Goal: Task Accomplishment & Management: Use online tool/utility

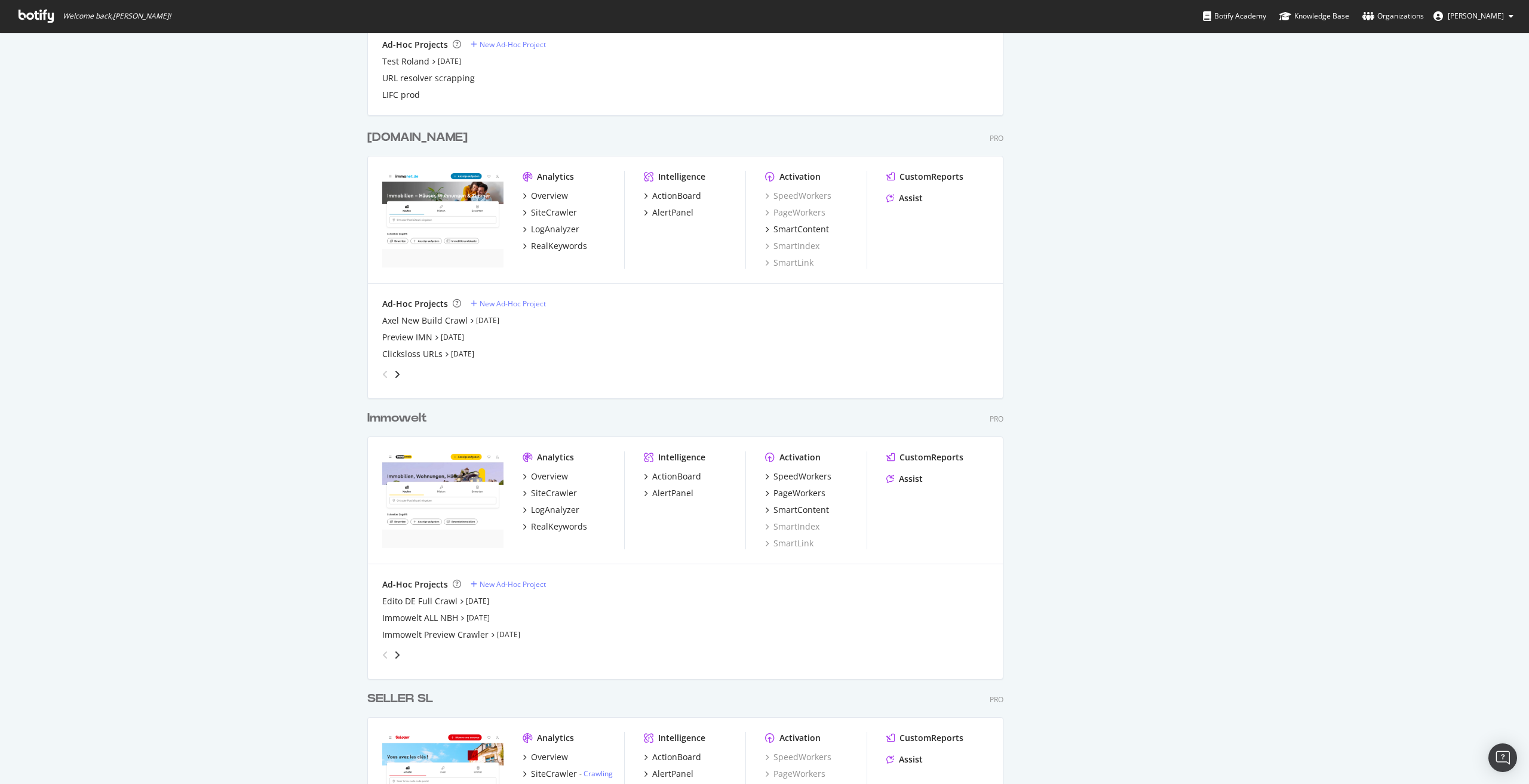
scroll to position [1314, 0]
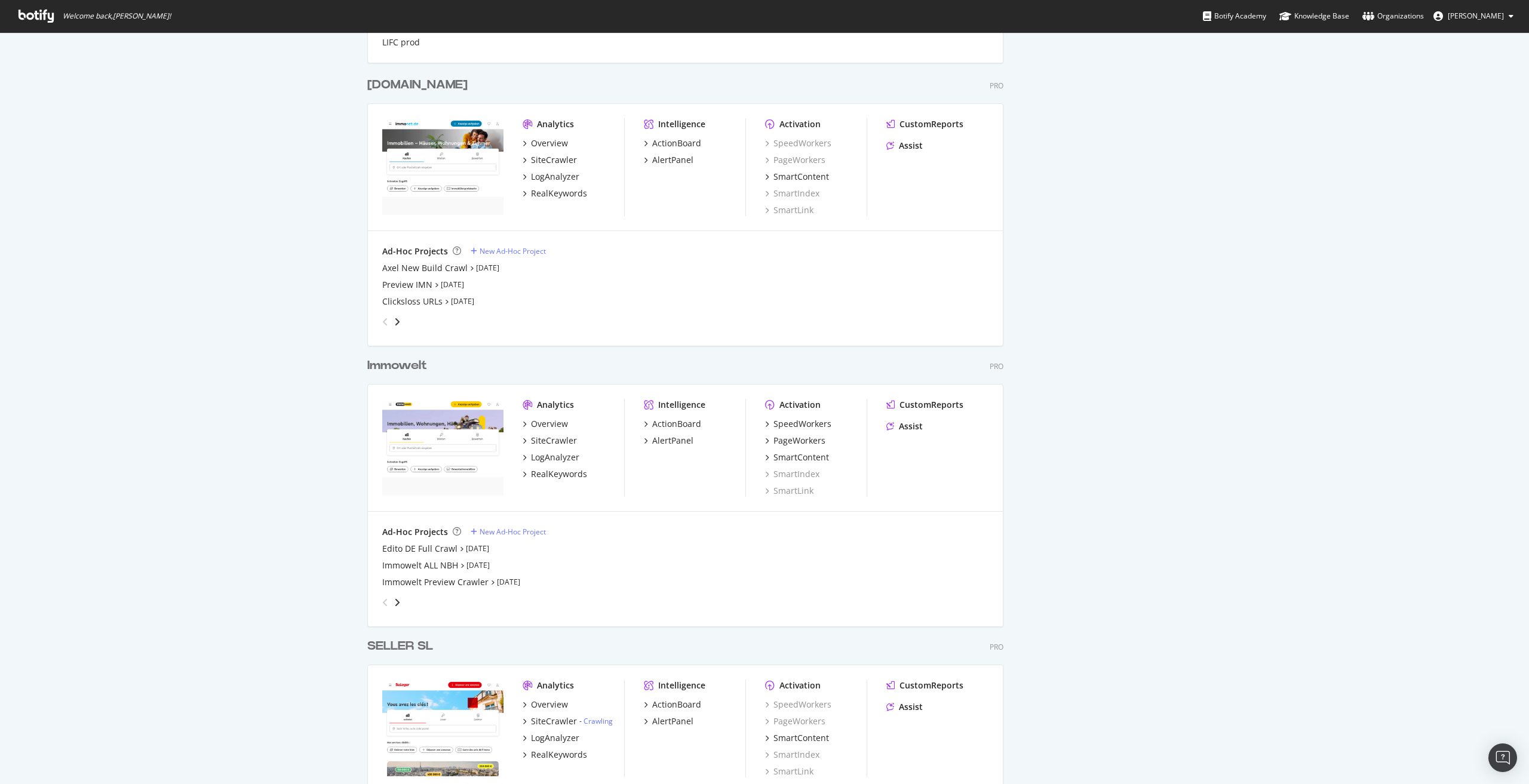
click at [395, 369] on div "Immowelt" at bounding box center [397, 366] width 59 height 18
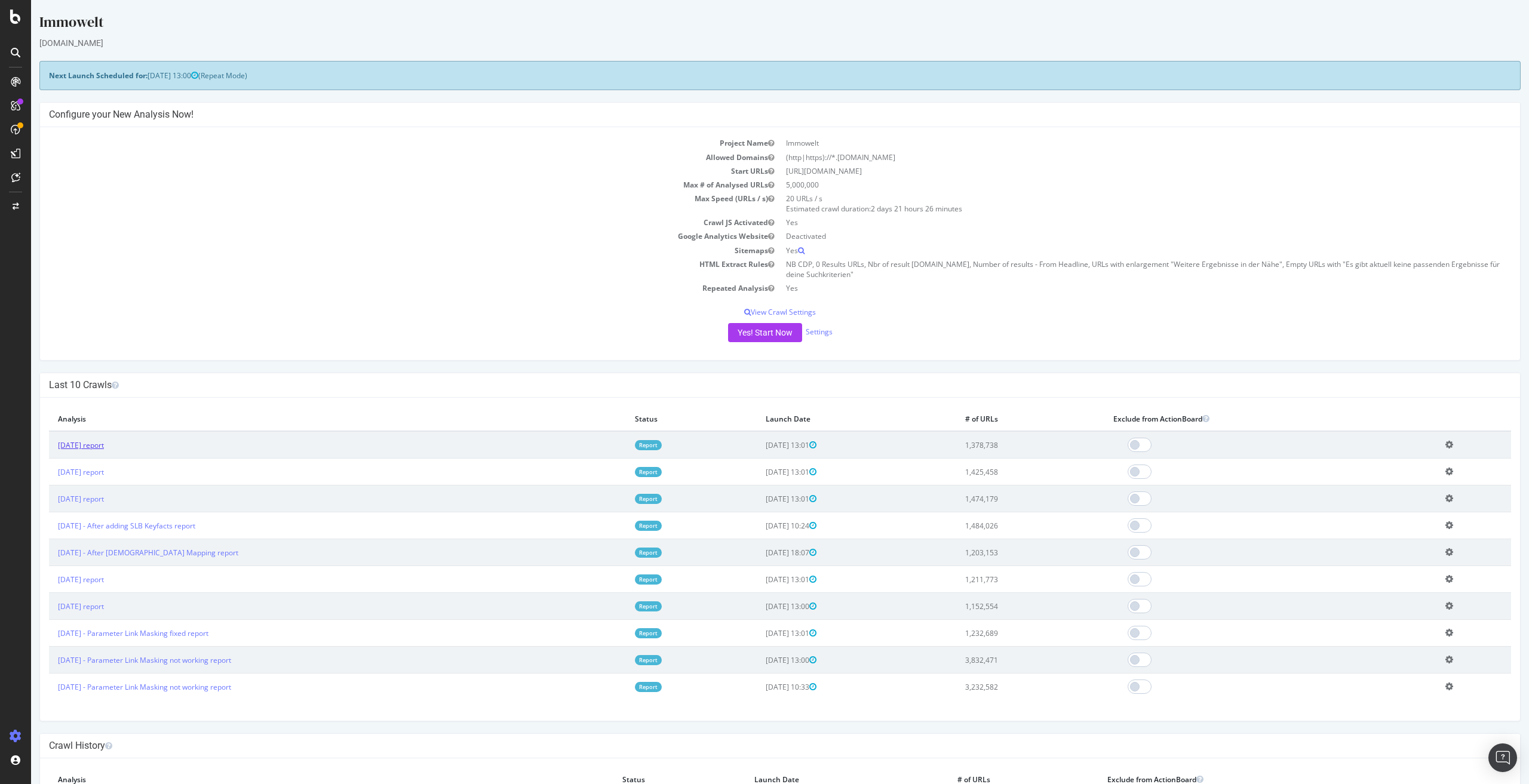
click at [97, 443] on link "2025 Aug. 22nd report" at bounding box center [81, 445] width 46 height 10
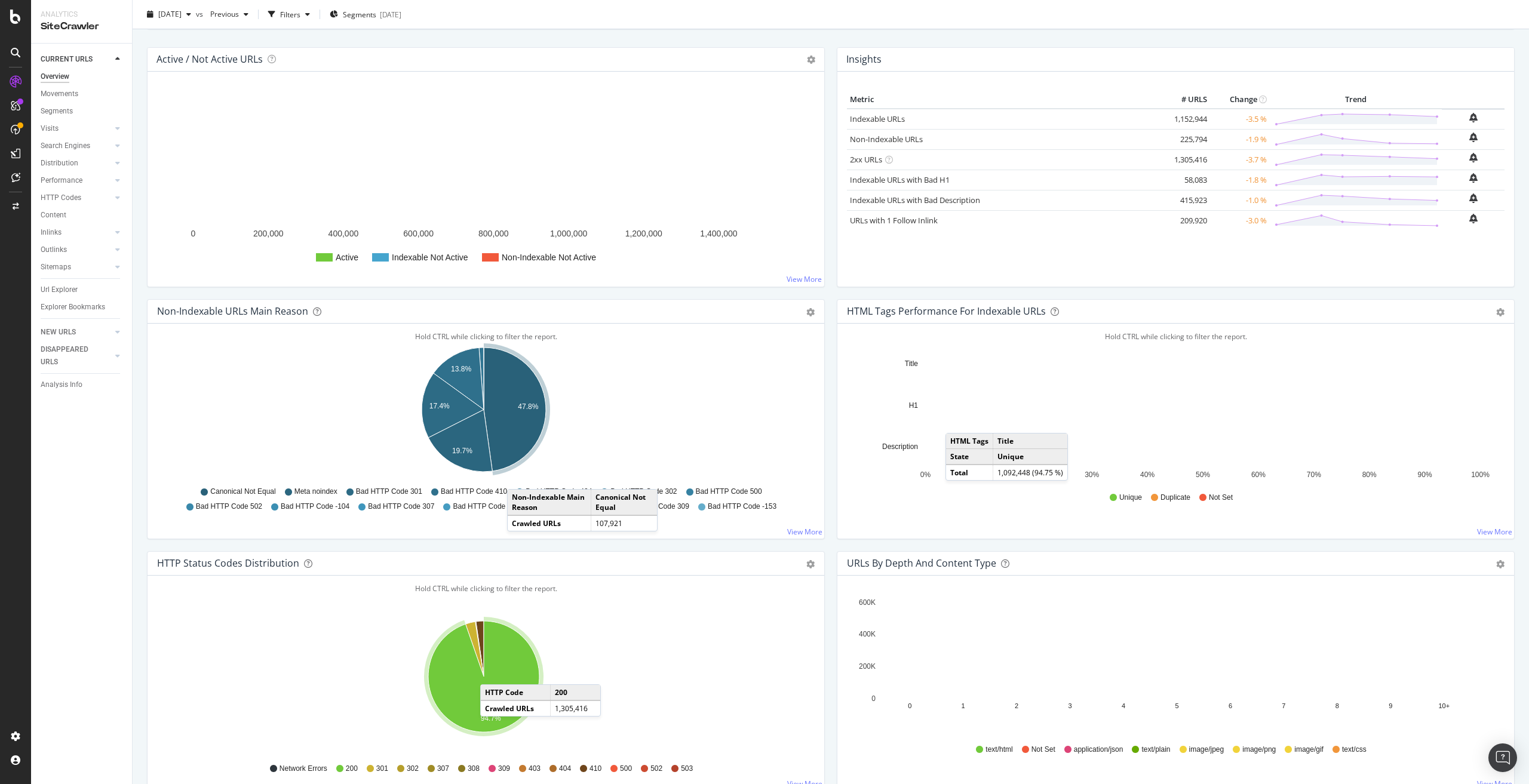
scroll to position [179, 0]
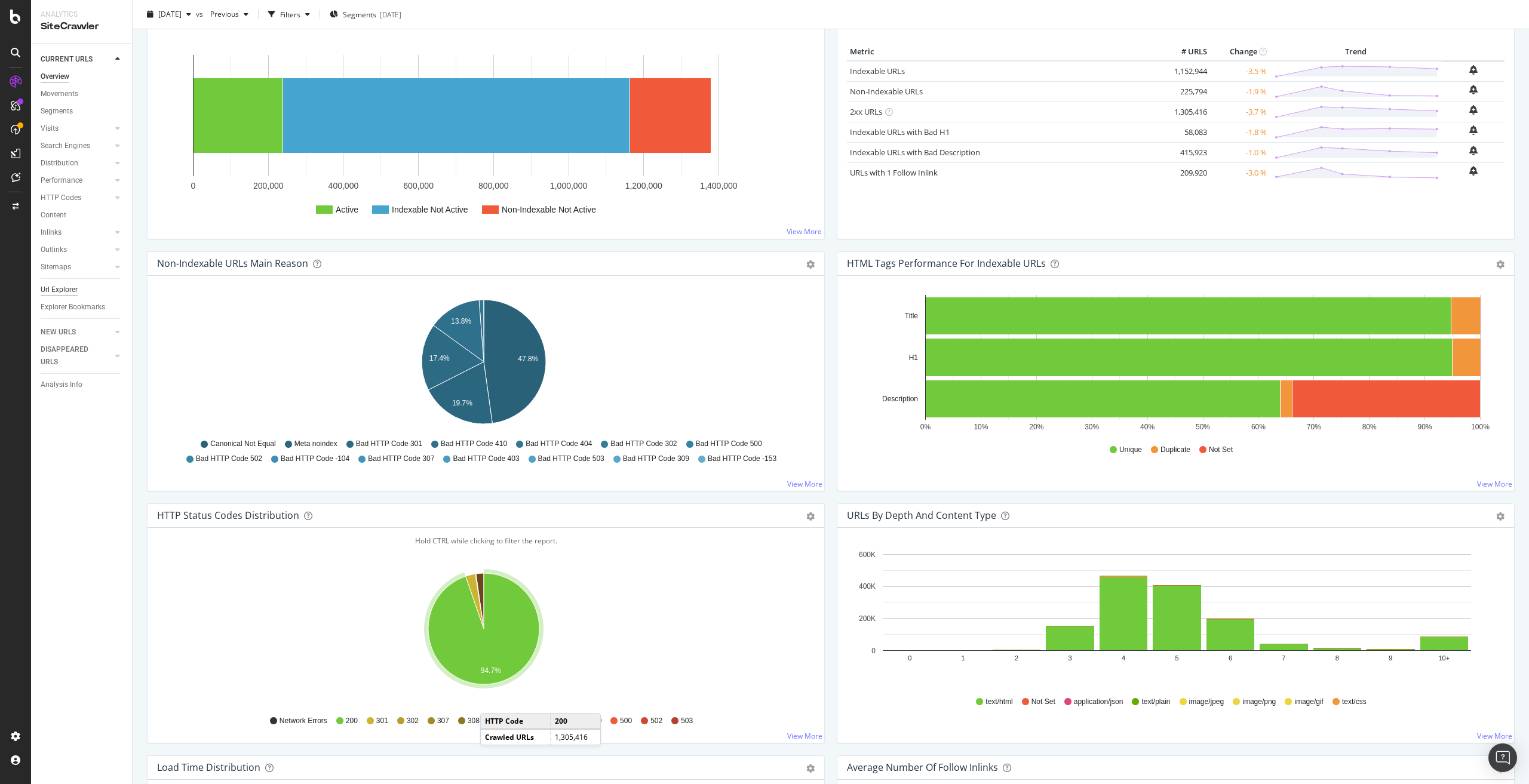
click at [51, 287] on div "Url Explorer" at bounding box center [59, 290] width 37 height 12
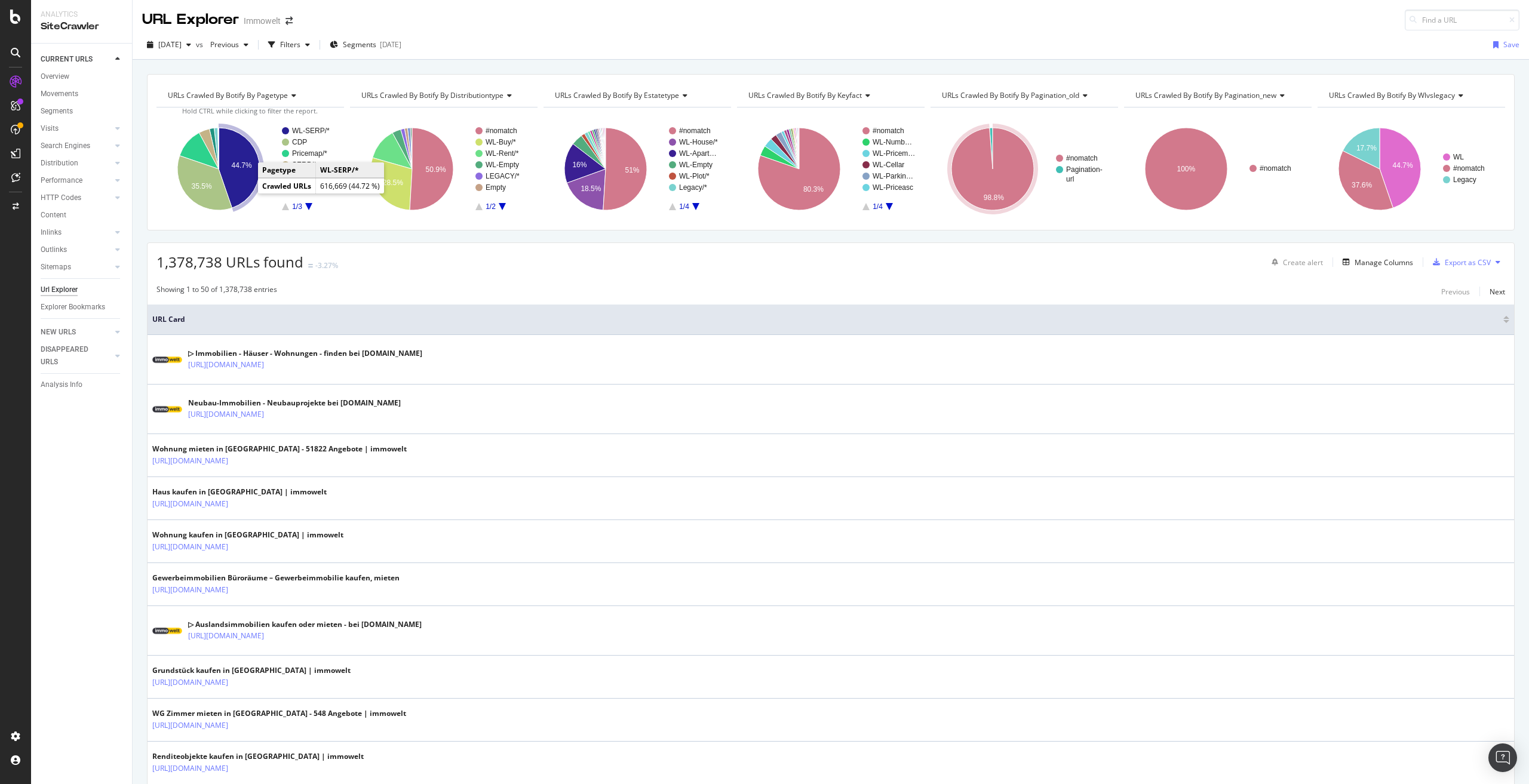
click at [241, 180] on icon "A chart." at bounding box center [239, 167] width 42 height 80
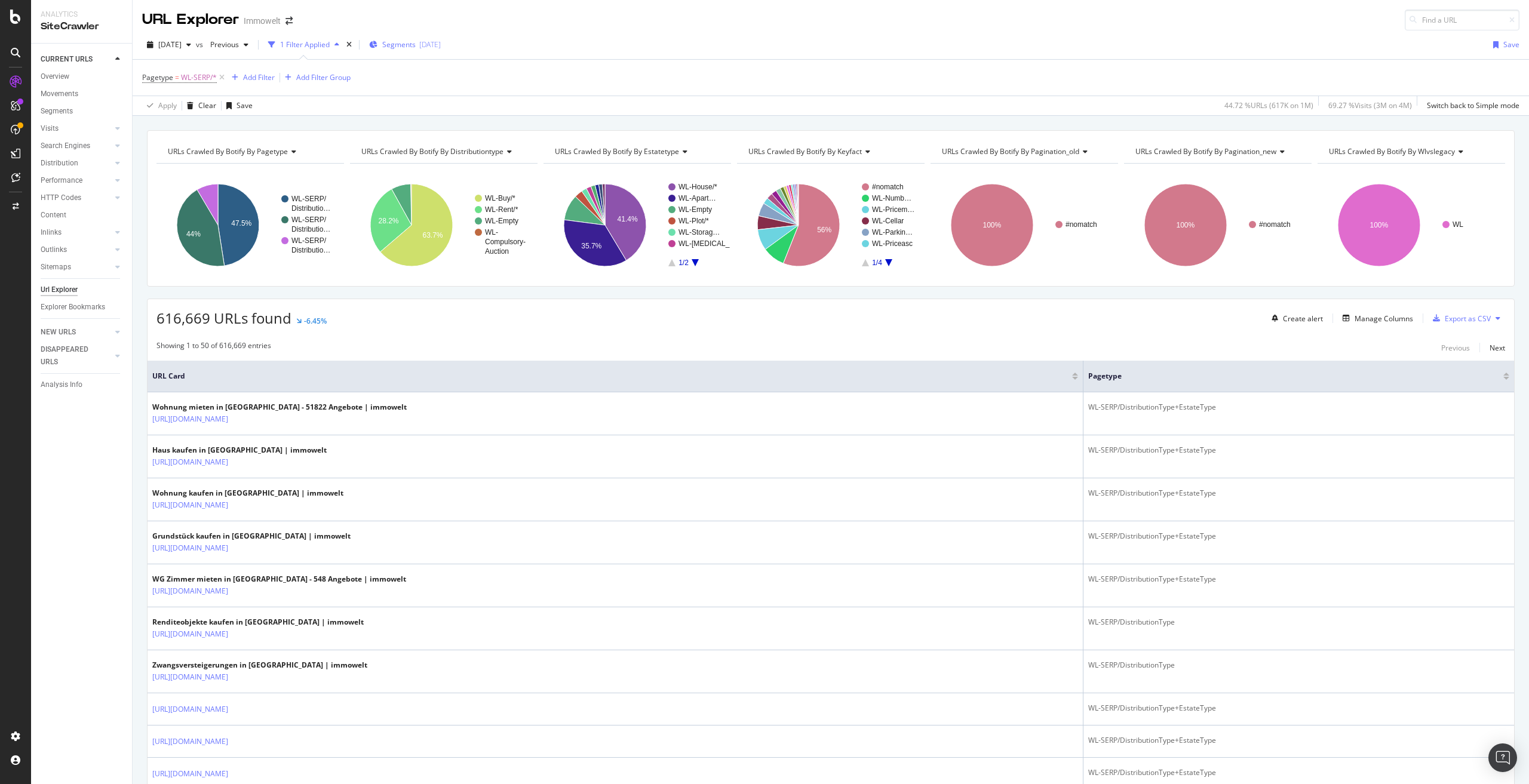
click at [415, 43] on span "Segments" at bounding box center [400, 44] width 34 height 10
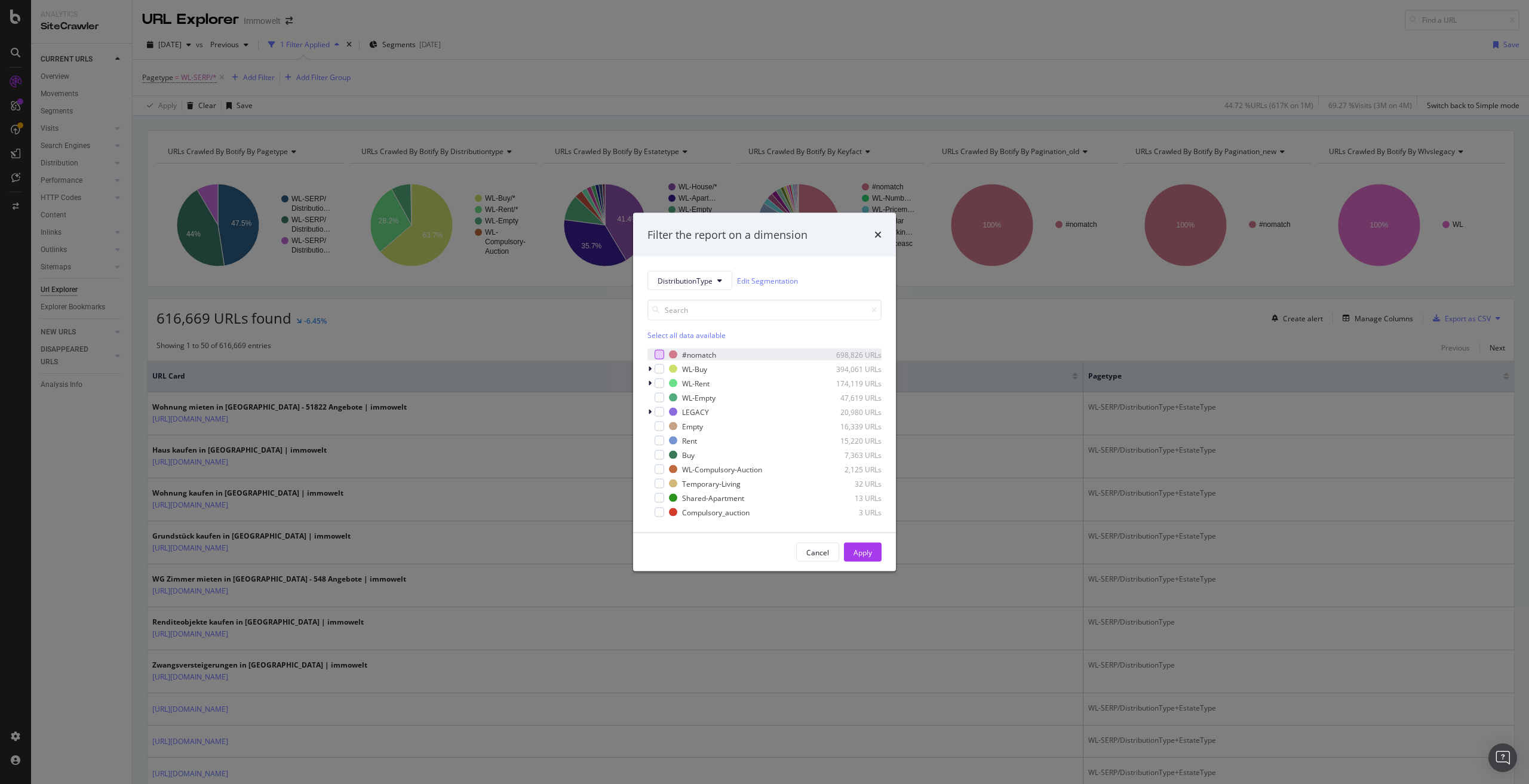
click at [658, 352] on div "modal" at bounding box center [659, 354] width 10 height 10
click at [868, 549] on div "Apply" at bounding box center [863, 552] width 19 height 10
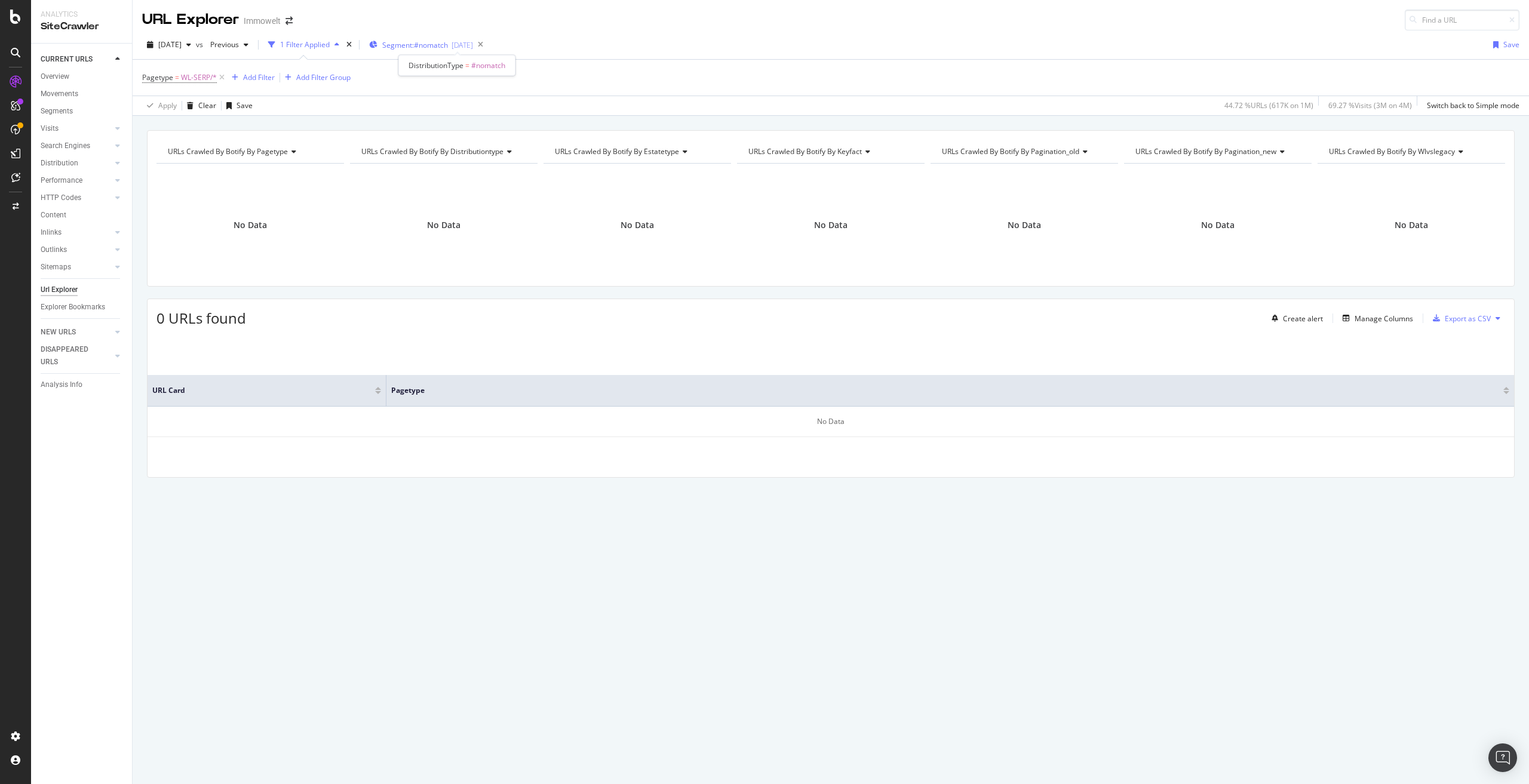
click at [448, 47] on span "Segment: #nomatch" at bounding box center [415, 44] width 66 height 10
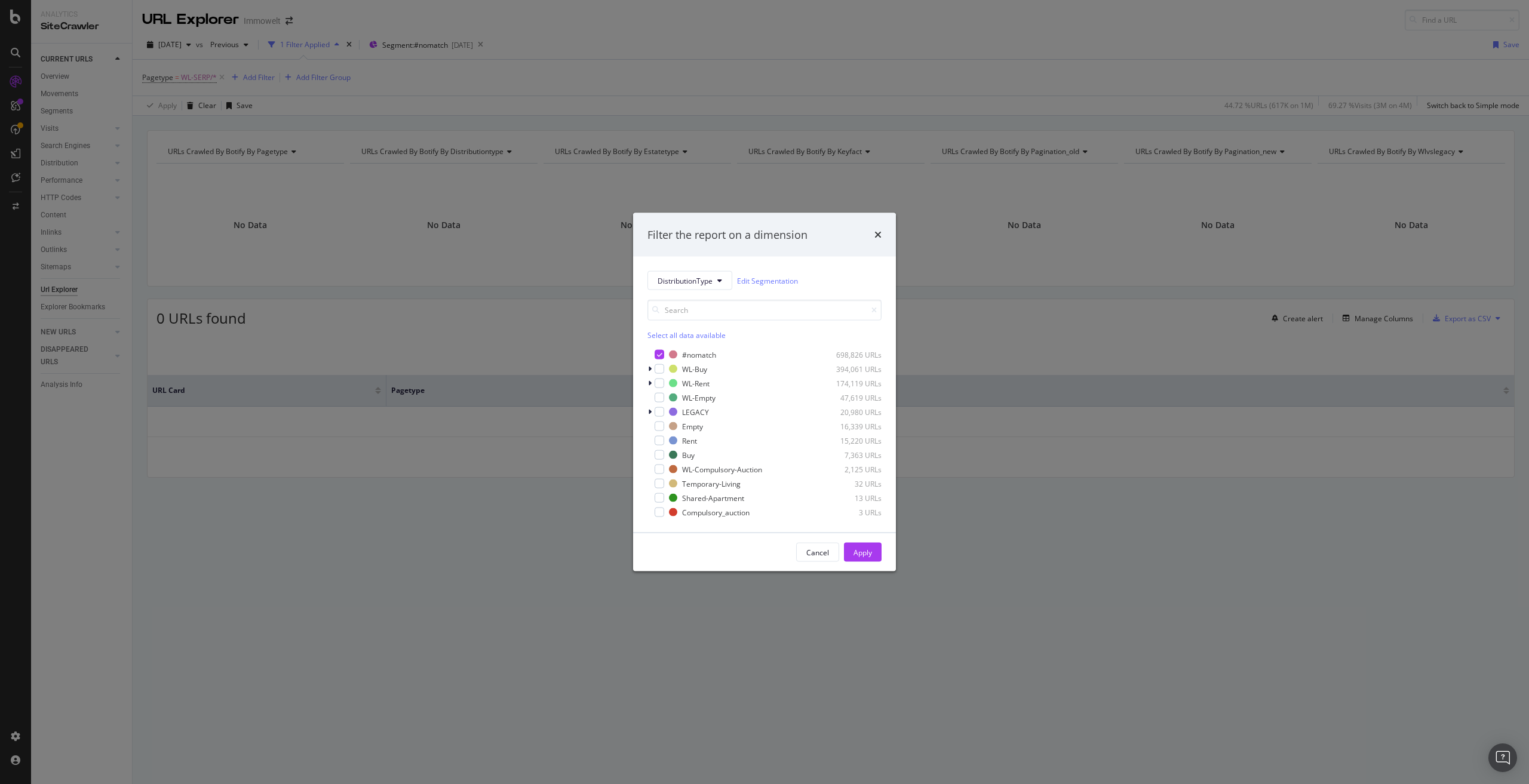
click at [696, 333] on div "Select all data available" at bounding box center [764, 335] width 234 height 10
click at [663, 353] on div "modal" at bounding box center [659, 354] width 10 height 10
click at [865, 553] on div "Apply" at bounding box center [863, 552] width 19 height 10
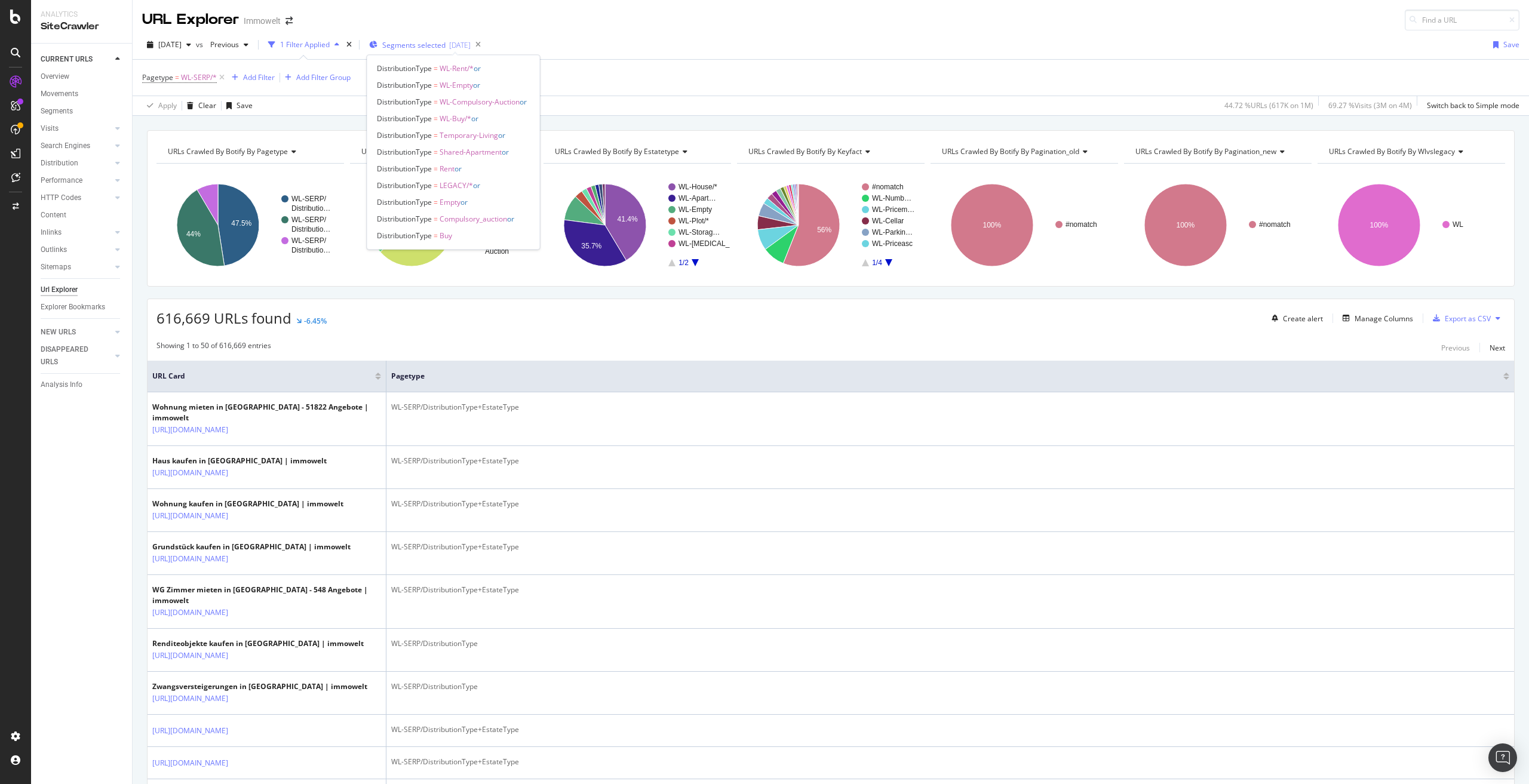
click at [446, 40] on span "Segments selected" at bounding box center [414, 44] width 63 height 10
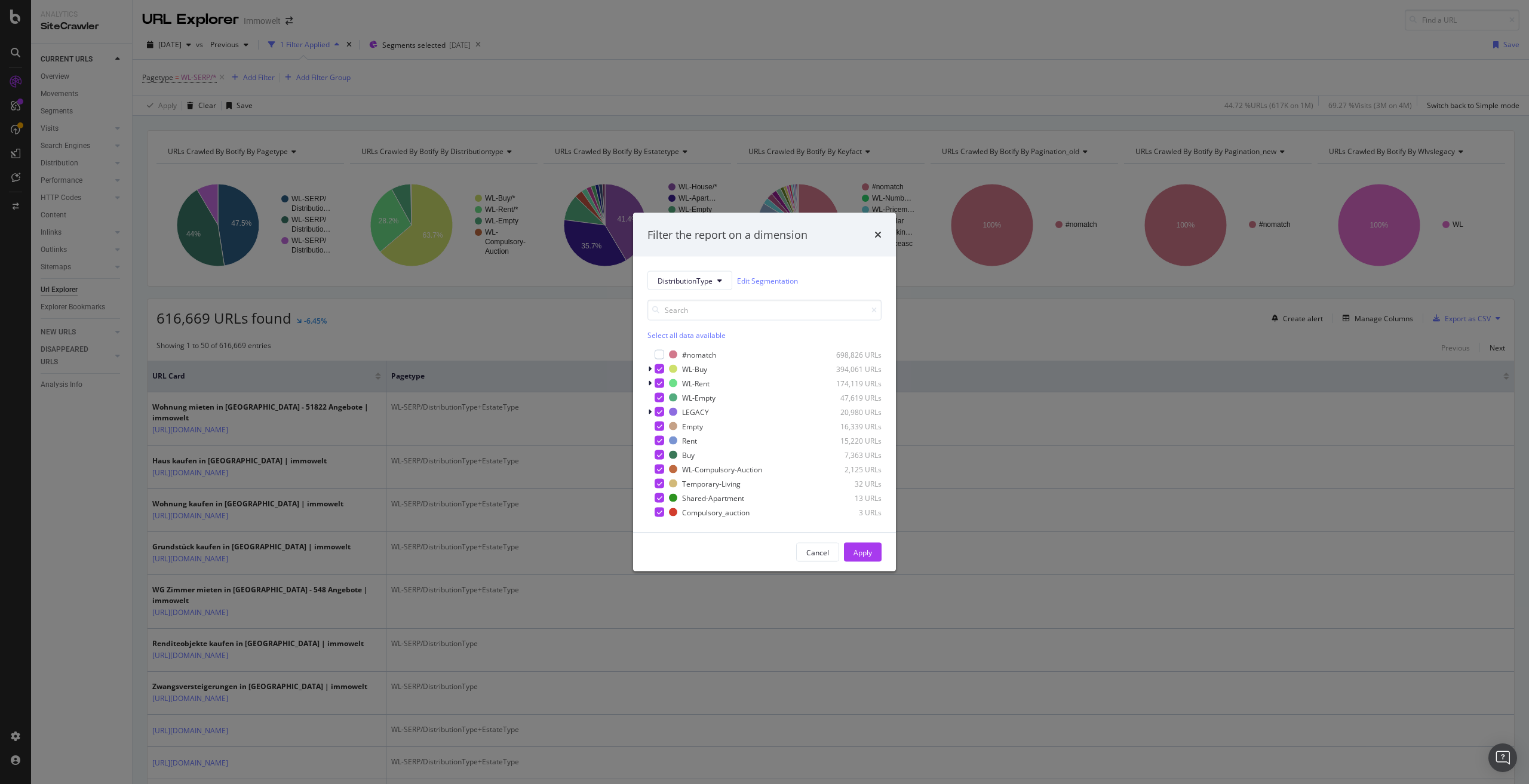
click at [936, 339] on div "Filter the report on a dimension DistributionType Edit Segmentation Select all …" at bounding box center [764, 392] width 1529 height 784
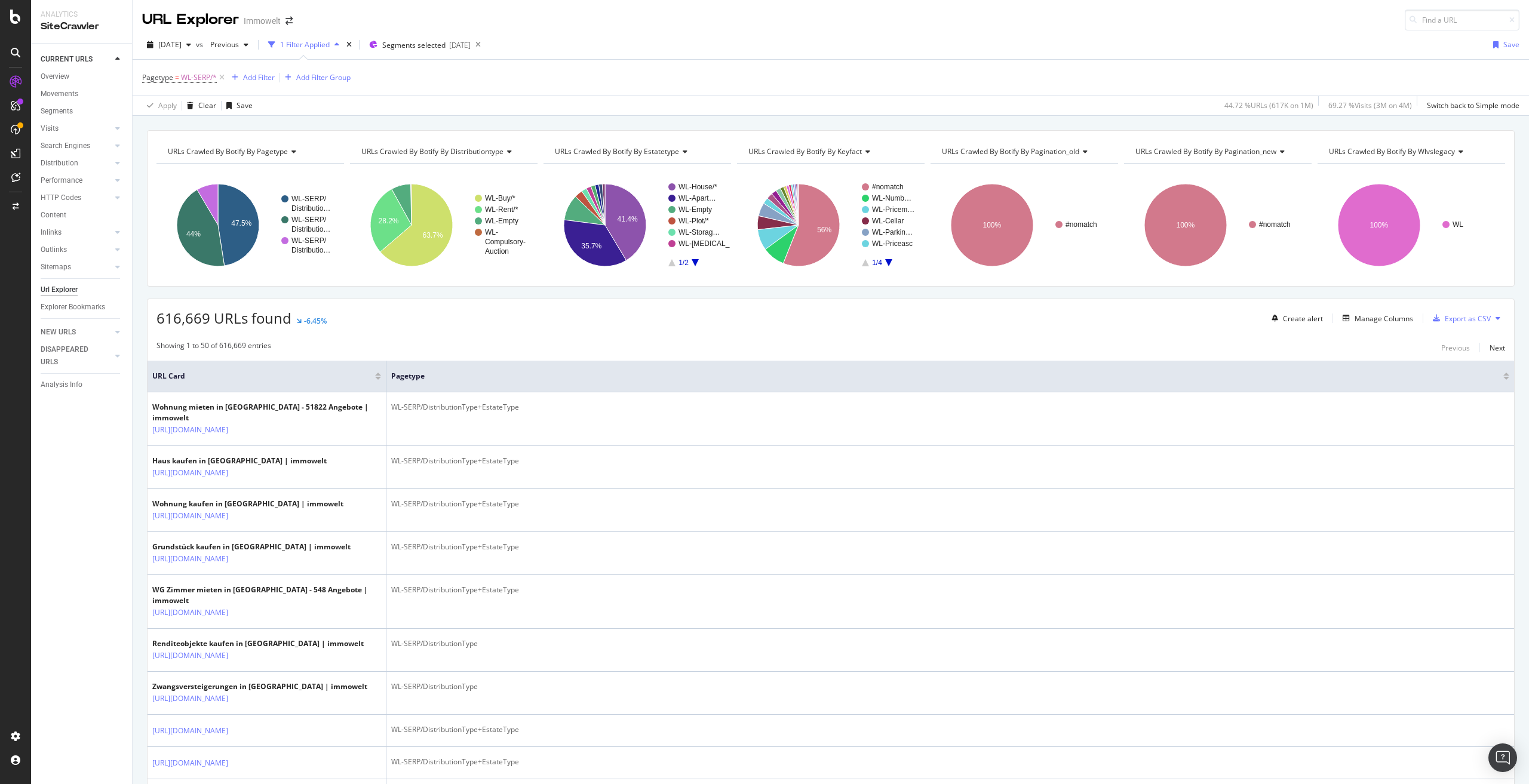
click at [1043, 153] on span "URLs Crawled By Botify By pagination_old" at bounding box center [1010, 151] width 137 height 10
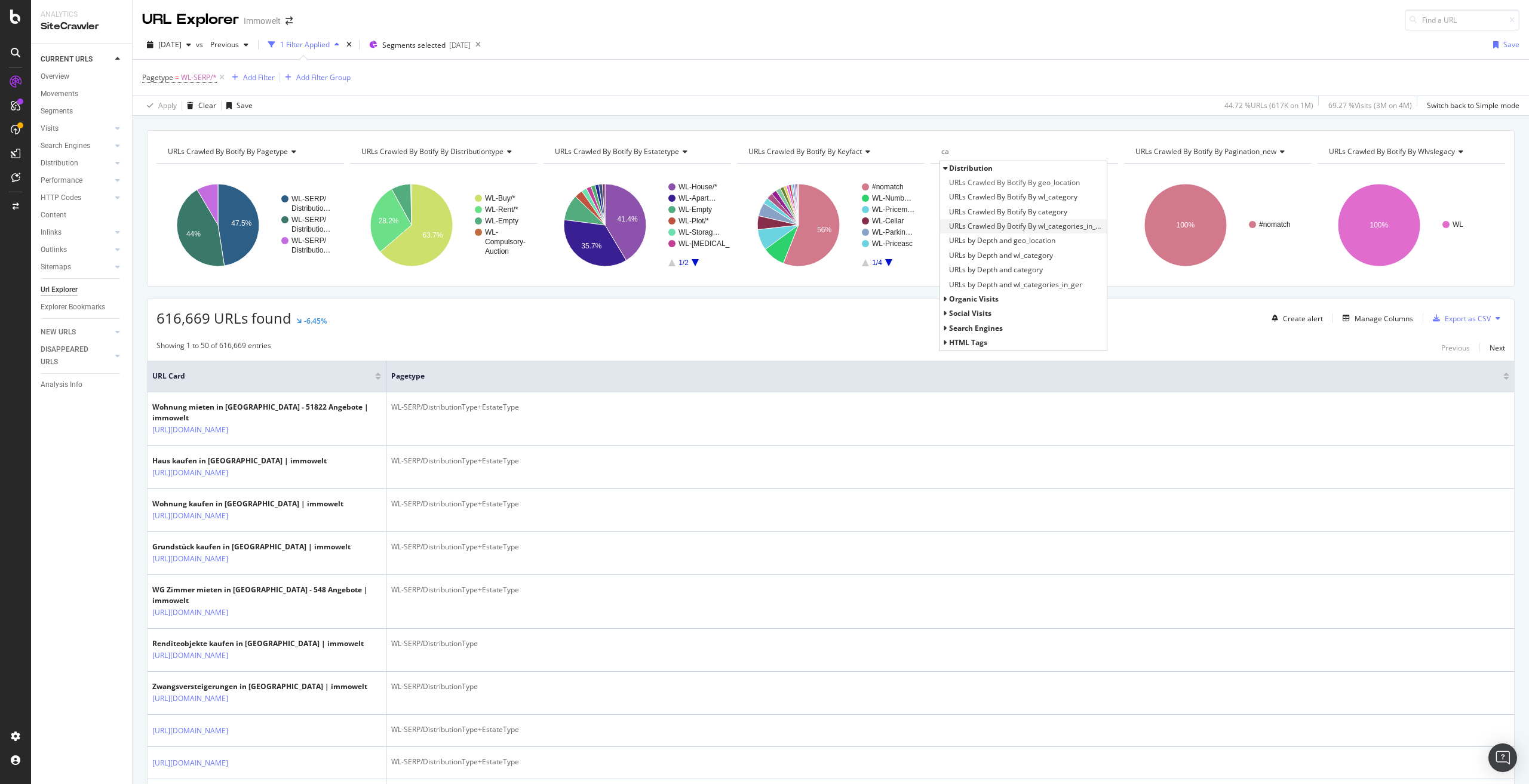
type input "ca"
click at [1059, 227] on span "URLs Crawled By Botify By wl_categories_in_ger" at bounding box center [1026, 226] width 155 height 12
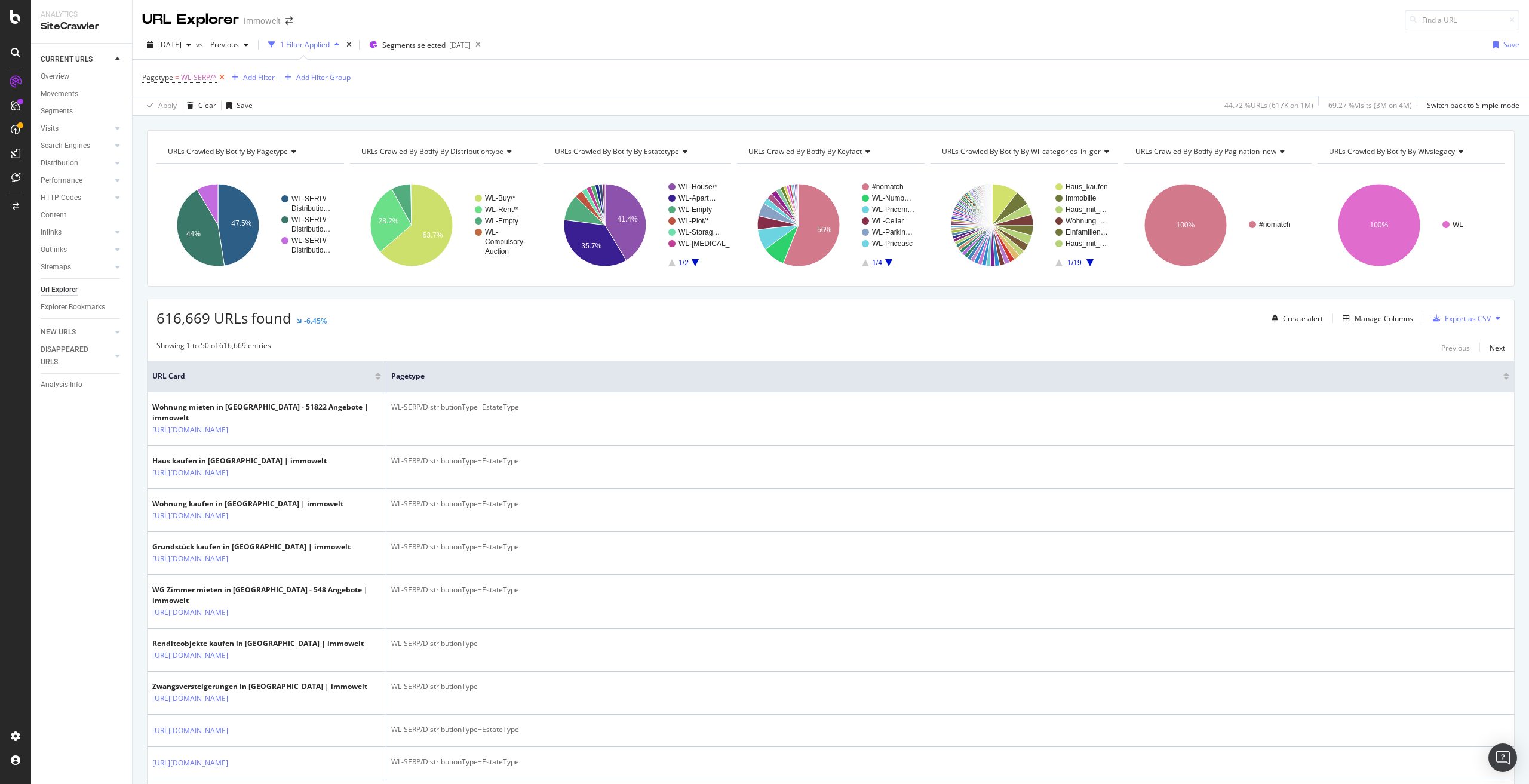
click at [223, 76] on icon at bounding box center [221, 77] width 10 height 12
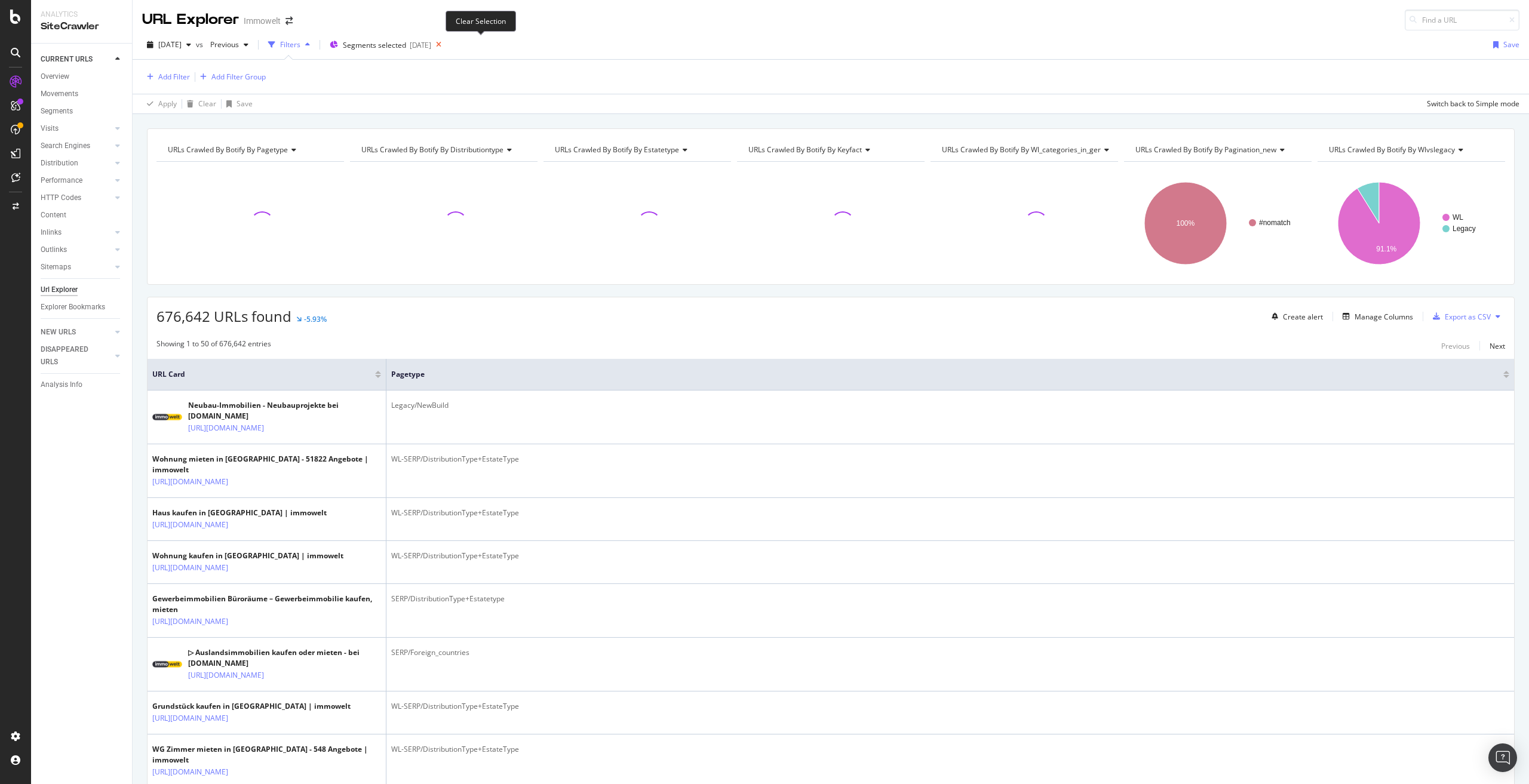
click at [446, 43] on icon at bounding box center [439, 44] width 15 height 17
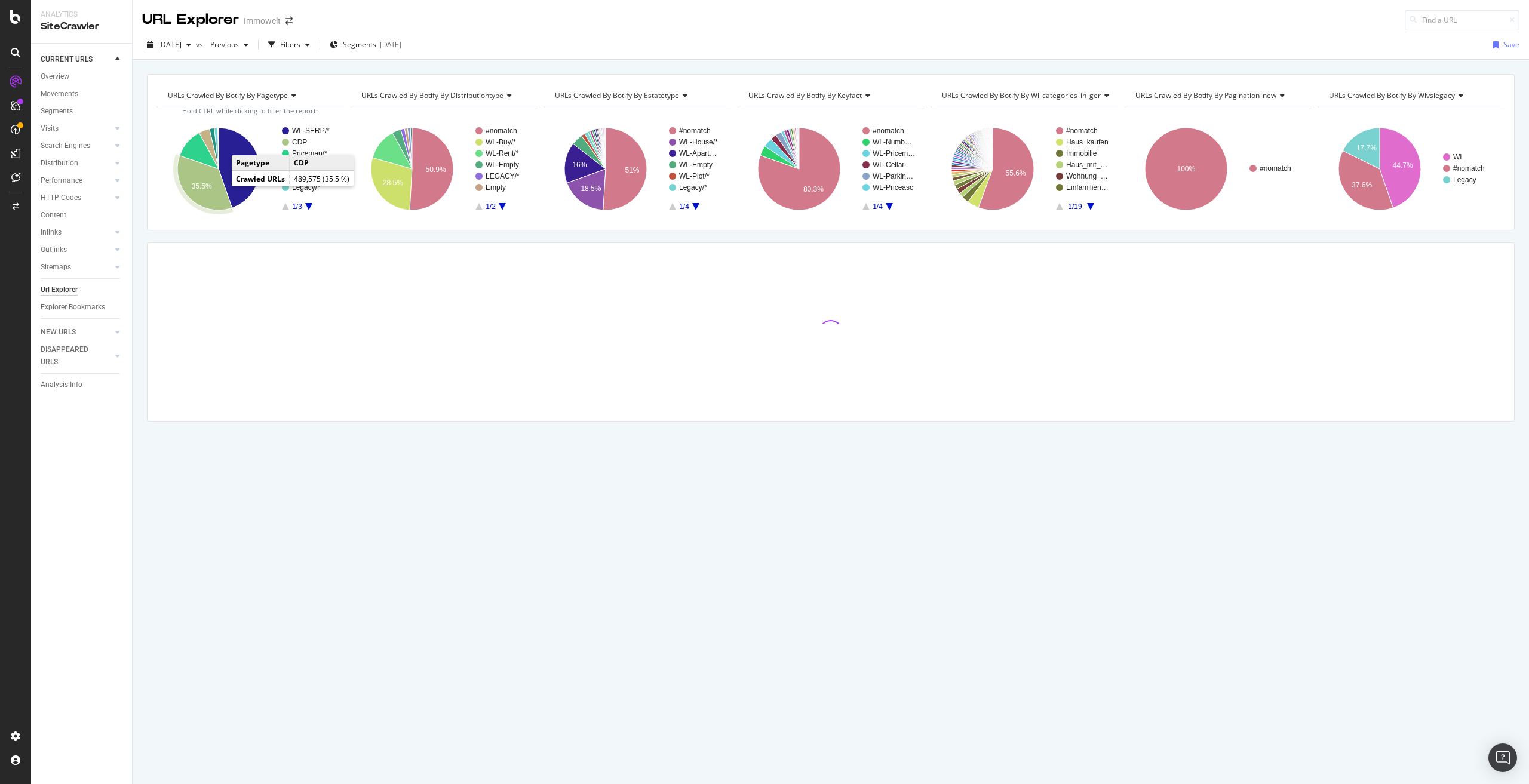
click at [208, 186] on text "35.5%" at bounding box center [201, 186] width 20 height 8
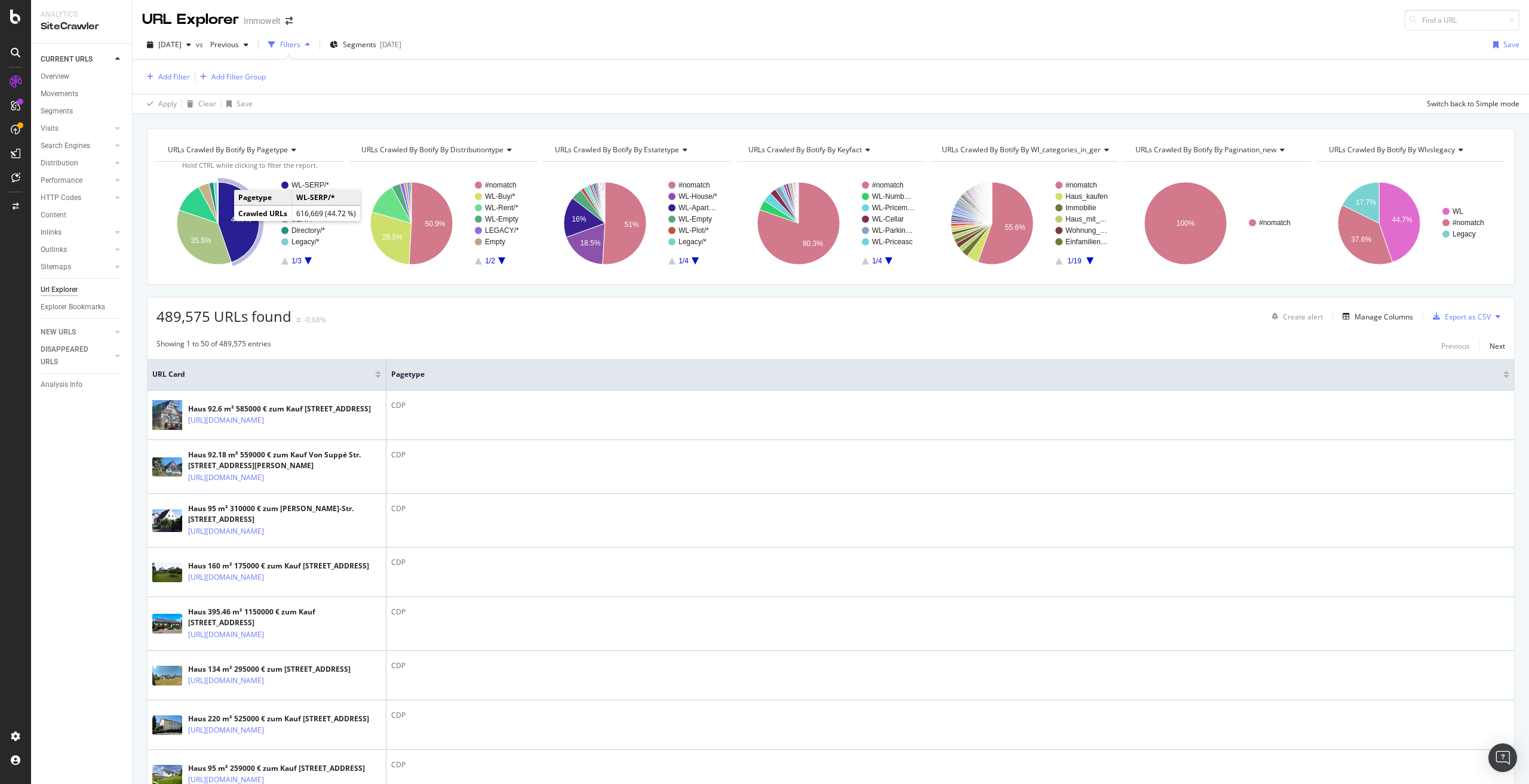
click at [237, 232] on icon "A chart." at bounding box center [238, 222] width 42 height 80
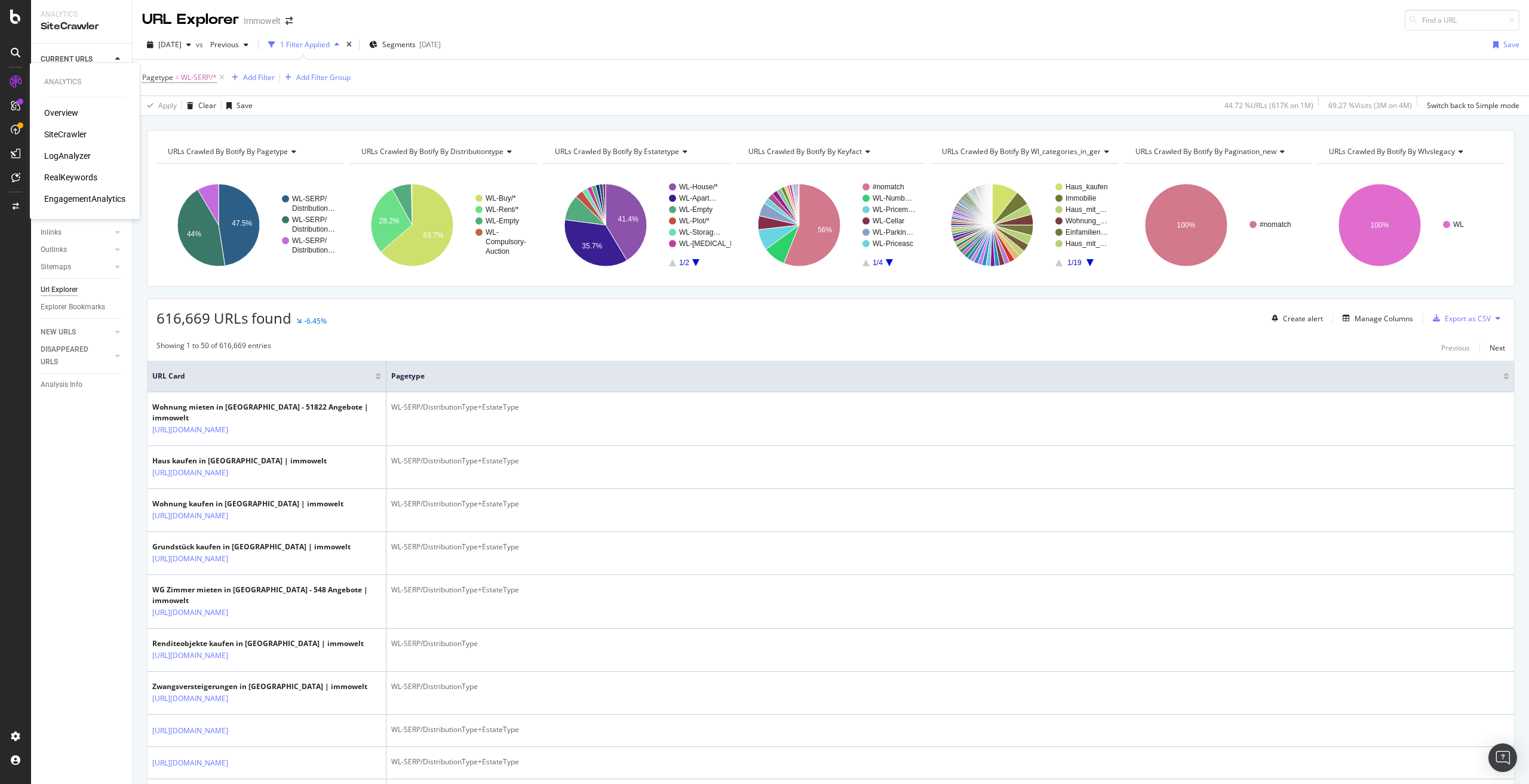
click at [65, 151] on div "LogAnalyzer" at bounding box center [67, 155] width 47 height 12
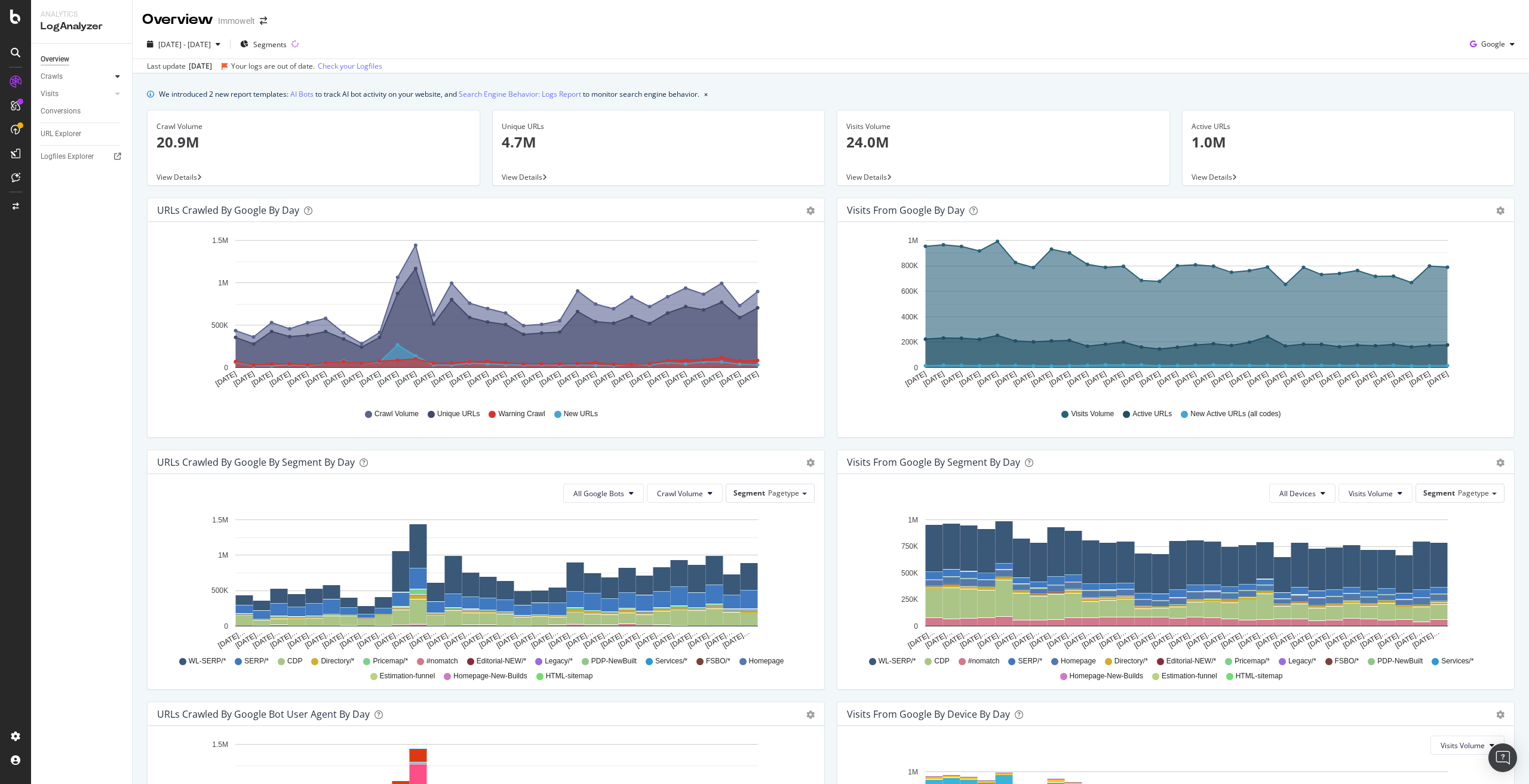
click at [116, 74] on icon at bounding box center [117, 76] width 4 height 7
click at [73, 140] on div "HTTP Codes" at bounding box center [66, 141] width 41 height 12
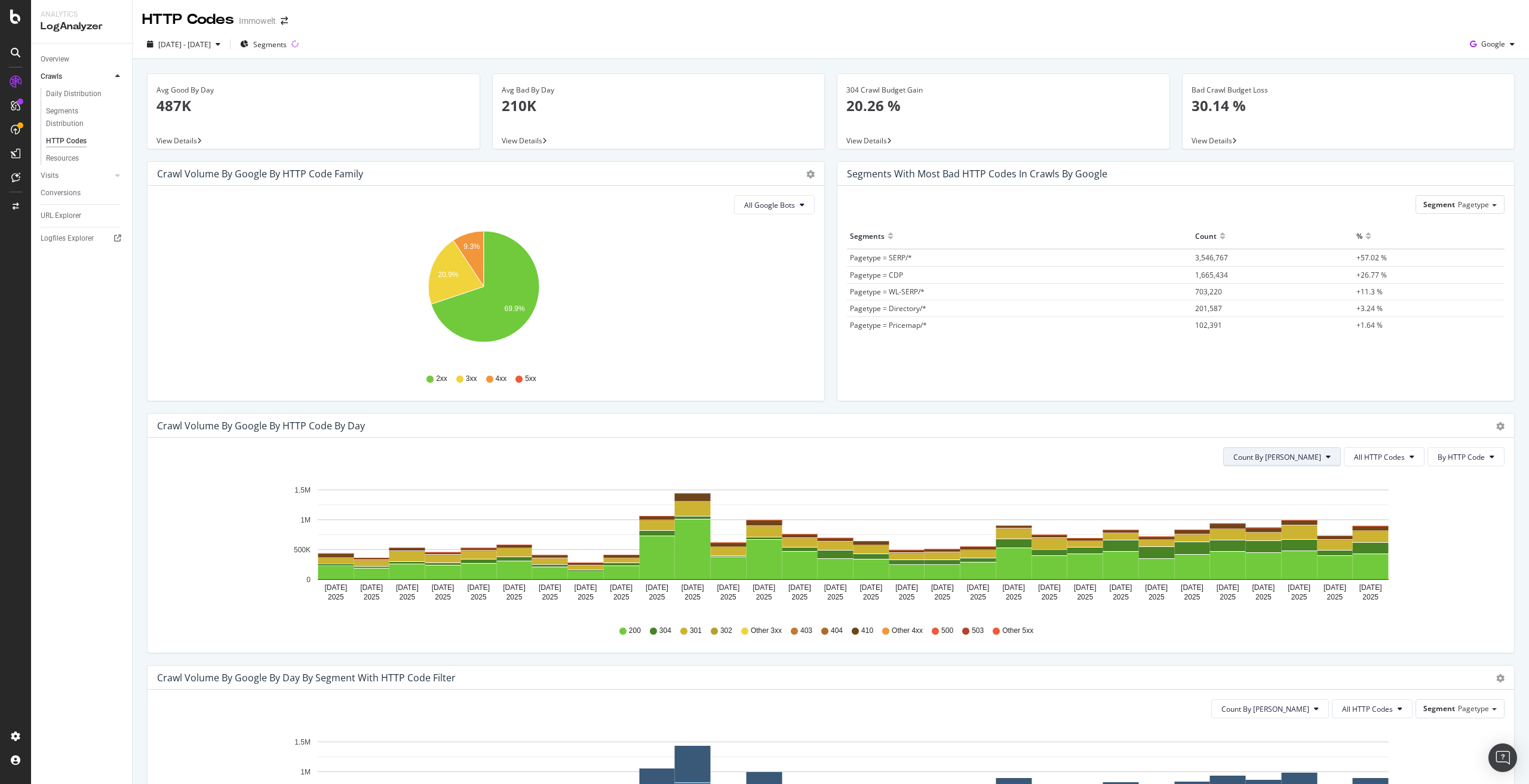
click at [1289, 454] on span "Count By Day" at bounding box center [1277, 456] width 88 height 10
click at [1373, 458] on span "All HTTP Codes" at bounding box center [1379, 456] width 50 height 10
click at [1371, 542] on span "3xx family" at bounding box center [1378, 547] width 60 height 11
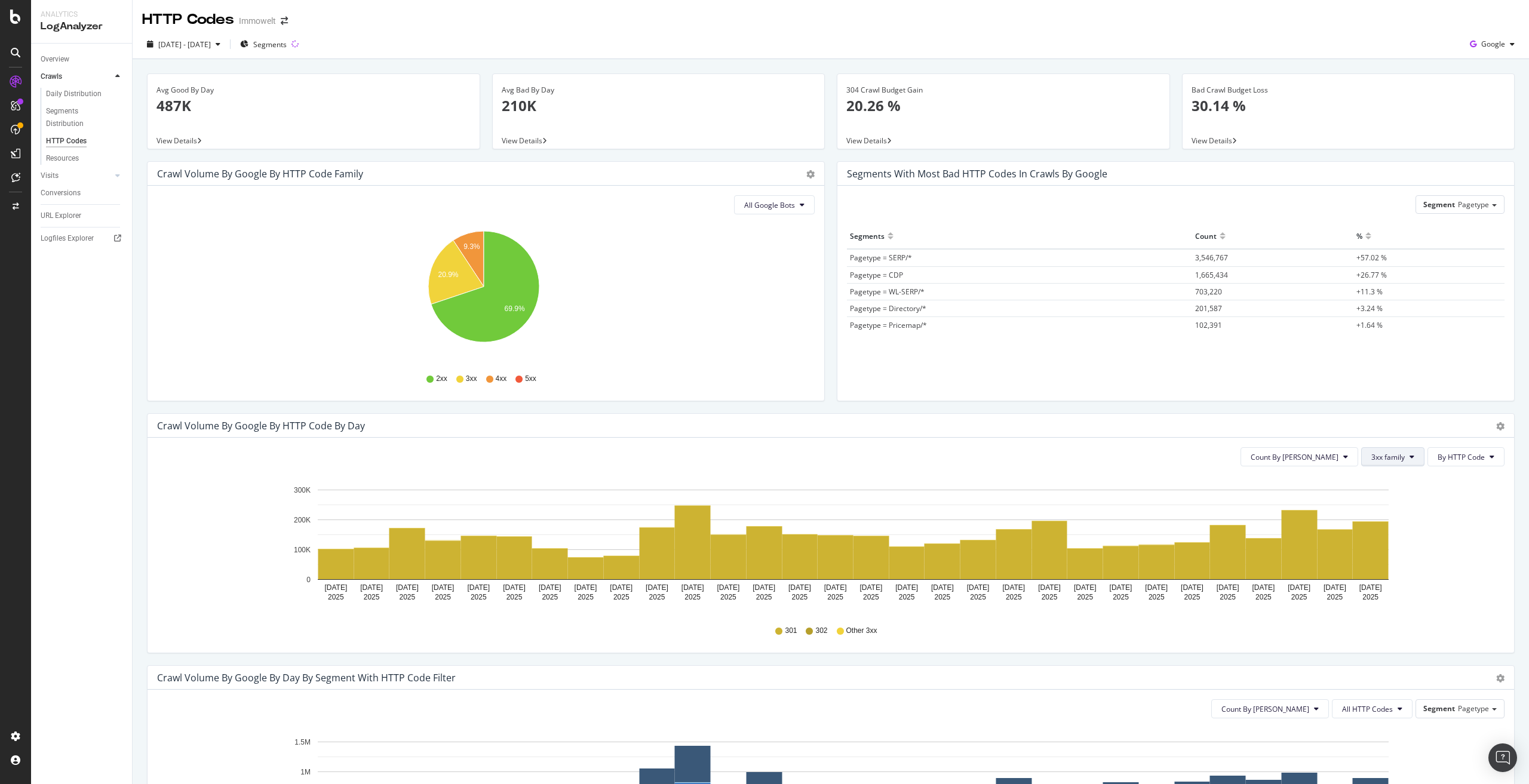
click at [1385, 453] on span "3xx family" at bounding box center [1388, 456] width 34 height 10
click at [1397, 565] on span "4xx family" at bounding box center [1393, 570] width 60 height 11
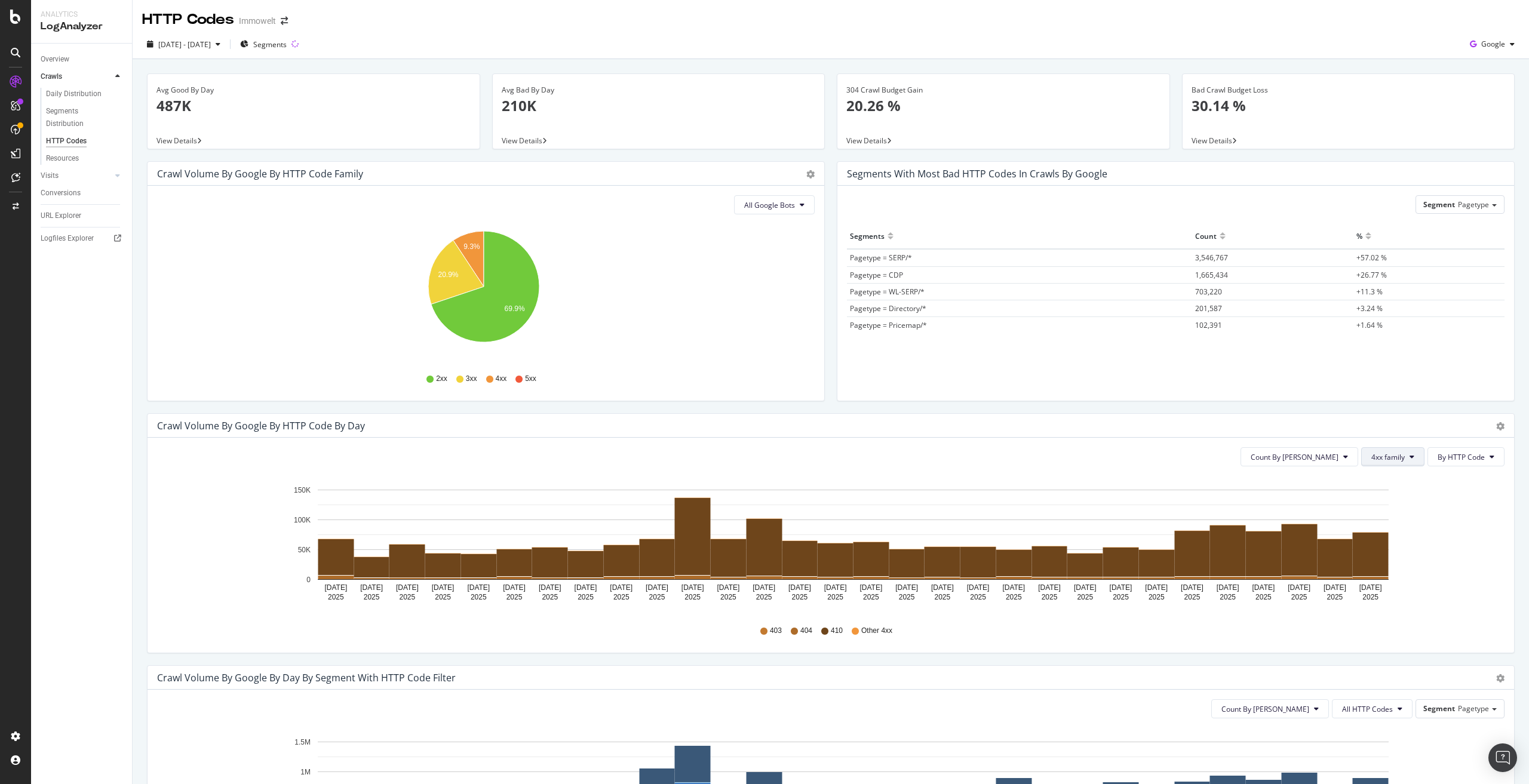
click at [1394, 456] on span "4xx family" at bounding box center [1388, 456] width 34 height 10
click at [1403, 587] on span "5xx family" at bounding box center [1393, 591] width 60 height 11
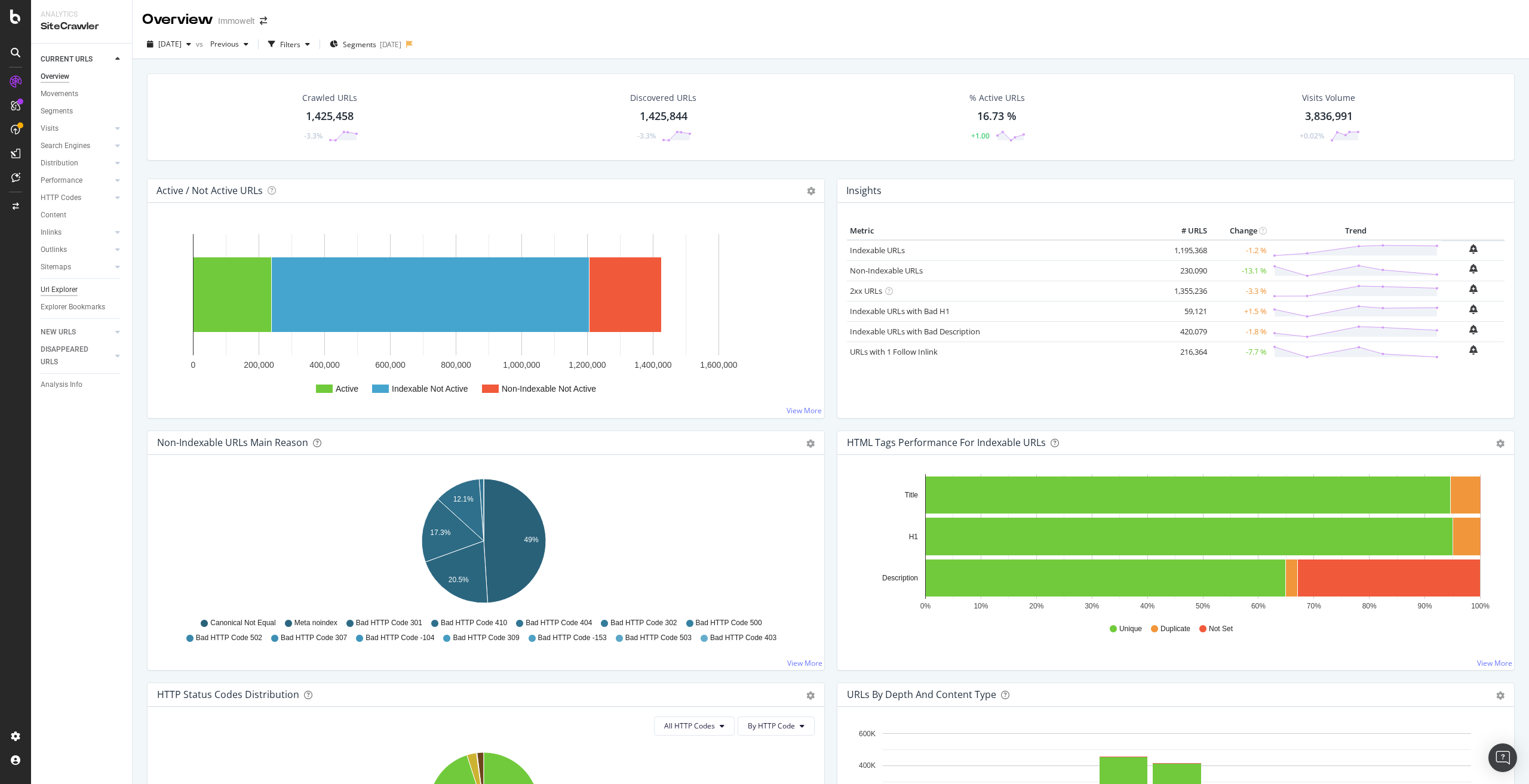
click at [57, 291] on div "Url Explorer" at bounding box center [59, 290] width 37 height 12
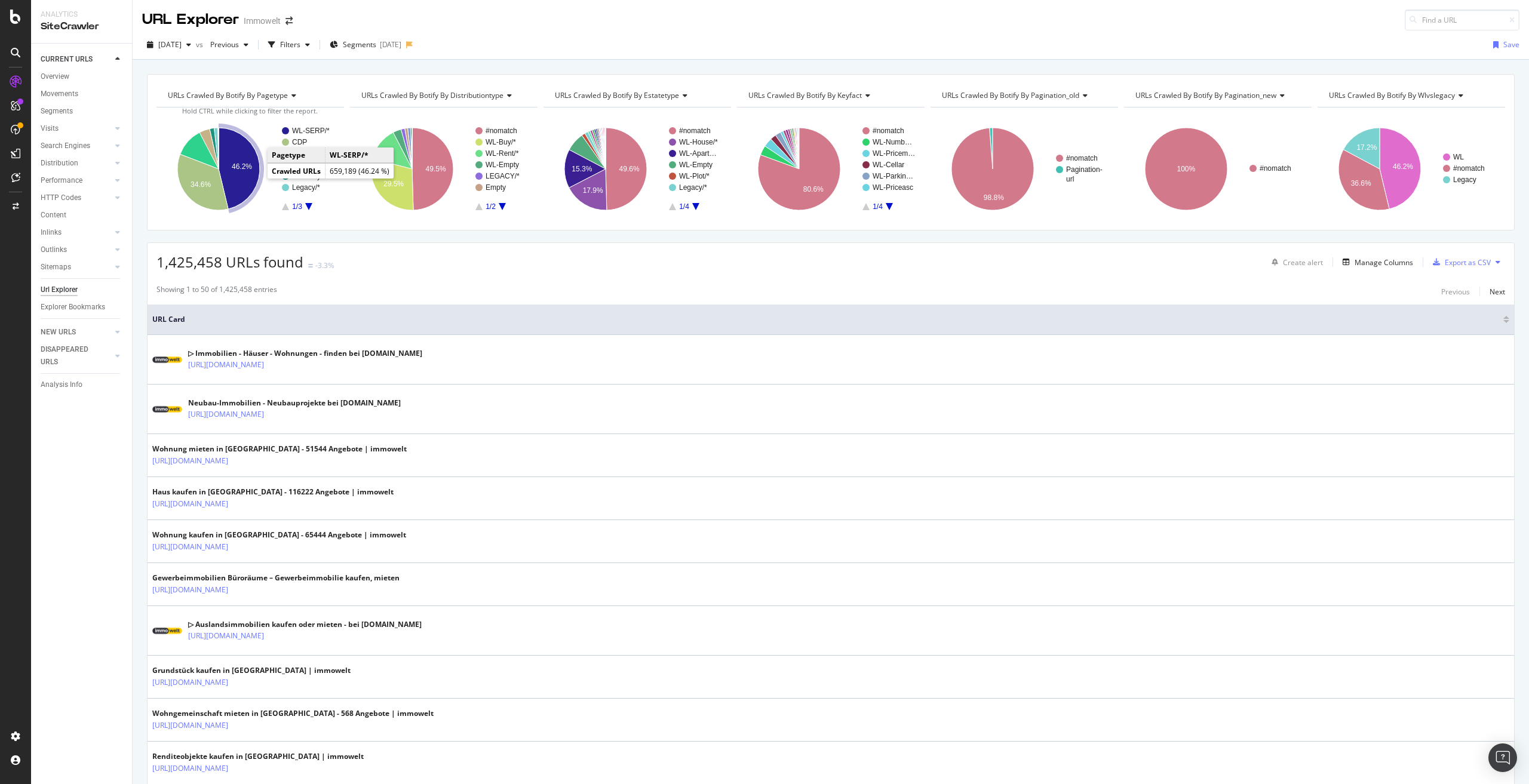
click at [255, 177] on icon "A chart." at bounding box center [239, 168] width 42 height 82
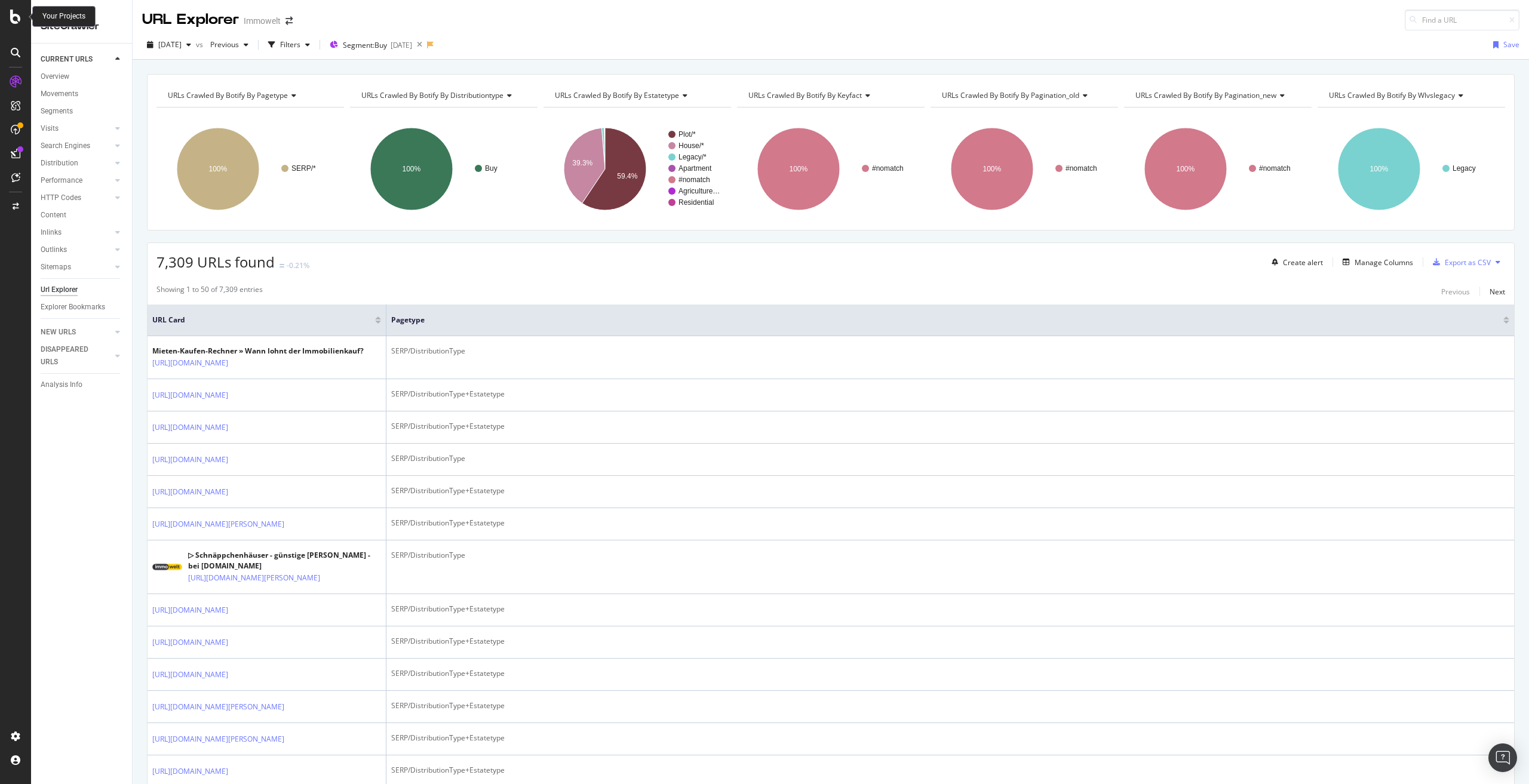
click at [16, 18] on icon at bounding box center [15, 17] width 11 height 14
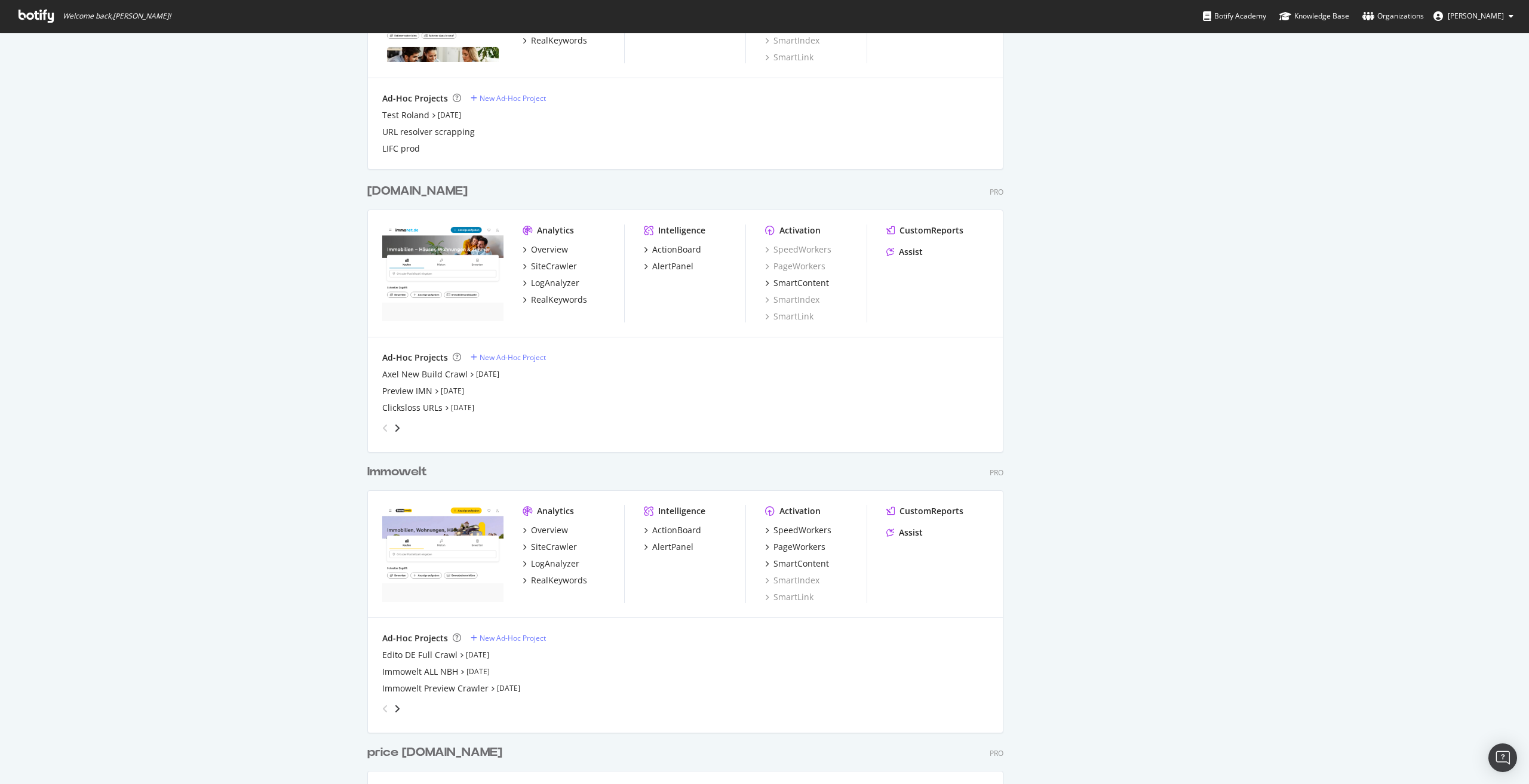
scroll to position [1613, 0]
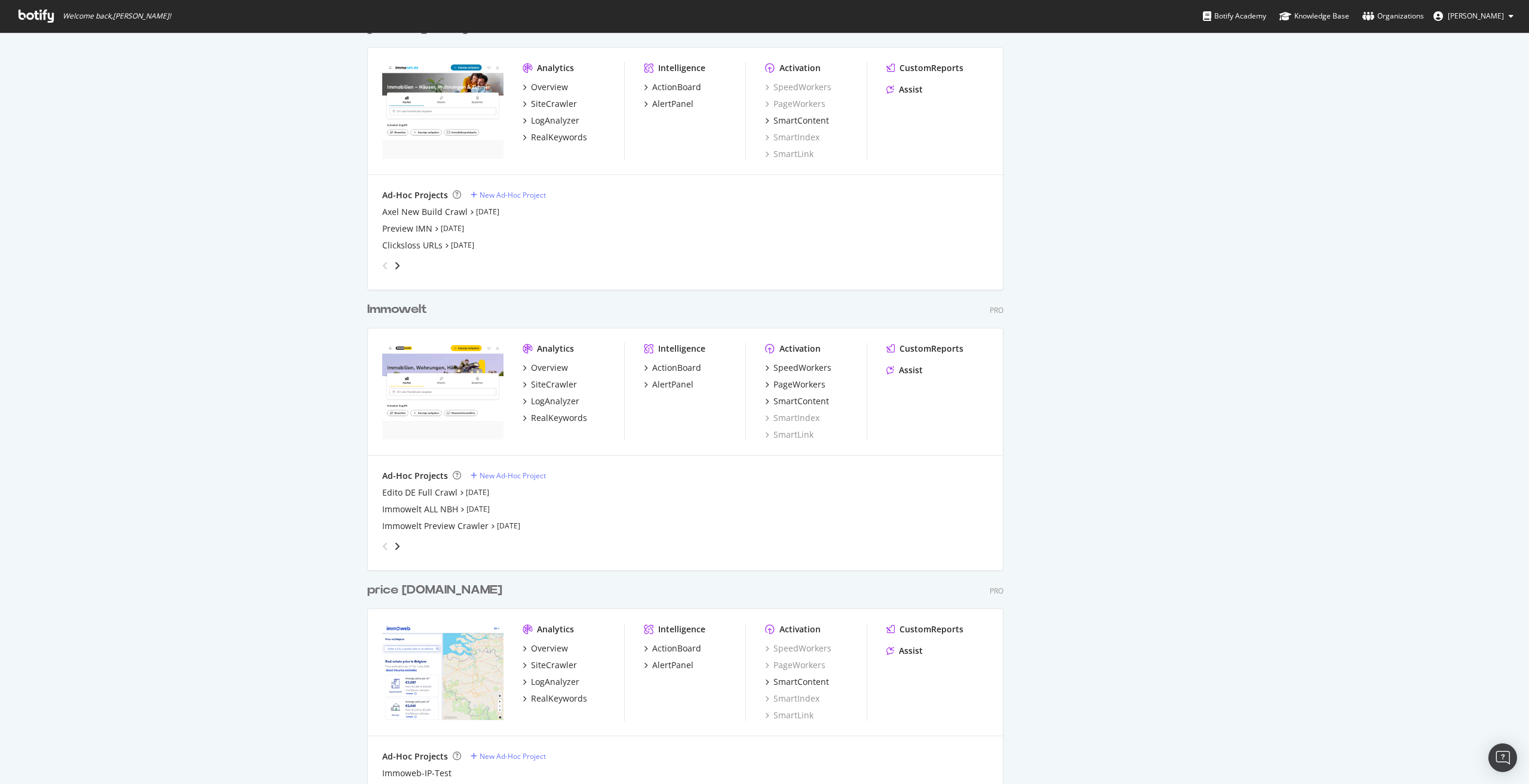
click at [405, 309] on div "Immowelt" at bounding box center [397, 310] width 59 height 18
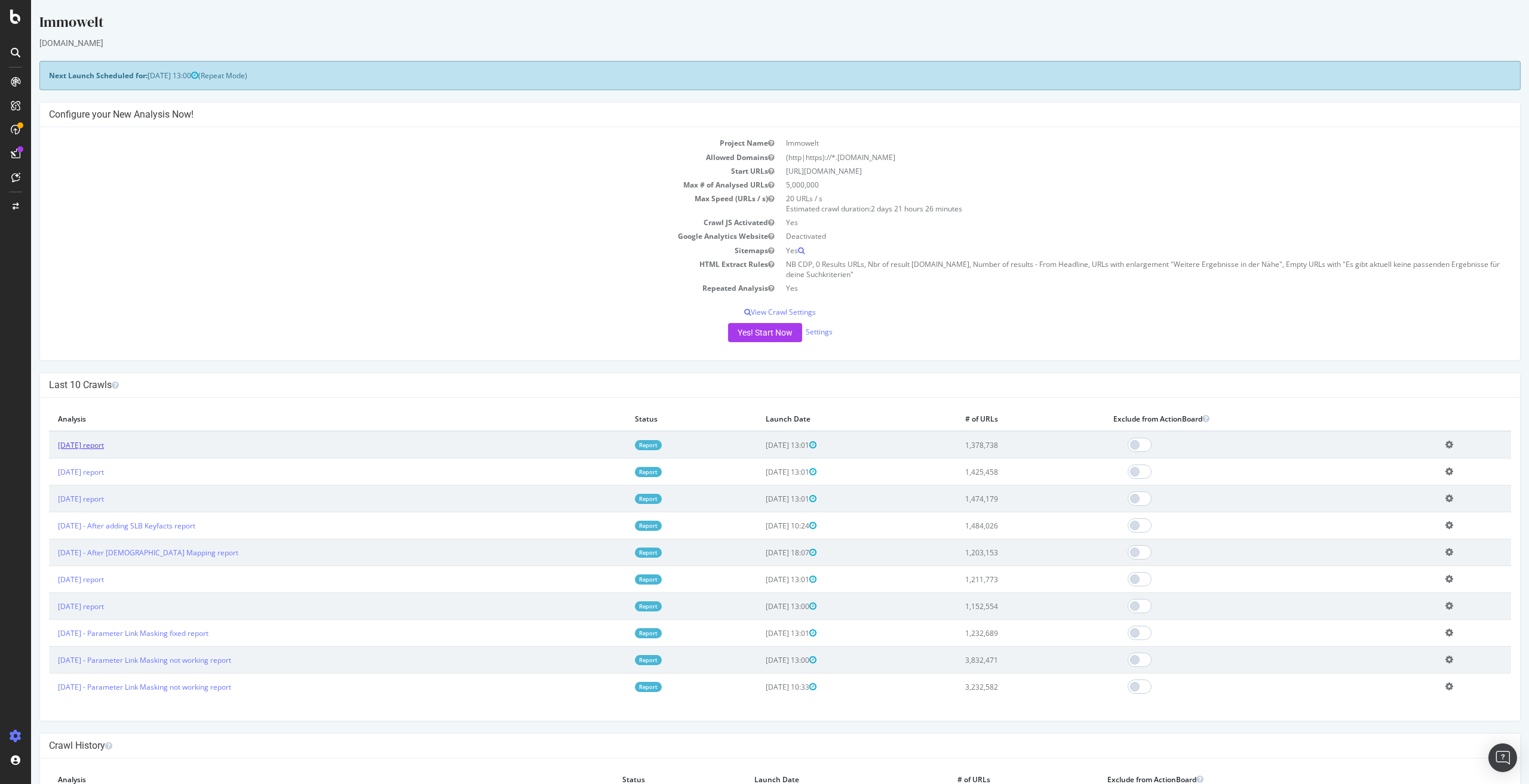
click at [102, 445] on link "2025 Aug. 22nd report" at bounding box center [81, 445] width 46 height 10
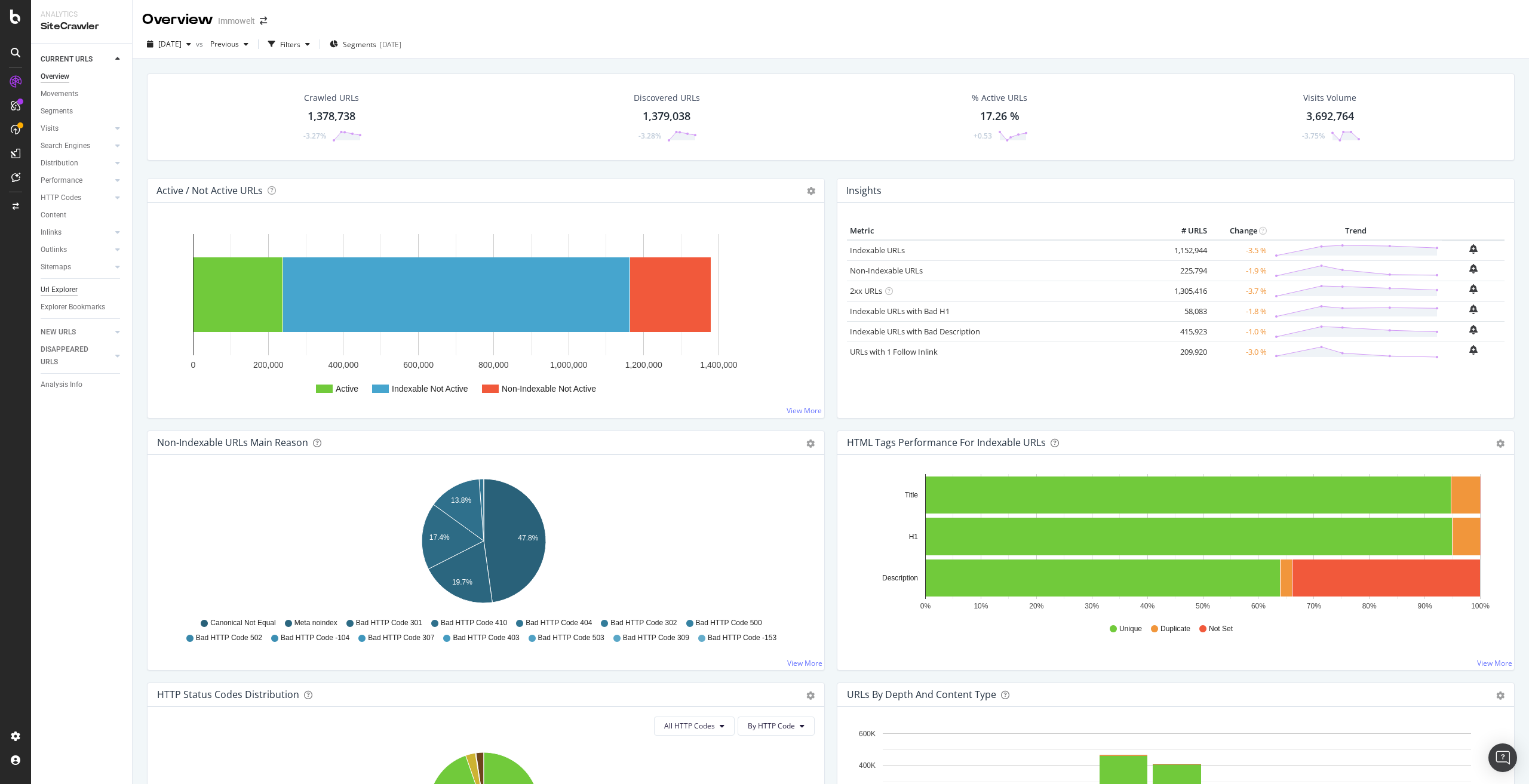
click at [58, 291] on div "Url Explorer" at bounding box center [59, 290] width 37 height 12
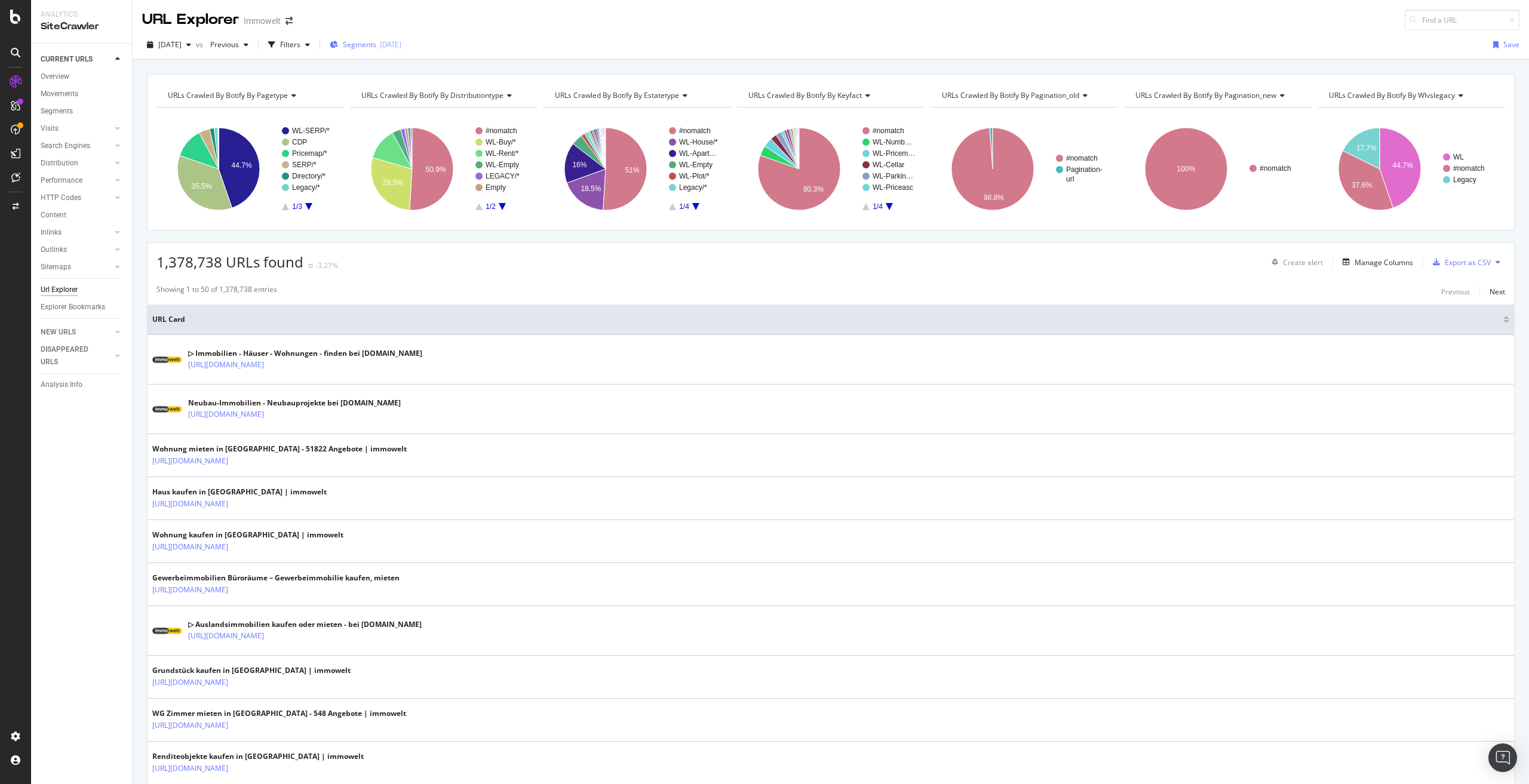
click at [376, 46] on span "Segments" at bounding box center [360, 44] width 34 height 10
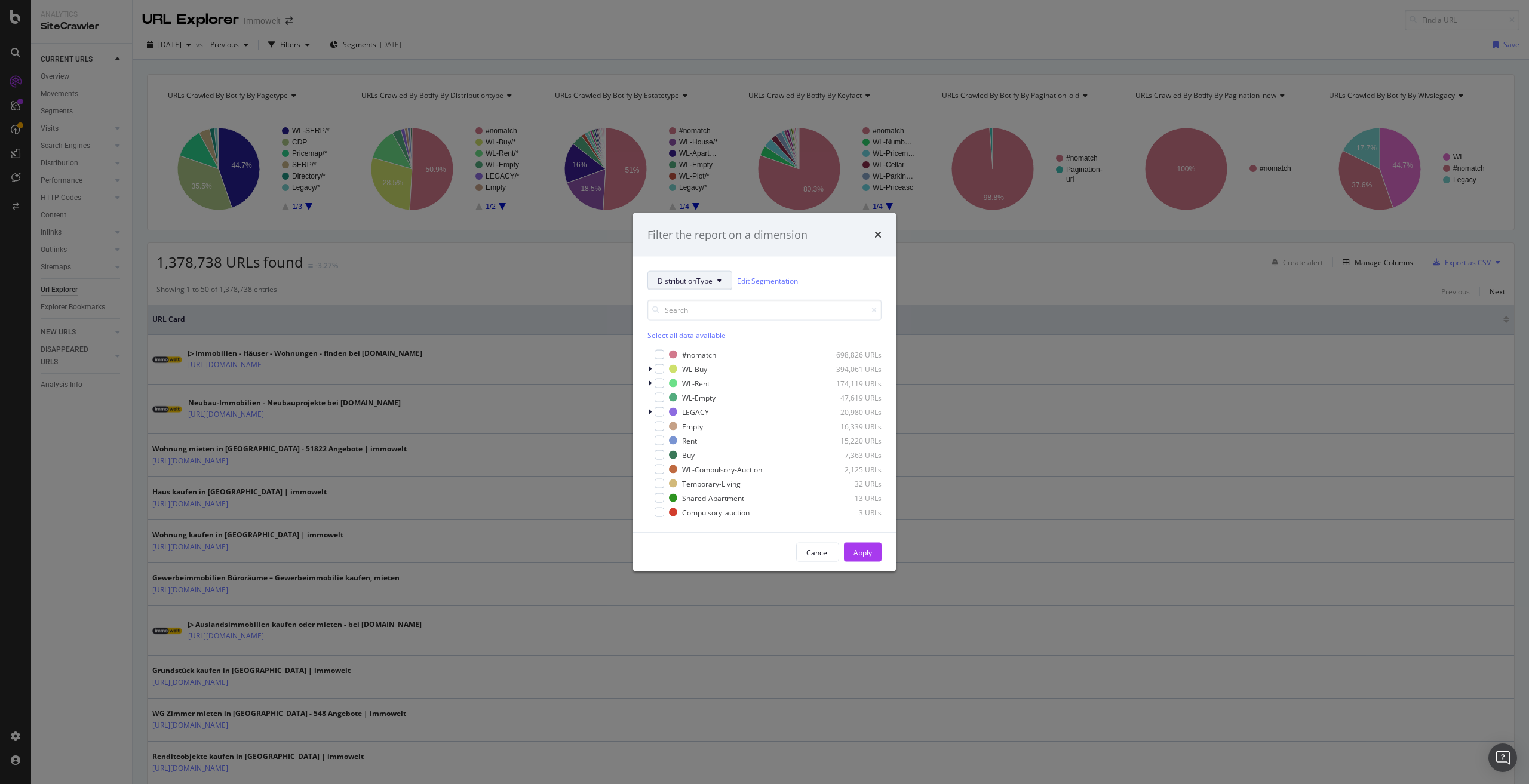
click at [701, 283] on span "DistributionType" at bounding box center [685, 280] width 55 height 10
click at [694, 366] on span "EstateType" at bounding box center [695, 368] width 77 height 11
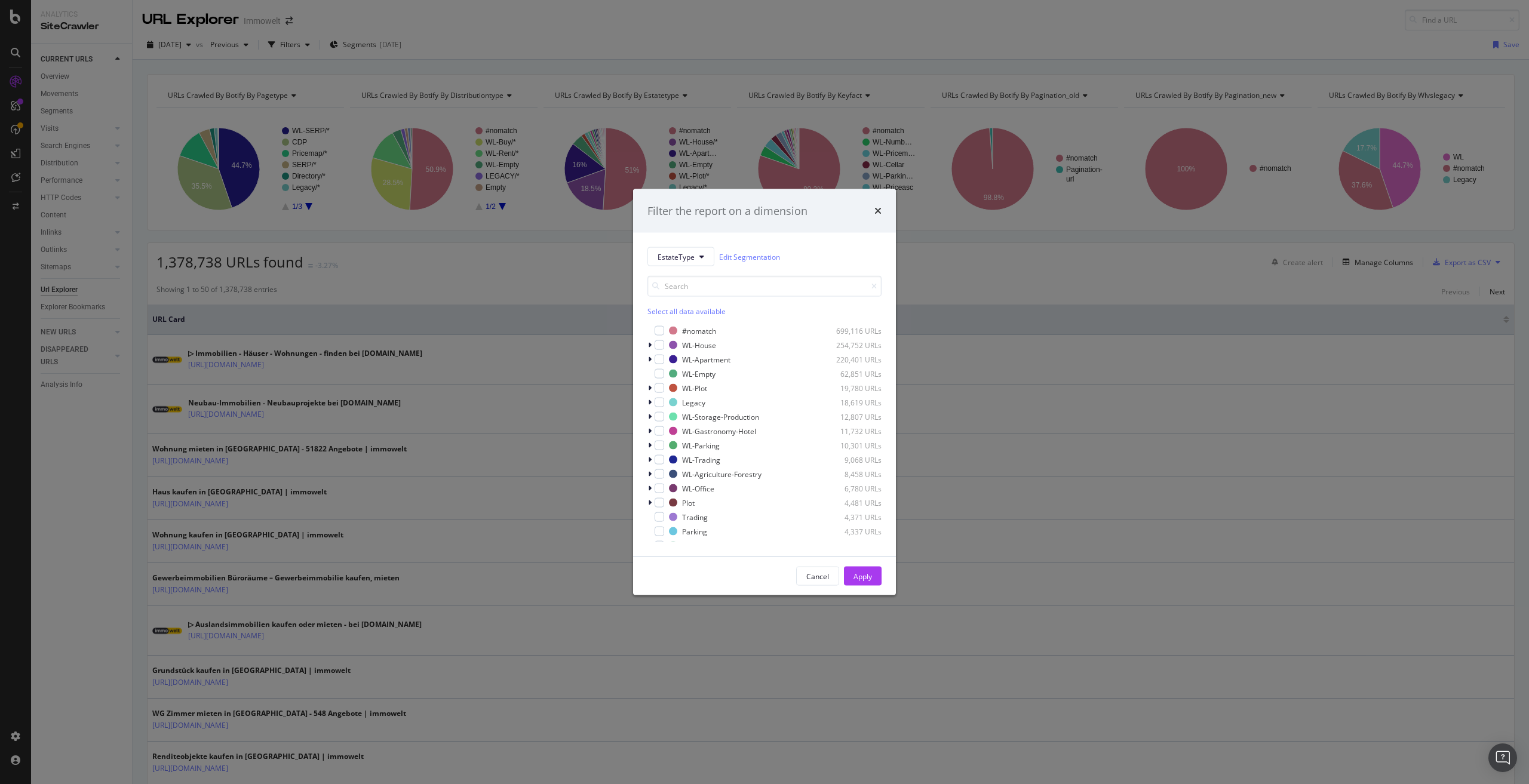
click at [695, 311] on div "Select all data available" at bounding box center [764, 311] width 234 height 10
click at [662, 331] on icon "modal" at bounding box center [660, 330] width 5 height 6
click at [856, 575] on div "Apply" at bounding box center [863, 576] width 19 height 10
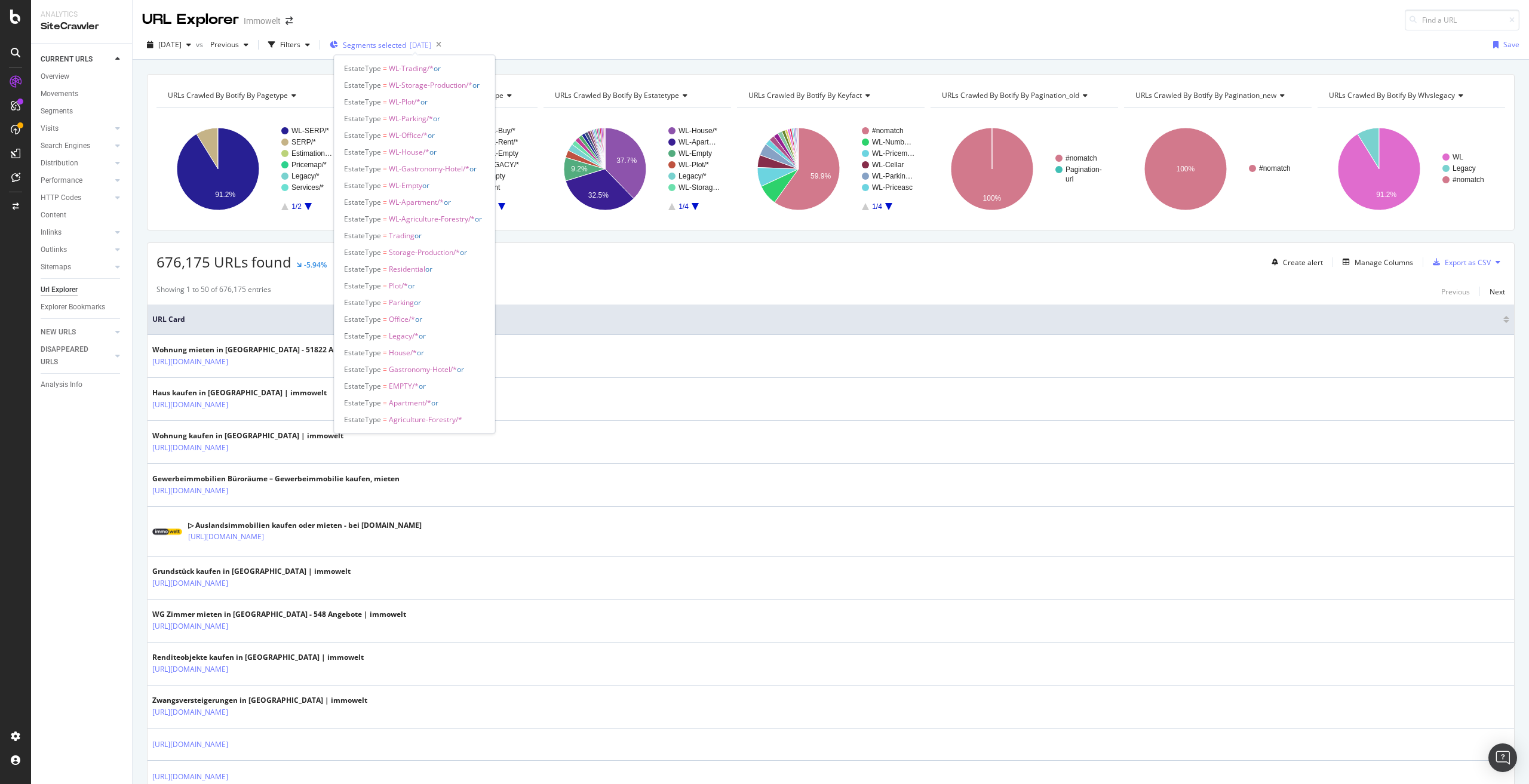
click at [407, 45] on span "Segments selected" at bounding box center [374, 44] width 63 height 10
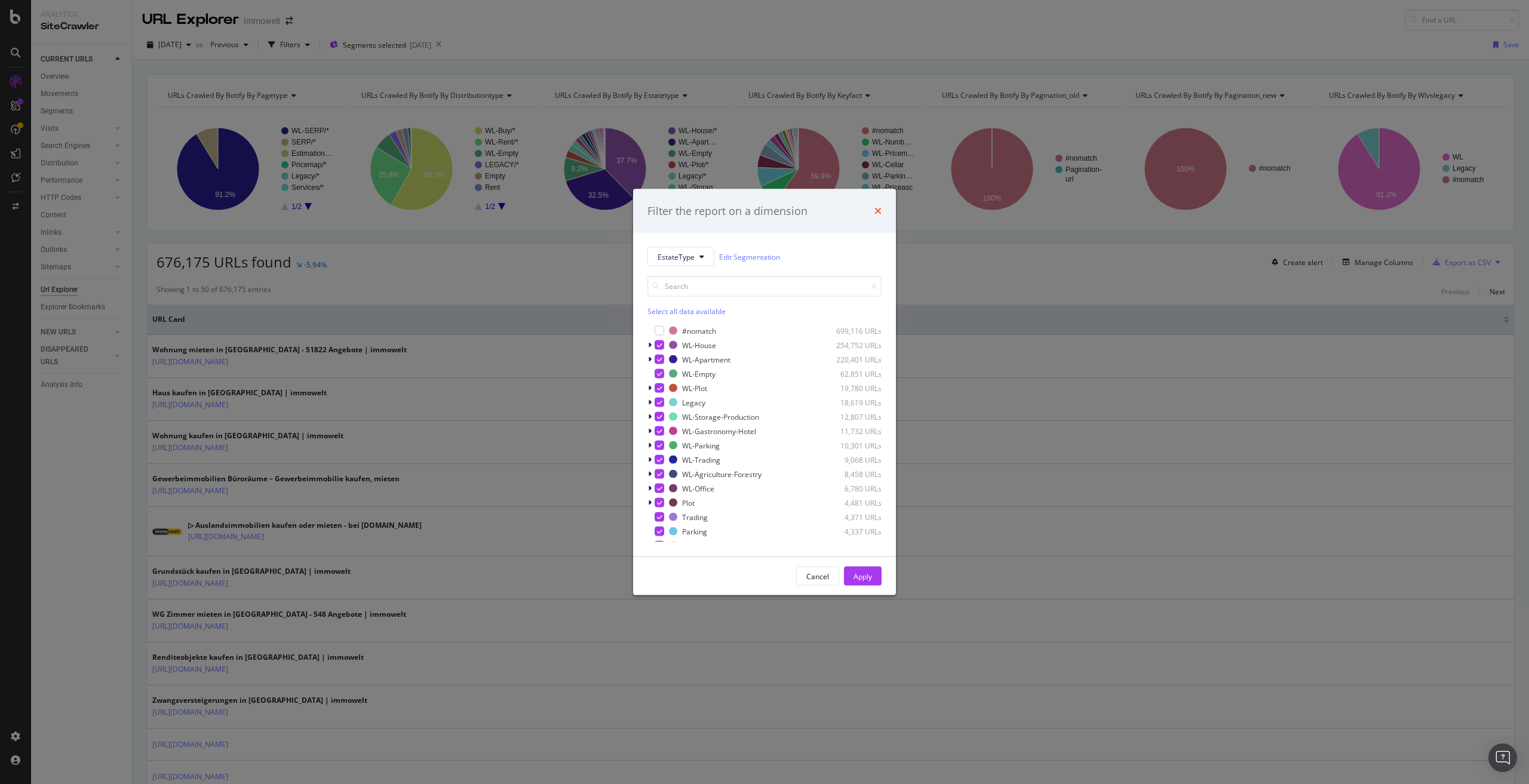
click at [878, 212] on icon "times" at bounding box center [878, 211] width 7 height 10
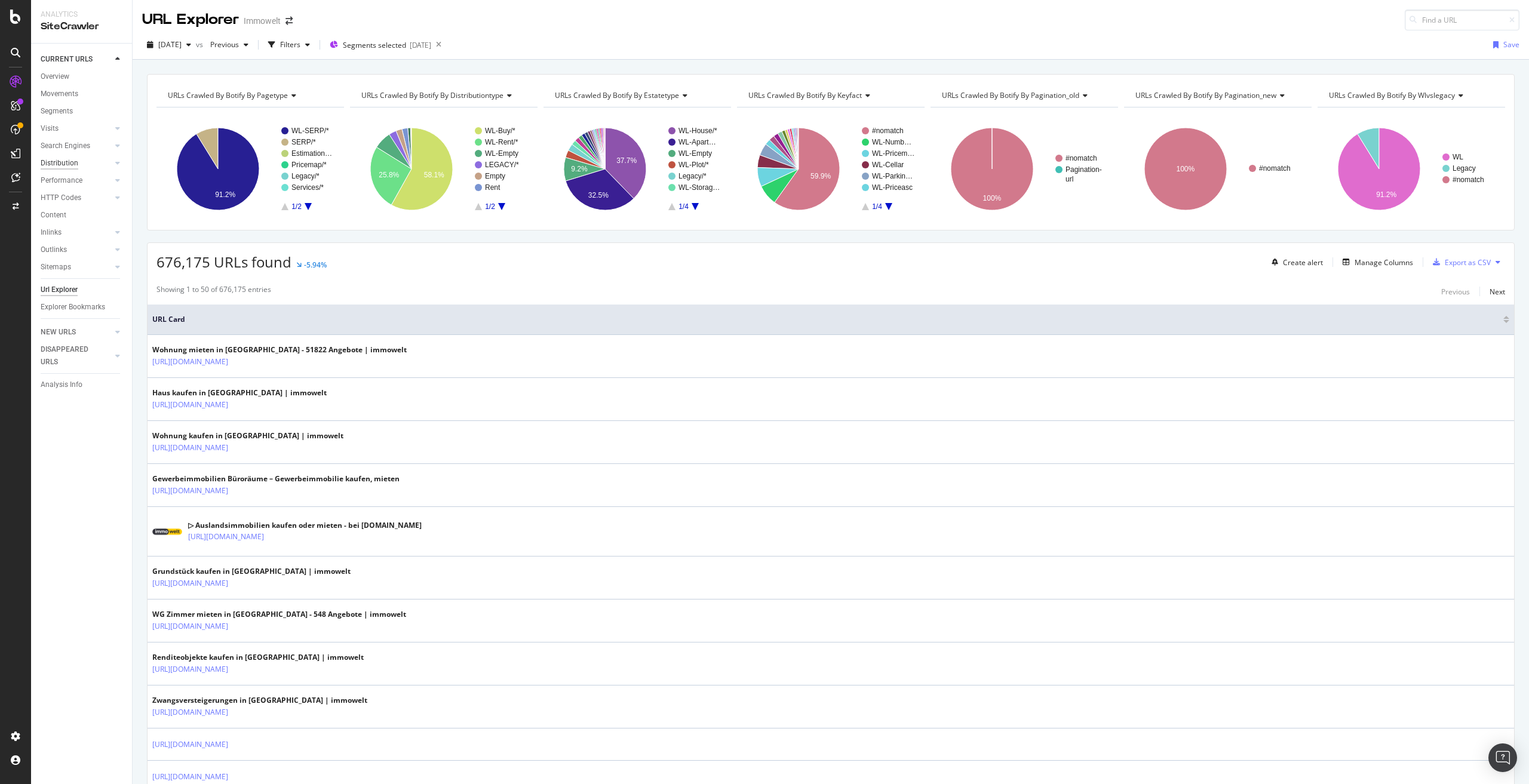
click at [62, 162] on div "Distribution" at bounding box center [59, 163] width 37 height 12
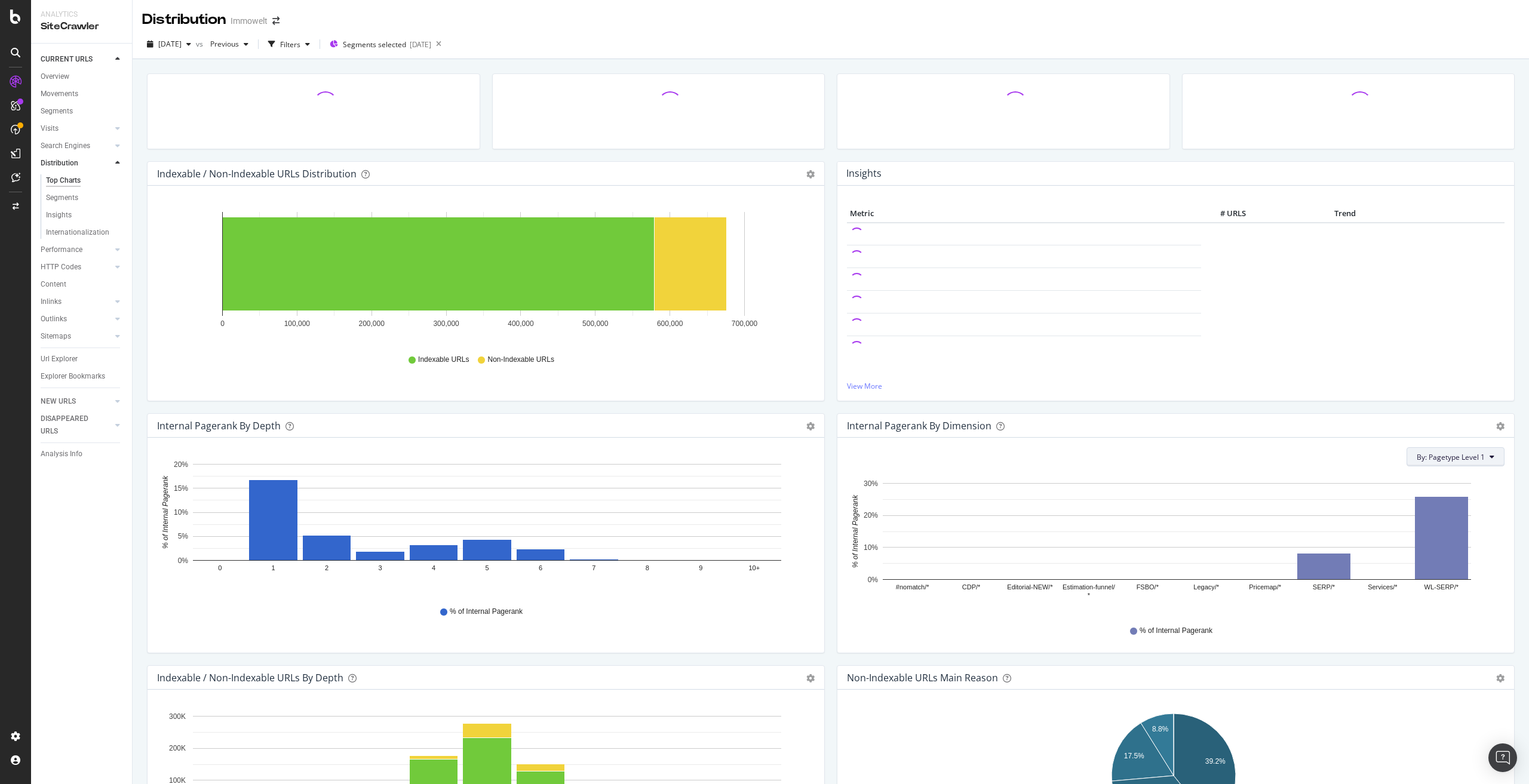
click at [1436, 460] on span "By: Pagetype Level 1" at bounding box center [1450, 456] width 68 height 10
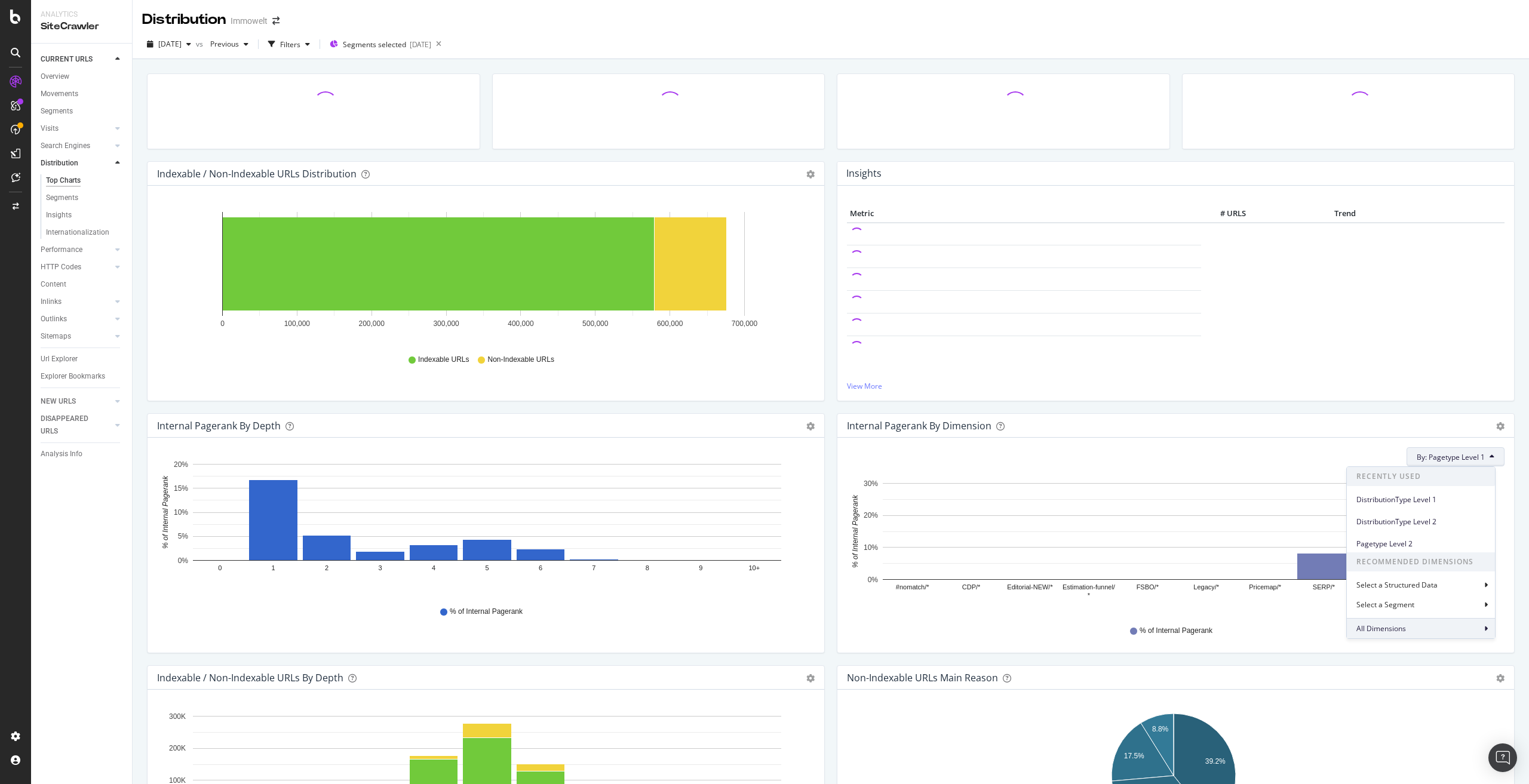
click at [1391, 626] on span "All Dimensions" at bounding box center [1381, 628] width 50 height 10
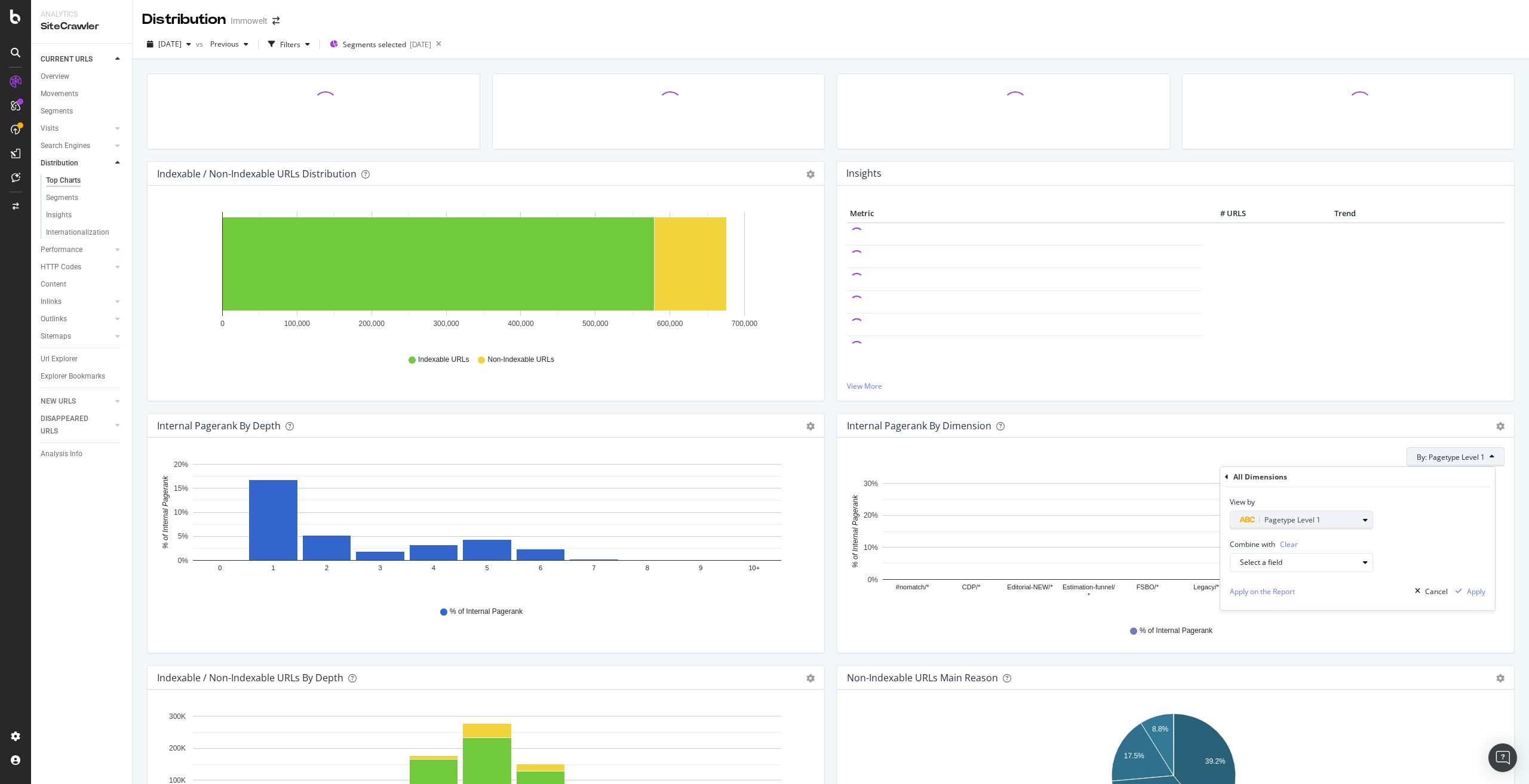
click at [1316, 522] on span "Pagetype Level 1" at bounding box center [1292, 519] width 56 height 10
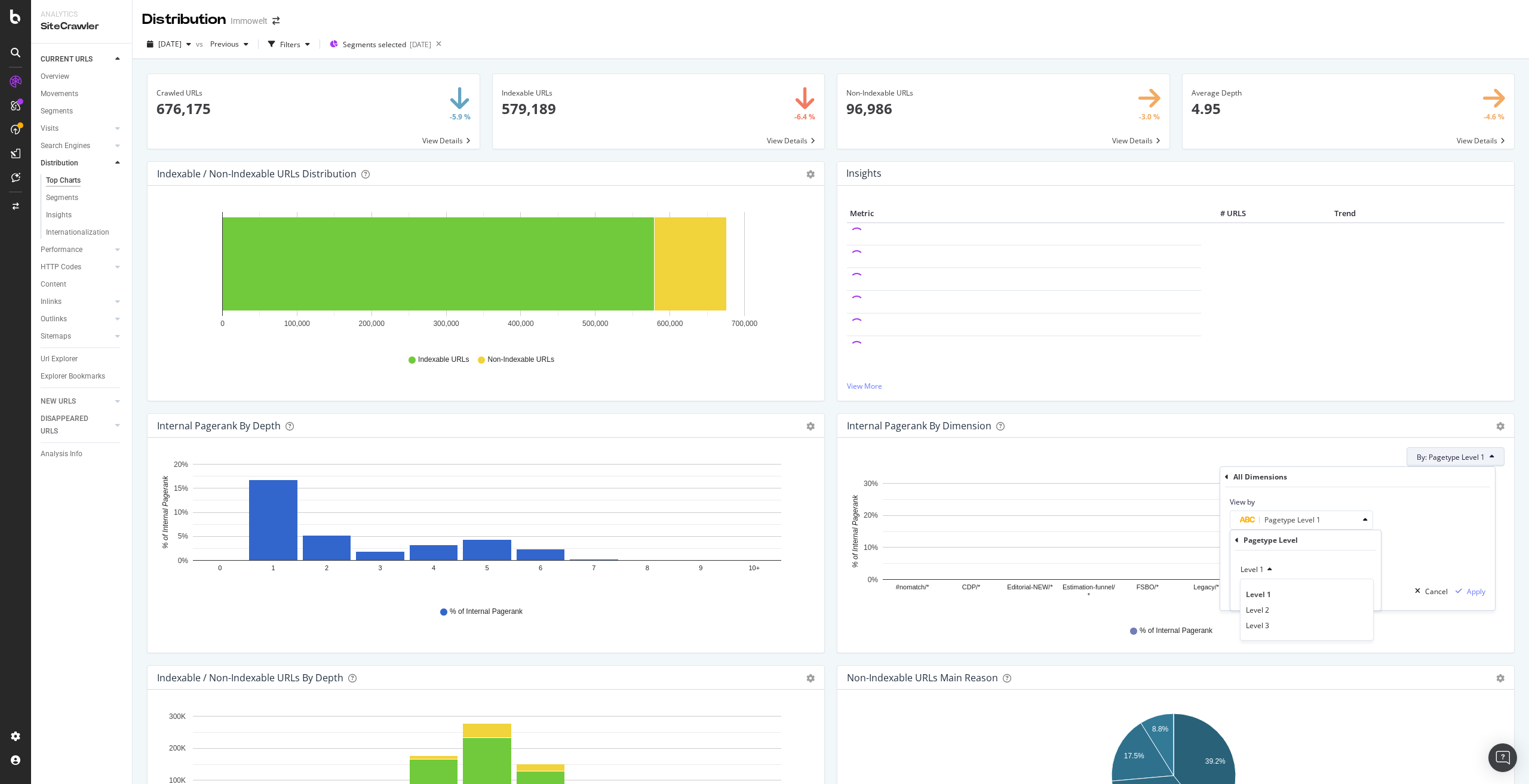
click at [1409, 511] on div "View by Pagetype Level 1 Pagetype Level Level 1 Level 1 Level 2 Level 3 Validate" at bounding box center [1358, 508] width 275 height 43
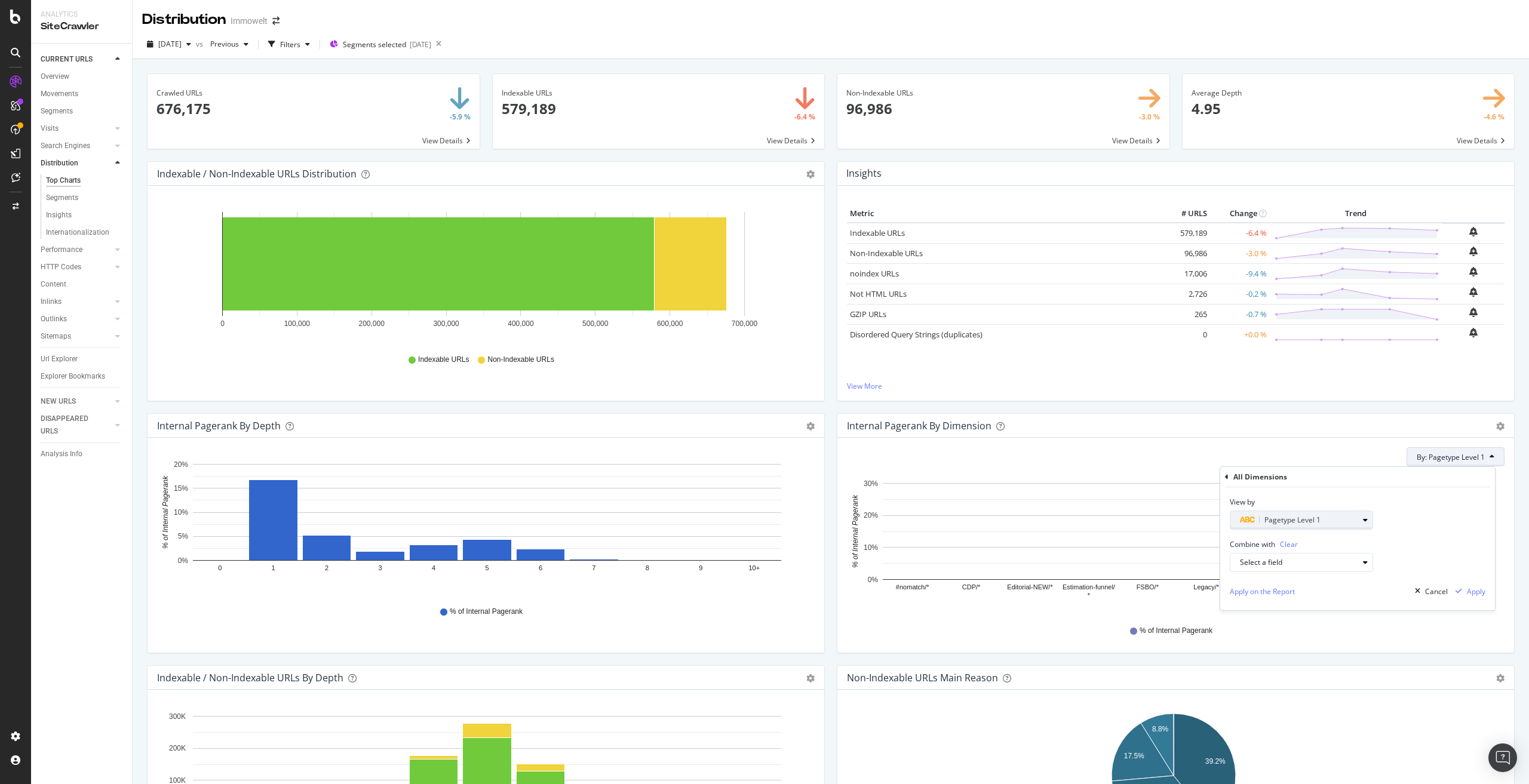
click at [1332, 518] on div "Pagetype Level 1" at bounding box center [1300, 520] width 119 height 14
click at [1237, 539] on icon at bounding box center [1237, 540] width 4 height 7
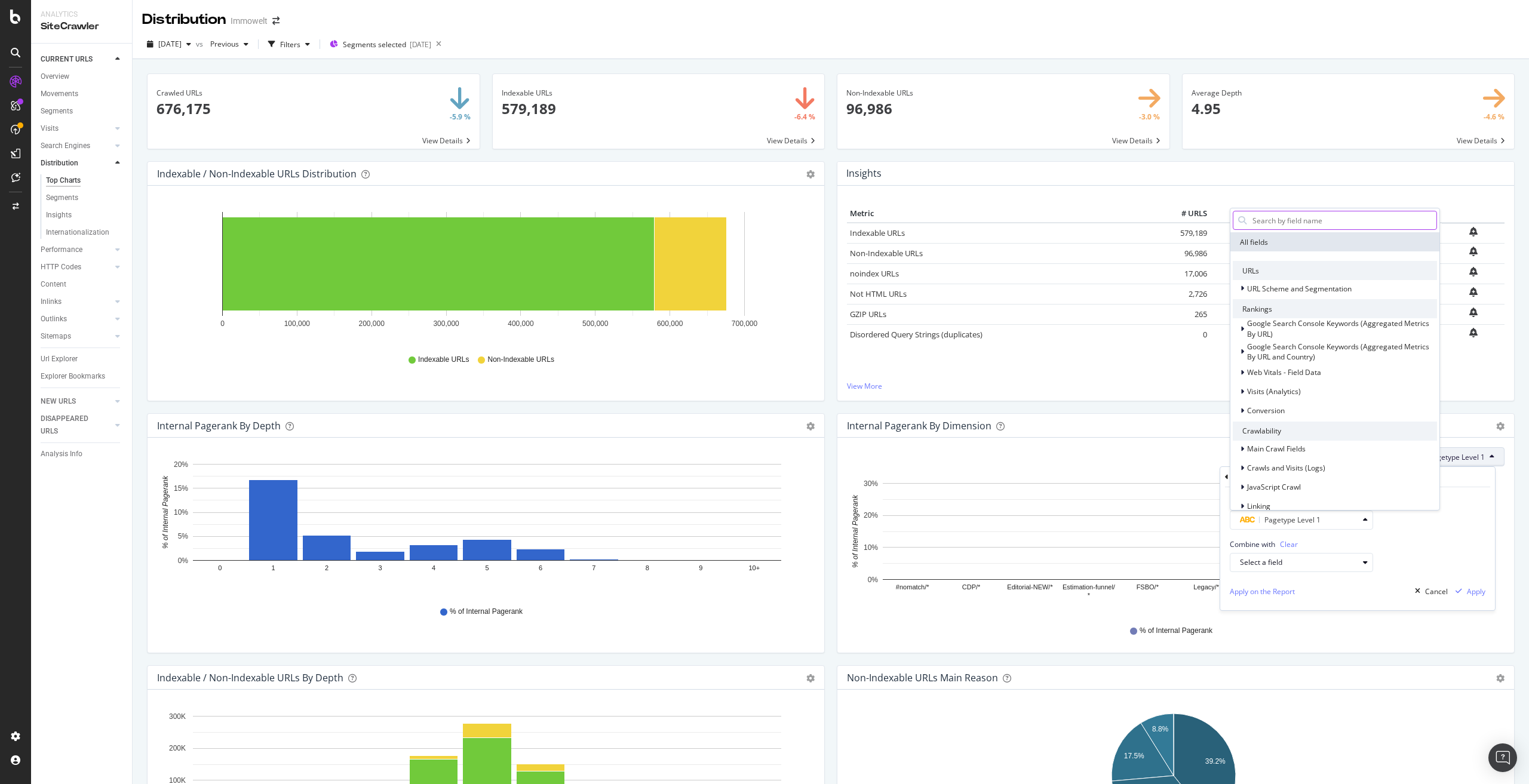
click at [1285, 217] on input "text" at bounding box center [1344, 221] width 185 height 18
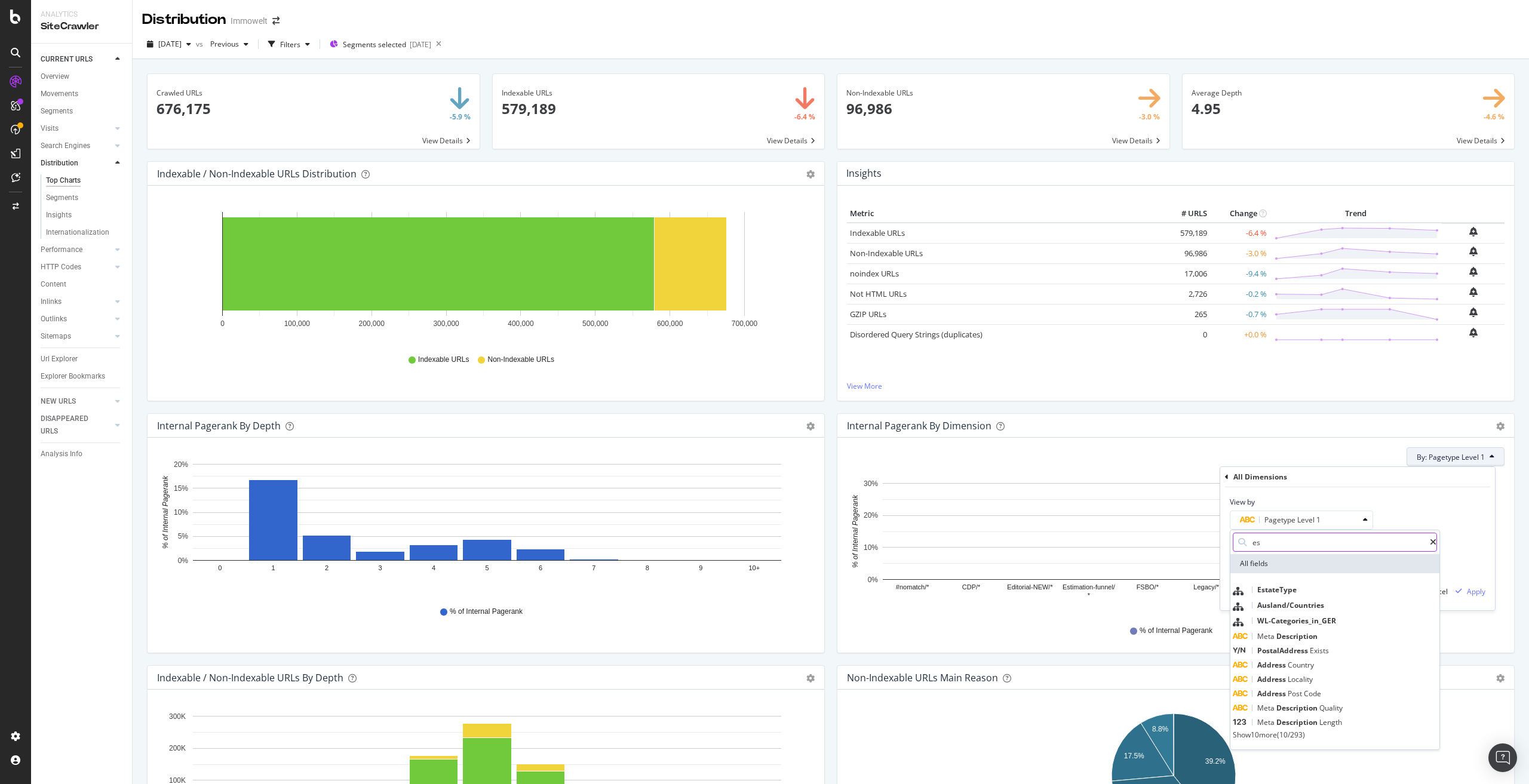
type input "es"
click at [1430, 540] on icon at bounding box center [1432, 542] width 6 height 8
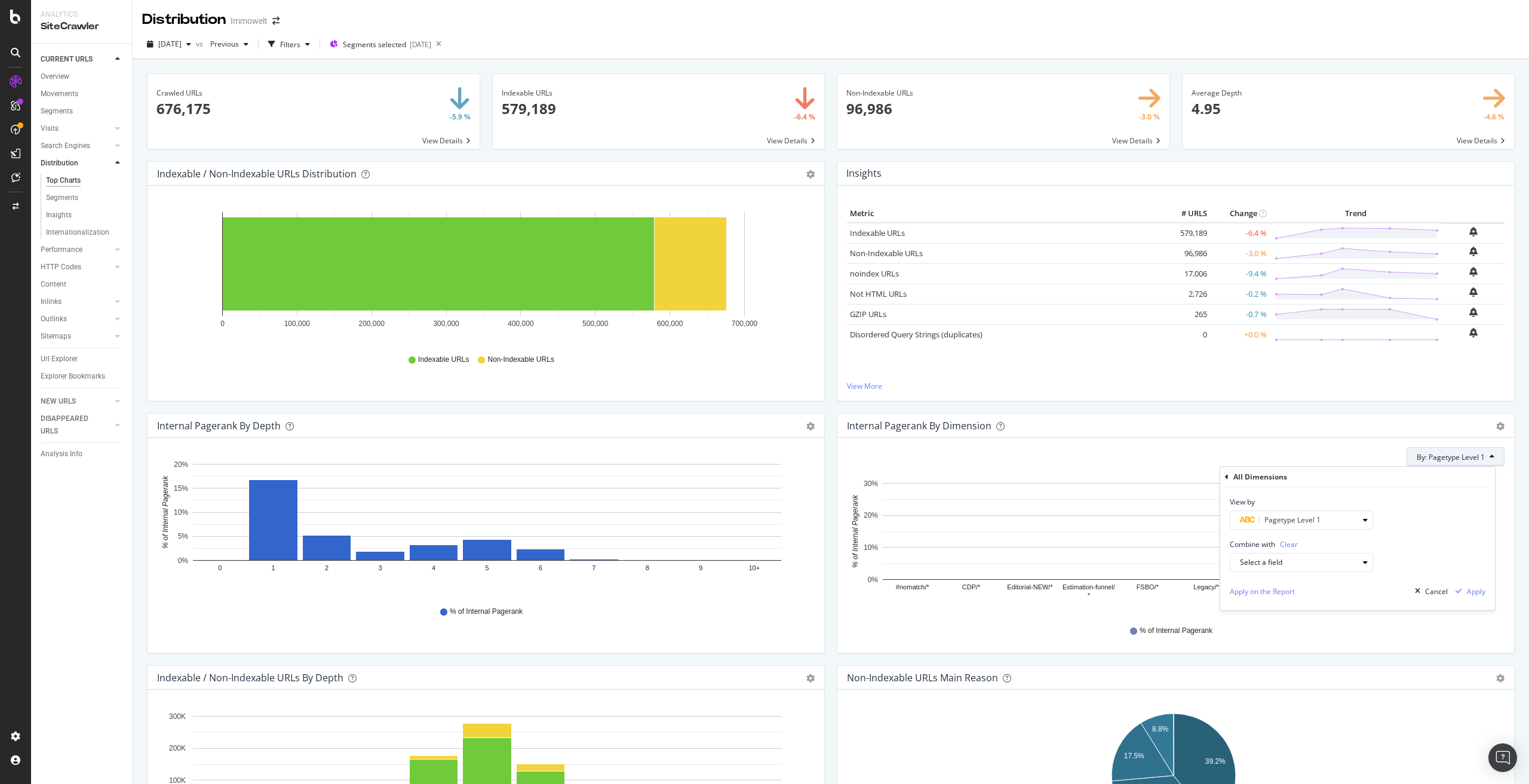
click at [1449, 457] on span "By: Pagetype Level 1" at bounding box center [1450, 456] width 68 height 10
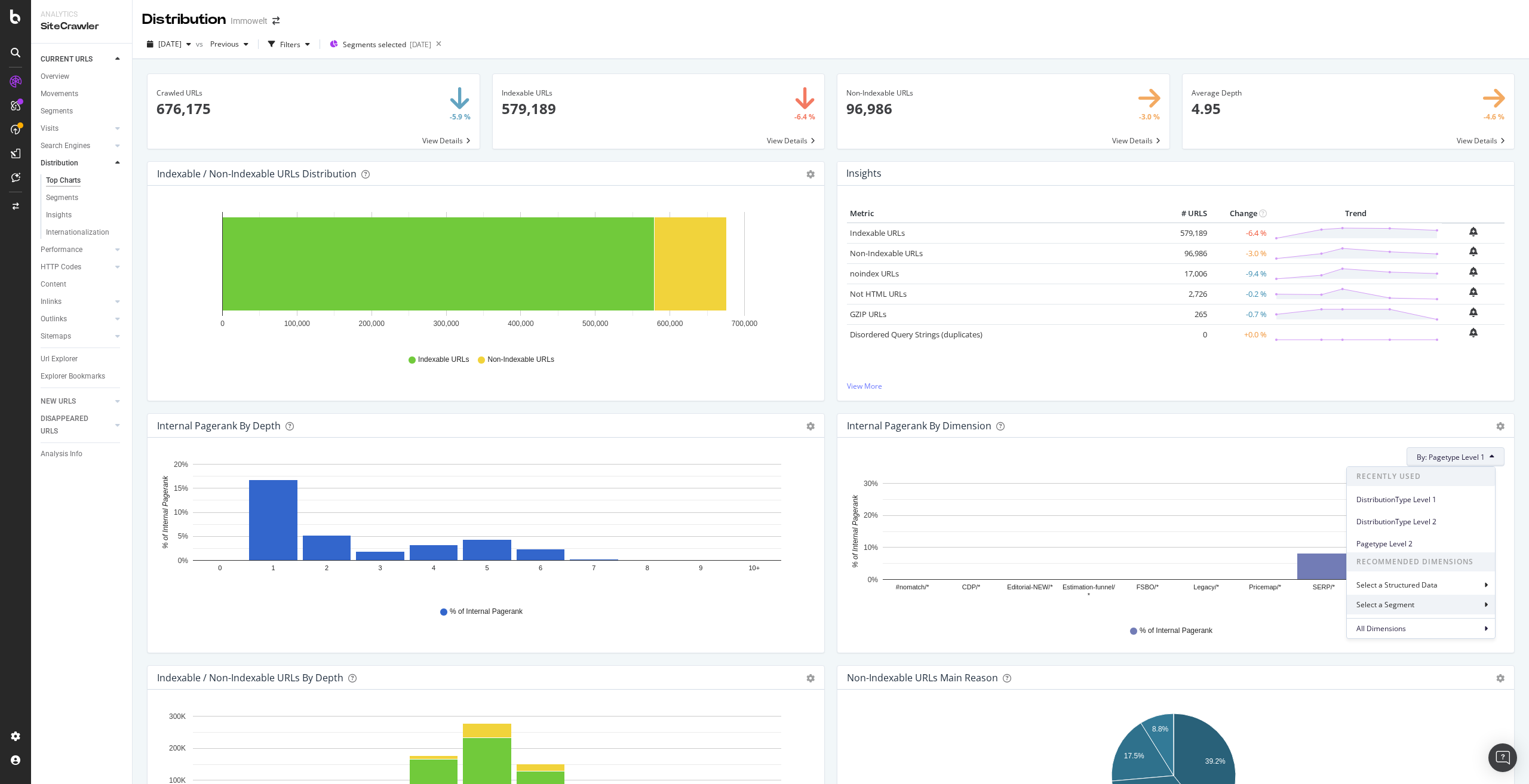
click at [1478, 603] on div "Select a Segment" at bounding box center [1421, 605] width 148 height 19
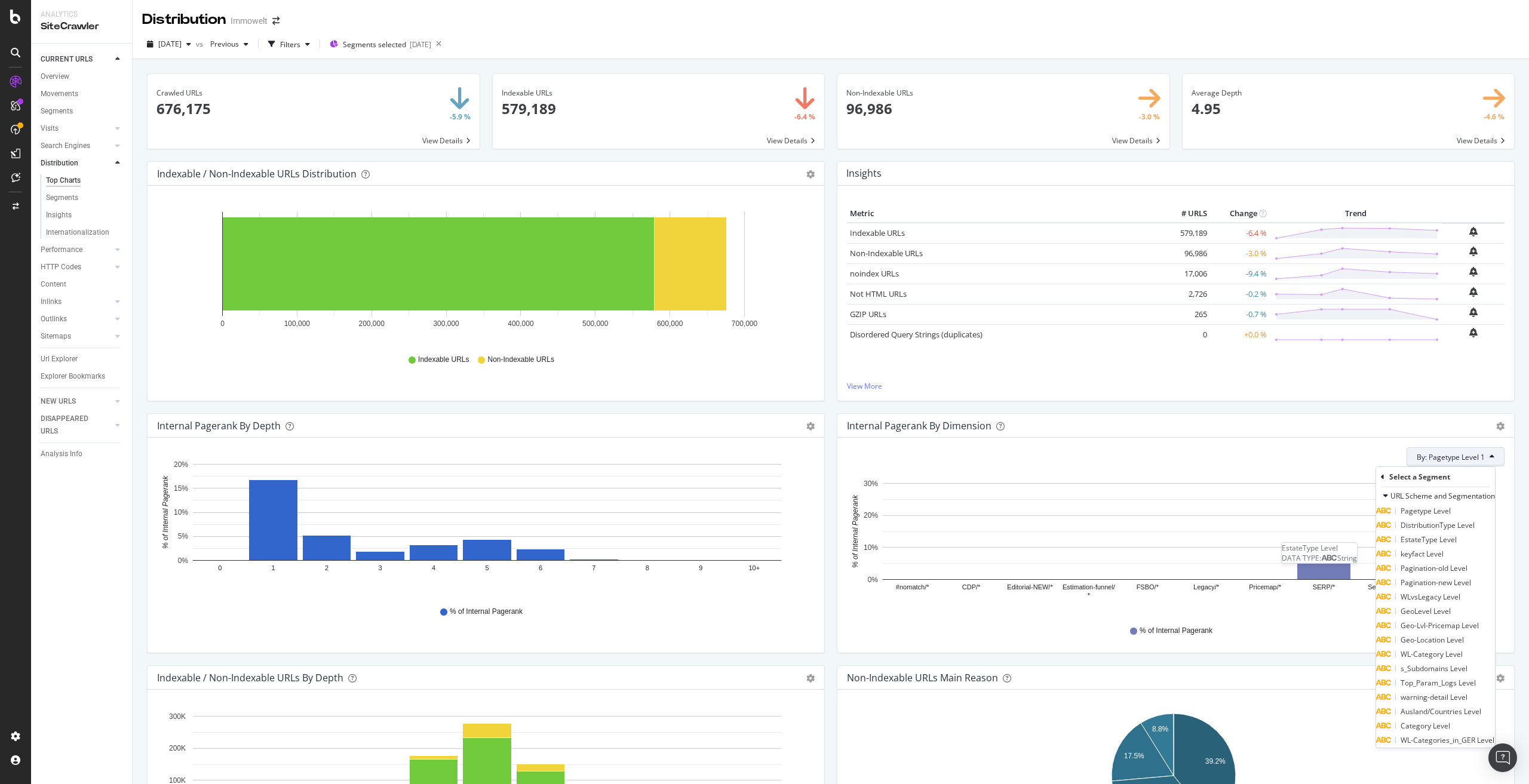
click at [1457, 547] on div "EstateType Level" at bounding box center [1416, 539] width 81 height 14
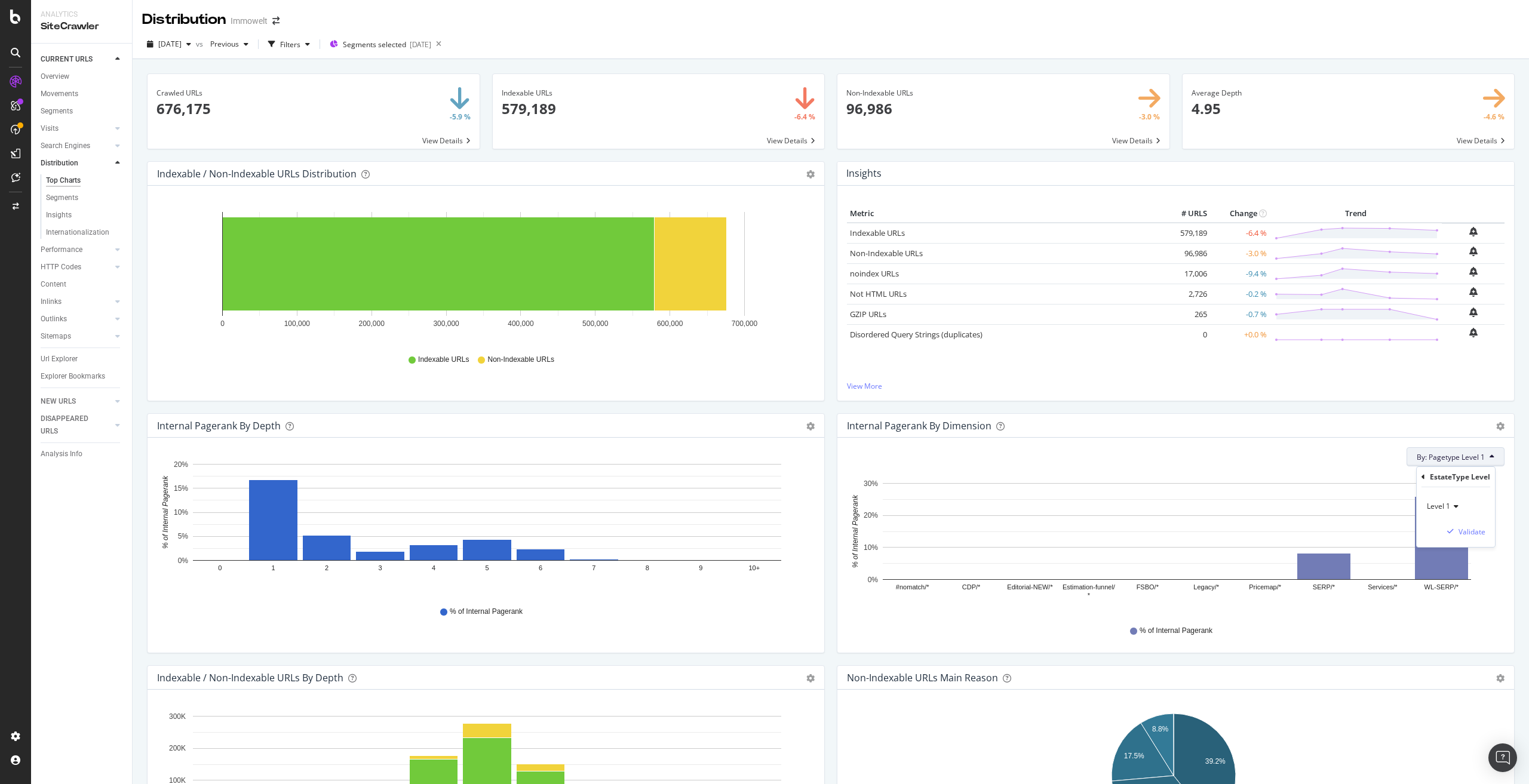
click at [1450, 503] on icon at bounding box center [1454, 507] width 8 height 7
click at [1432, 548] on span "Level 2" at bounding box center [1444, 547] width 23 height 10
click at [1473, 529] on div "Validate" at bounding box center [1472, 532] width 27 height 10
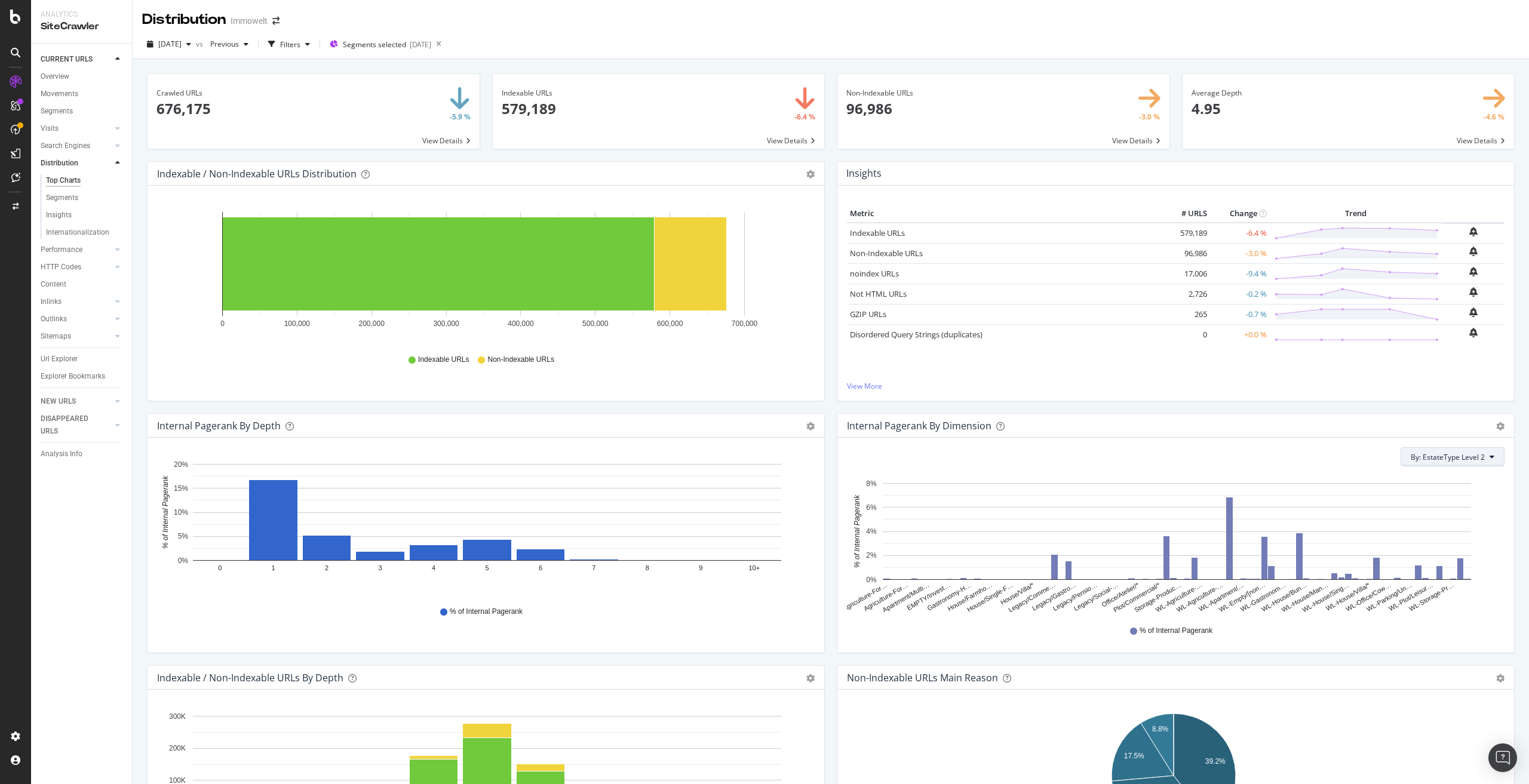
click at [1461, 459] on span "By: EstateType Level 2" at bounding box center [1448, 456] width 74 height 10
click at [1416, 496] on span "EstateType Level 2" at bounding box center [1421, 500] width 129 height 11
click at [1448, 456] on span "By: EstateType Level 2" at bounding box center [1448, 456] width 74 height 10
click at [1337, 640] on div "% of Internal Pagerank" at bounding box center [1176, 631] width 646 height 27
click at [1488, 457] on button "By: EstateType Level 2" at bounding box center [1452, 457] width 104 height 19
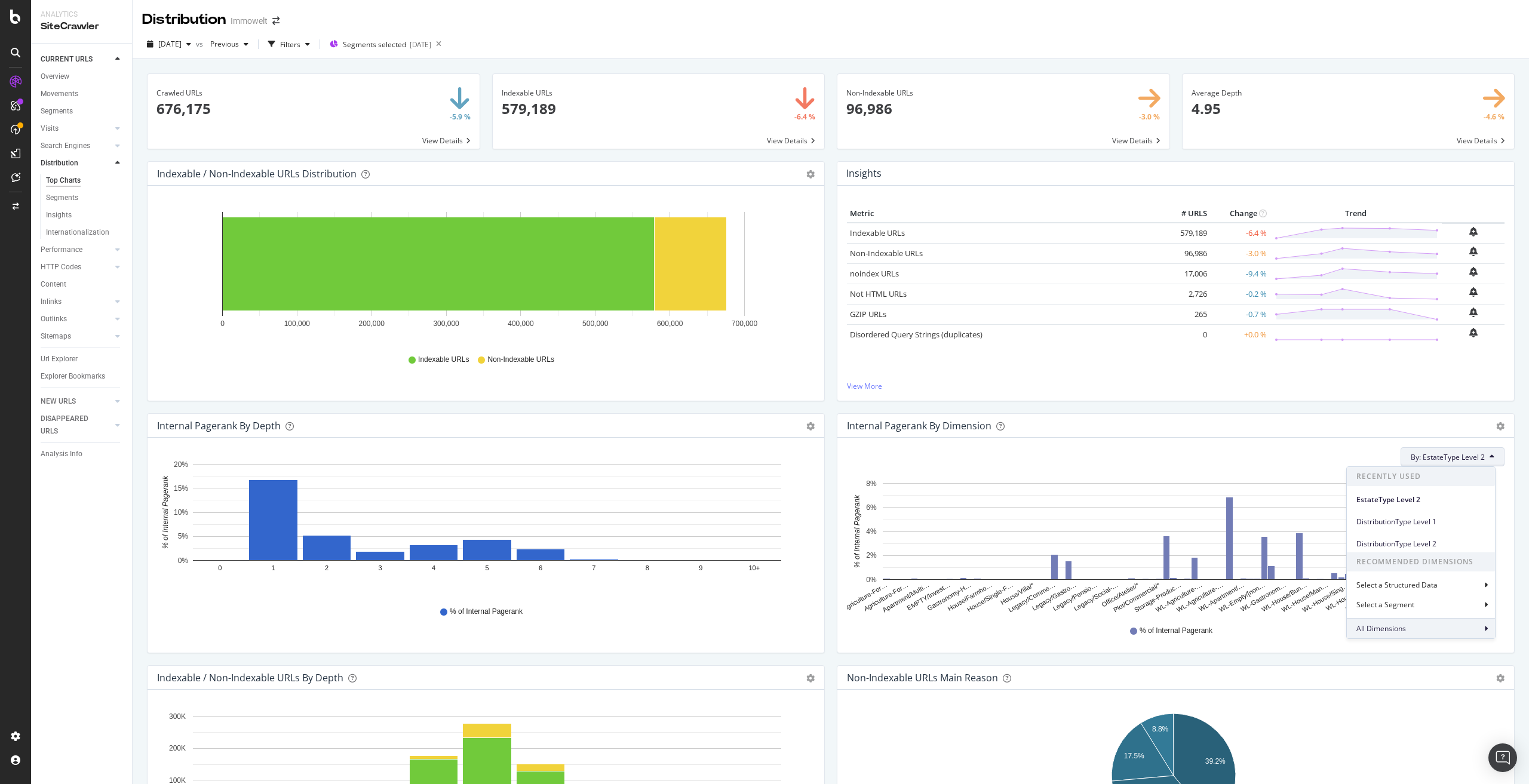
click at [1469, 628] on div "All Dimensions" at bounding box center [1421, 628] width 148 height 20
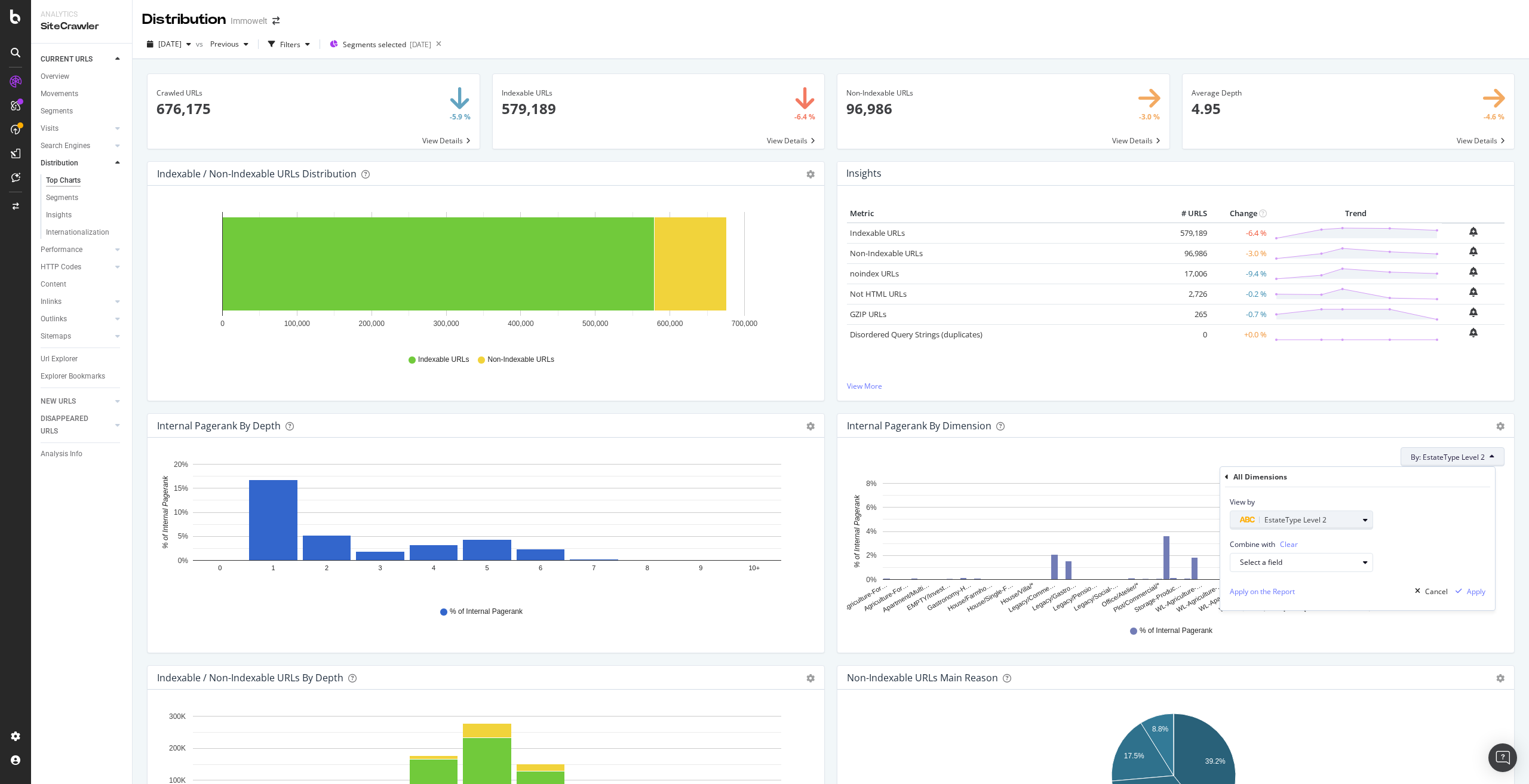
click at [1339, 516] on div "EstateType Level 2" at bounding box center [1300, 520] width 119 height 14
click at [1299, 591] on div "Level 1" at bounding box center [1307, 594] width 128 height 16
click at [1476, 588] on div "Apply" at bounding box center [1476, 591] width 19 height 10
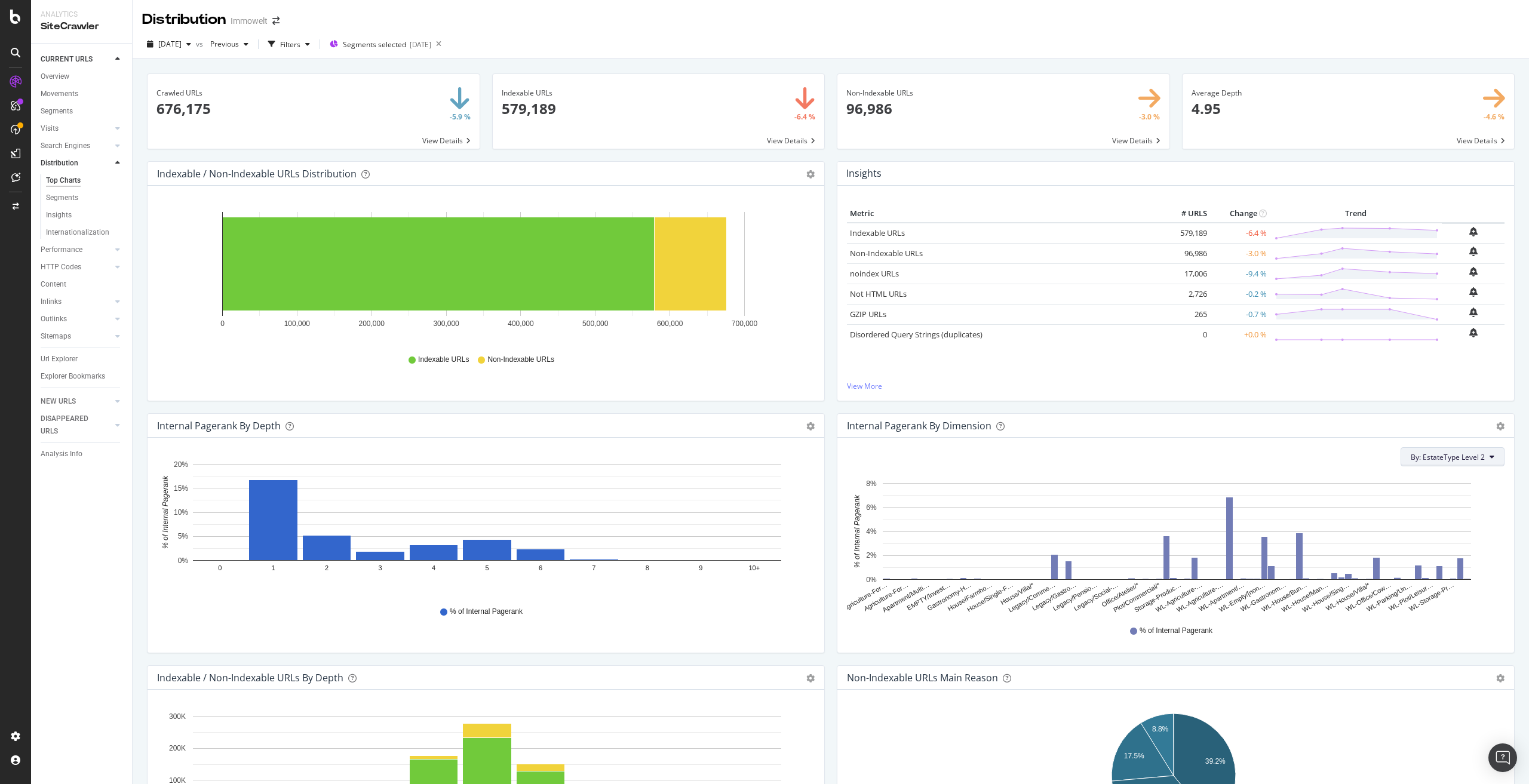
click at [1441, 463] on button "By: EstateType Level 2" at bounding box center [1452, 457] width 104 height 19
click at [1399, 626] on span "All Dimensions" at bounding box center [1381, 628] width 50 height 10
click at [1361, 560] on div "button" at bounding box center [1365, 563] width 14 height 7
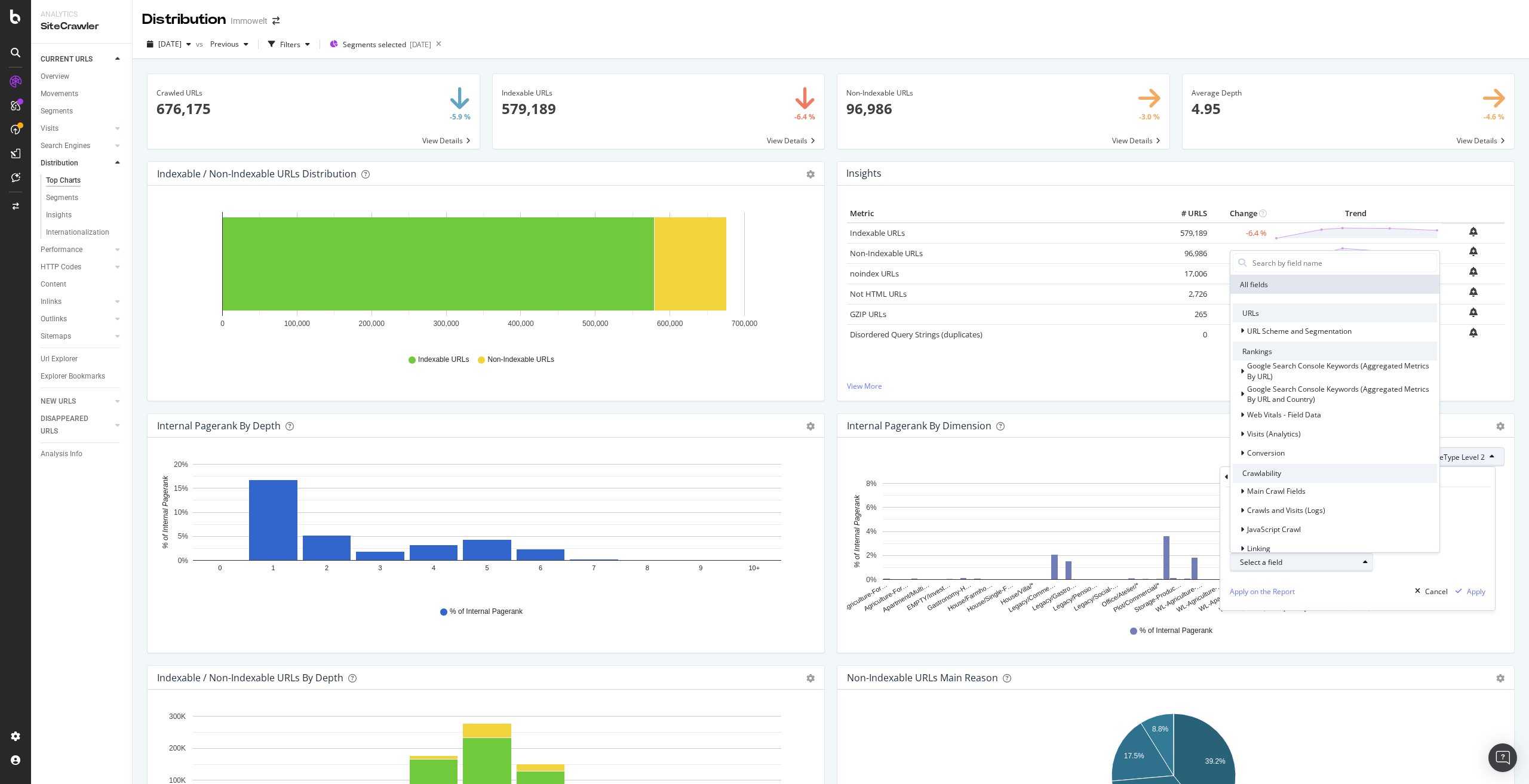
click at [1361, 560] on div "button" at bounding box center [1365, 563] width 14 height 7
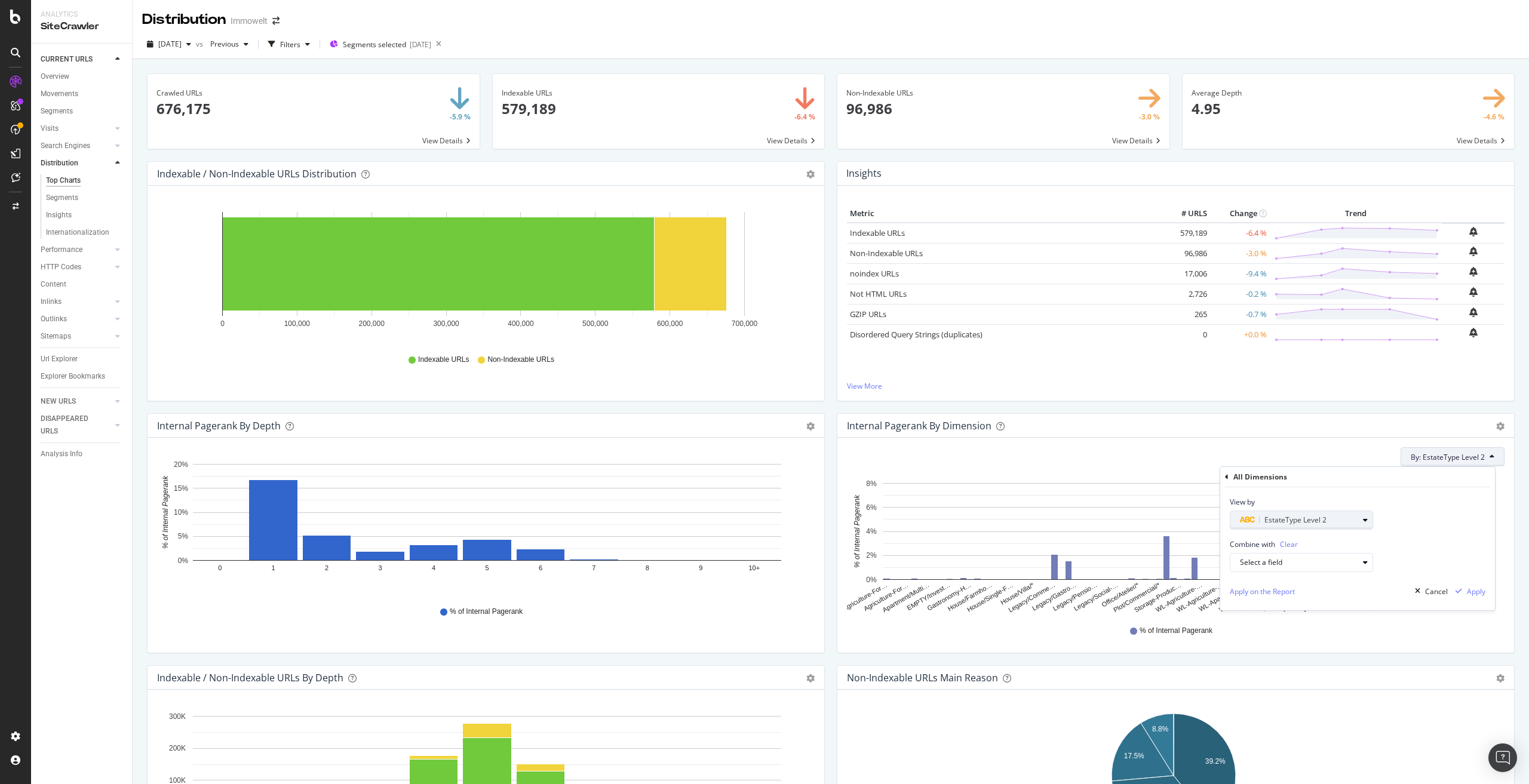
click at [1364, 514] on div "EstateType Level 2" at bounding box center [1307, 520] width 133 height 17
click at [1257, 592] on span "Level 1" at bounding box center [1258, 594] width 23 height 10
click at [1354, 593] on div "Validate" at bounding box center [1358, 594] width 27 height 10
click at [1461, 583] on div "Apply" at bounding box center [1468, 591] width 35 height 18
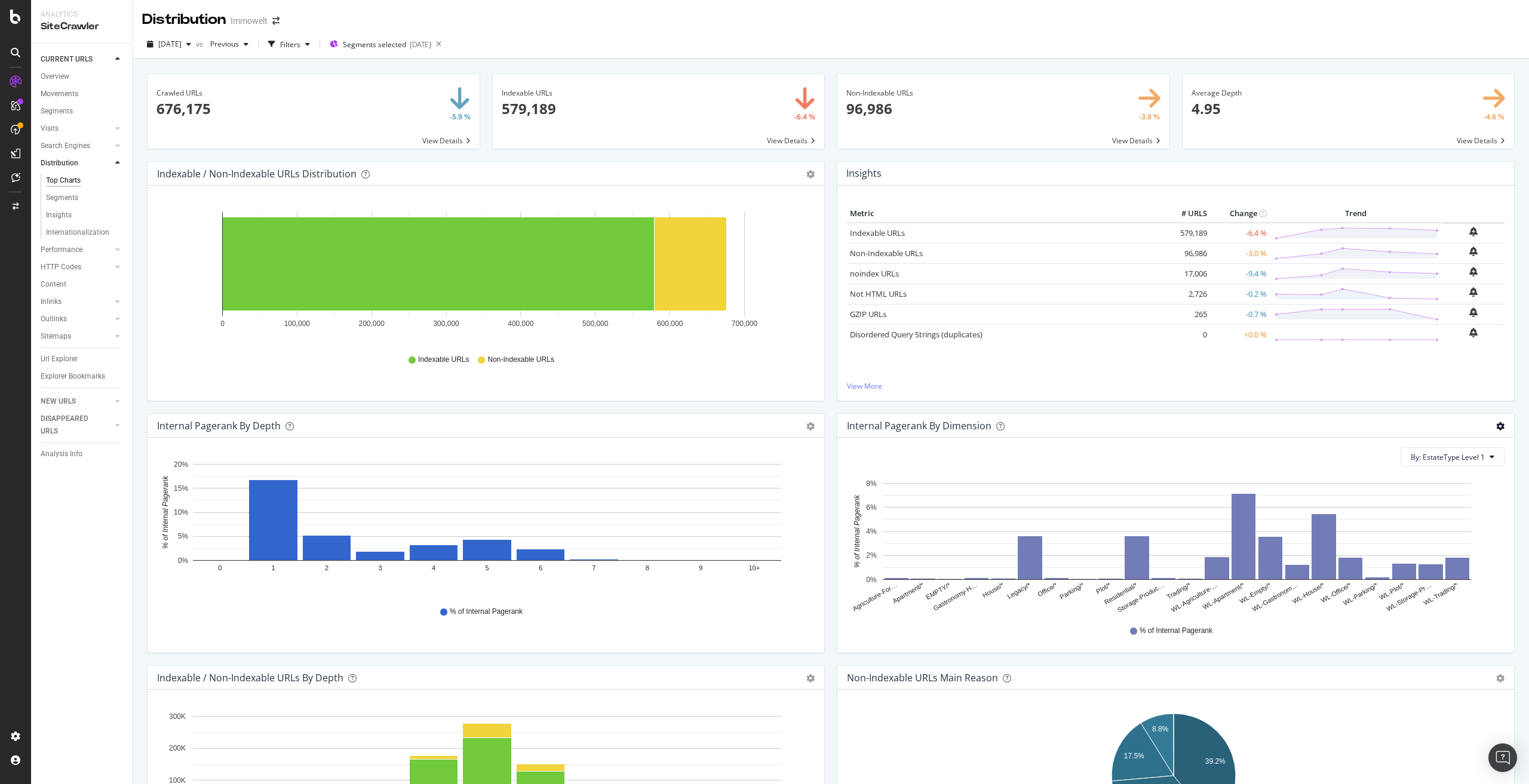
click at [1496, 424] on icon "gear" at bounding box center [1500, 426] width 8 height 8
click at [1439, 516] on span "Export as CSV" at bounding box center [1459, 516] width 109 height 16
click at [1021, 556] on rect "A chart." at bounding box center [1030, 558] width 25 height 43
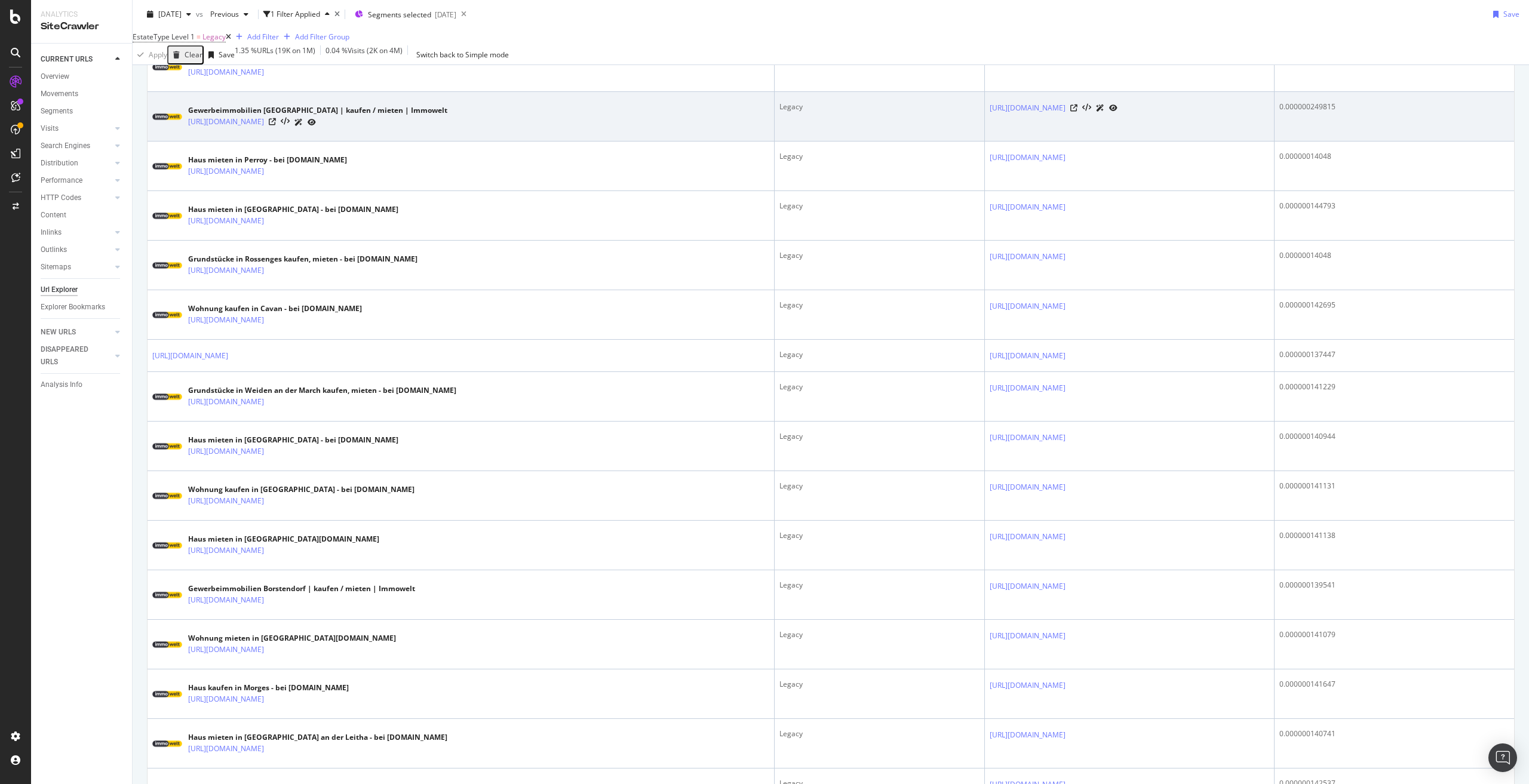
scroll to position [597, 0]
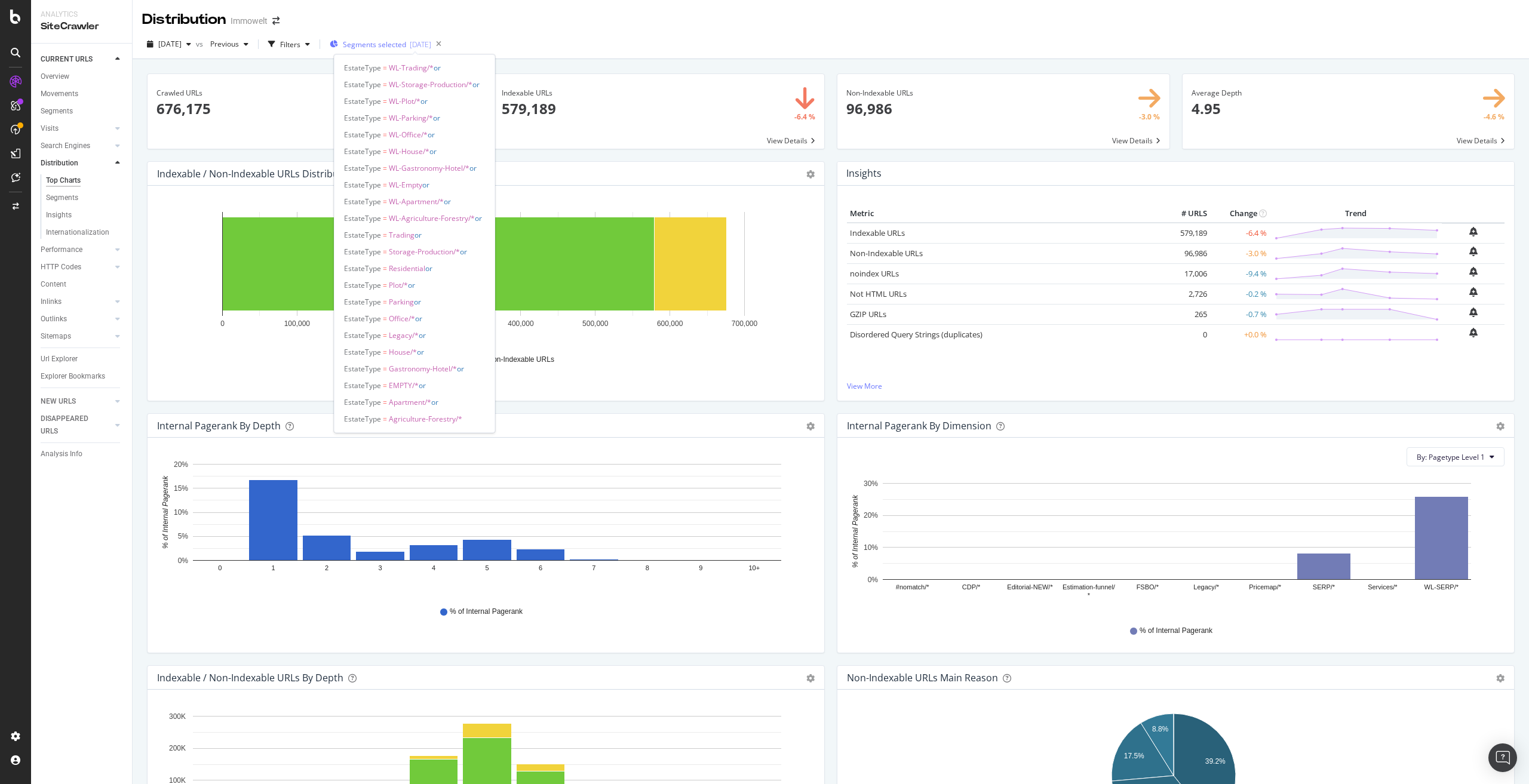
click at [405, 42] on span "Segments selected" at bounding box center [374, 44] width 63 height 10
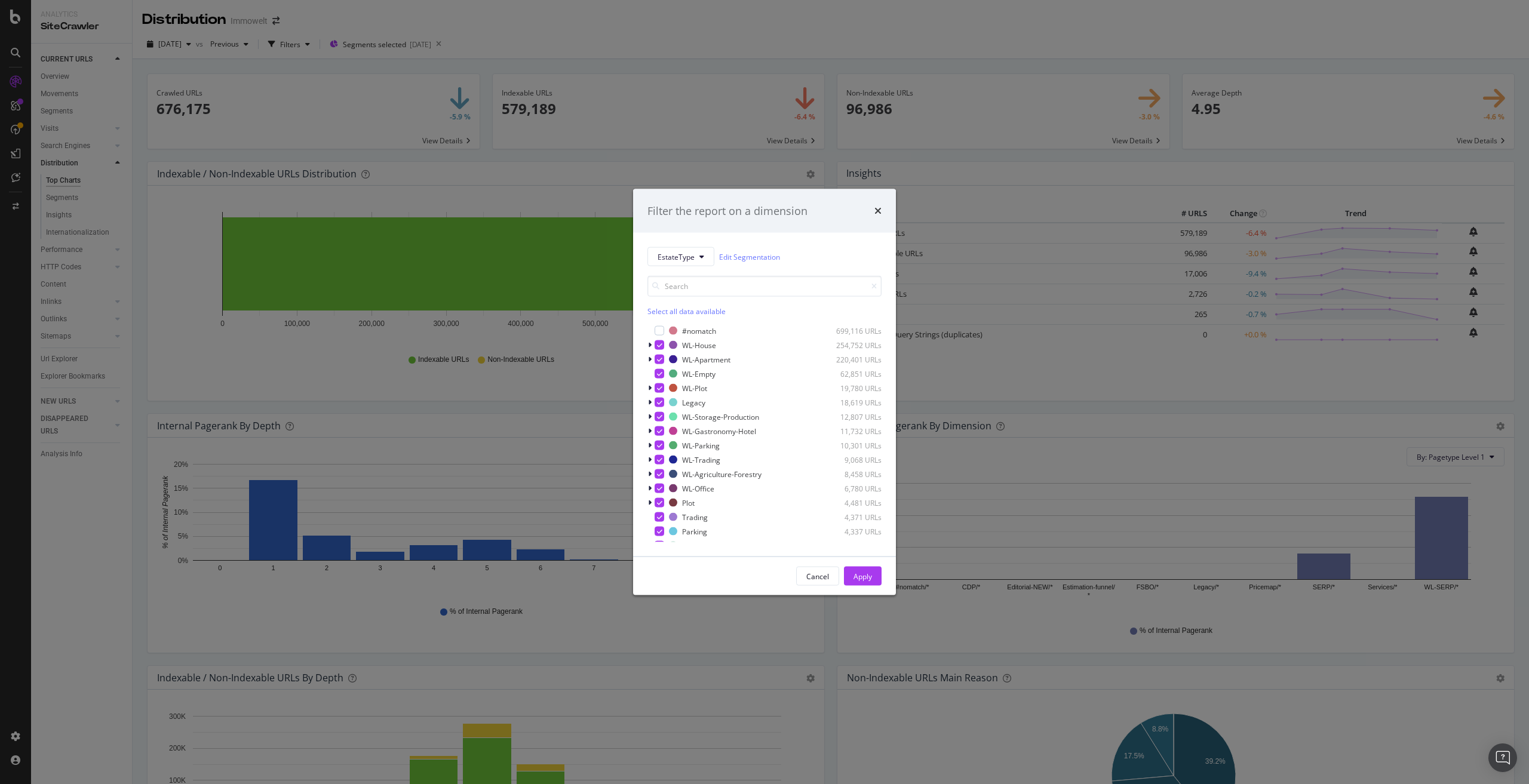
click at [501, 162] on div "Filter the report on a dimension EstateType Edit Segmentation Select all data a…" at bounding box center [764, 392] width 1529 height 784
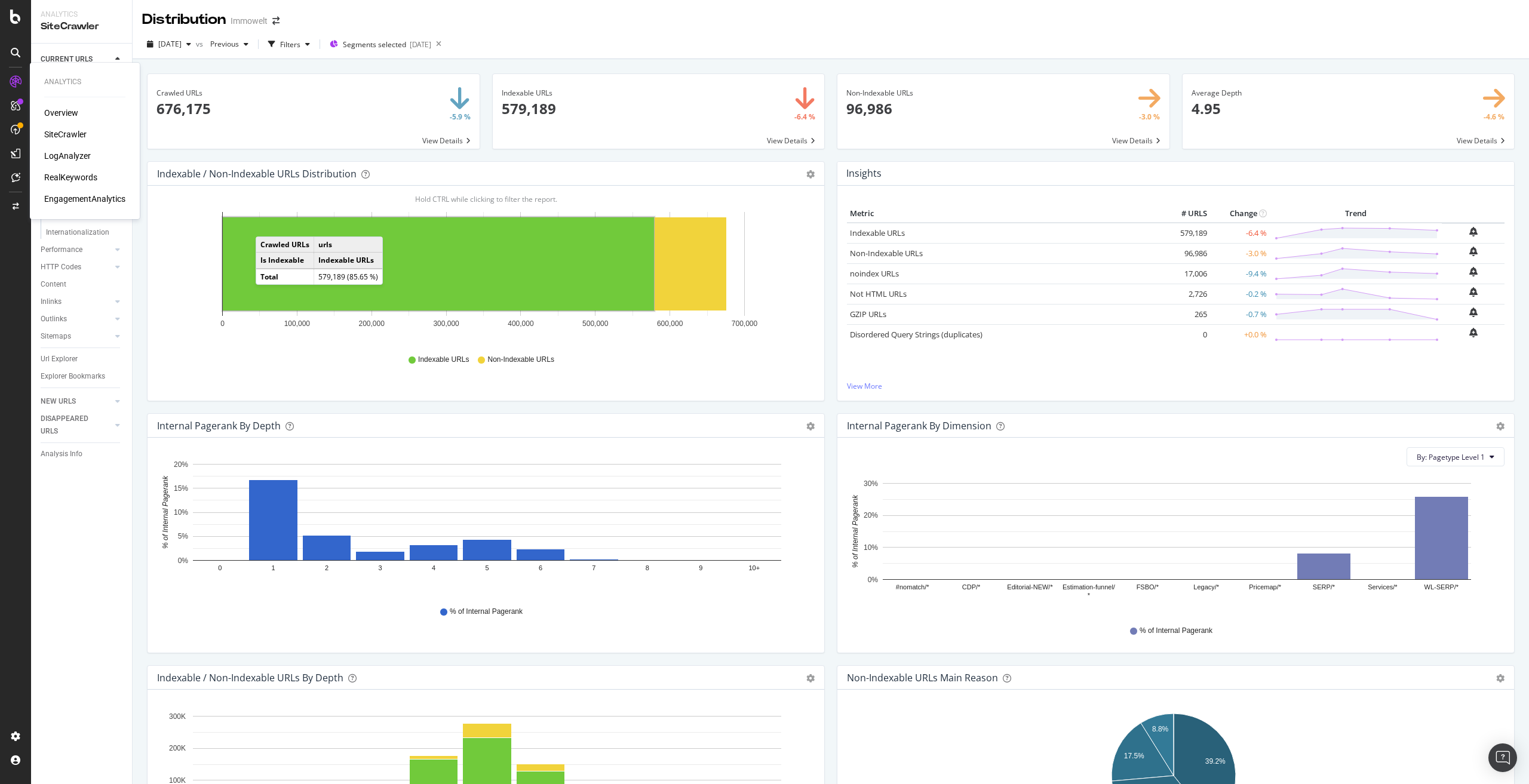
click at [64, 131] on div "SiteCrawler" at bounding box center [66, 134] width 43 height 12
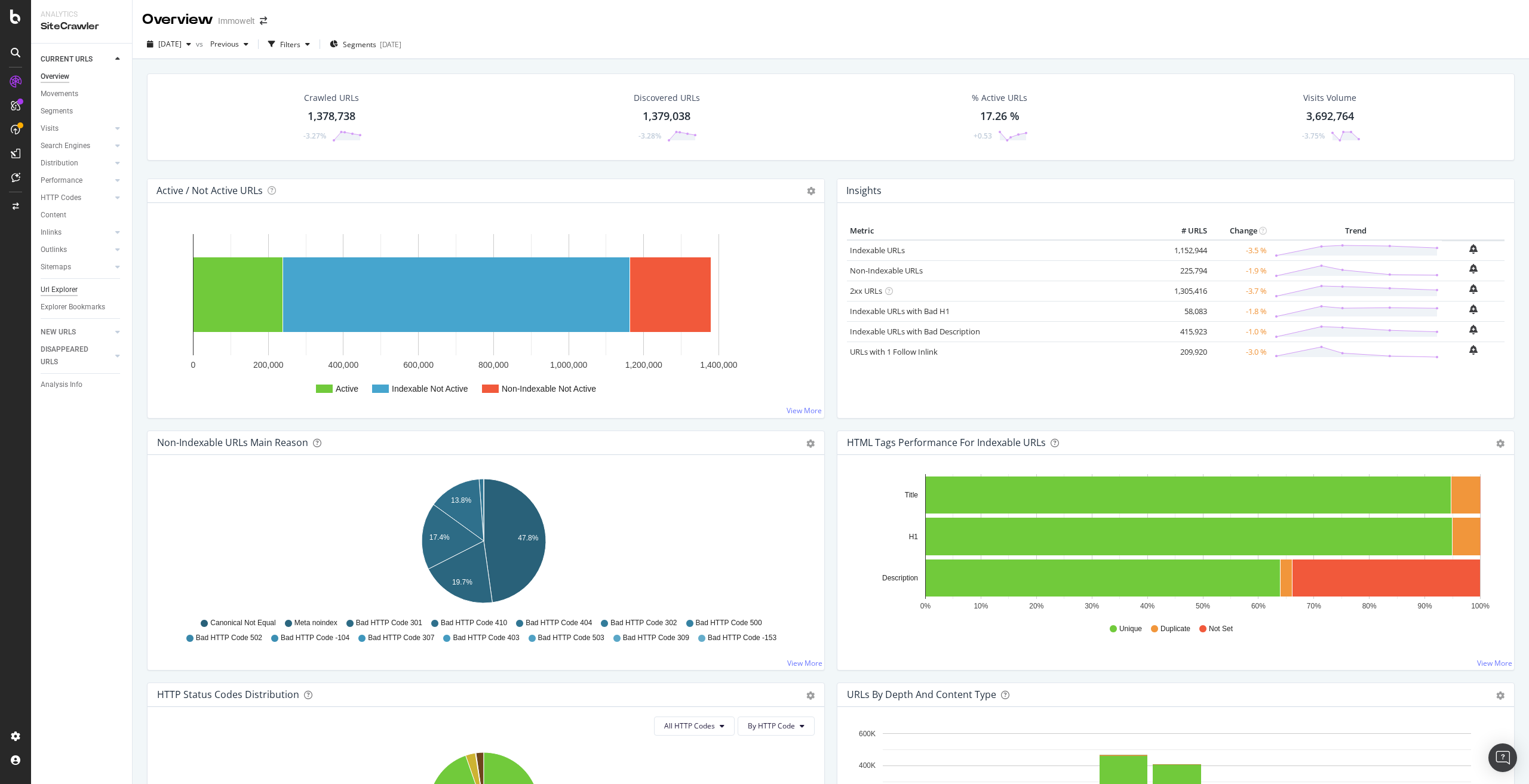
click at [47, 287] on div "Url Explorer" at bounding box center [59, 290] width 37 height 12
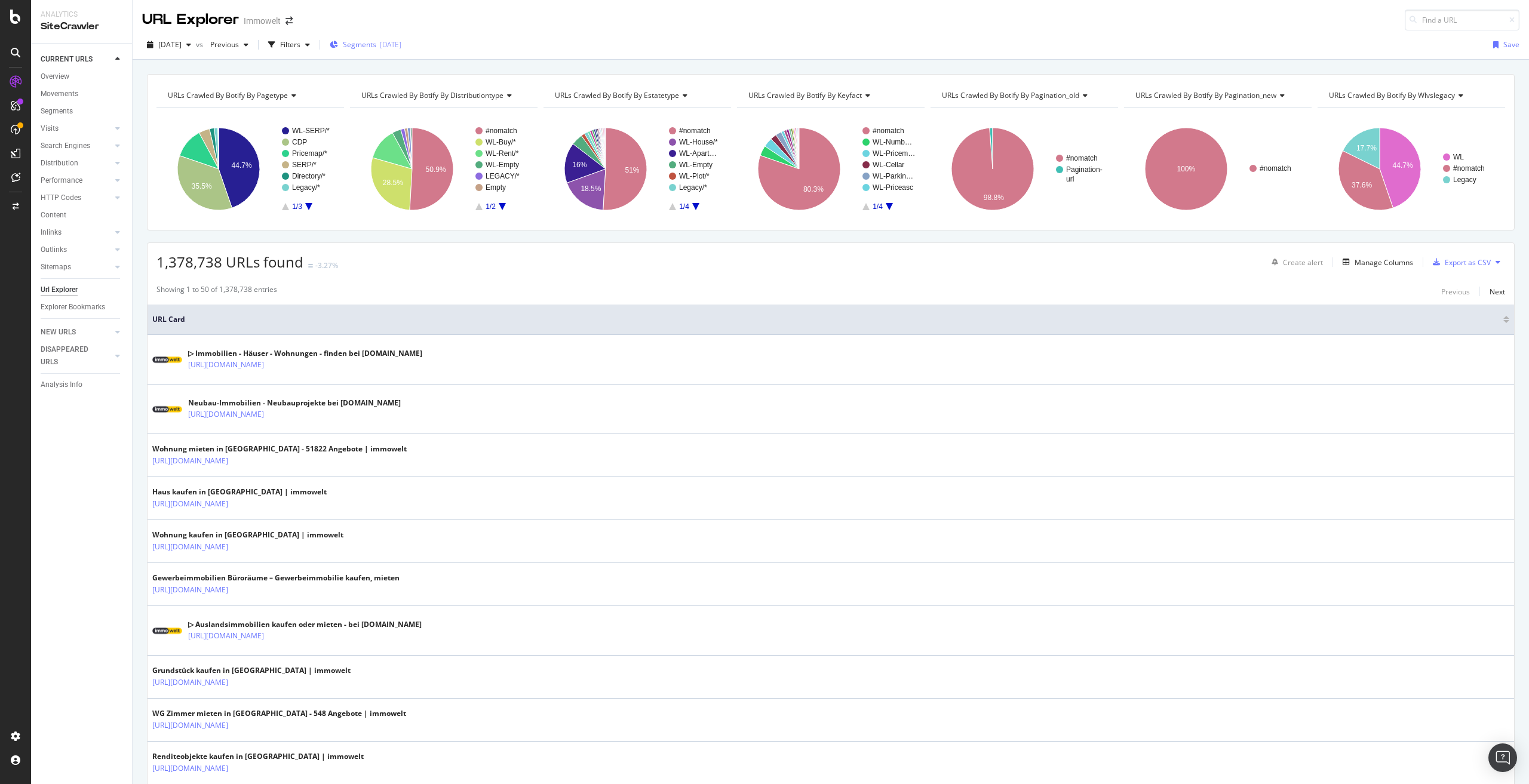
click at [376, 45] on span "Segments" at bounding box center [360, 44] width 34 height 10
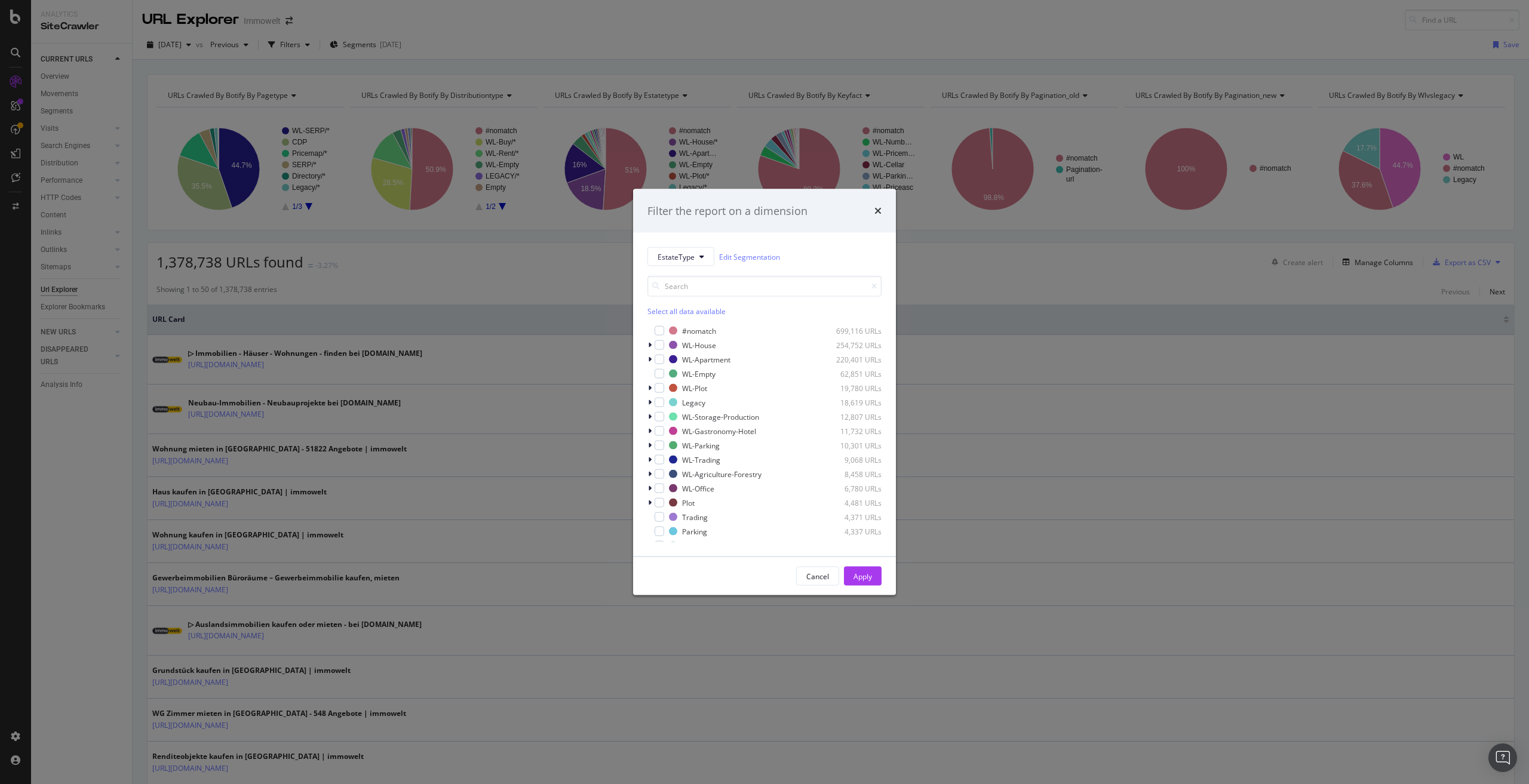
click at [684, 314] on div "Select all data available" at bounding box center [764, 311] width 234 height 10
click at [657, 331] on icon "modal" at bounding box center [660, 330] width 5 height 6
click at [860, 574] on div "Apply" at bounding box center [863, 576] width 19 height 10
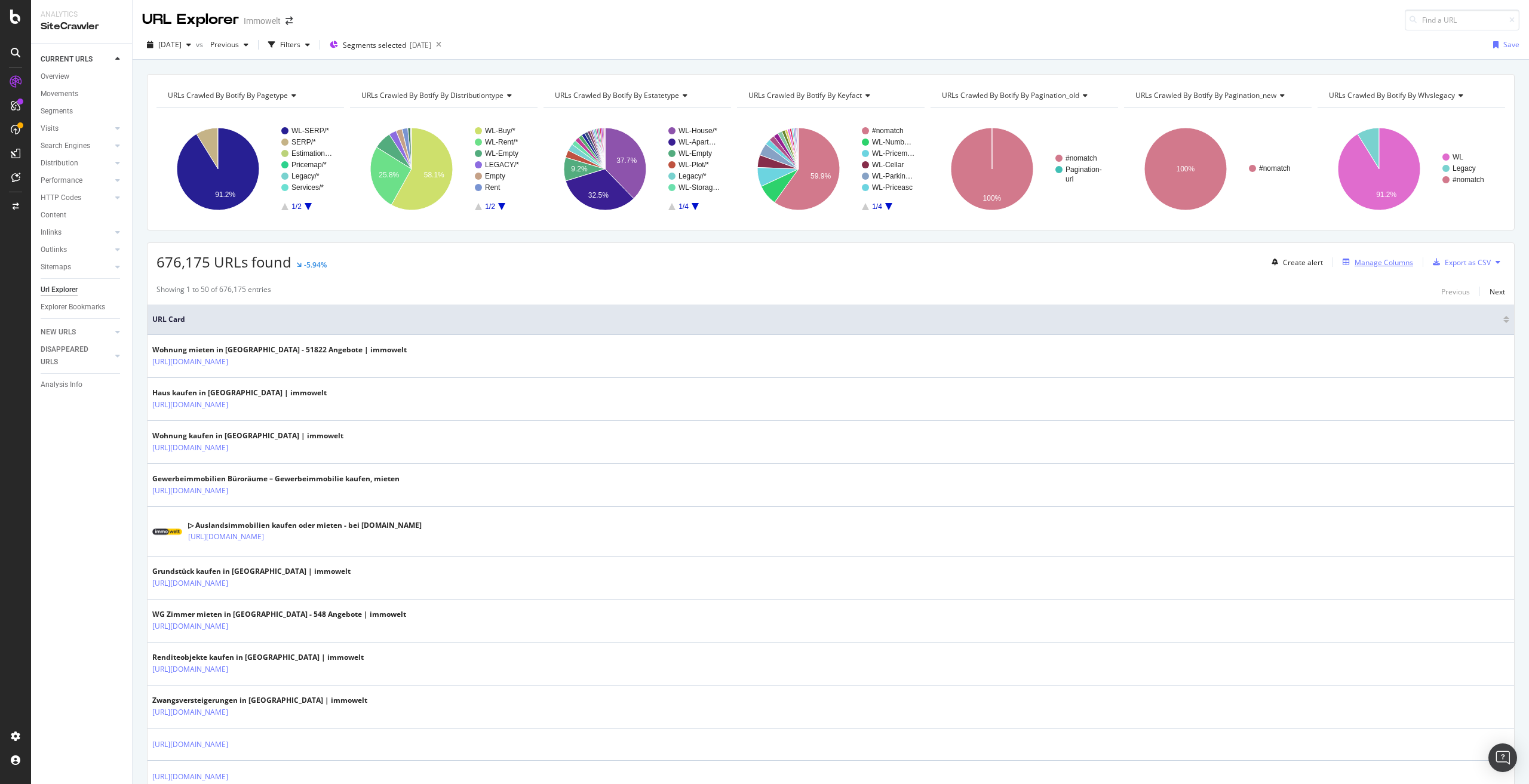
click at [1383, 263] on div "Manage Columns" at bounding box center [1384, 262] width 58 height 10
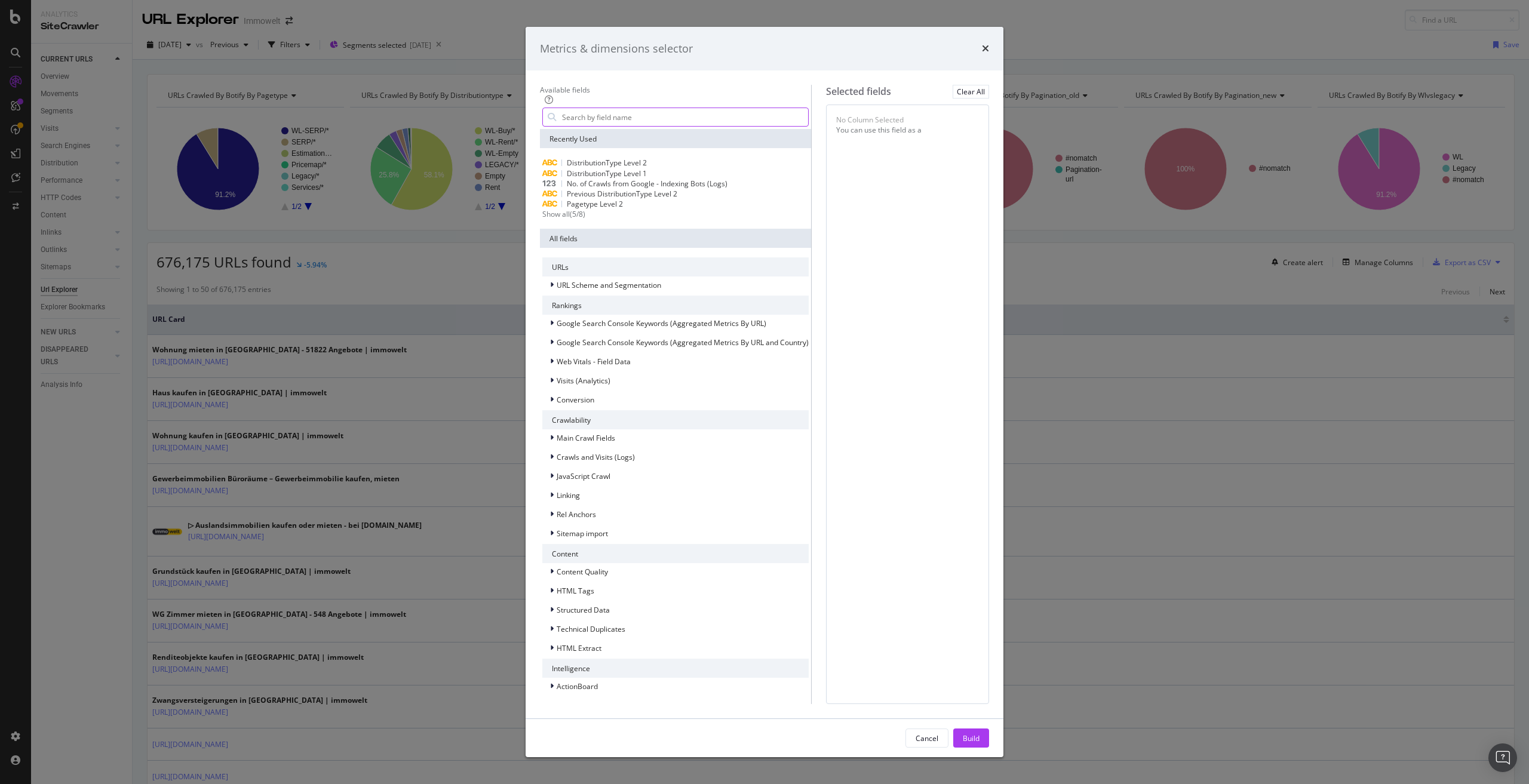
click at [591, 127] on input "modal" at bounding box center [684, 118] width 247 height 18
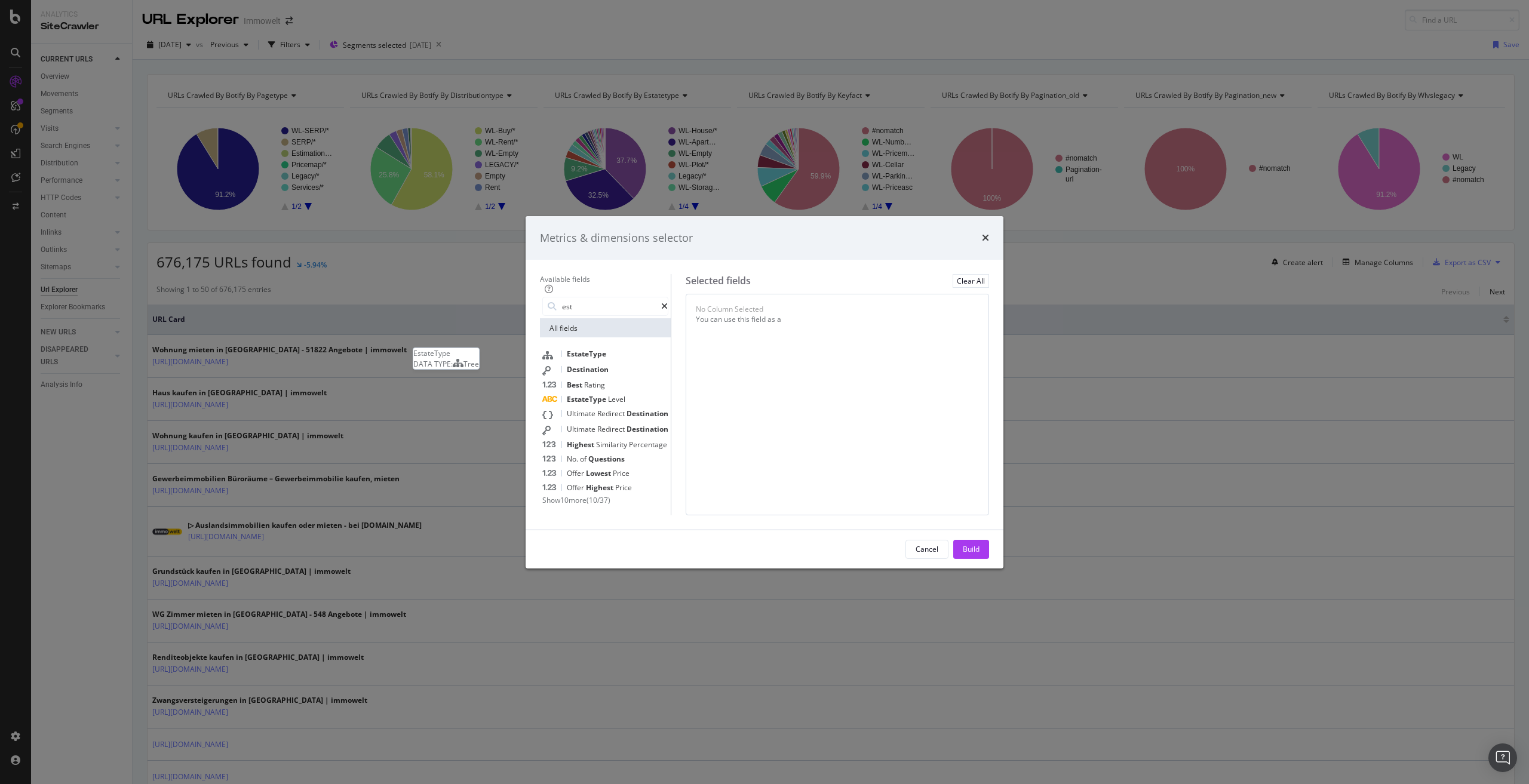
type input "est"
click at [580, 349] on span "EstateType" at bounding box center [586, 353] width 40 height 10
click at [752, 304] on icon "times" at bounding box center [749, 311] width 5 height 14
click at [608, 394] on span "Level" at bounding box center [617, 399] width 18 height 10
click at [561, 298] on input "est" at bounding box center [610, 307] width 100 height 18
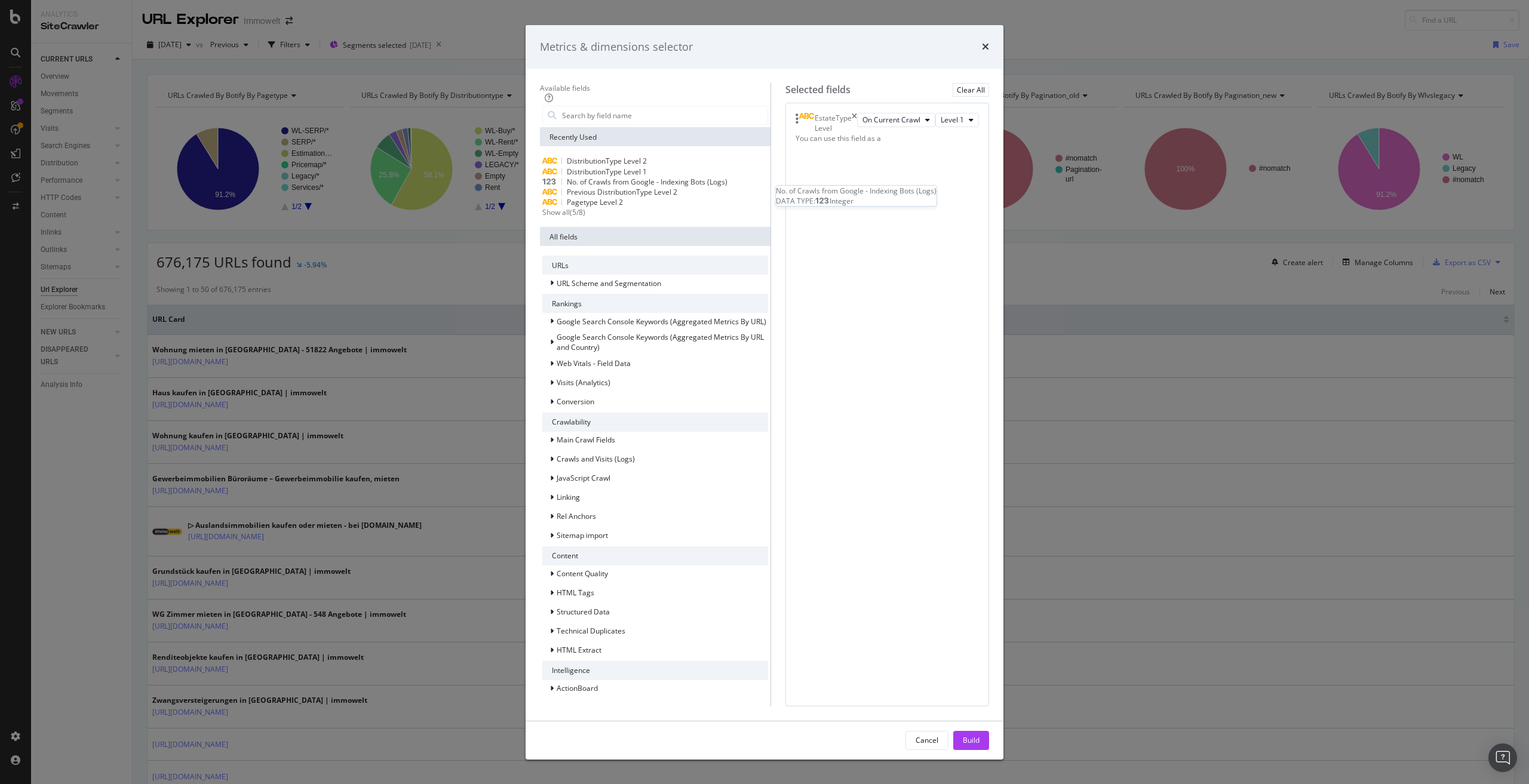
click at [630, 187] on span "No. of Crawls from Google - Indexing Bots (Logs)" at bounding box center [647, 182] width 160 height 10
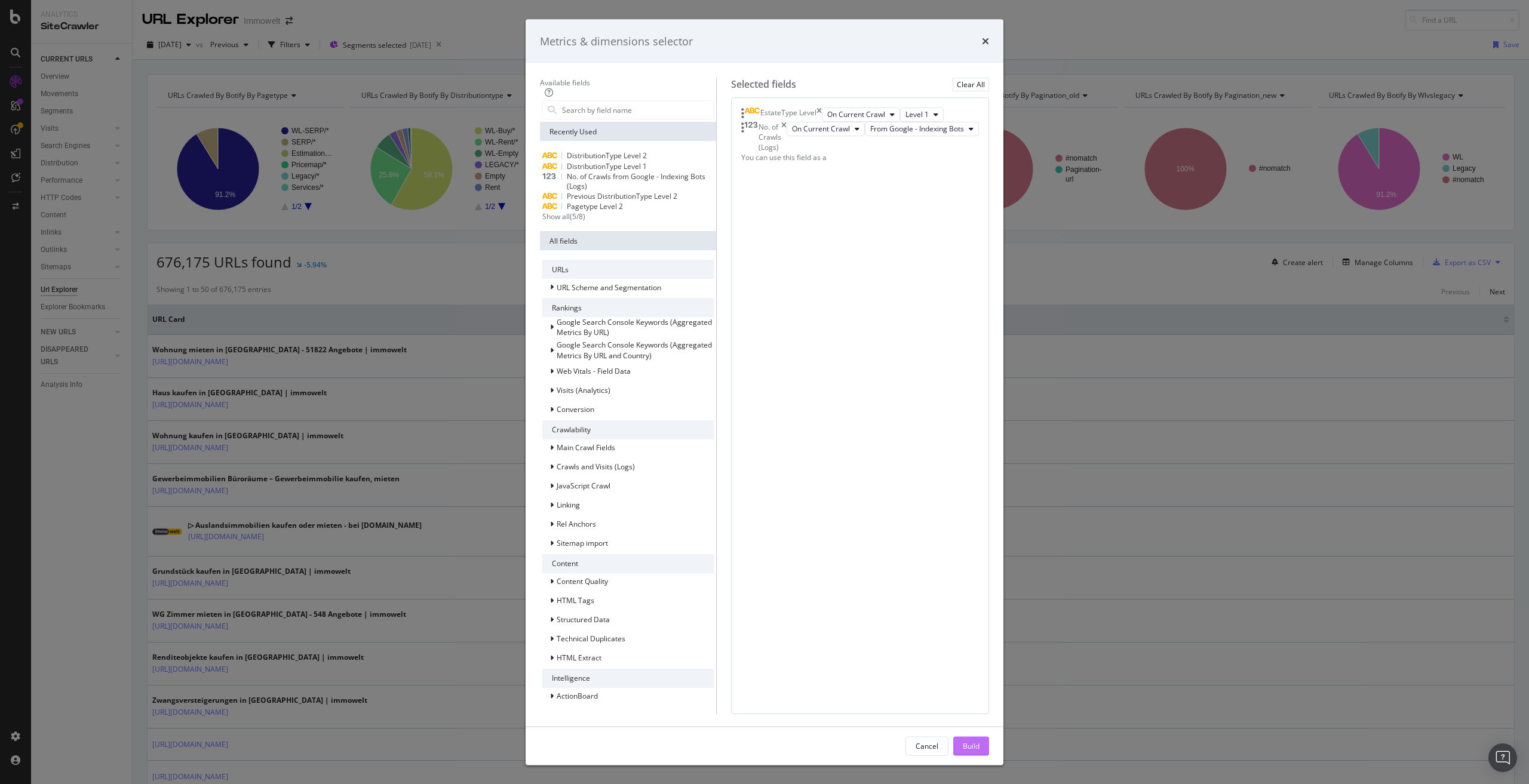
click at [980, 741] on div "Build" at bounding box center [971, 745] width 17 height 10
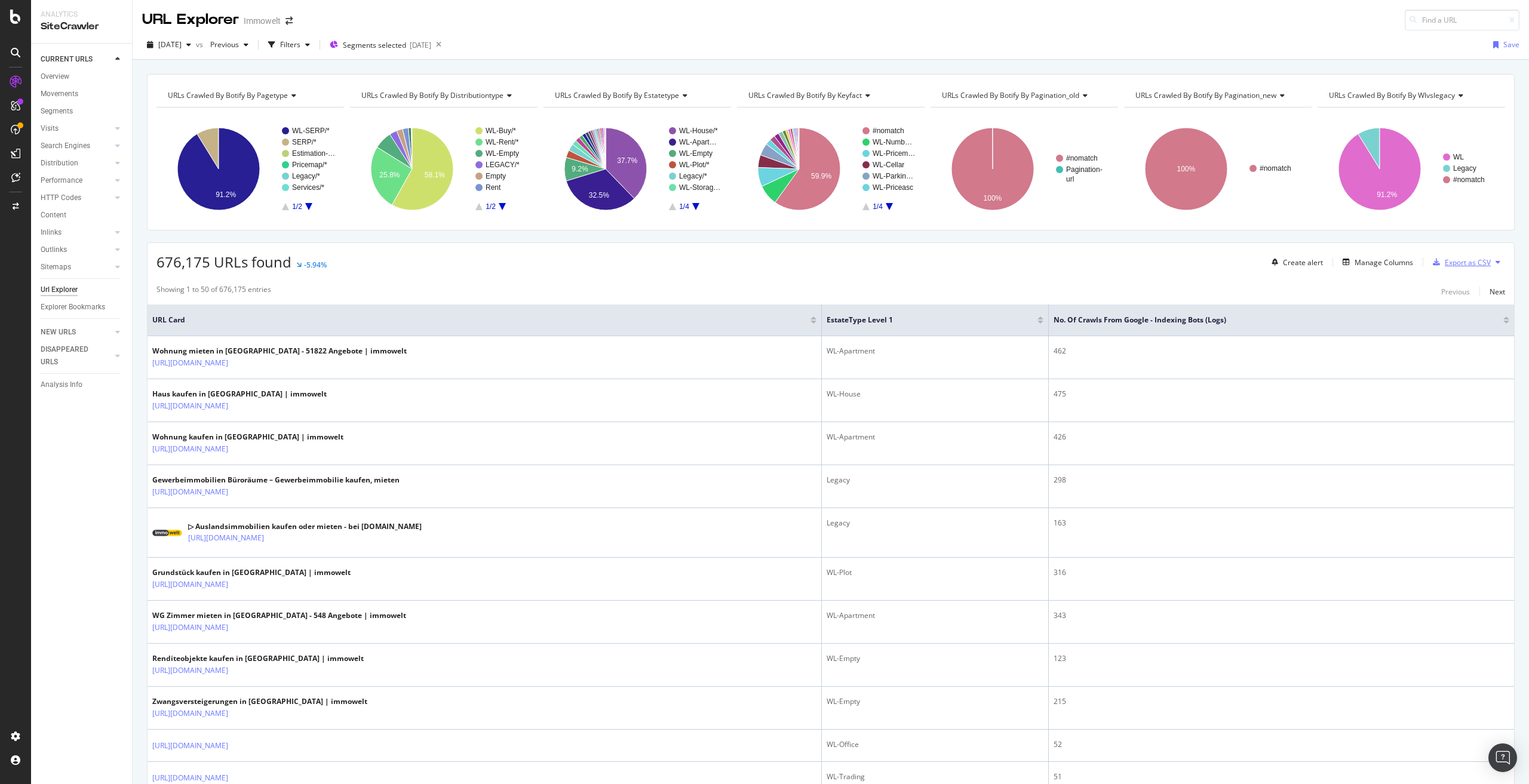
click at [1454, 259] on div "Export as CSV" at bounding box center [1468, 262] width 46 height 10
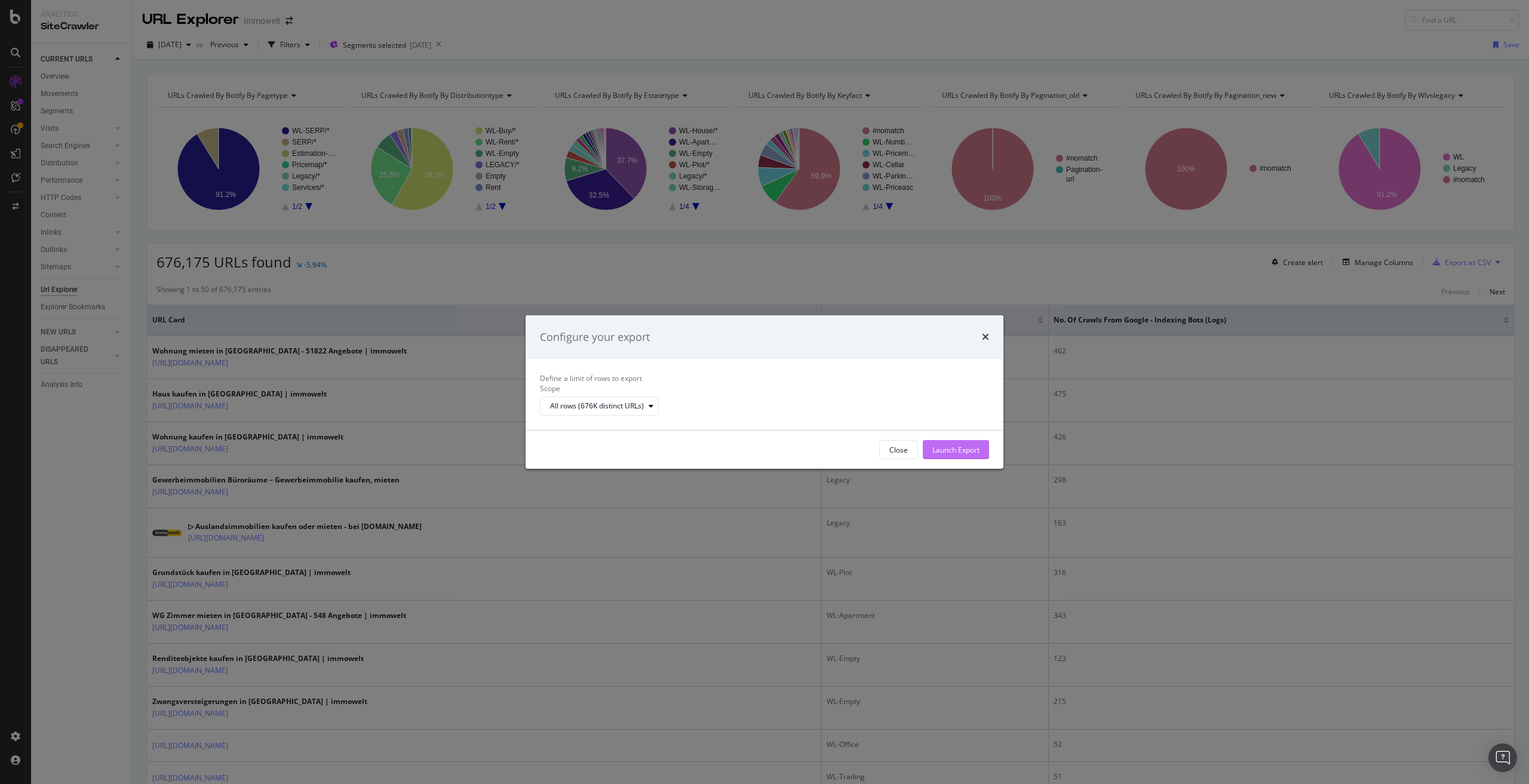
click at [959, 455] on div "Launch Export" at bounding box center [956, 449] width 47 height 10
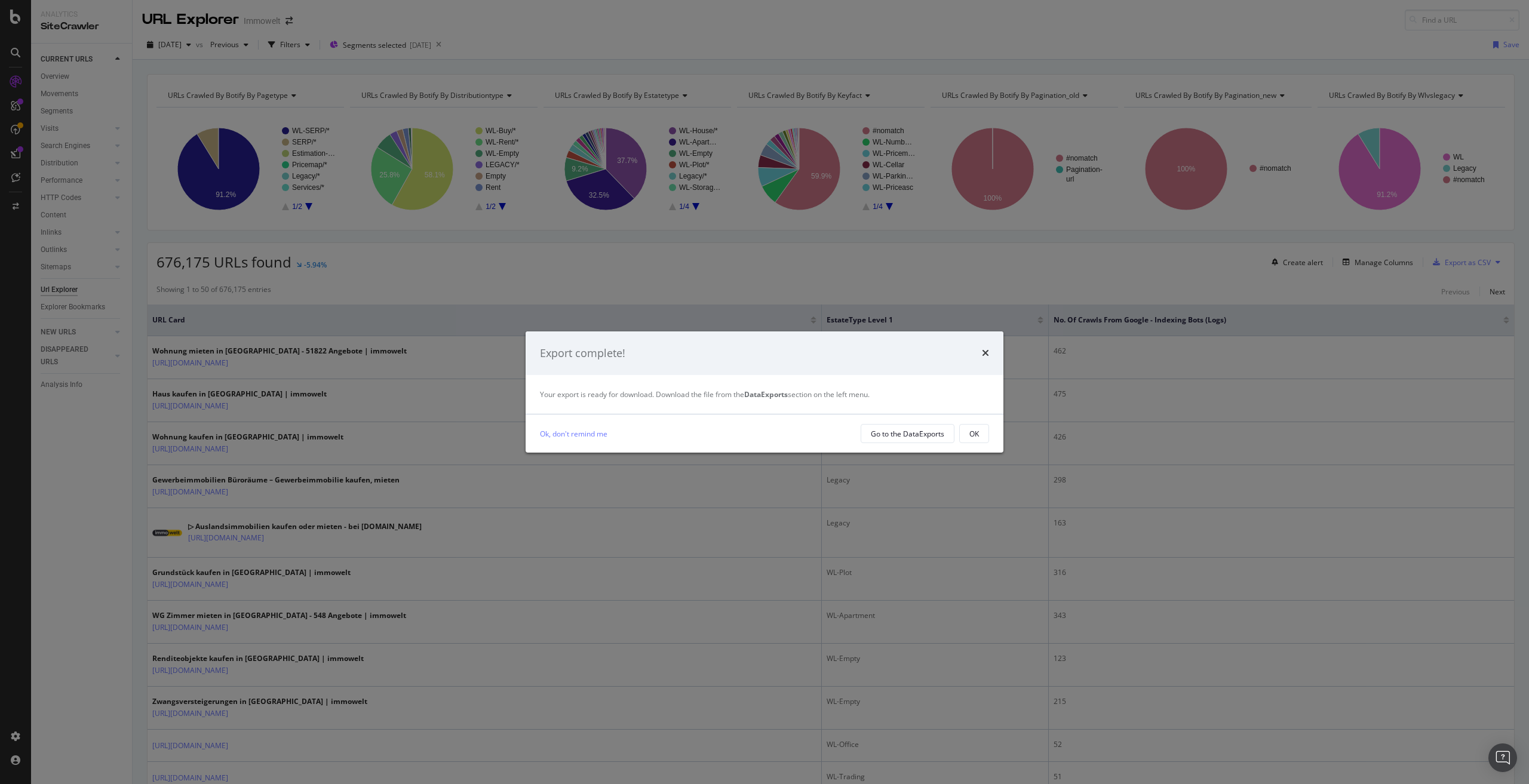
click at [990, 348] on div "Export complete!" at bounding box center [764, 353] width 477 height 44
click at [985, 354] on icon "times" at bounding box center [986, 353] width 7 height 10
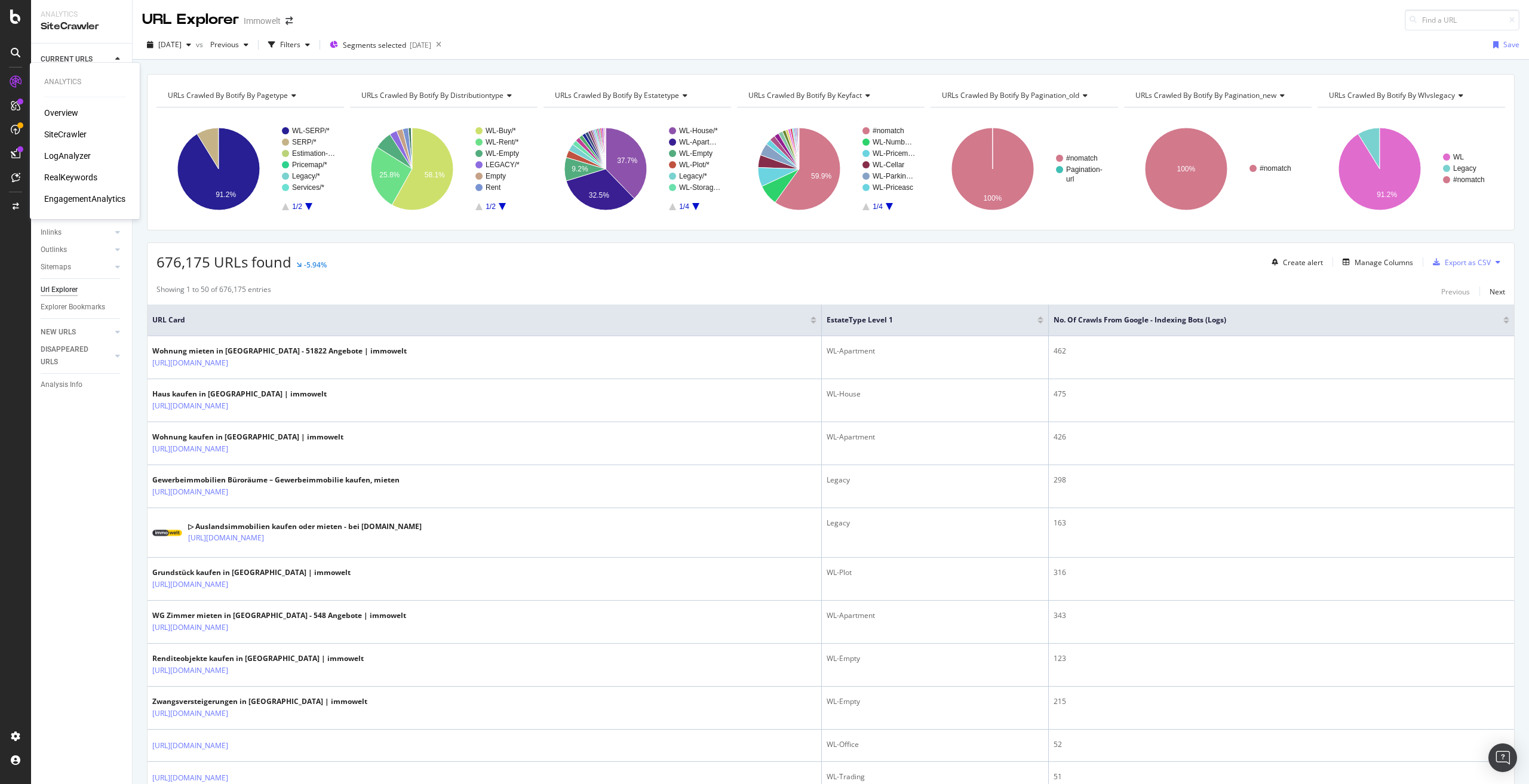
click at [80, 175] on div "RealKeywords" at bounding box center [71, 177] width 53 height 12
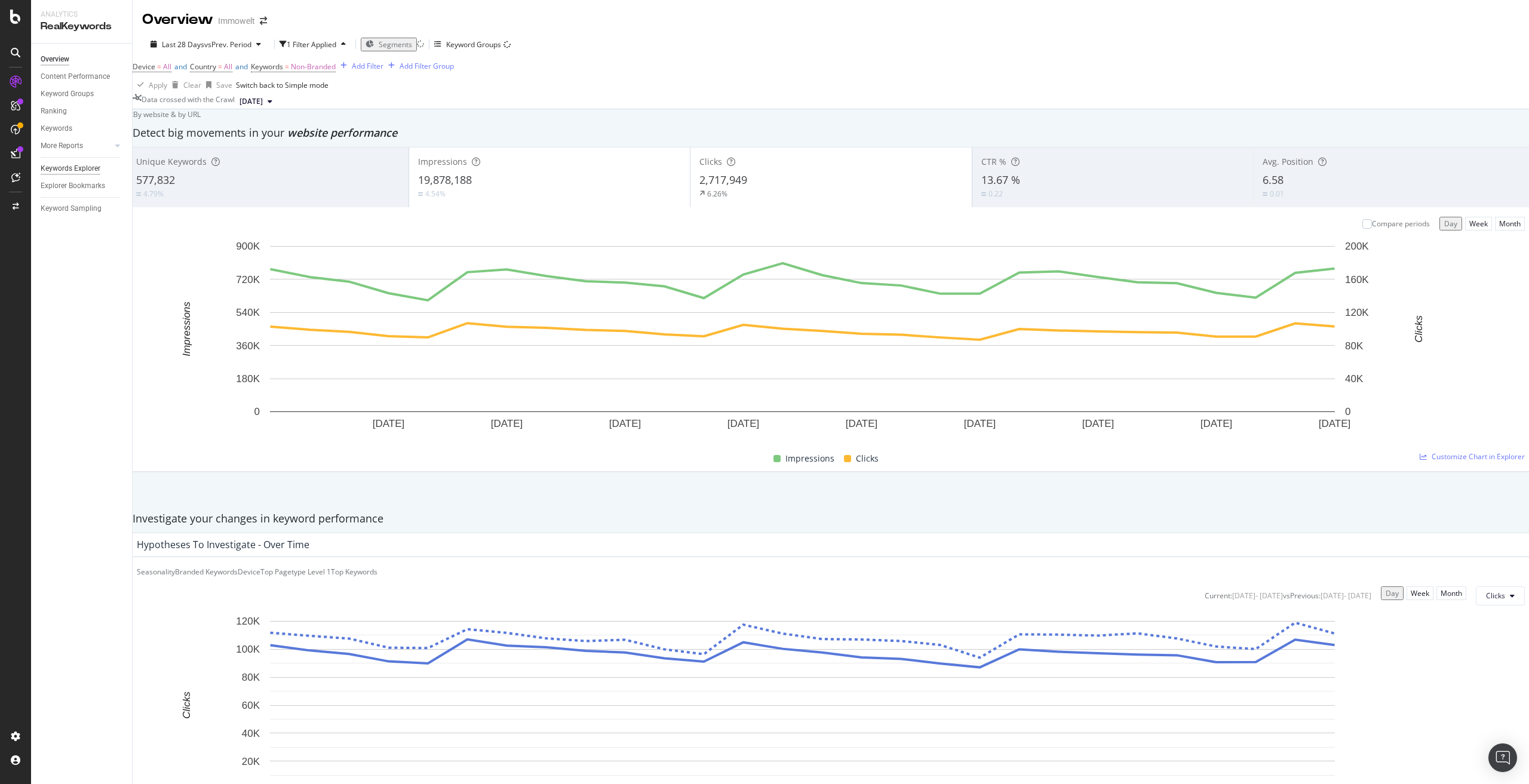
click at [65, 167] on div "Keywords Explorer" at bounding box center [70, 168] width 59 height 12
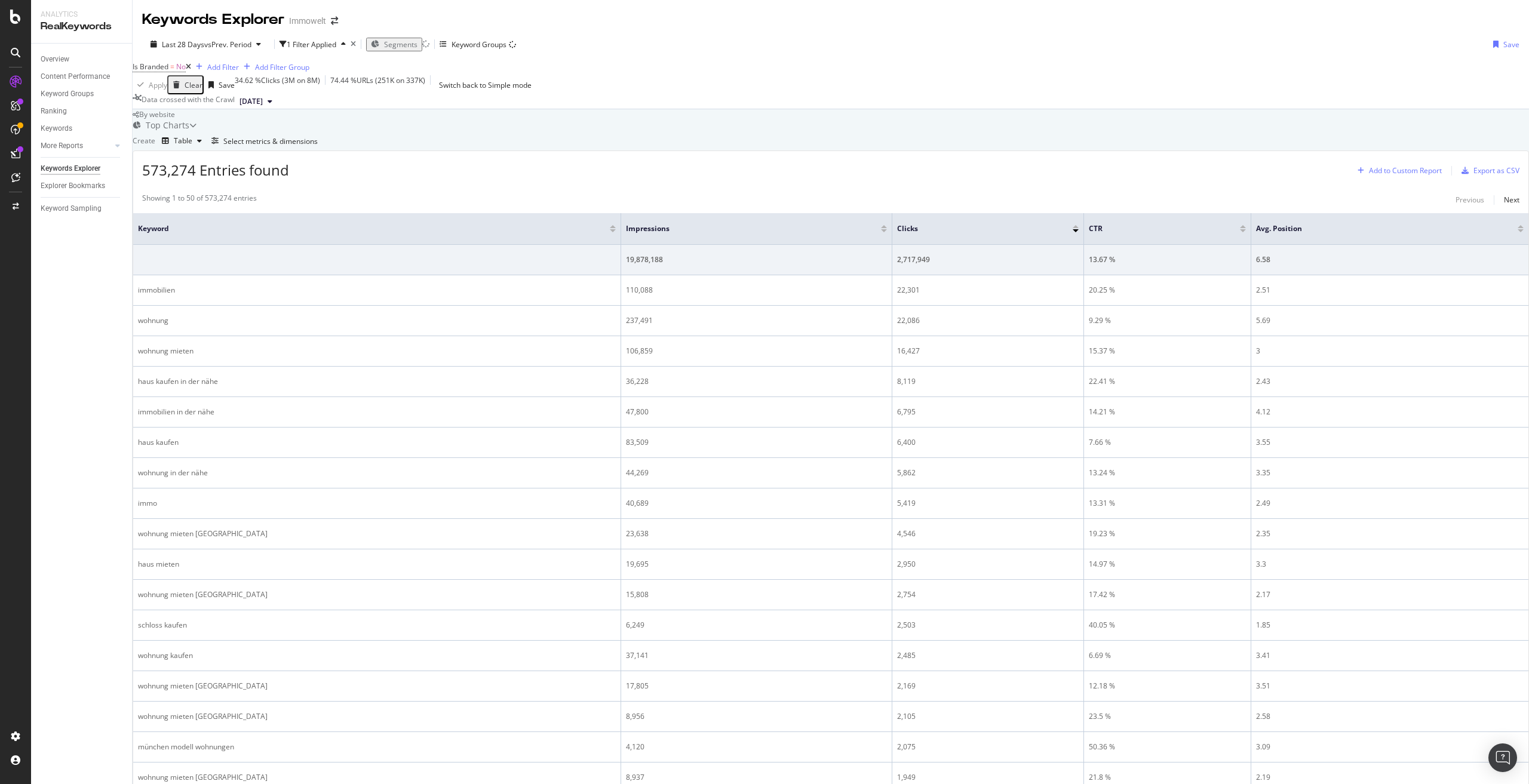
click at [1390, 175] on div "Add to Custom Report" at bounding box center [1405, 171] width 73 height 7
click at [318, 146] on div "Select metrics & dimensions" at bounding box center [270, 141] width 95 height 10
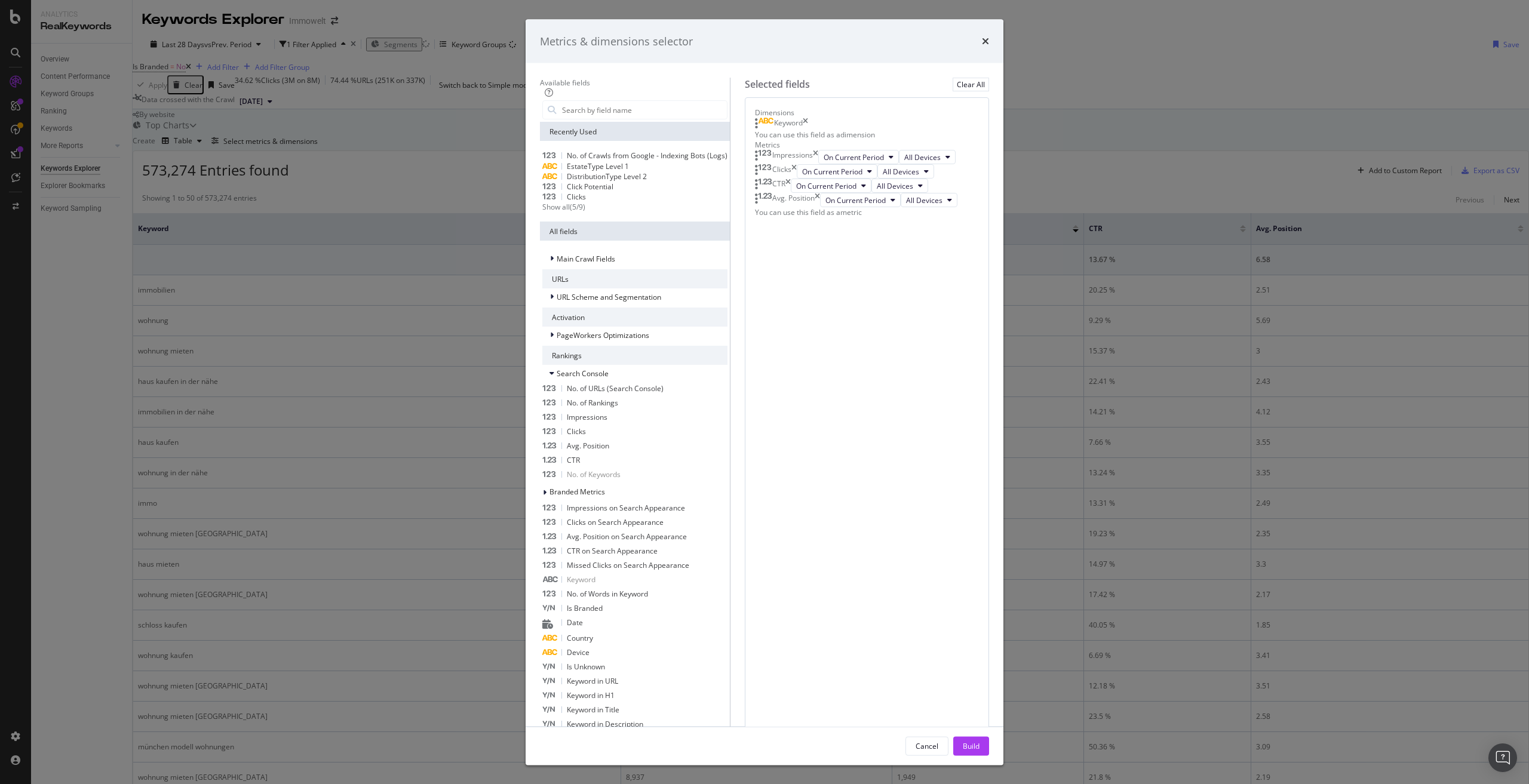
click at [808, 129] on icon "times" at bounding box center [805, 123] width 5 height 12
click at [819, 162] on icon "times" at bounding box center [816, 155] width 5 height 14
click at [791, 177] on div "CTR" at bounding box center [772, 169] width 35 height 14
click at [820, 191] on icon "times" at bounding box center [818, 184] width 5 height 14
click at [791, 177] on icon "times" at bounding box center [788, 169] width 5 height 14
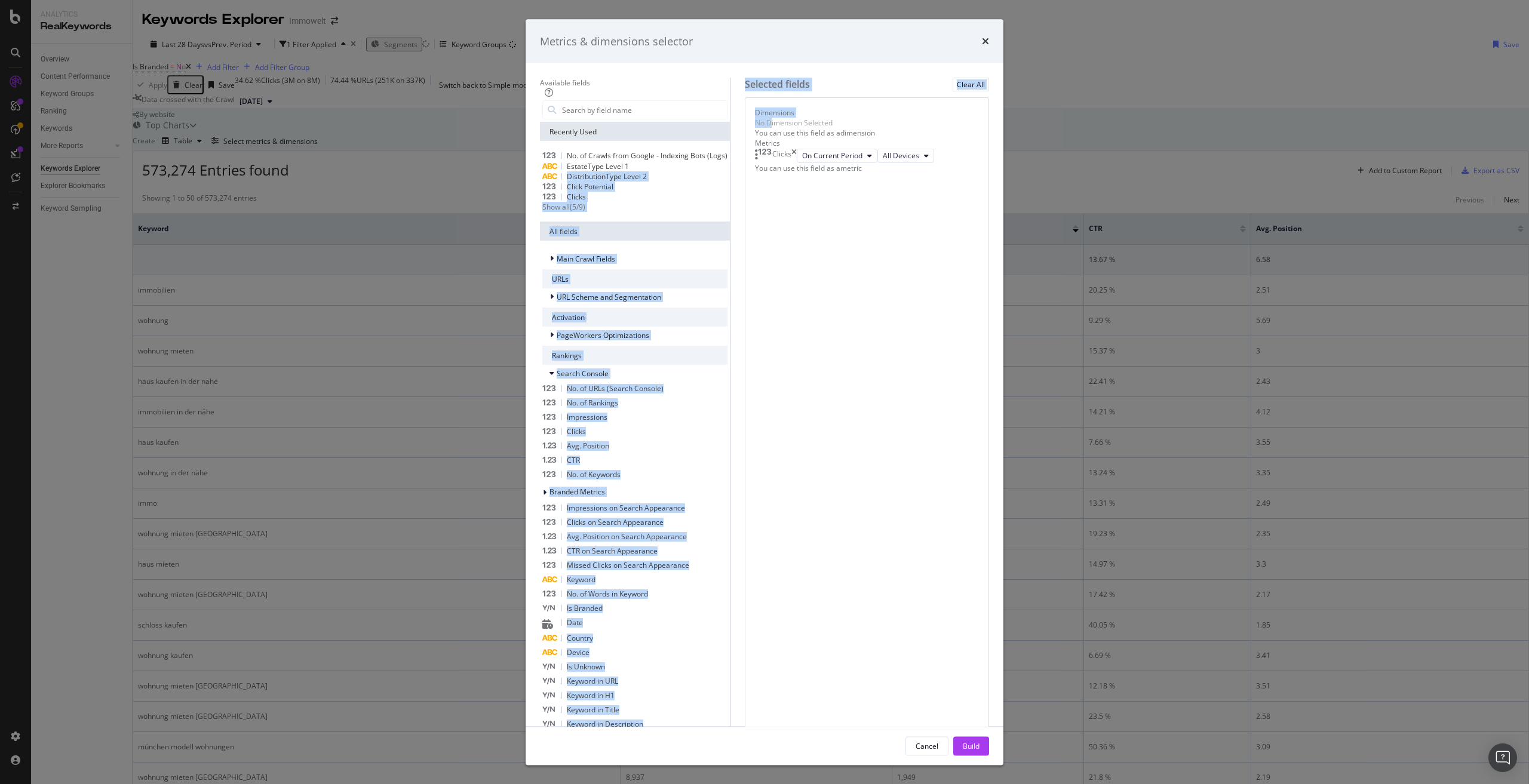
drag, startPoint x: 623, startPoint y: 305, endPoint x: 877, endPoint y: 273, distance: 256.0
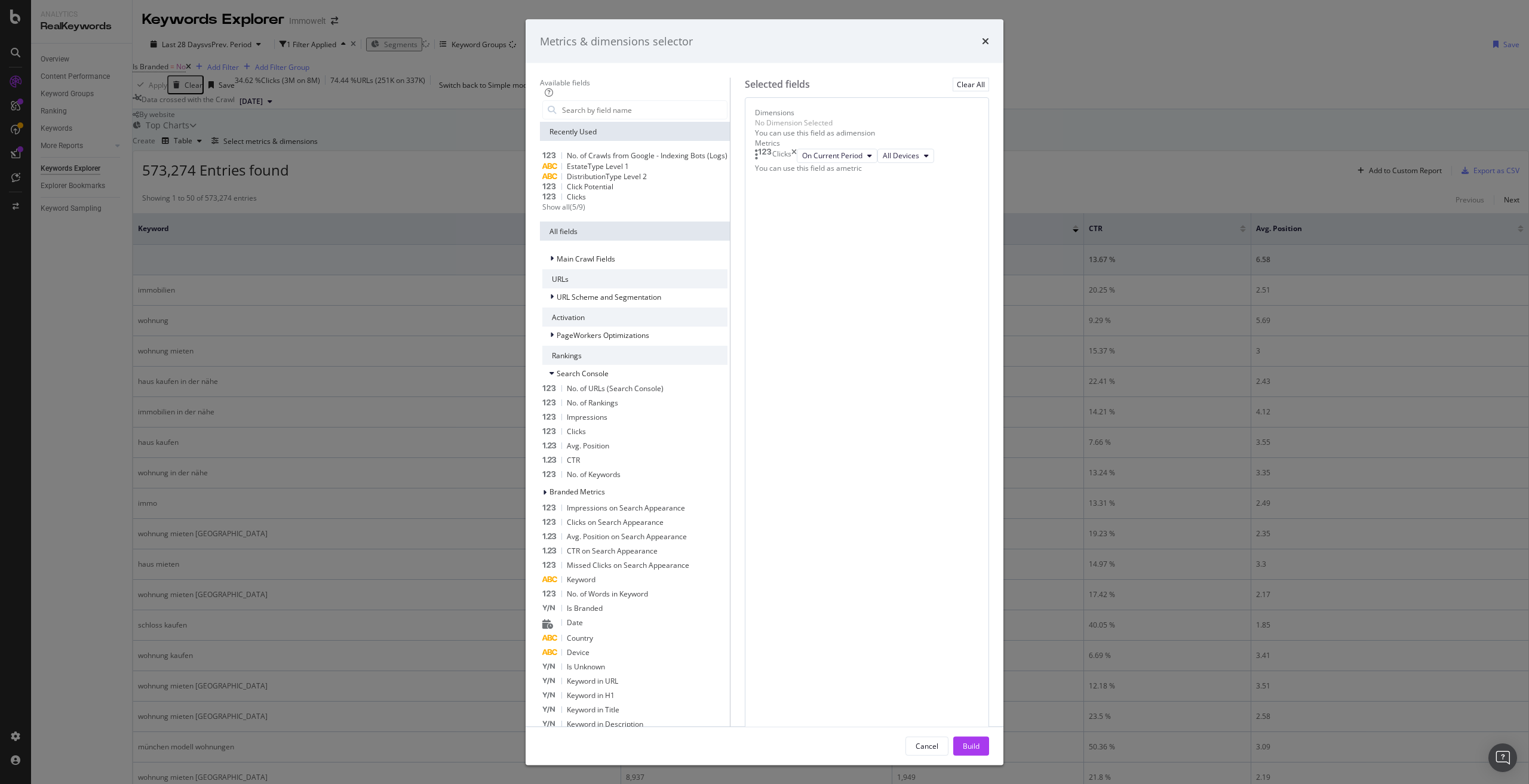
click at [567, 171] on span "EstateType Level 1" at bounding box center [598, 165] width 62 height 10
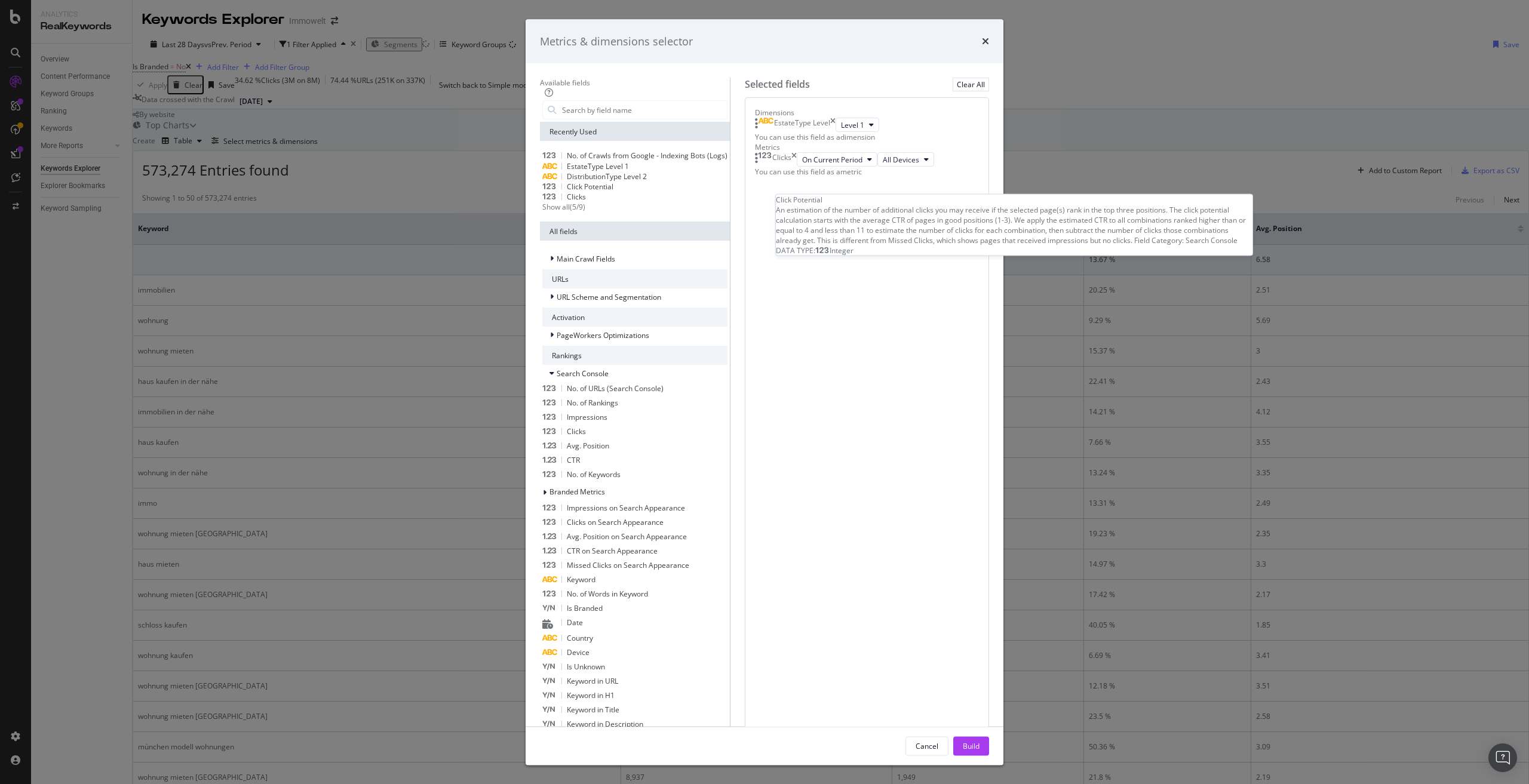
click at [594, 191] on div "Click Potential" at bounding box center [578, 186] width 71 height 10
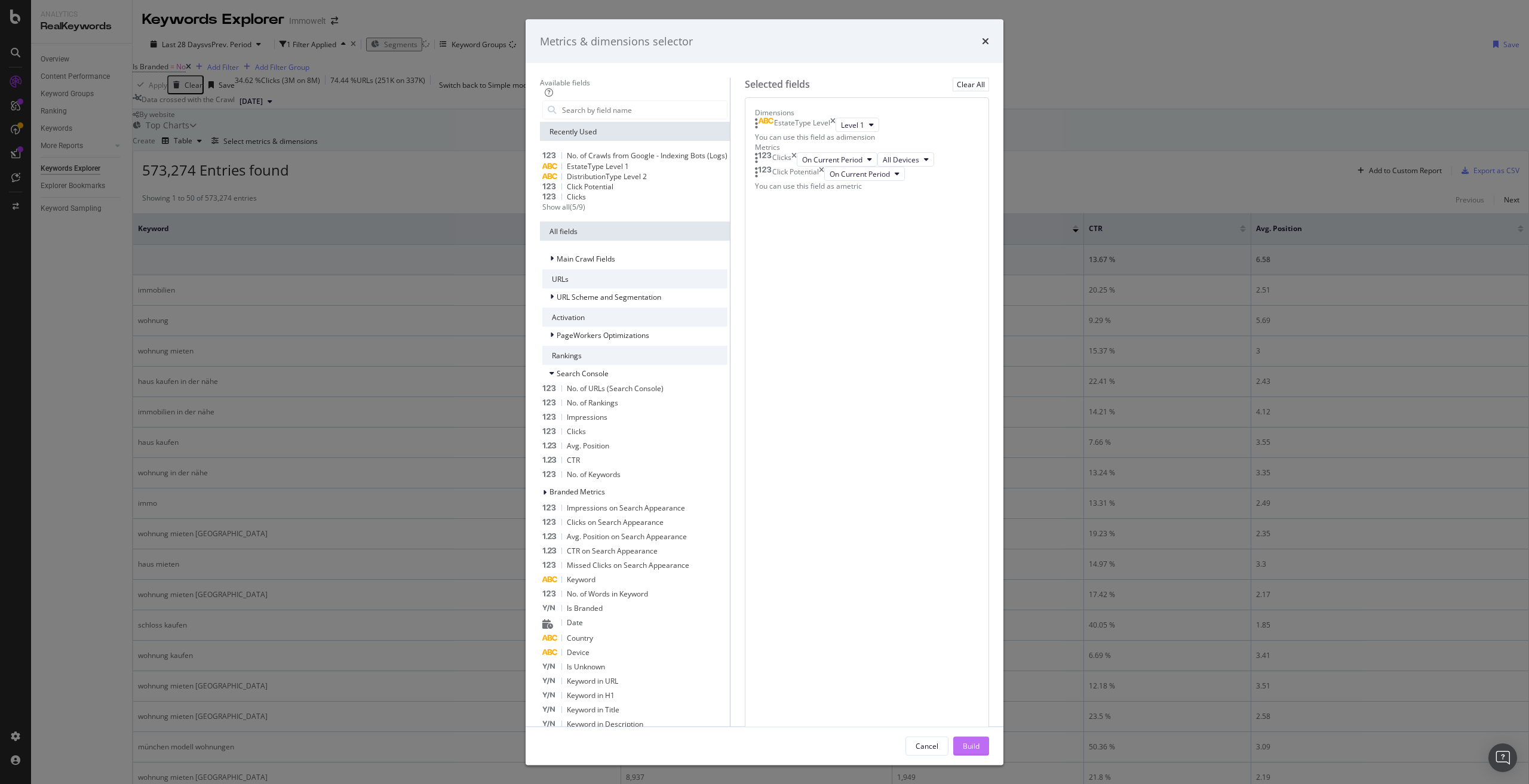
click at [980, 741] on div "Build" at bounding box center [971, 745] width 17 height 10
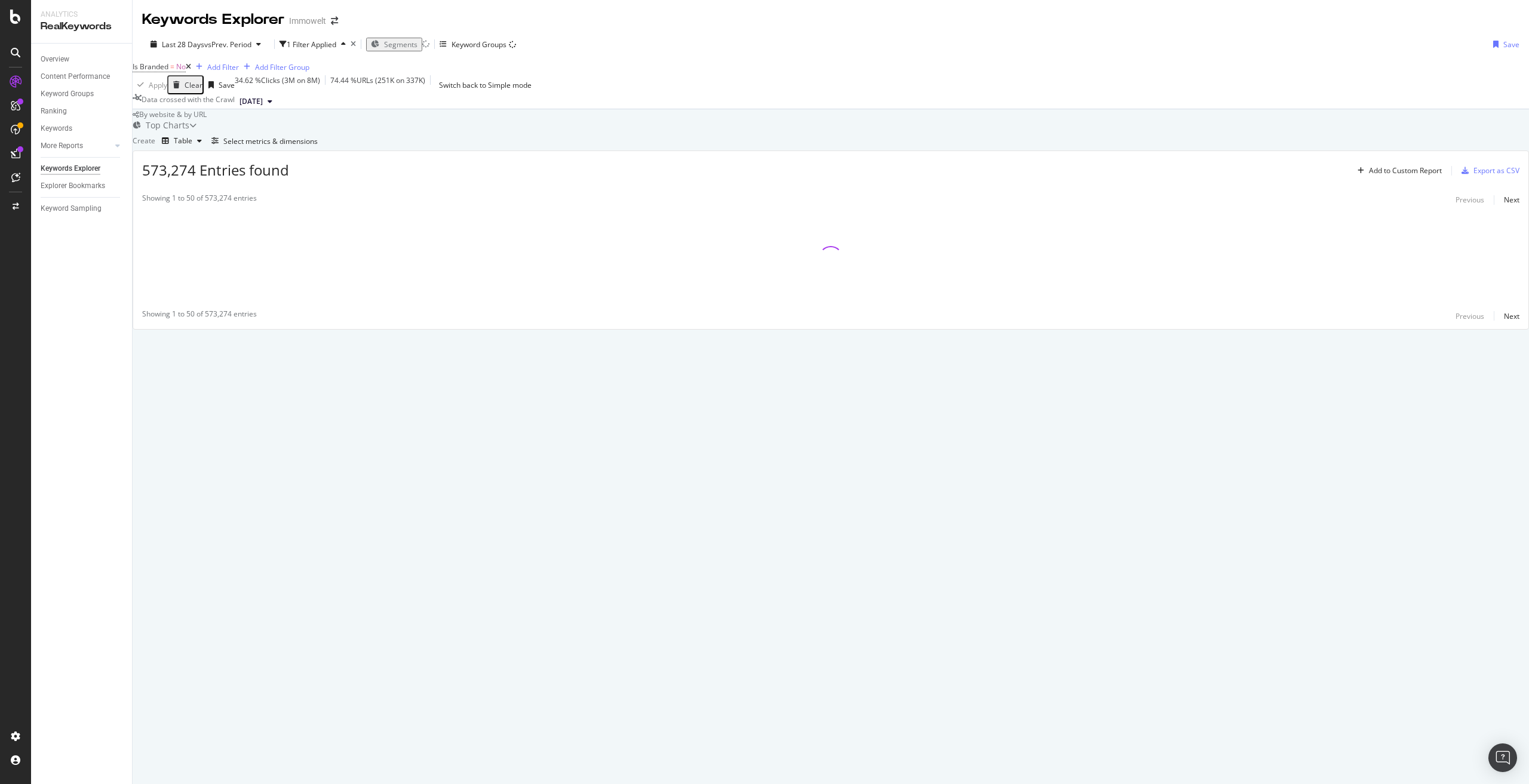
click at [407, 42] on span "Segments" at bounding box center [401, 44] width 34 height 10
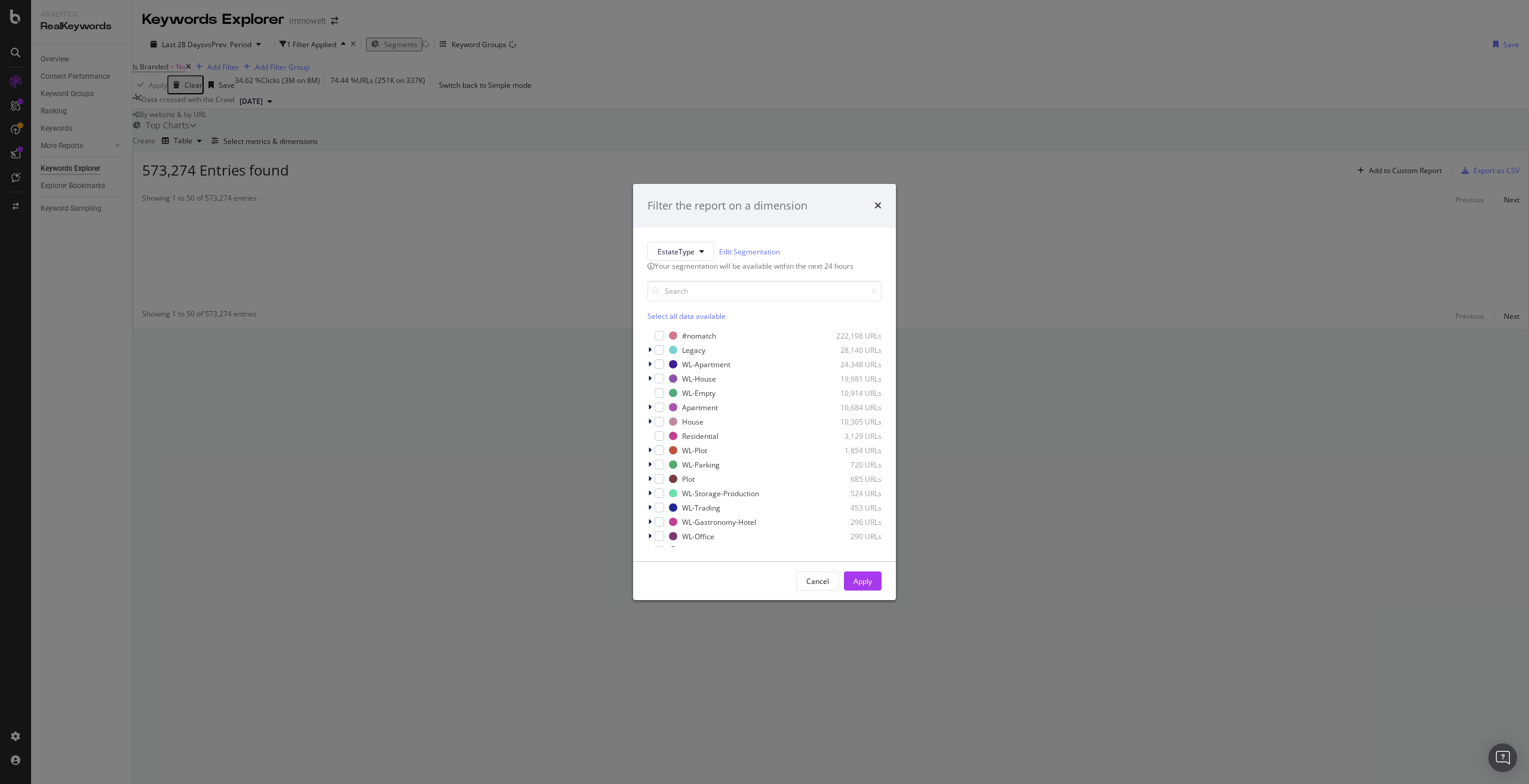
click at [513, 187] on div "Filter the report on a dimension EstateType Edit Segmentation Your segmentation…" at bounding box center [764, 392] width 1529 height 784
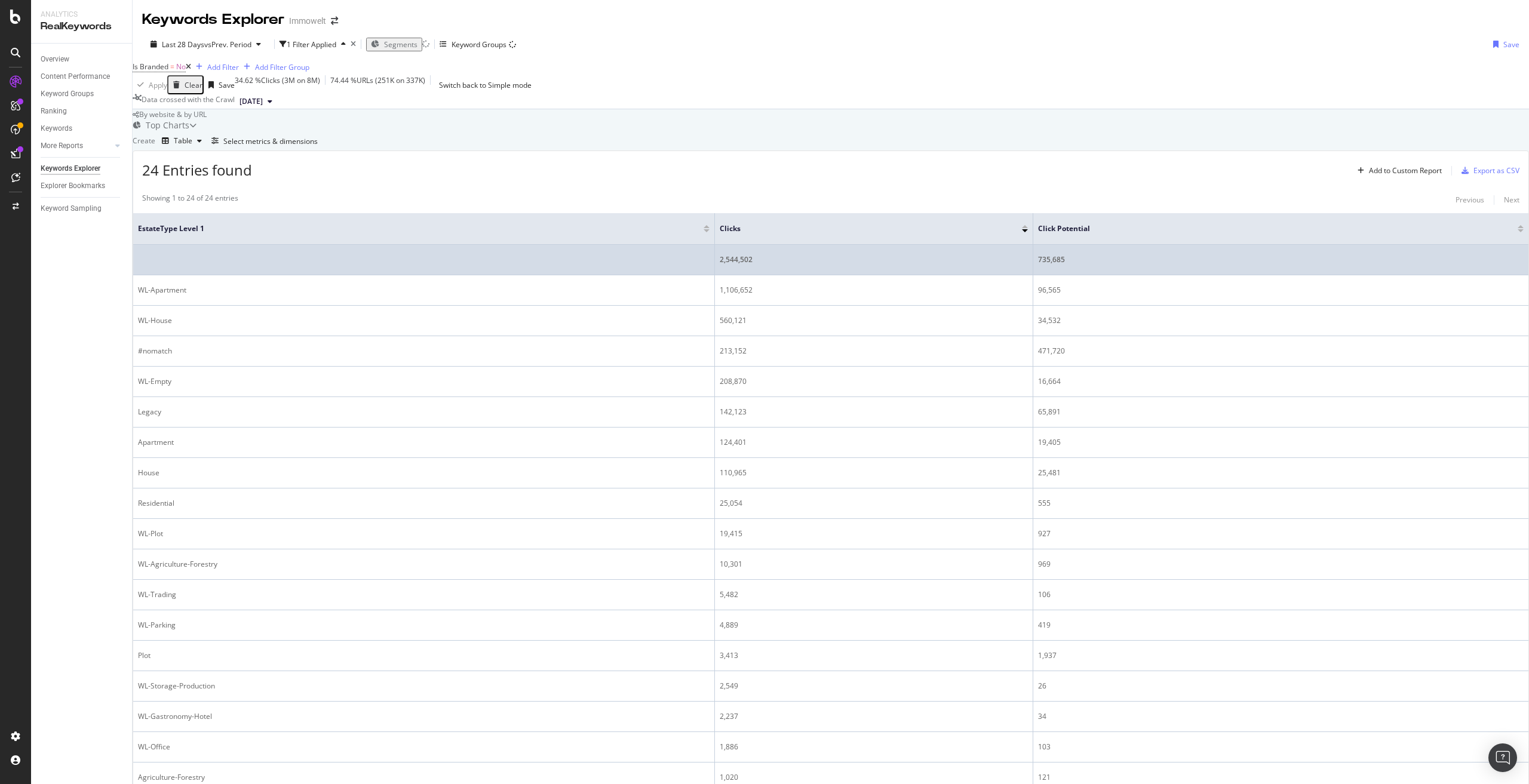
scroll to position [78, 0]
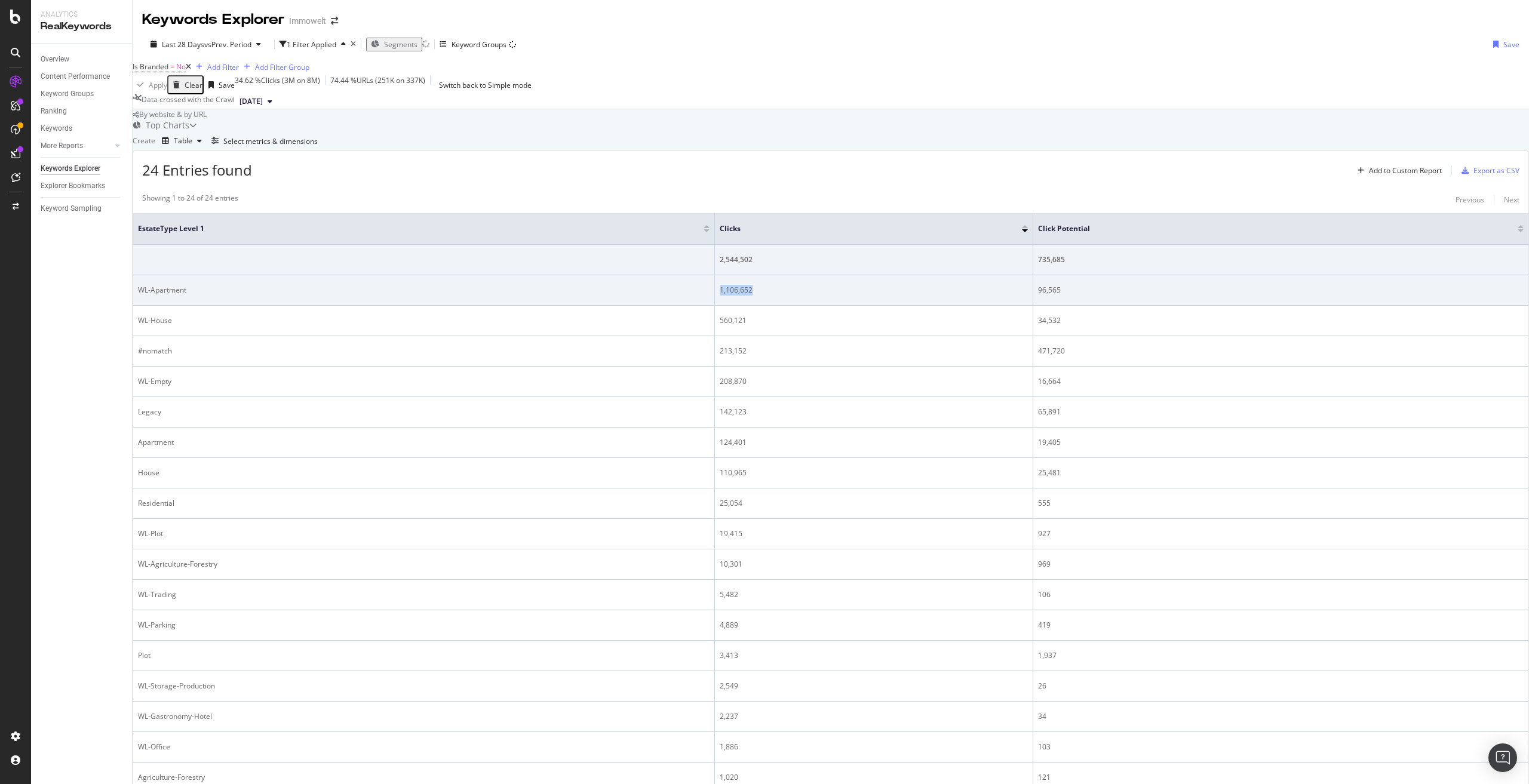
drag, startPoint x: 764, startPoint y: 302, endPoint x: 718, endPoint y: 295, distance: 46.5
click at [720, 295] on div "1,106,652" at bounding box center [874, 291] width 308 height 11
click at [751, 296] on div "1,106,652" at bounding box center [874, 291] width 308 height 11
click at [773, 306] on td "1,106,652" at bounding box center [873, 291] width 318 height 30
drag, startPoint x: 757, startPoint y: 302, endPoint x: 718, endPoint y: 296, distance: 39.5
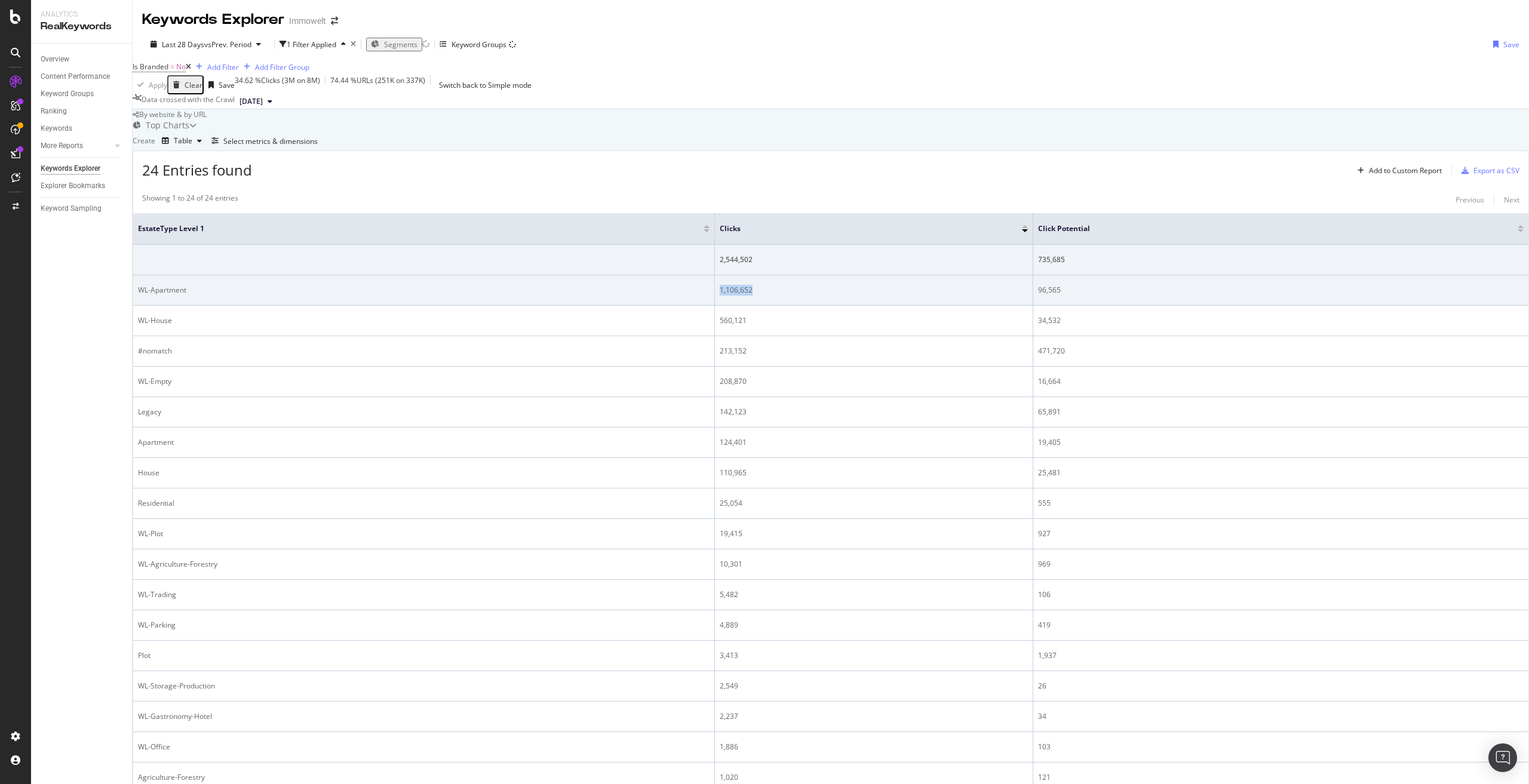
click at [718, 296] on td "1,106,652" at bounding box center [873, 291] width 318 height 30
copy div "1,106,652"
drag, startPoint x: 1065, startPoint y: 298, endPoint x: 1026, endPoint y: 297, distance: 39.0
click at [1034, 297] on td "96,565" at bounding box center [1281, 291] width 495 height 30
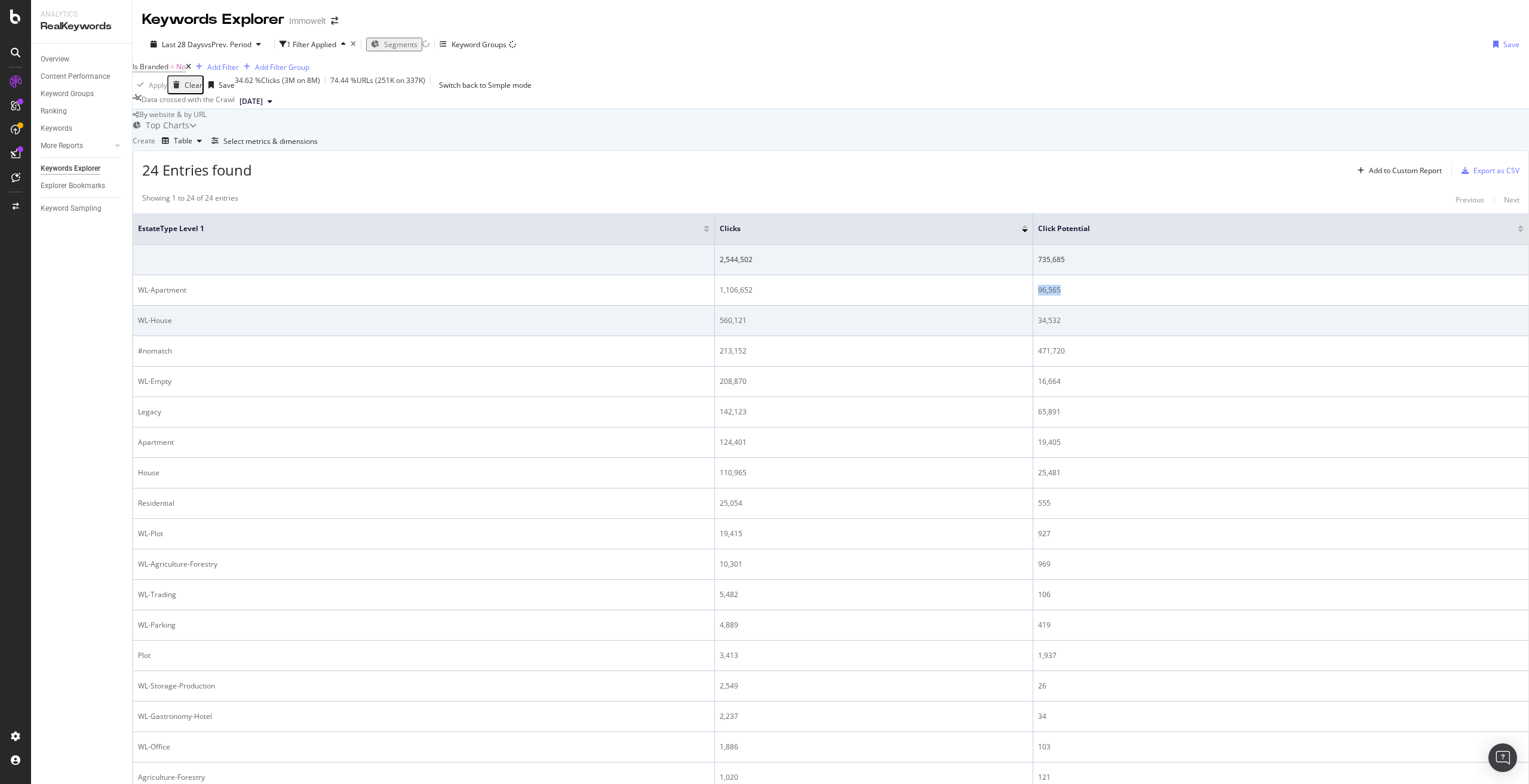
copy div "96,565"
drag, startPoint x: 752, startPoint y: 328, endPoint x: 719, endPoint y: 324, distance: 33.2
click at [720, 324] on div "560,121" at bounding box center [874, 321] width 308 height 11
copy div "560,121"
drag, startPoint x: 1028, startPoint y: 330, endPoint x: 1055, endPoint y: 327, distance: 27.2
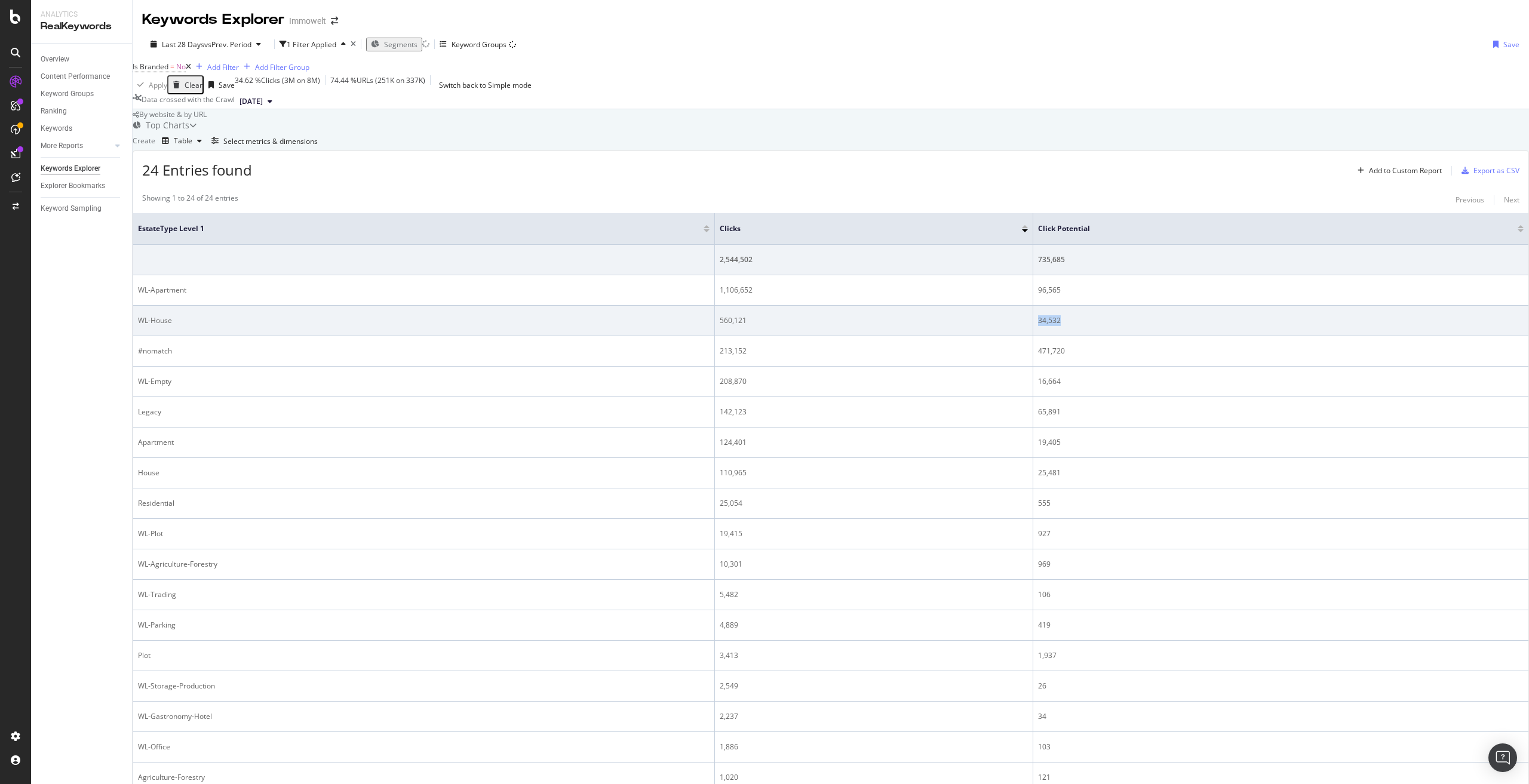
click at [1055, 326] on div "34,532" at bounding box center [1281, 321] width 485 height 11
copy div "34,532"
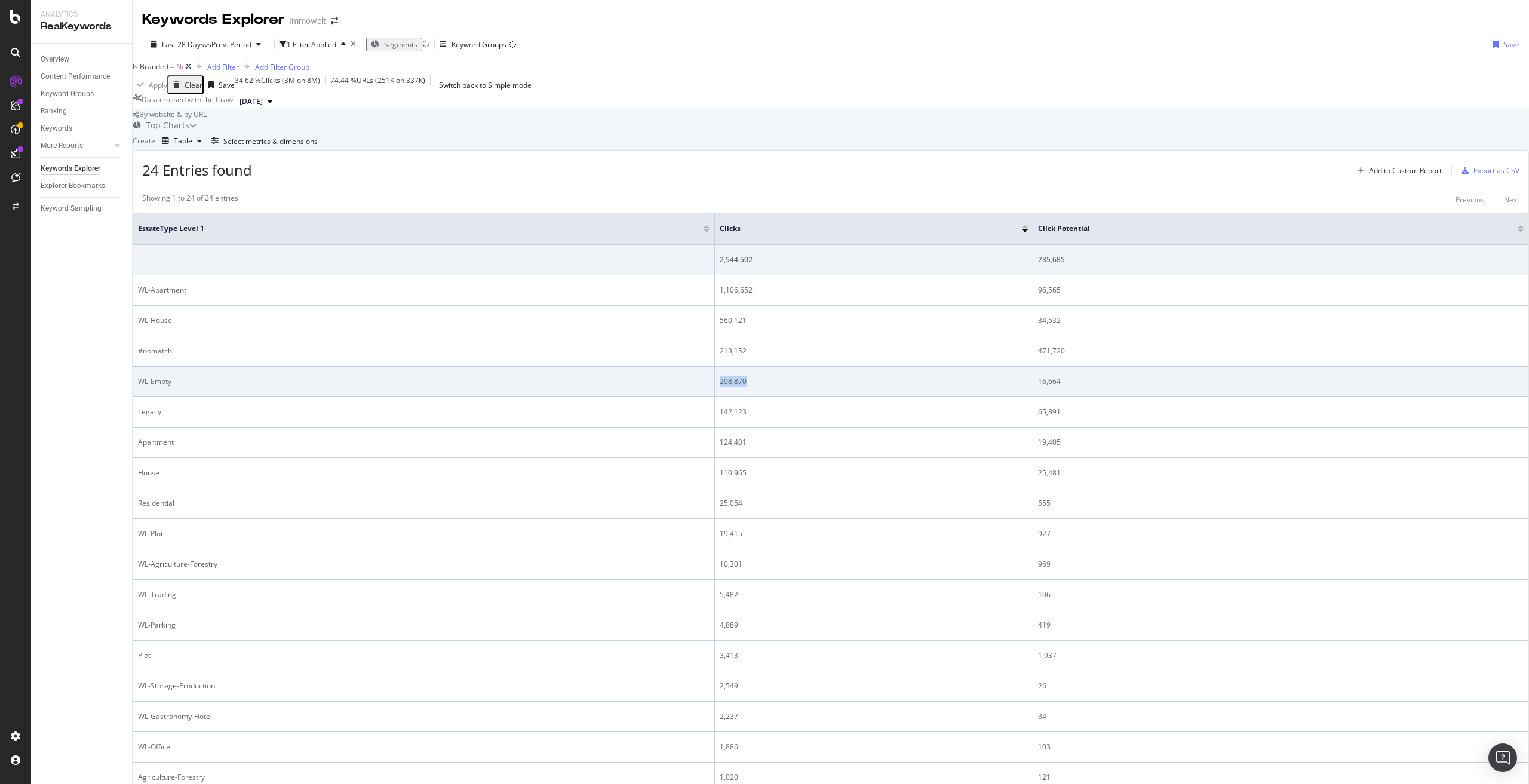
drag, startPoint x: 749, startPoint y: 388, endPoint x: 718, endPoint y: 390, distance: 31.1
click at [720, 387] on div "208,870" at bounding box center [874, 382] width 308 height 11
copy div "208,870"
click at [1038, 387] on div "16,664" at bounding box center [1281, 382] width 485 height 11
drag, startPoint x: 1028, startPoint y: 387, endPoint x: 1052, endPoint y: 388, distance: 24.0
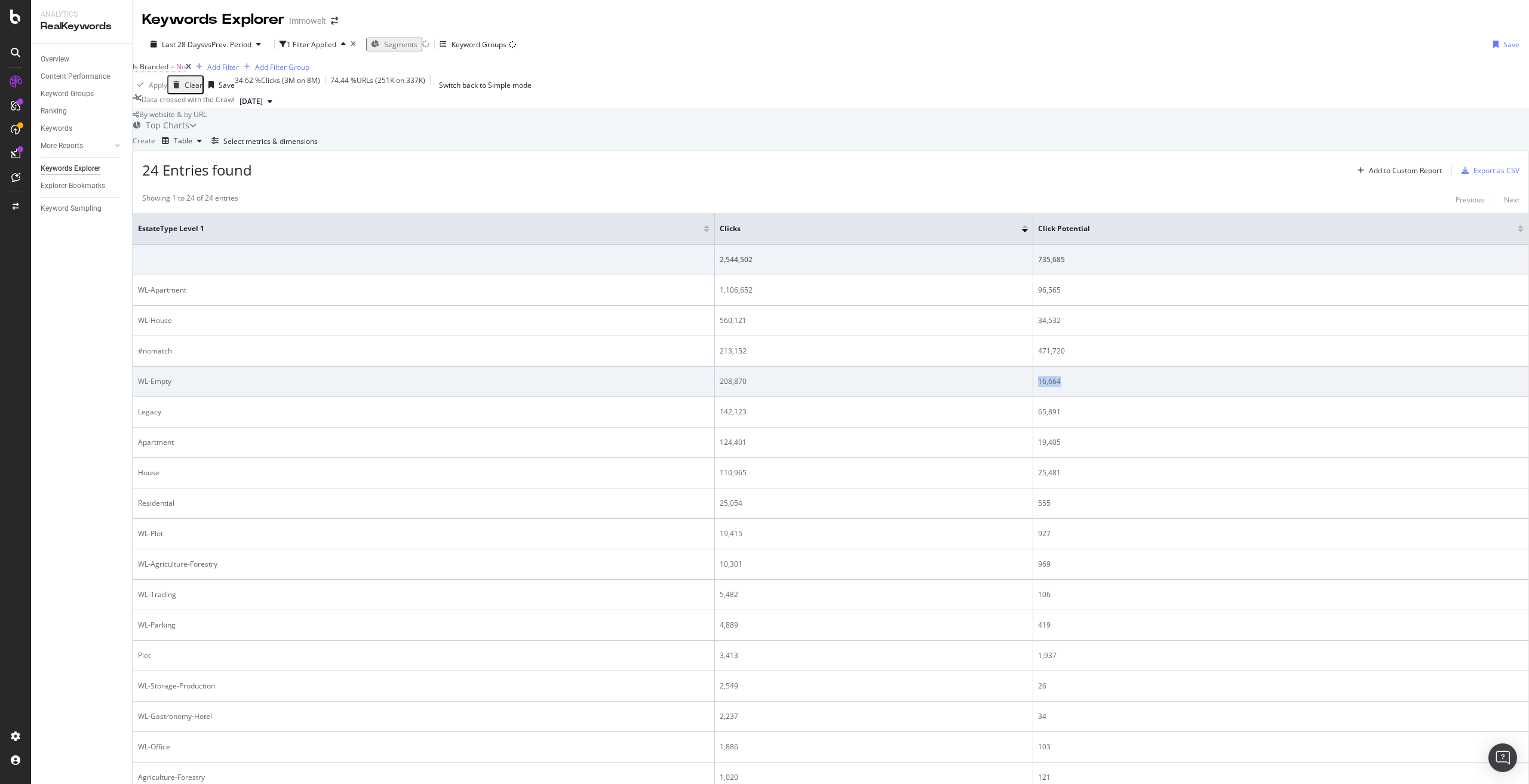
click at [1052, 387] on div "16,664" at bounding box center [1281, 382] width 485 height 11
copy div "16,664"
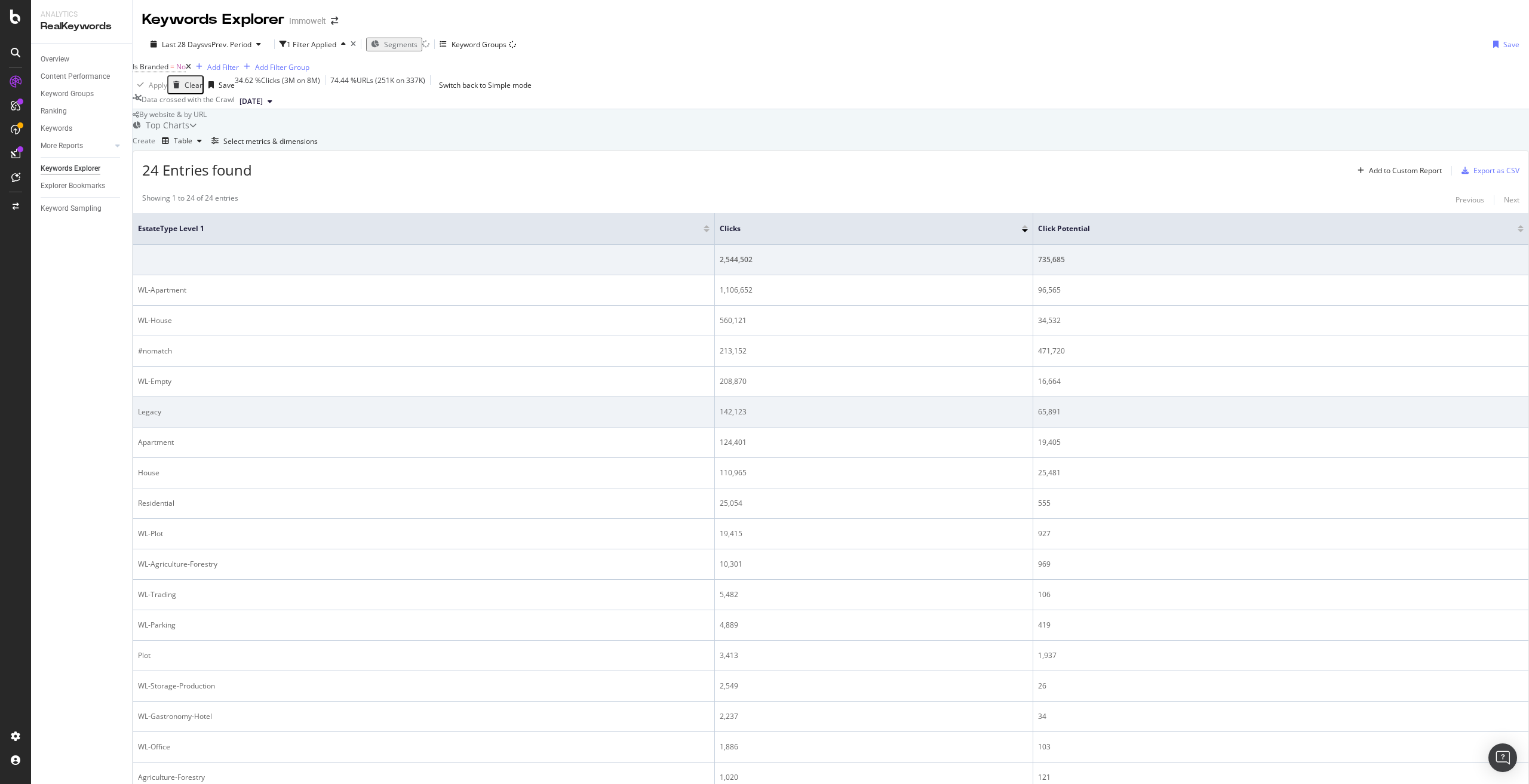
click at [725, 417] on div "142,123" at bounding box center [874, 412] width 308 height 11
drag, startPoint x: 718, startPoint y: 419, endPoint x: 752, endPoint y: 419, distance: 34.0
click at [752, 417] on div "142,123" at bounding box center [874, 412] width 308 height 11
copy div "142,123"
drag, startPoint x: 1028, startPoint y: 419, endPoint x: 1058, endPoint y: 415, distance: 30.3
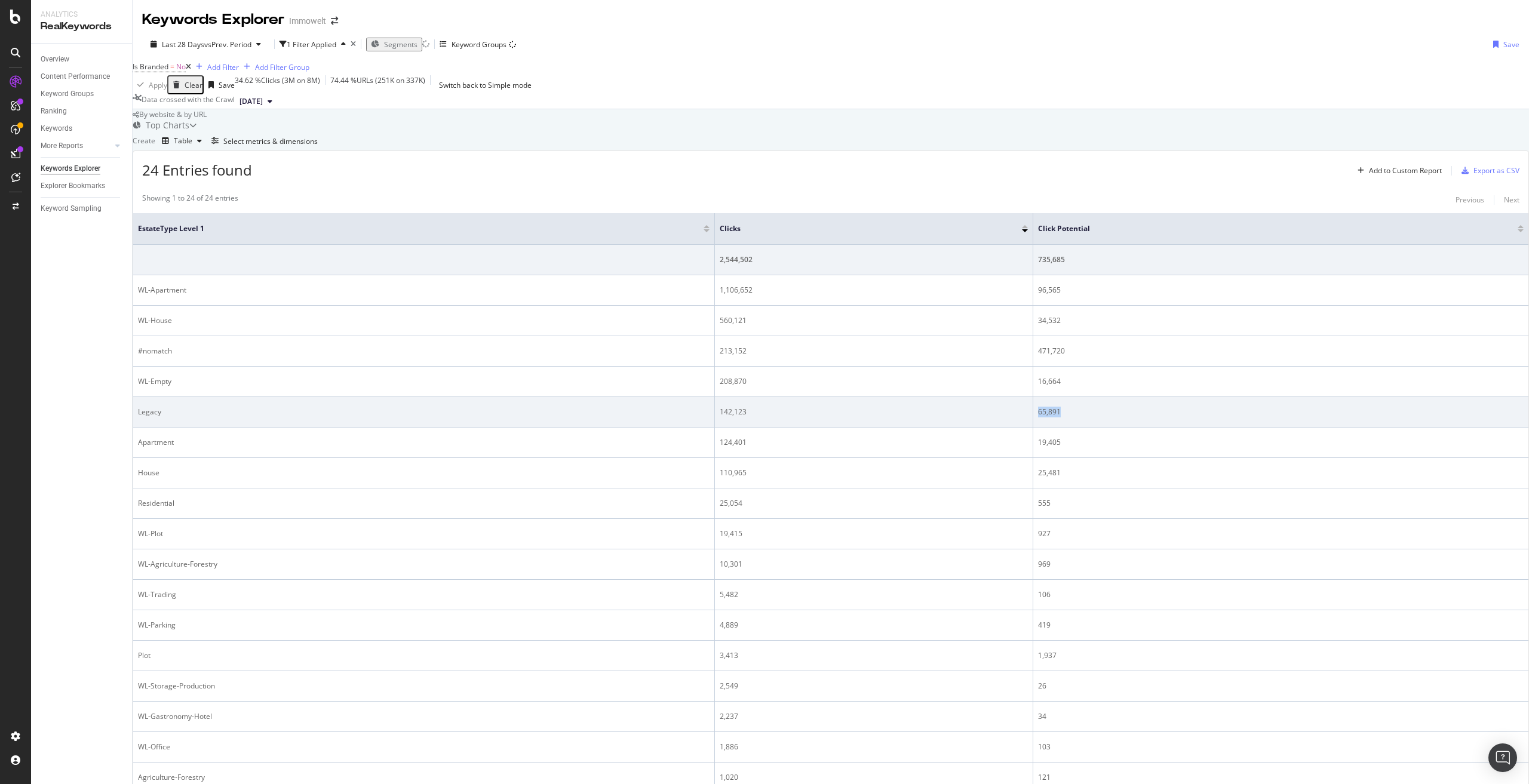
click at [1058, 415] on div "65,891" at bounding box center [1281, 412] width 485 height 11
copy div "65,891"
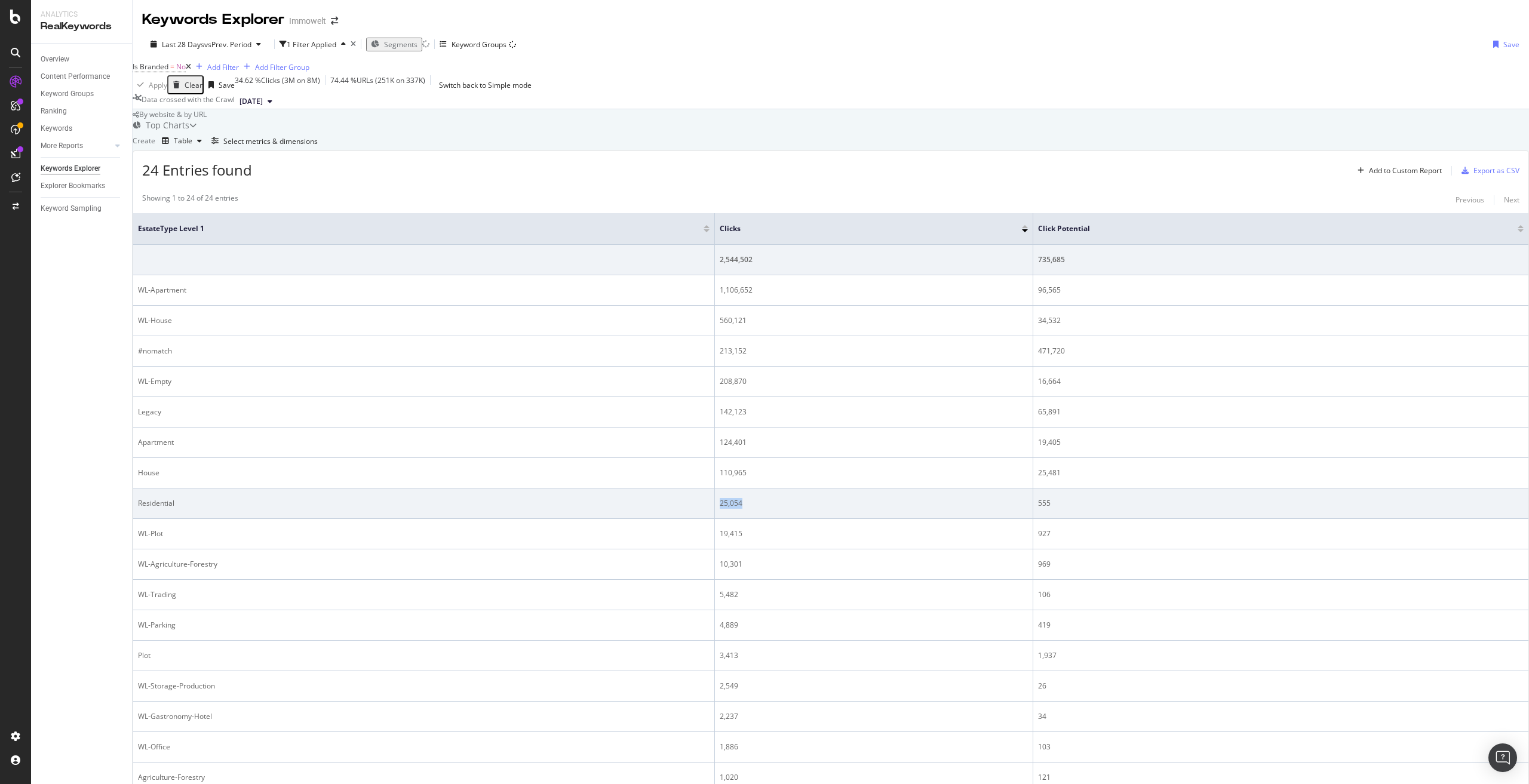
drag, startPoint x: 719, startPoint y: 509, endPoint x: 740, endPoint y: 511, distance: 21.1
click at [740, 509] on div "25,054" at bounding box center [874, 503] width 308 height 11
copy div "25,054"
drag, startPoint x: 1026, startPoint y: 513, endPoint x: 1039, endPoint y: 511, distance: 13.2
click at [1039, 511] on td "555" at bounding box center [1281, 504] width 495 height 30
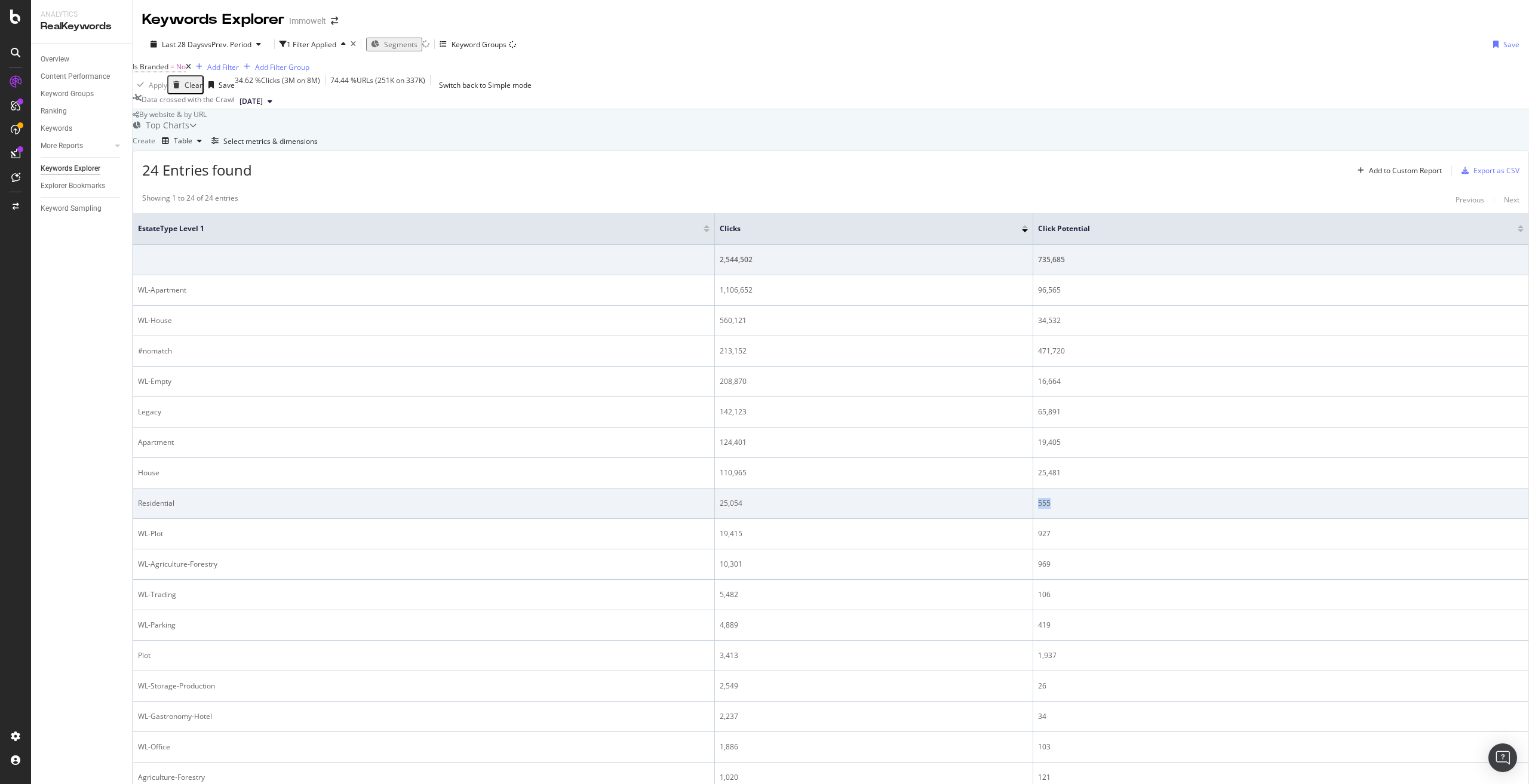
copy div "555"
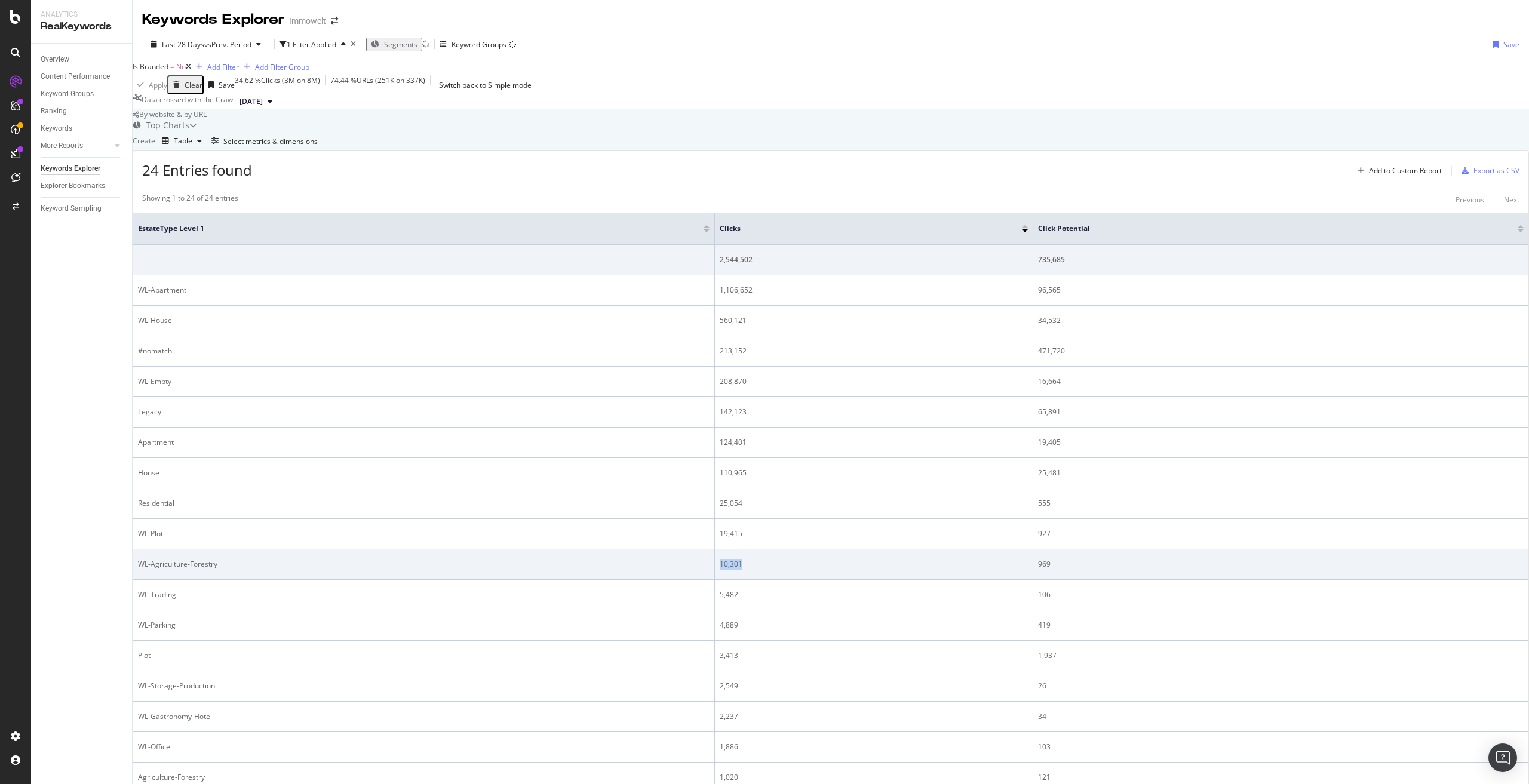
drag, startPoint x: 760, startPoint y: 566, endPoint x: 720, endPoint y: 573, distance: 40.6
click at [720, 570] on div "10,301" at bounding box center [874, 564] width 308 height 11
drag, startPoint x: 1024, startPoint y: 573, endPoint x: 1039, endPoint y: 571, distance: 15.1
click at [1039, 571] on td "969" at bounding box center [1281, 564] width 495 height 30
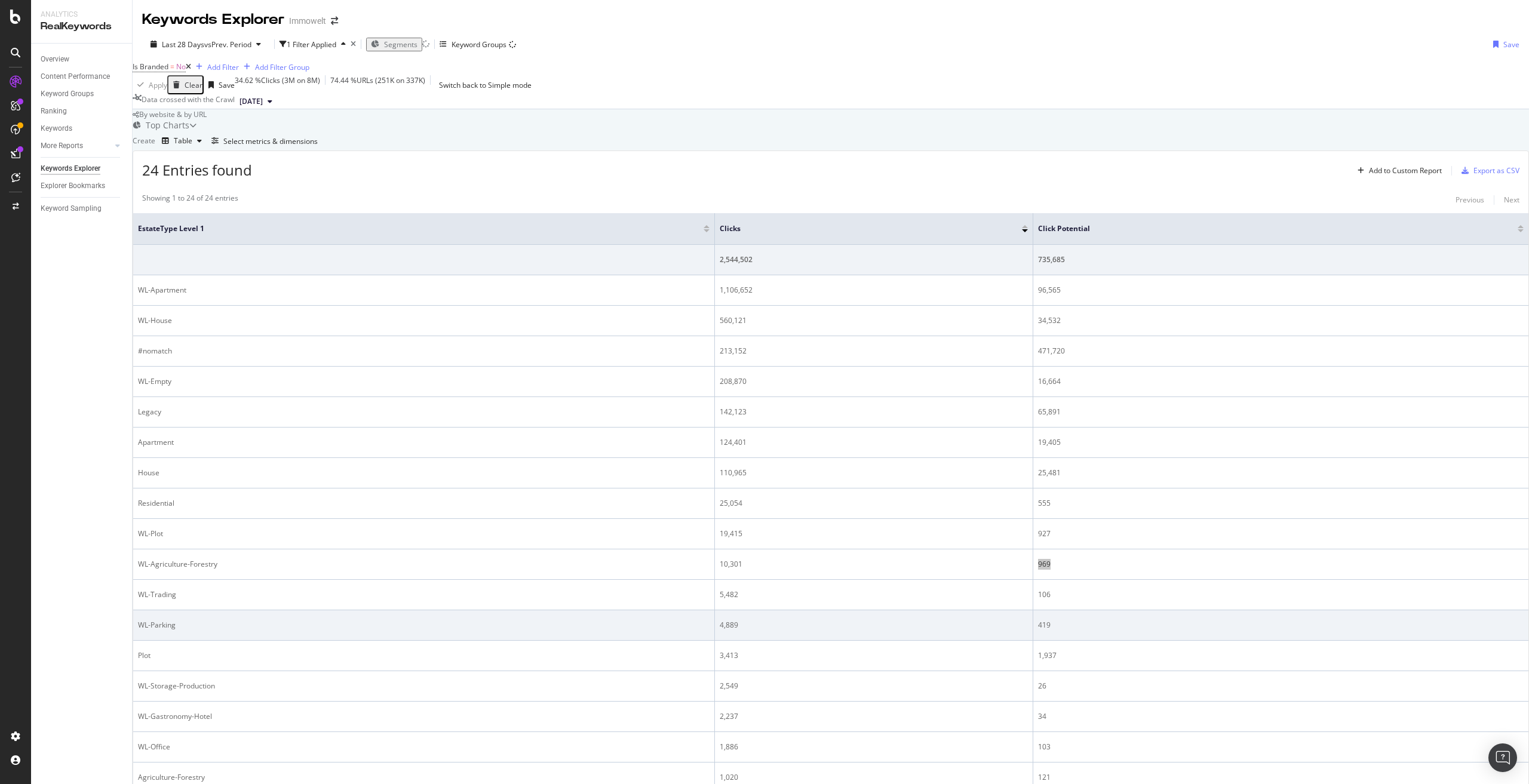
scroll to position [137, 0]
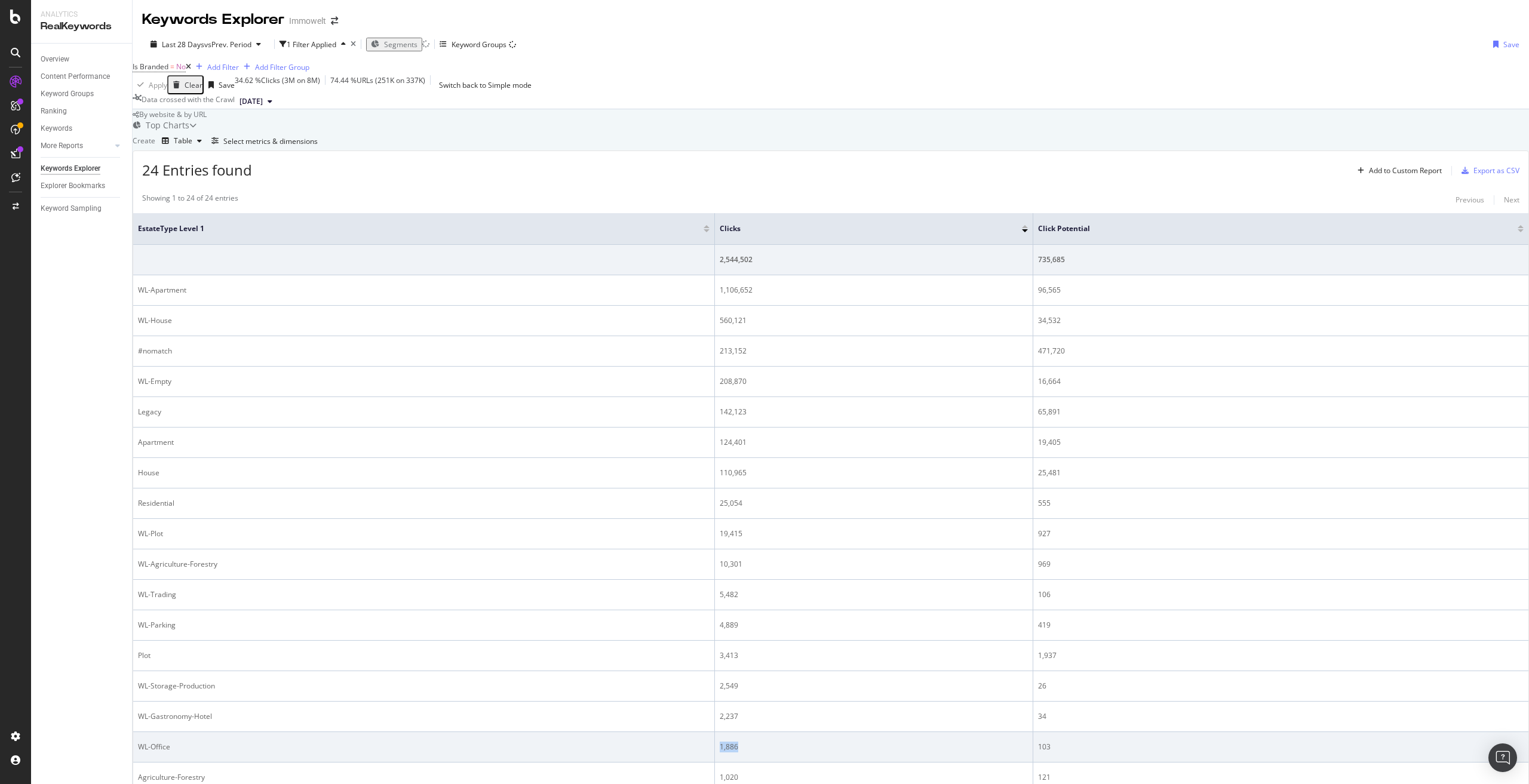
drag, startPoint x: 717, startPoint y: 698, endPoint x: 740, endPoint y: 693, distance: 23.5
click at [740, 733] on td "1,886" at bounding box center [873, 748] width 318 height 30
drag, startPoint x: 1045, startPoint y: 697, endPoint x: 1027, endPoint y: 694, distance: 18.2
click at [1038, 741] on div "103" at bounding box center [1281, 747] width 485 height 11
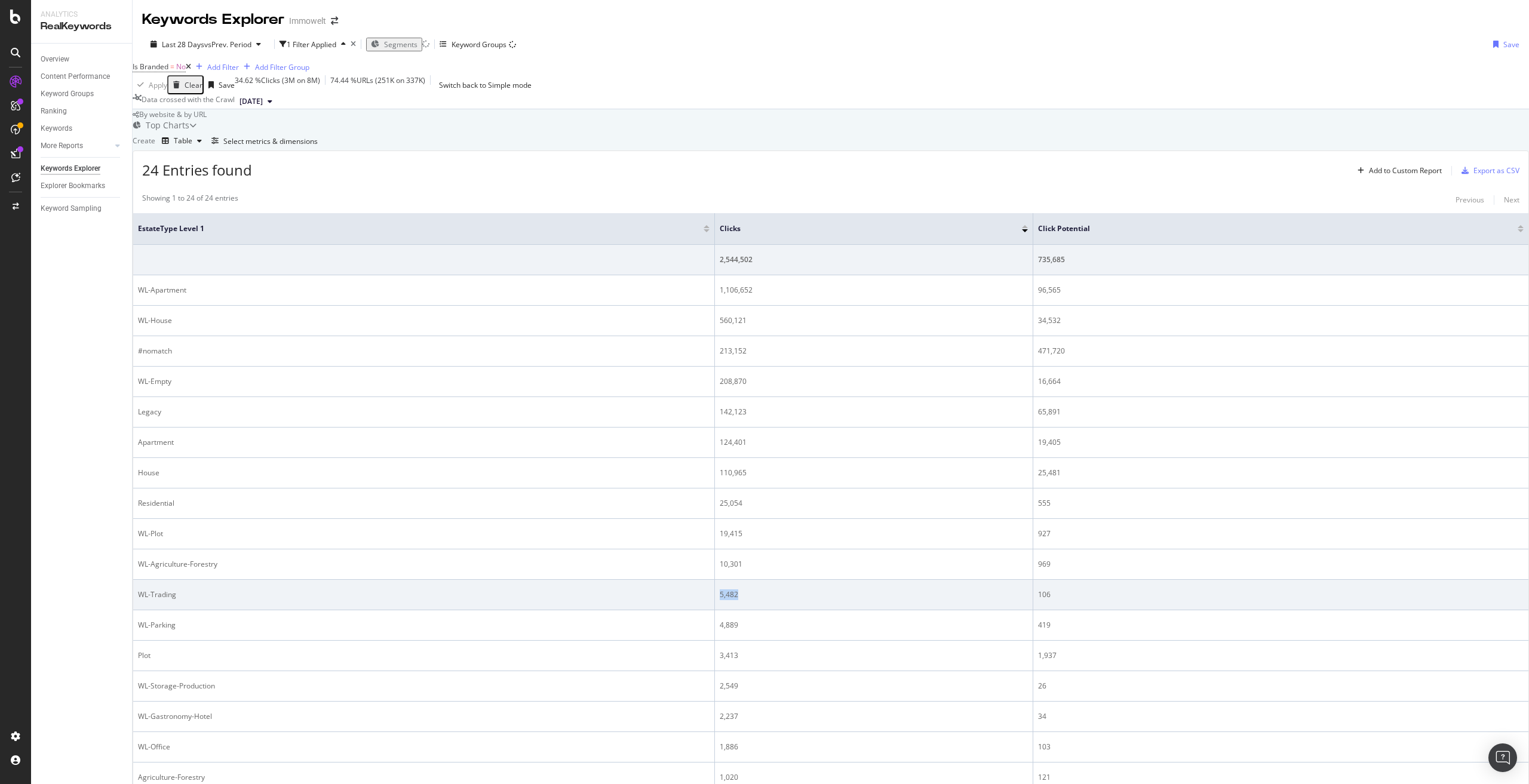
drag, startPoint x: 768, startPoint y: 543, endPoint x: 720, endPoint y: 544, distance: 48.0
click at [720, 590] on div "5,482" at bounding box center [874, 595] width 308 height 11
drag, startPoint x: 1028, startPoint y: 546, endPoint x: 1039, endPoint y: 544, distance: 11.2
click at [1039, 590] on div "106" at bounding box center [1281, 595] width 485 height 11
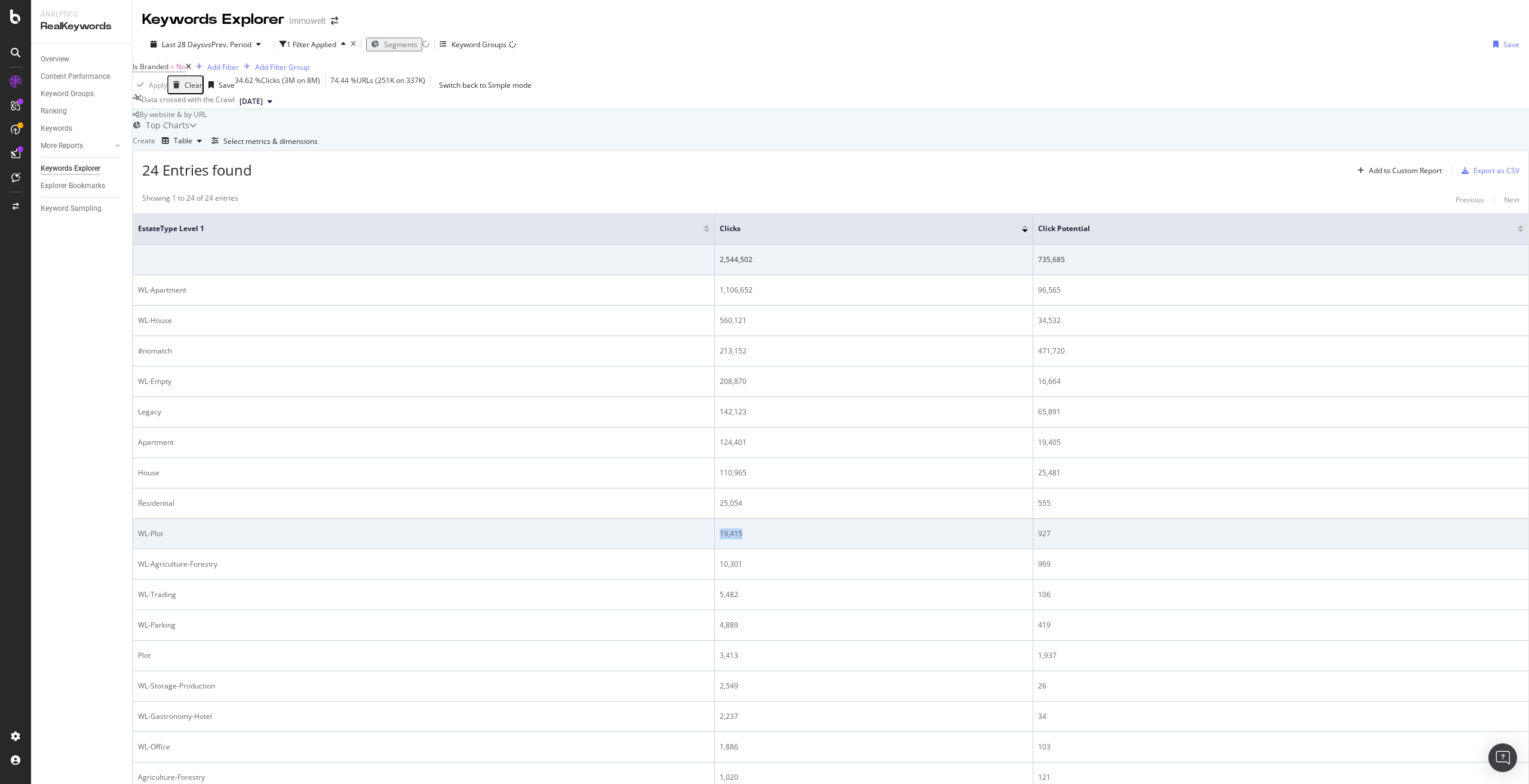
drag, startPoint x: 748, startPoint y: 485, endPoint x: 720, endPoint y: 483, distance: 28.1
click at [720, 529] on div "19,415" at bounding box center [874, 534] width 308 height 11
drag, startPoint x: 1043, startPoint y: 480, endPoint x: 1028, endPoint y: 481, distance: 15.0
click at [1038, 529] on div "927" at bounding box center [1281, 534] width 485 height 11
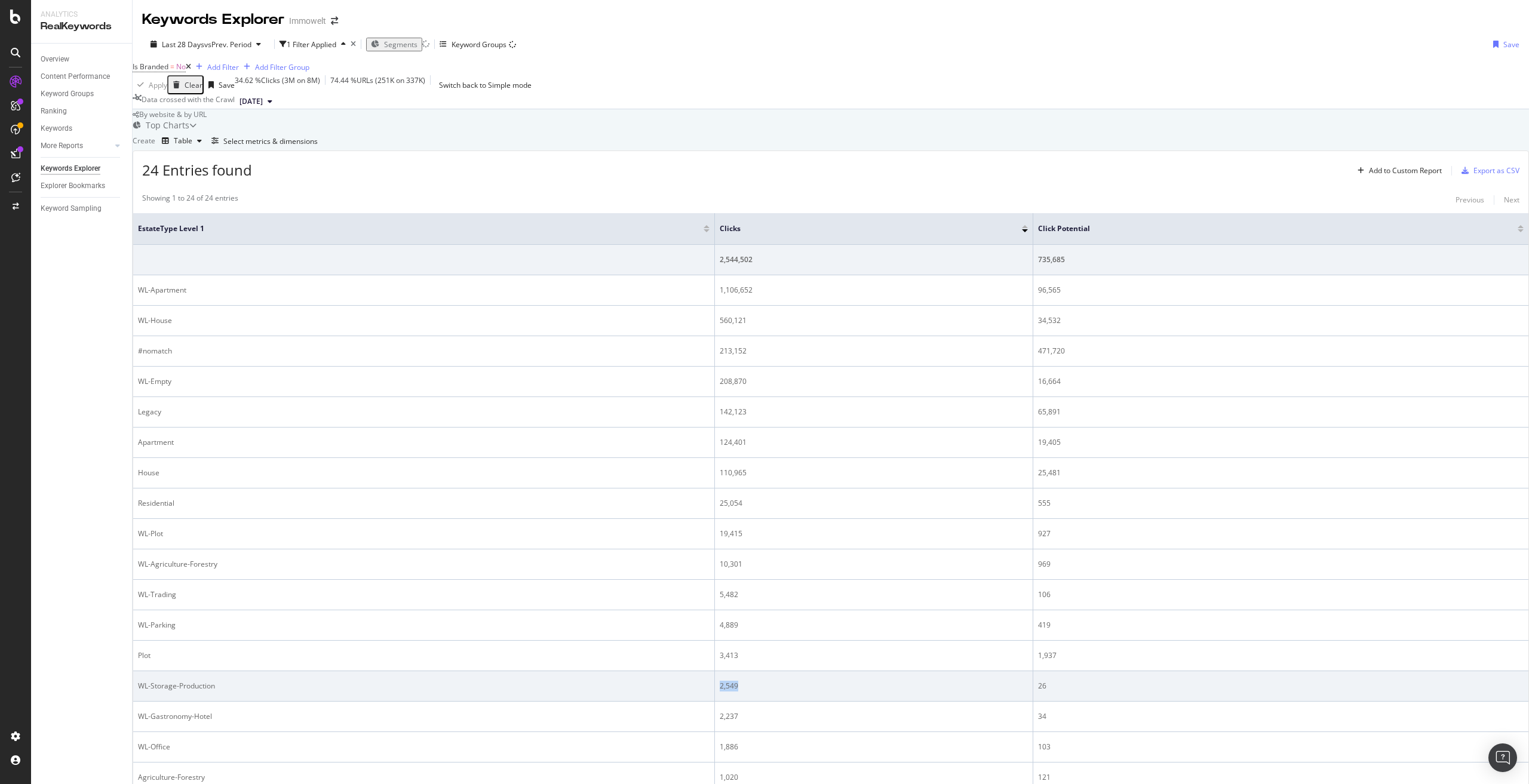
drag, startPoint x: 771, startPoint y: 640, endPoint x: 718, endPoint y: 632, distance: 53.6
click at [718, 671] on td "2,549" at bounding box center [873, 687] width 318 height 30
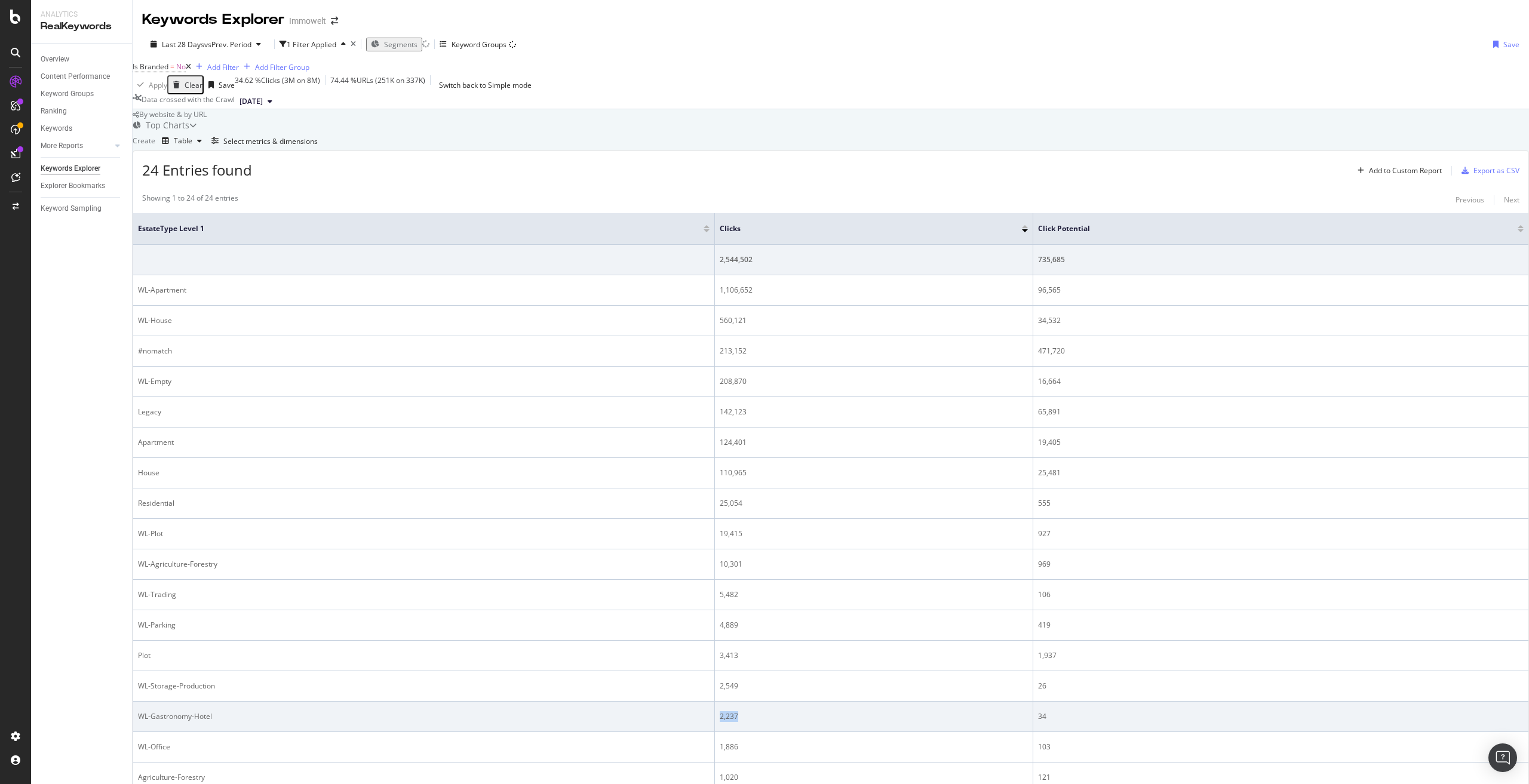
drag, startPoint x: 735, startPoint y: 664, endPoint x: 719, endPoint y: 667, distance: 16.3
click at [720, 711] on div "2,237" at bounding box center [874, 717] width 308 height 11
drag, startPoint x: 1049, startPoint y: 669, endPoint x: 1010, endPoint y: 669, distance: 39.0
click at [1034, 702] on td "34" at bounding box center [1281, 717] width 495 height 30
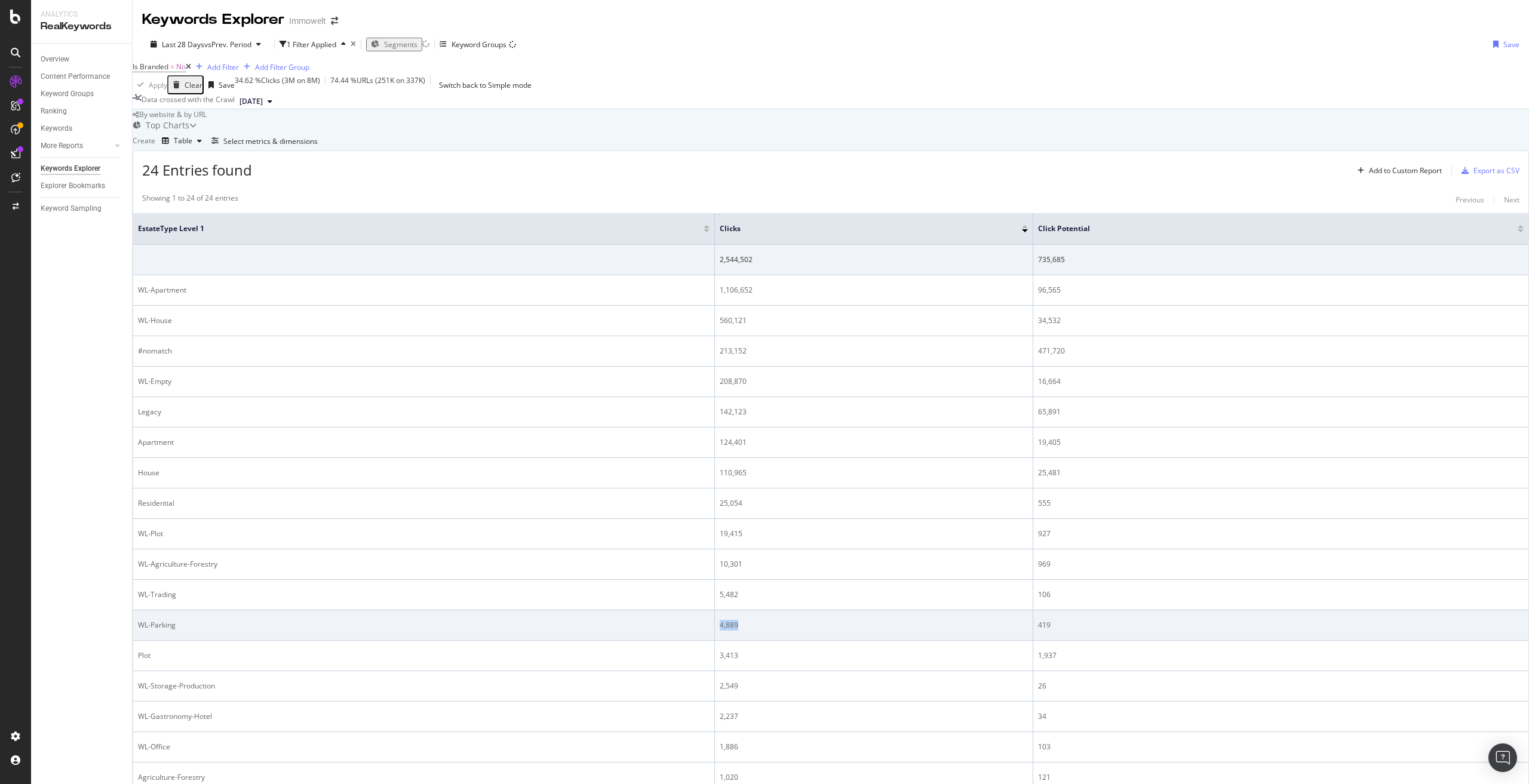
drag, startPoint x: 740, startPoint y: 571, endPoint x: 720, endPoint y: 573, distance: 20.1
click at [720, 620] on div "4,889" at bounding box center [874, 625] width 308 height 11
drag, startPoint x: 1026, startPoint y: 573, endPoint x: 1038, endPoint y: 572, distance: 12.0
click at [1038, 610] on td "419" at bounding box center [1281, 625] width 495 height 30
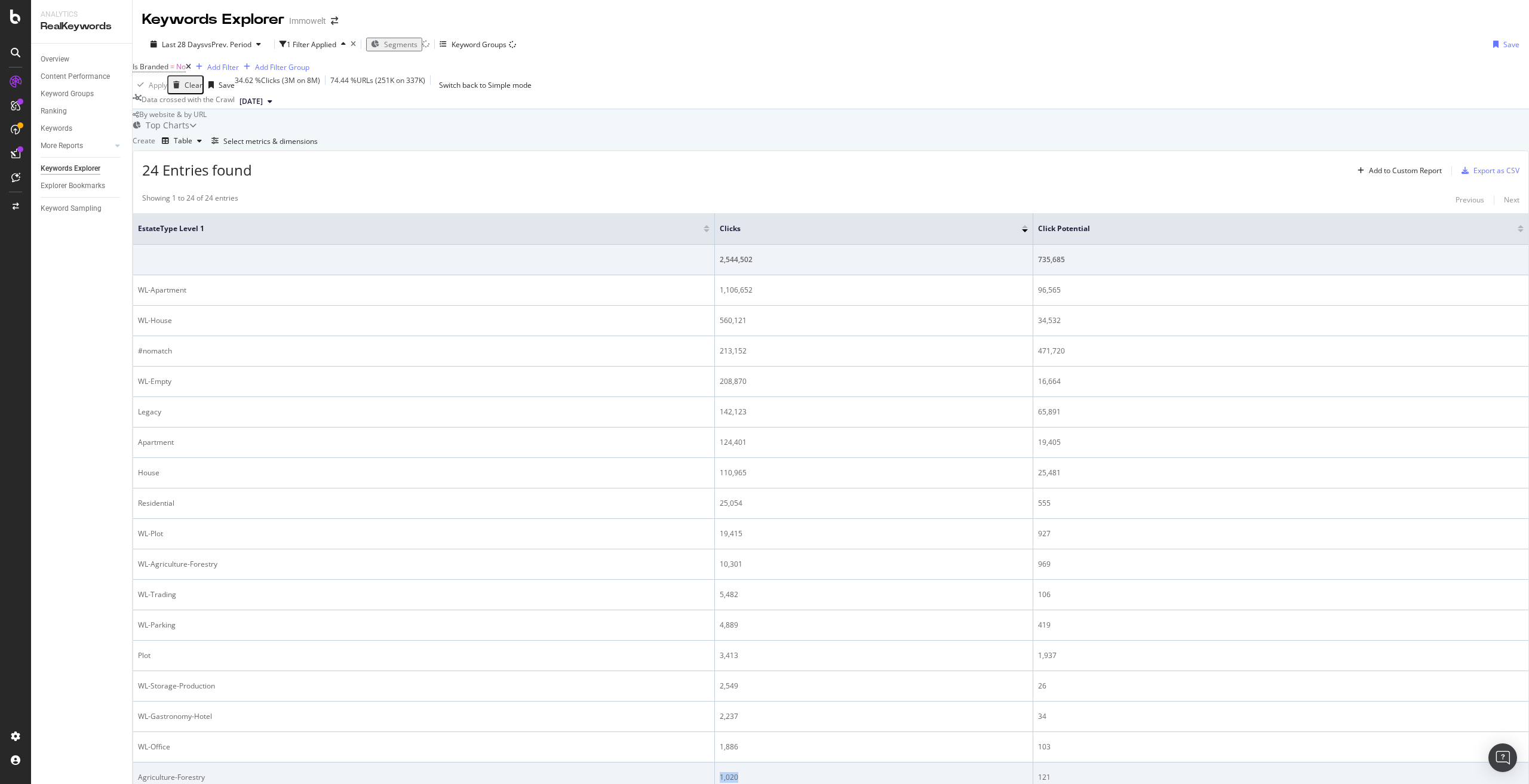
drag, startPoint x: 743, startPoint y: 484, endPoint x: 718, endPoint y: 484, distance: 25.0
click at [720, 772] on div "1,020" at bounding box center [874, 778] width 308 height 11
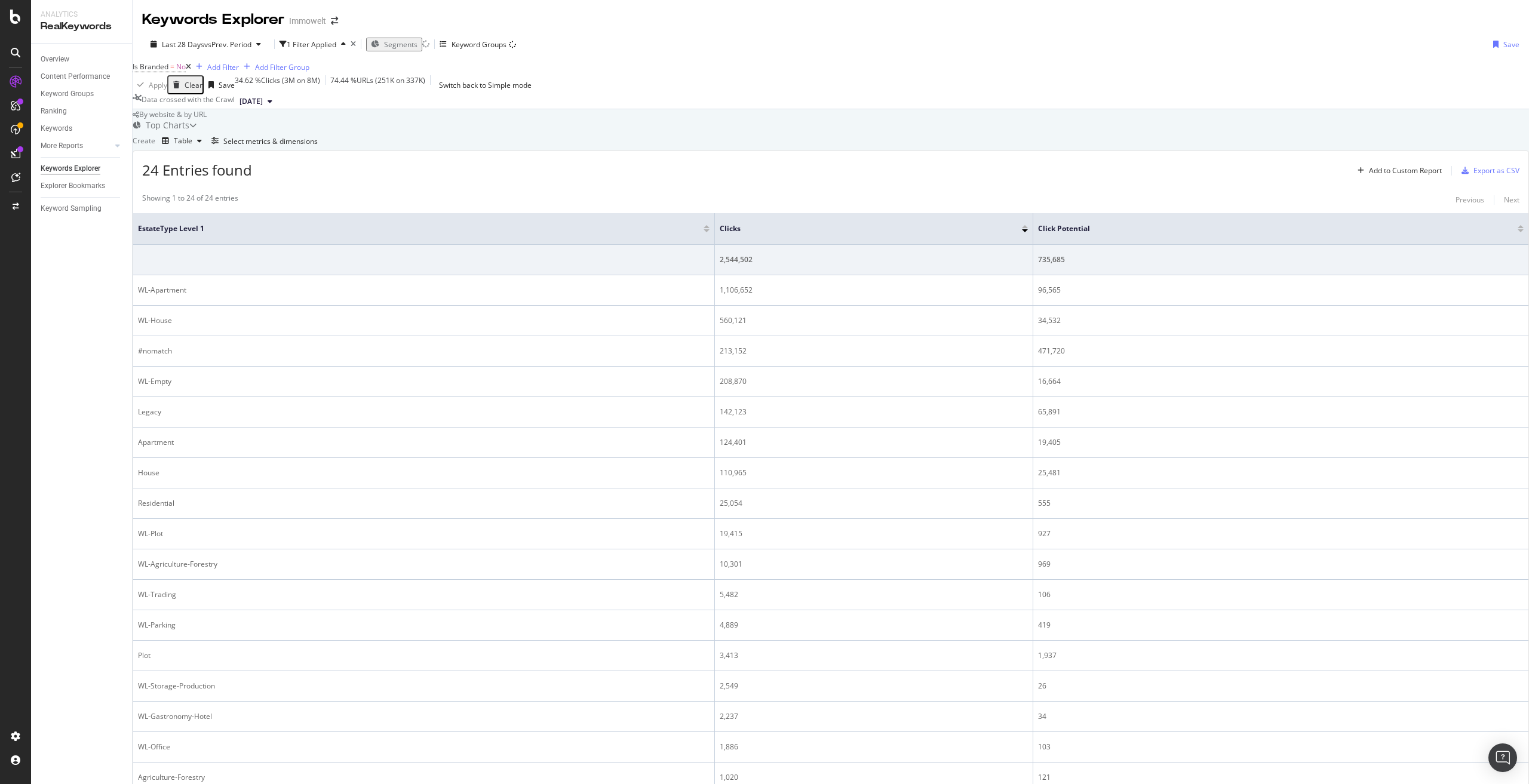
drag, startPoint x: 749, startPoint y: 614, endPoint x: 716, endPoint y: 604, distance: 34.5
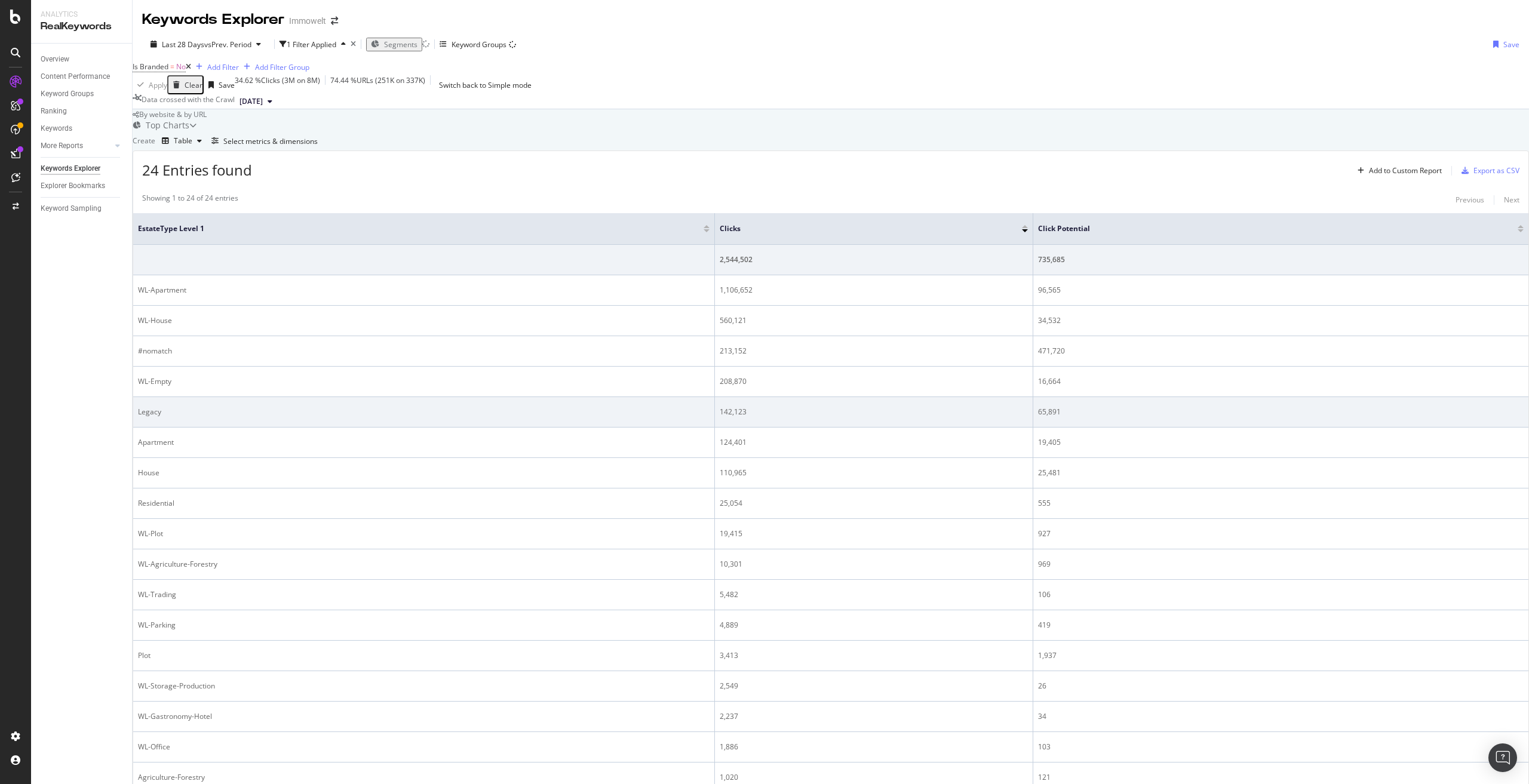
scroll to position [257, 0]
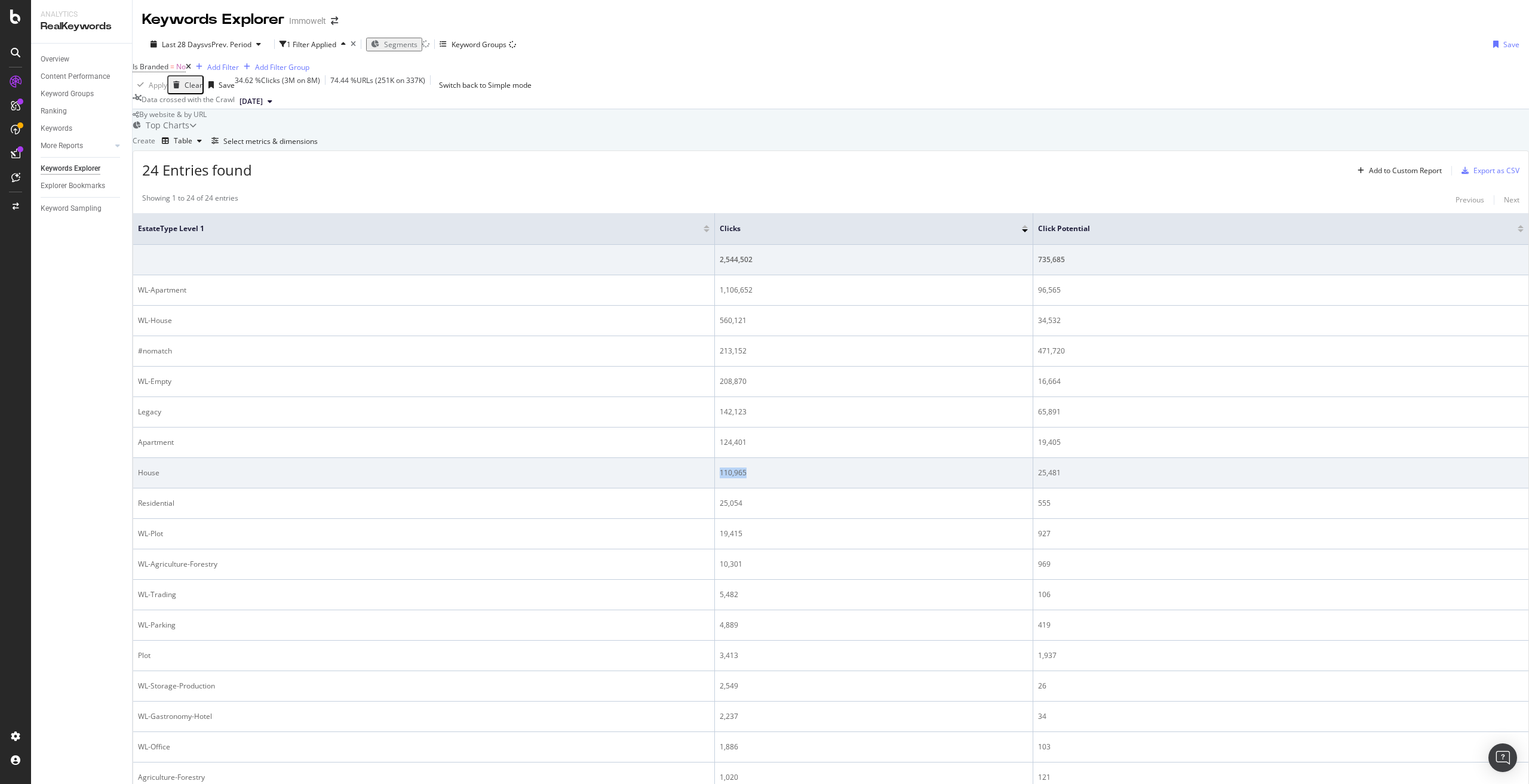
drag, startPoint x: 767, startPoint y: 304, endPoint x: 718, endPoint y: 300, distance: 49.2
click at [718, 458] on td "110,965" at bounding box center [873, 473] width 318 height 30
drag, startPoint x: 1028, startPoint y: 304, endPoint x: 1048, endPoint y: 298, distance: 20.9
click at [1048, 468] on div "25,481" at bounding box center [1281, 473] width 485 height 11
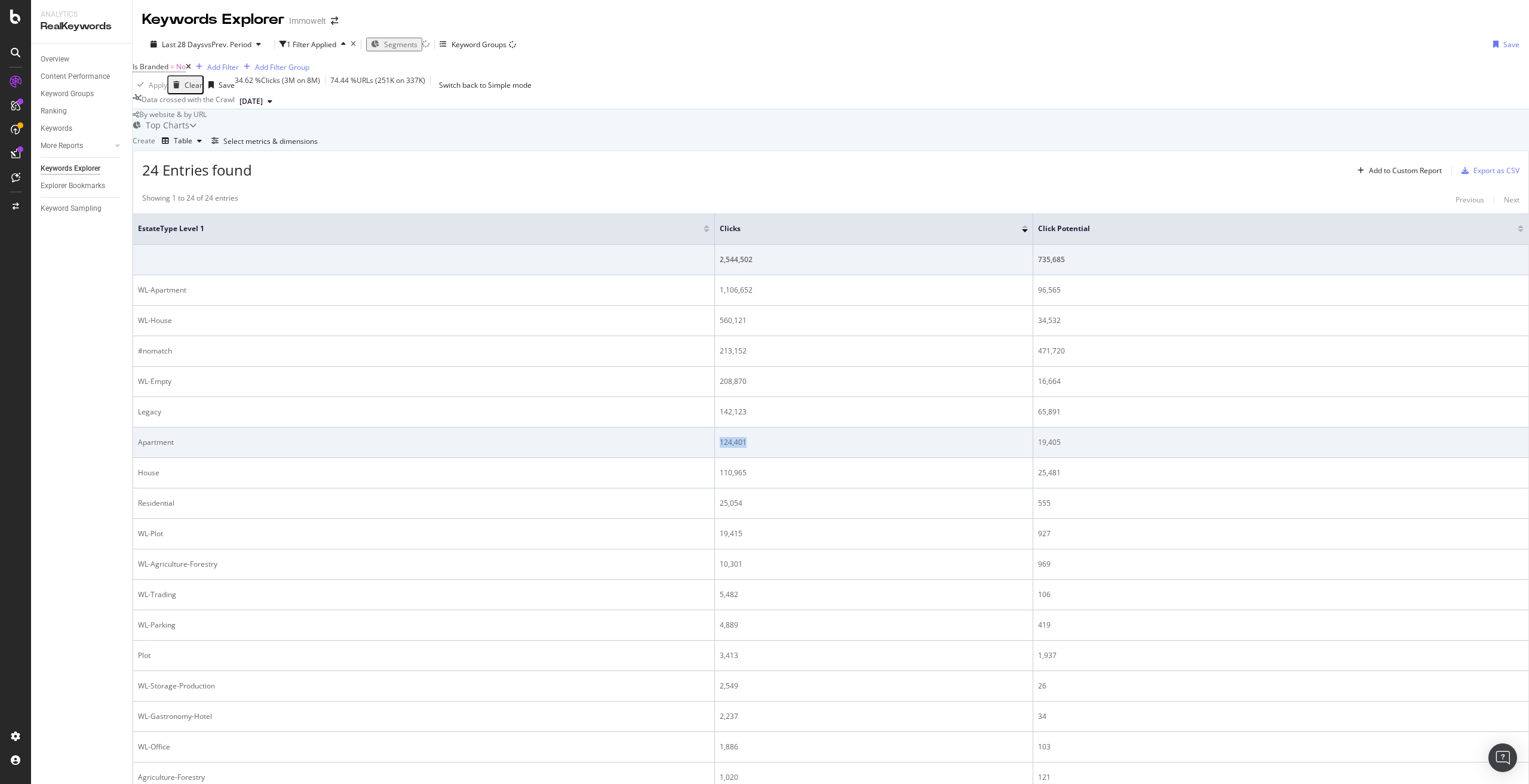
drag, startPoint x: 763, startPoint y: 275, endPoint x: 718, endPoint y: 270, distance: 45.3
click at [718, 428] on td "124,401" at bounding box center [873, 443] width 318 height 30
drag, startPoint x: 1059, startPoint y: 269, endPoint x: 1029, endPoint y: 274, distance: 30.4
click at [1038, 438] on div "19,405" at bounding box center [1281, 443] width 485 height 11
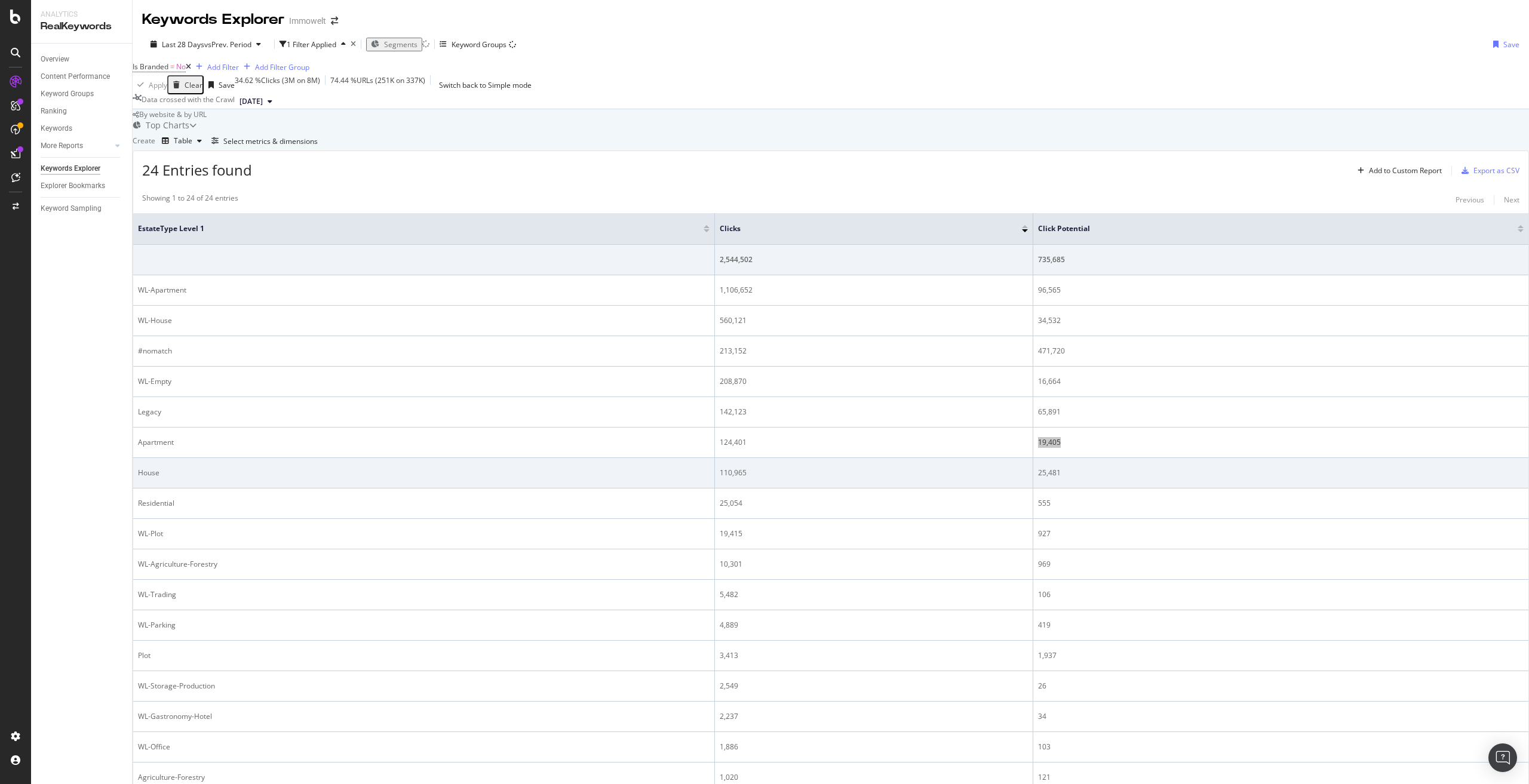
scroll to position [316, 0]
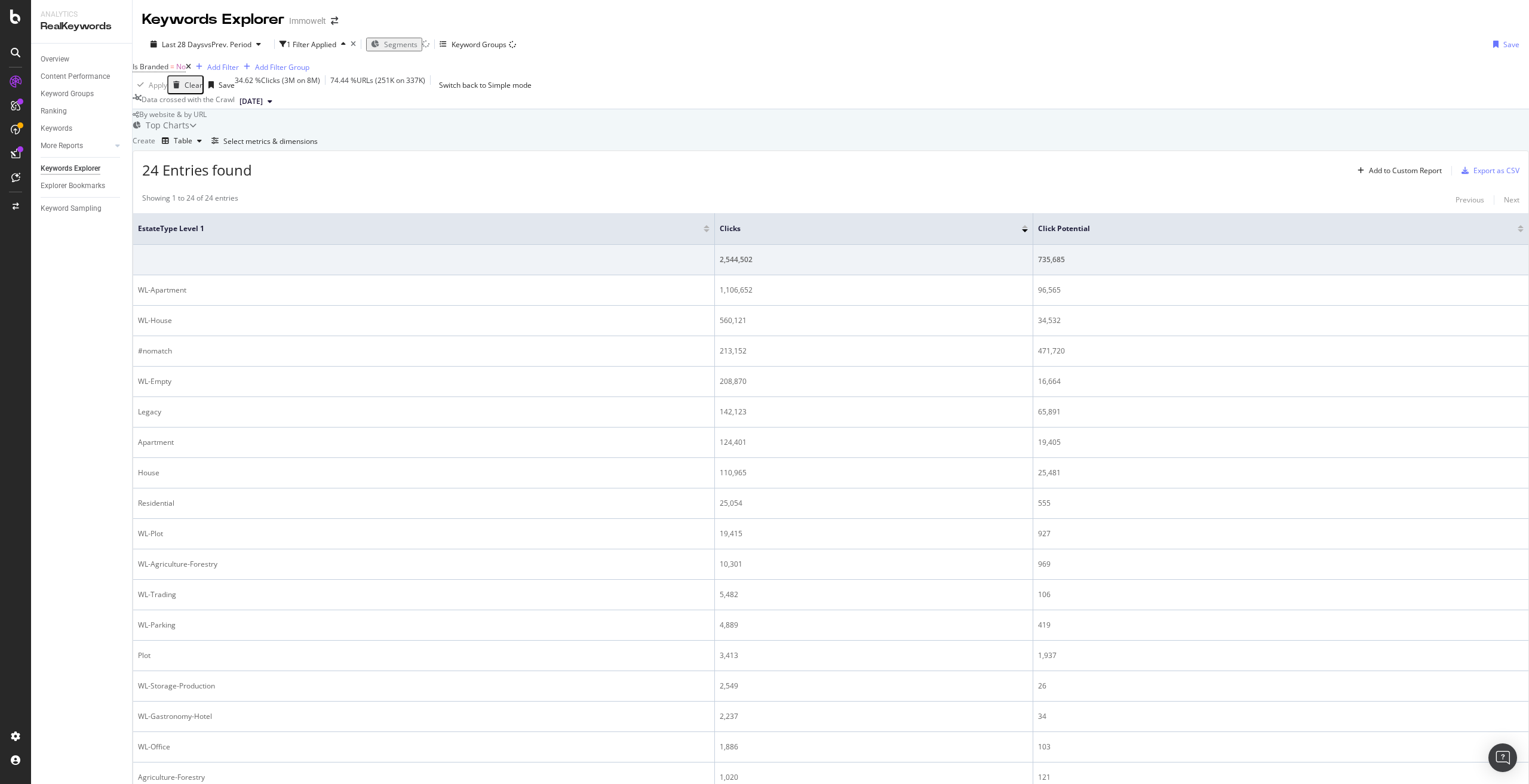
drag, startPoint x: 746, startPoint y: 612, endPoint x: 721, endPoint y: 604, distance: 26.2
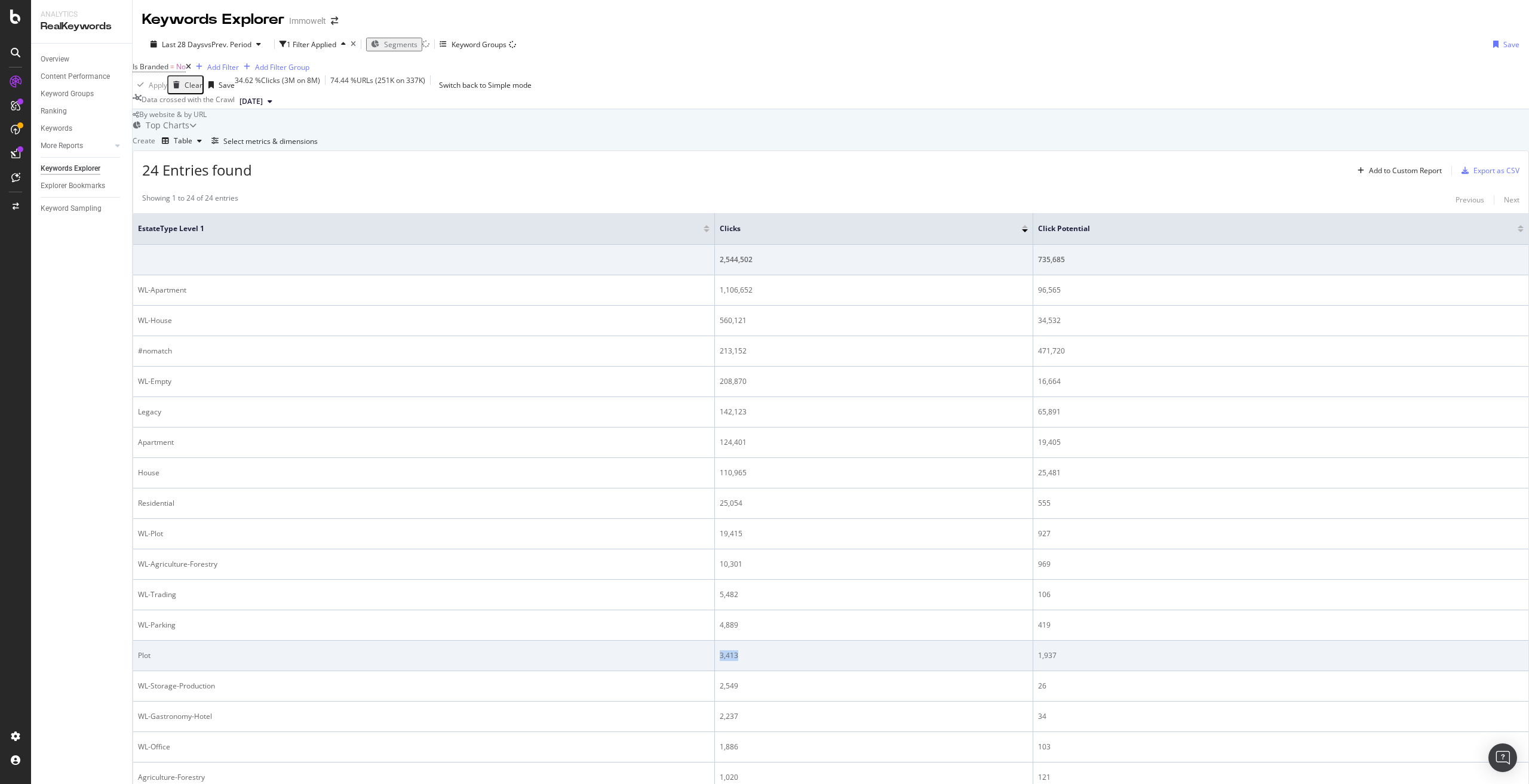
drag, startPoint x: 740, startPoint y: 366, endPoint x: 720, endPoint y: 363, distance: 20.2
click at [720, 650] on div "3,413" at bounding box center [874, 656] width 308 height 11
drag, startPoint x: 1048, startPoint y: 364, endPoint x: 1028, endPoint y: 364, distance: 20.0
click at [1038, 650] on div "1,937" at bounding box center [1281, 656] width 485 height 11
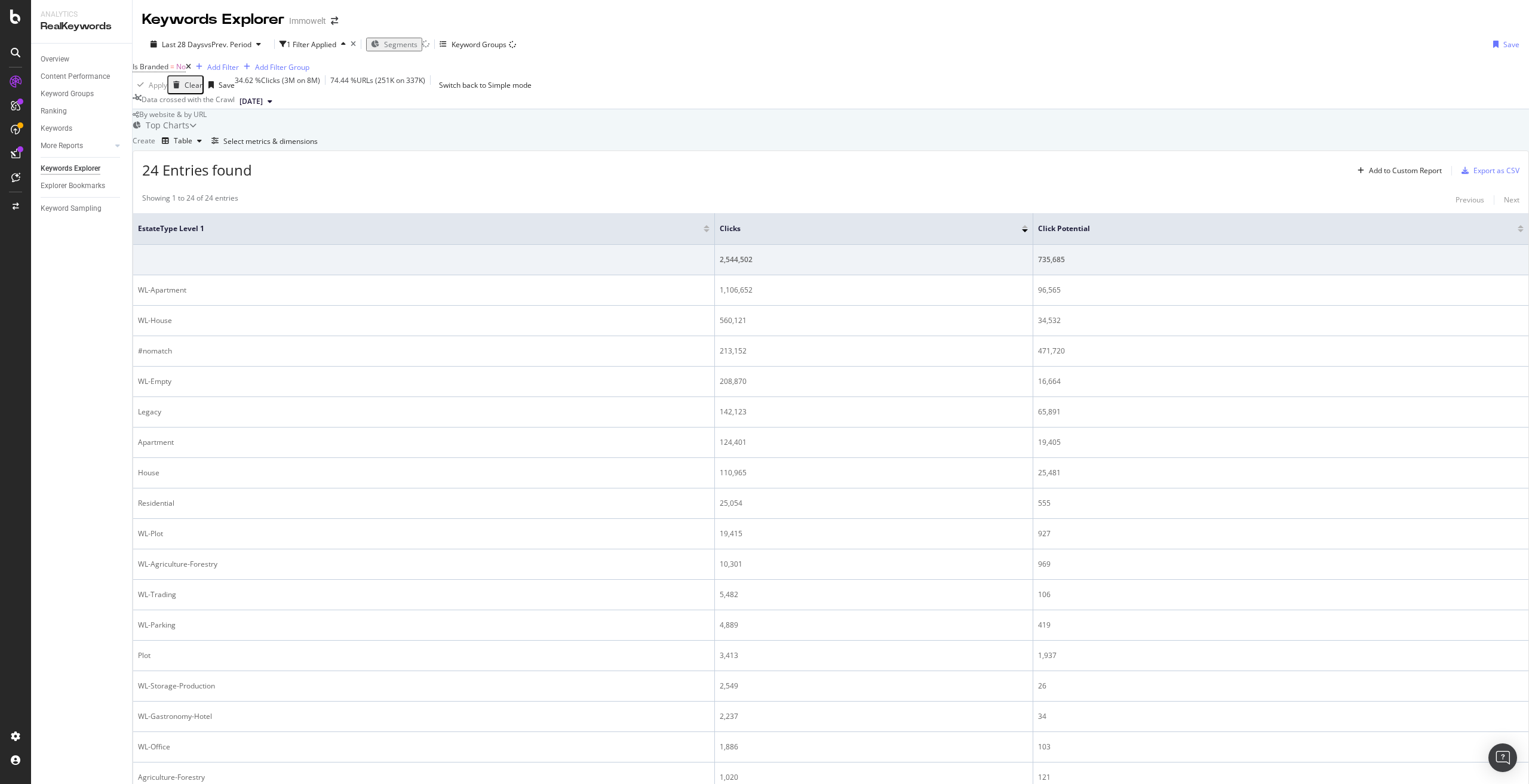
click at [191, 71] on icon at bounding box center [189, 66] width 5 height 7
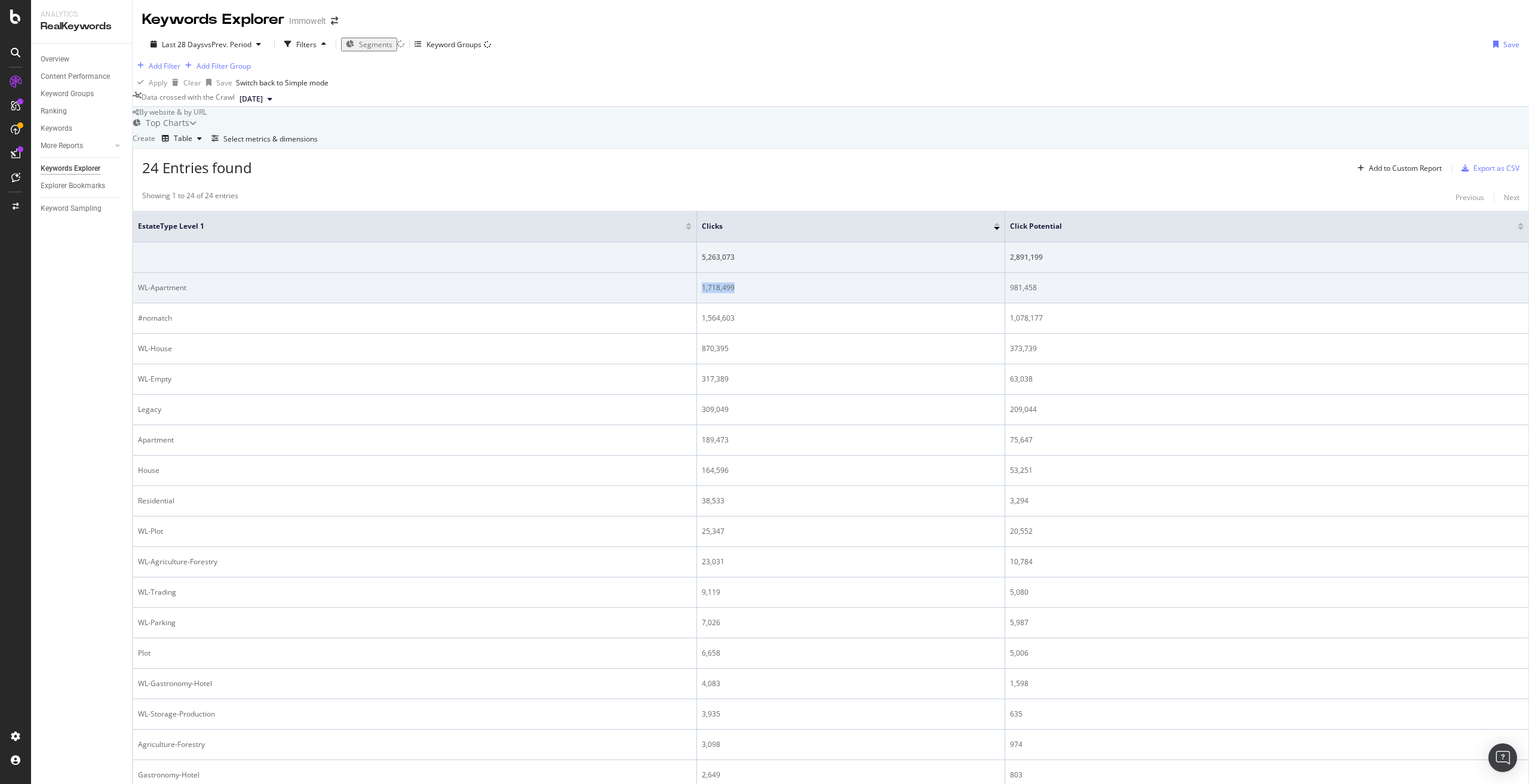
drag, startPoint x: 718, startPoint y: 374, endPoint x: 752, endPoint y: 374, distance: 34.0
click at [752, 304] on td "1,718,499" at bounding box center [851, 288] width 308 height 30
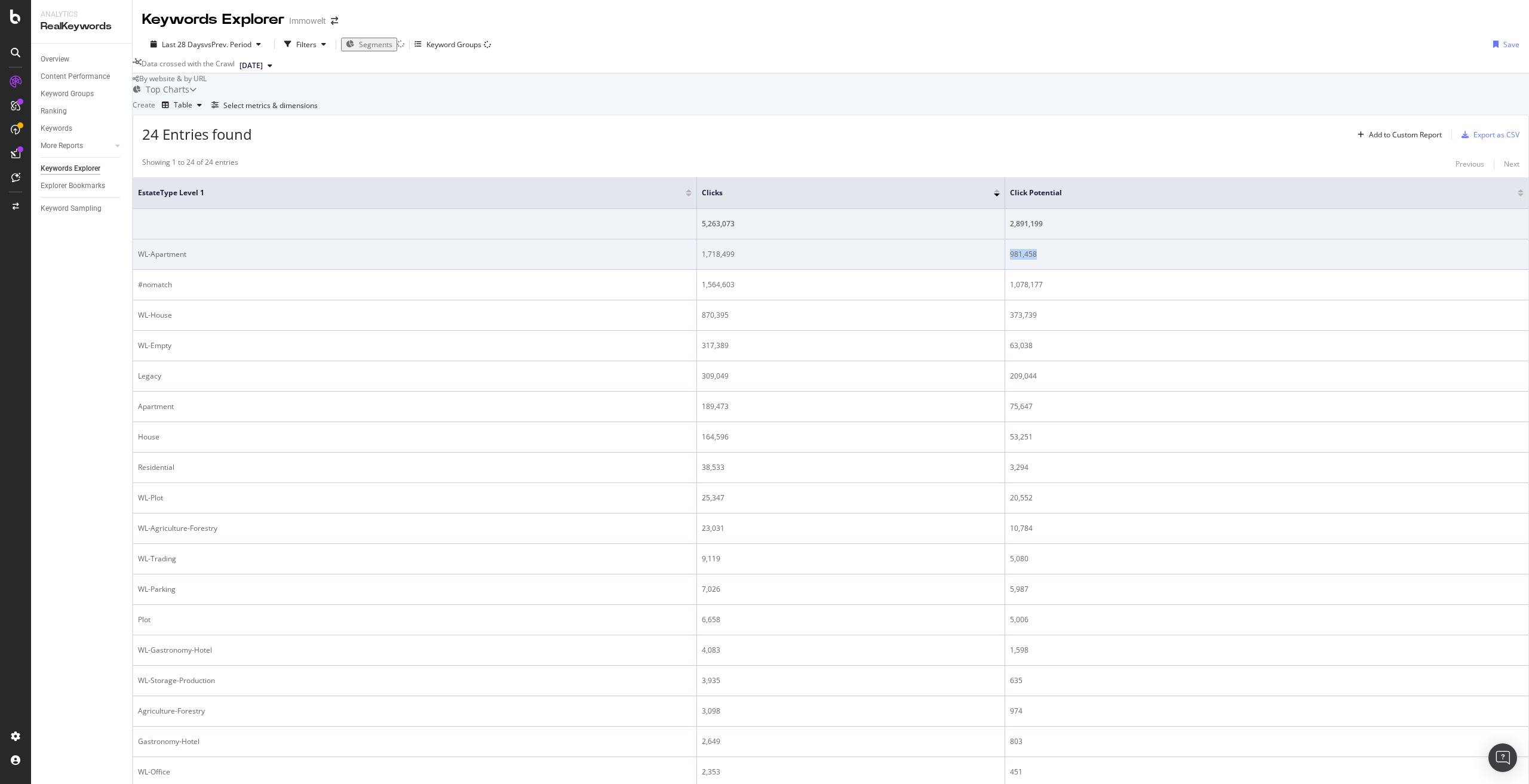
drag, startPoint x: 1076, startPoint y: 320, endPoint x: 1026, endPoint y: 322, distance: 50.0
click at [1026, 270] on td "981,458" at bounding box center [1267, 254] width 524 height 30
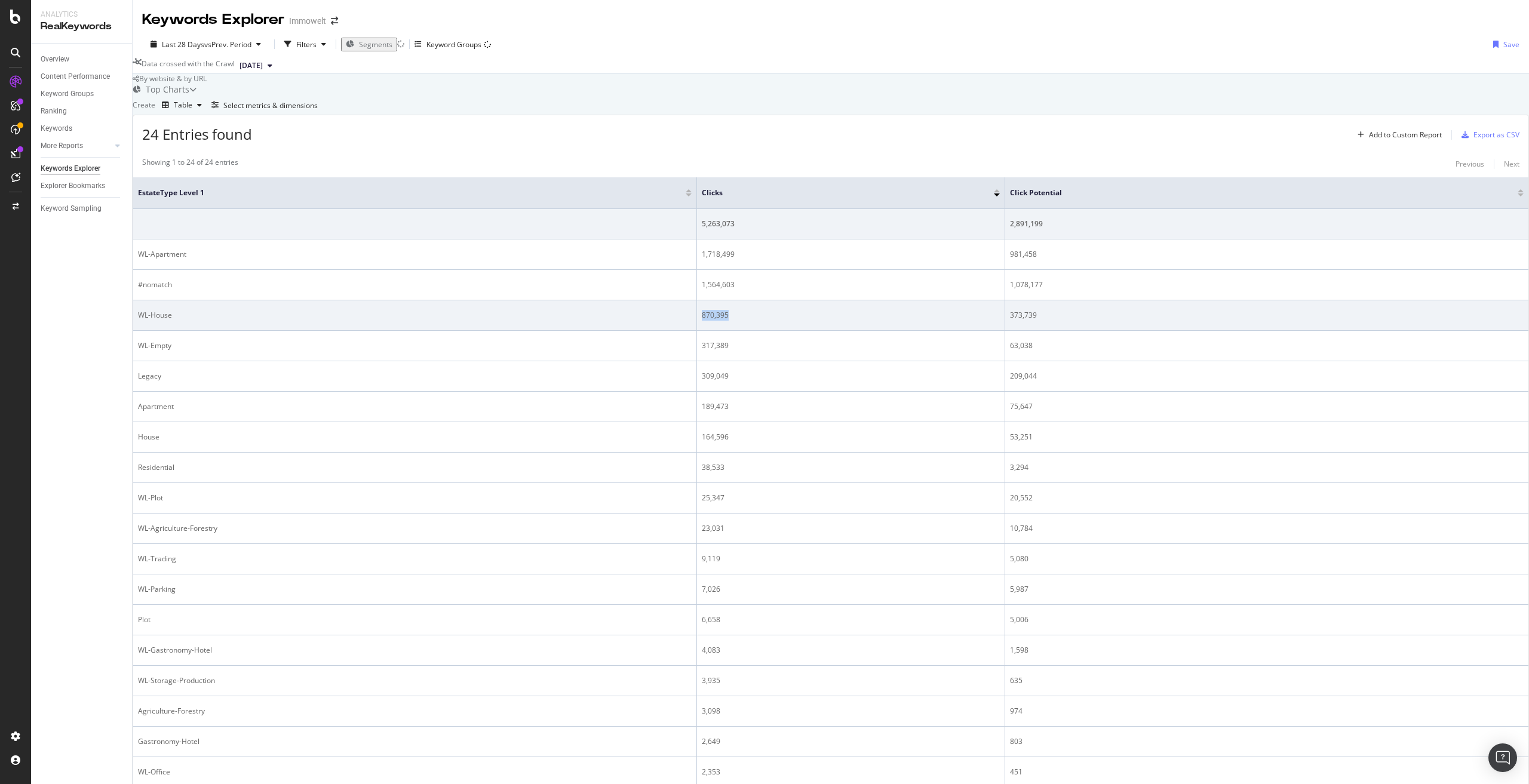
drag, startPoint x: 755, startPoint y: 381, endPoint x: 716, endPoint y: 376, distance: 39.3
click at [716, 331] on td "870,395" at bounding box center [851, 315] width 308 height 30
drag, startPoint x: 1026, startPoint y: 380, endPoint x: 1055, endPoint y: 382, distance: 29.1
click at [1055, 331] on td "373,739" at bounding box center [1267, 315] width 524 height 30
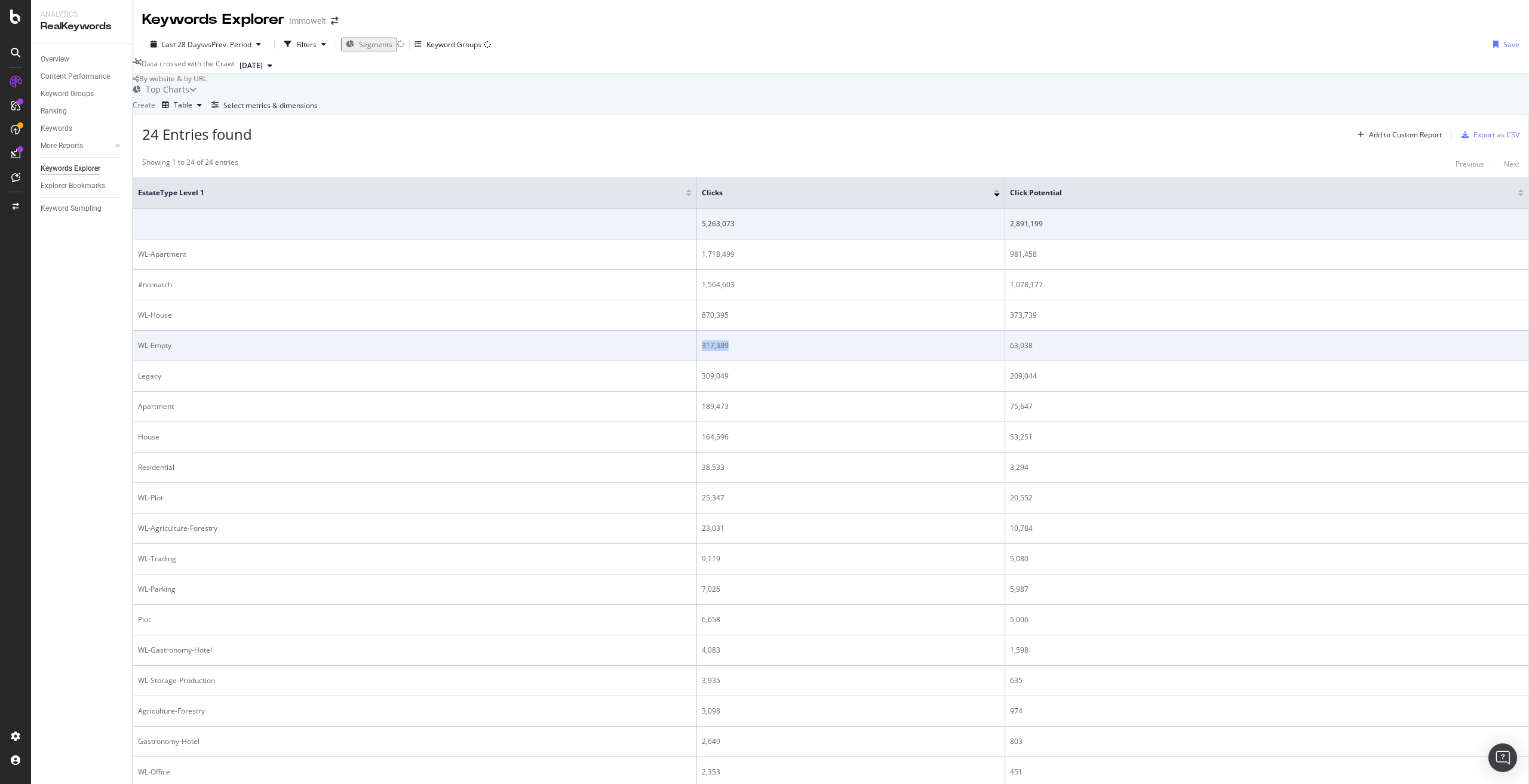
drag, startPoint x: 720, startPoint y: 410, endPoint x: 749, endPoint y: 410, distance: 29.0
click at [749, 351] on div "317,389" at bounding box center [850, 345] width 298 height 11
drag, startPoint x: 1026, startPoint y: 412, endPoint x: 1054, endPoint y: 408, distance: 28.3
click at [1054, 361] on td "63,038" at bounding box center [1267, 346] width 524 height 30
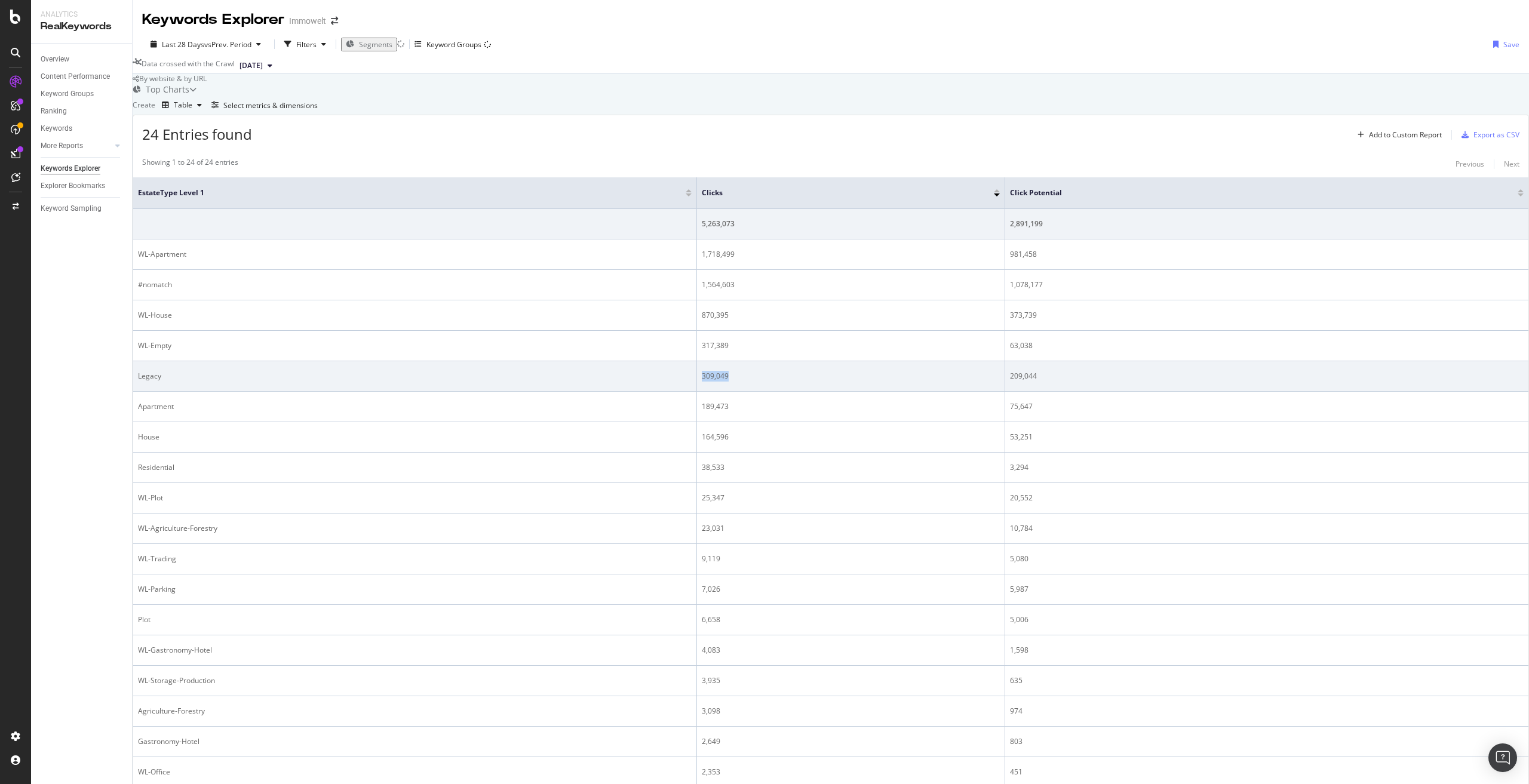
drag, startPoint x: 720, startPoint y: 442, endPoint x: 748, endPoint y: 440, distance: 28.1
click at [748, 382] on div "309,049" at bounding box center [850, 376] width 298 height 11
drag, startPoint x: 1028, startPoint y: 441, endPoint x: 1067, endPoint y: 443, distance: 39.1
click at [1067, 382] on div "209,044" at bounding box center [1267, 376] width 514 height 11
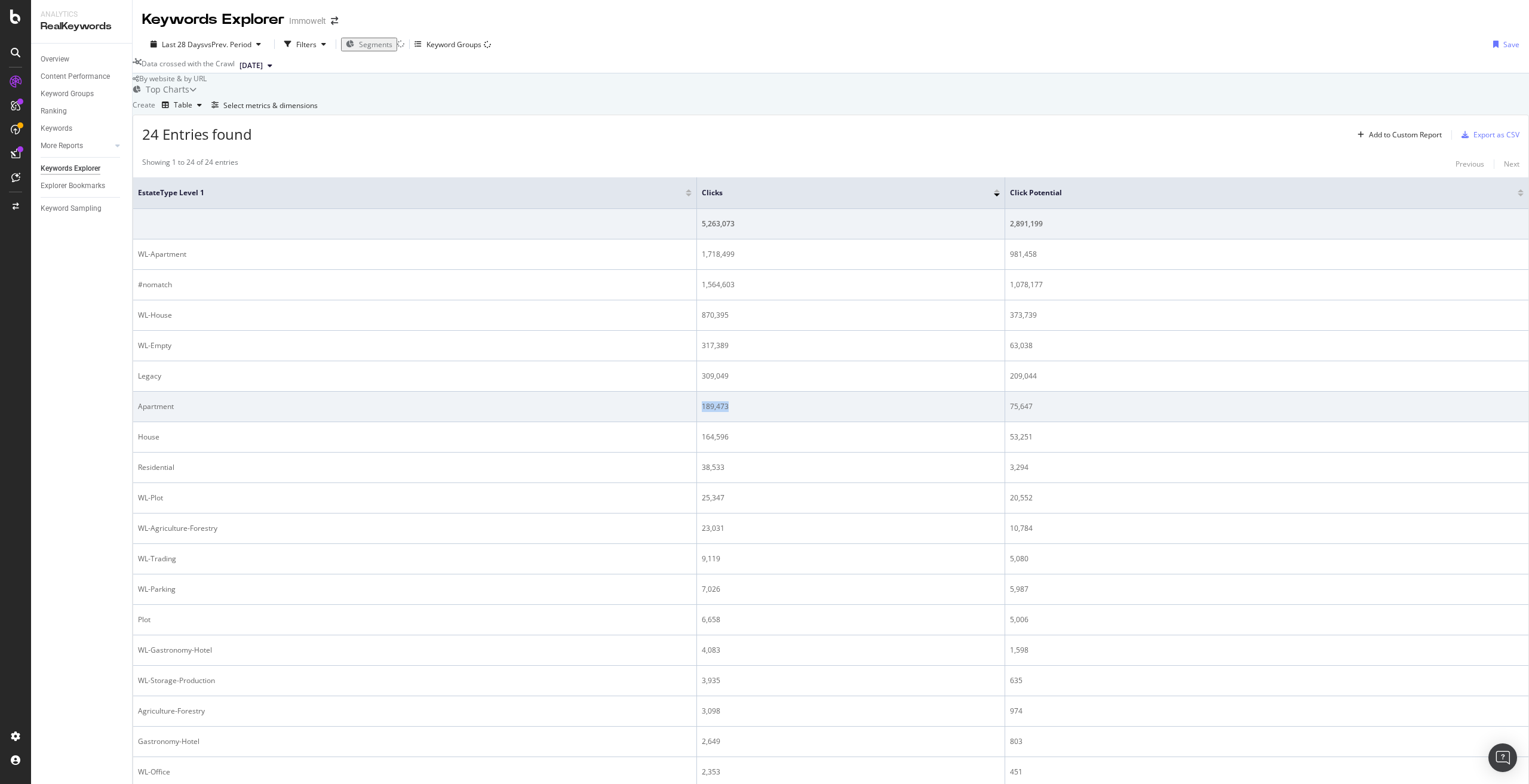
drag, startPoint x: 718, startPoint y: 470, endPoint x: 753, endPoint y: 475, distance: 35.4
click at [753, 423] on td "189,473" at bounding box center [851, 407] width 308 height 30
drag, startPoint x: 1025, startPoint y: 472, endPoint x: 1052, endPoint y: 476, distance: 27.3
click at [1052, 423] on td "75,647" at bounding box center [1267, 407] width 524 height 30
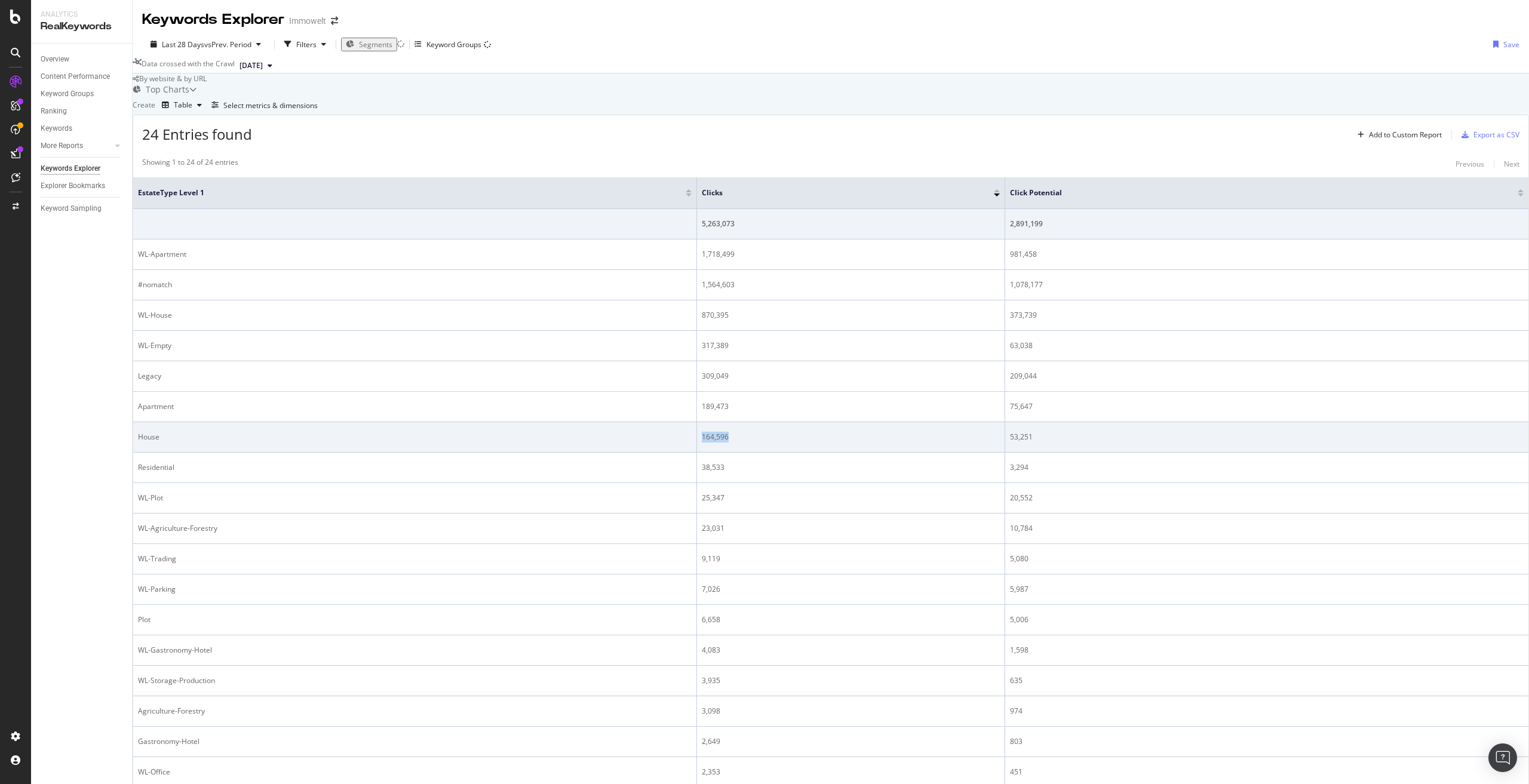
drag, startPoint x: 718, startPoint y: 503, endPoint x: 749, endPoint y: 501, distance: 31.1
click at [749, 443] on div "164,596" at bounding box center [850, 438] width 298 height 11
drag, startPoint x: 1028, startPoint y: 501, endPoint x: 1050, endPoint y: 502, distance: 22.0
click at [1050, 443] on div "53,251" at bounding box center [1267, 438] width 514 height 11
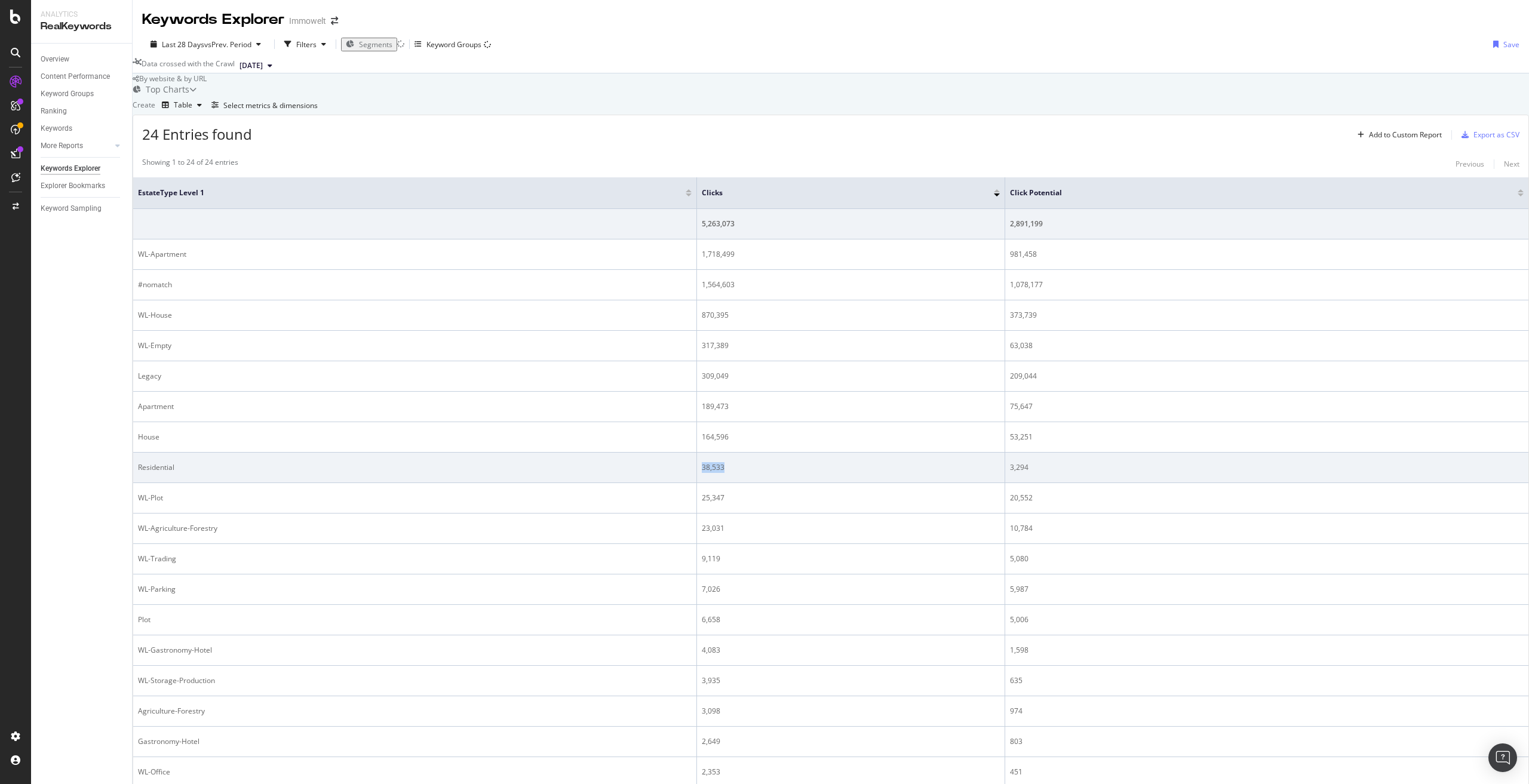
drag, startPoint x: 719, startPoint y: 532, endPoint x: 748, endPoint y: 530, distance: 29.1
click at [748, 473] on div "38,533" at bounding box center [850, 468] width 298 height 11
drag, startPoint x: 1028, startPoint y: 532, endPoint x: 1048, endPoint y: 532, distance: 20.0
click at [1048, 473] on div "3,294" at bounding box center [1267, 468] width 514 height 11
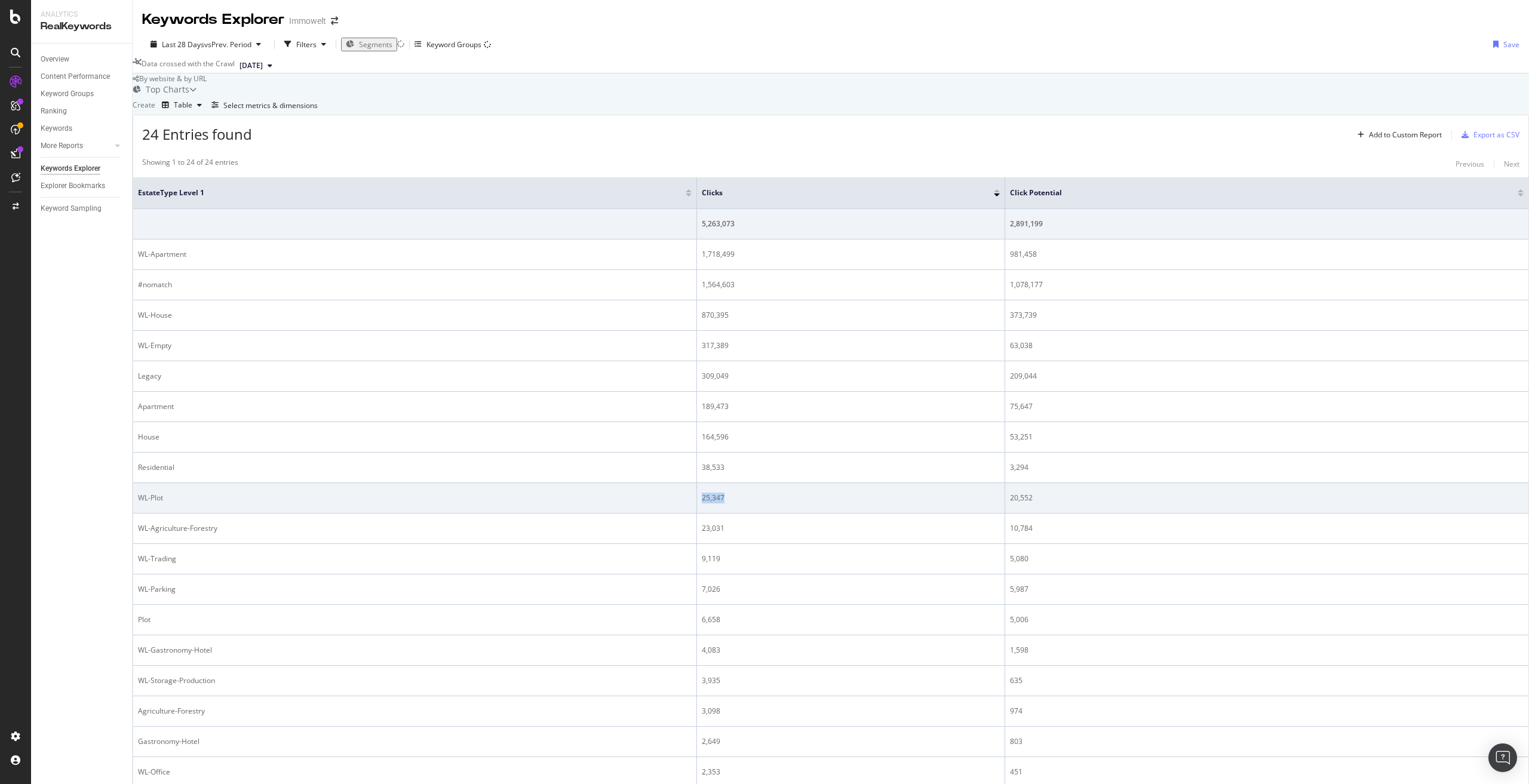
drag, startPoint x: 718, startPoint y: 566, endPoint x: 748, endPoint y: 565, distance: 30.0
click at [748, 514] on td "25,347" at bounding box center [851, 499] width 308 height 30
drag, startPoint x: 1052, startPoint y: 564, endPoint x: 1026, endPoint y: 567, distance: 26.2
click at [1026, 514] on td "20,552" at bounding box center [1267, 499] width 524 height 30
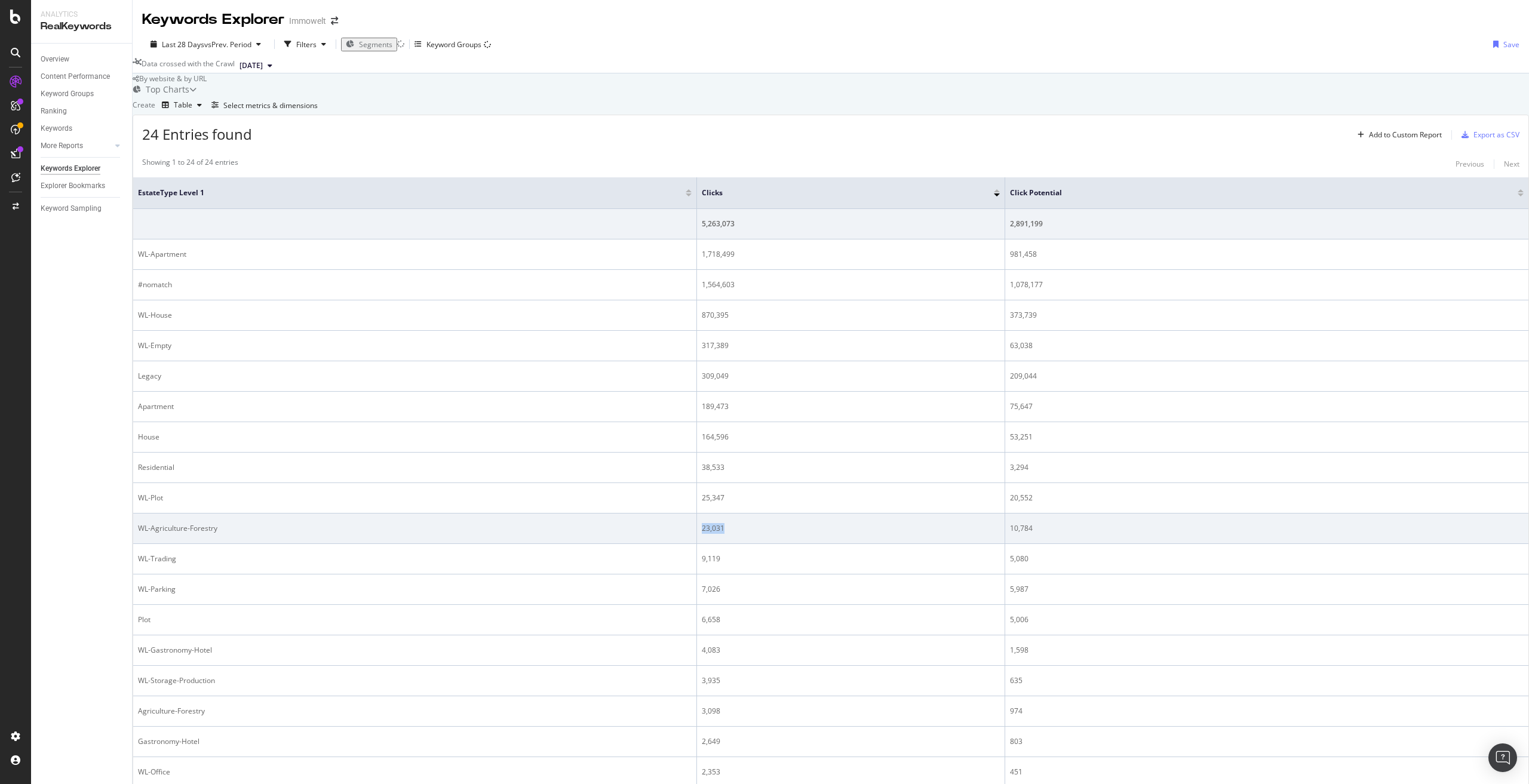
drag, startPoint x: 758, startPoint y: 593, endPoint x: 720, endPoint y: 594, distance: 38.0
click at [720, 534] on div "23,031" at bounding box center [850, 529] width 298 height 11
drag, startPoint x: 1026, startPoint y: 595, endPoint x: 1050, endPoint y: 590, distance: 24.5
click at [1050, 544] on td "10,784" at bounding box center [1267, 529] width 524 height 30
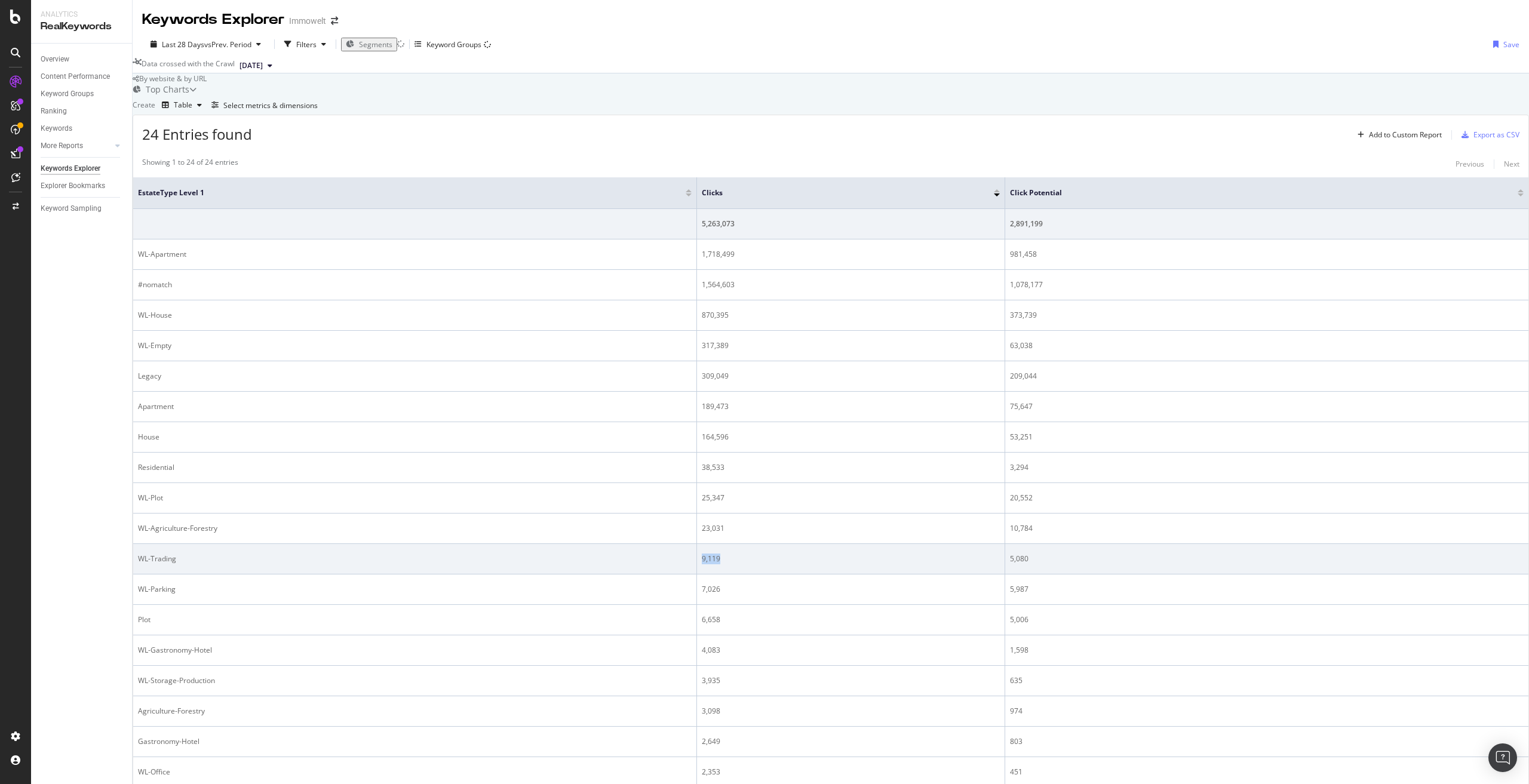
drag, startPoint x: 758, startPoint y: 624, endPoint x: 718, endPoint y: 625, distance: 40.0
click at [718, 564] on div "9,119" at bounding box center [850, 559] width 298 height 11
drag, startPoint x: 1022, startPoint y: 623, endPoint x: 1047, endPoint y: 626, distance: 25.2
click at [1047, 575] on td "5,080" at bounding box center [1267, 559] width 524 height 30
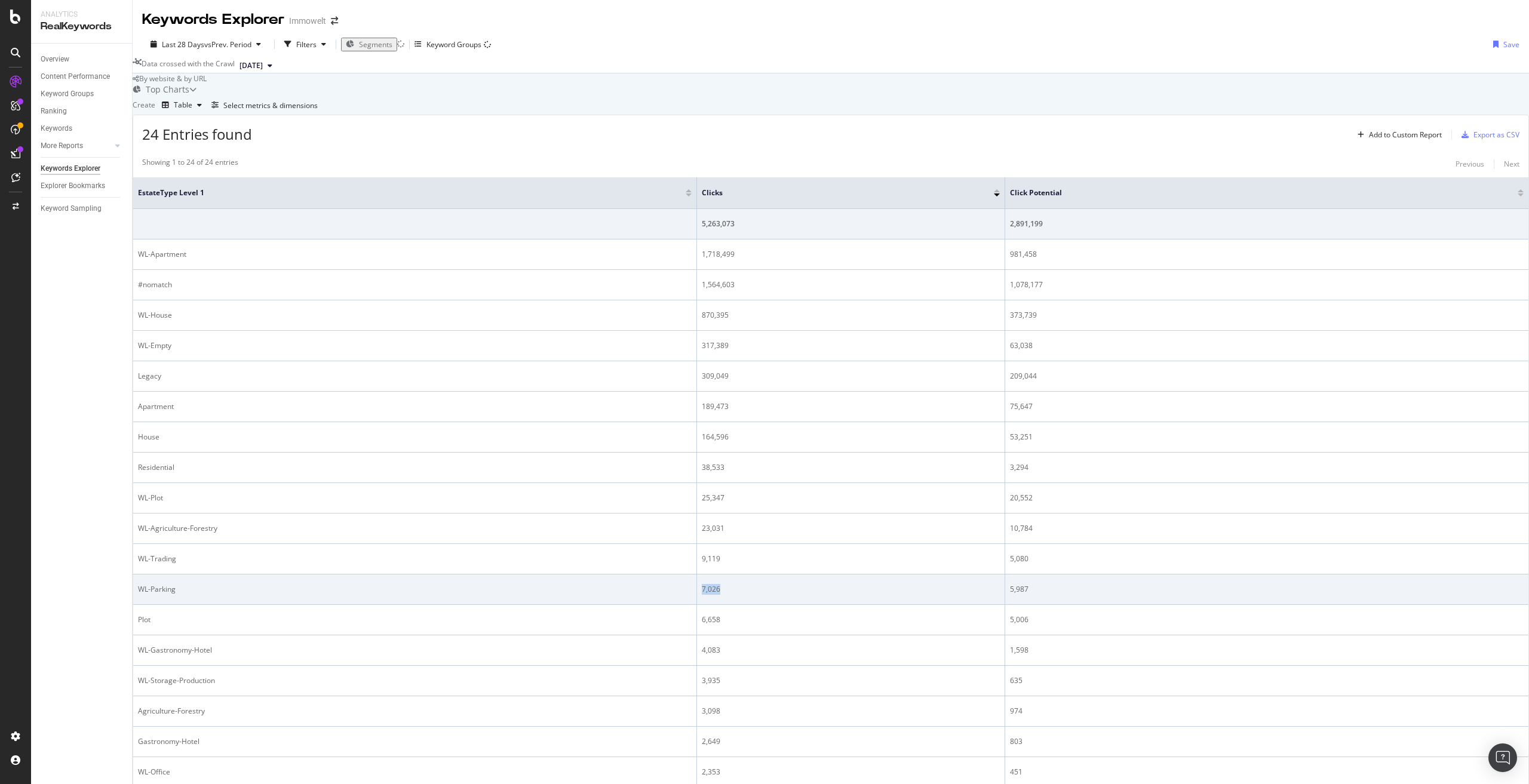
drag, startPoint x: 758, startPoint y: 651, endPoint x: 722, endPoint y: 653, distance: 36.1
click at [716, 605] on td "7,026" at bounding box center [851, 590] width 308 height 30
drag, startPoint x: 1026, startPoint y: 652, endPoint x: 1044, endPoint y: 652, distance: 18.0
click at [1044, 605] on td "5,987" at bounding box center [1267, 590] width 524 height 30
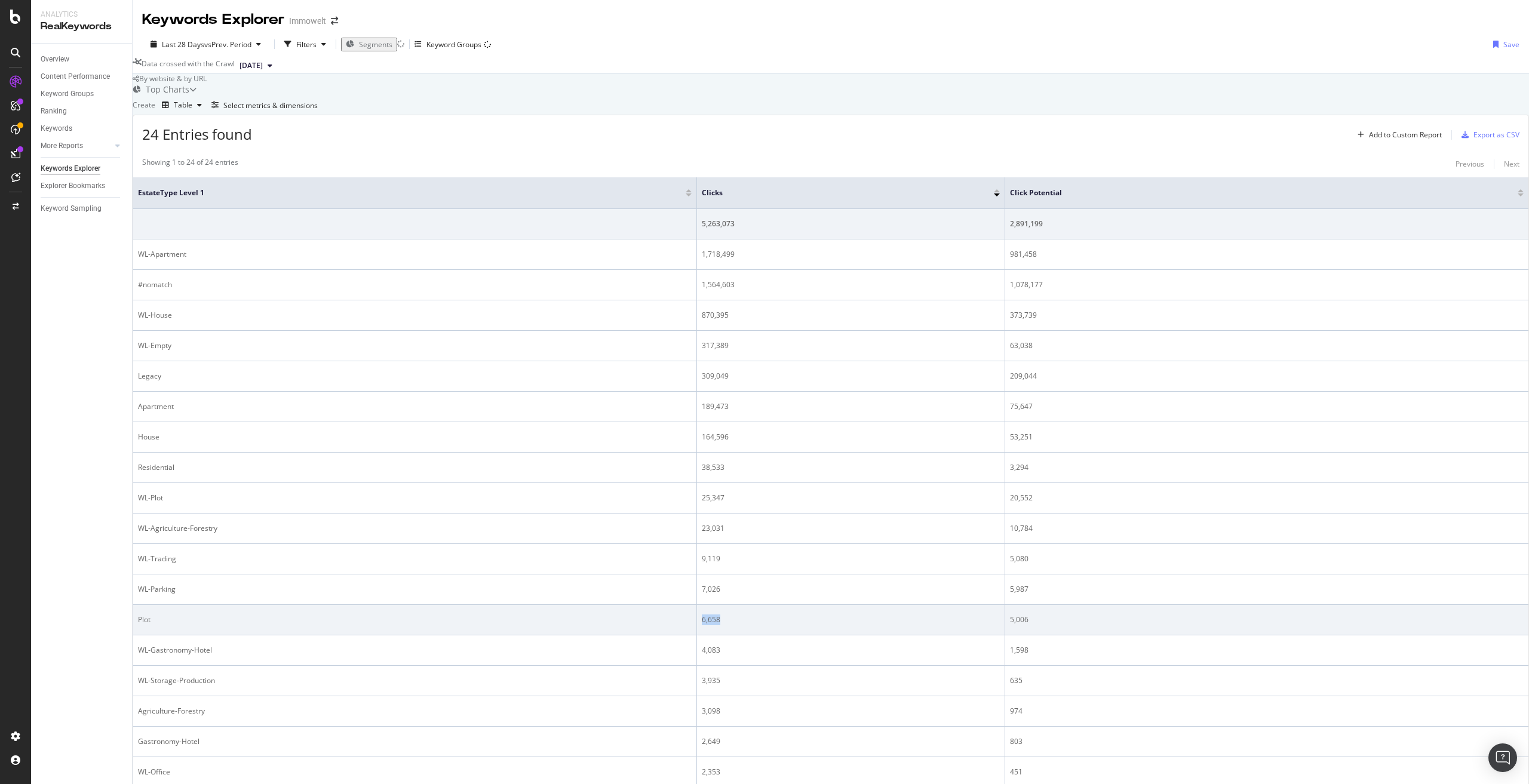
drag, startPoint x: 768, startPoint y: 687, endPoint x: 720, endPoint y: 681, distance: 48.4
click at [720, 625] on div "6,658" at bounding box center [850, 620] width 298 height 11
drag, startPoint x: 1028, startPoint y: 685, endPoint x: 1044, endPoint y: 687, distance: 16.1
click at [1044, 625] on div "5,006" at bounding box center [1267, 620] width 514 height 11
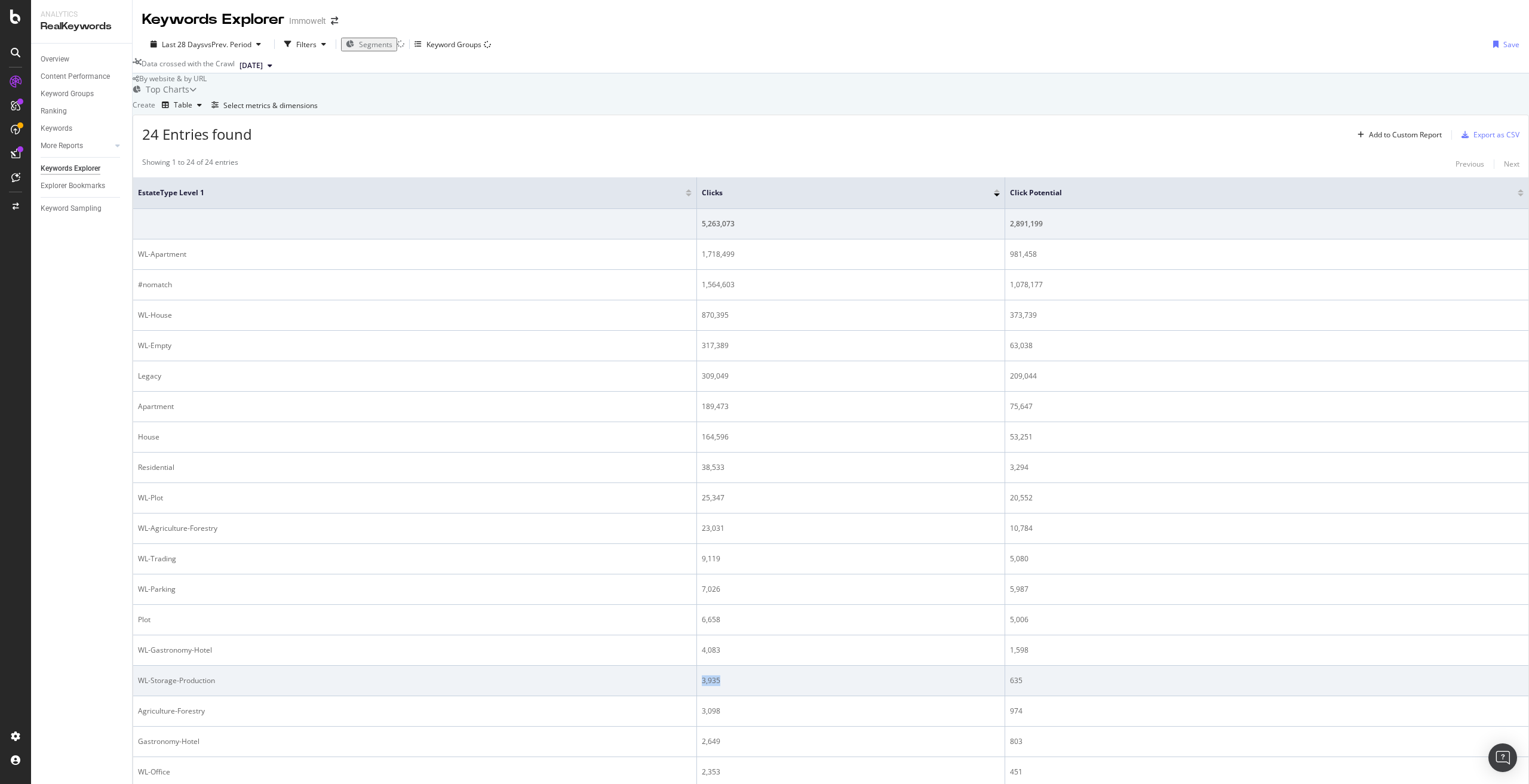
drag, startPoint x: 756, startPoint y: 749, endPoint x: 720, endPoint y: 739, distance: 37.4
click at [720, 696] on td "3,935" at bounding box center [851, 681] width 308 height 30
drag, startPoint x: 1026, startPoint y: 741, endPoint x: 1040, endPoint y: 744, distance: 14.3
click at [1040, 696] on td "635" at bounding box center [1267, 681] width 524 height 30
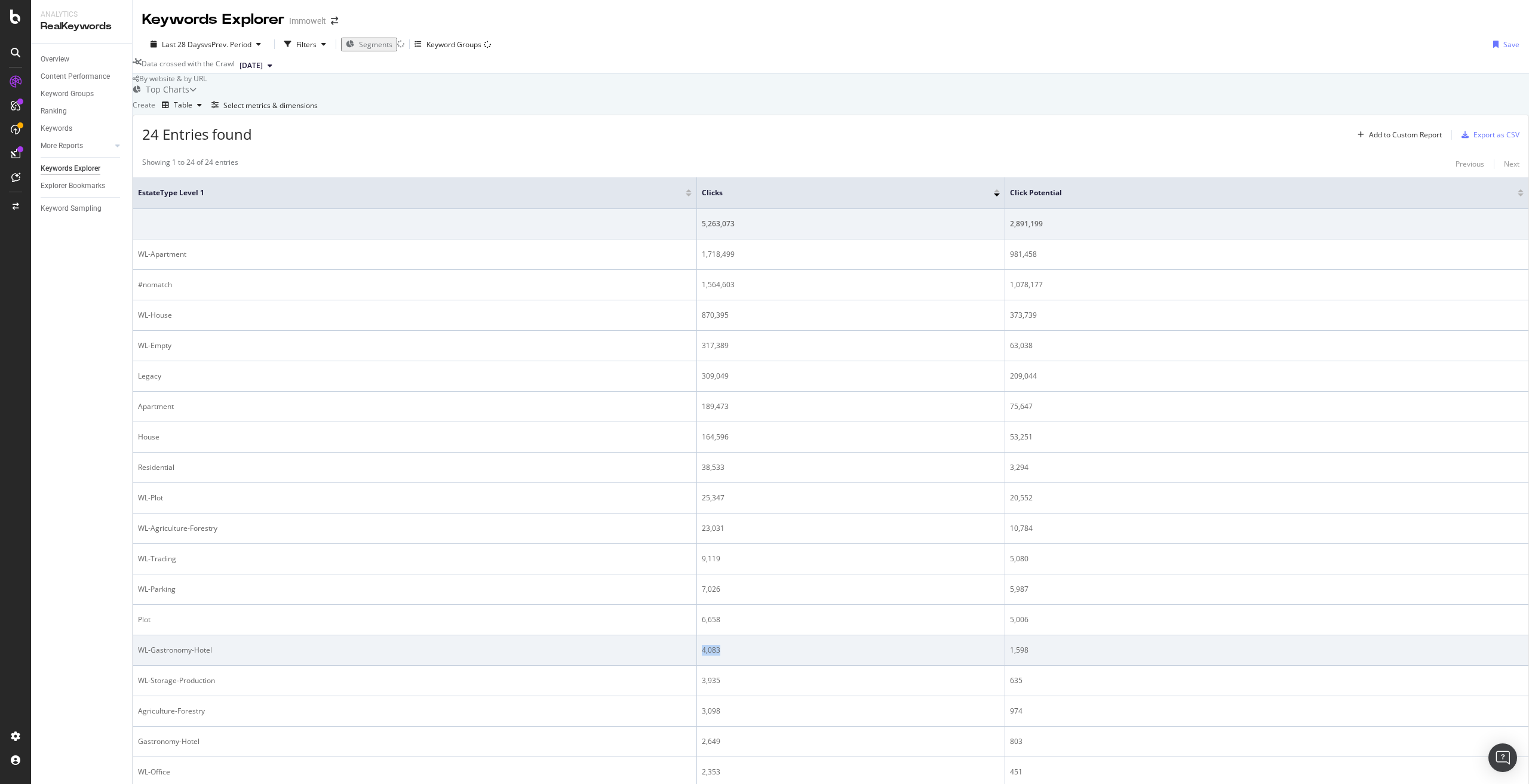
drag, startPoint x: 757, startPoint y: 718, endPoint x: 718, endPoint y: 713, distance: 39.3
click at [718, 666] on td "4,083" at bounding box center [851, 650] width 308 height 30
drag, startPoint x: 1050, startPoint y: 712, endPoint x: 1028, endPoint y: 718, distance: 22.8
click at [1028, 656] on div "1,598" at bounding box center [1267, 650] width 514 height 11
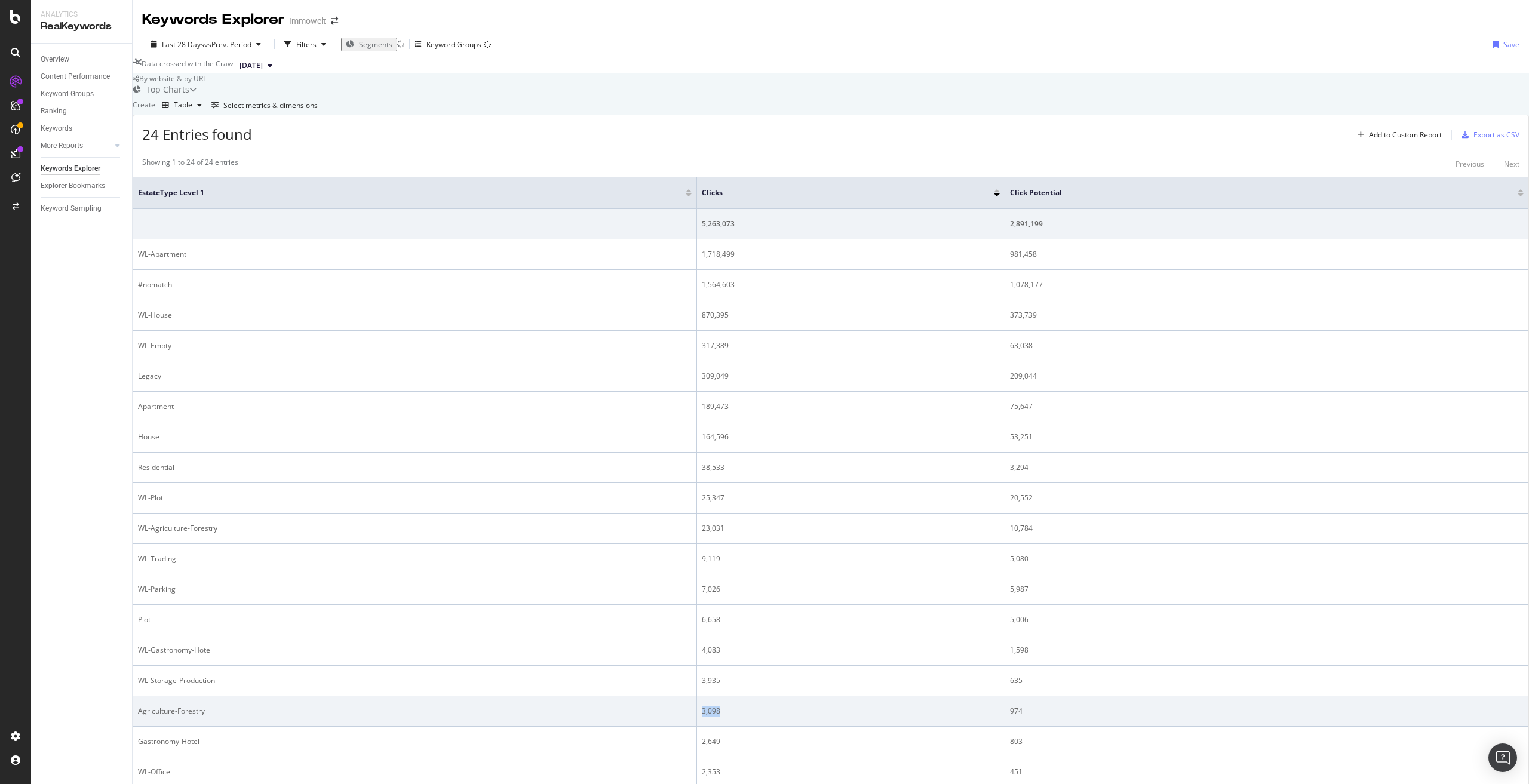
drag, startPoint x: 738, startPoint y: 722, endPoint x: 718, endPoint y: 718, distance: 20.4
click at [718, 718] on td "3,098" at bounding box center [851, 711] width 308 height 30
drag, startPoint x: 1024, startPoint y: 716, endPoint x: 1040, endPoint y: 714, distance: 16.1
click at [1040, 714] on td "974" at bounding box center [1267, 711] width 524 height 30
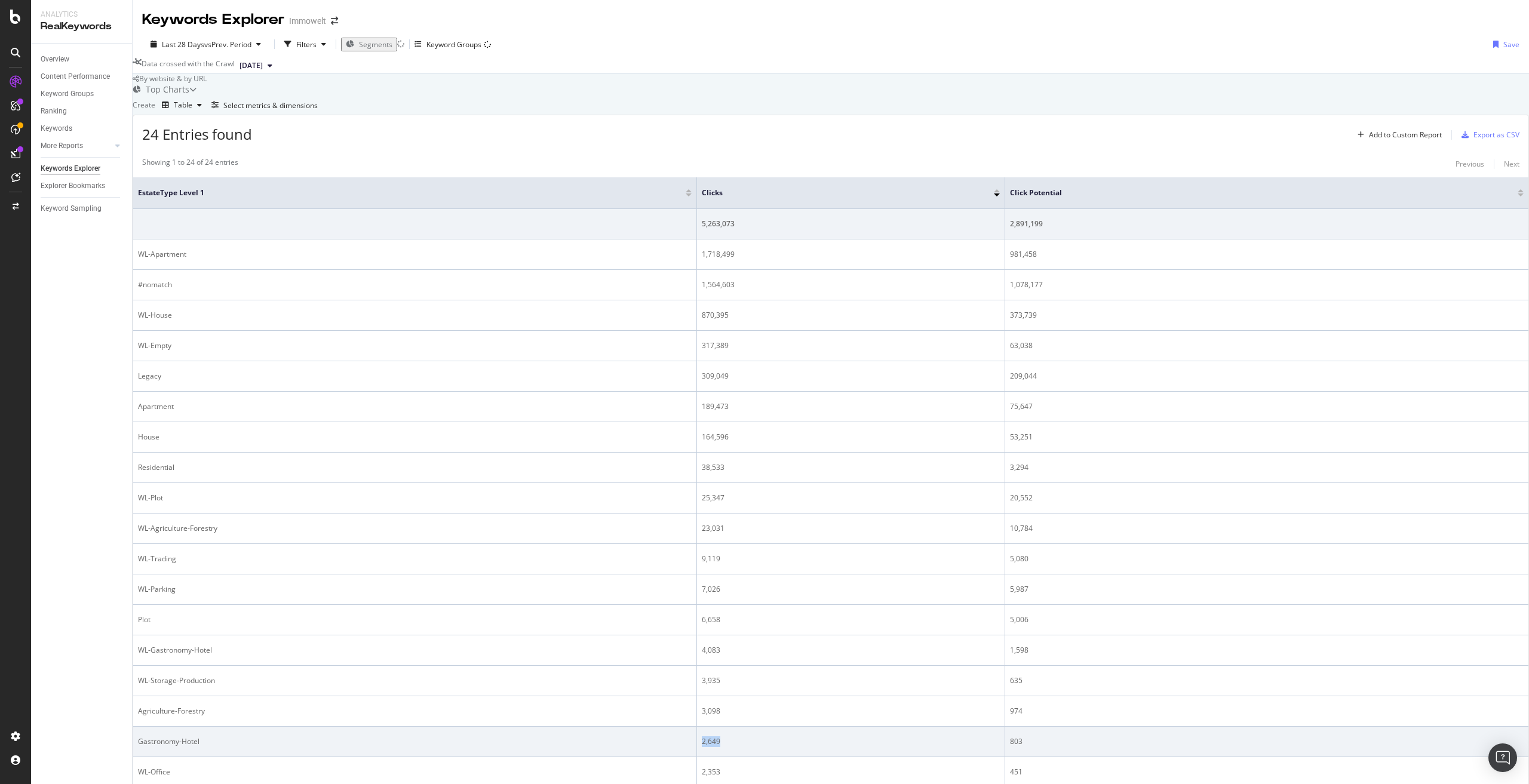
drag, startPoint x: 746, startPoint y: 743, endPoint x: 718, endPoint y: 748, distance: 28.4
click at [718, 748] on td "2,649" at bounding box center [851, 742] width 308 height 30
drag, startPoint x: 1027, startPoint y: 746, endPoint x: 1046, endPoint y: 746, distance: 19.0
click at [1046, 746] on div "803" at bounding box center [1267, 741] width 514 height 11
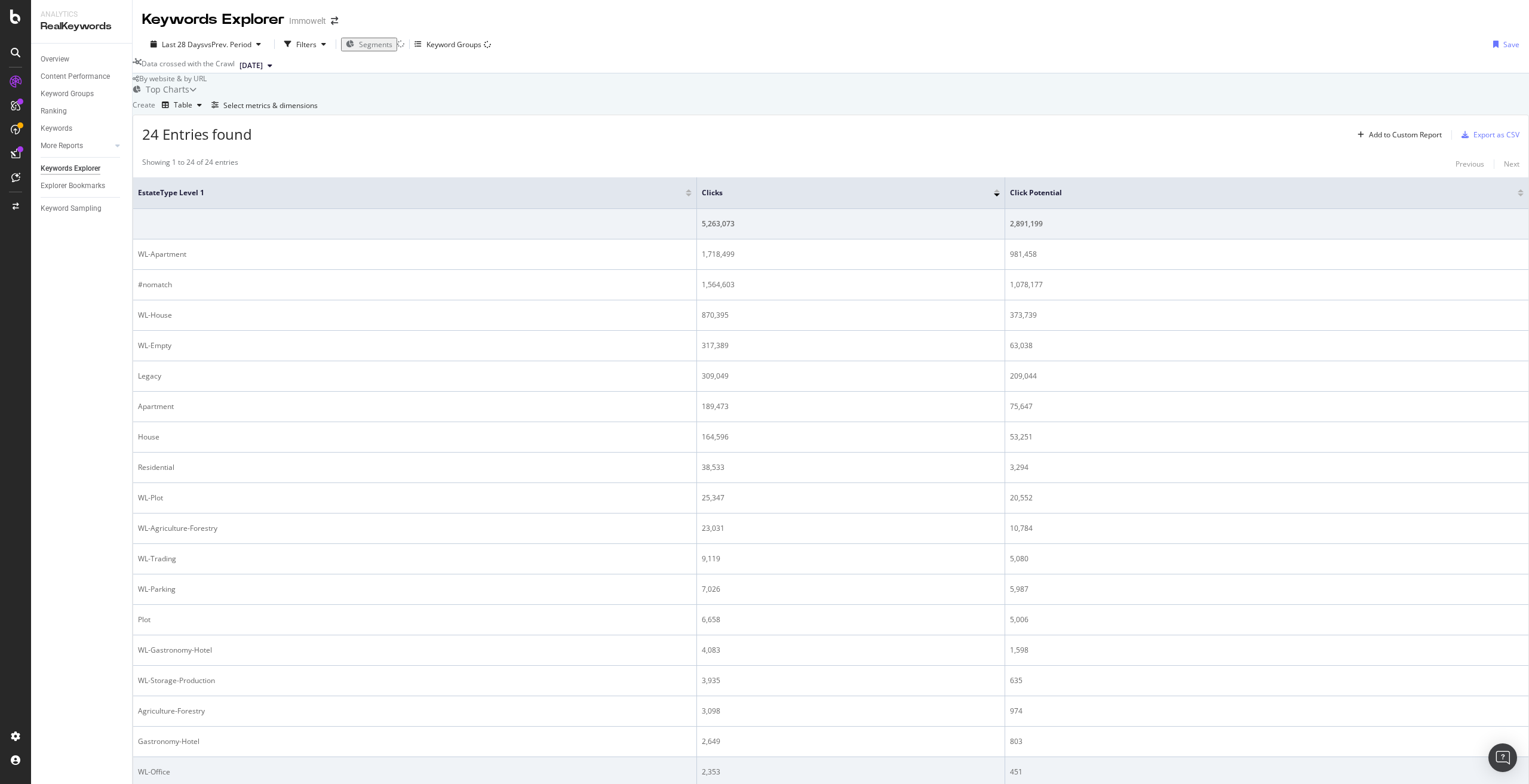
click at [744, 777] on div "2,353" at bounding box center [850, 772] width 298 height 11
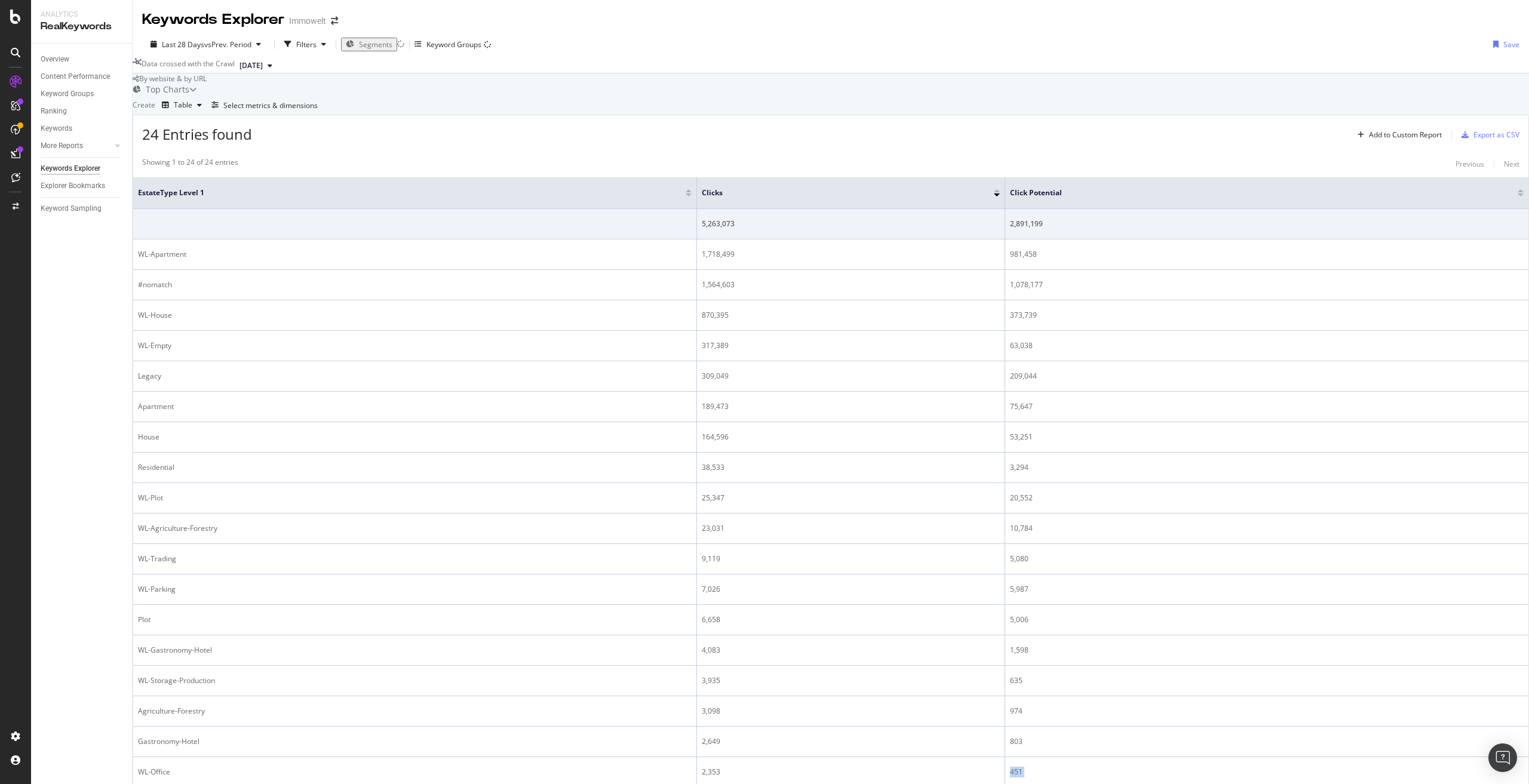
drag, startPoint x: 741, startPoint y: 775, endPoint x: 721, endPoint y: 777, distance: 20.1
click at [721, 777] on tbody "5,263,073 2,891,199 WL-Apartment 1,718,499 981,458 #nomatch 1,564,603 1,078,177…" at bounding box center [830, 590] width 1395 height 762
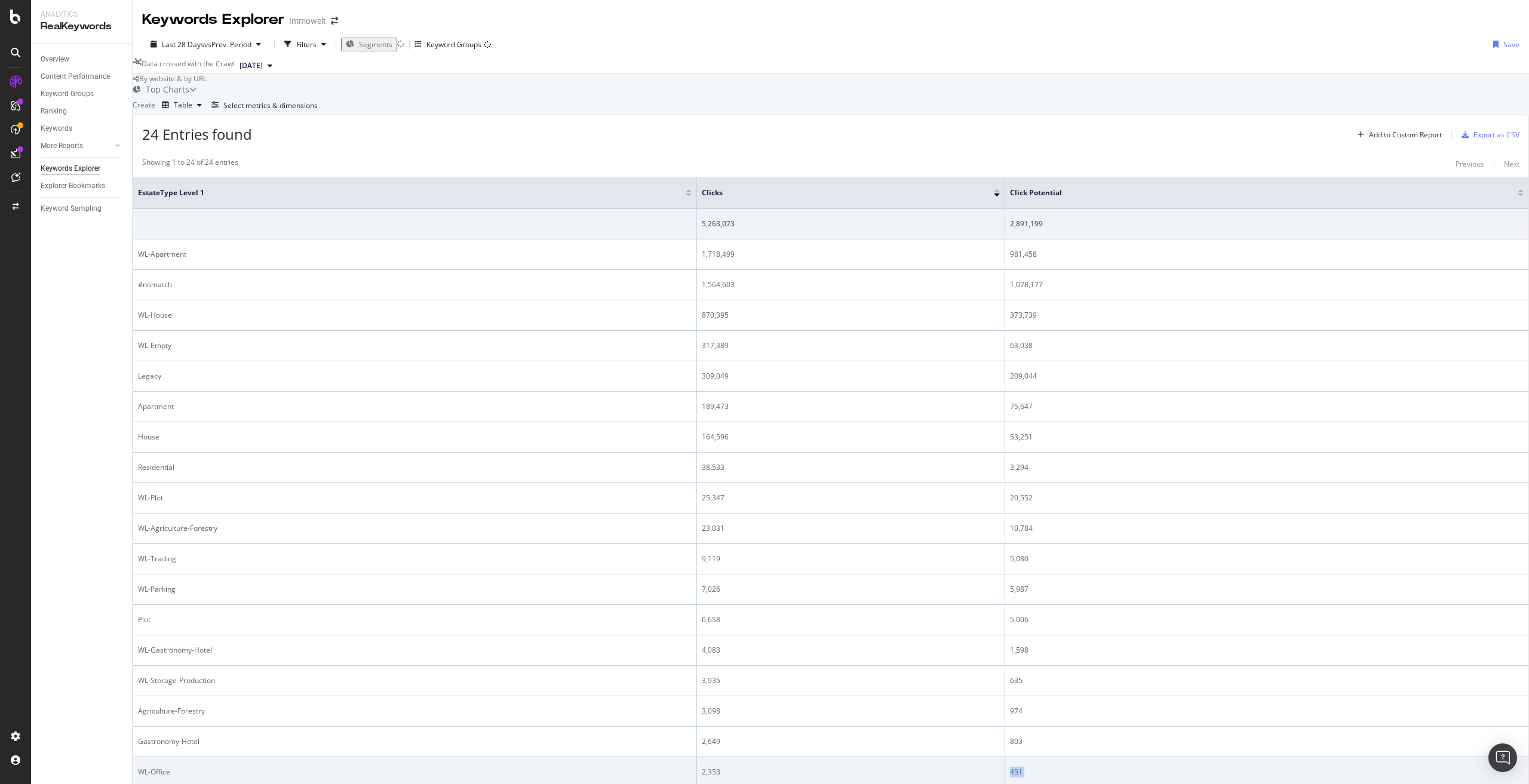
click at [736, 767] on div "2,353" at bounding box center [850, 772] width 298 height 11
drag, startPoint x: 740, startPoint y: 625, endPoint x: 719, endPoint y: 625, distance: 21.0
click at [719, 767] on div "2,353" at bounding box center [850, 772] width 298 height 11
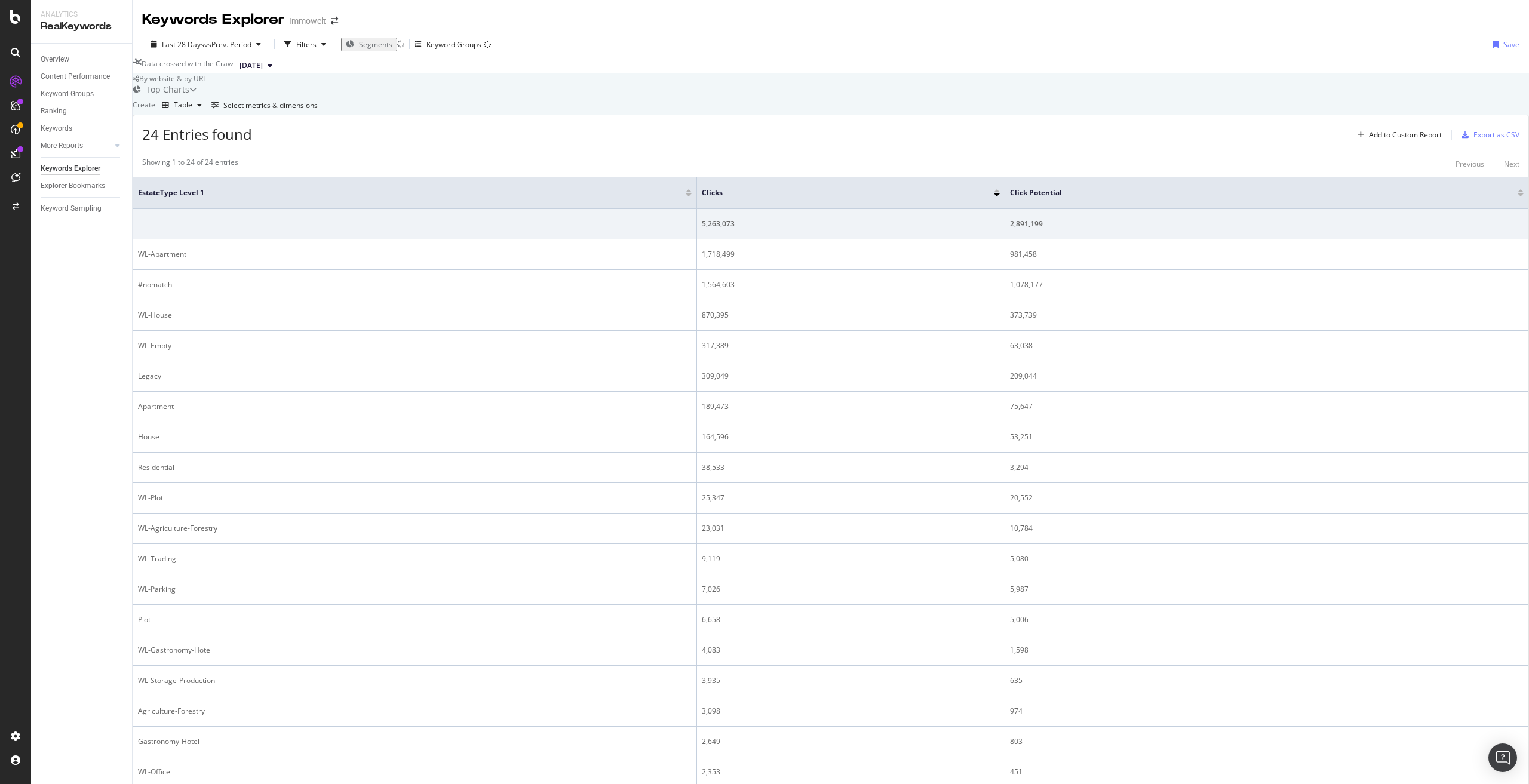
drag, startPoint x: 744, startPoint y: 666, endPoint x: 719, endPoint y: 659, distance: 26.0
drag, startPoint x: 738, startPoint y: 750, endPoint x: 719, endPoint y: 750, distance: 19.0
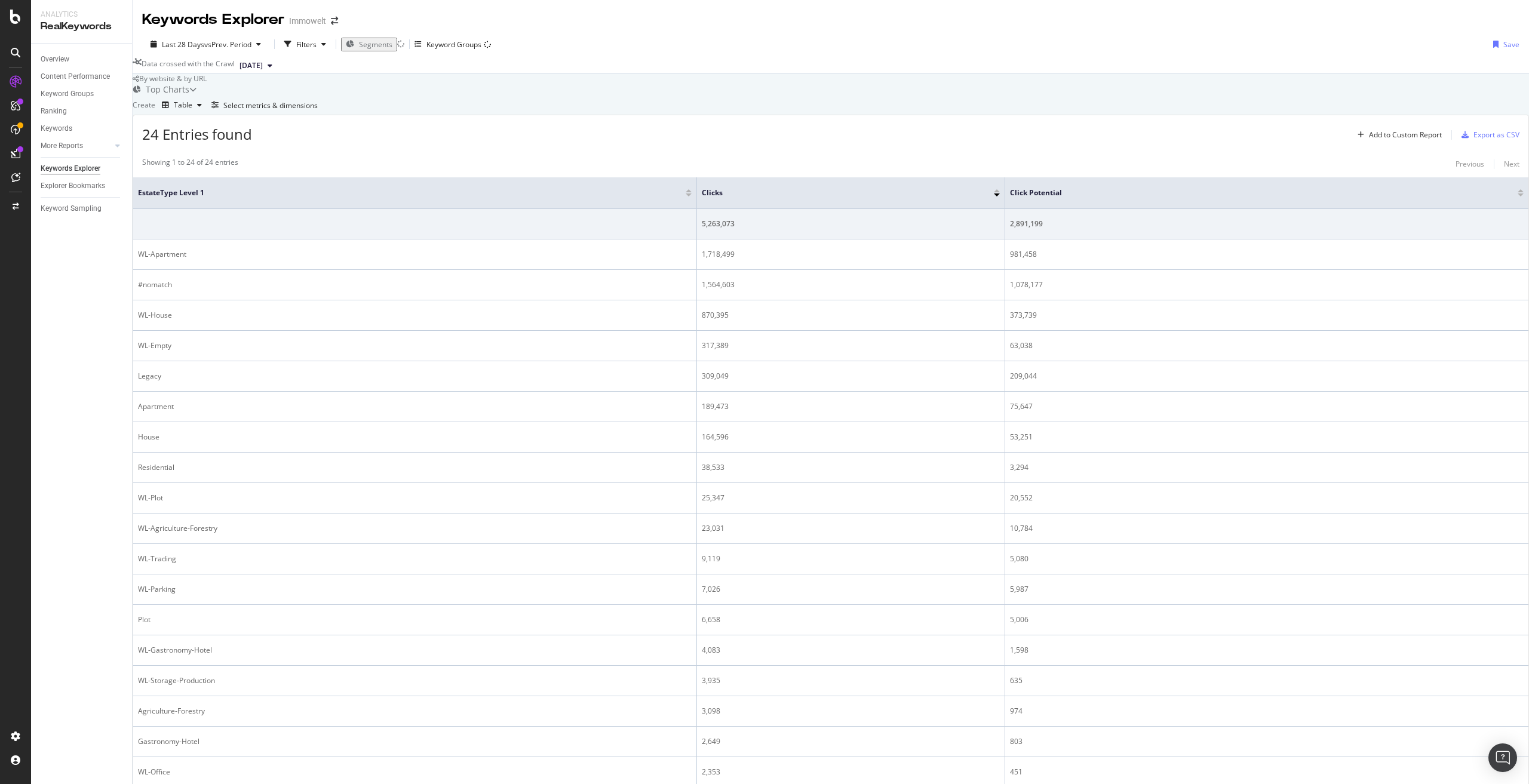
drag, startPoint x: 735, startPoint y: 720, endPoint x: 718, endPoint y: 718, distance: 17.1
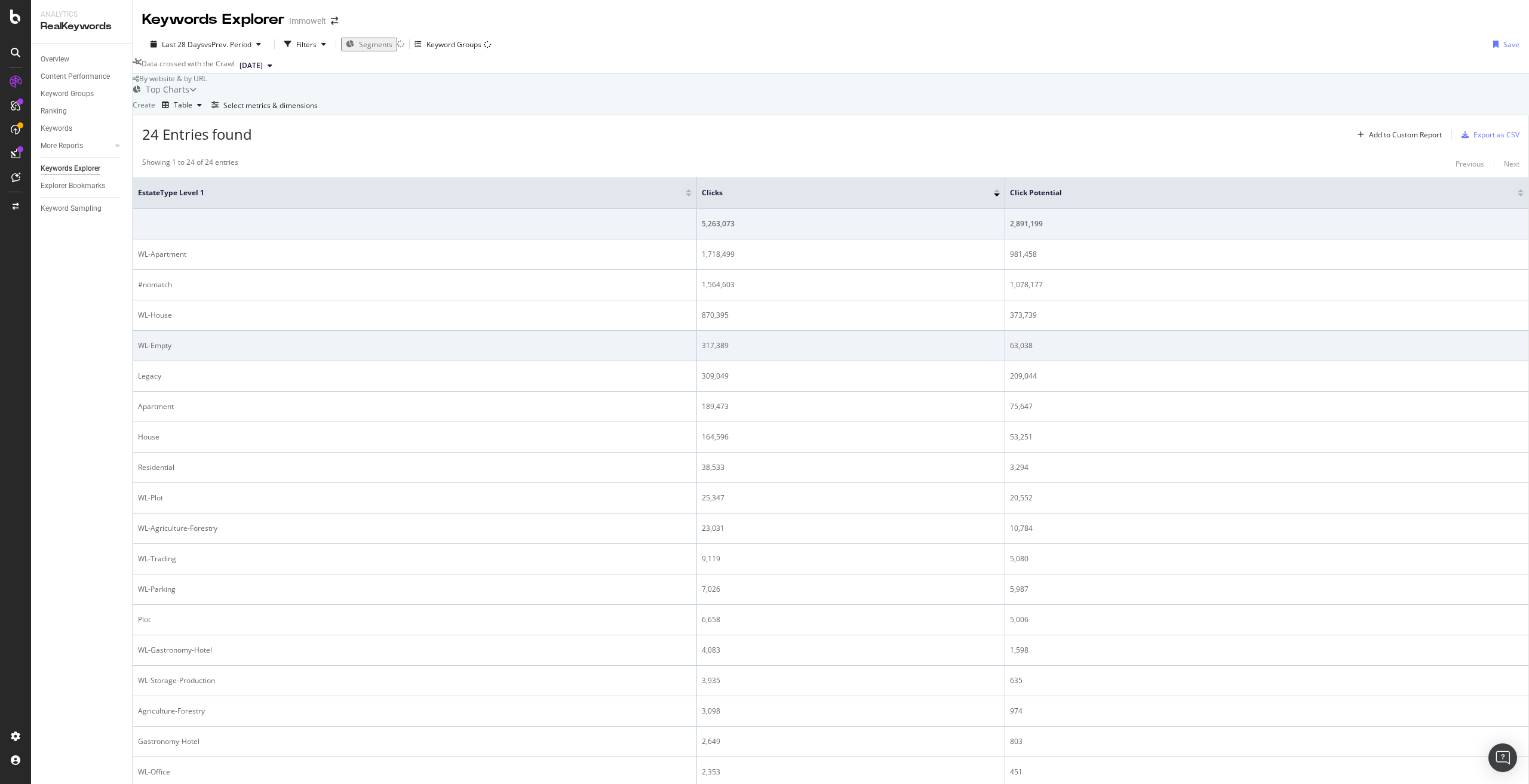
scroll to position [0, 0]
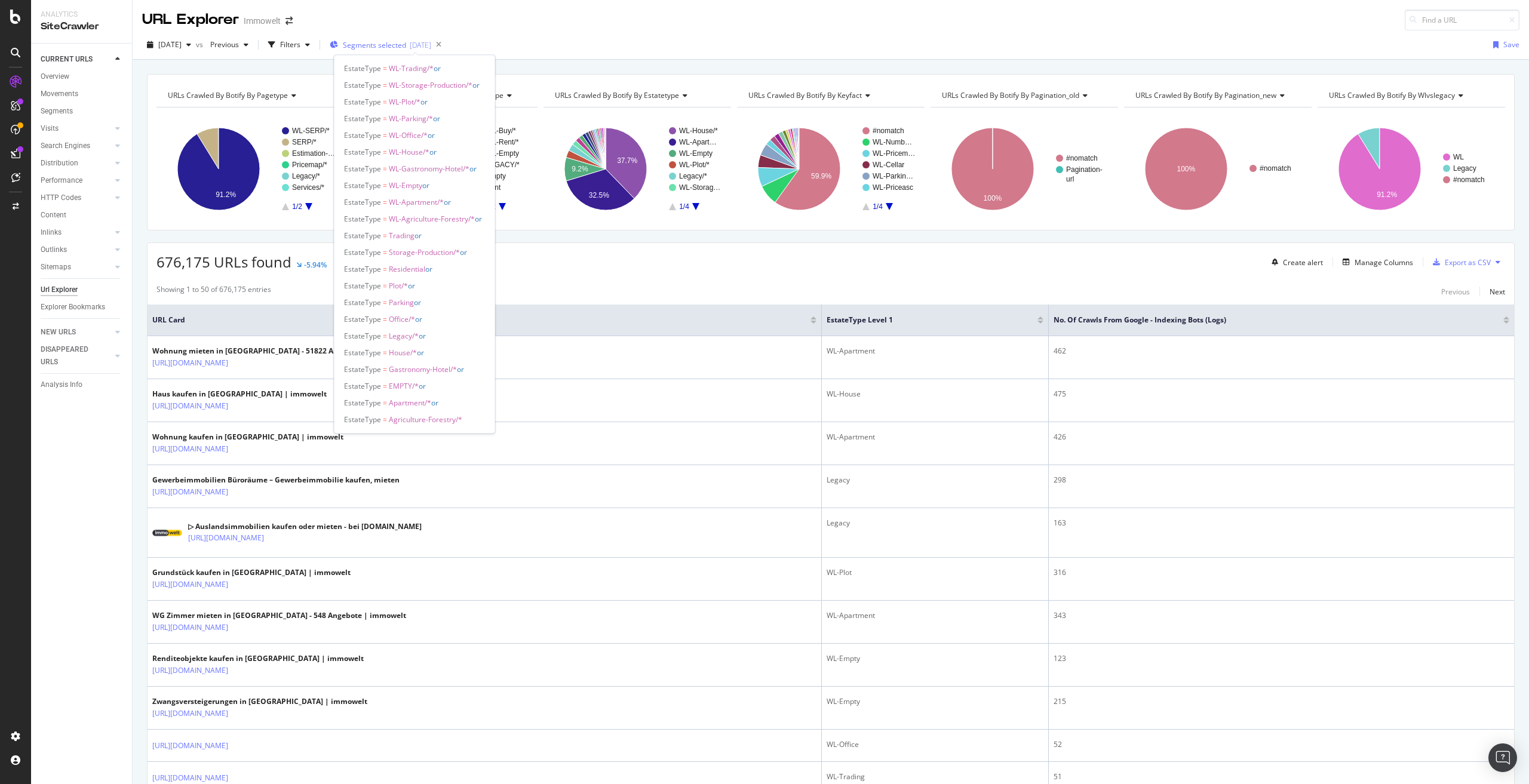
click at [400, 47] on span "Segments selected" at bounding box center [374, 44] width 63 height 10
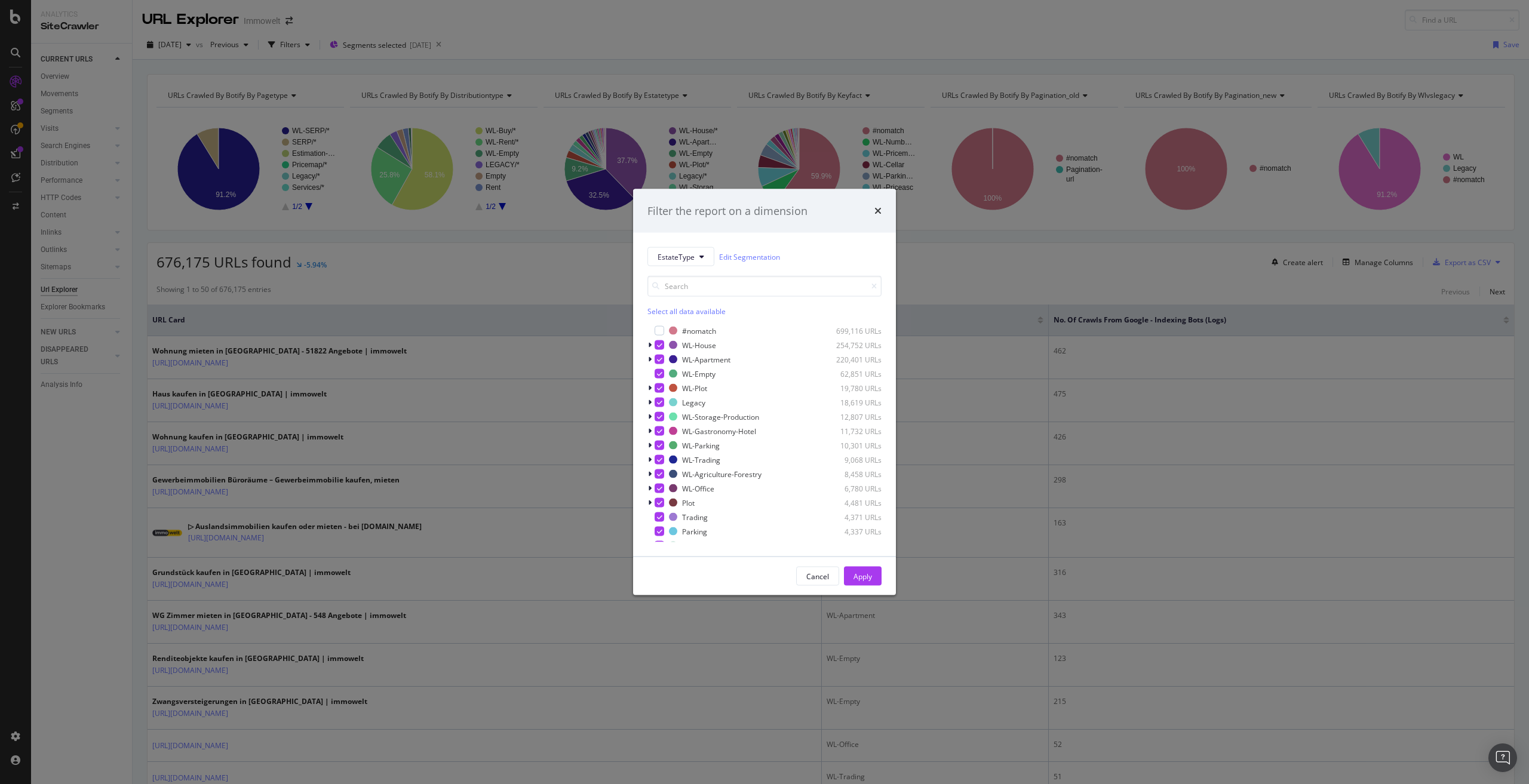
click at [686, 309] on div "Select all data available" at bounding box center [764, 311] width 234 height 10
click at [686, 309] on div "Unselect all data available" at bounding box center [764, 311] width 234 height 10
click at [658, 402] on div "modal" at bounding box center [659, 402] width 10 height 10
click at [650, 405] on icon "modal" at bounding box center [650, 402] width 4 height 7
click at [859, 571] on div "Apply" at bounding box center [863, 576] width 19 height 10
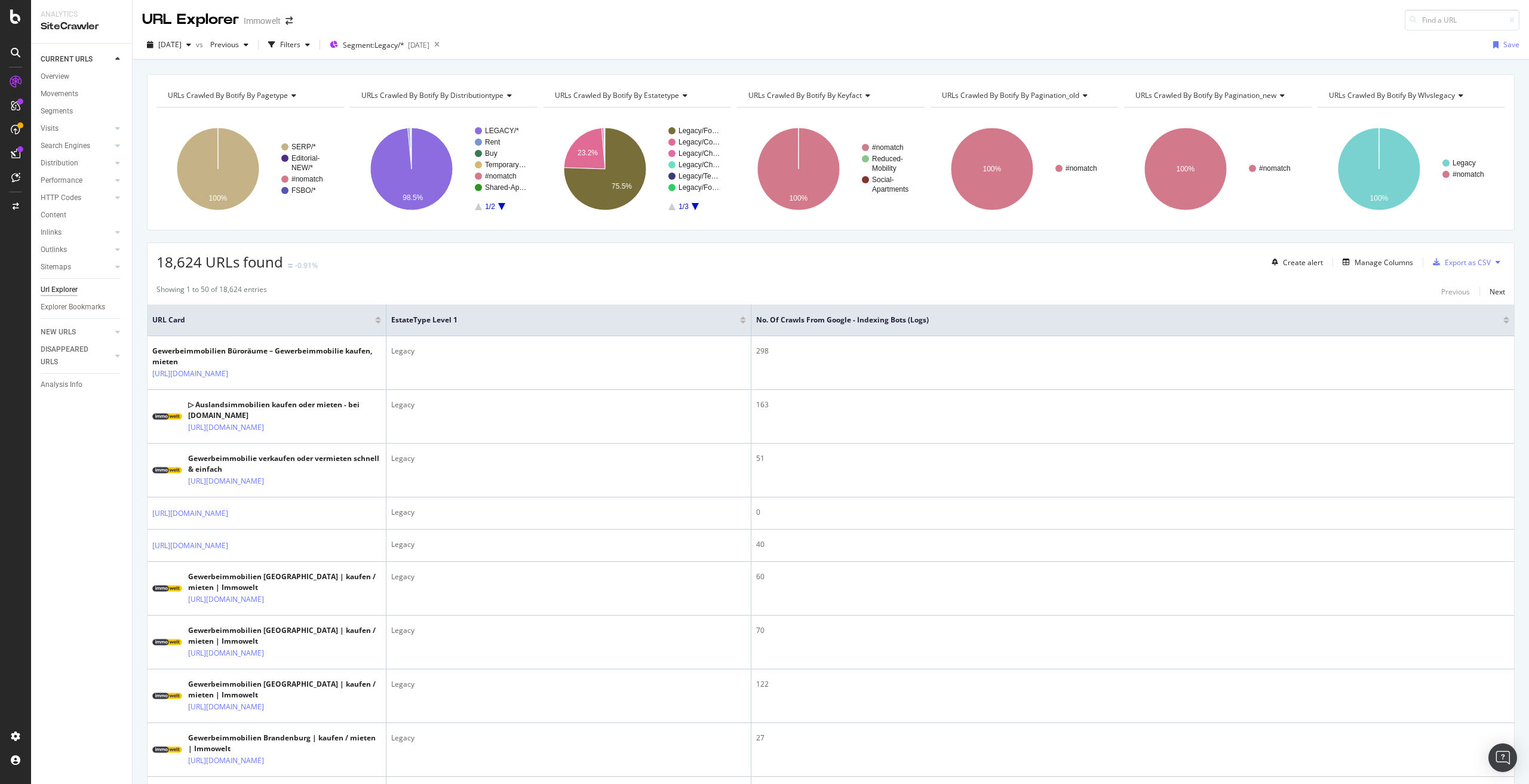
click at [1080, 97] on icon at bounding box center [1083, 96] width 8 height 7
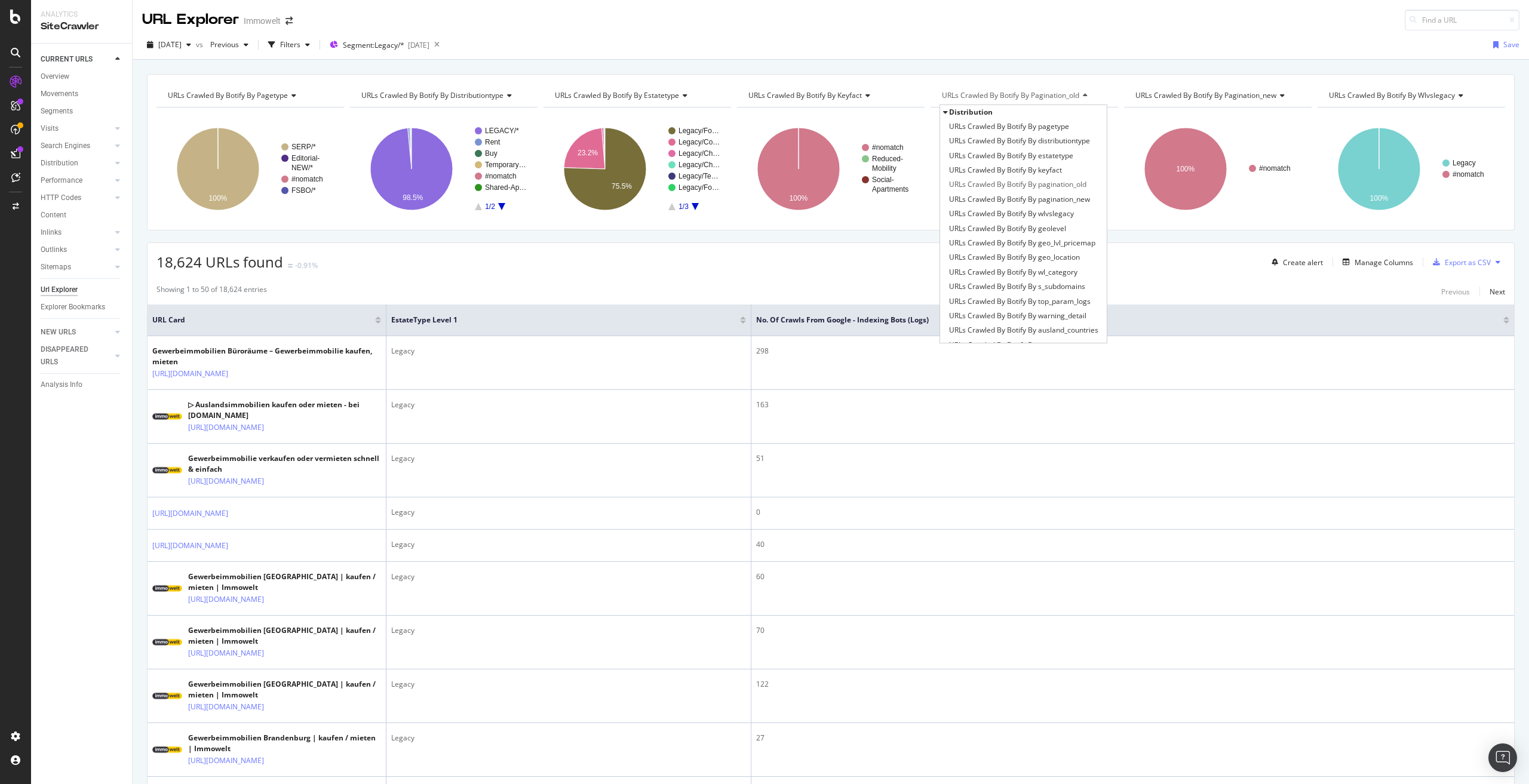
click at [1015, 95] on span "URLs Crawled By Botify By pagination_old" at bounding box center [1010, 95] width 137 height 10
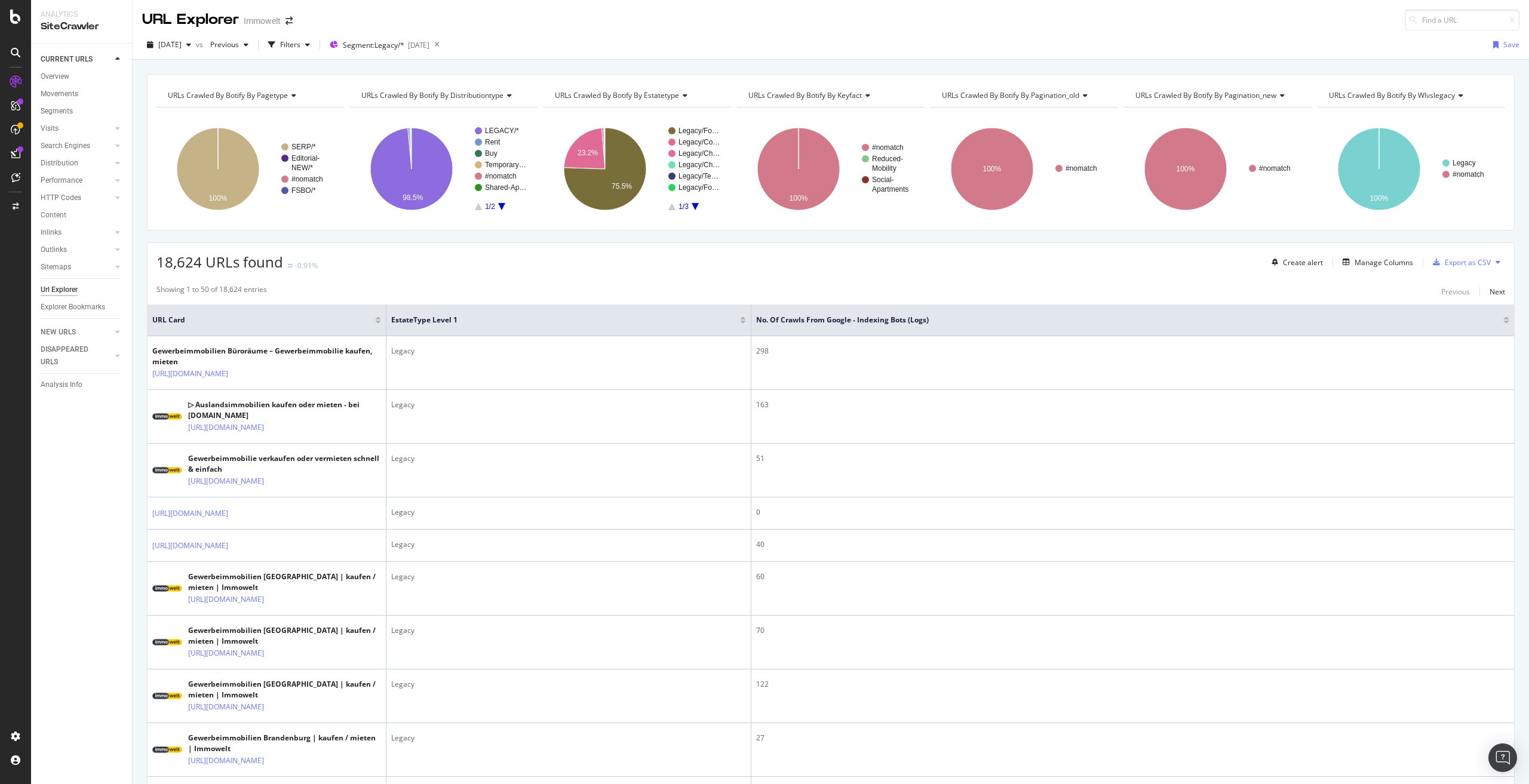
click at [1015, 95] on span "URLs Crawled By Botify By pagination_old" at bounding box center [1010, 95] width 137 height 10
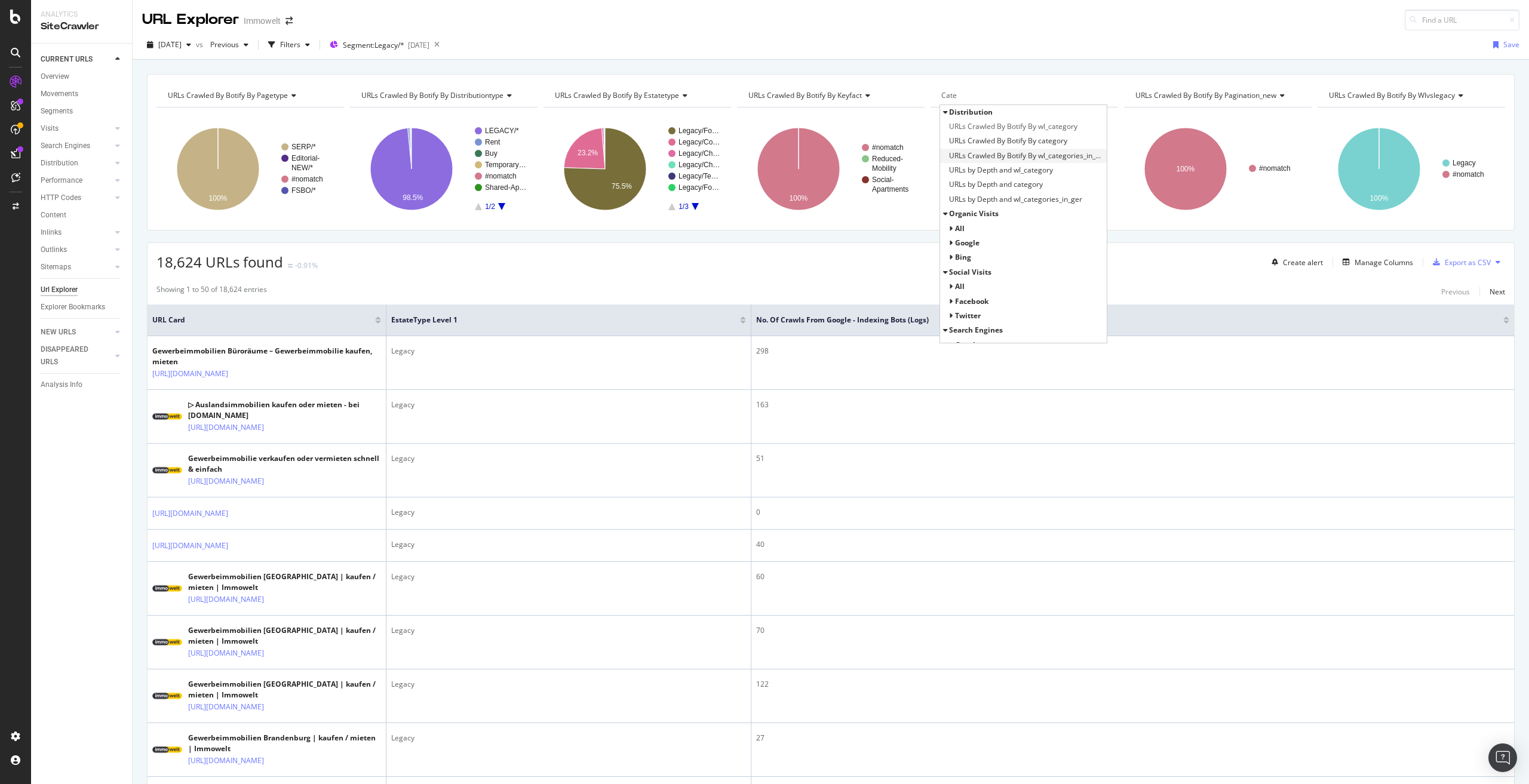
type input "Cate"
click at [1075, 157] on span "URLs Crawled By Botify By wl_categories_in_ger" at bounding box center [1026, 155] width 155 height 12
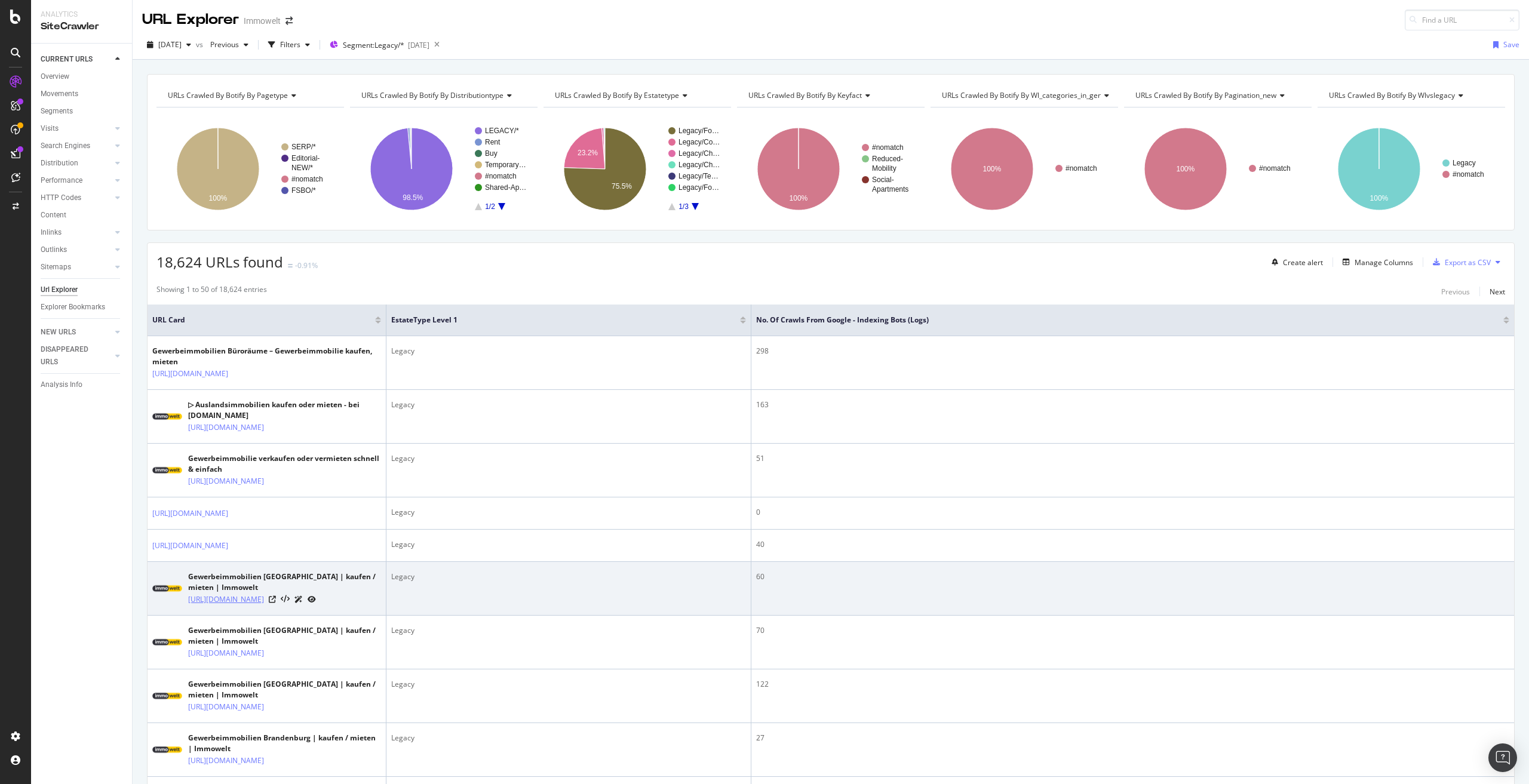
drag, startPoint x: 206, startPoint y: 641, endPoint x: 274, endPoint y: 624, distance: 70.1
click at [274, 616] on td "Gewerbeimmobilien Baden-Württemberg | kaufen / mieten | Immowelt https://www.im…" at bounding box center [268, 589] width 239 height 54
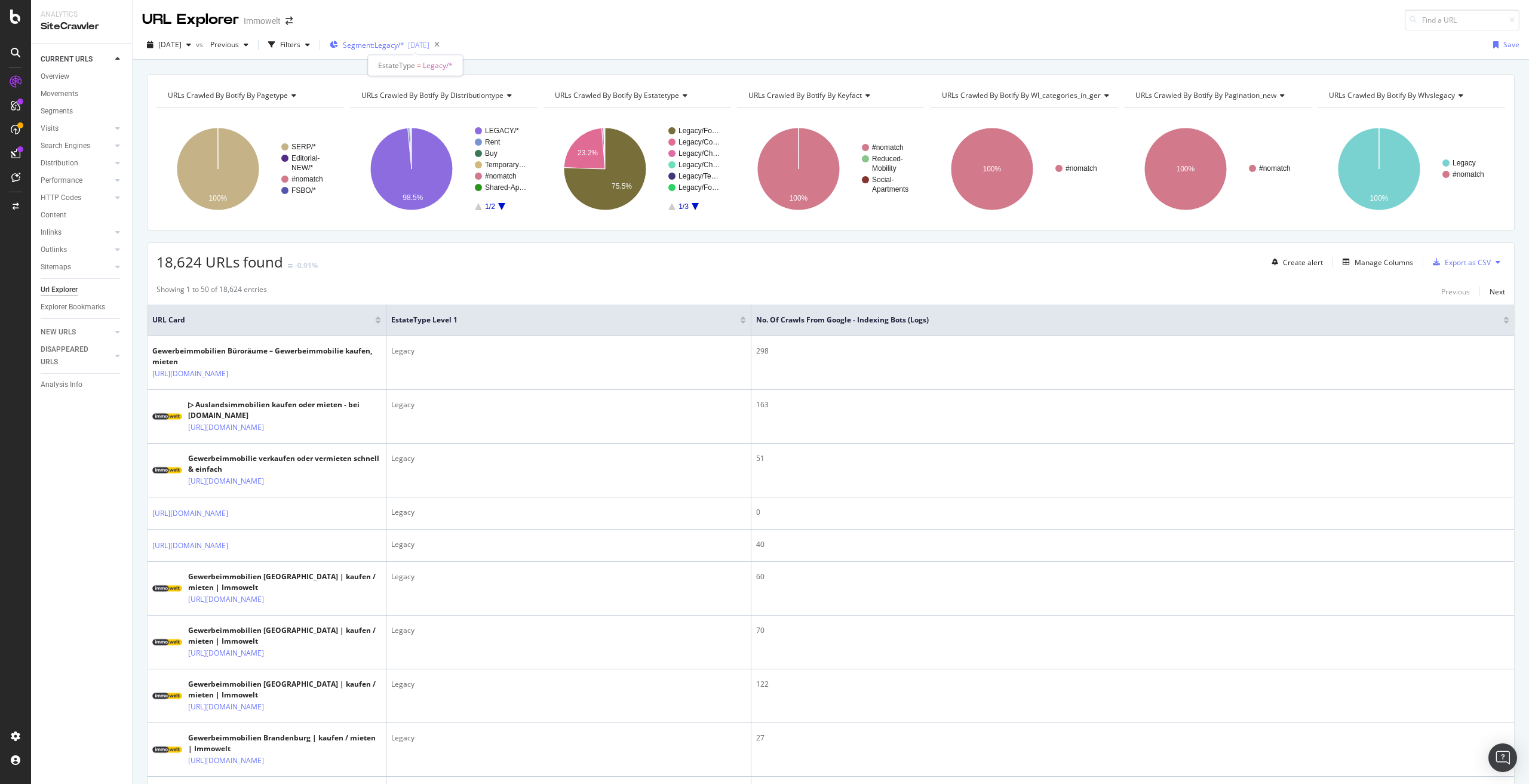
click at [405, 45] on span "Segment: Legacy/*" at bounding box center [373, 44] width 61 height 10
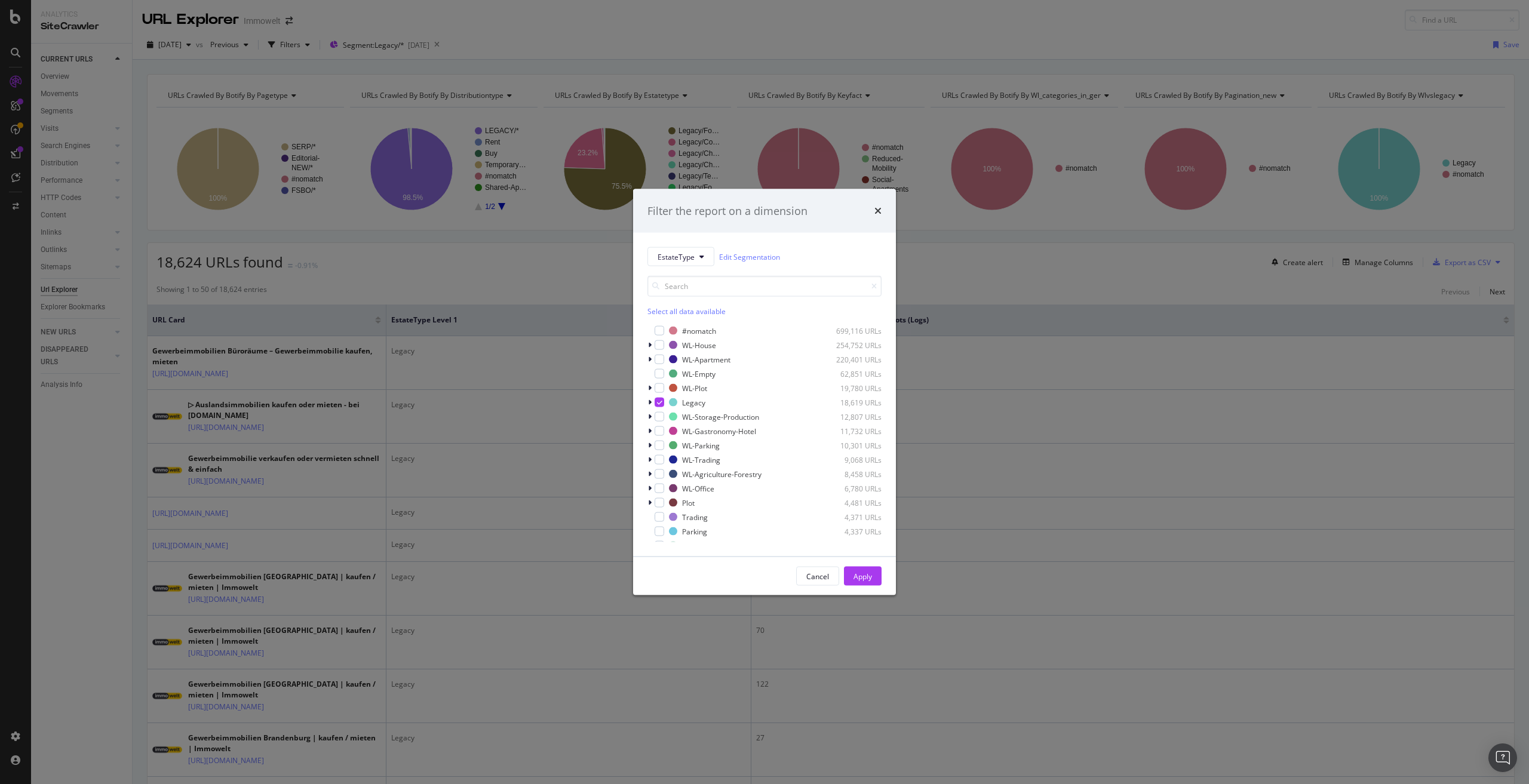
click at [539, 52] on div "Filter the report on a dimension EstateType Edit Segmentation Select all data a…" at bounding box center [764, 392] width 1529 height 784
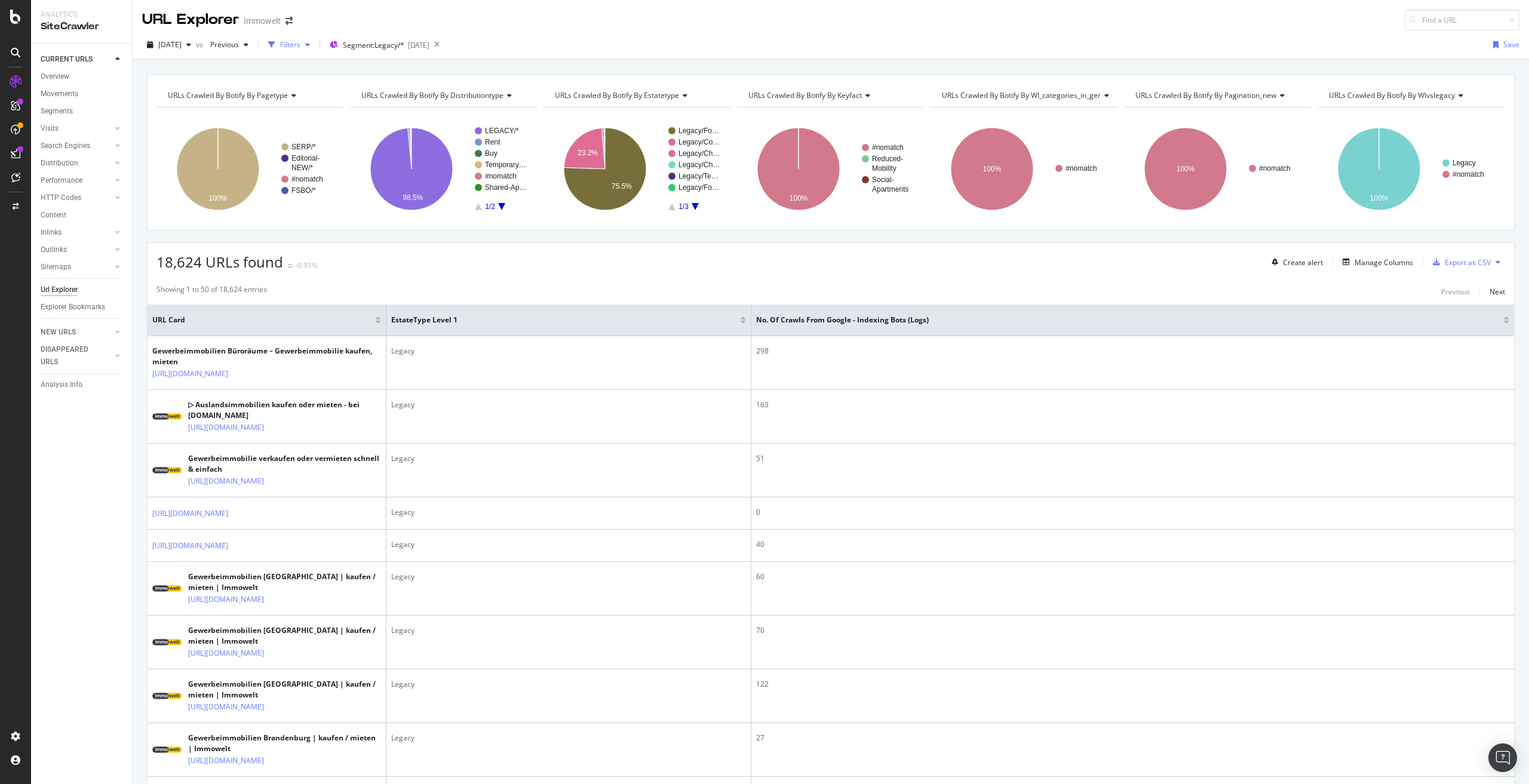
click at [300, 47] on div "Filters" at bounding box center [290, 44] width 20 height 10
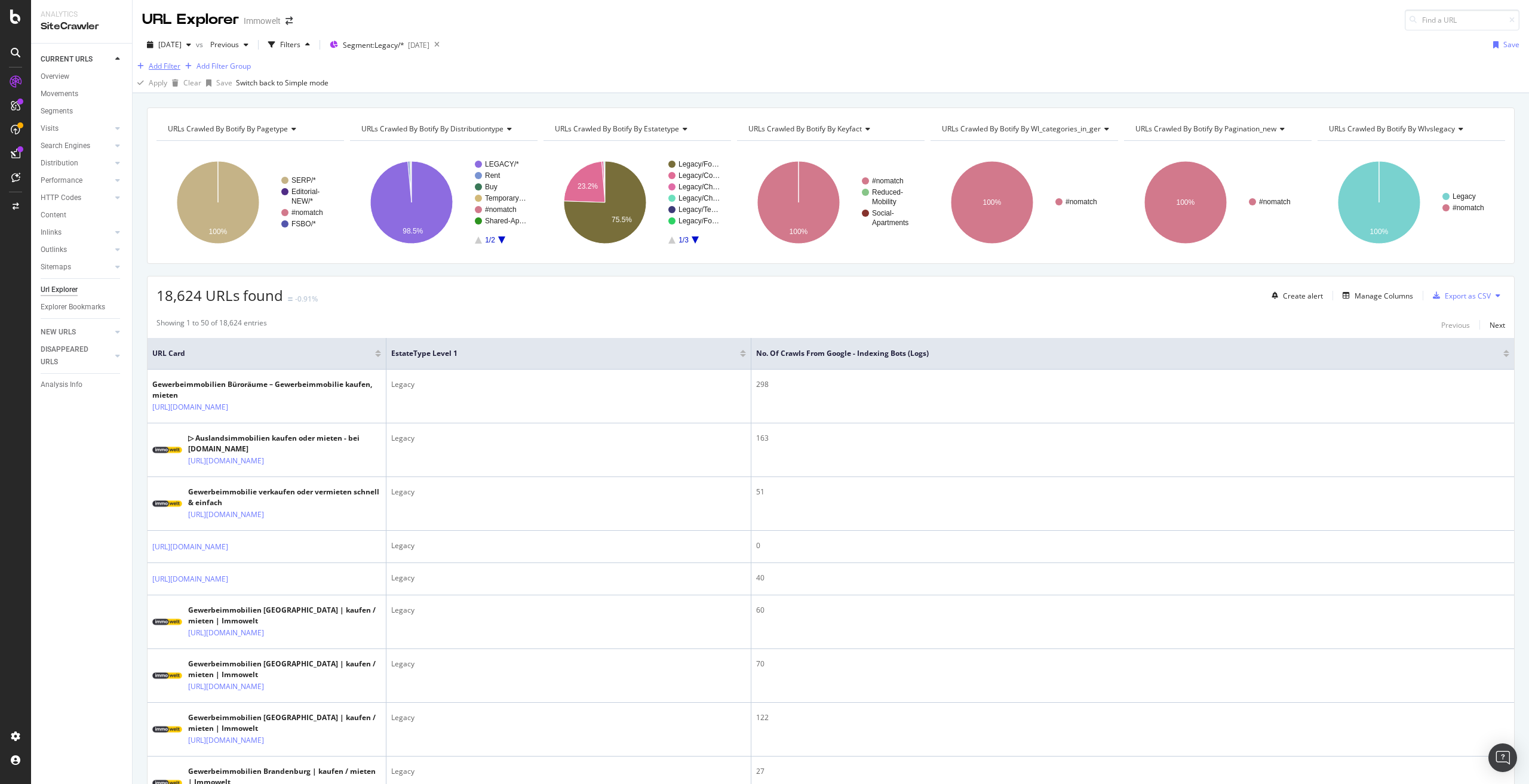
click at [160, 71] on div "Add Filter" at bounding box center [165, 66] width 32 height 10
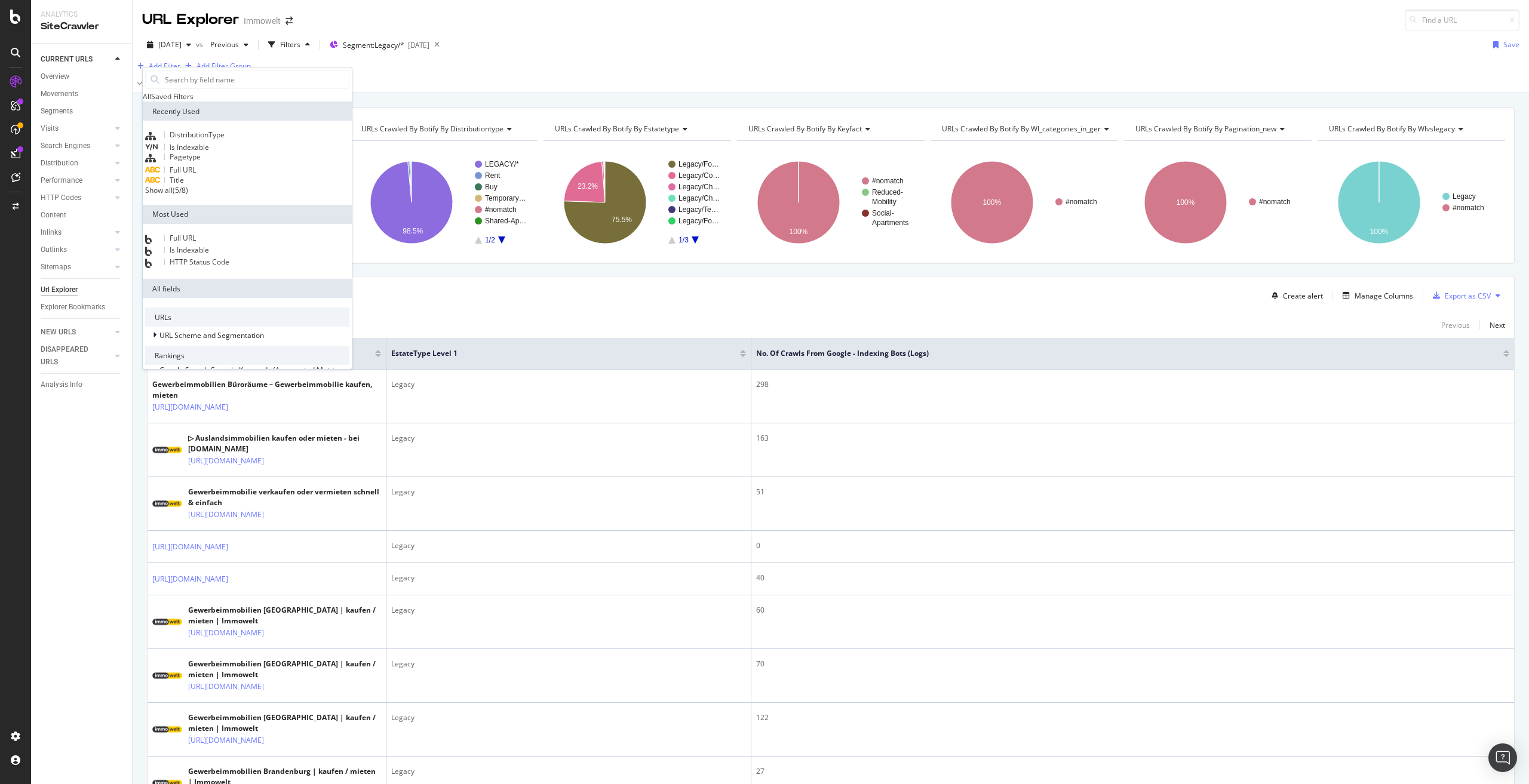
click at [196, 175] on div "Full URL" at bounding box center [170, 170] width 50 height 10
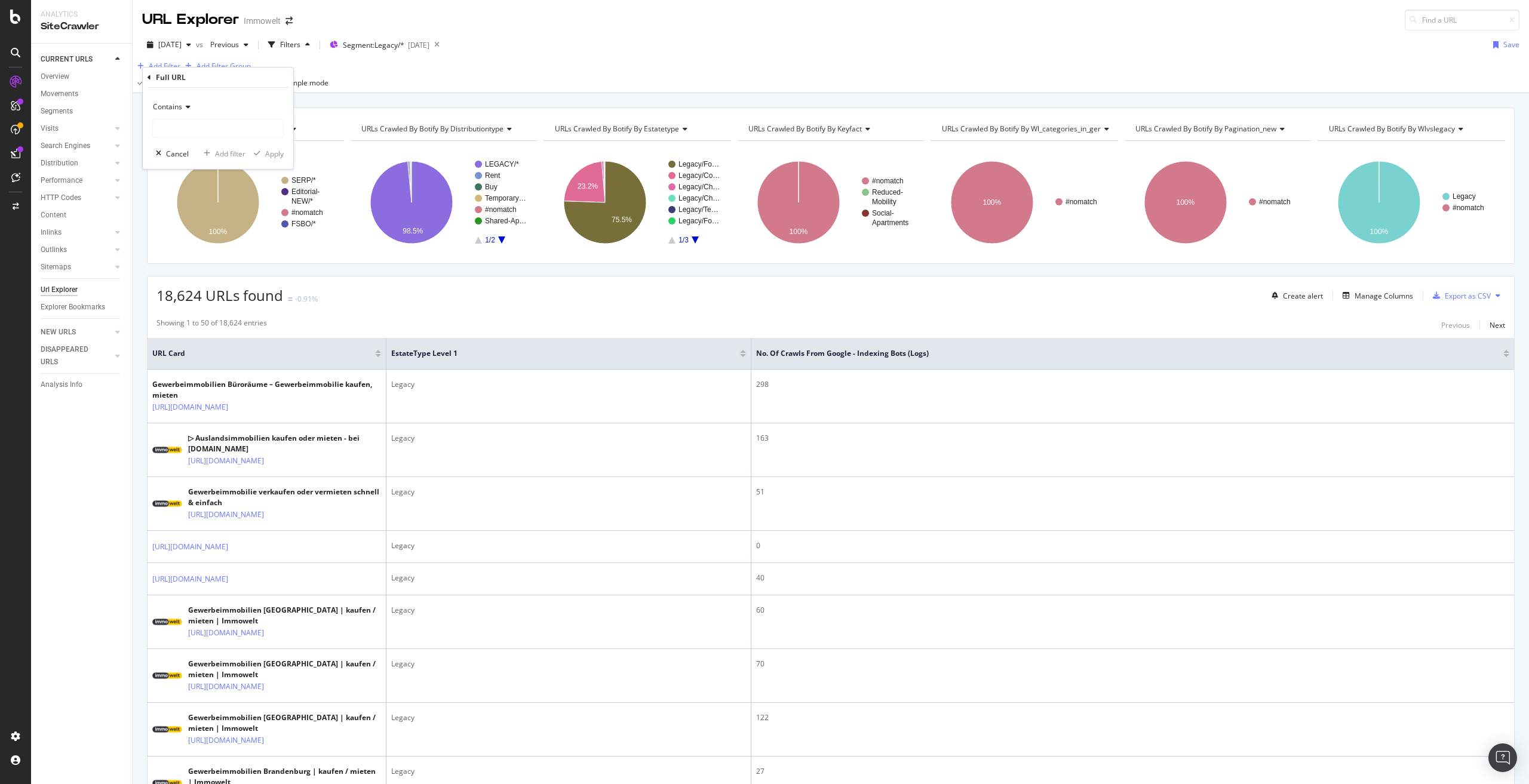
click at [188, 107] on icon at bounding box center [186, 107] width 8 height 7
click at [214, 239] on div "Doesn't contain" at bounding box center [219, 240] width 128 height 16
click at [203, 127] on input "text" at bounding box center [218, 128] width 130 height 19
paste input "/gewerbeimmobilien"
type input "/gewerbeimmobilien/"
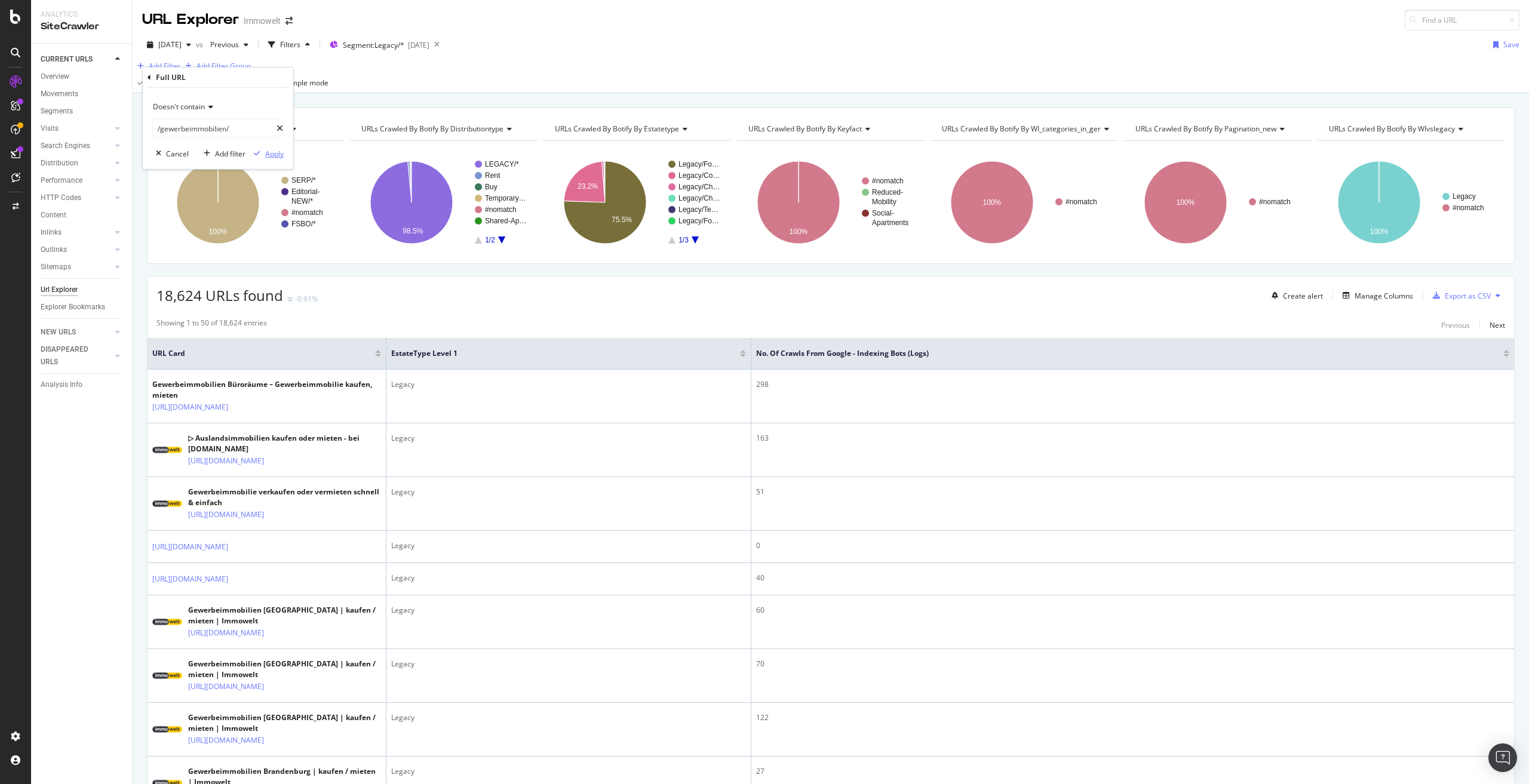
click at [272, 149] on div "Apply" at bounding box center [274, 153] width 19 height 10
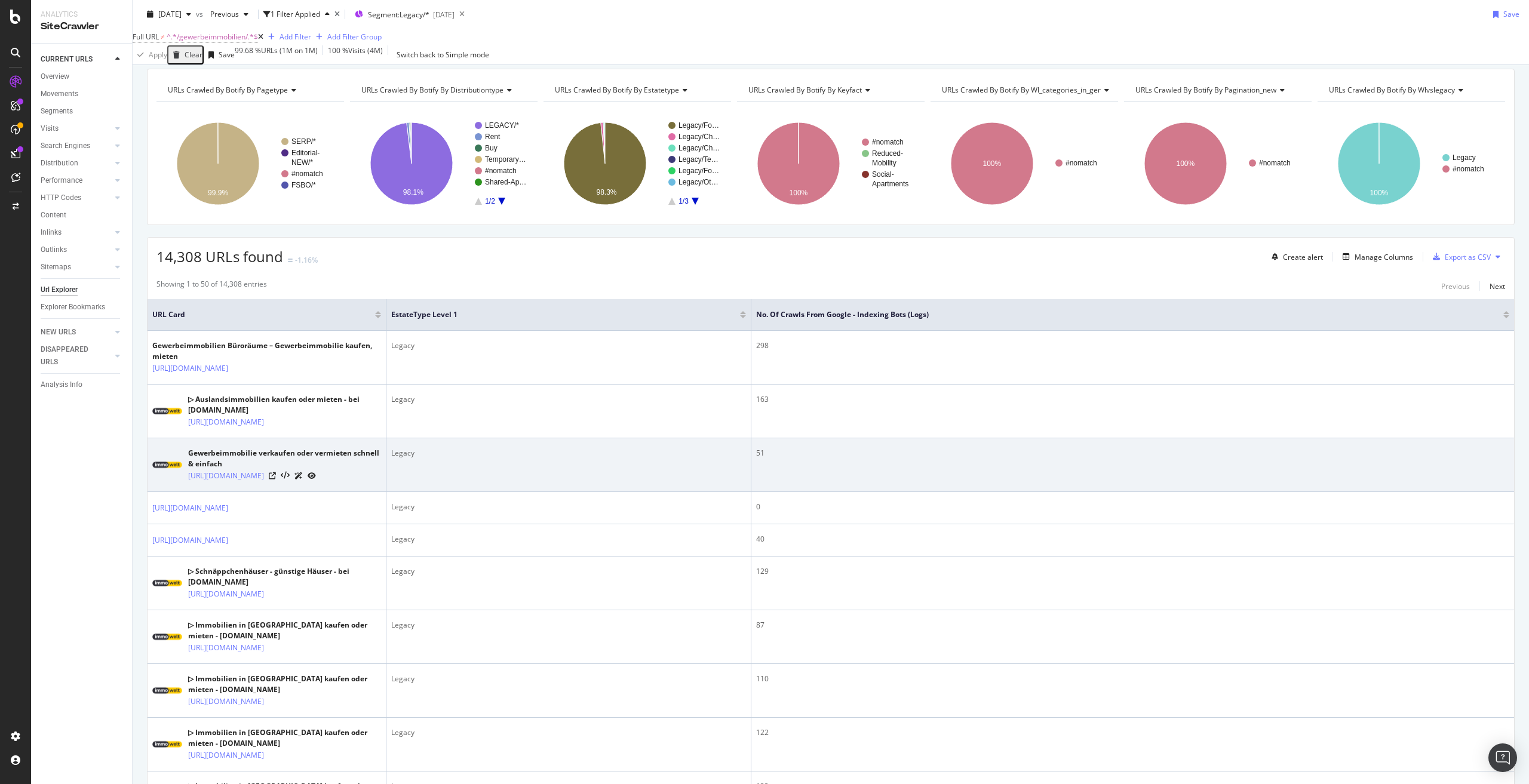
scroll to position [59, 0]
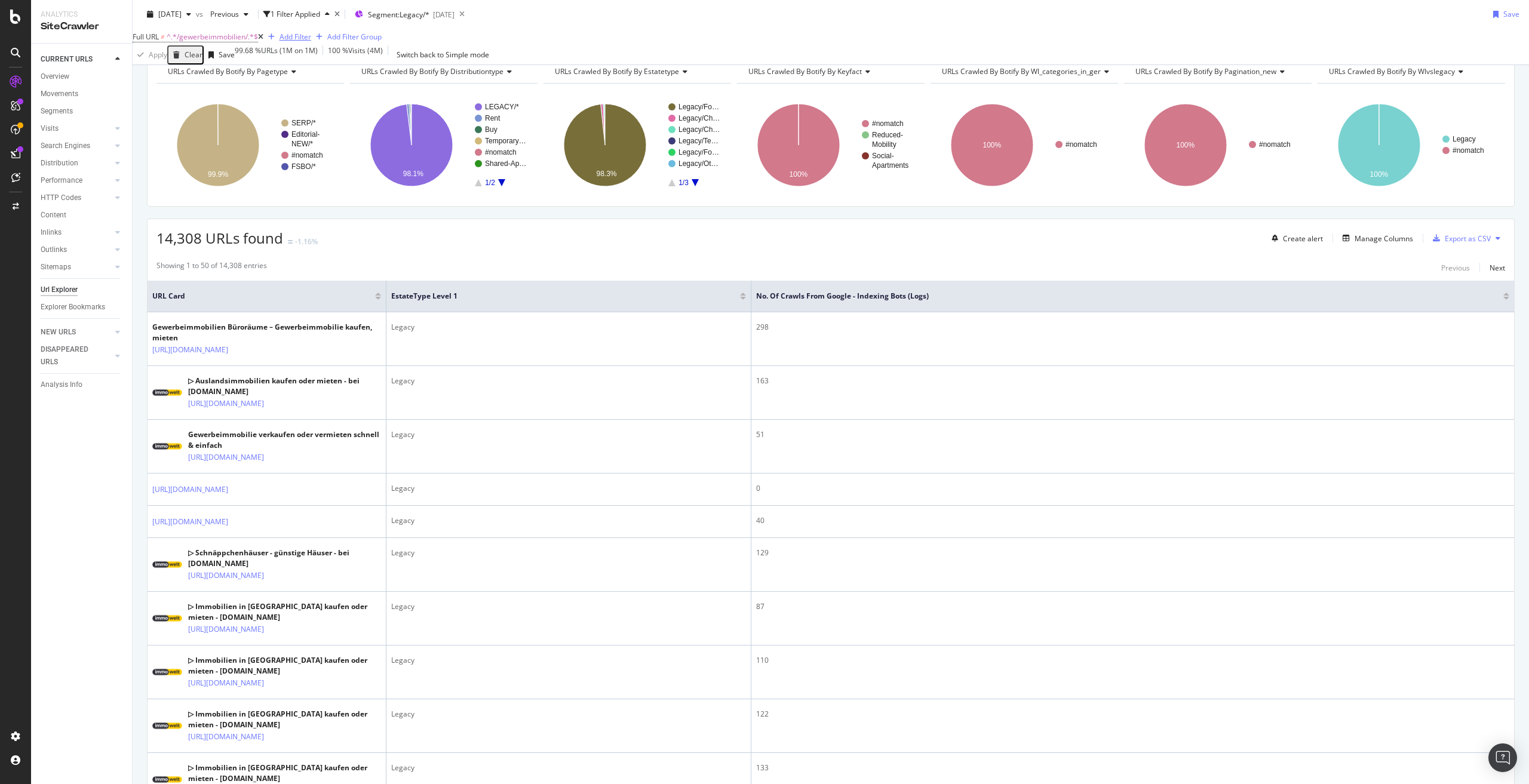
click at [311, 43] on div "Add Filter" at bounding box center [287, 36] width 48 height 13
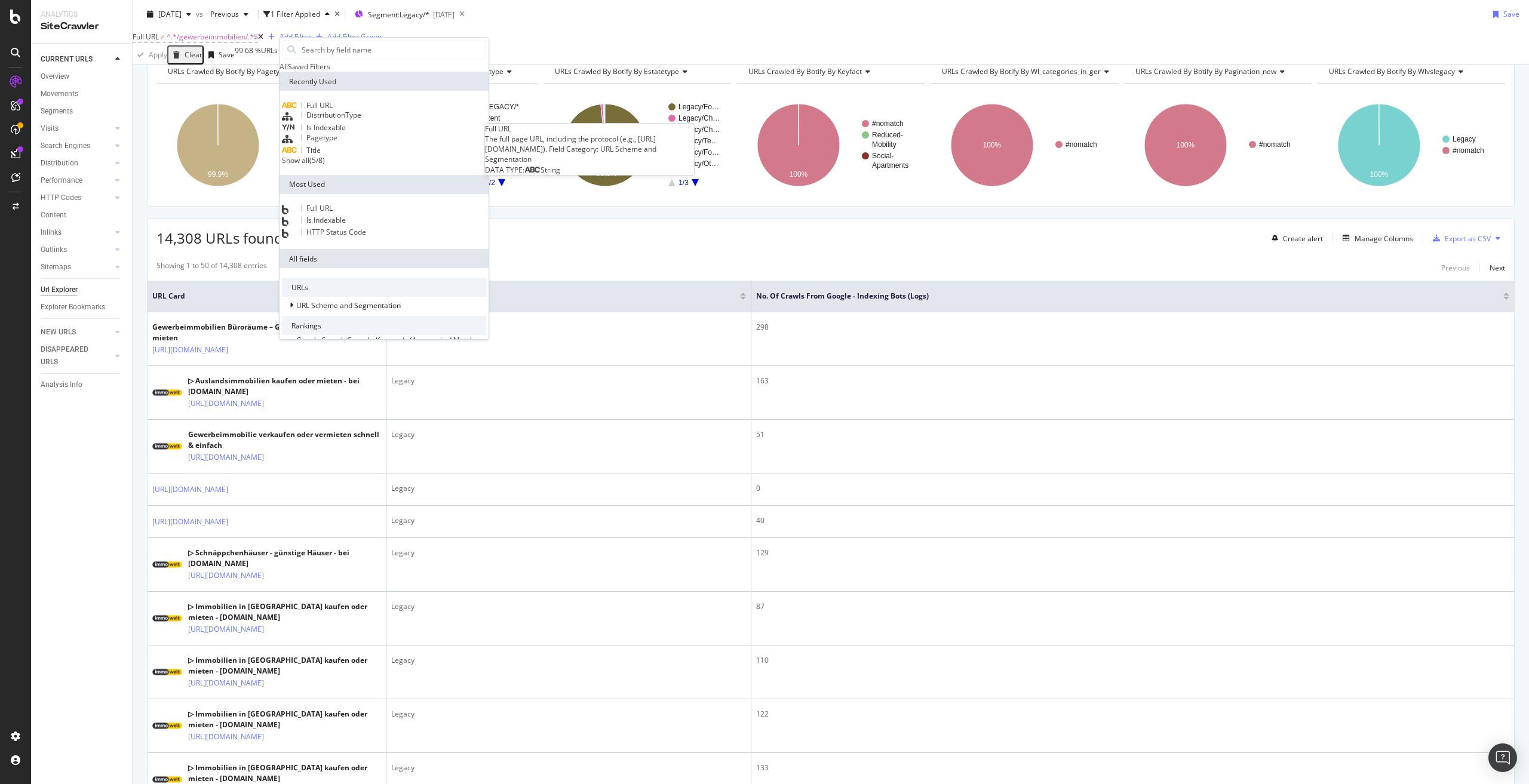
click at [333, 111] on span "Full URL" at bounding box center [320, 105] width 27 height 10
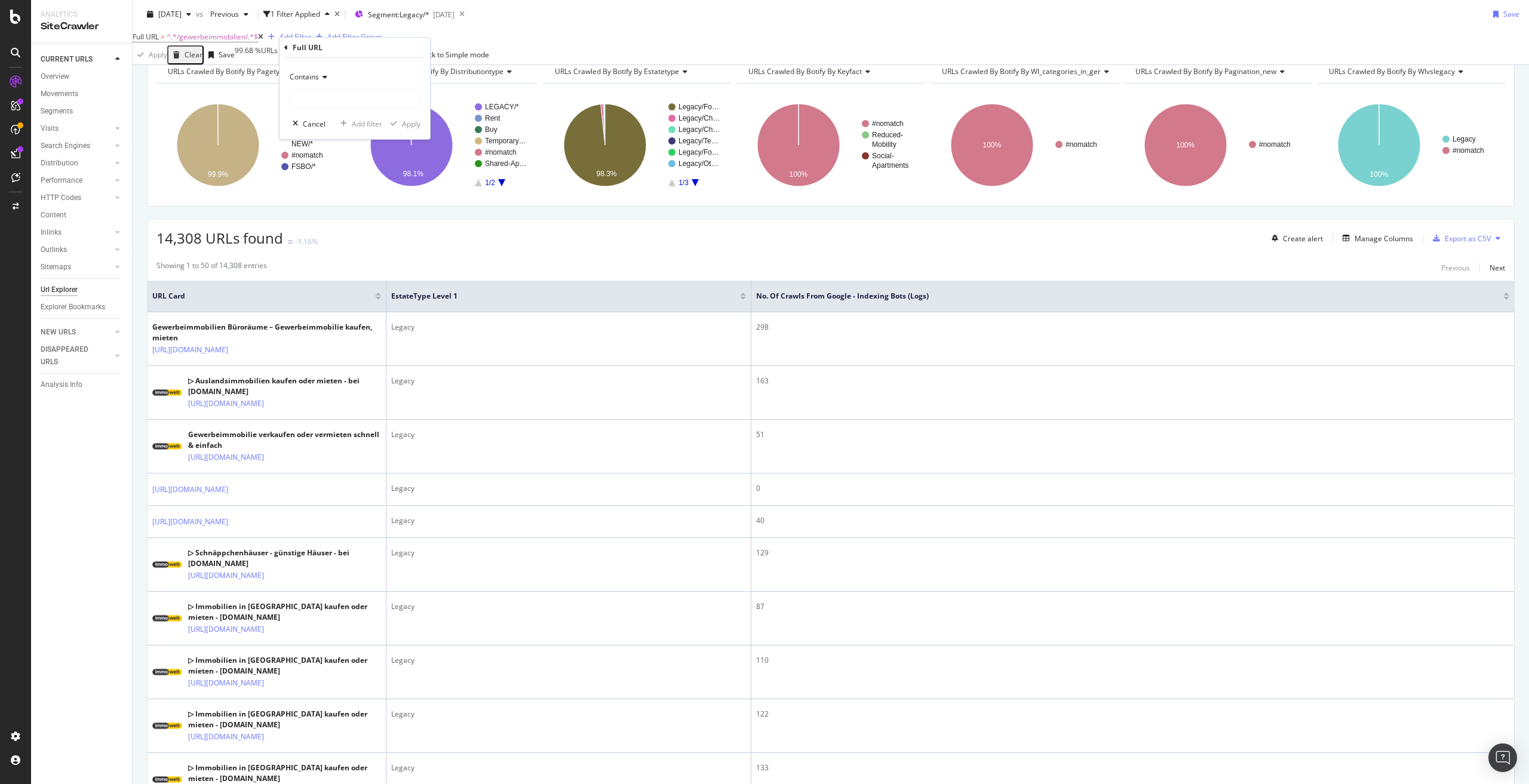
click at [319, 78] on icon at bounding box center [322, 77] width 8 height 7
click at [338, 206] on span "Doesn't contain" at bounding box center [321, 210] width 52 height 10
click at [331, 99] on input "text" at bounding box center [354, 98] width 130 height 19
type input "/ausland"
click at [419, 127] on div "Apply" at bounding box center [411, 123] width 19 height 10
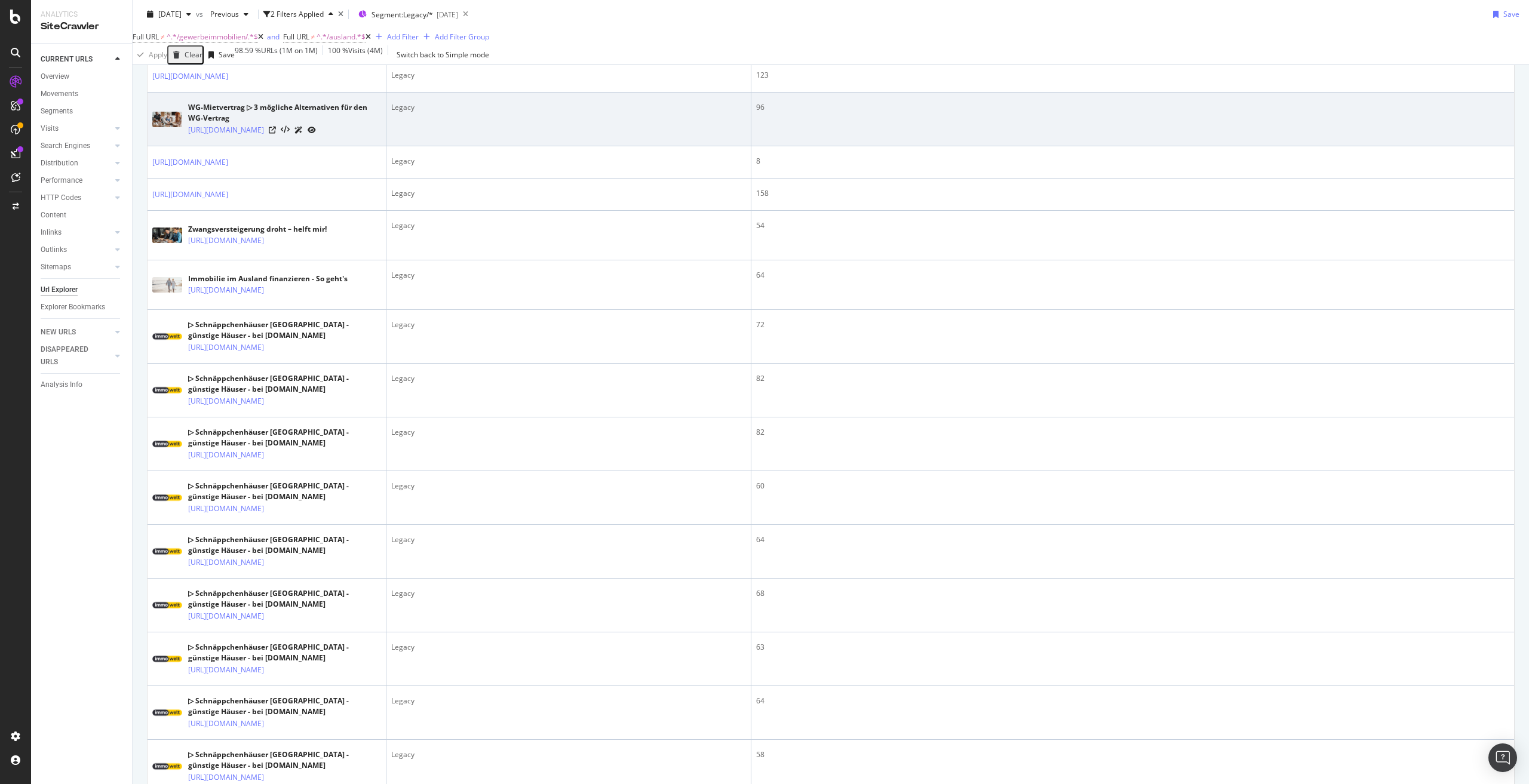
scroll to position [597, 0]
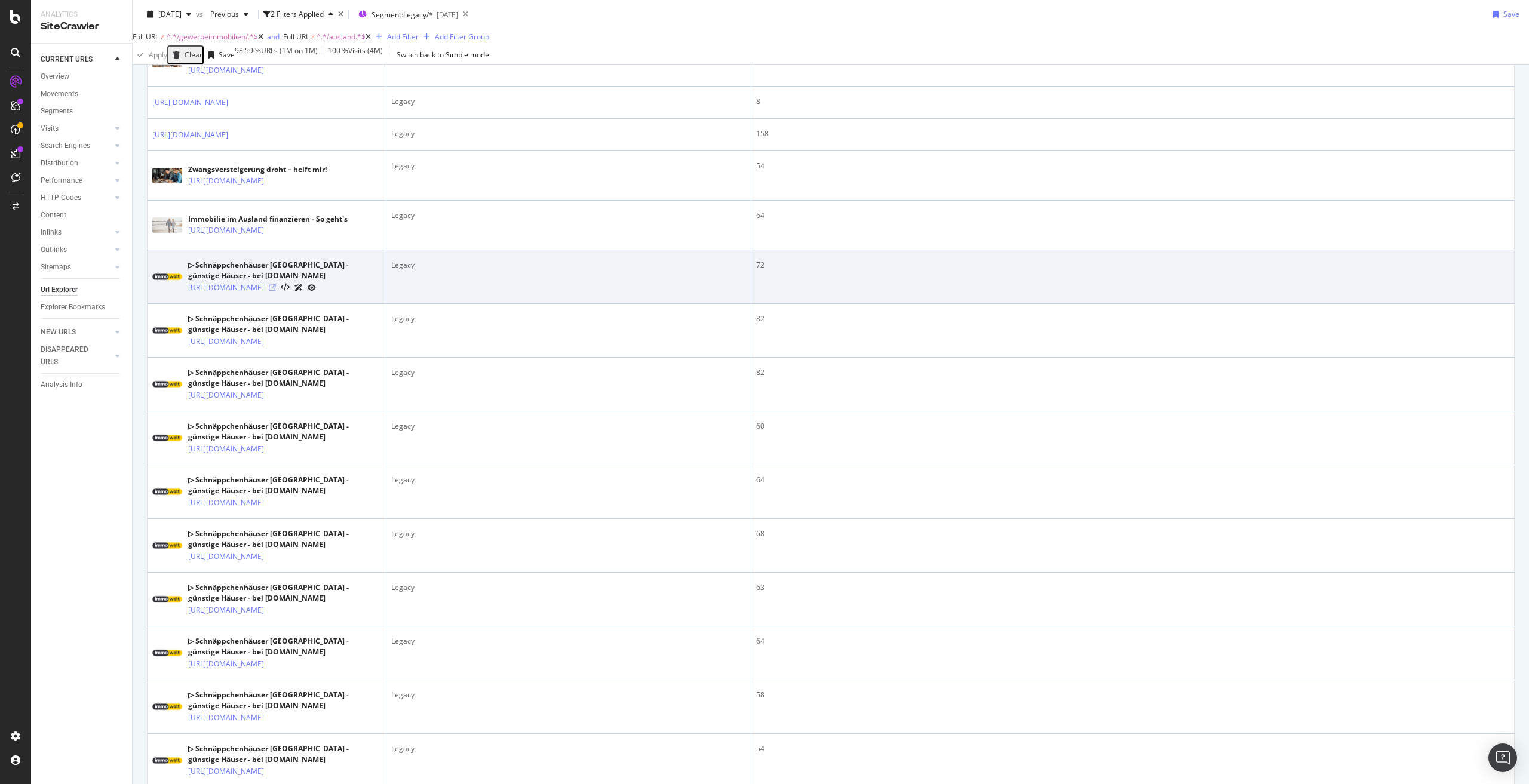
click at [276, 291] on icon at bounding box center [272, 288] width 7 height 7
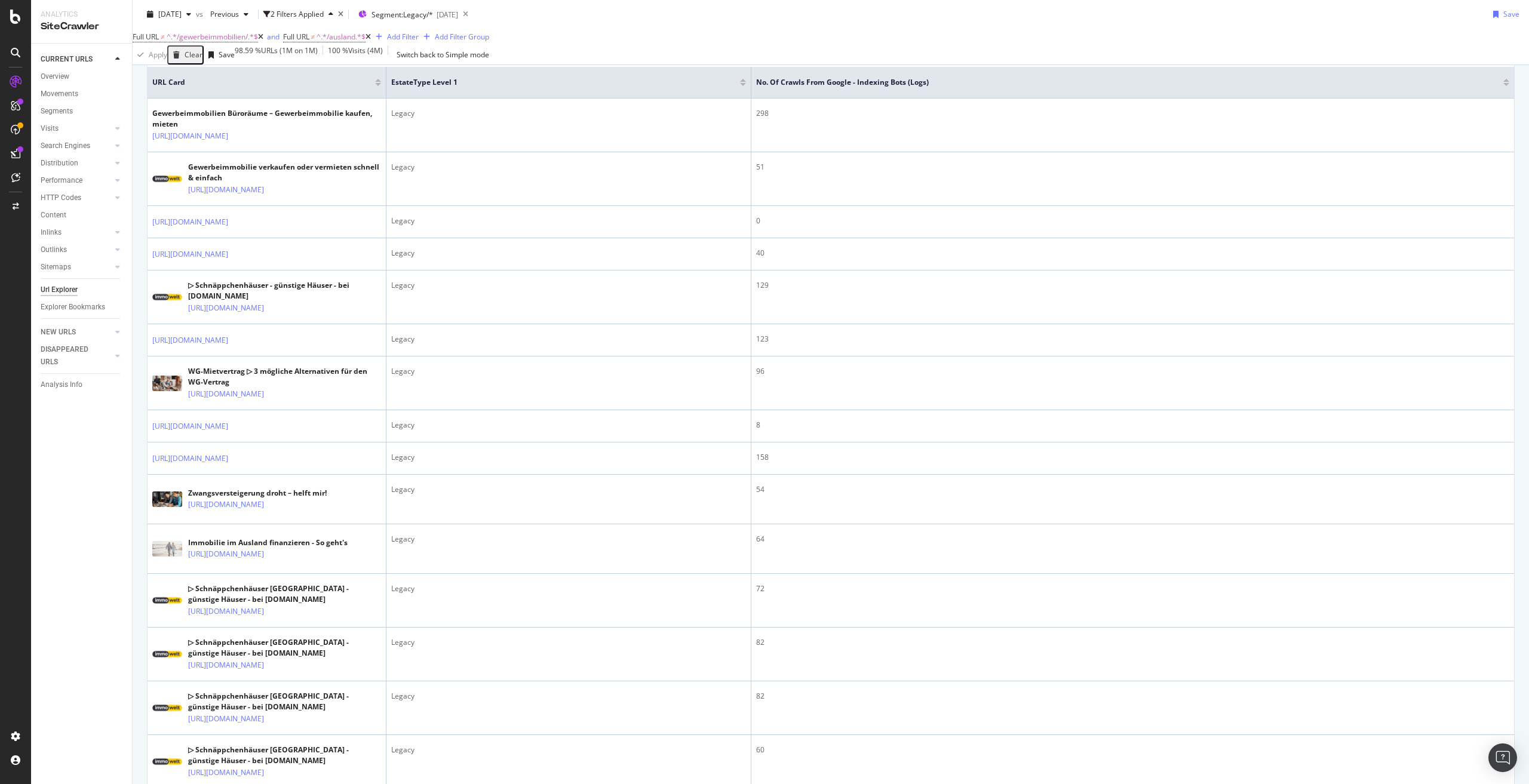
scroll to position [0, 0]
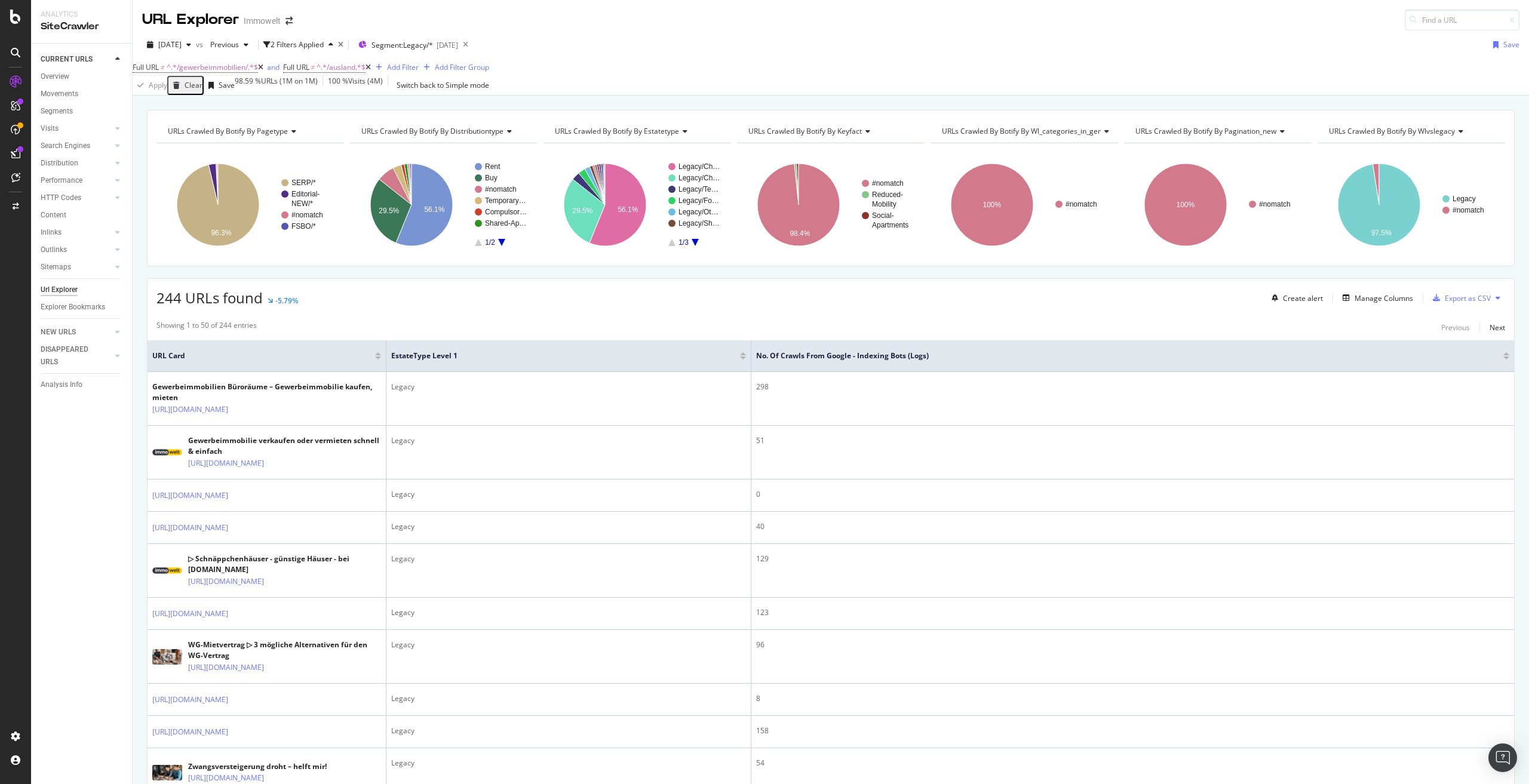
click at [371, 71] on icon at bounding box center [369, 67] width 5 height 7
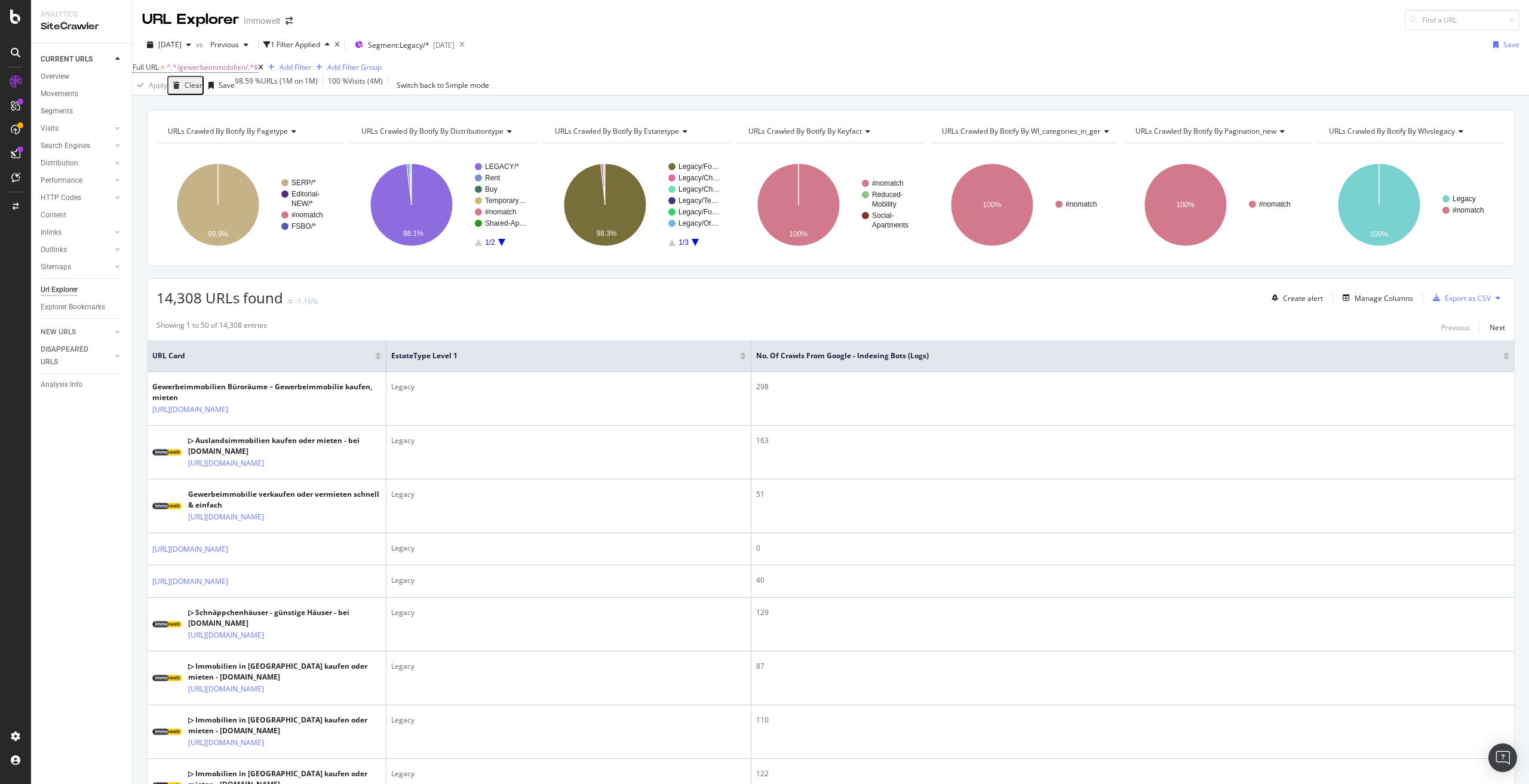
click at [263, 71] on icon at bounding box center [260, 67] width 5 height 7
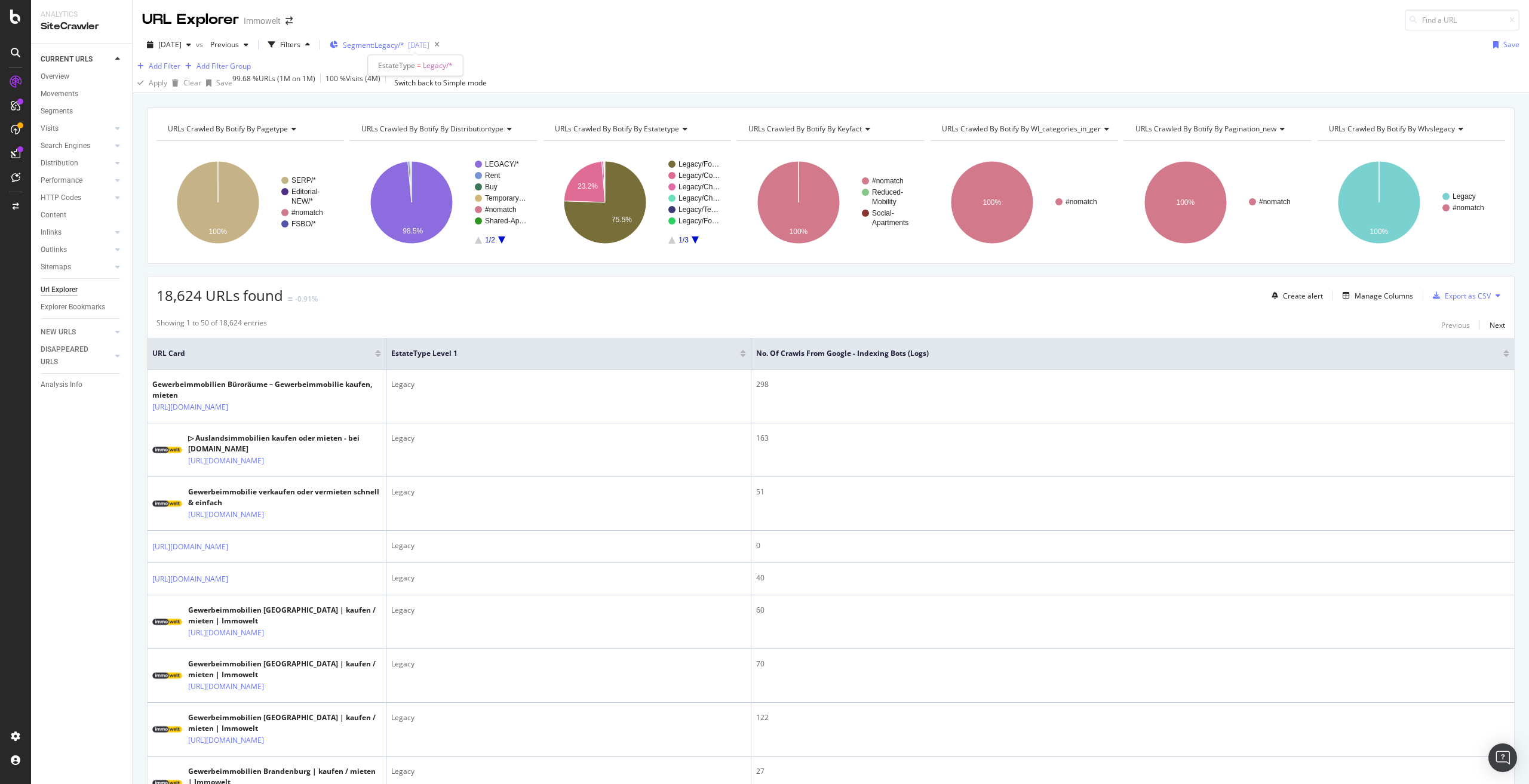
click at [405, 44] on span "Segment: Legacy/*" at bounding box center [373, 44] width 61 height 10
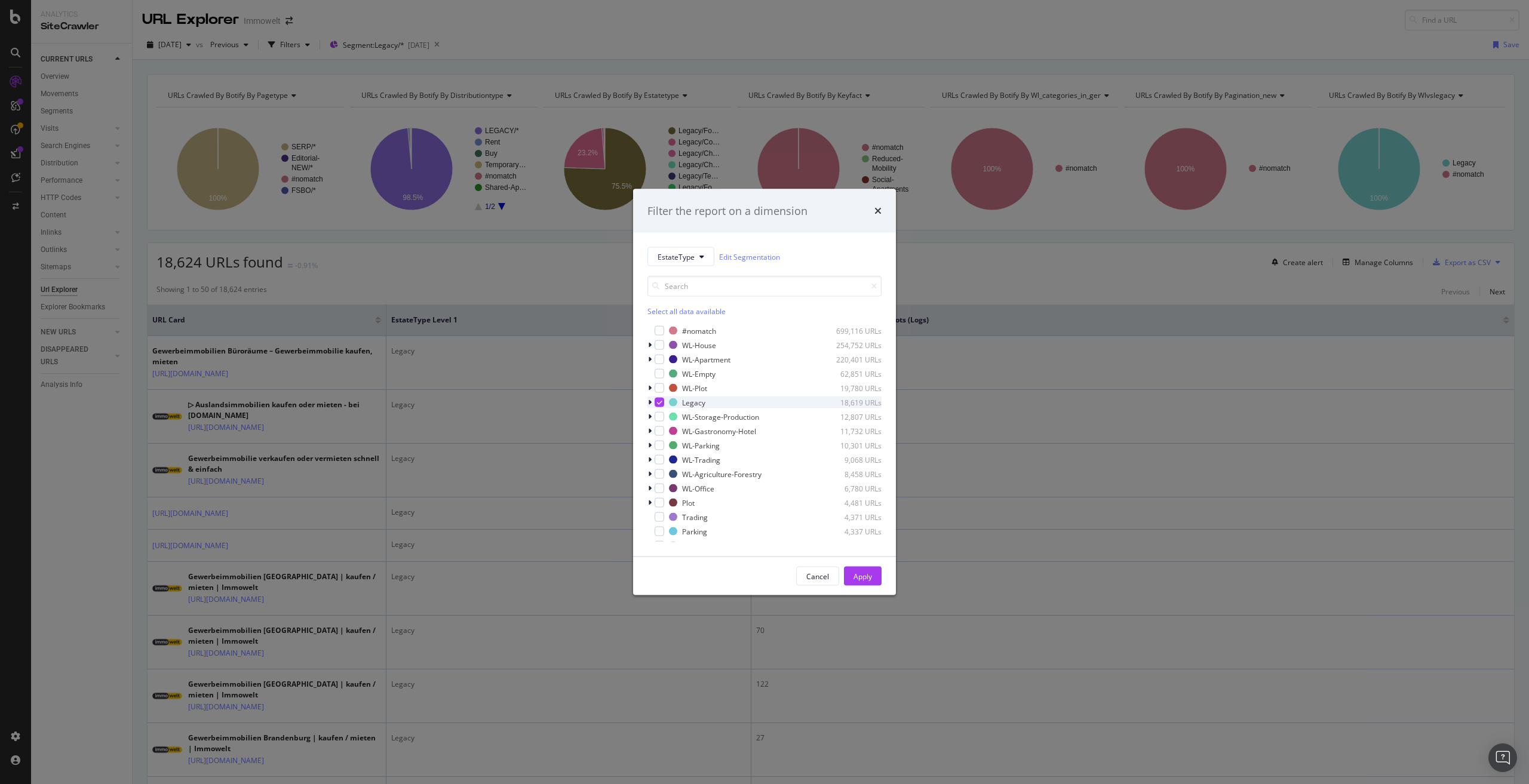
click at [650, 400] on icon "modal" at bounding box center [650, 402] width 4 height 7
click at [659, 404] on icon "modal" at bounding box center [660, 402] width 5 height 6
click at [664, 417] on div "modal" at bounding box center [659, 415] width 10 height 10
click at [865, 575] on div "Apply" at bounding box center [863, 576] width 19 height 10
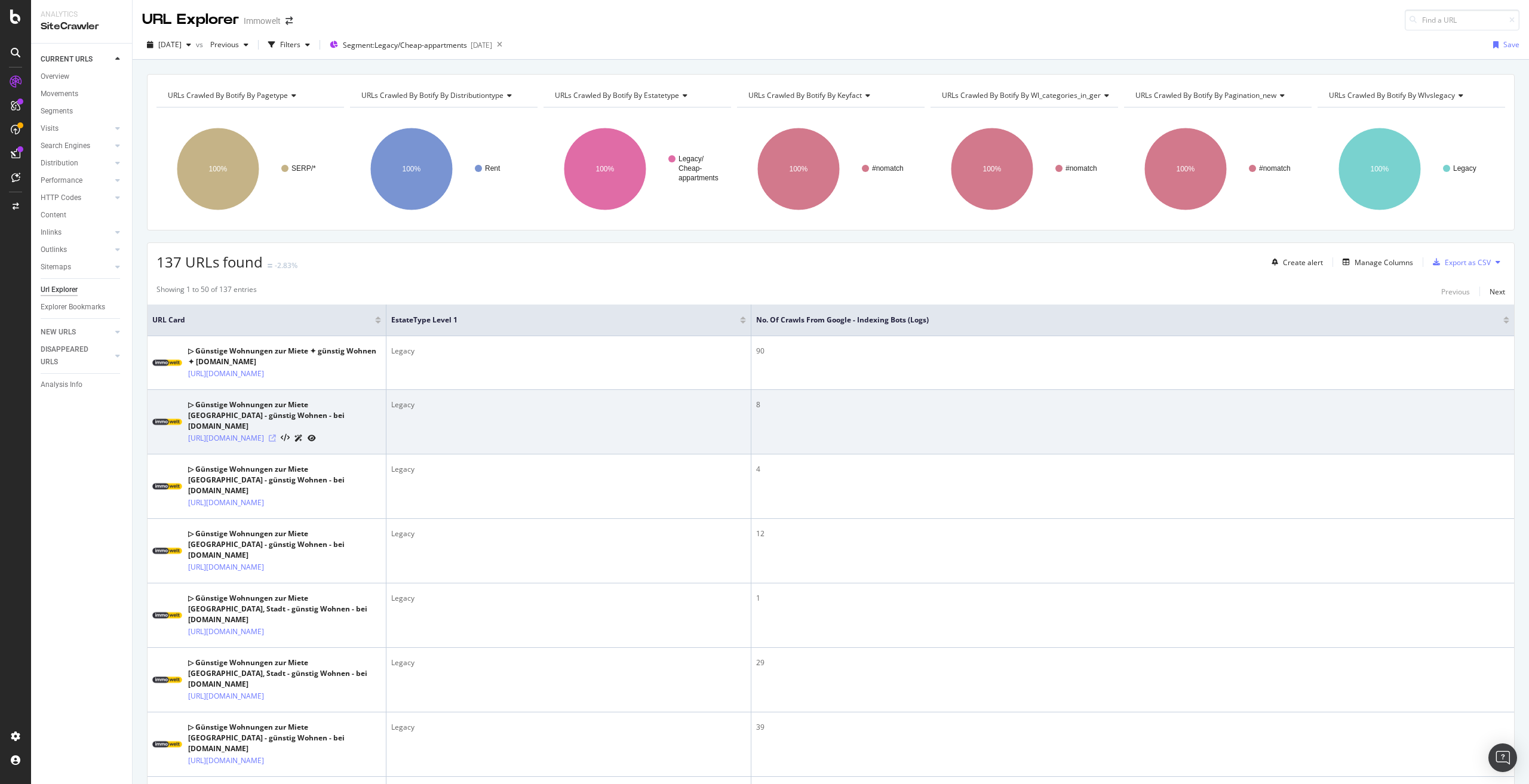
click at [276, 442] on icon at bounding box center [272, 439] width 7 height 7
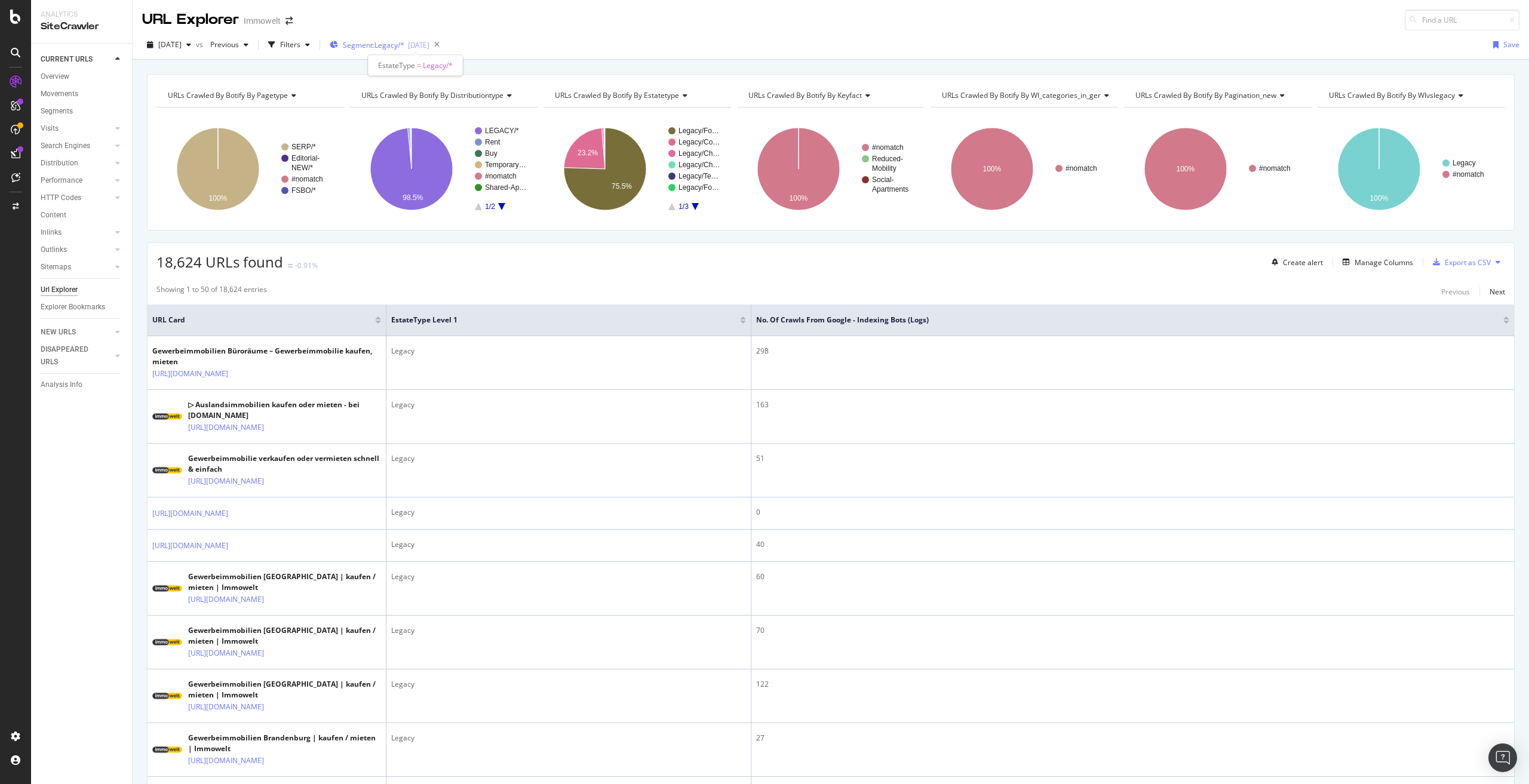
click at [401, 47] on span "Segment: Legacy/*" at bounding box center [373, 44] width 61 height 10
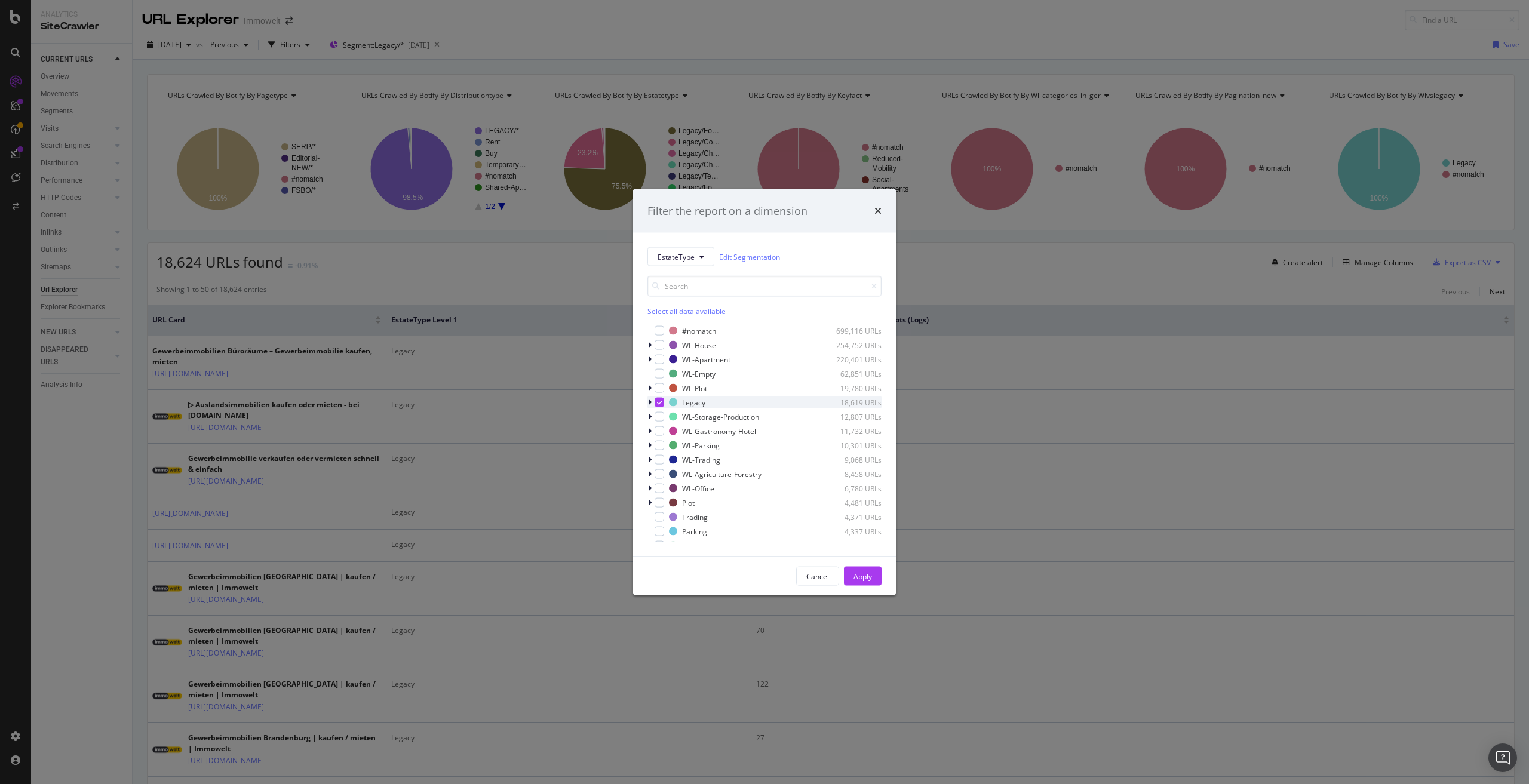
click at [651, 402] on icon "modal" at bounding box center [650, 402] width 4 height 7
click at [500, 278] on div "Filter the report on a dimension EstateType Edit Segmentation Select all data a…" at bounding box center [764, 392] width 1529 height 784
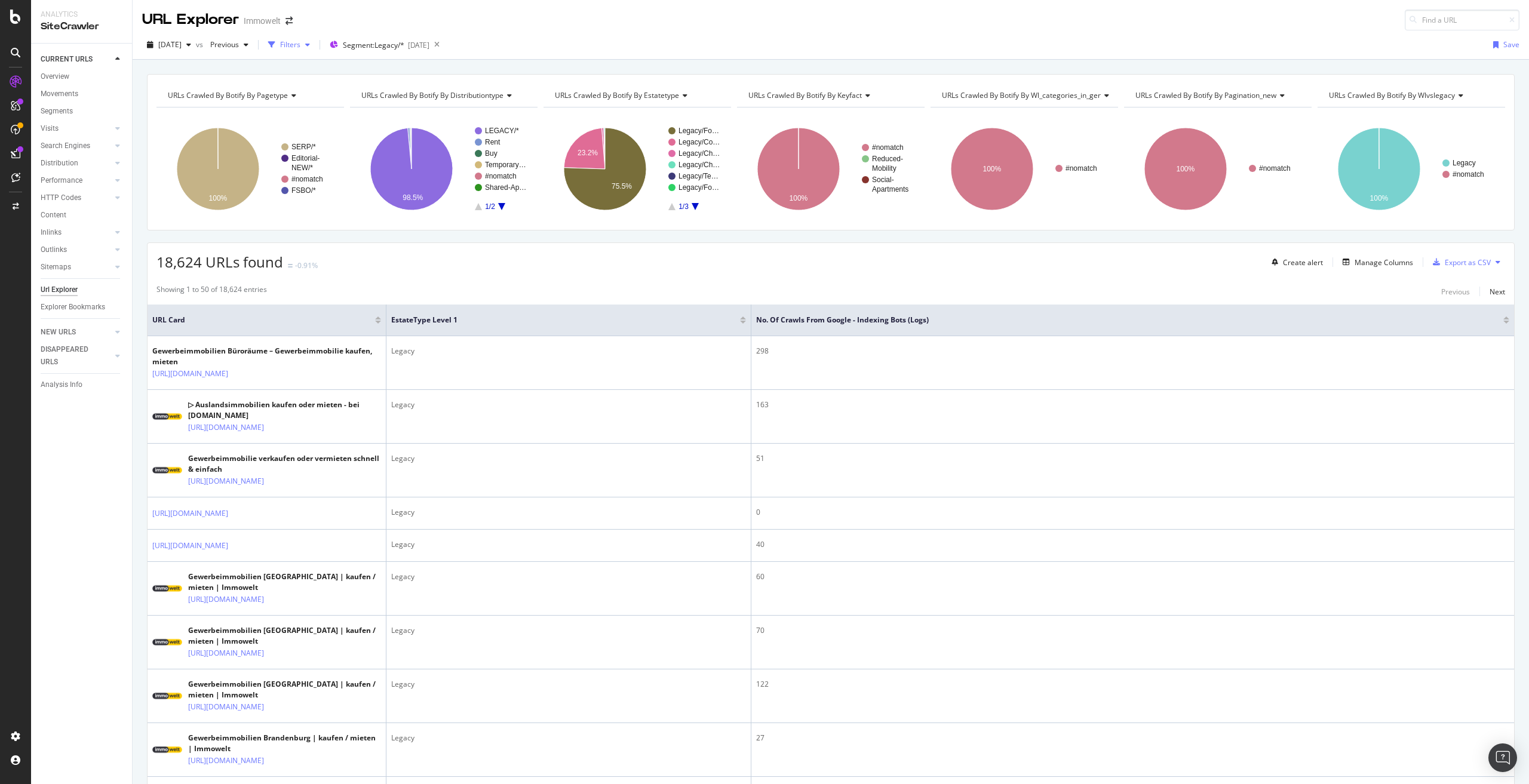
click at [300, 43] on div "Filters" at bounding box center [290, 44] width 20 height 10
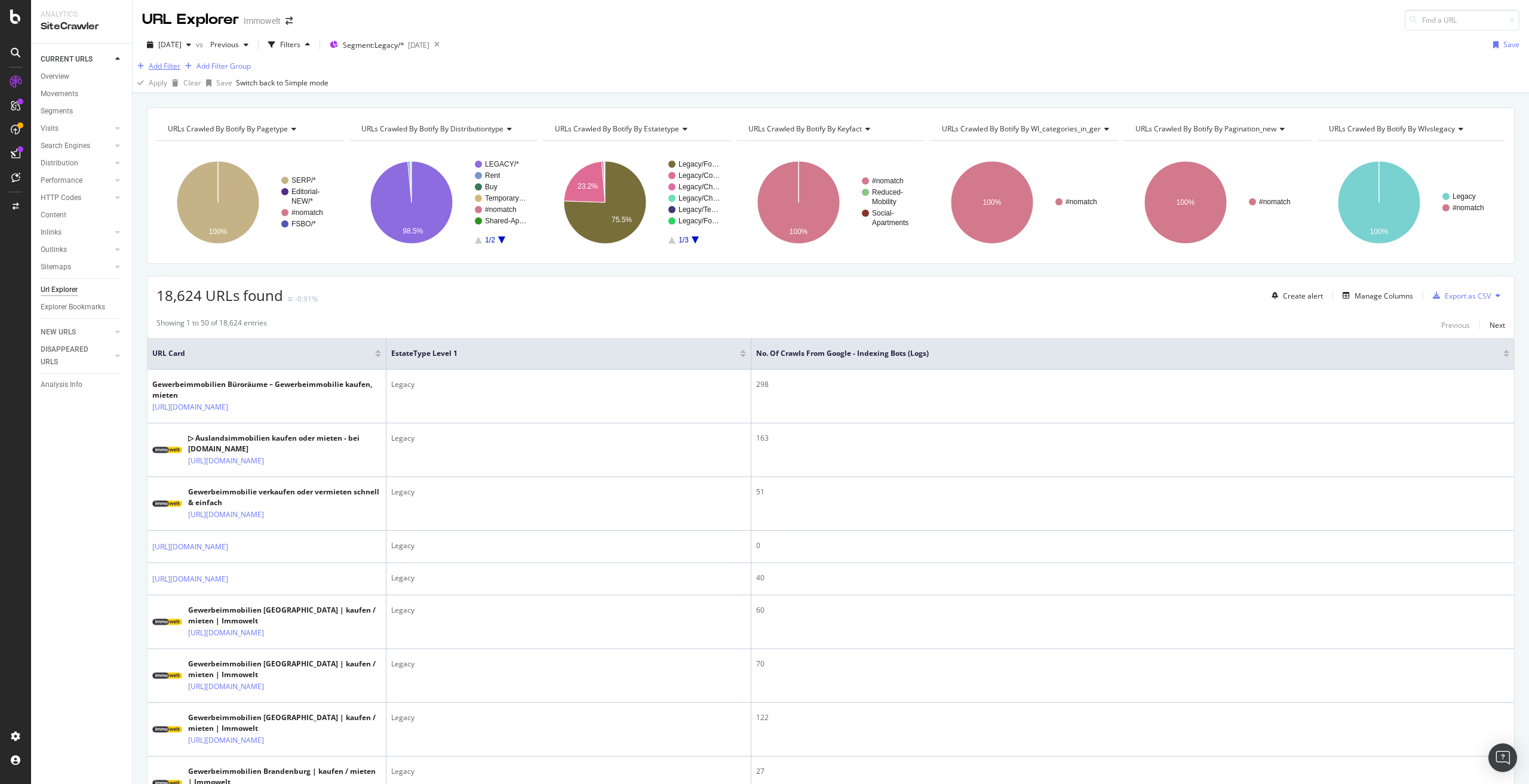
click at [181, 71] on div "Add Filter" at bounding box center [165, 66] width 32 height 10
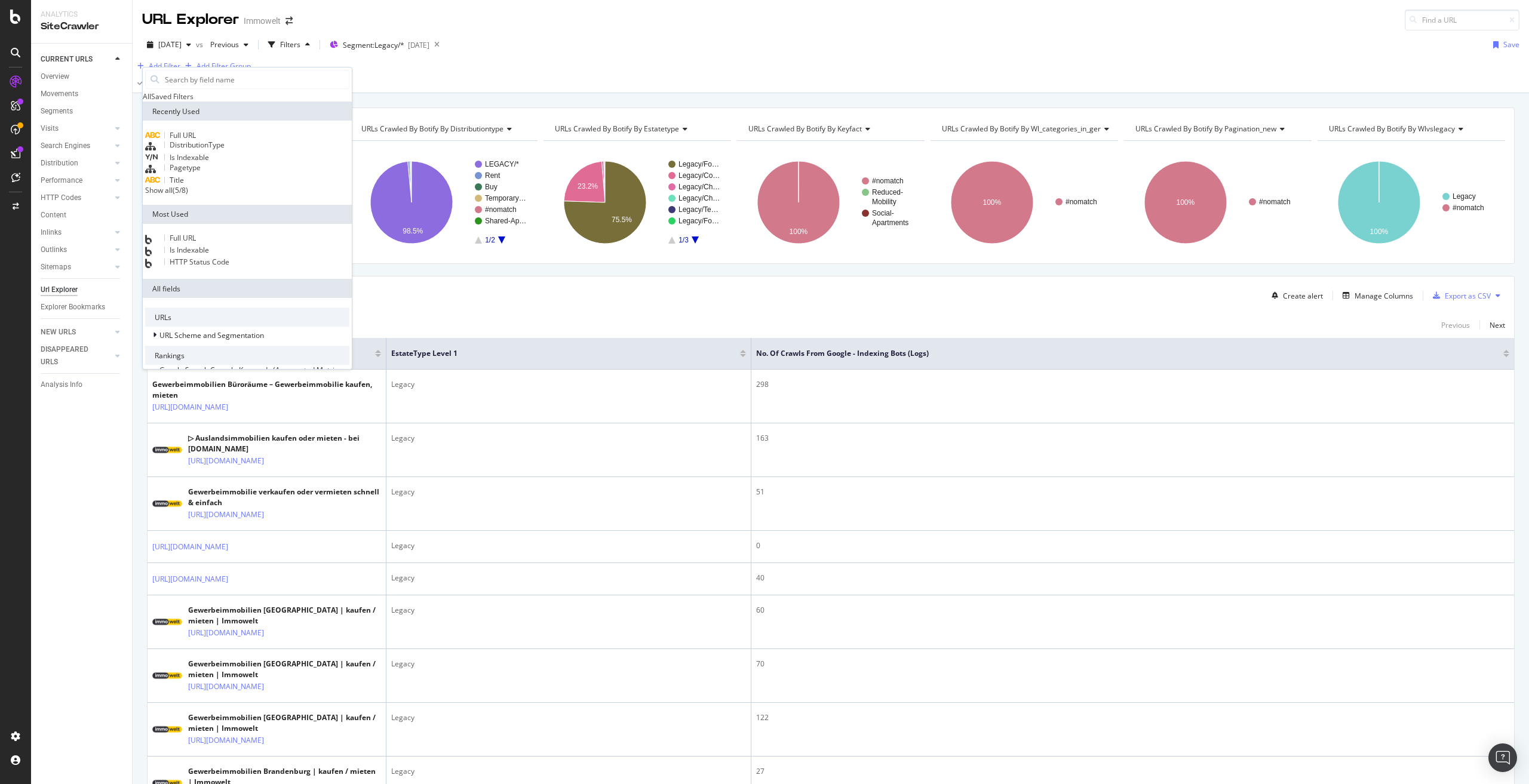
click at [204, 267] on span "HTTP Status Code" at bounding box center [199, 261] width 59 height 10
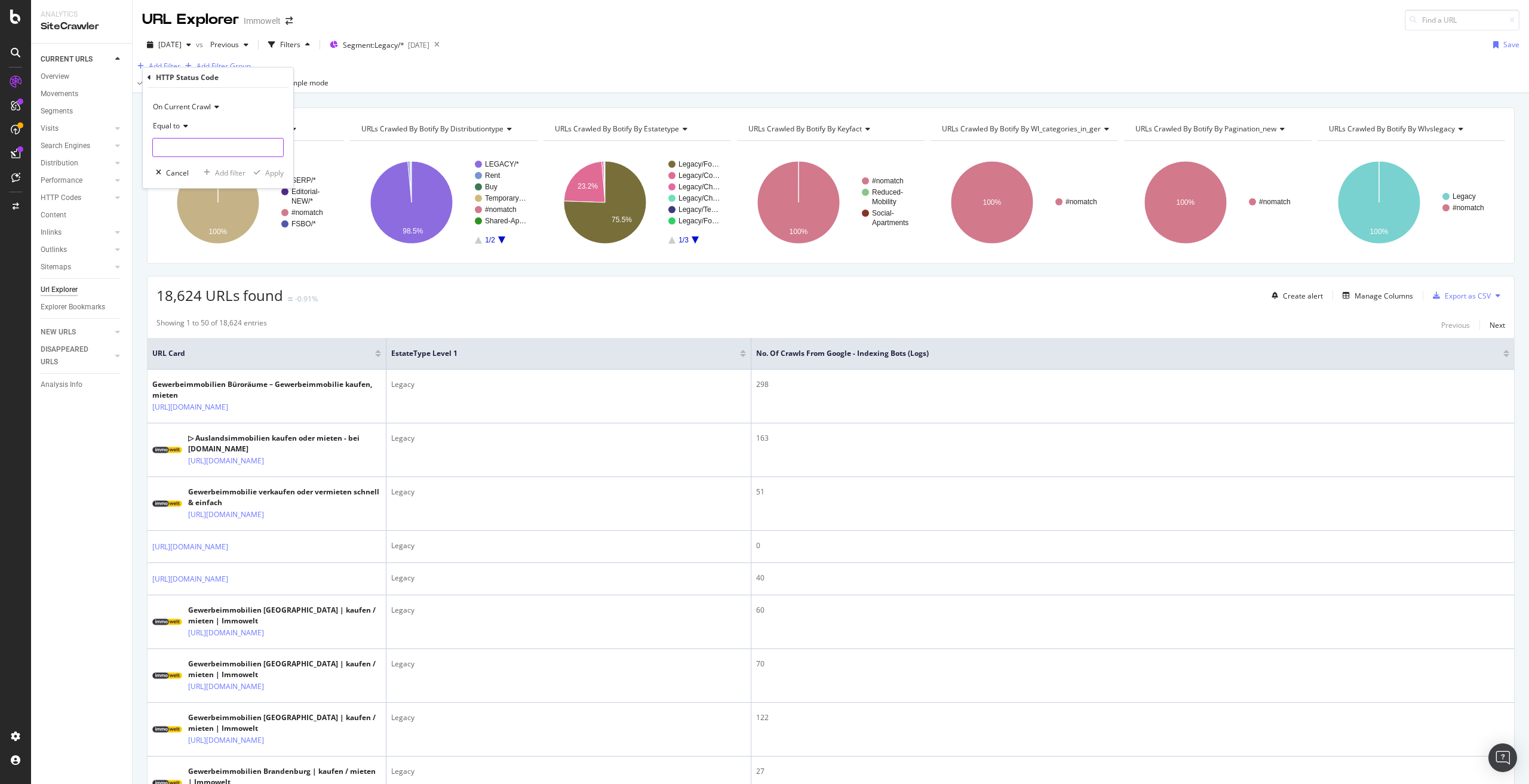
click at [187, 149] on input "number" at bounding box center [218, 148] width 131 height 19
type input "200"
click at [199, 160] on span "200" at bounding box center [192, 163] width 74 height 10
click at [268, 172] on div "Apply" at bounding box center [274, 172] width 19 height 10
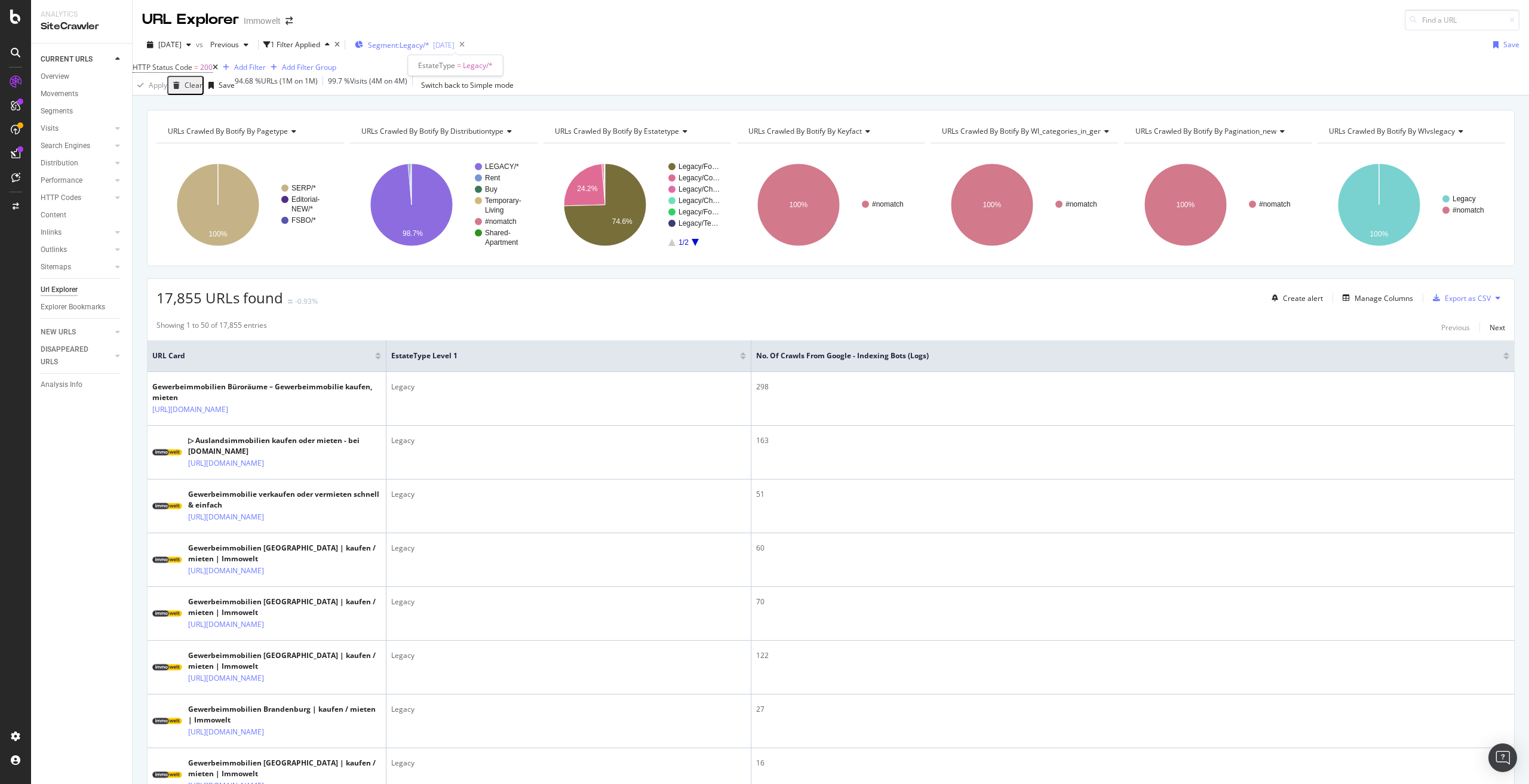
click at [422, 45] on span "Segment: Legacy/*" at bounding box center [398, 44] width 61 height 10
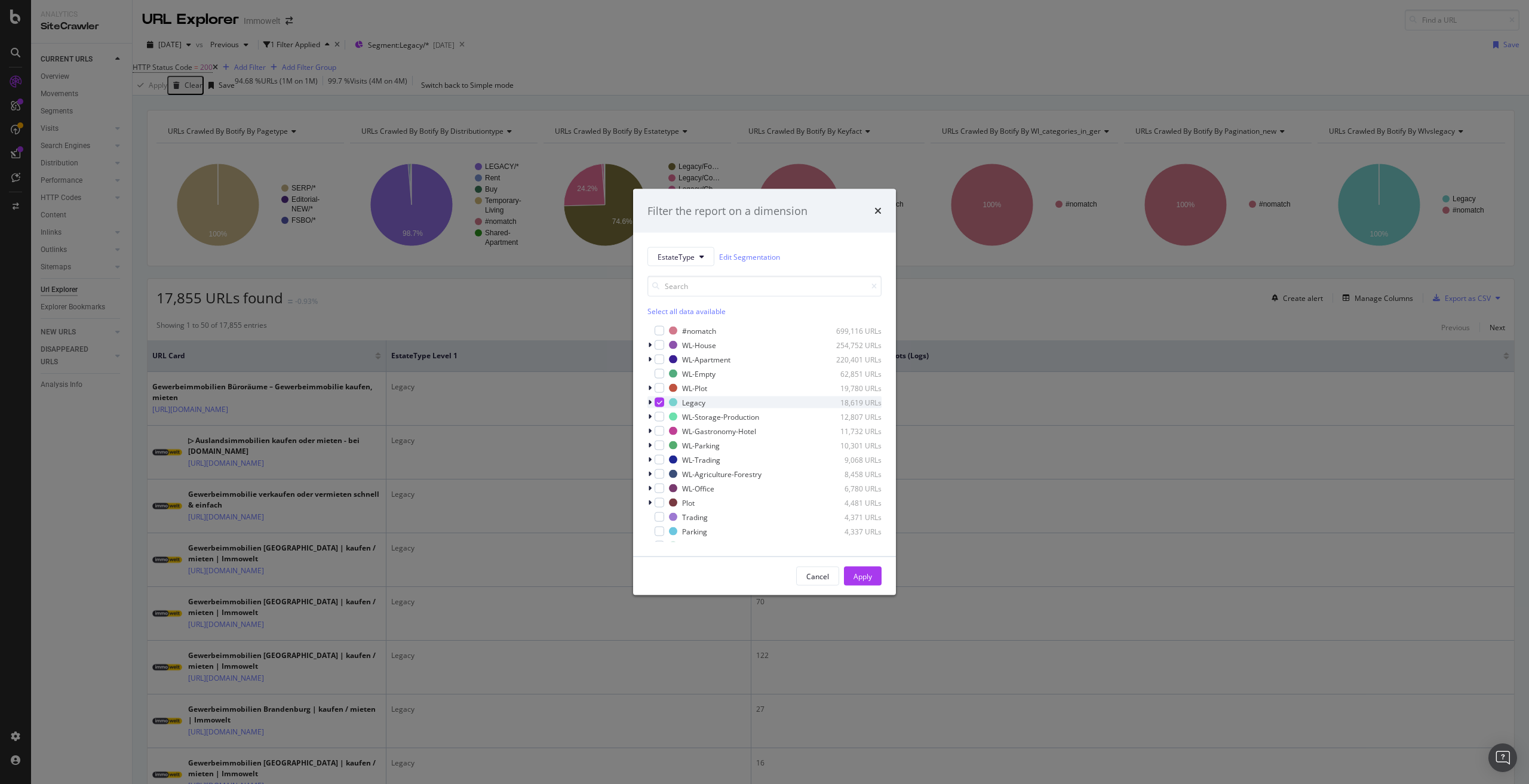
click at [650, 400] on icon "modal" at bounding box center [650, 402] width 4 height 7
click at [663, 405] on div "modal" at bounding box center [659, 402] width 10 height 10
click at [664, 417] on div "modal" at bounding box center [659, 415] width 10 height 10
click at [861, 578] on div "Apply" at bounding box center [863, 576] width 19 height 10
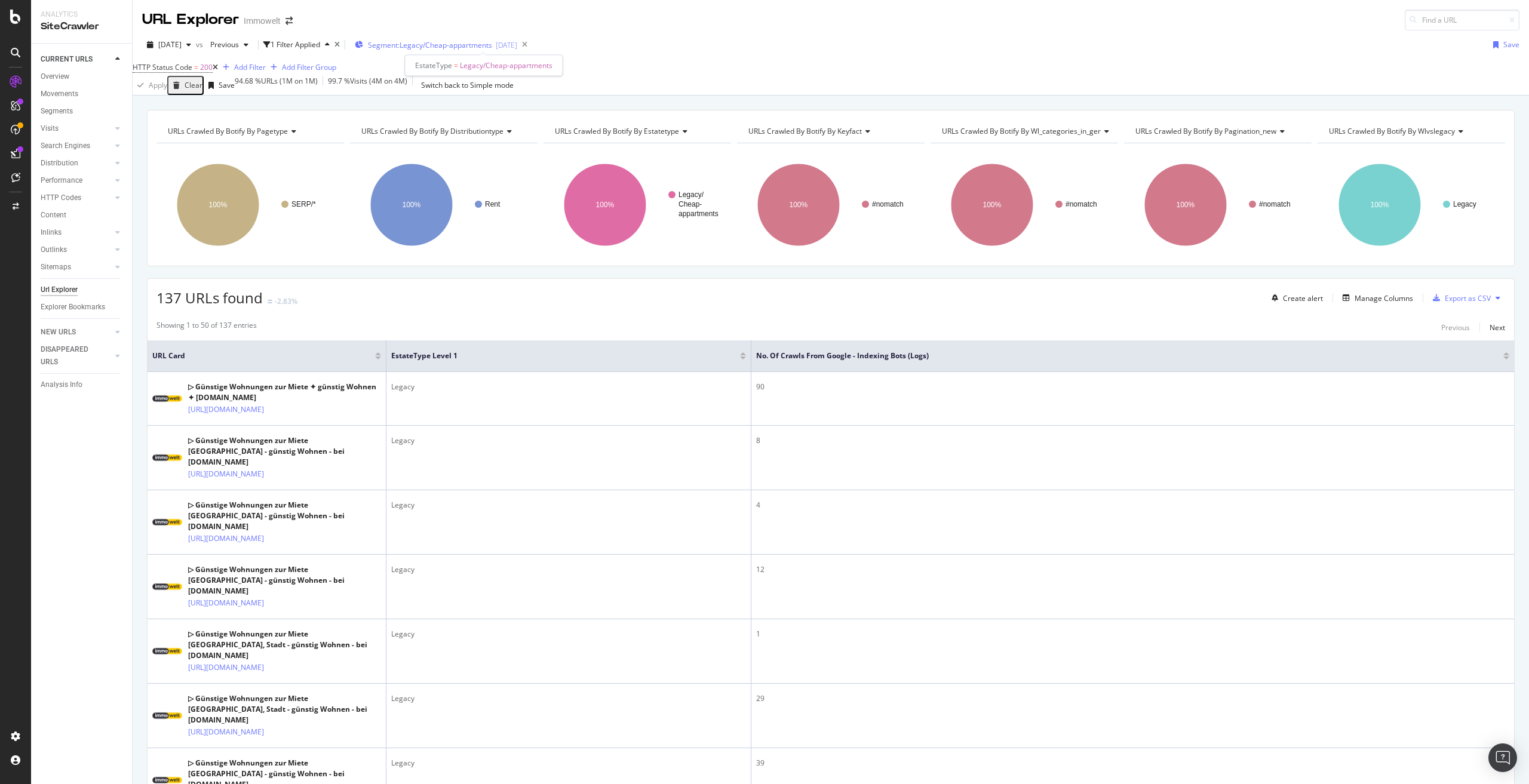
click at [437, 45] on span "Segment: Legacy/Cheap-appartments" at bounding box center [430, 44] width 124 height 10
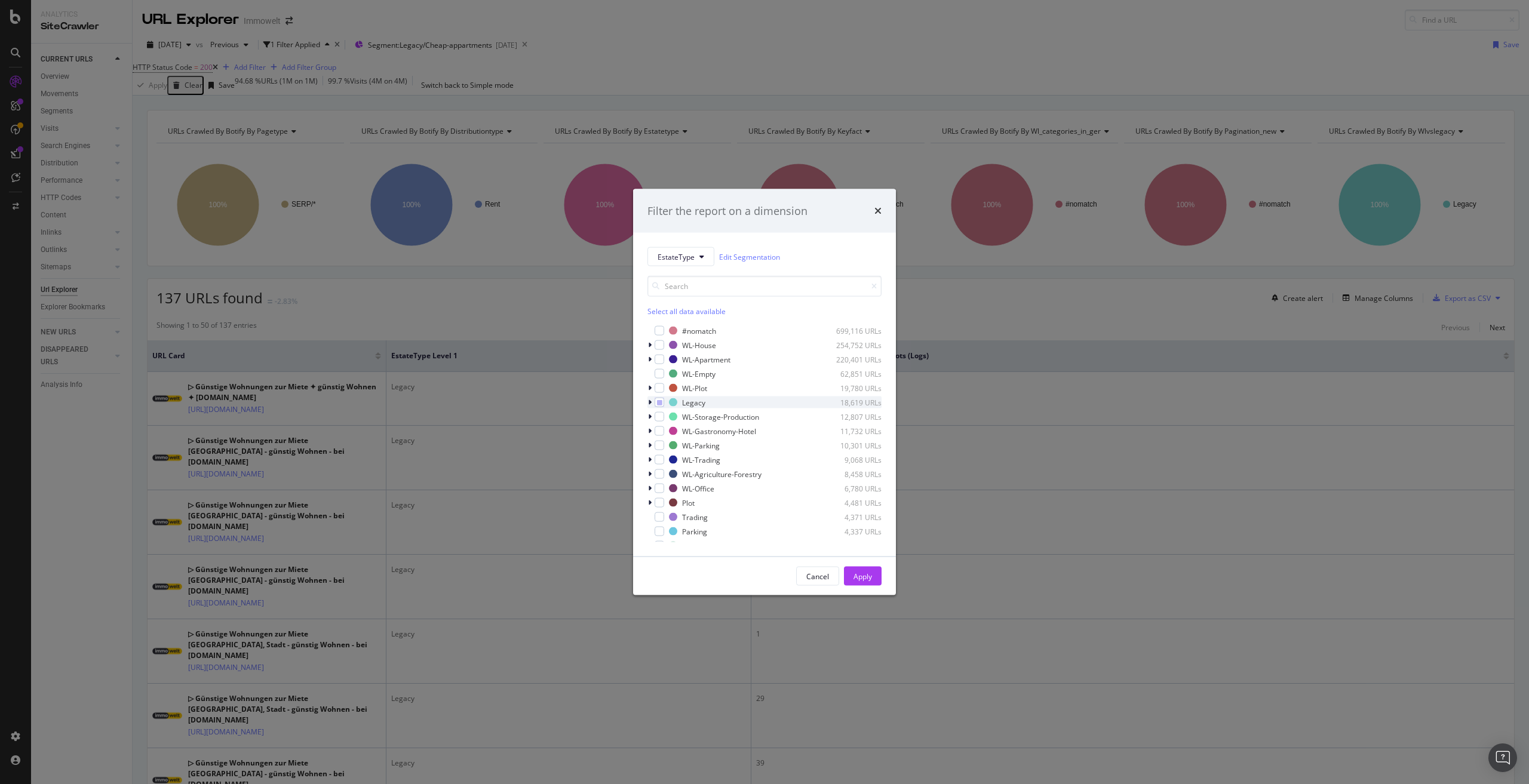
click at [651, 400] on icon "modal" at bounding box center [650, 402] width 4 height 7
click at [663, 417] on icon "modal" at bounding box center [660, 415] width 5 height 6
click at [664, 430] on div "modal" at bounding box center [659, 430] width 10 height 10
click at [868, 573] on div "Apply" at bounding box center [863, 576] width 19 height 10
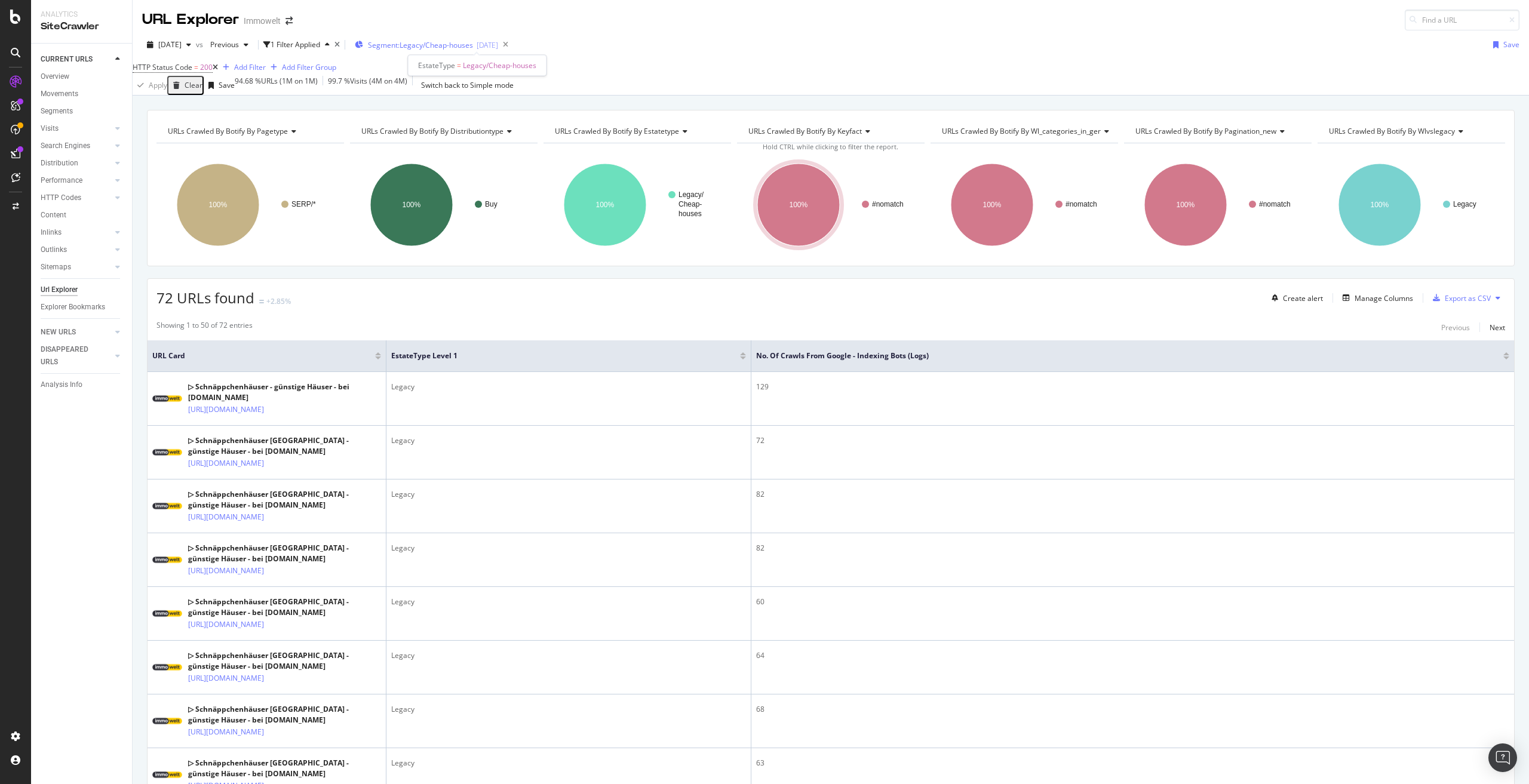
click at [428, 49] on span "Segment: Legacy/Cheap-houses" at bounding box center [420, 44] width 105 height 10
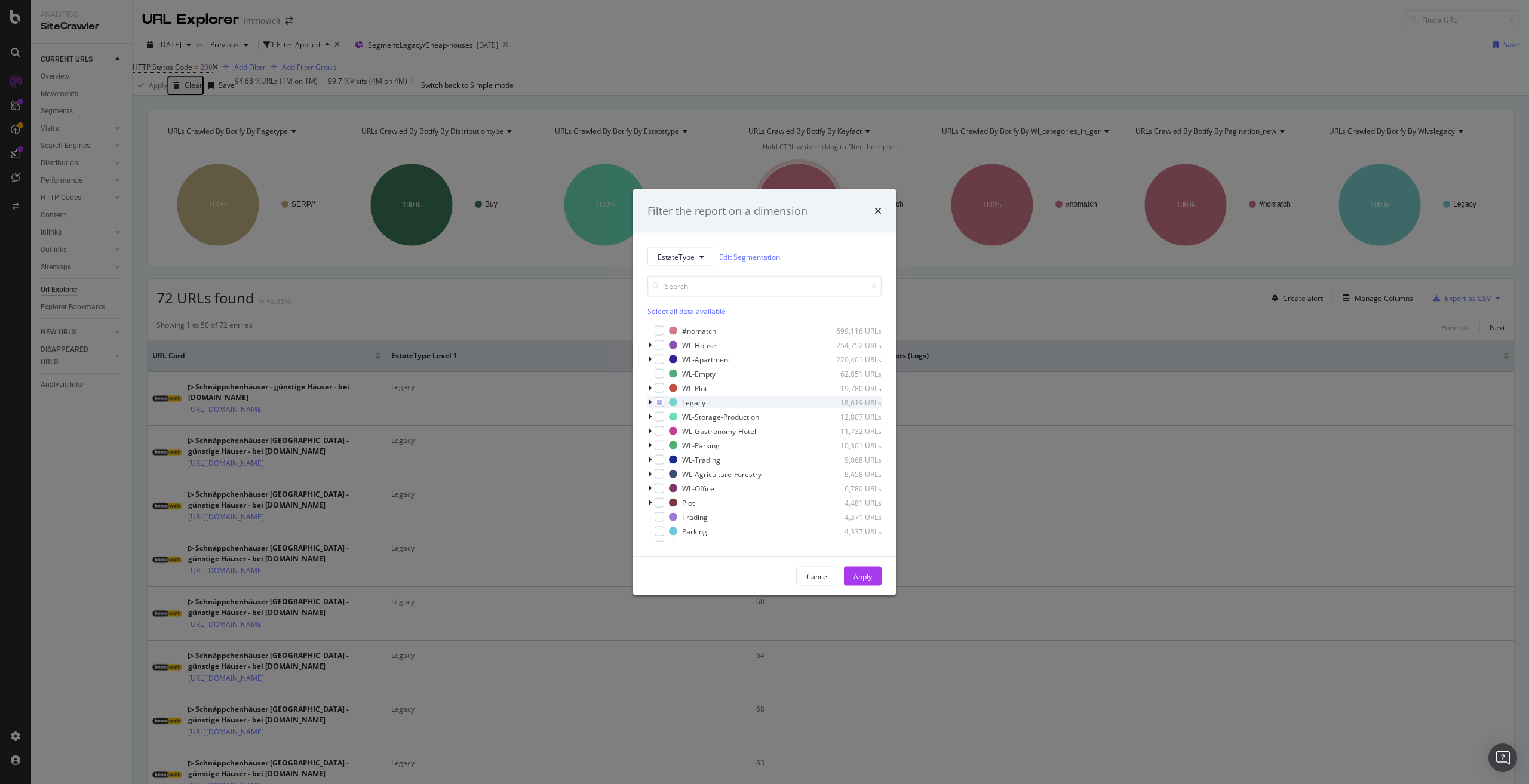
click at [651, 405] on icon "modal" at bounding box center [650, 402] width 4 height 7
click at [663, 430] on icon "modal" at bounding box center [660, 430] width 5 height 6
click at [664, 441] on div "modal" at bounding box center [659, 444] width 10 height 10
click at [858, 573] on div "Apply" at bounding box center [863, 576] width 19 height 10
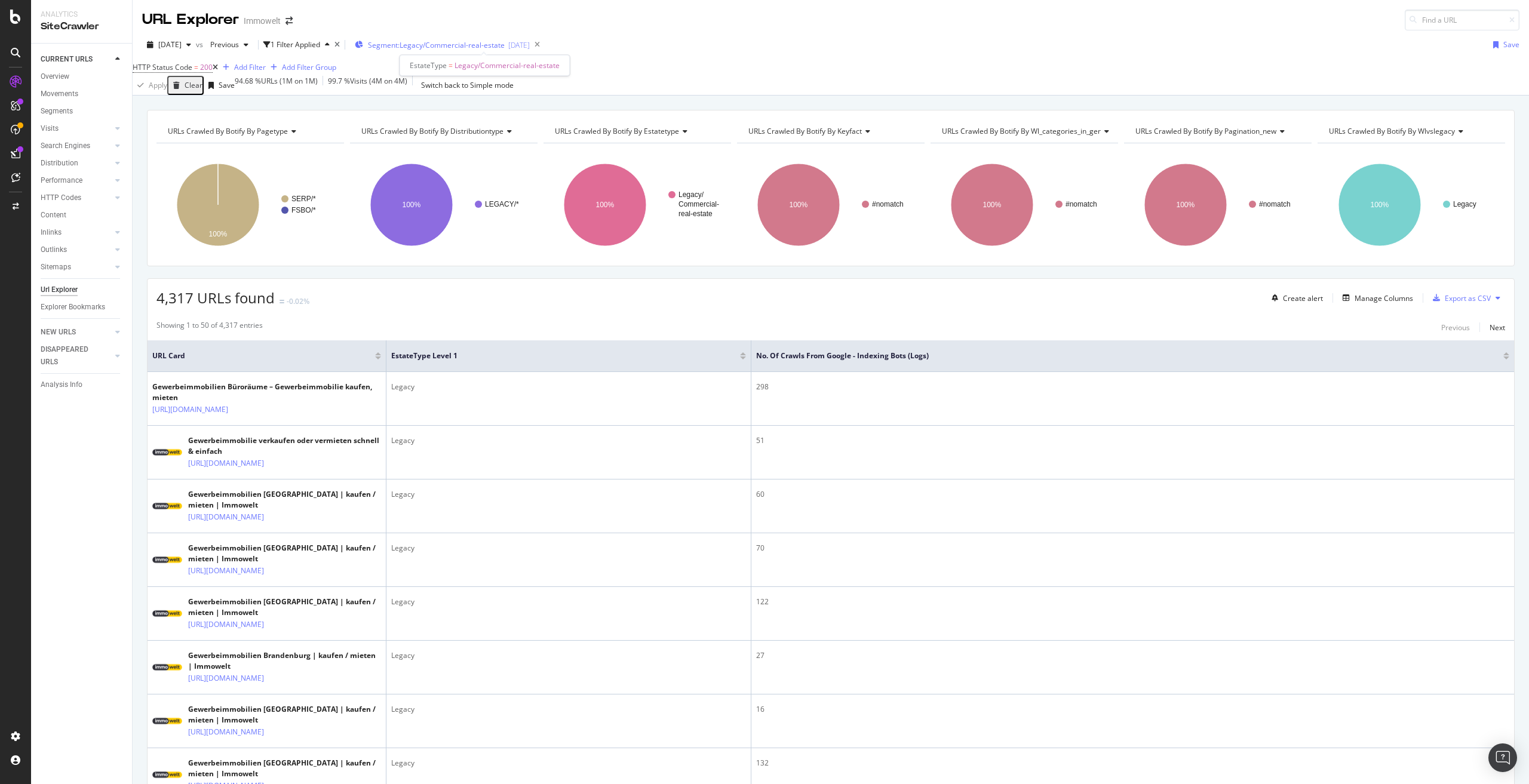
click at [461, 45] on span "Segment: Legacy/Commercial-real-estate" at bounding box center [436, 44] width 136 height 10
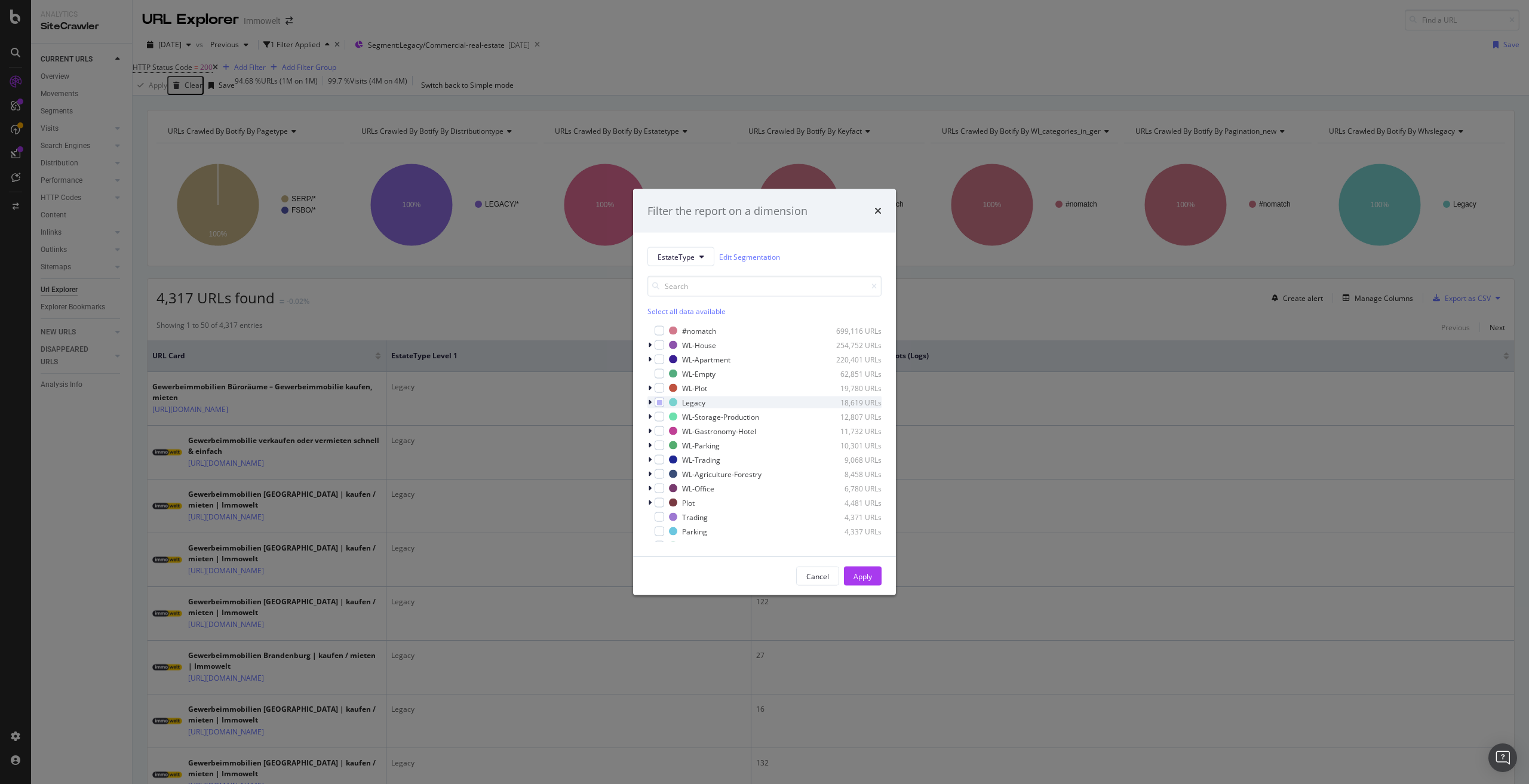
click at [648, 399] on icon "modal" at bounding box center [650, 402] width 4 height 7
click at [663, 445] on icon "modal" at bounding box center [660, 444] width 5 height 6
click at [664, 460] on div "modal" at bounding box center [659, 458] width 10 height 10
click at [856, 573] on div "Apply" at bounding box center [863, 576] width 19 height 10
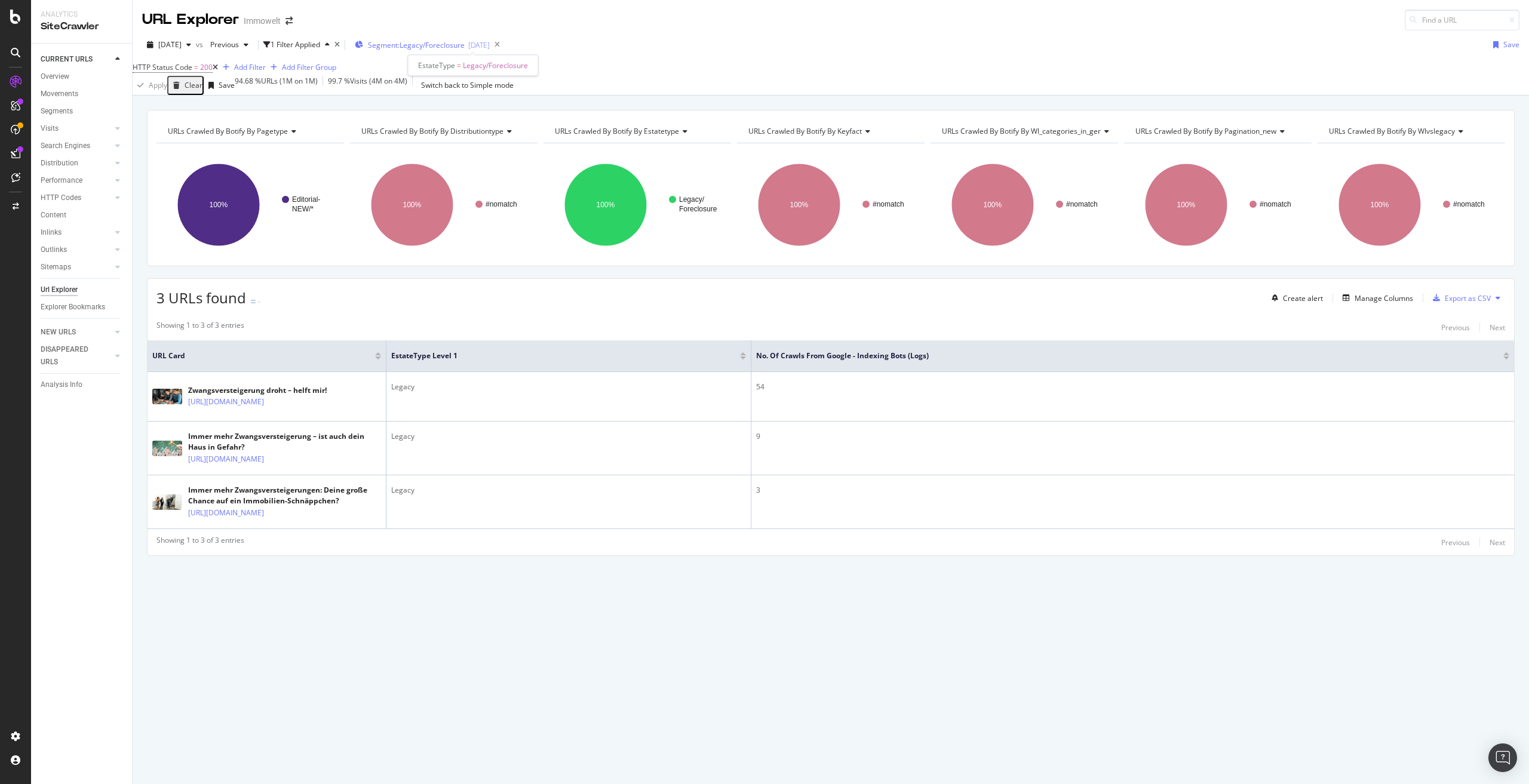
click at [439, 48] on span "Segment: Legacy/Foreclosure" at bounding box center [415, 44] width 97 height 10
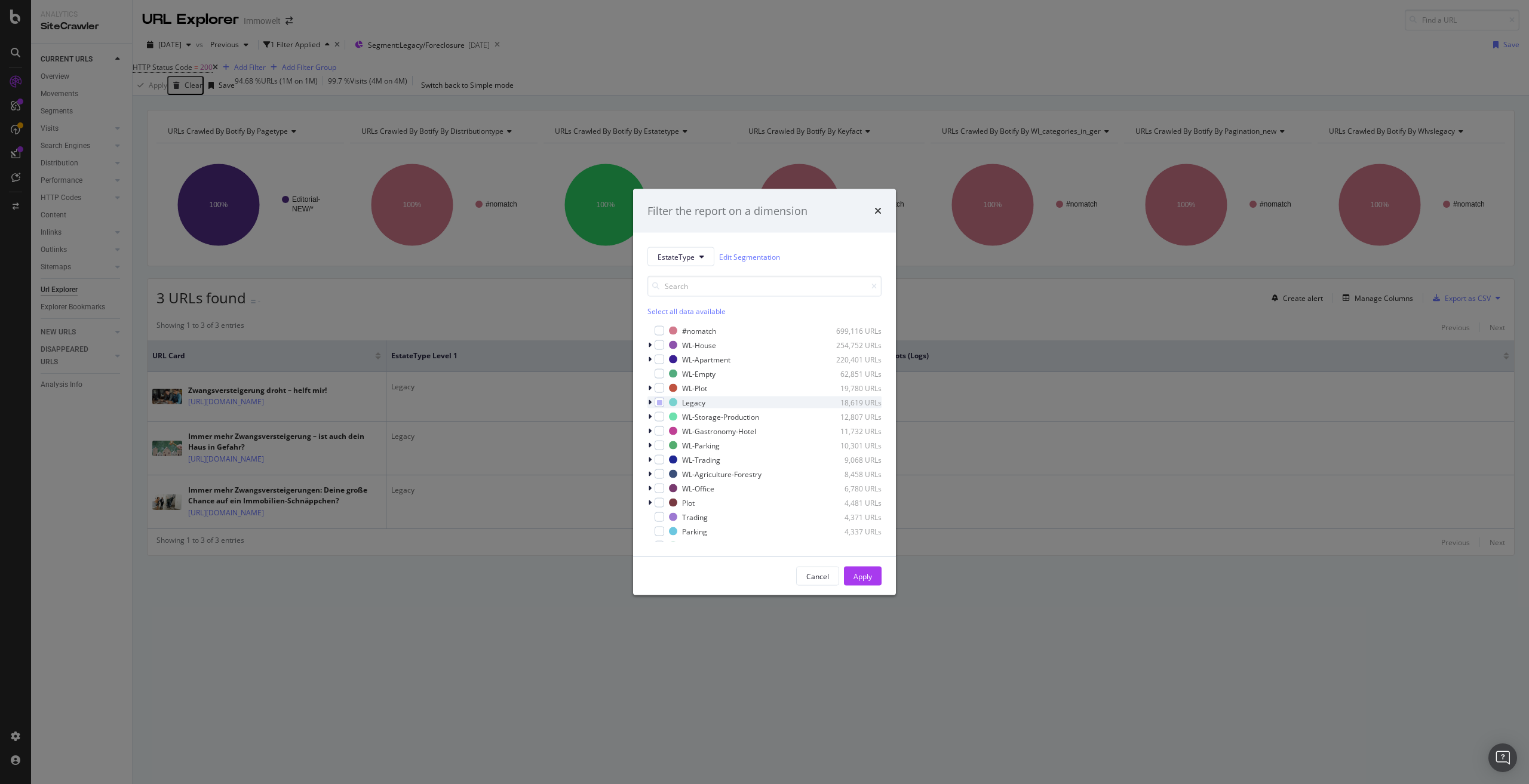
click at [649, 402] on icon "modal" at bounding box center [650, 402] width 4 height 7
click at [663, 460] on icon "modal" at bounding box center [660, 458] width 5 height 6
click at [664, 470] on div "modal" at bounding box center [659, 473] width 10 height 10
click at [857, 573] on div "Apply" at bounding box center [863, 576] width 19 height 10
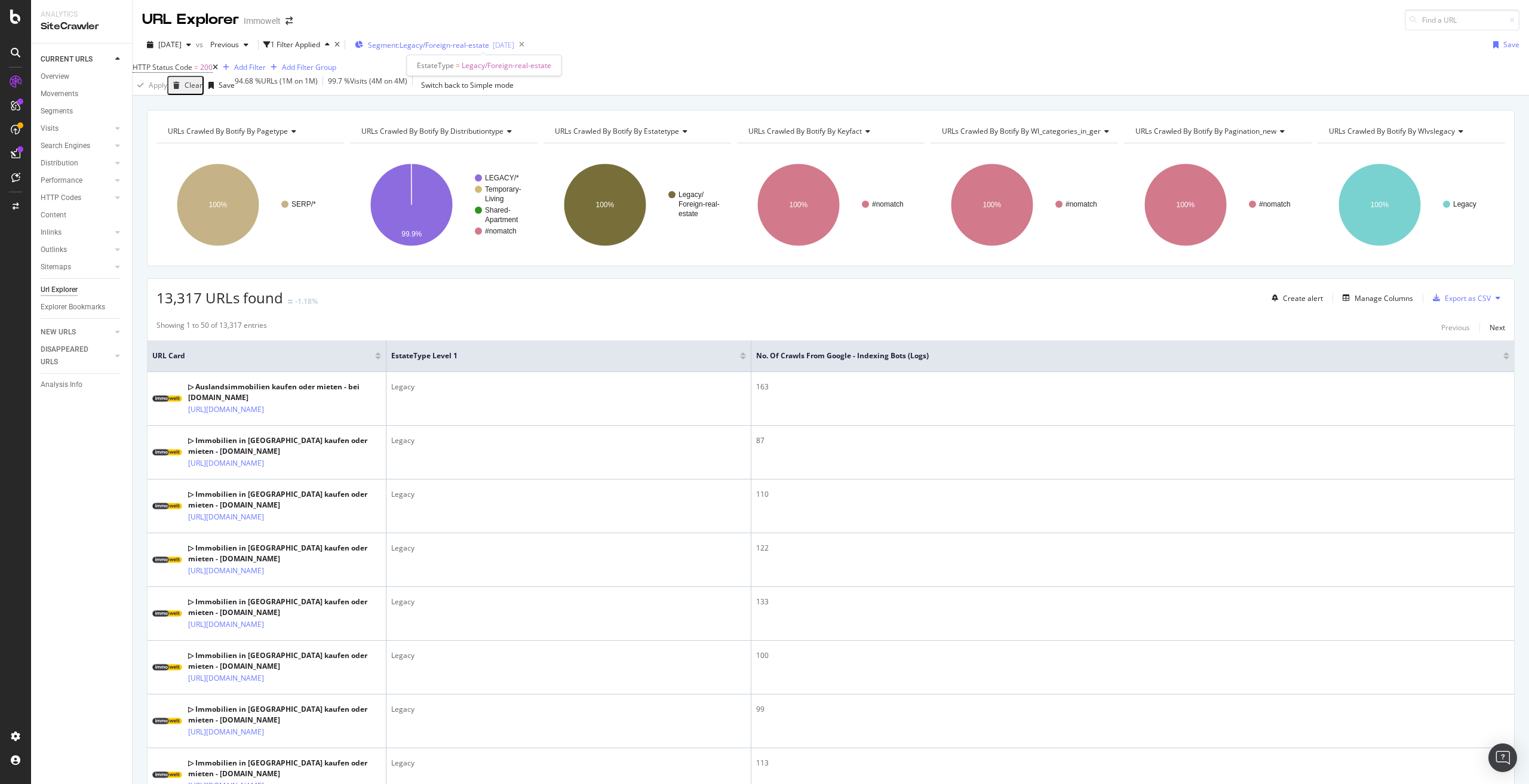
click at [480, 41] on span "Segment: Legacy/Foreign-real-estate" at bounding box center [428, 44] width 121 height 10
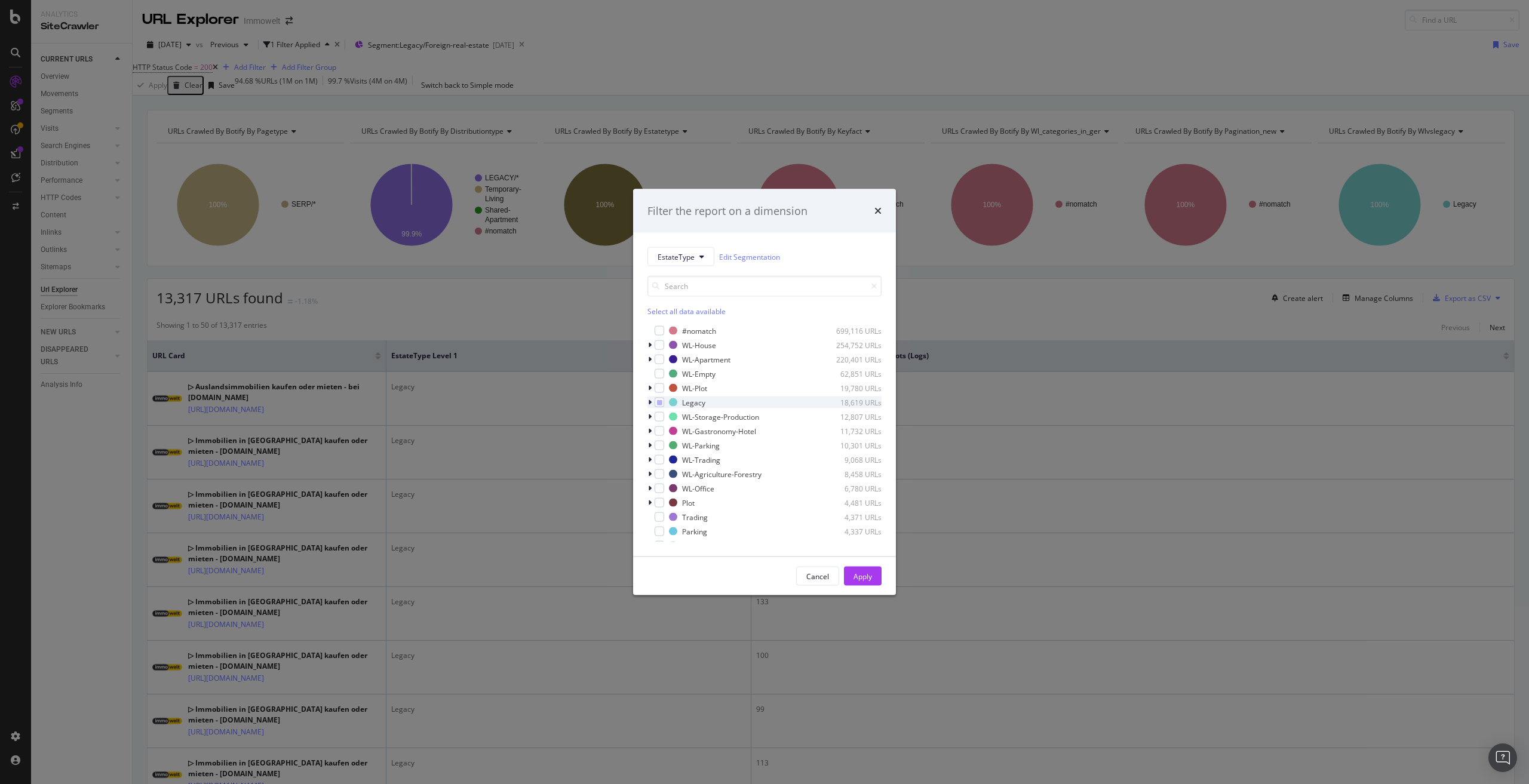
click at [648, 402] on icon "modal" at bounding box center [650, 402] width 4 height 7
click at [664, 472] on div "modal" at bounding box center [659, 473] width 10 height 10
click at [664, 488] on div "modal" at bounding box center [659, 487] width 10 height 10
click at [664, 384] on div "modal" at bounding box center [659, 382] width 10 height 10
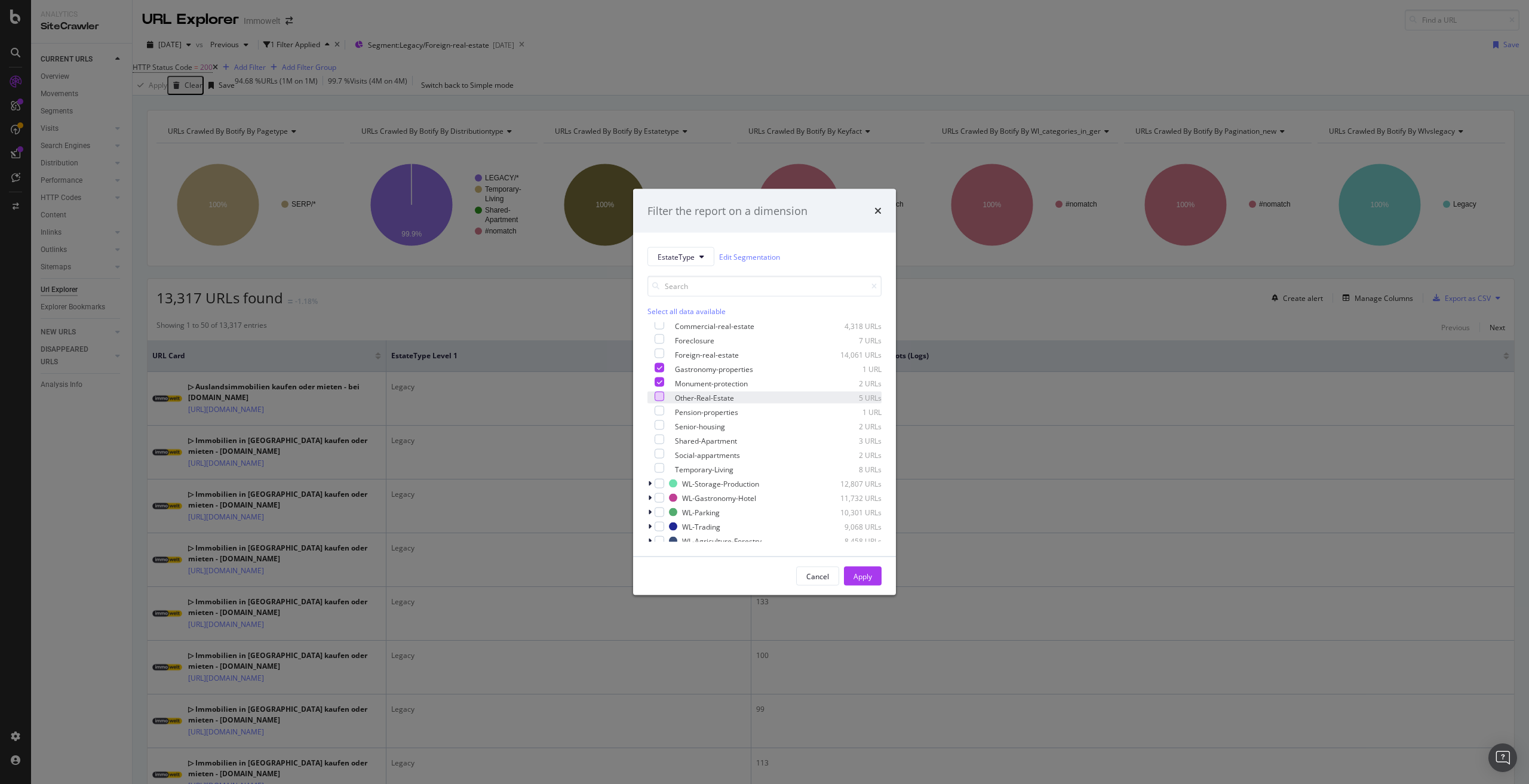
click at [664, 398] on div "modal" at bounding box center [659, 396] width 10 height 10
click at [664, 414] on div "modal" at bounding box center [659, 411] width 10 height 10
click at [664, 430] on div "modal" at bounding box center [659, 425] width 10 height 10
click at [664, 443] on div "modal" at bounding box center [659, 439] width 10 height 10
click at [664, 454] on div "modal" at bounding box center [659, 454] width 10 height 10
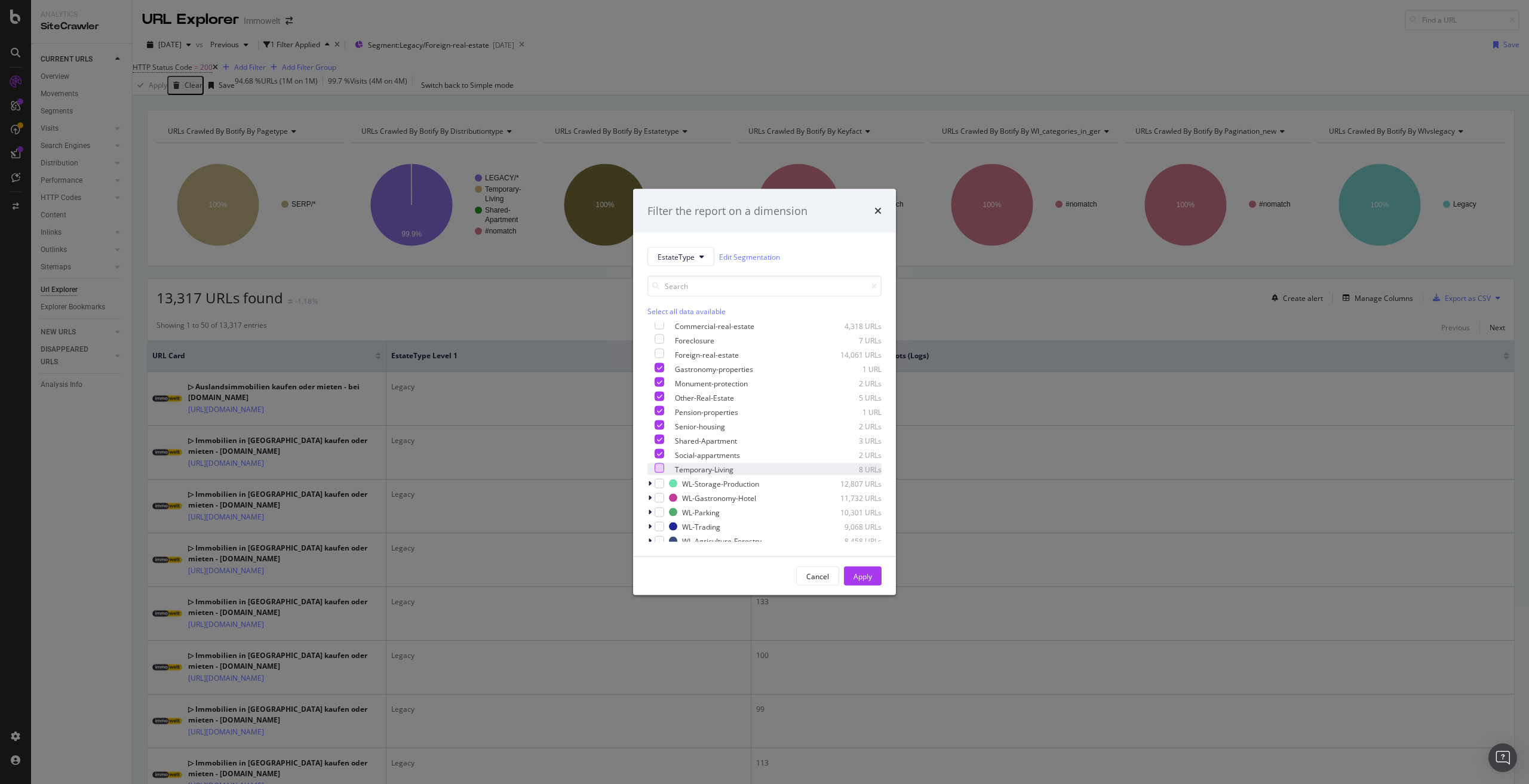
click at [664, 470] on div "modal" at bounding box center [659, 468] width 10 height 10
click at [863, 577] on div "Apply" at bounding box center [863, 576] width 19 height 10
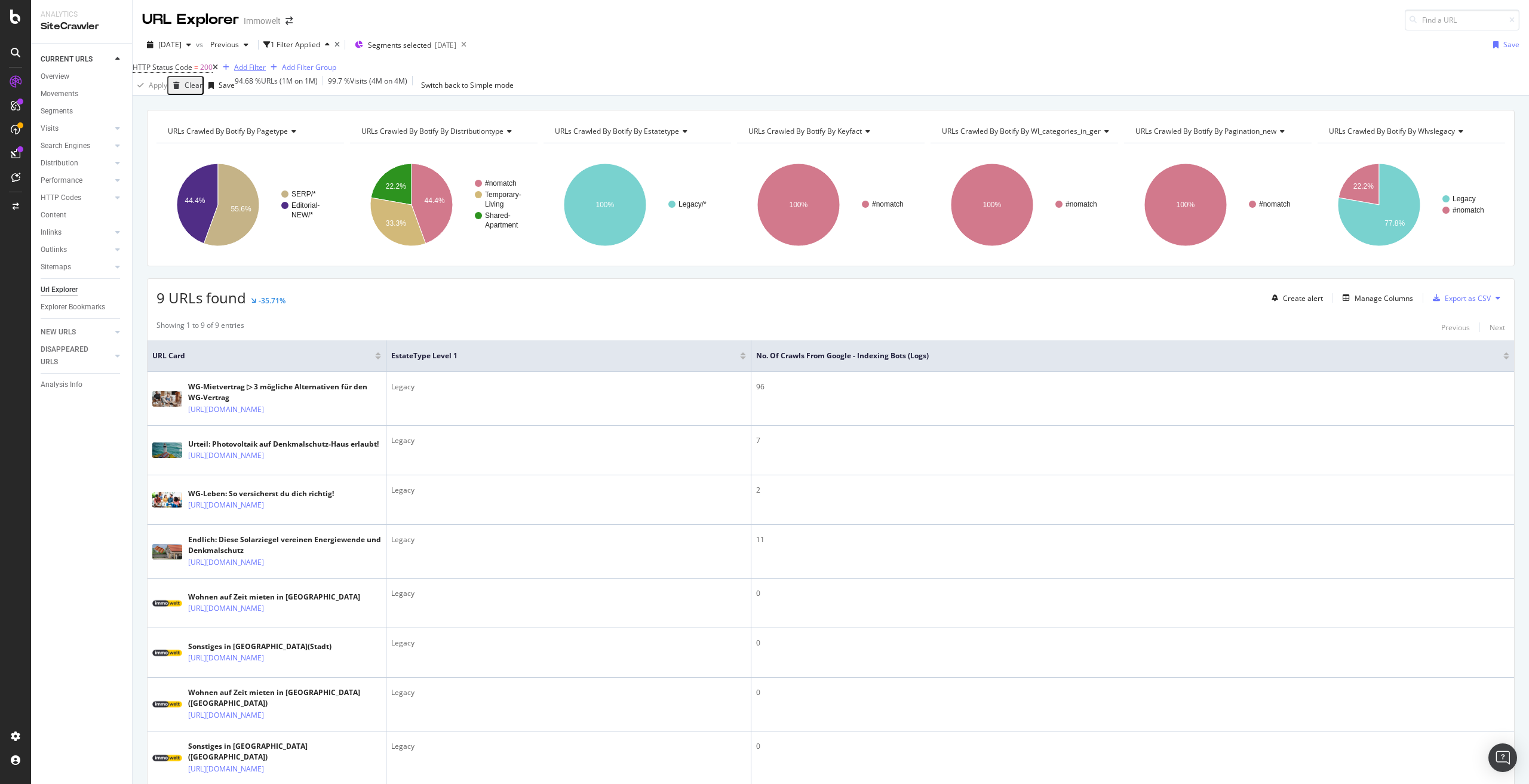
click at [260, 73] on div "Add Filter" at bounding box center [250, 66] width 32 height 10
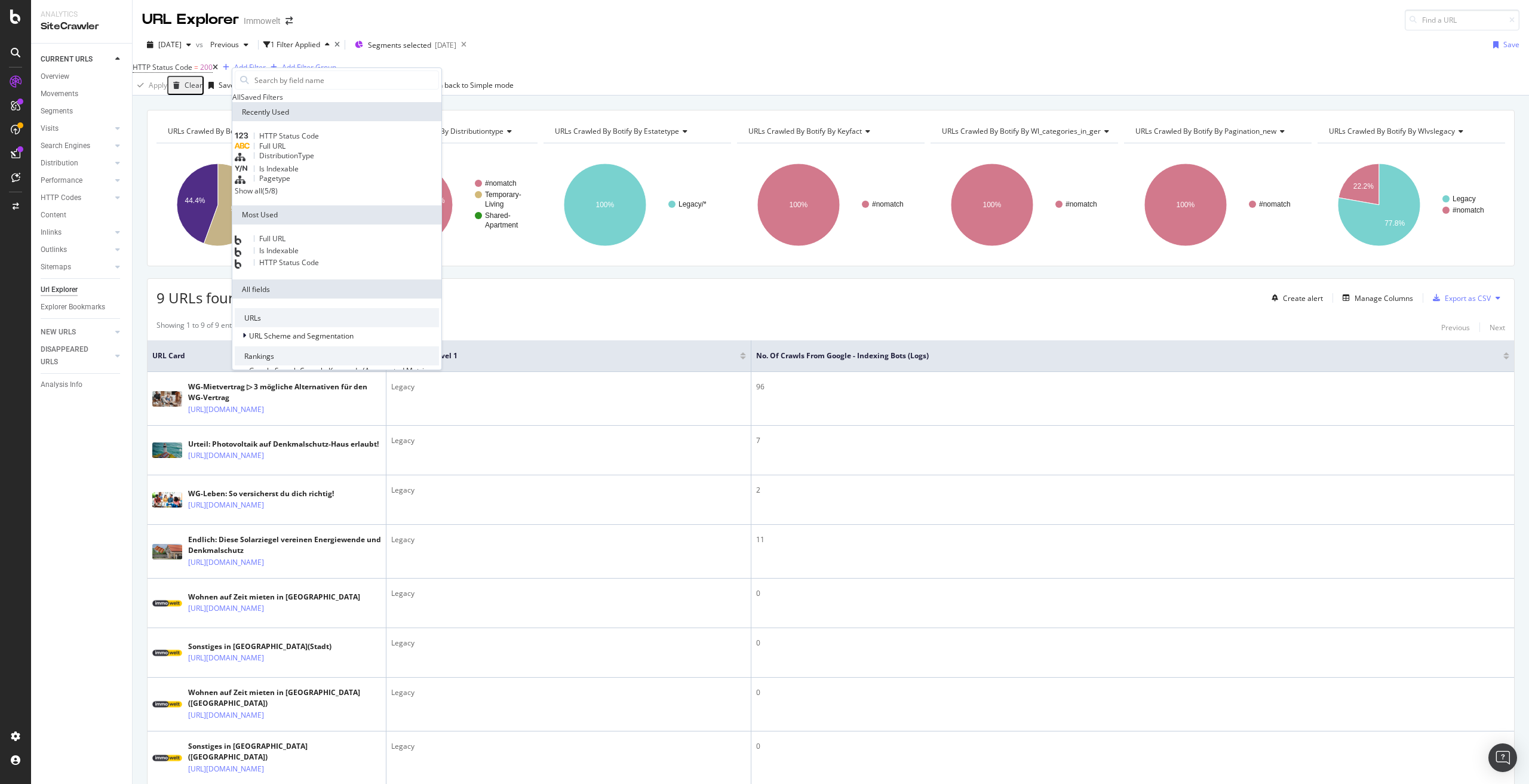
click at [282, 151] on span "Full URL" at bounding box center [273, 145] width 27 height 10
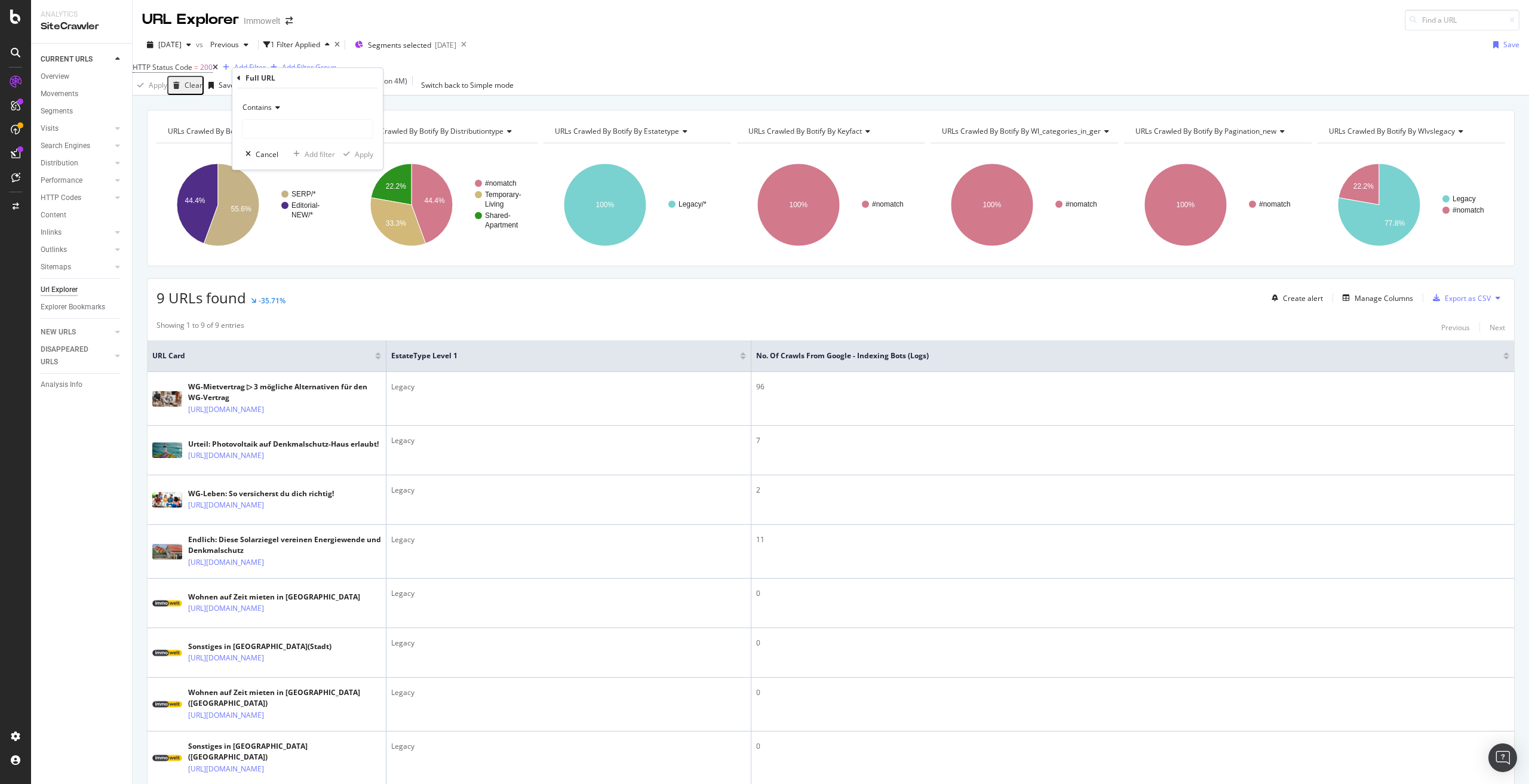
click at [275, 107] on icon at bounding box center [276, 107] width 8 height 7
click at [287, 244] on span "Doesn't contain" at bounding box center [274, 240] width 52 height 10
click at [298, 131] on input "text" at bounding box center [307, 129] width 130 height 19
type input "ratgeber"
click at [367, 157] on div "Apply" at bounding box center [364, 154] width 19 height 10
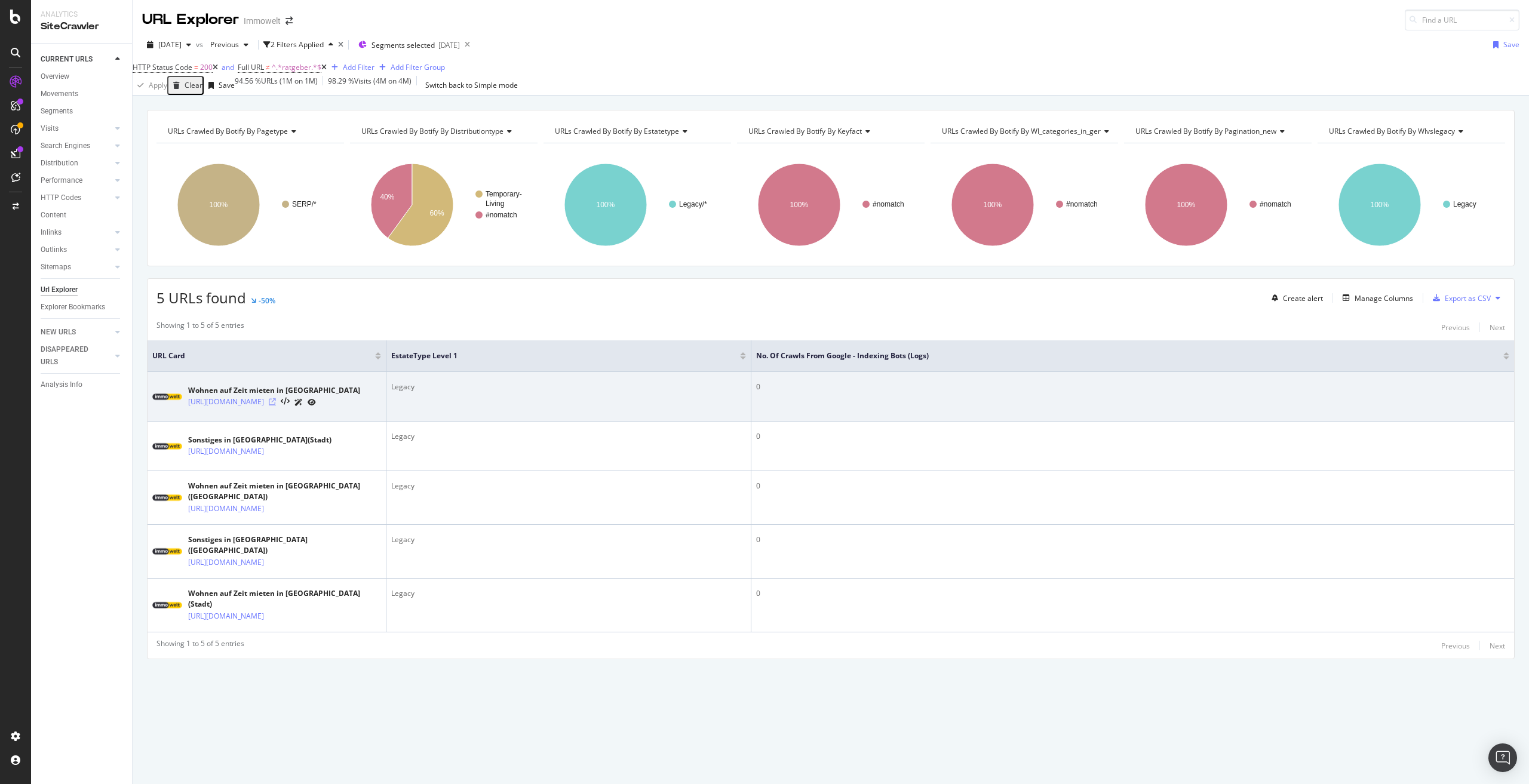
click at [276, 406] on icon at bounding box center [272, 402] width 7 height 7
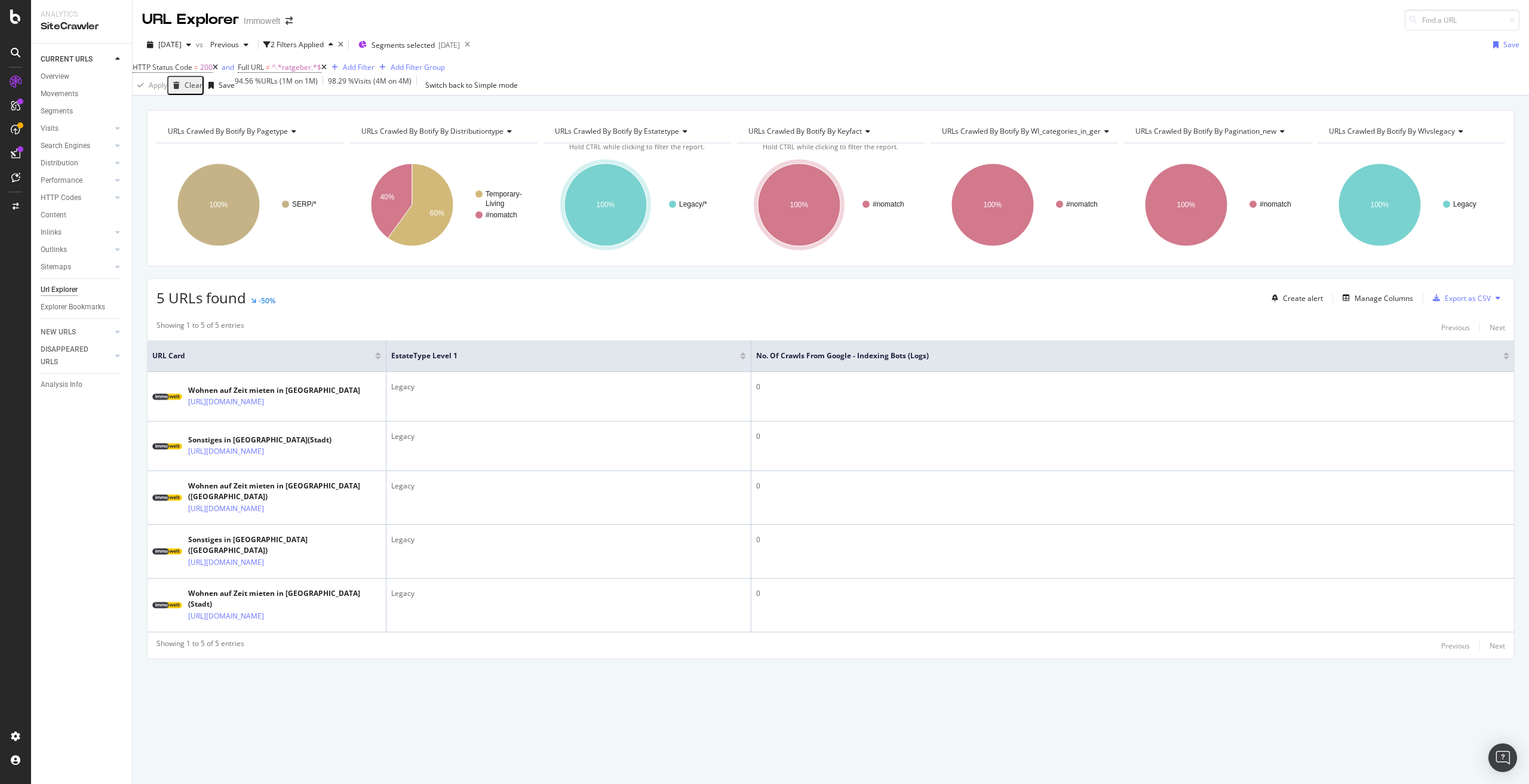
click at [327, 71] on icon at bounding box center [324, 67] width 5 height 7
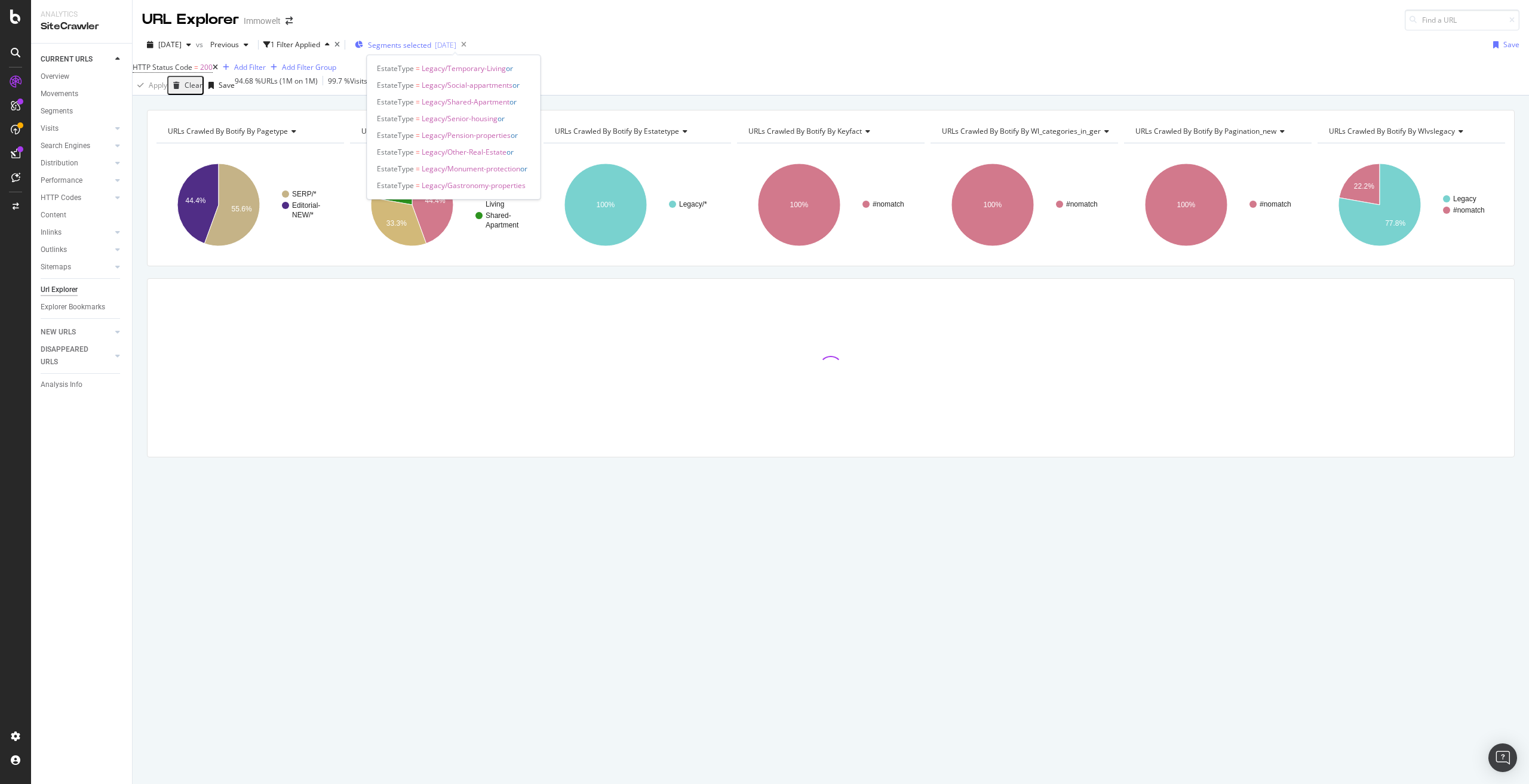
click at [431, 47] on span "Segments selected" at bounding box center [399, 44] width 63 height 10
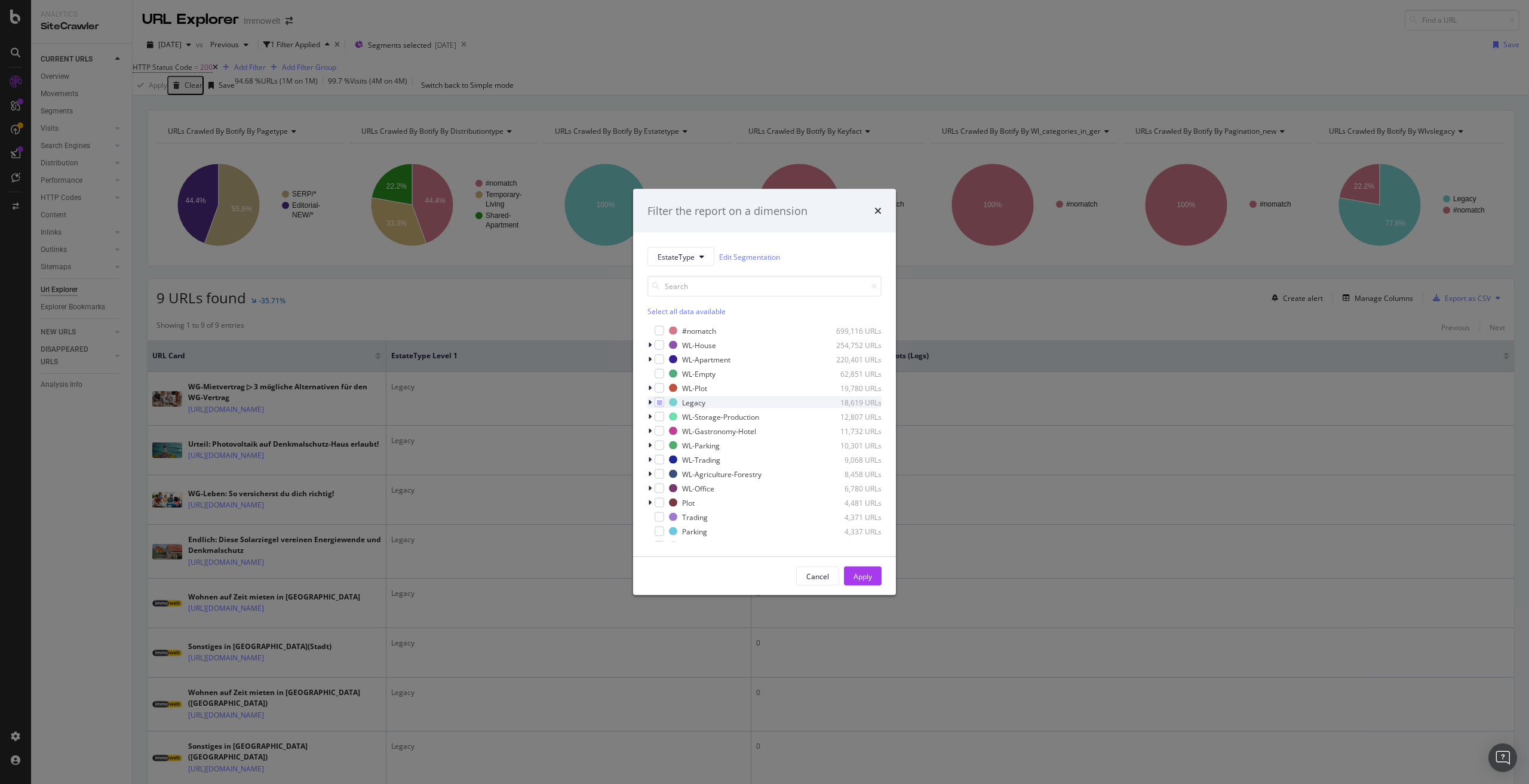
click at [650, 401] on icon "modal" at bounding box center [650, 402] width 4 height 7
click at [663, 487] on icon "modal" at bounding box center [660, 487] width 5 height 6
click at [663, 505] on icon "modal" at bounding box center [660, 501] width 5 height 6
click at [663, 517] on icon "modal" at bounding box center [660, 516] width 5 height 6
click at [663, 532] on icon "modal" at bounding box center [660, 530] width 5 height 6
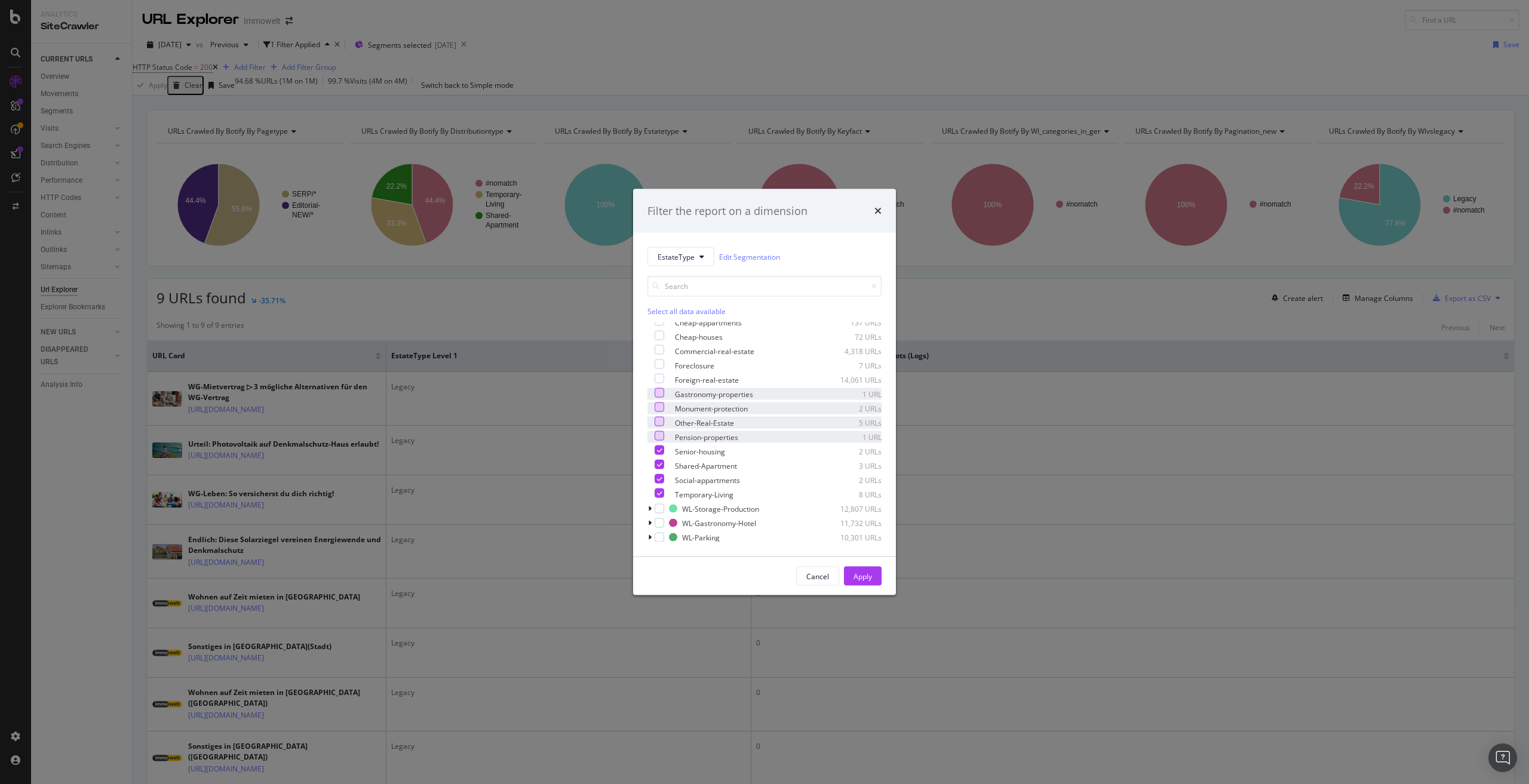
scroll to position [120, 0]
click at [663, 423] on icon "modal" at bounding box center [660, 425] width 5 height 6
click at [663, 438] on icon "modal" at bounding box center [660, 439] width 5 height 6
click at [663, 457] on icon "modal" at bounding box center [660, 454] width 5 height 6
click at [663, 467] on icon "modal" at bounding box center [660, 468] width 5 height 6
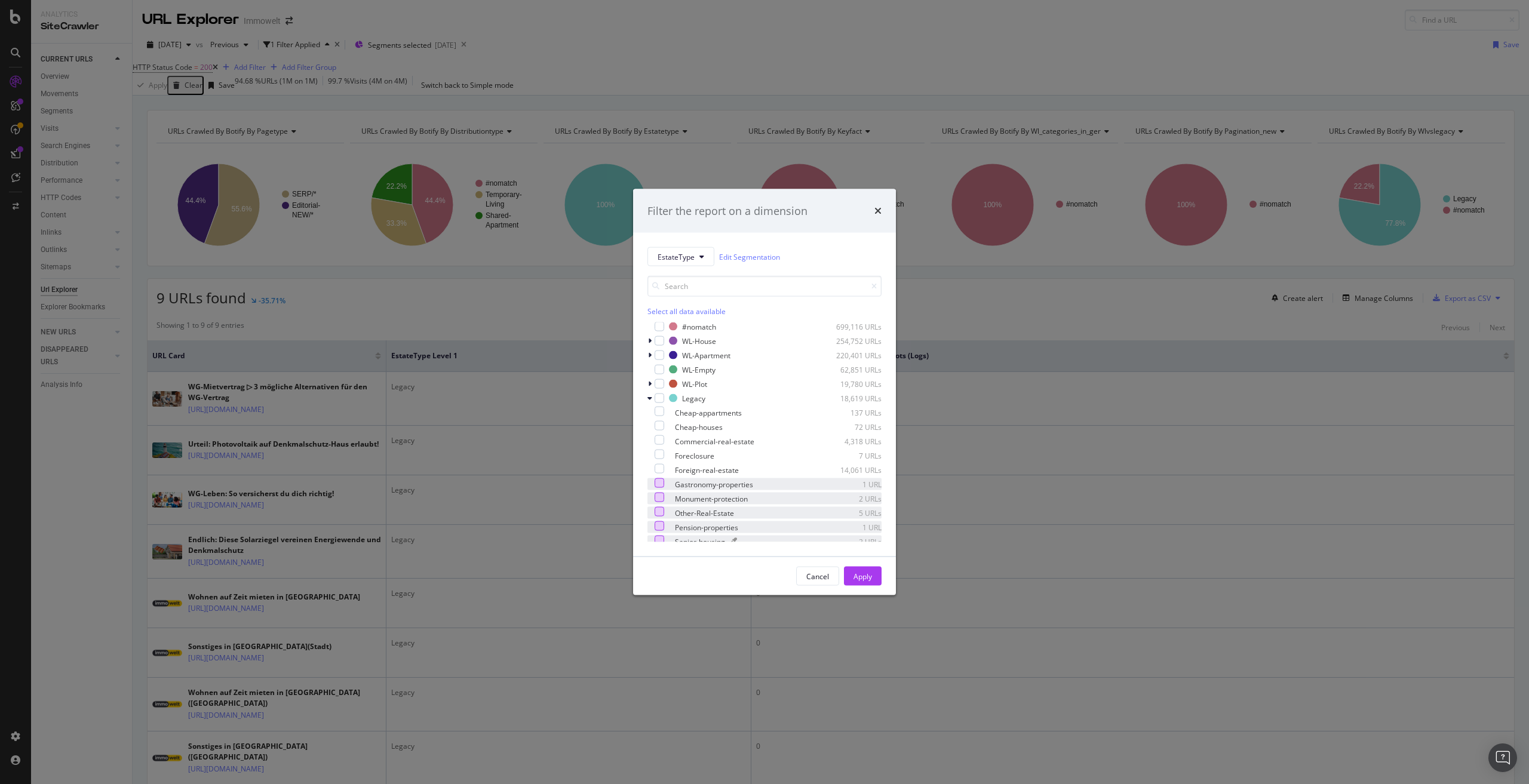
scroll to position [0, 0]
click at [664, 415] on div "modal" at bounding box center [659, 415] width 10 height 10
click at [865, 577] on div "Apply" at bounding box center [863, 576] width 19 height 10
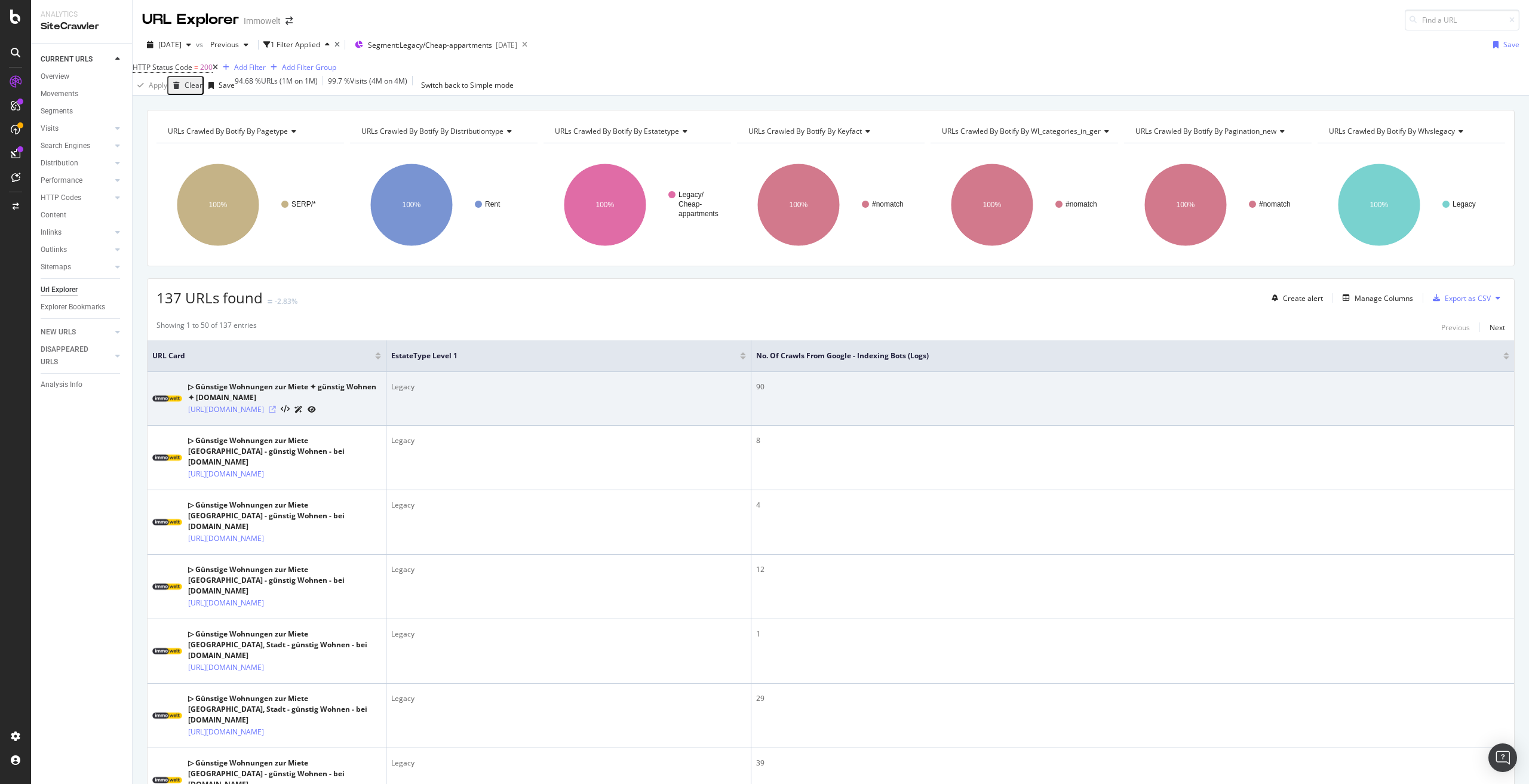
click at [276, 414] on icon at bounding box center [272, 410] width 7 height 7
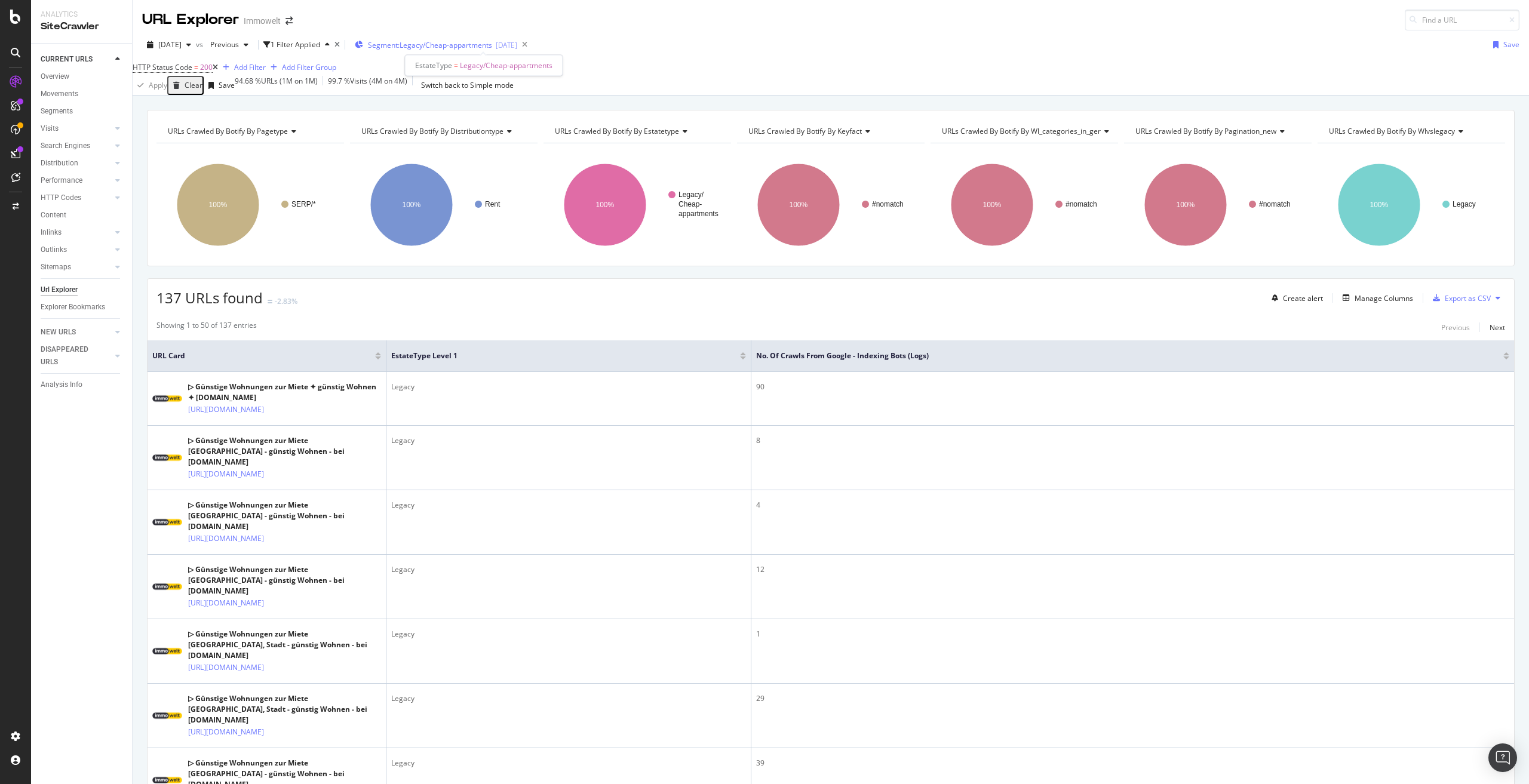
click at [448, 42] on span "Segment: Legacy/Cheap-appartments" at bounding box center [430, 44] width 124 height 10
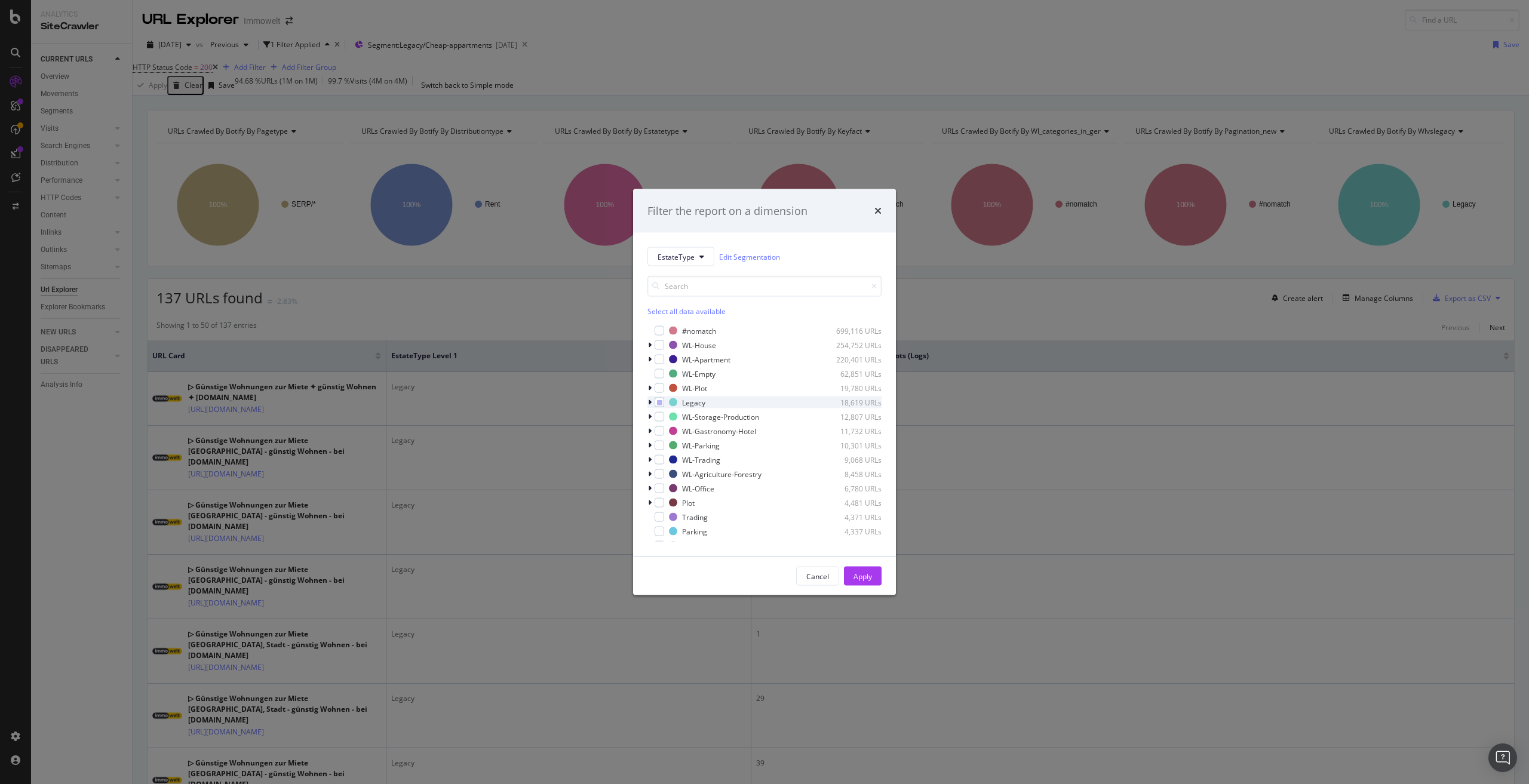
click at [650, 401] on icon "modal" at bounding box center [650, 402] width 4 height 7
click at [663, 416] on icon "modal" at bounding box center [660, 415] width 5 height 6
click at [652, 403] on icon "modal" at bounding box center [649, 402] width 4 height 7
click at [650, 522] on icon "modal" at bounding box center [650, 522] width 4 height 7
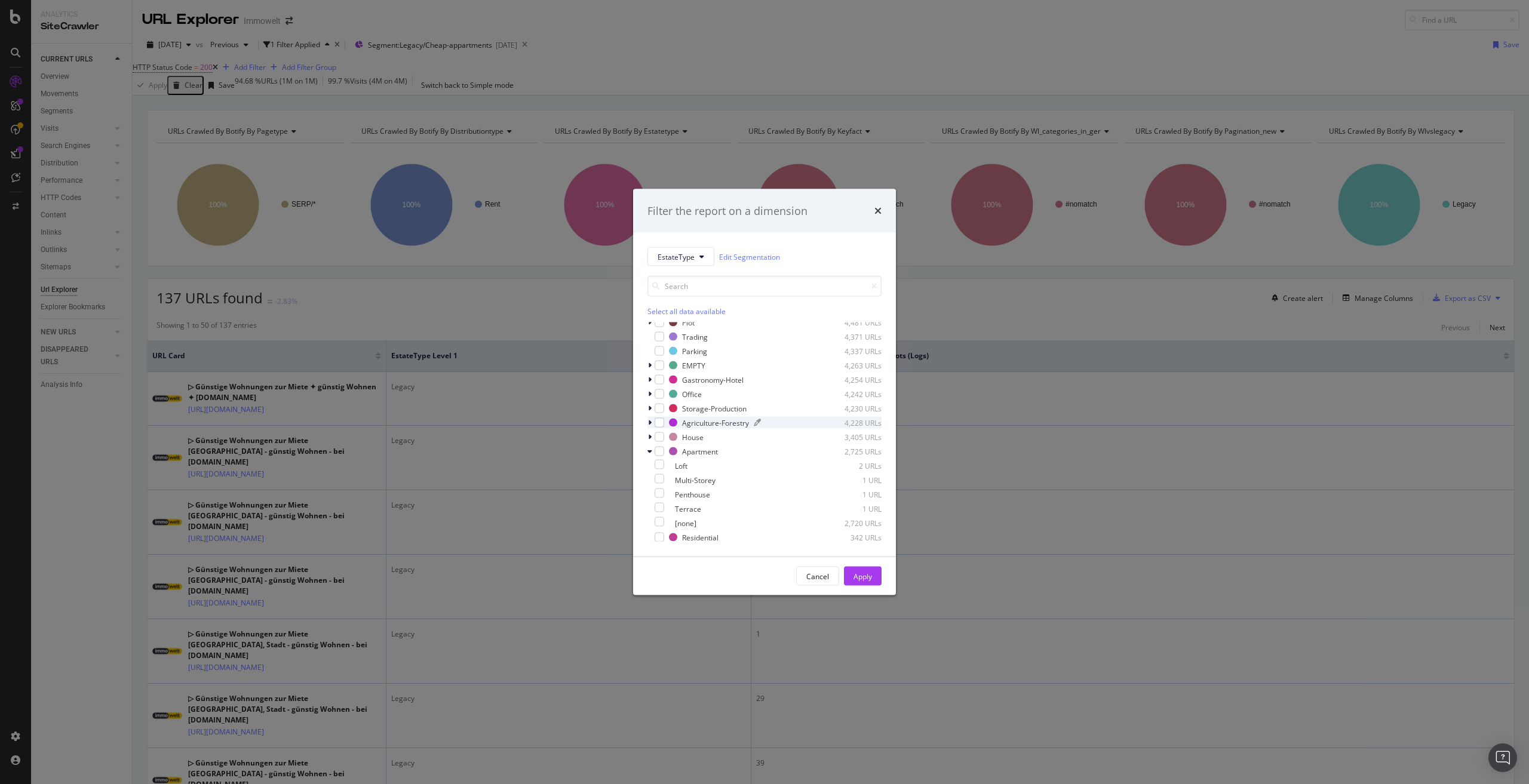
scroll to position [182, 0]
click at [664, 463] on div "modal" at bounding box center [659, 463] width 10 height 10
click at [858, 571] on div "Apply" at bounding box center [863, 576] width 19 height 10
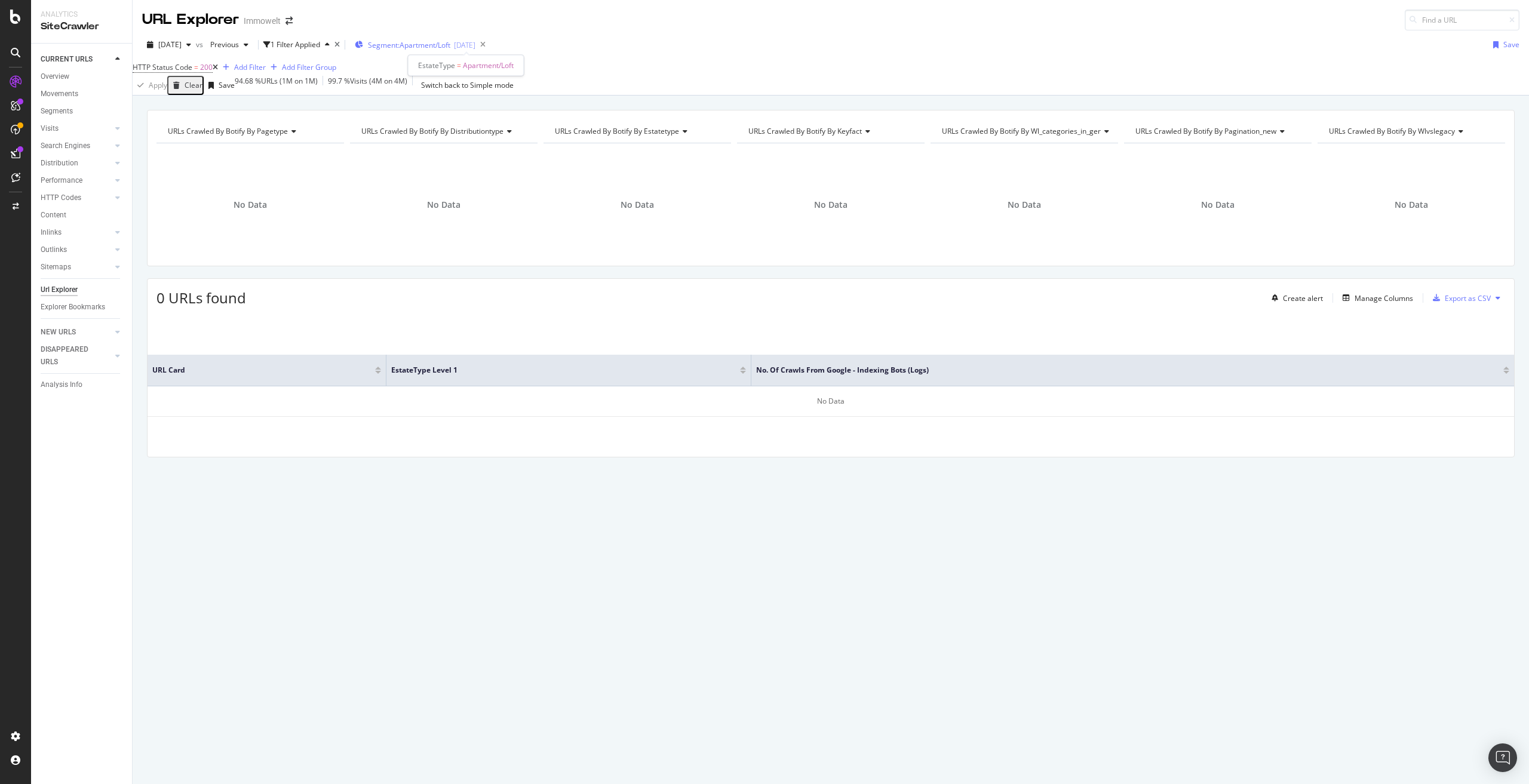
click at [450, 46] on span "Segment: Apartment/Loft" at bounding box center [408, 44] width 82 height 10
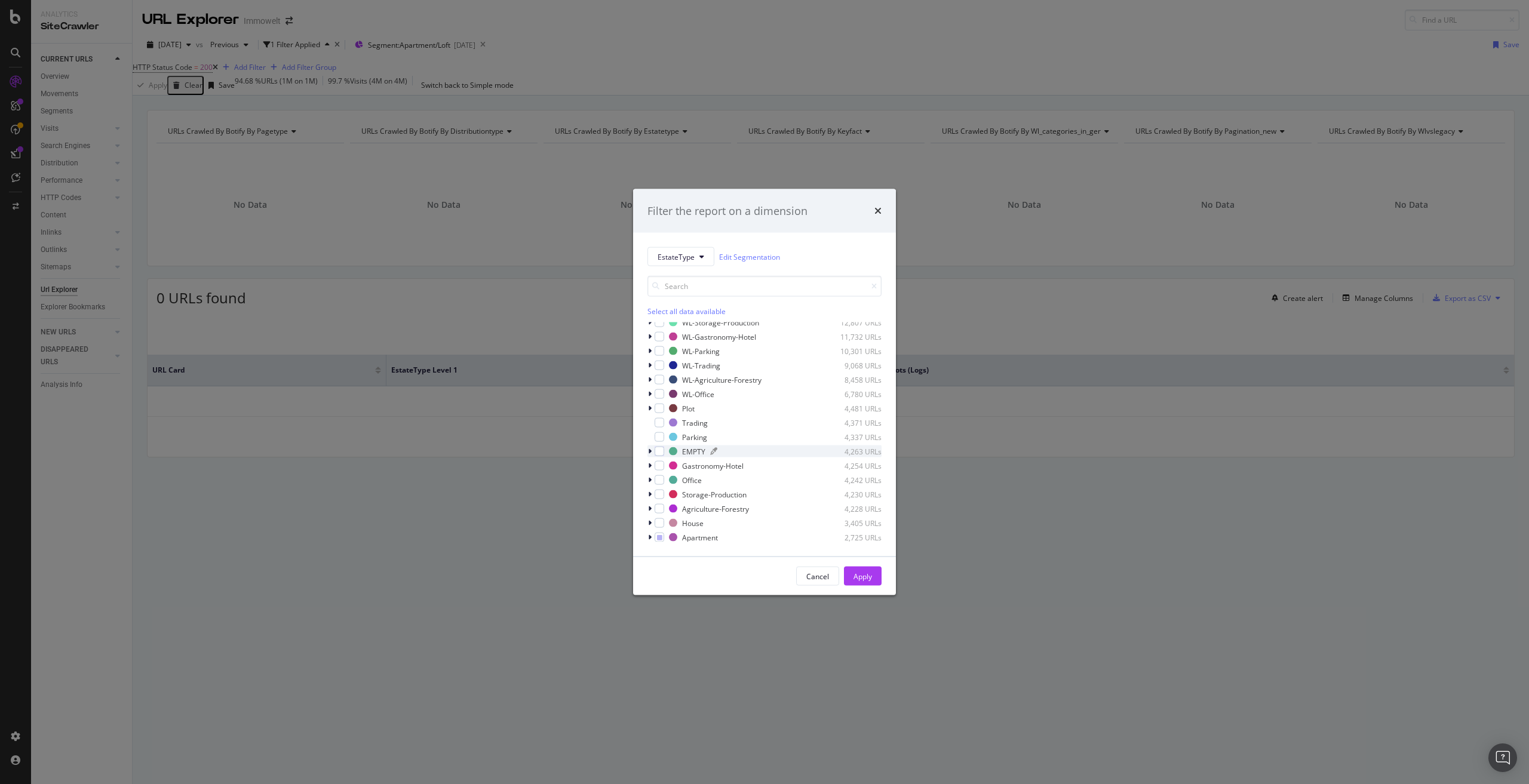
scroll to position [110, 0]
click at [649, 522] on icon "modal" at bounding box center [650, 522] width 4 height 7
click at [663, 476] on icon "modal" at bounding box center [660, 475] width 5 height 6
click at [664, 493] on div "modal" at bounding box center [659, 490] width 10 height 10
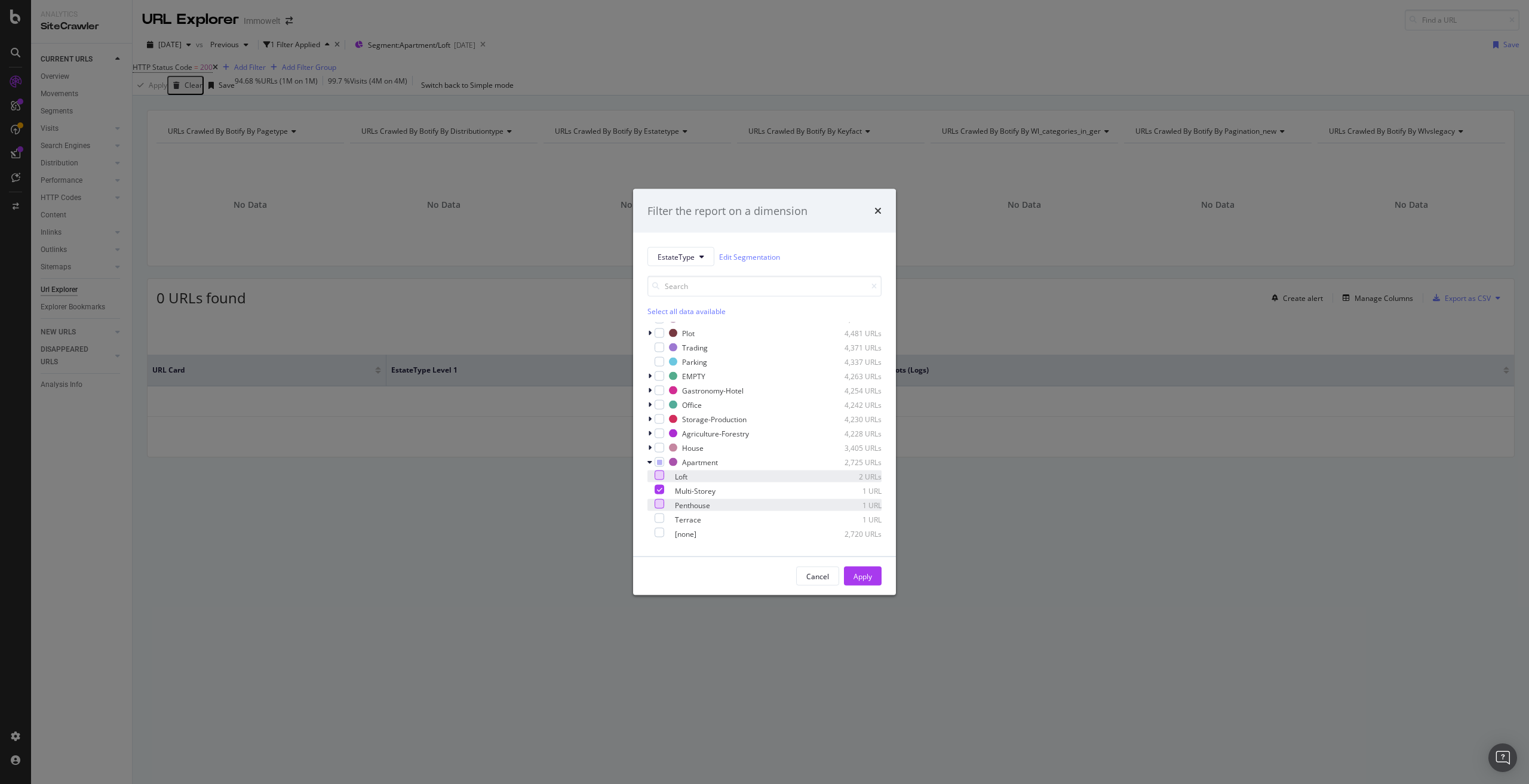
click at [664, 505] on div "modal" at bounding box center [659, 504] width 10 height 10
click at [664, 518] on div "modal" at bounding box center [659, 518] width 10 height 10
click at [859, 579] on div "Apply" at bounding box center [863, 576] width 19 height 10
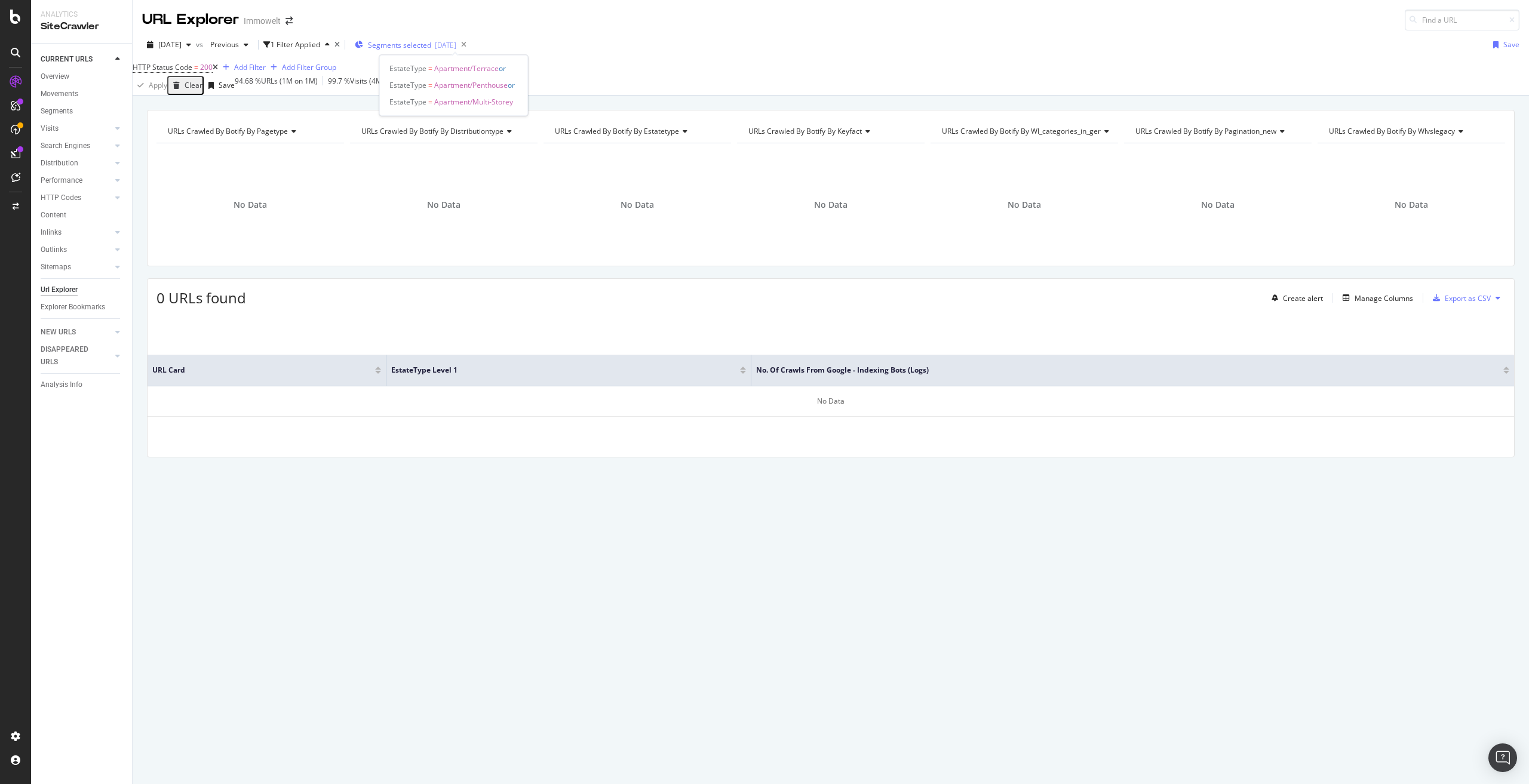
click at [431, 45] on span "Segments selected" at bounding box center [399, 44] width 63 height 10
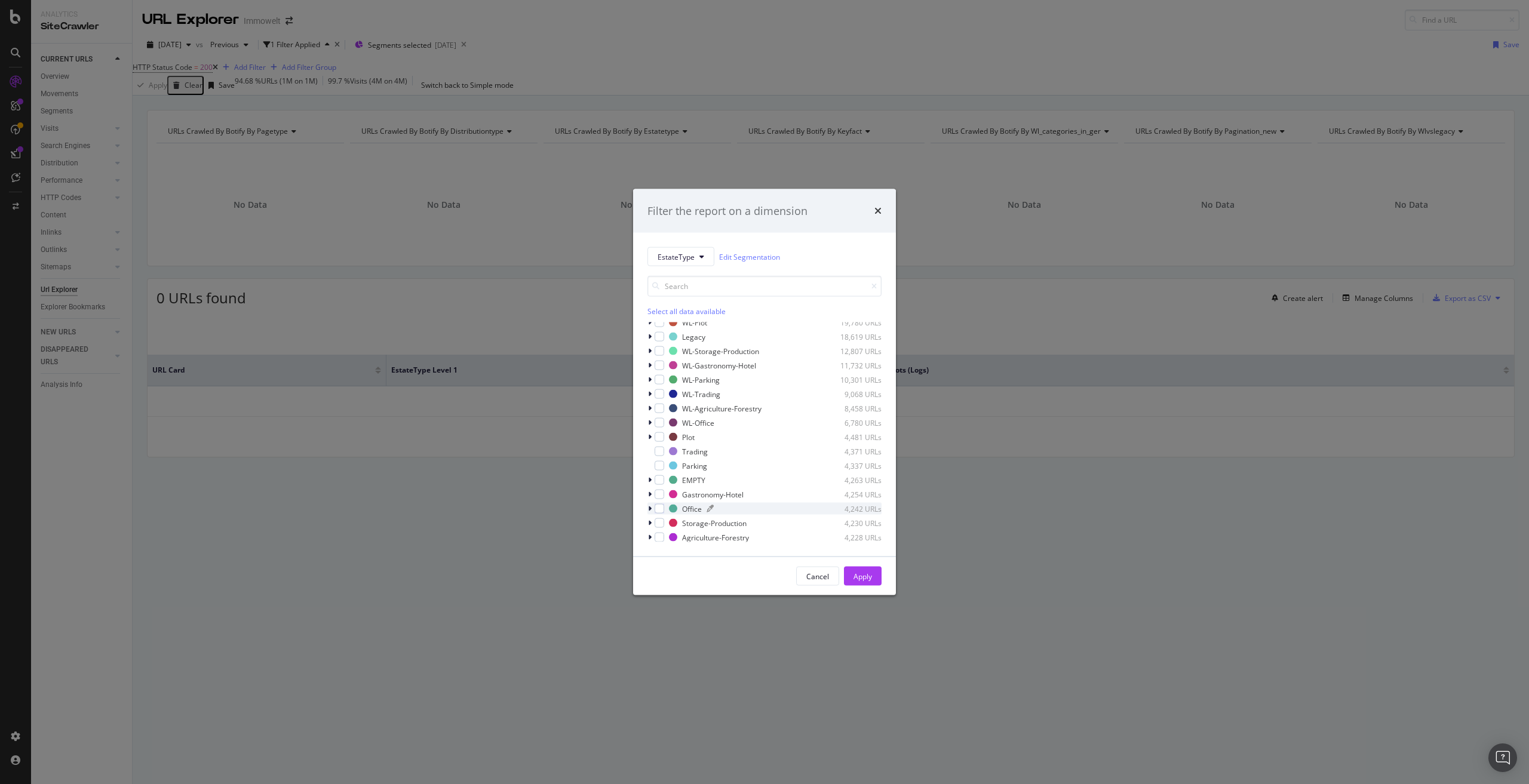
scroll to position [110, 0]
click at [648, 522] on div "modal" at bounding box center [651, 522] width 7 height 12
click at [663, 479] on icon "modal" at bounding box center [660, 477] width 5 height 6
click at [663, 490] on icon "modal" at bounding box center [660, 492] width 5 height 6
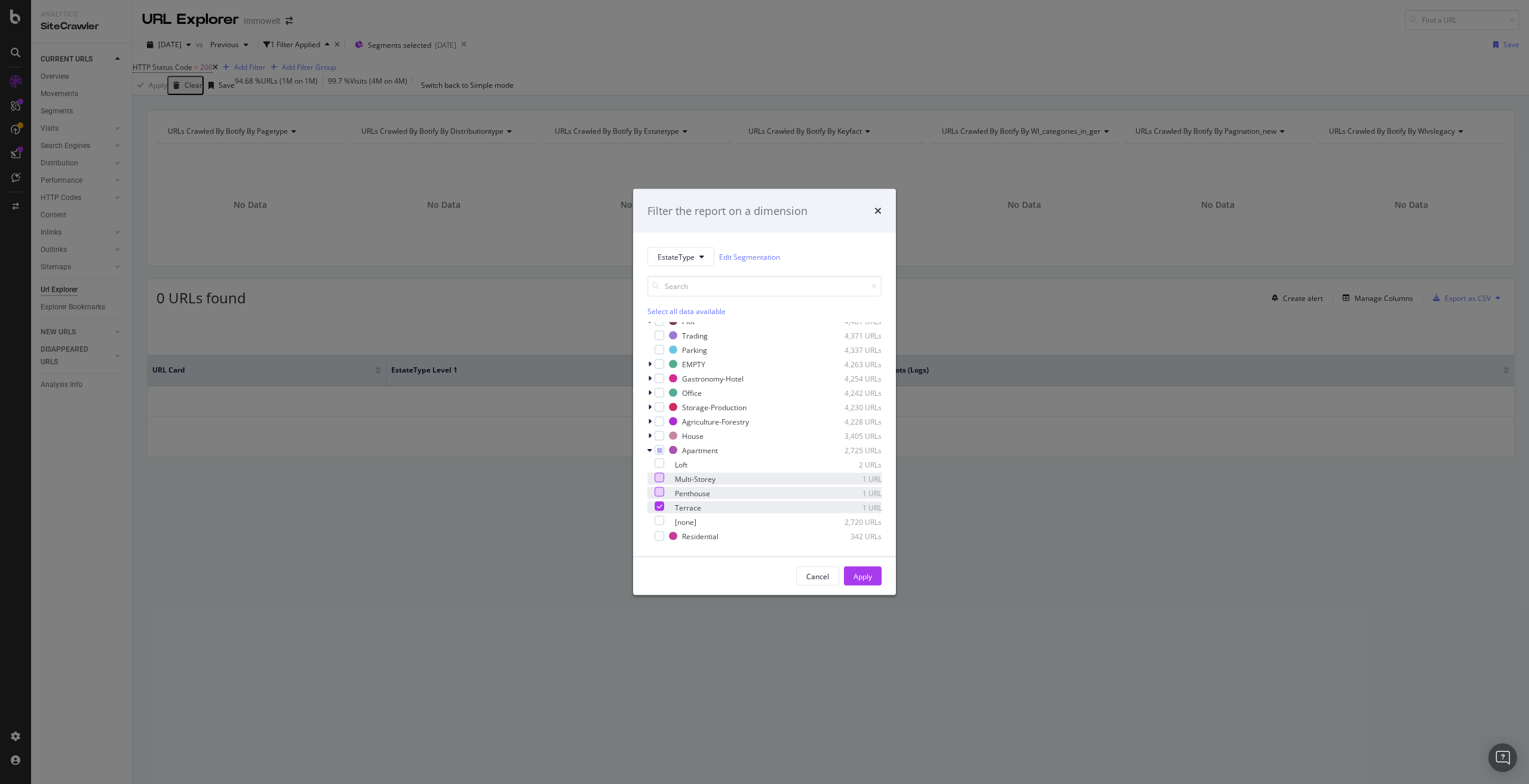
click at [664, 501] on div "Terrace 1 URL" at bounding box center [764, 507] width 234 height 12
click at [658, 539] on div "modal" at bounding box center [659, 536] width 10 height 10
click at [863, 575] on div "Apply" at bounding box center [863, 576] width 19 height 10
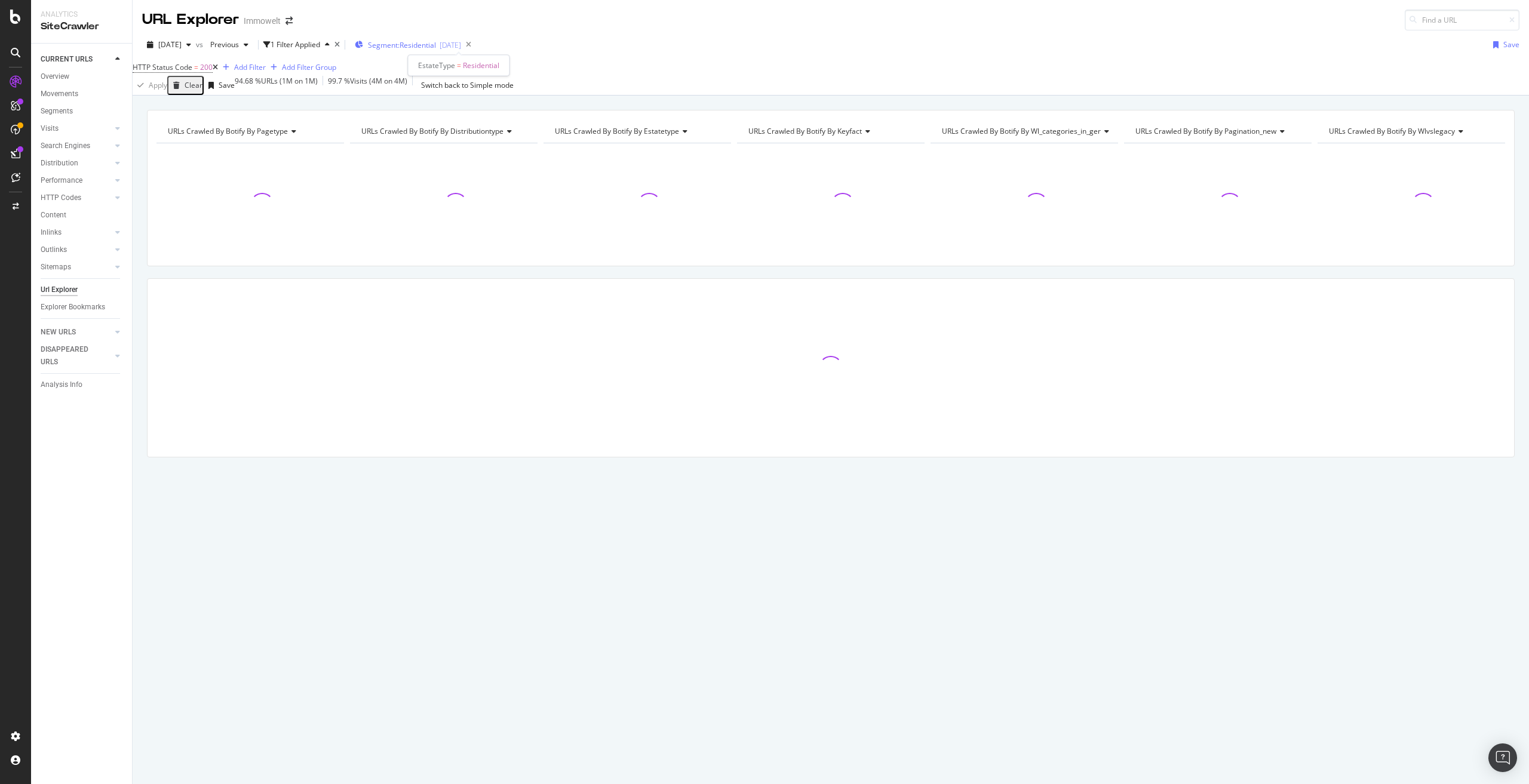
click at [436, 50] on span "Segment: Residential" at bounding box center [401, 44] width 68 height 10
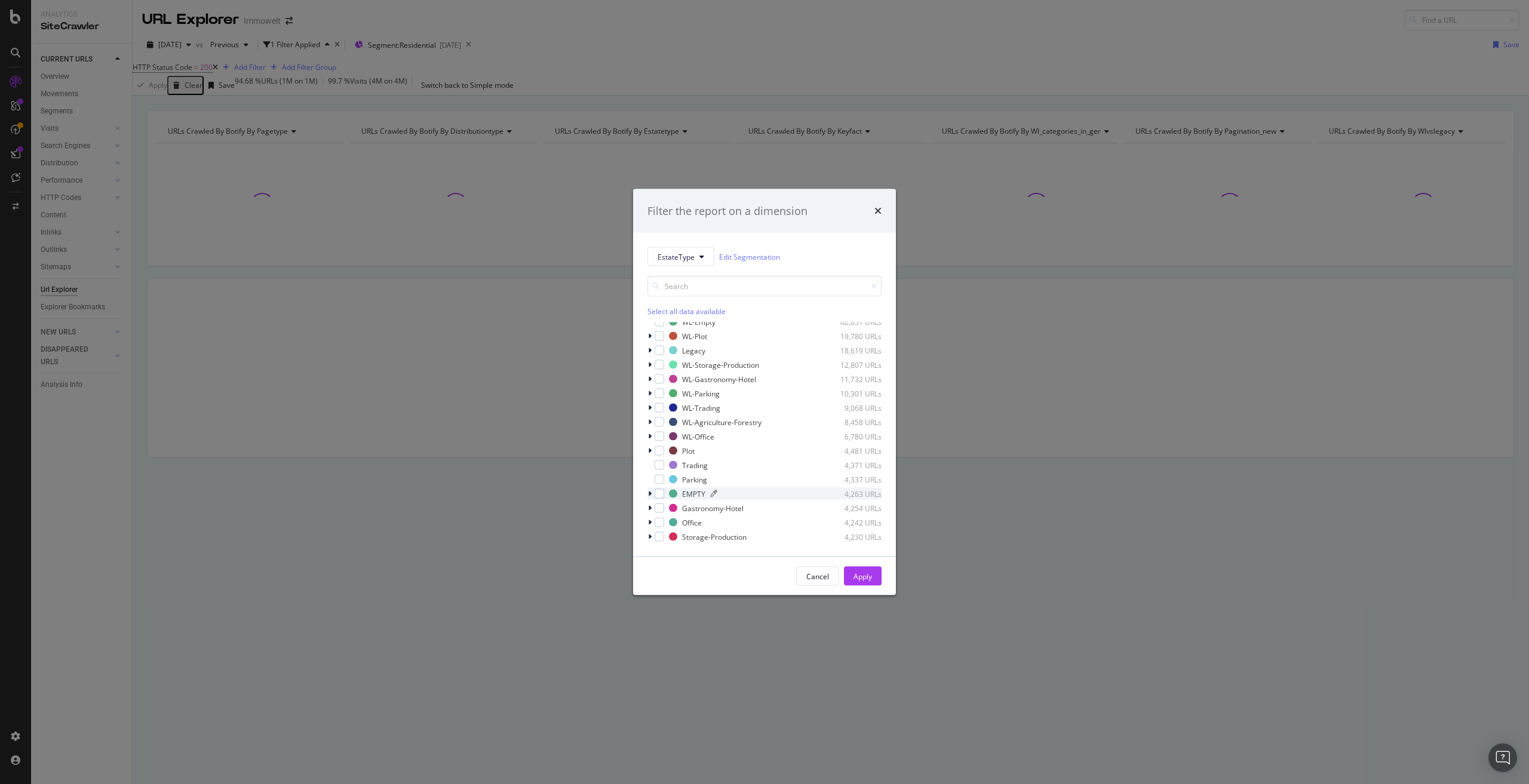
scroll to position [110, 0]
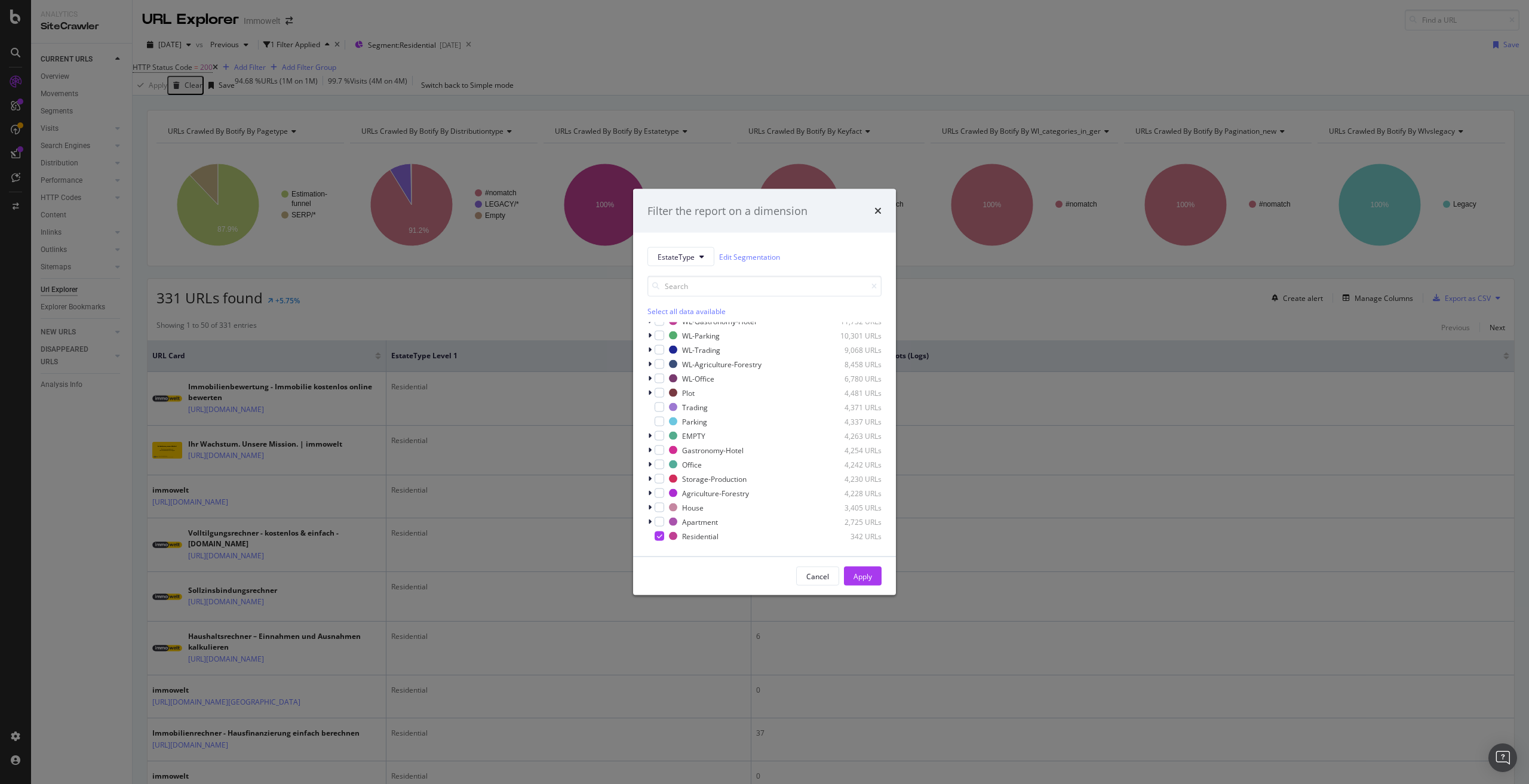
click at [368, 311] on div "Filter the report on a dimension EstateType Edit Segmentation Select all data a…" at bounding box center [764, 392] width 1529 height 784
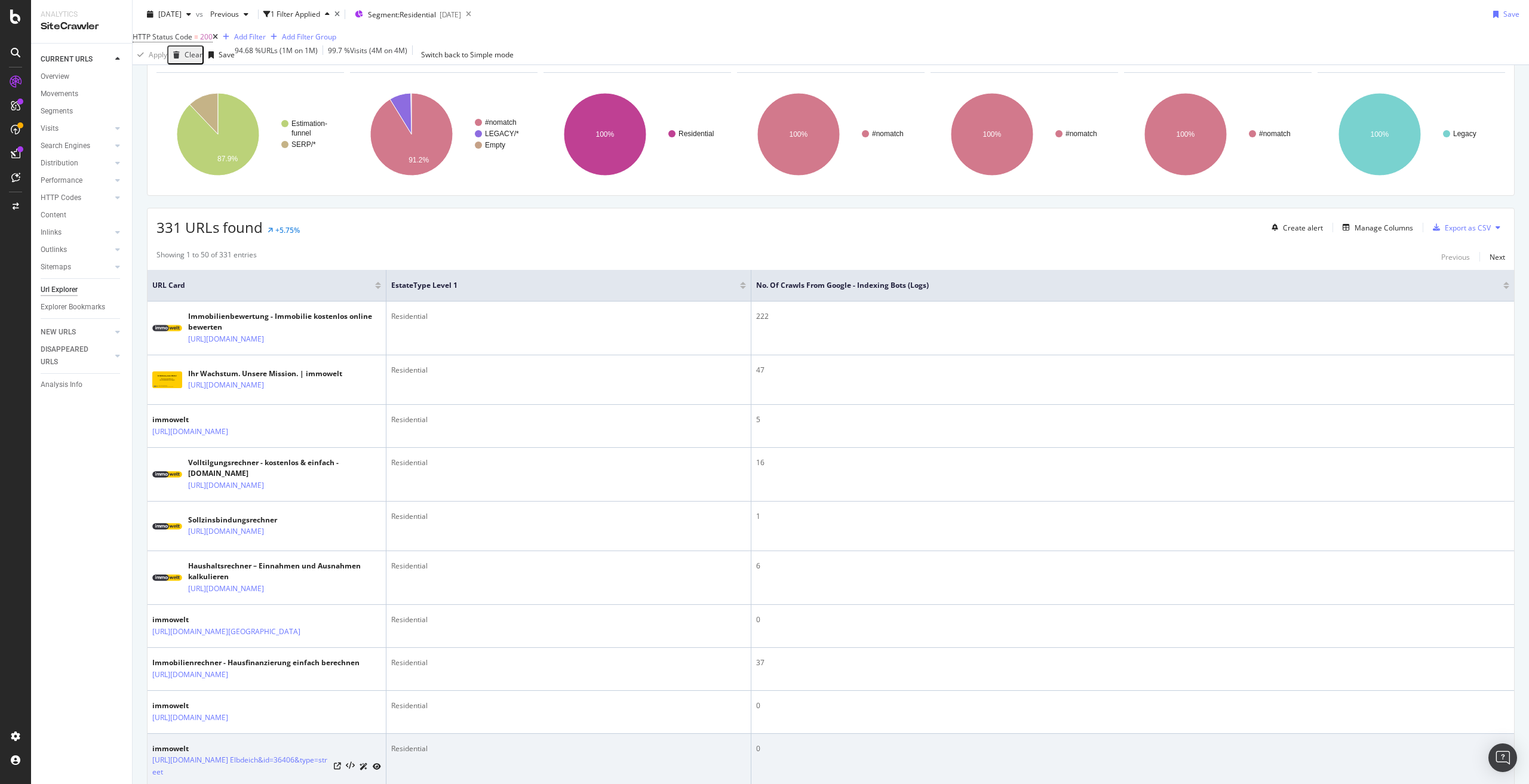
scroll to position [0, 0]
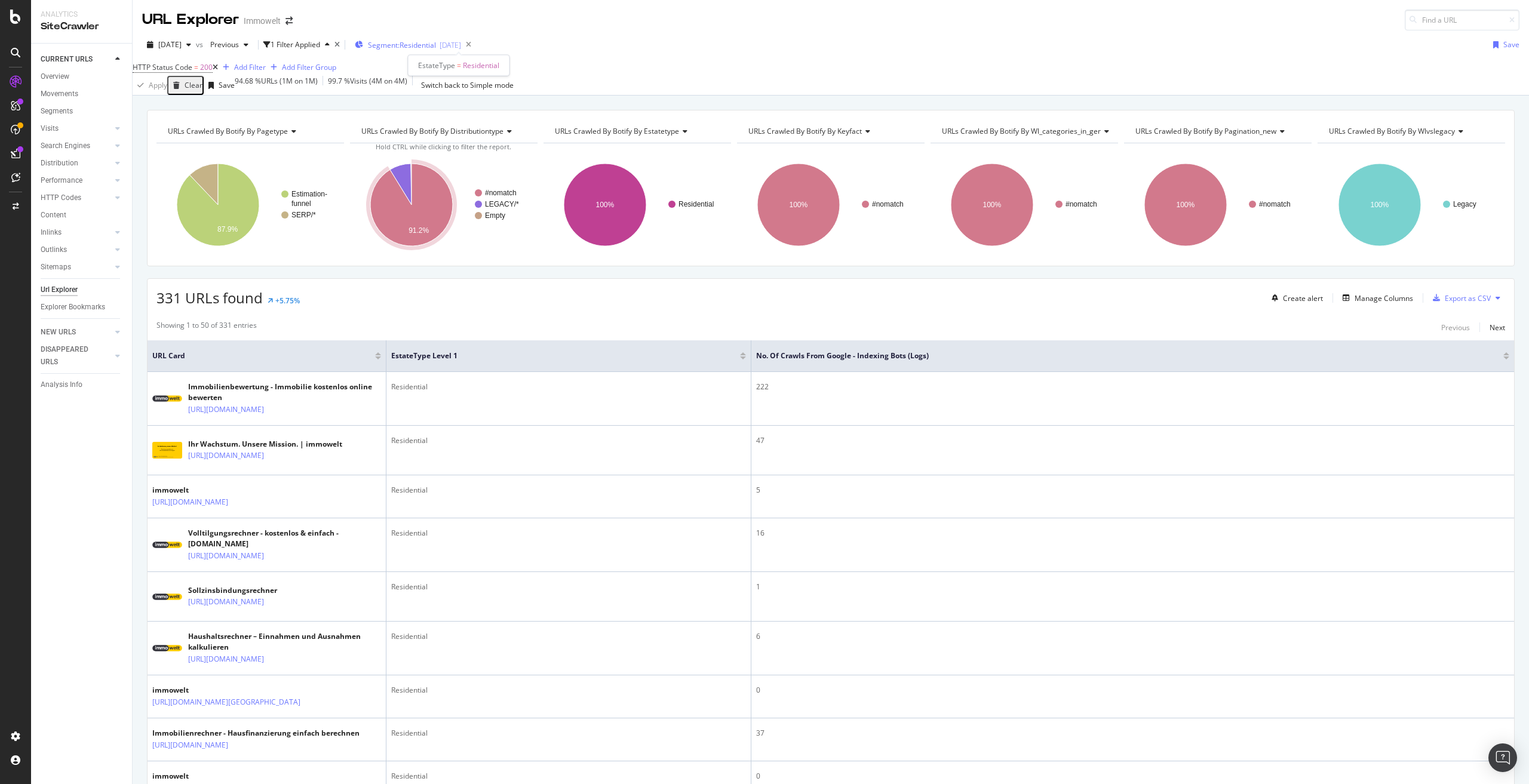
click at [436, 44] on span "Segment: Residential" at bounding box center [401, 44] width 68 height 10
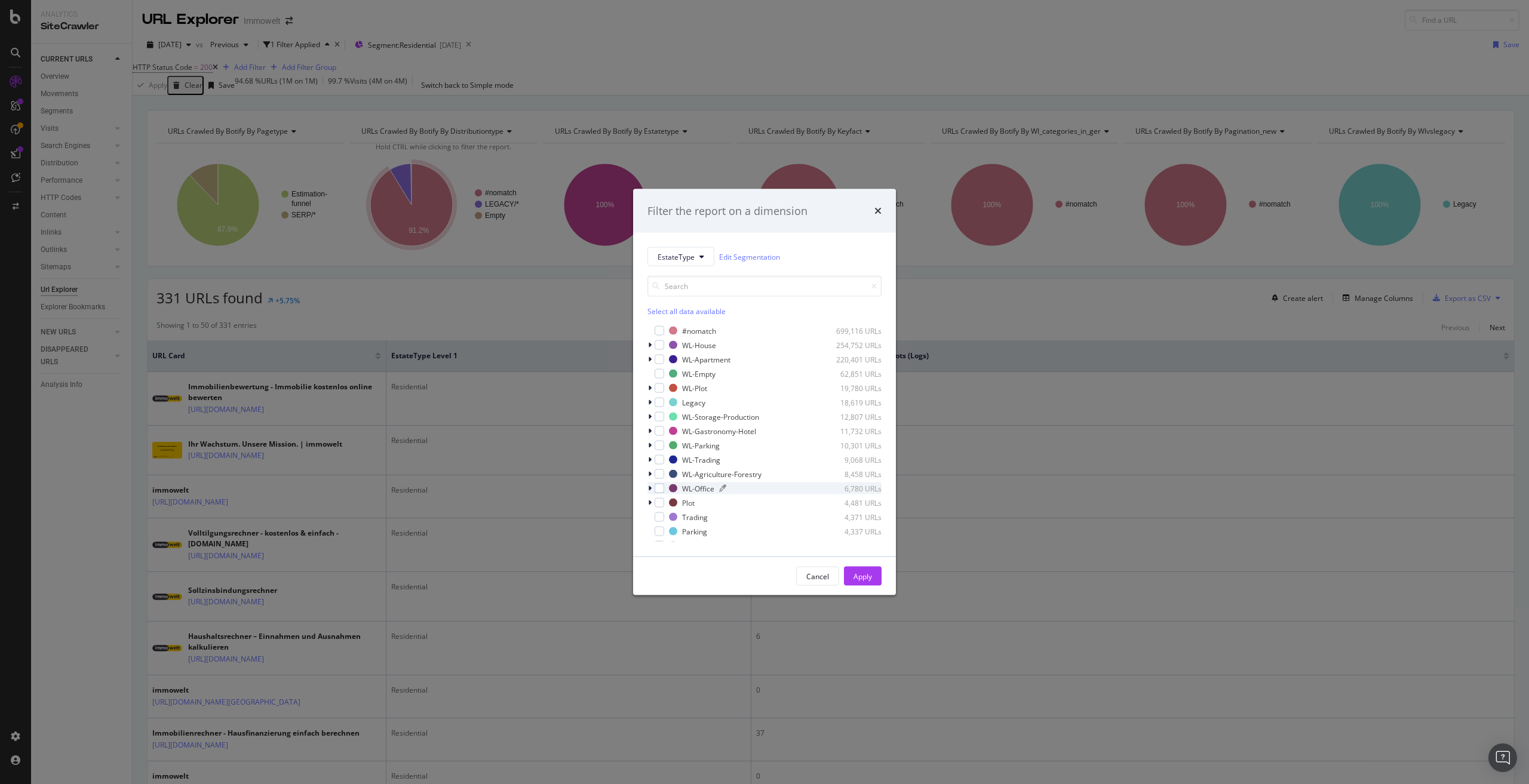
scroll to position [110, 0]
click at [665, 537] on div "Residential 342 URLs" at bounding box center [764, 536] width 234 height 12
click at [650, 522] on icon "modal" at bounding box center [650, 522] width 4 height 7
click at [664, 522] on div "modal" at bounding box center [659, 521] width 10 height 10
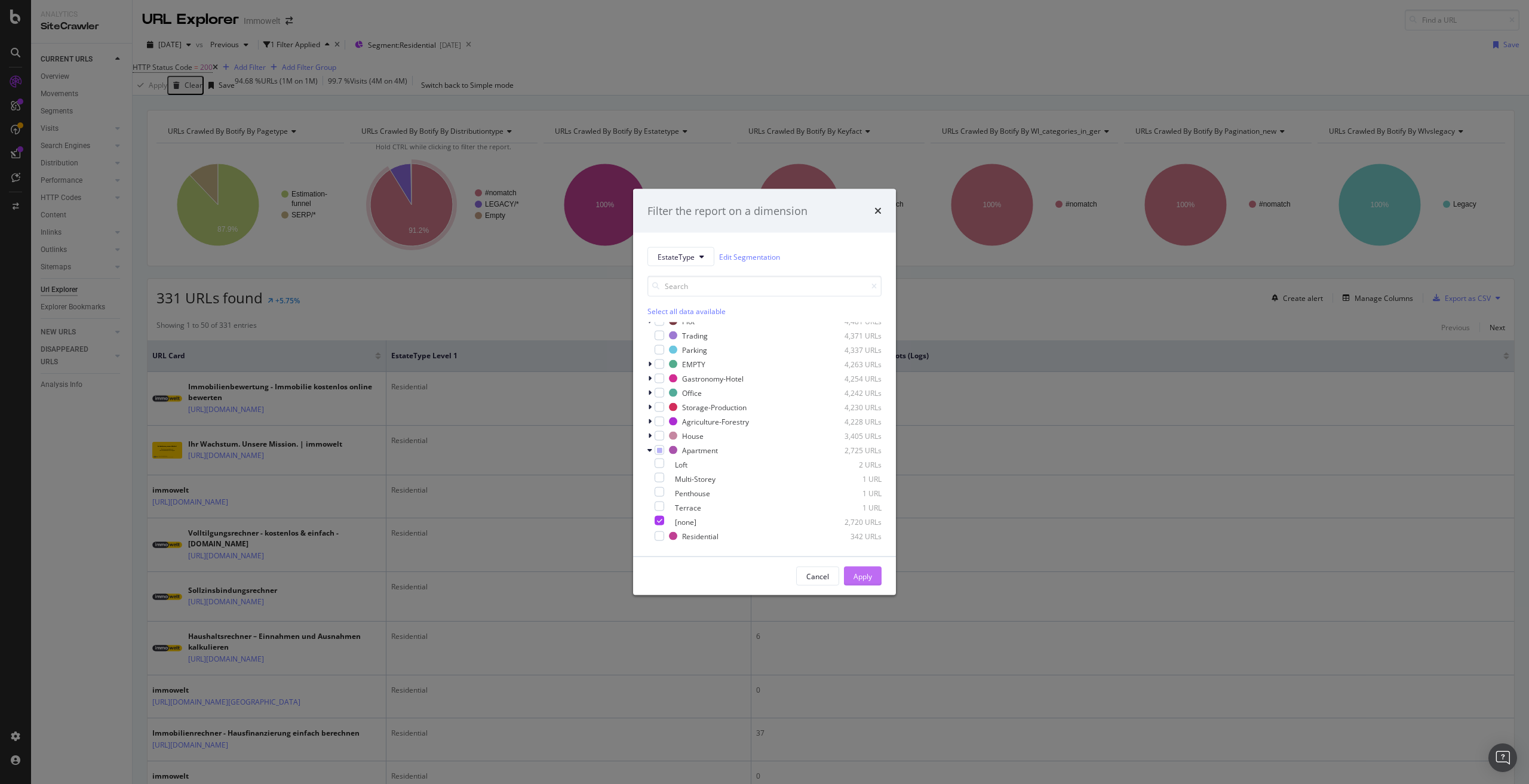
click at [863, 577] on div "Apply" at bounding box center [863, 576] width 19 height 10
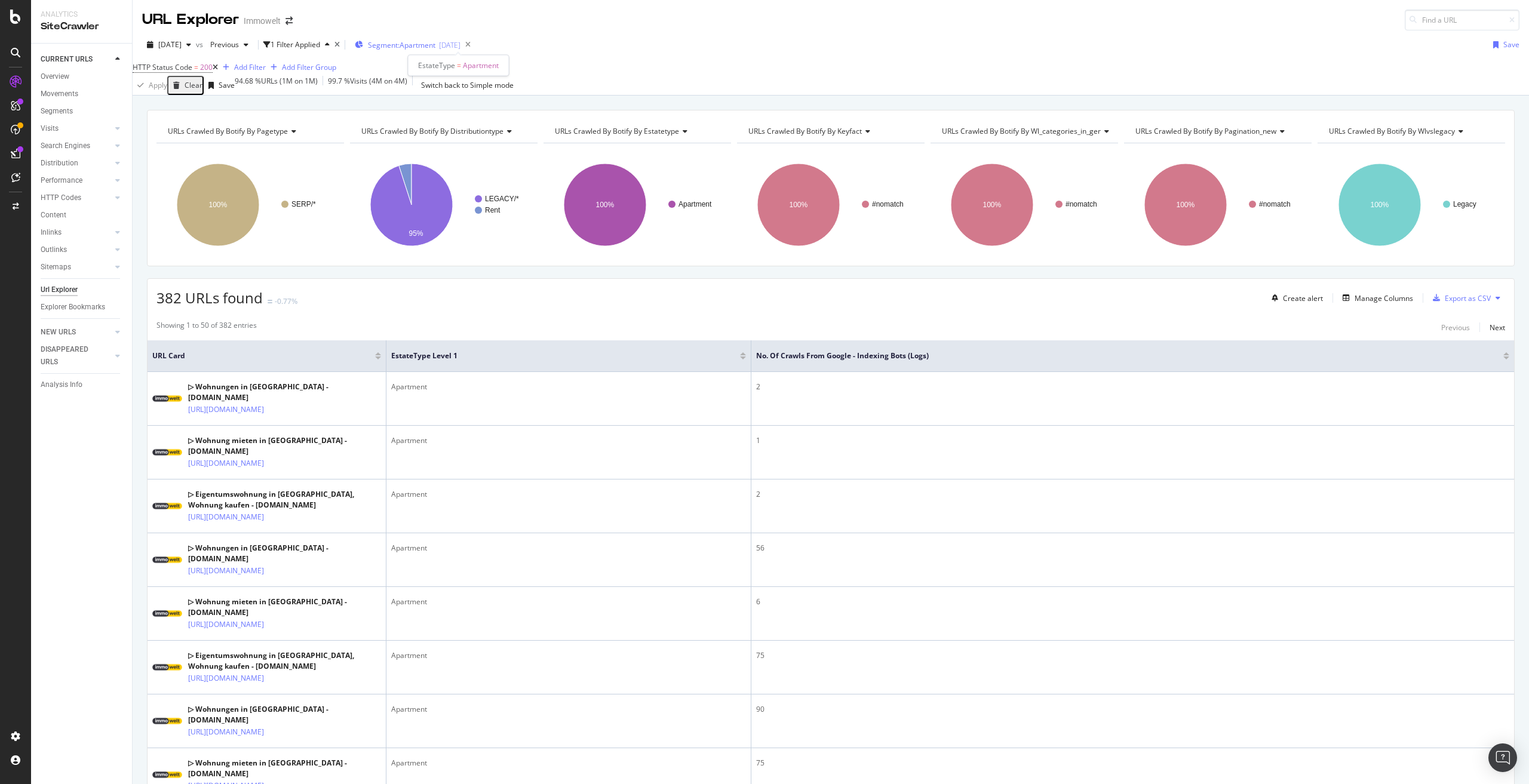
click at [436, 45] on span "Segment: Apartment" at bounding box center [401, 44] width 67 height 10
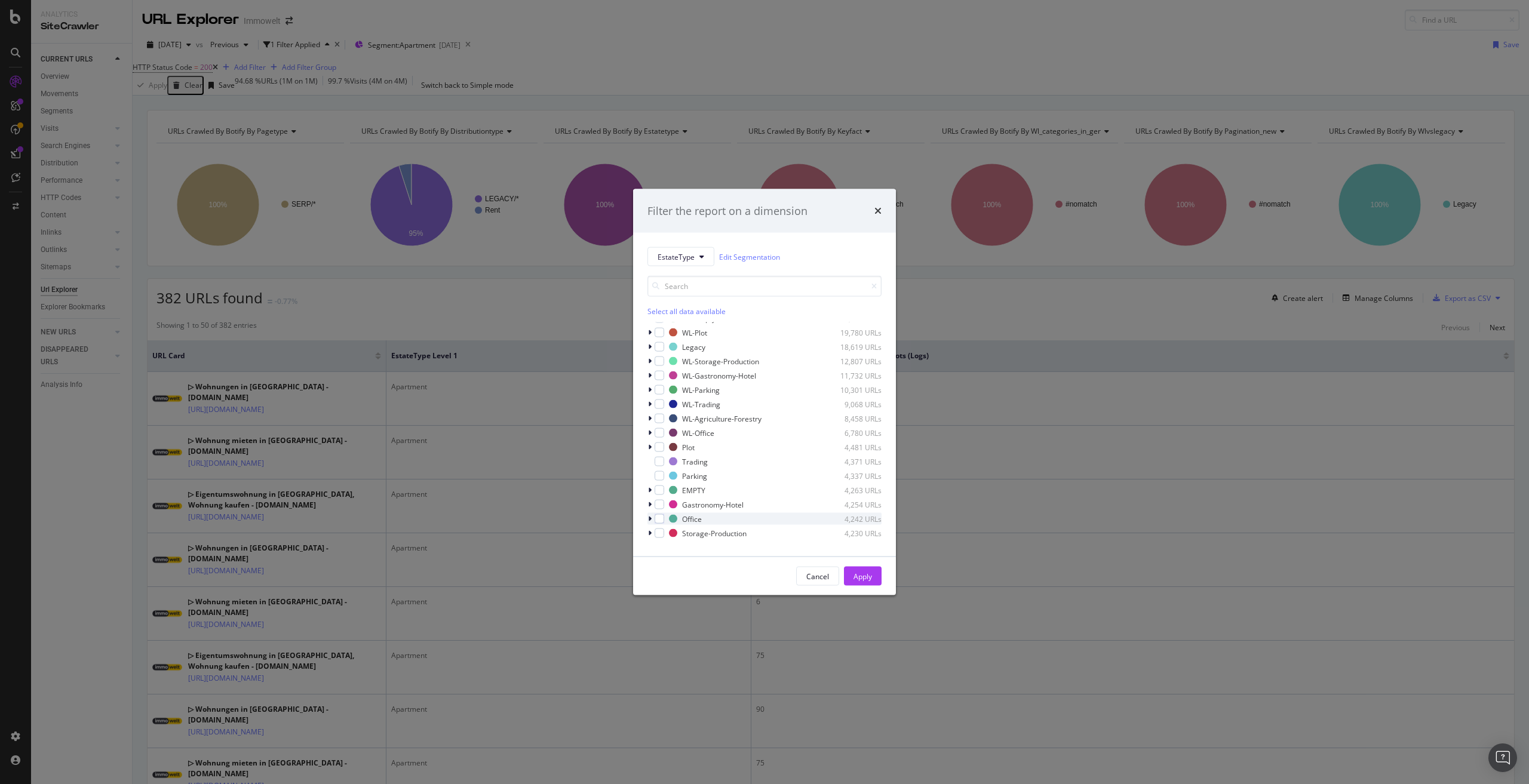
scroll to position [110, 0]
click at [659, 520] on icon "modal" at bounding box center [660, 522] width 5 height 6
click at [658, 522] on icon "modal" at bounding box center [660, 522] width 5 height 6
click at [650, 509] on icon "modal" at bounding box center [650, 508] width 4 height 7
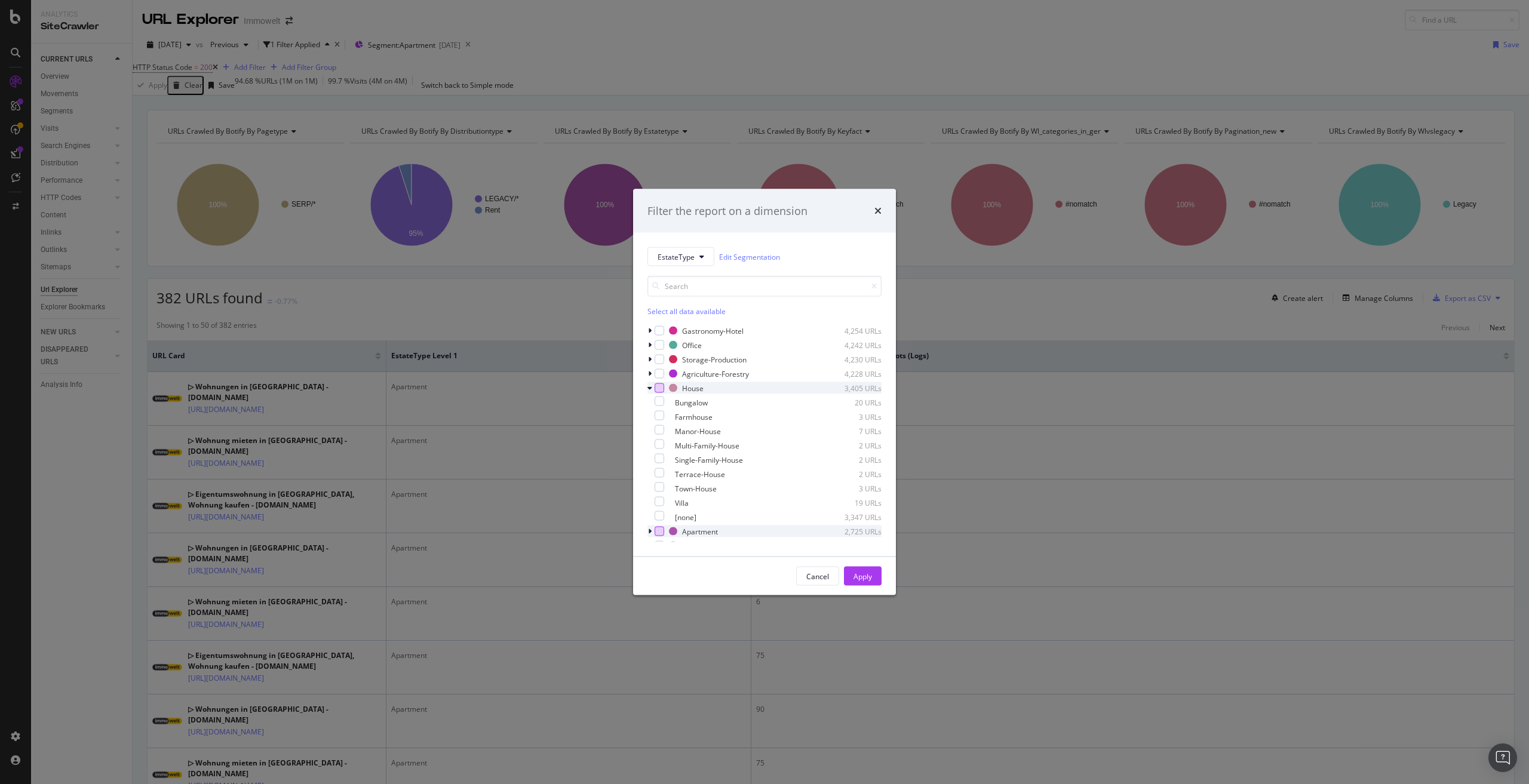
click at [661, 389] on div "modal" at bounding box center [659, 388] width 10 height 10
click at [663, 516] on icon "modal" at bounding box center [660, 516] width 5 height 6
click at [861, 575] on div "Apply" at bounding box center [863, 576] width 19 height 10
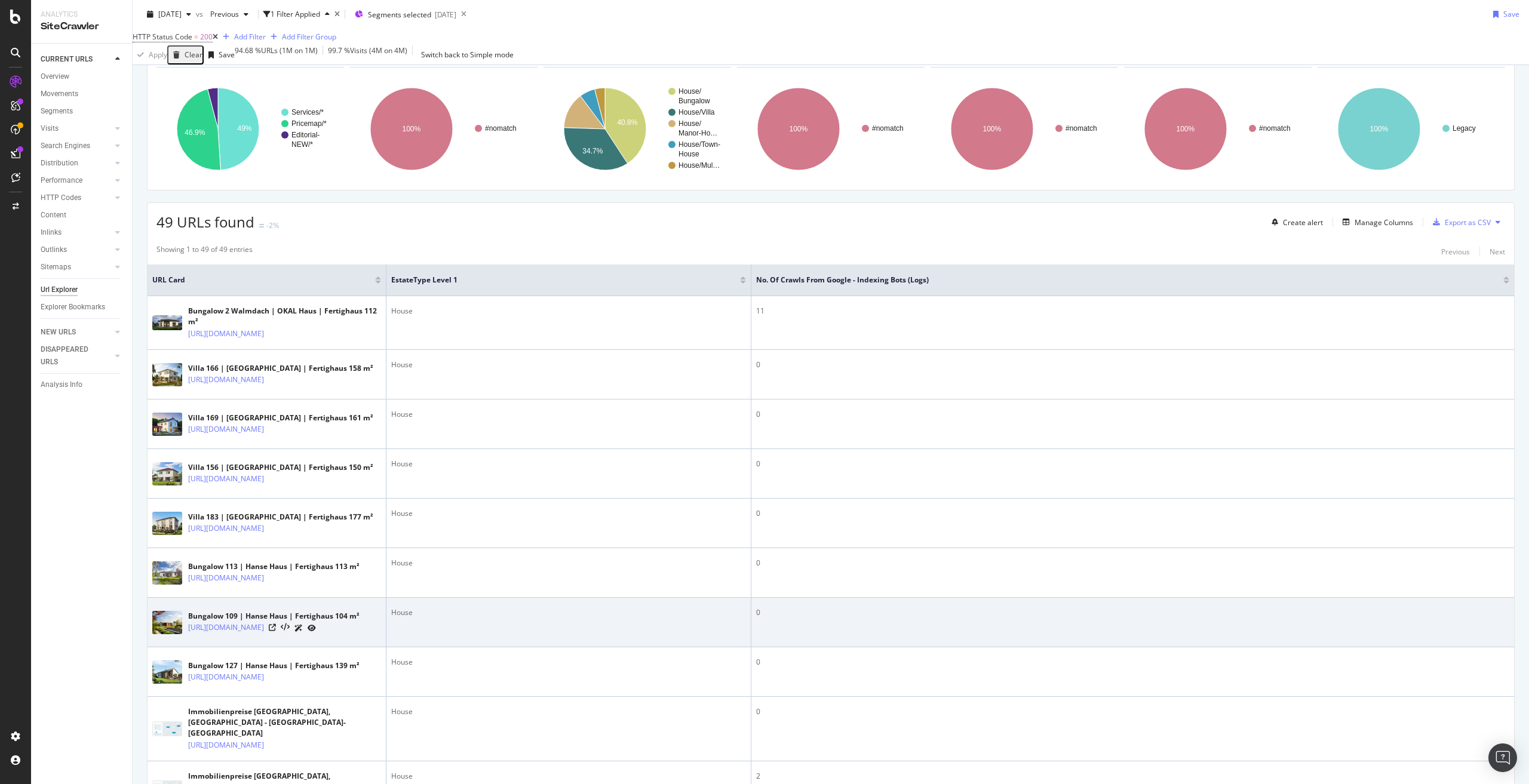
scroll to position [239, 0]
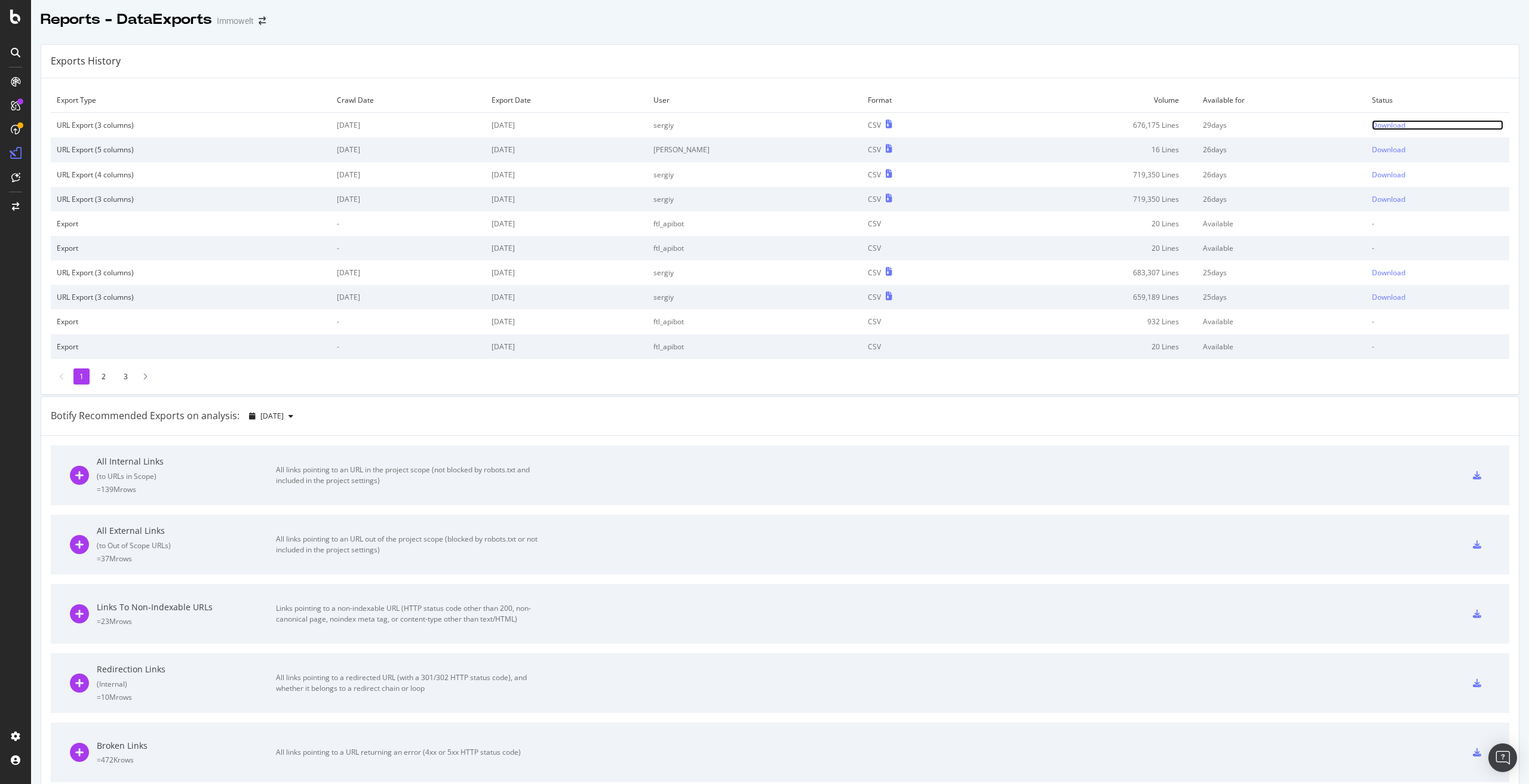
click at [1372, 125] on div "Download" at bounding box center [1389, 125] width 34 height 10
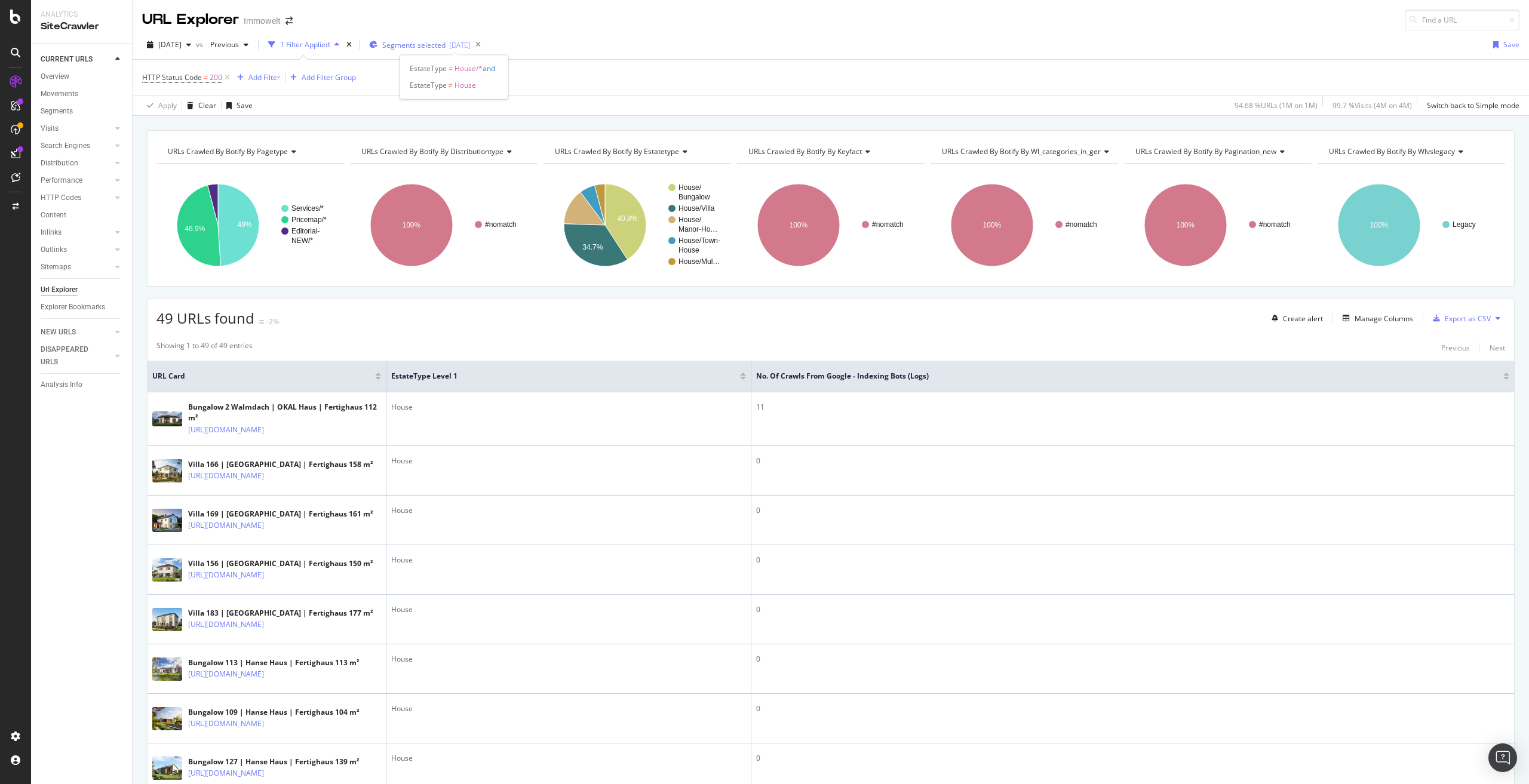
click at [439, 45] on span "Segments selected" at bounding box center [414, 44] width 63 height 10
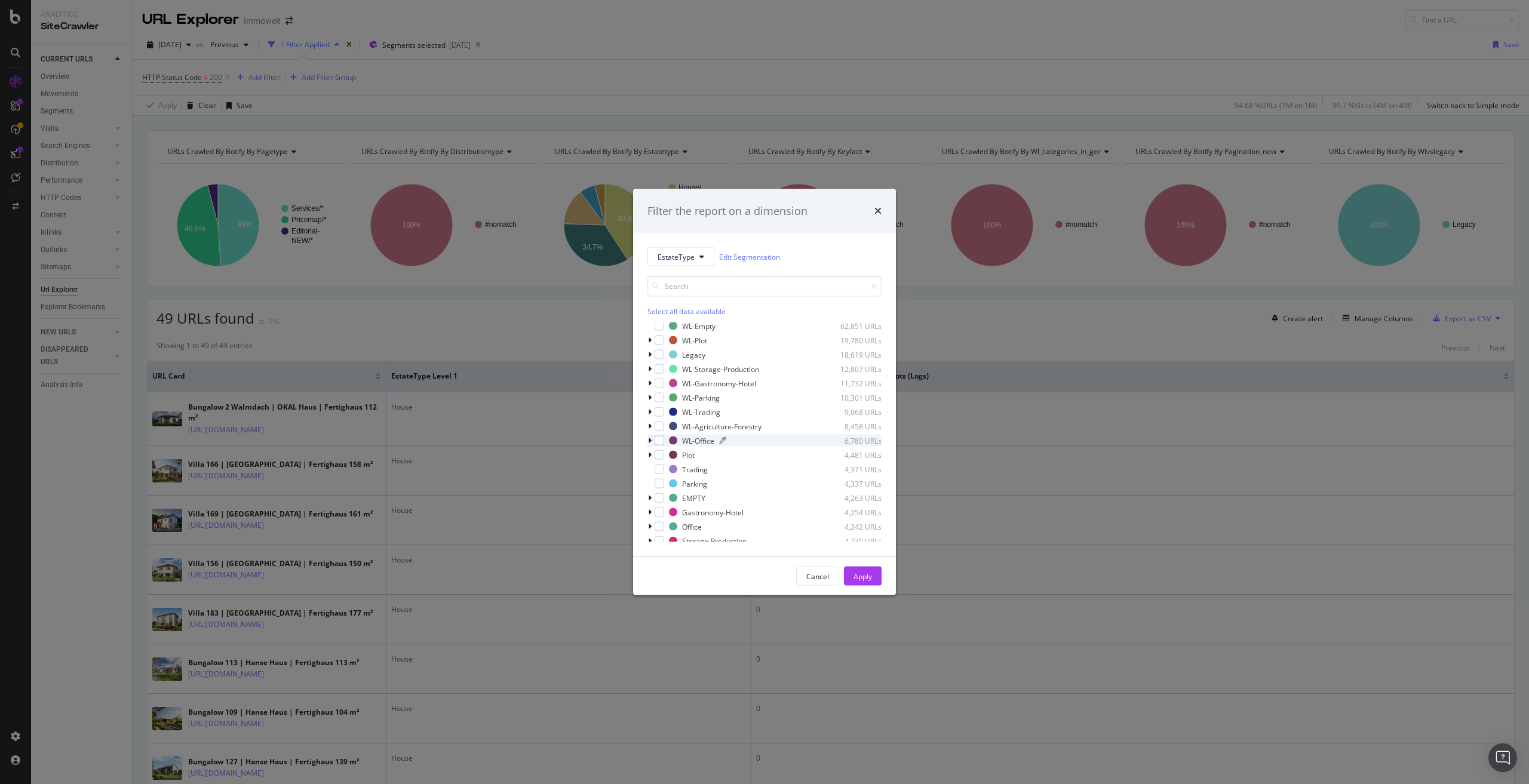
scroll to position [110, 0]
click at [648, 505] on icon "modal" at bounding box center [650, 508] width 4 height 7
click at [661, 379] on icon "modal" at bounding box center [660, 378] width 5 height 6
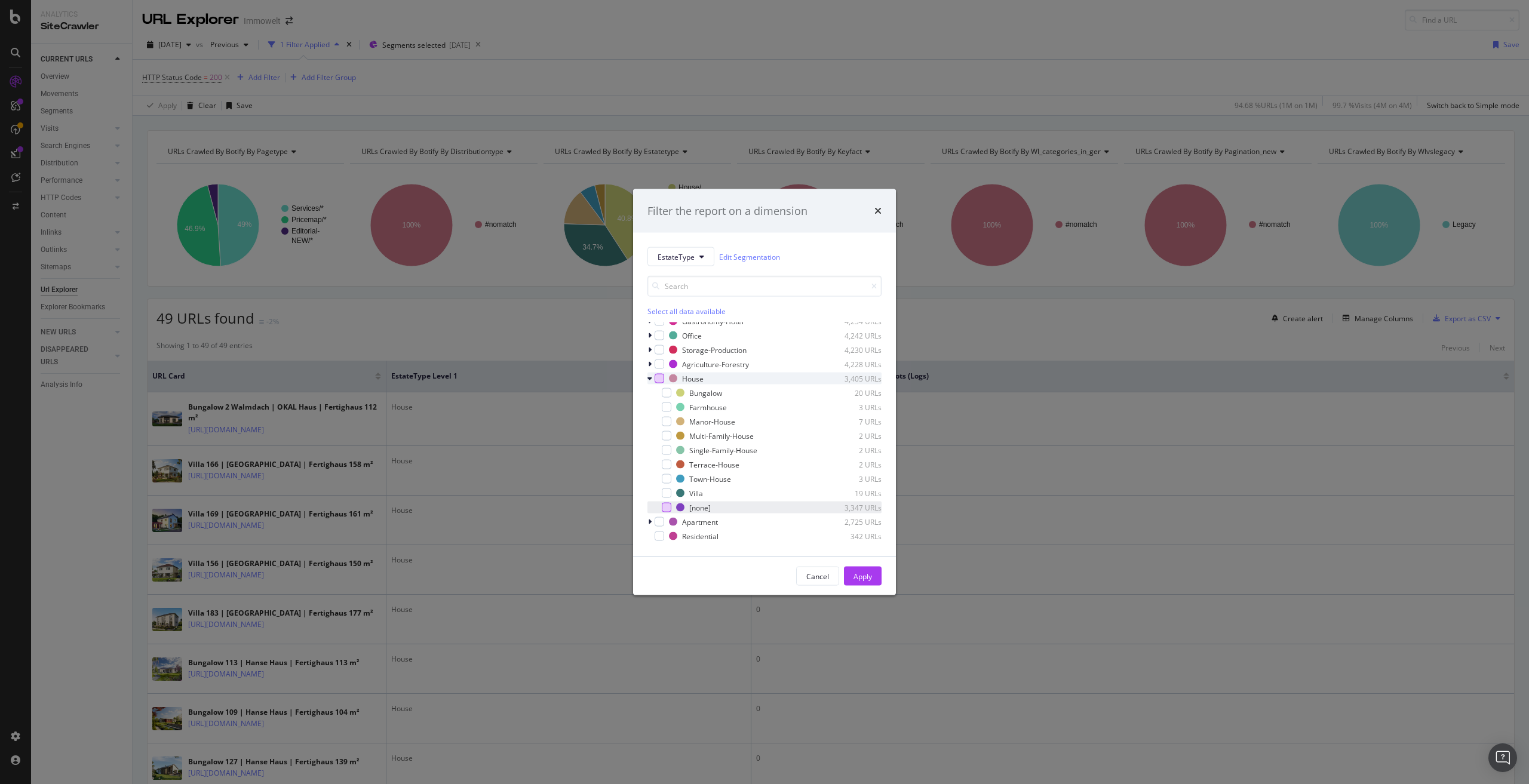
click at [667, 507] on div "modal" at bounding box center [666, 508] width 10 height 10
click at [859, 575] on div "Apply" at bounding box center [863, 576] width 19 height 10
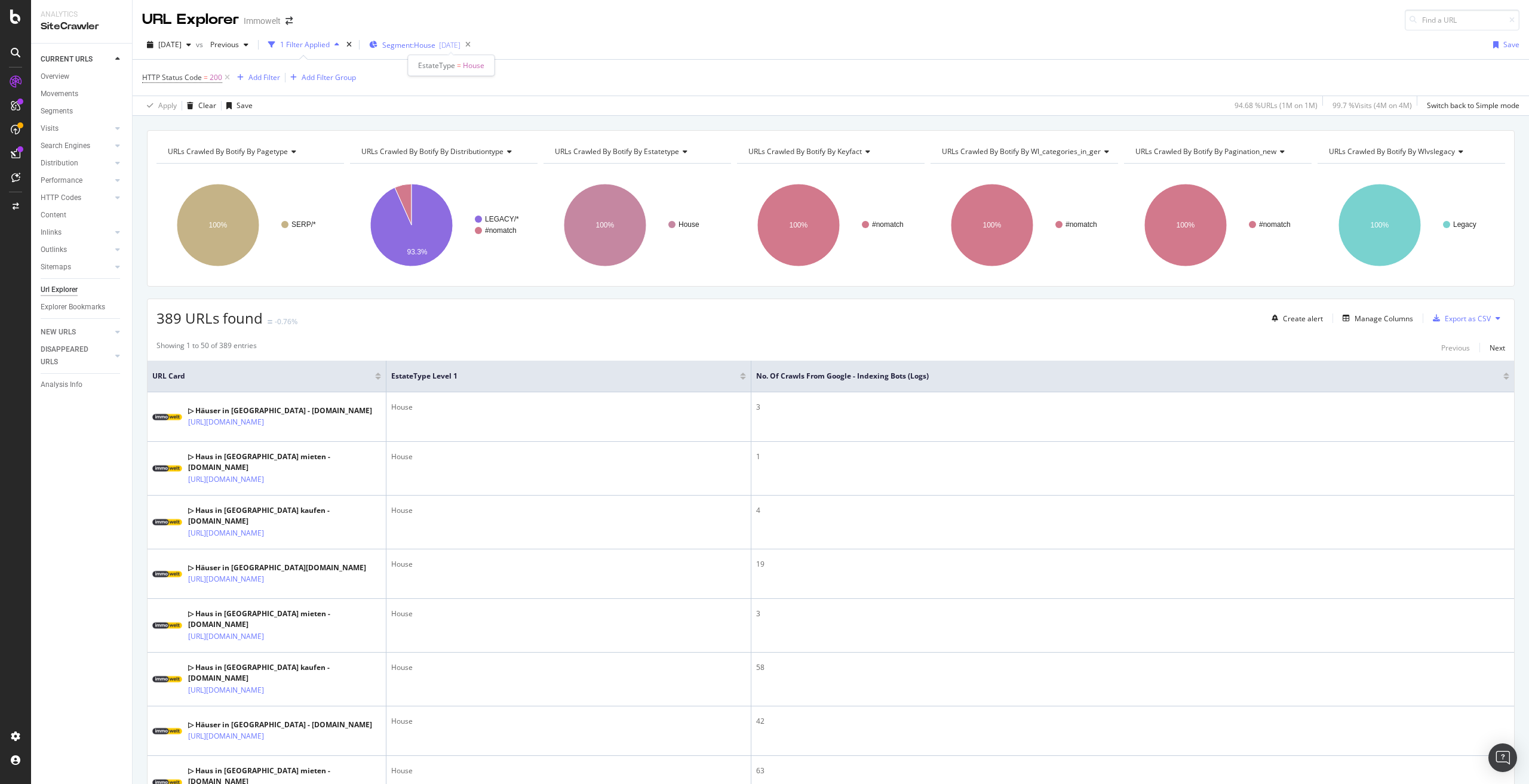
click at [429, 46] on span "Segment: House" at bounding box center [409, 44] width 53 height 10
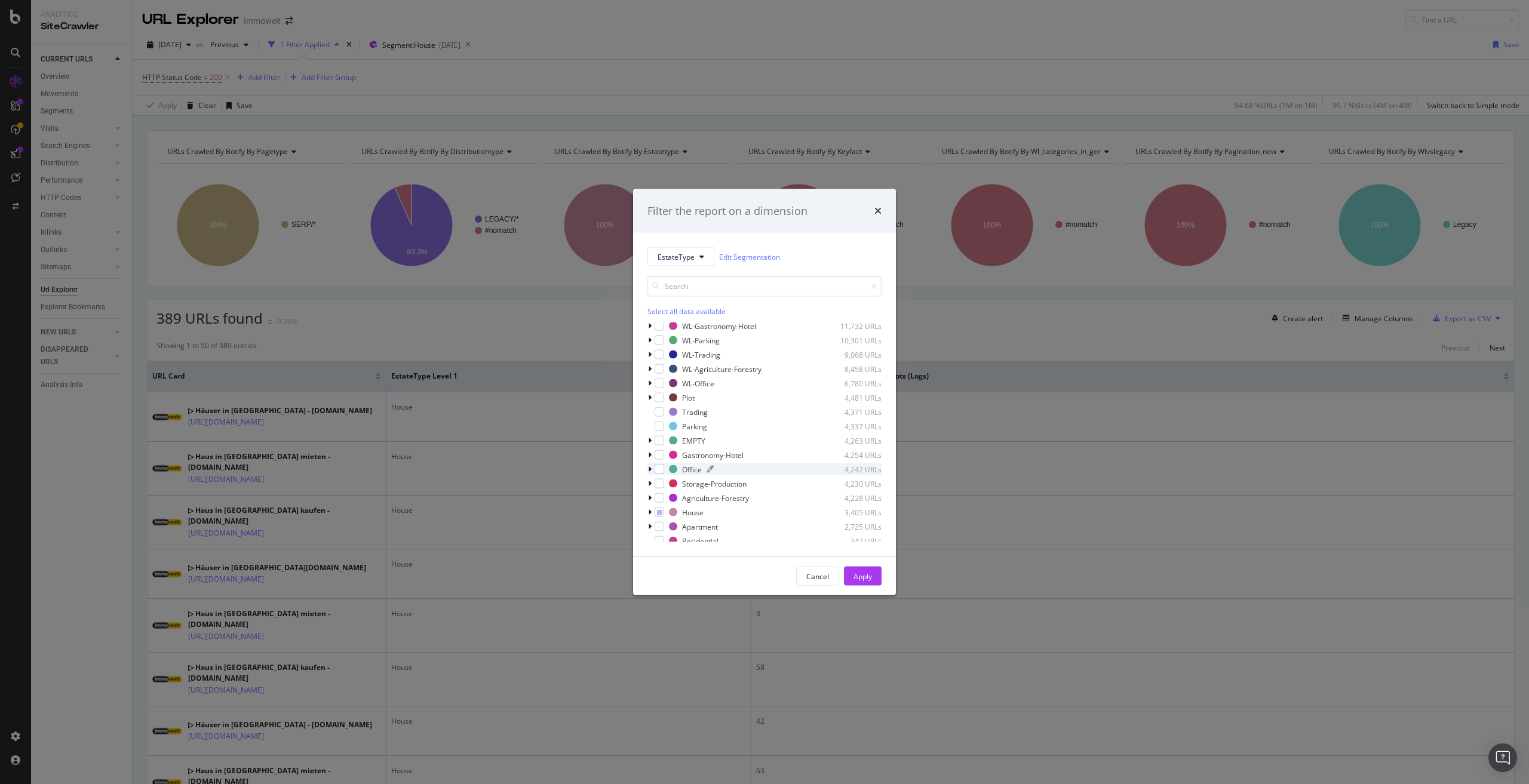
scroll to position [110, 0]
click at [663, 506] on div "modal" at bounding box center [659, 508] width 10 height 10
click at [662, 537] on div "modal" at bounding box center [659, 536] width 10 height 10
click at [858, 575] on div "Apply" at bounding box center [863, 576] width 19 height 10
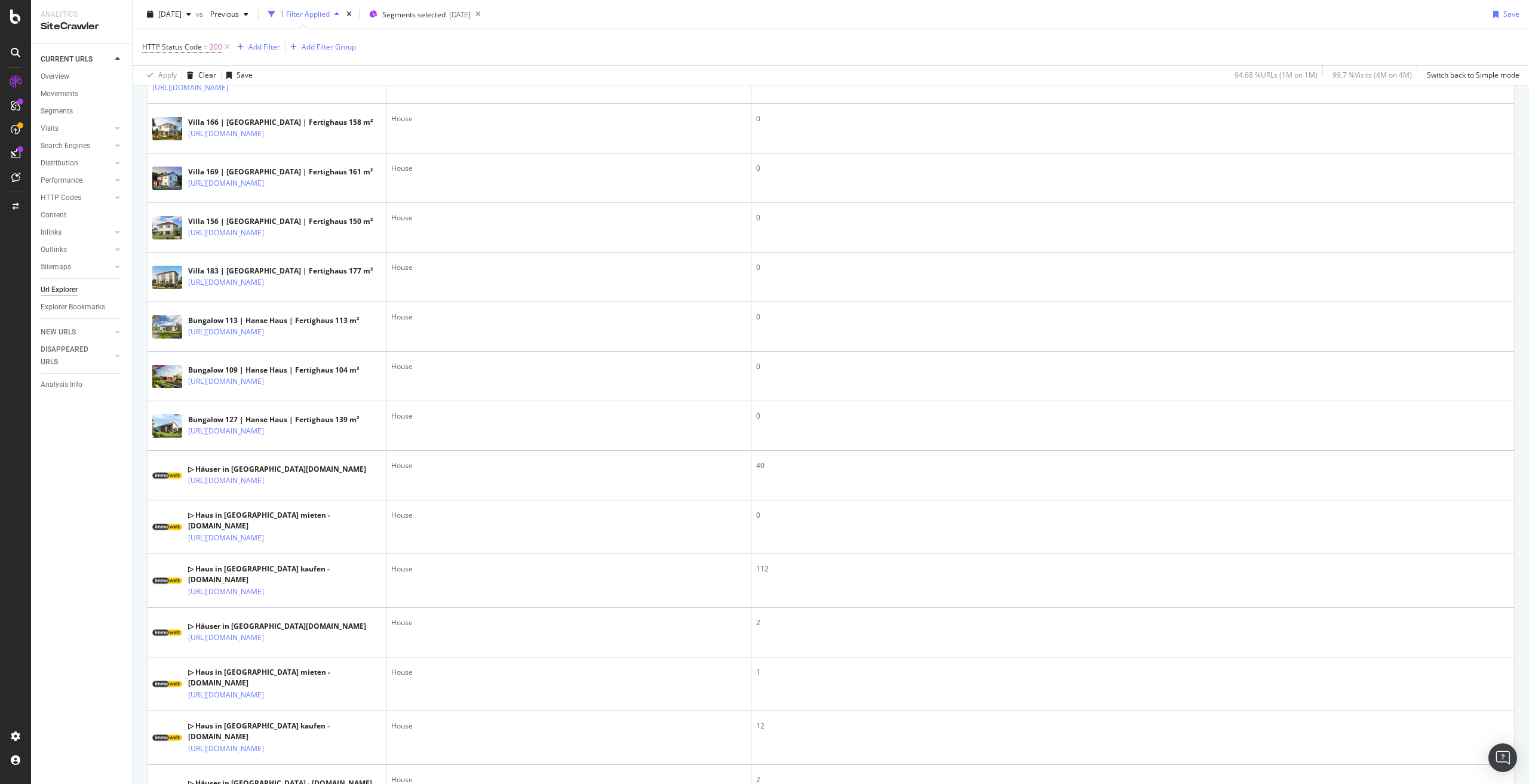
scroll to position [1733, 0]
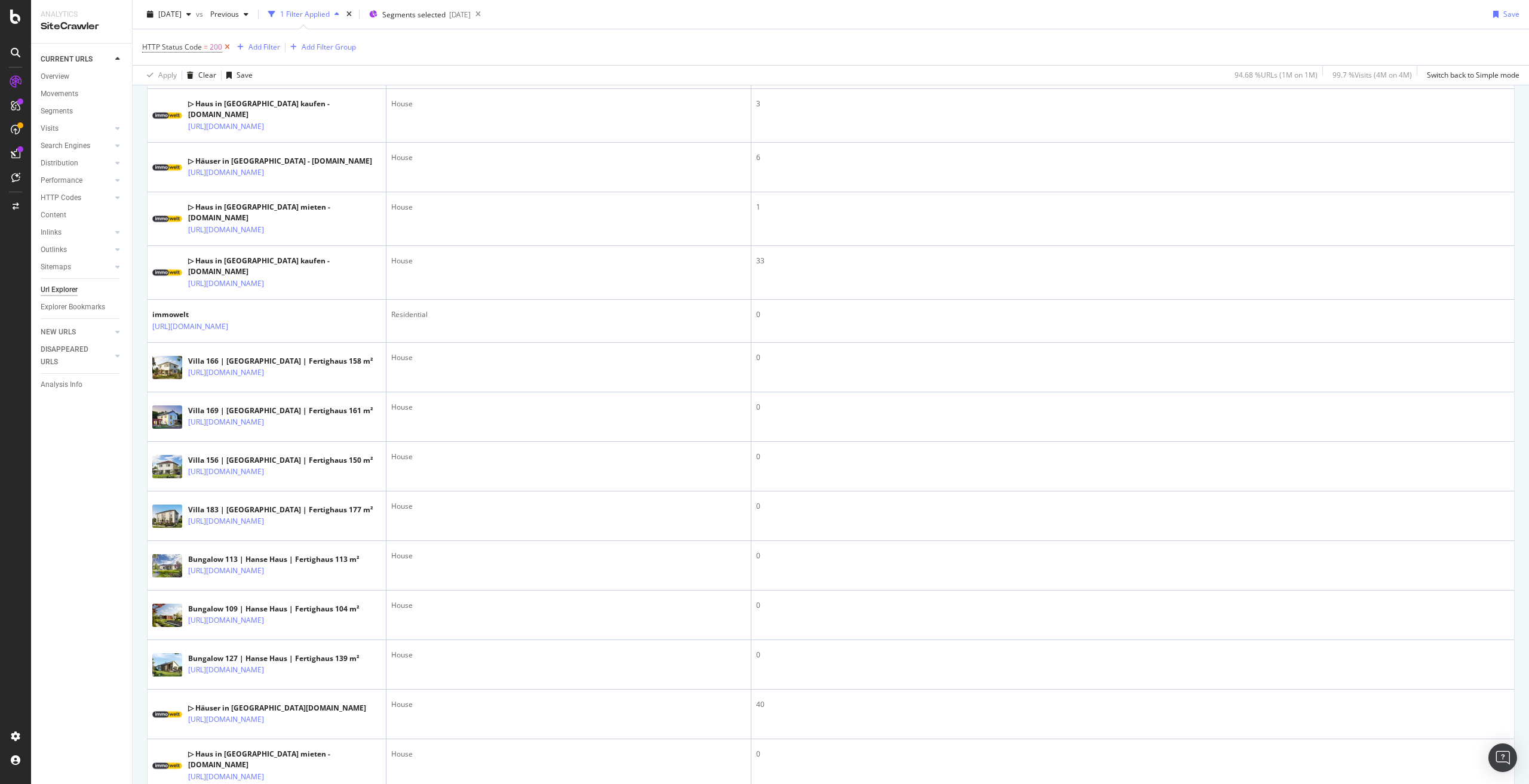
click at [225, 47] on icon at bounding box center [227, 47] width 10 height 12
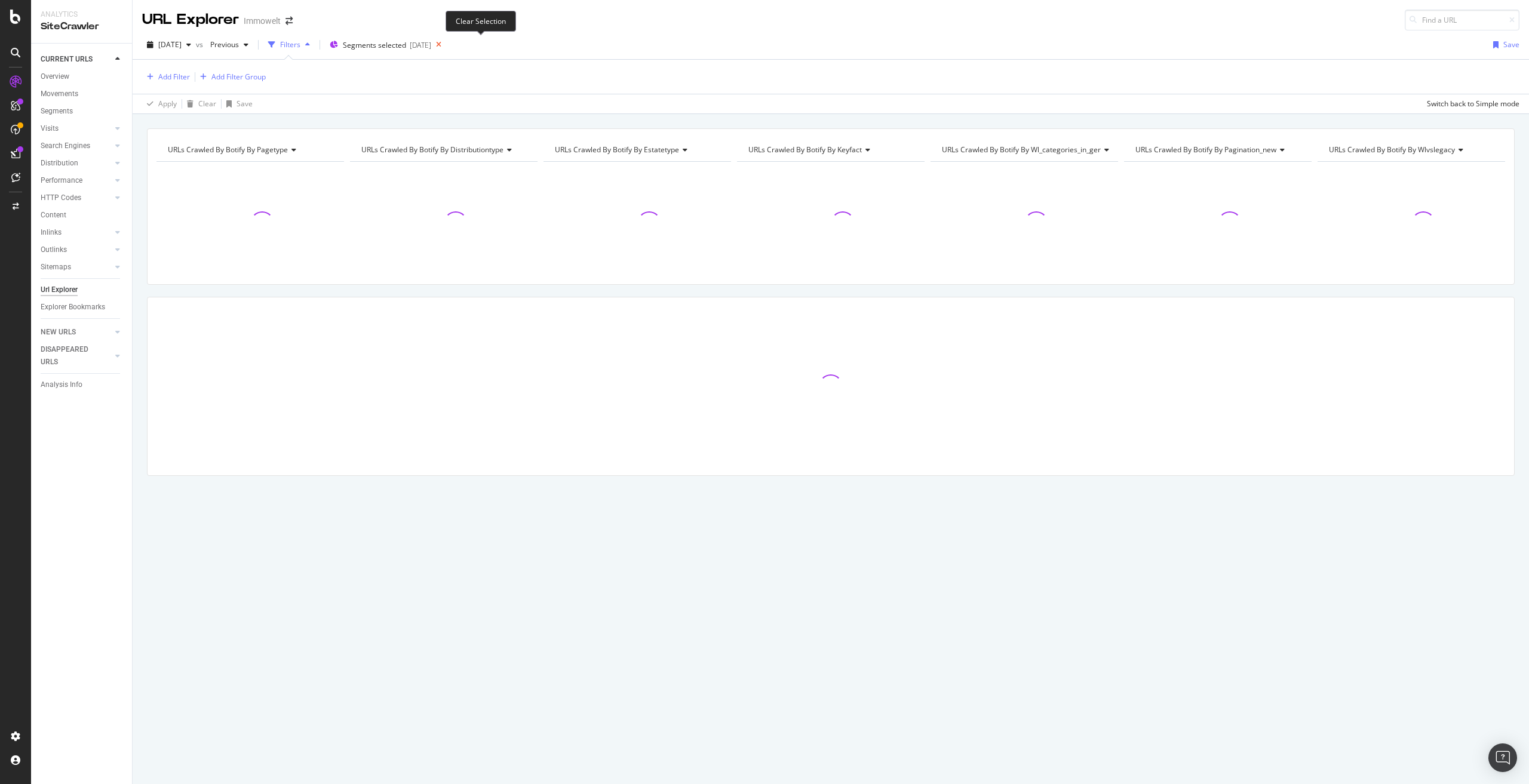
click at [446, 44] on icon at bounding box center [439, 44] width 15 height 17
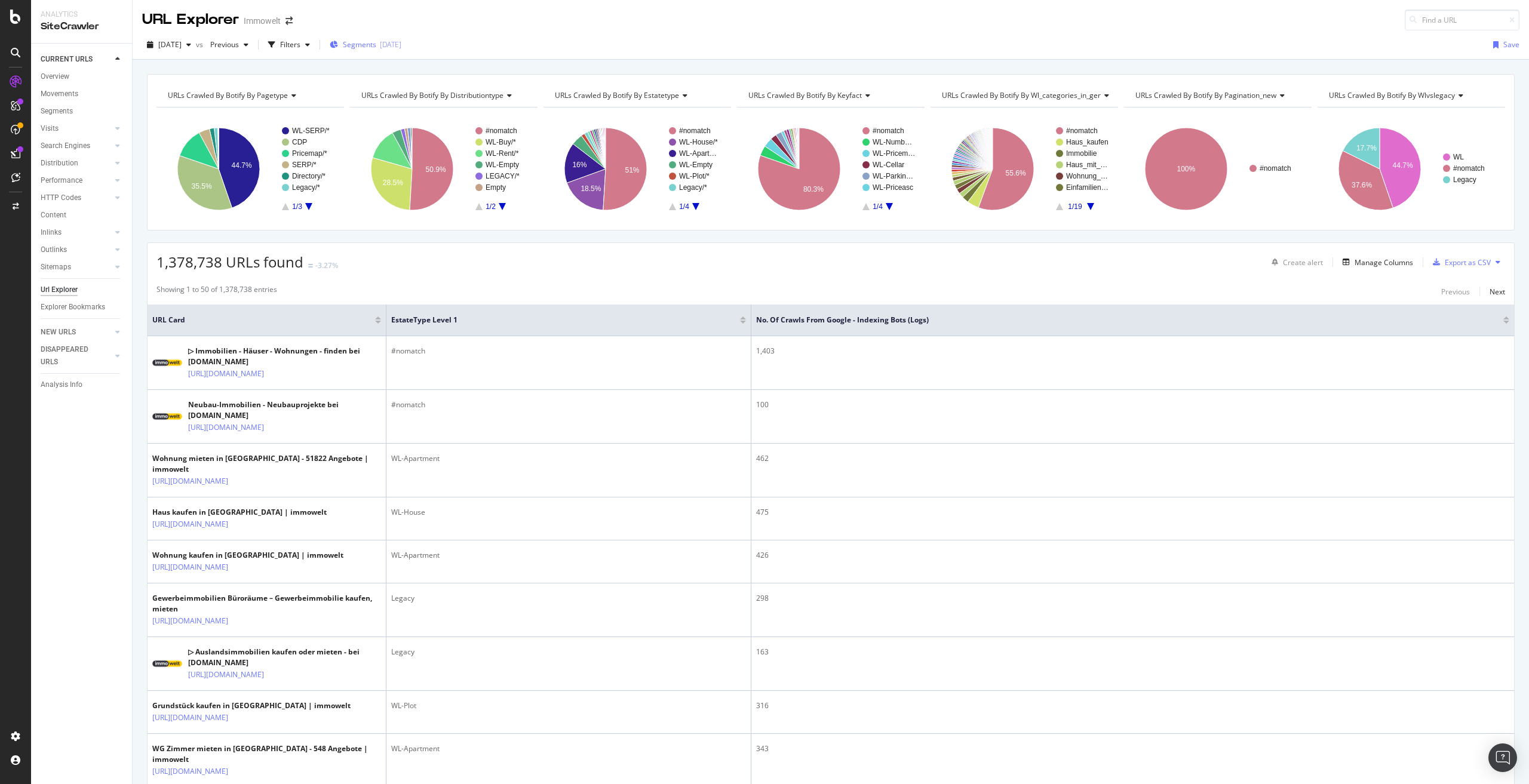
click at [376, 45] on span "Segments" at bounding box center [360, 44] width 34 height 10
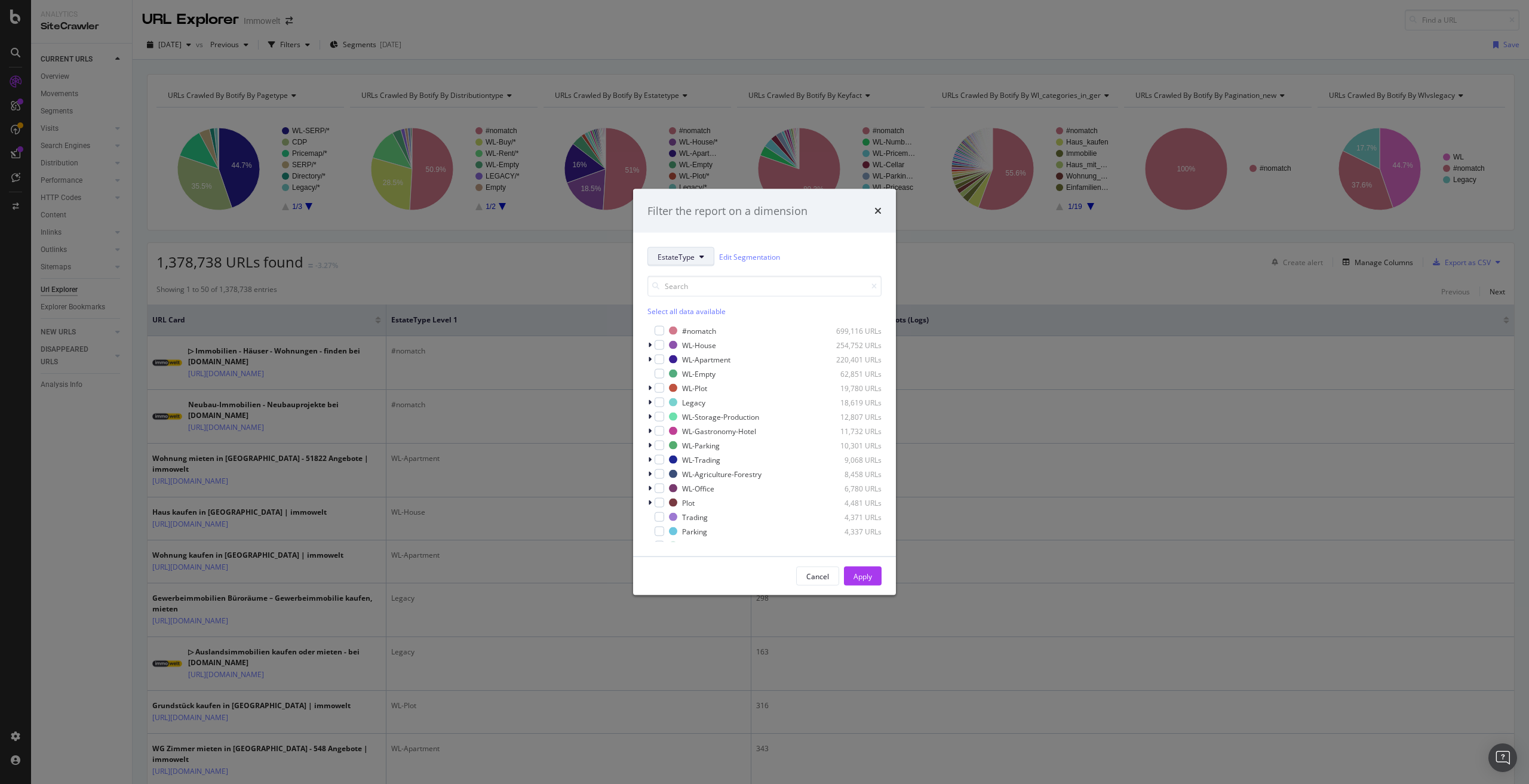
click at [671, 254] on span "EstateType" at bounding box center [676, 256] width 37 height 10
click at [693, 422] on span "WL-Categories_in_GER" at bounding box center [695, 424] width 77 height 11
click at [652, 327] on div "modal" at bounding box center [652, 330] width 10 height 10
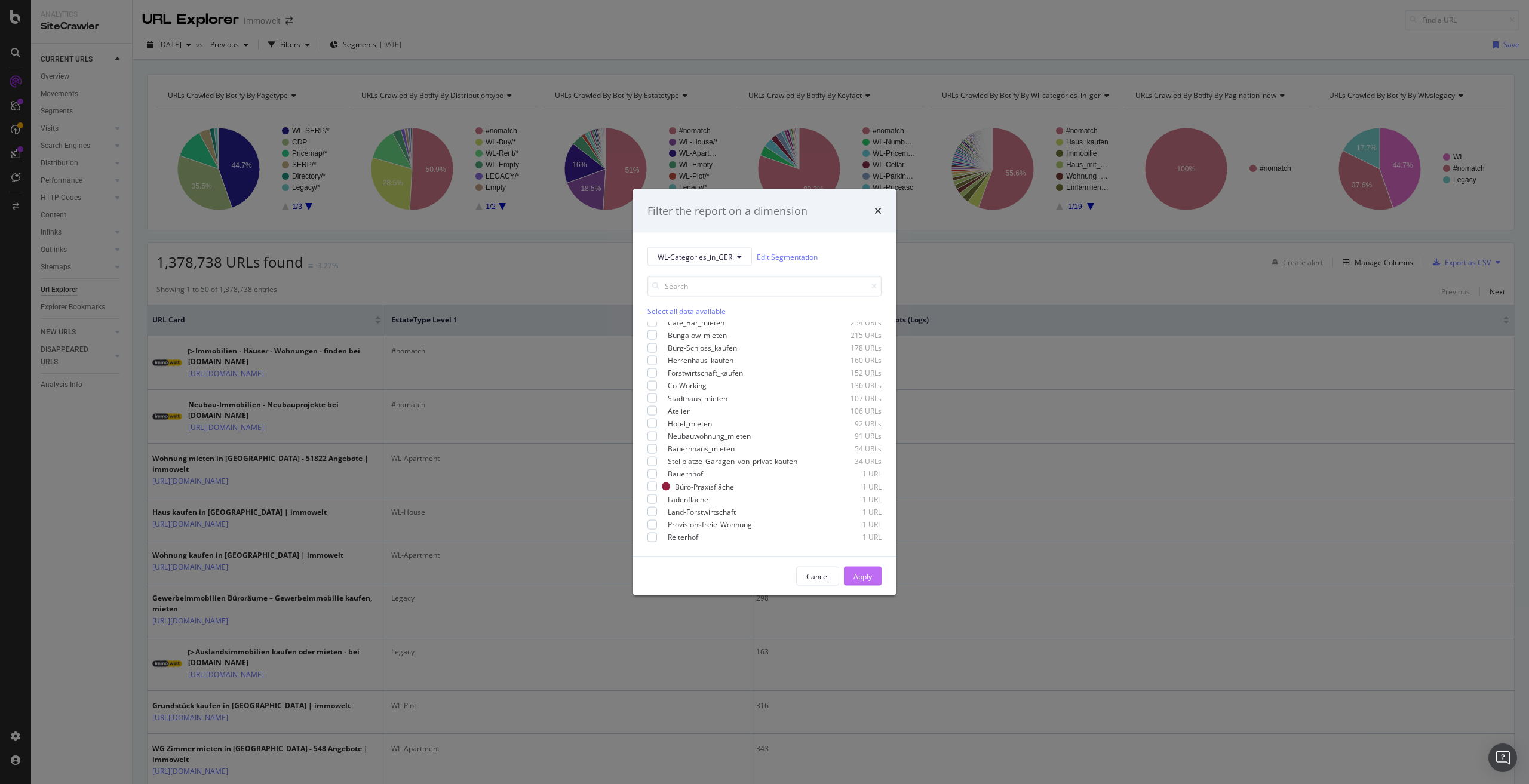
click at [863, 578] on div "Apply" at bounding box center [863, 576] width 19 height 10
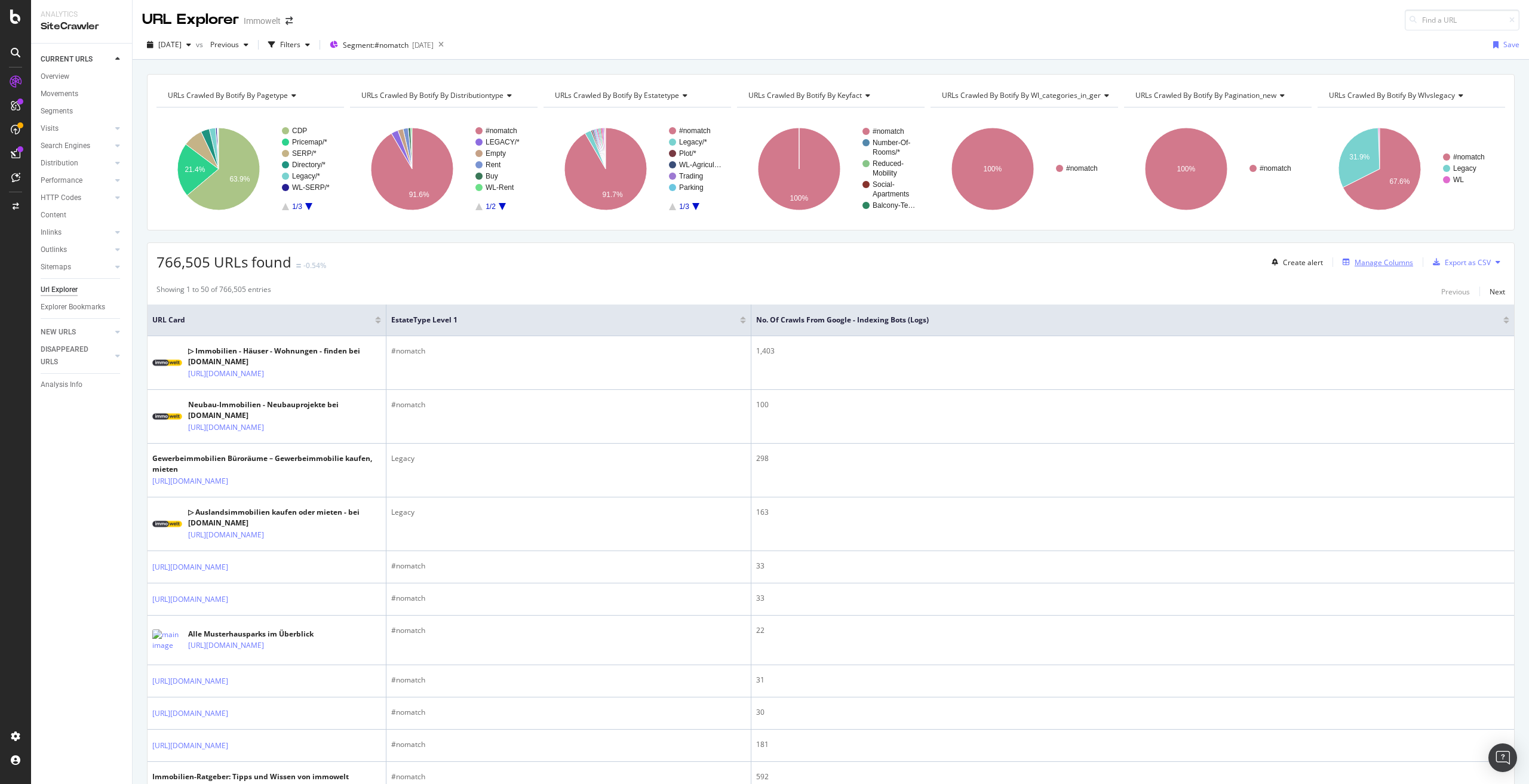
click at [1383, 264] on div "Manage Columns" at bounding box center [1384, 262] width 58 height 10
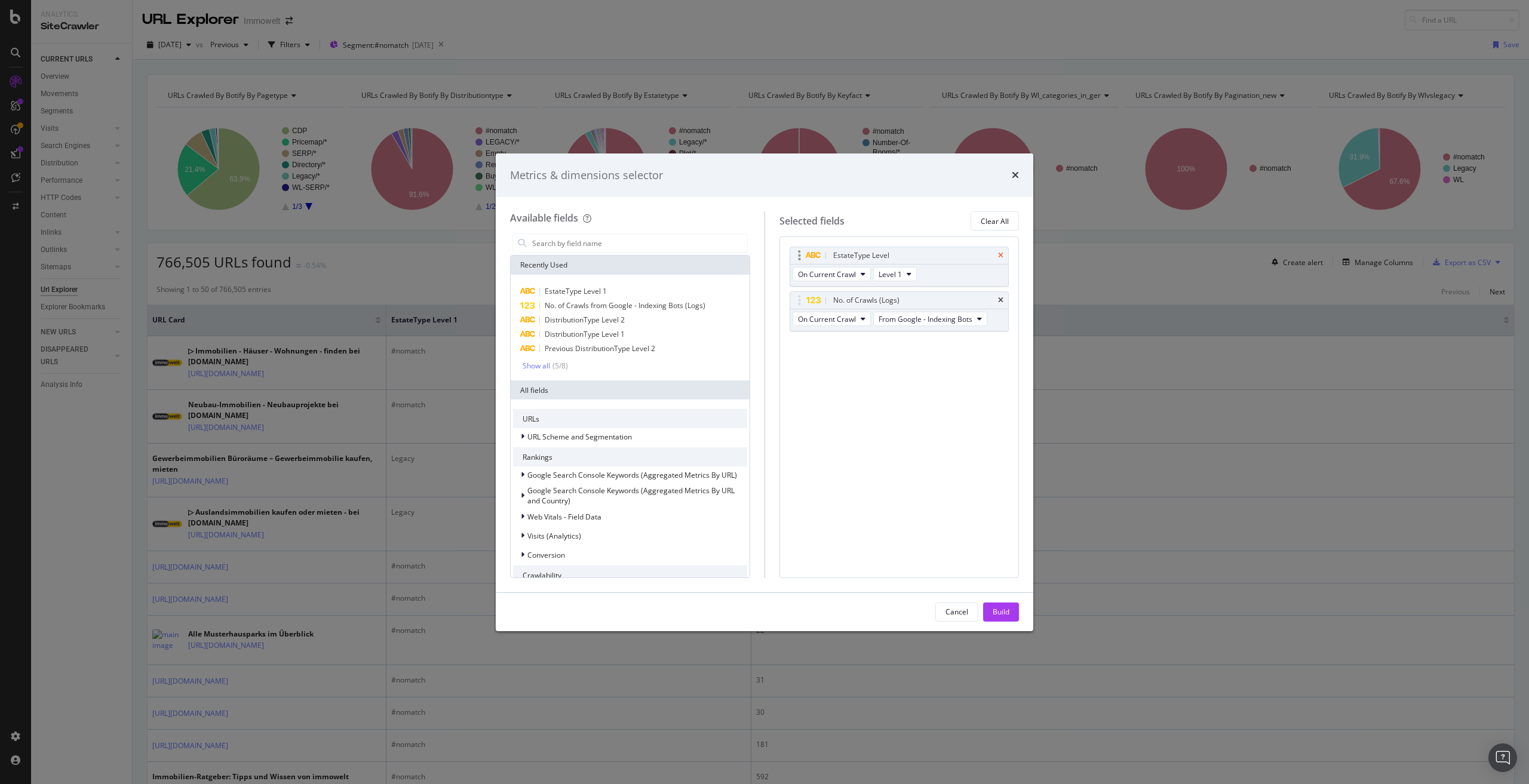
click at [998, 254] on icon "times" at bounding box center [1001, 256] width 5 height 7
click at [587, 242] on input "modal" at bounding box center [639, 243] width 216 height 18
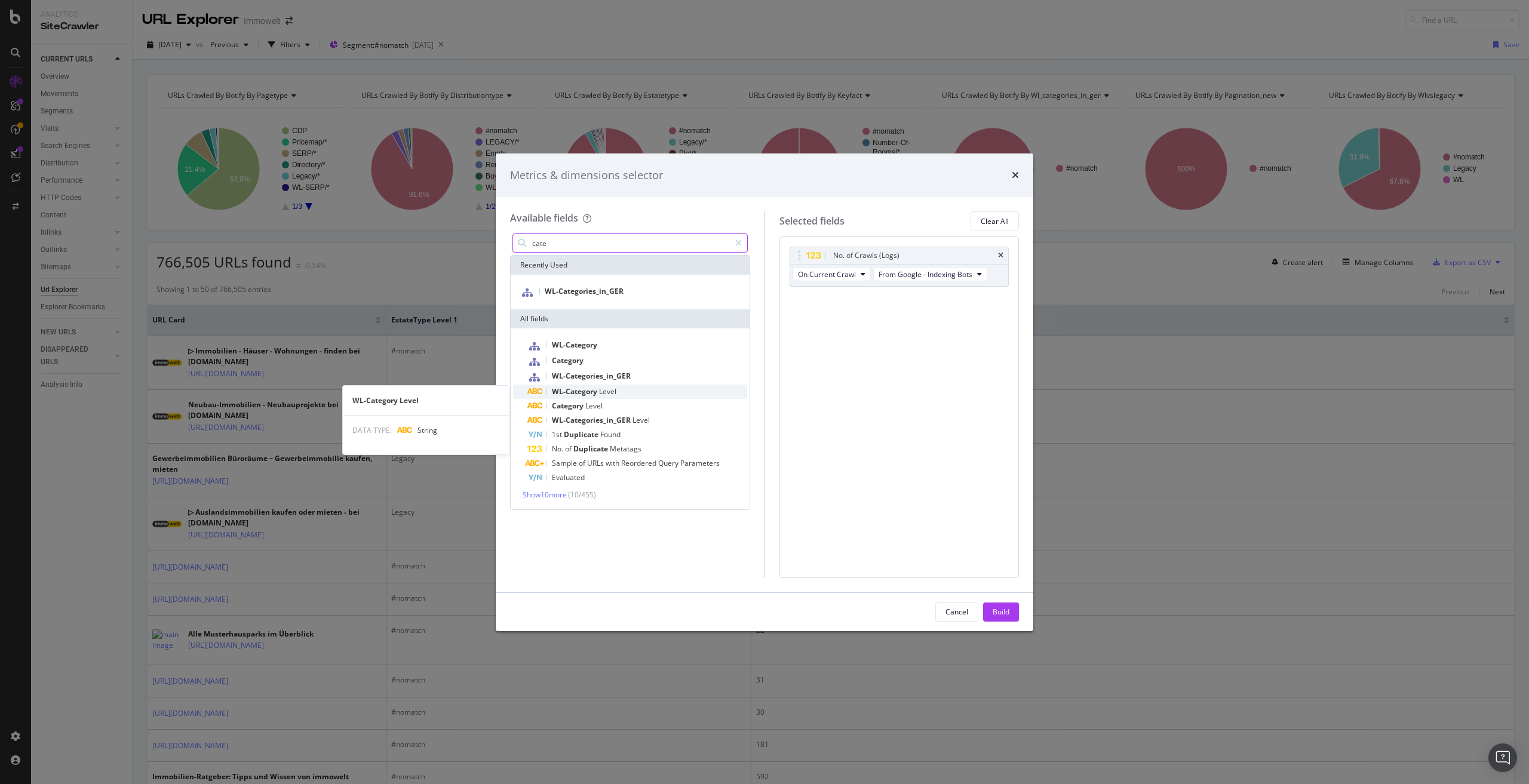
type input "cate"
click at [617, 390] on div "WL-Category Level" at bounding box center [637, 392] width 220 height 14
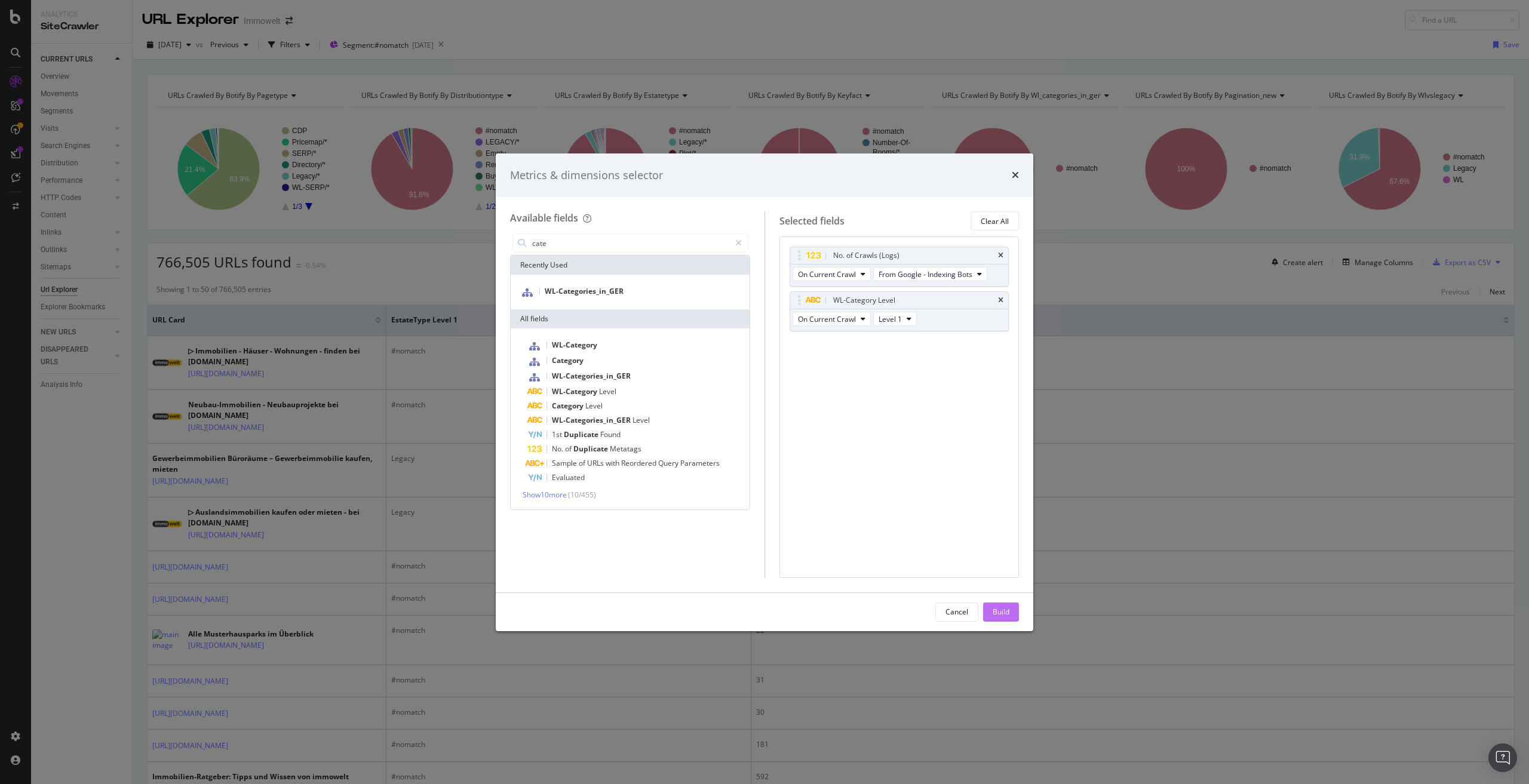
click at [996, 614] on div "Build" at bounding box center [1001, 611] width 17 height 10
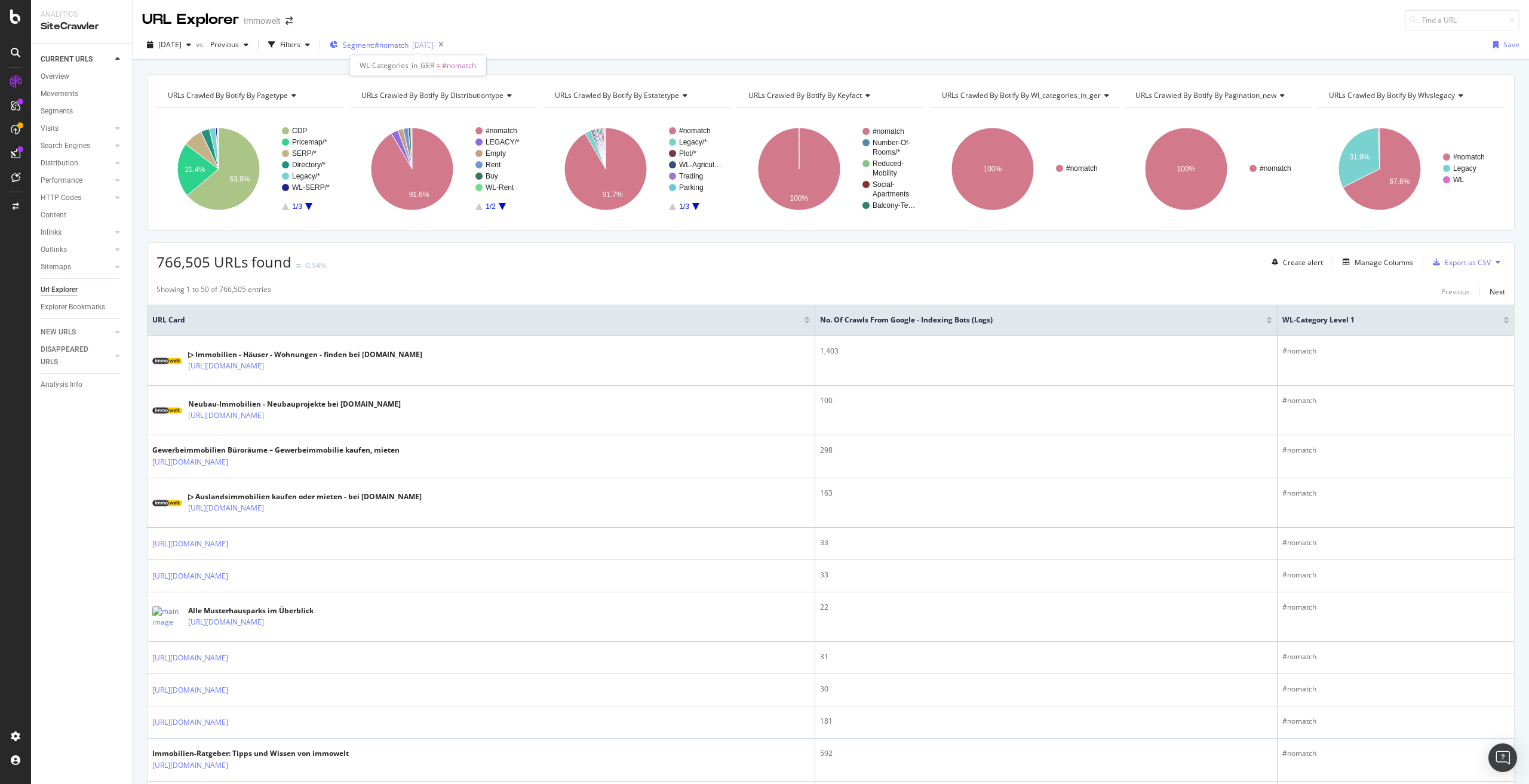
click at [408, 40] on span "Segment: #nomatch" at bounding box center [376, 44] width 66 height 10
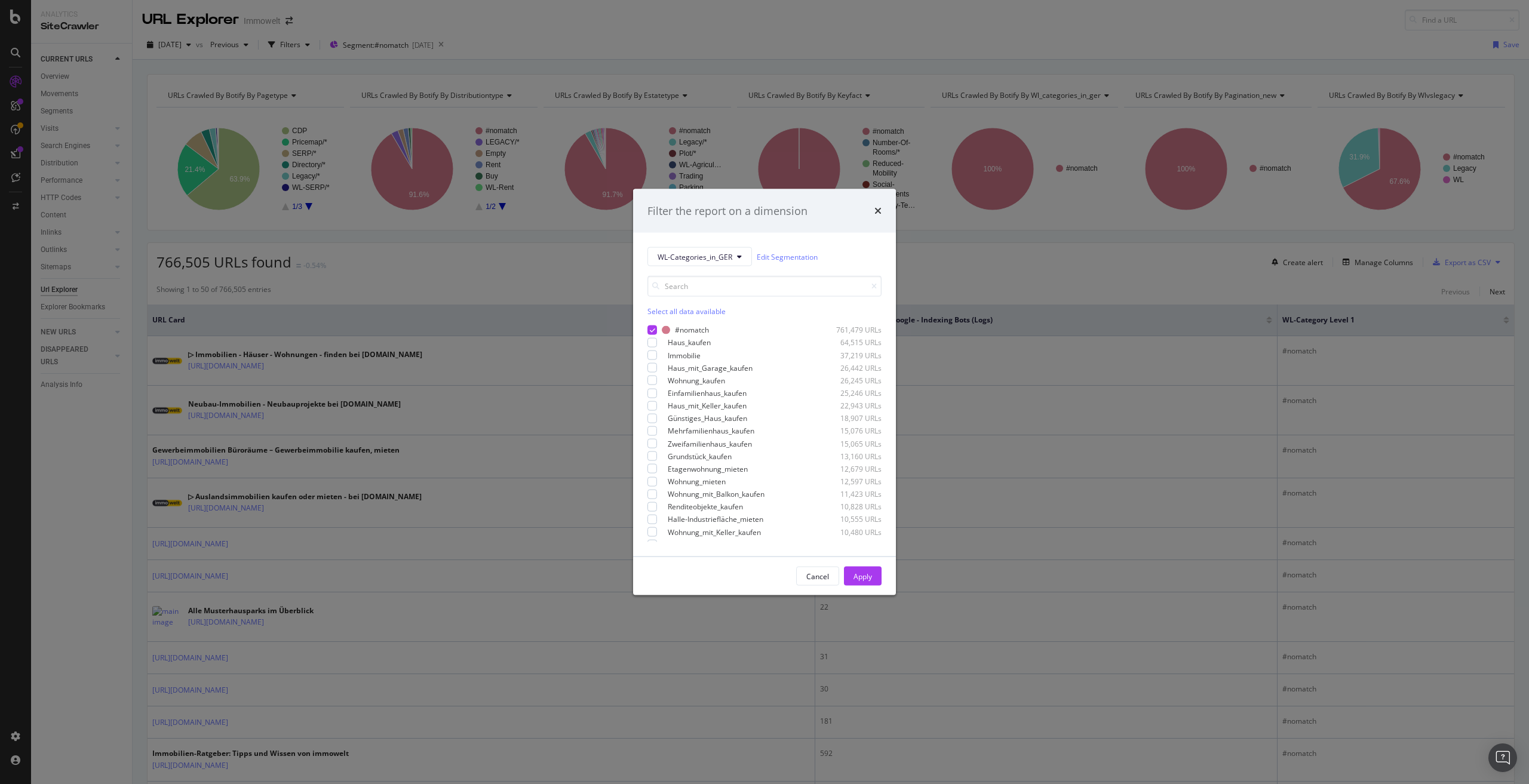
click at [693, 307] on div "Select all data available" at bounding box center [764, 311] width 234 height 10
click at [654, 327] on icon "modal" at bounding box center [653, 330] width 5 height 6
click at [865, 580] on div "Apply" at bounding box center [863, 576] width 19 height 10
click at [876, 575] on div "URLs Crawled By Botify By pagetype Chart (by Value) Table Expand Export as CSV …" at bounding box center [831, 422] width 1397 height 725
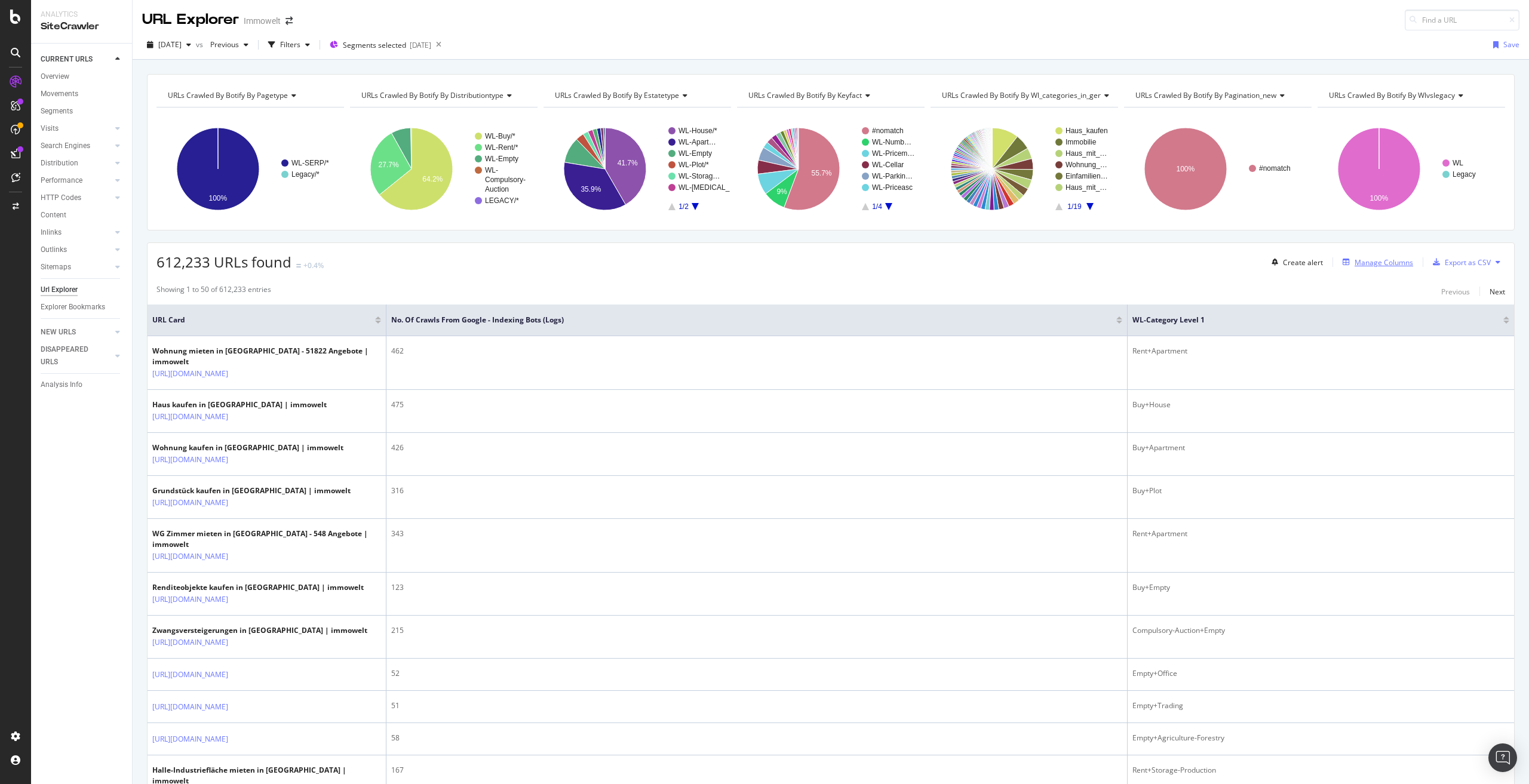
click at [1369, 265] on div "Manage Columns" at bounding box center [1384, 262] width 58 height 10
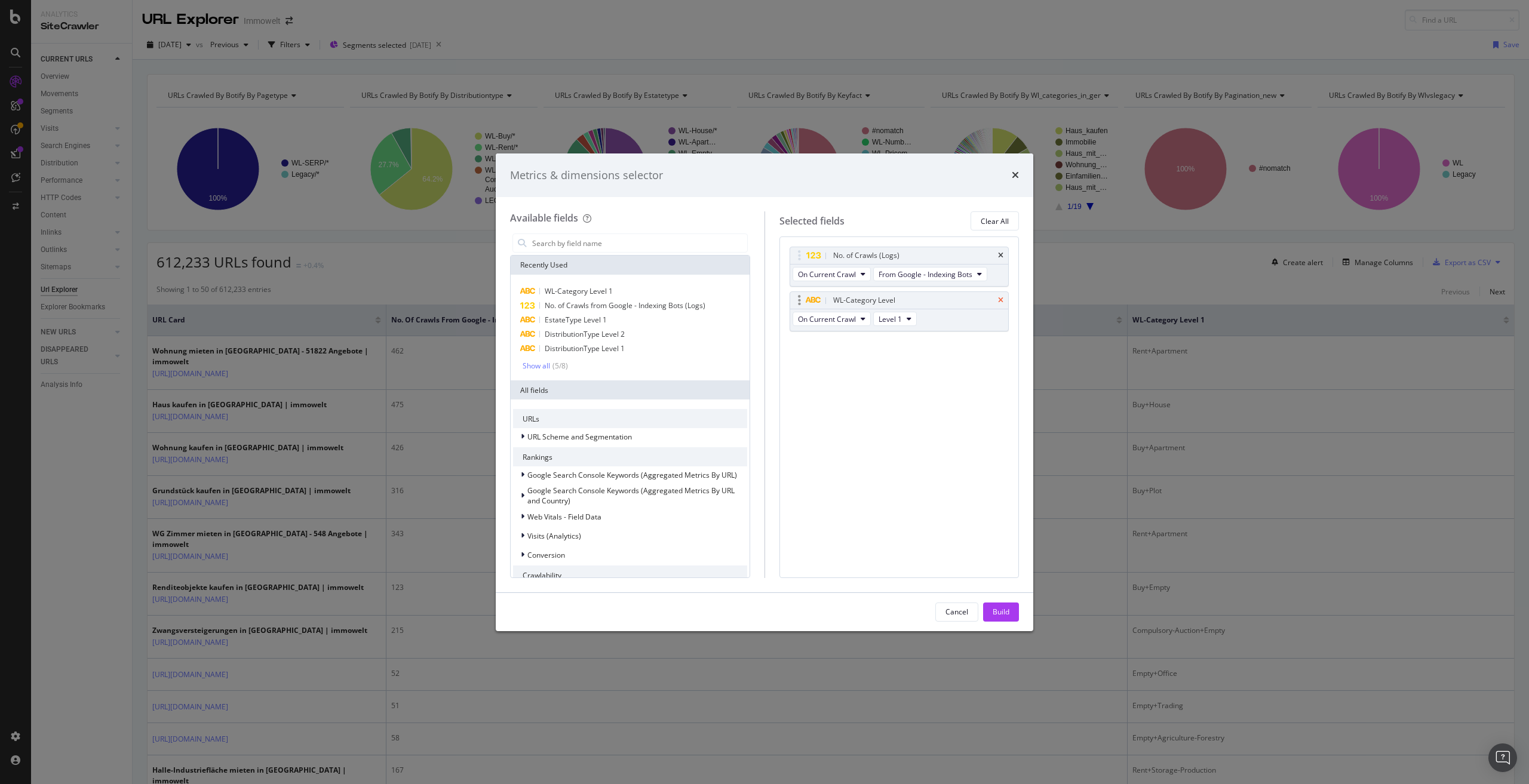
click at [1000, 299] on icon "times" at bounding box center [1001, 300] width 5 height 7
click at [570, 241] on input "modal" at bounding box center [639, 243] width 216 height 18
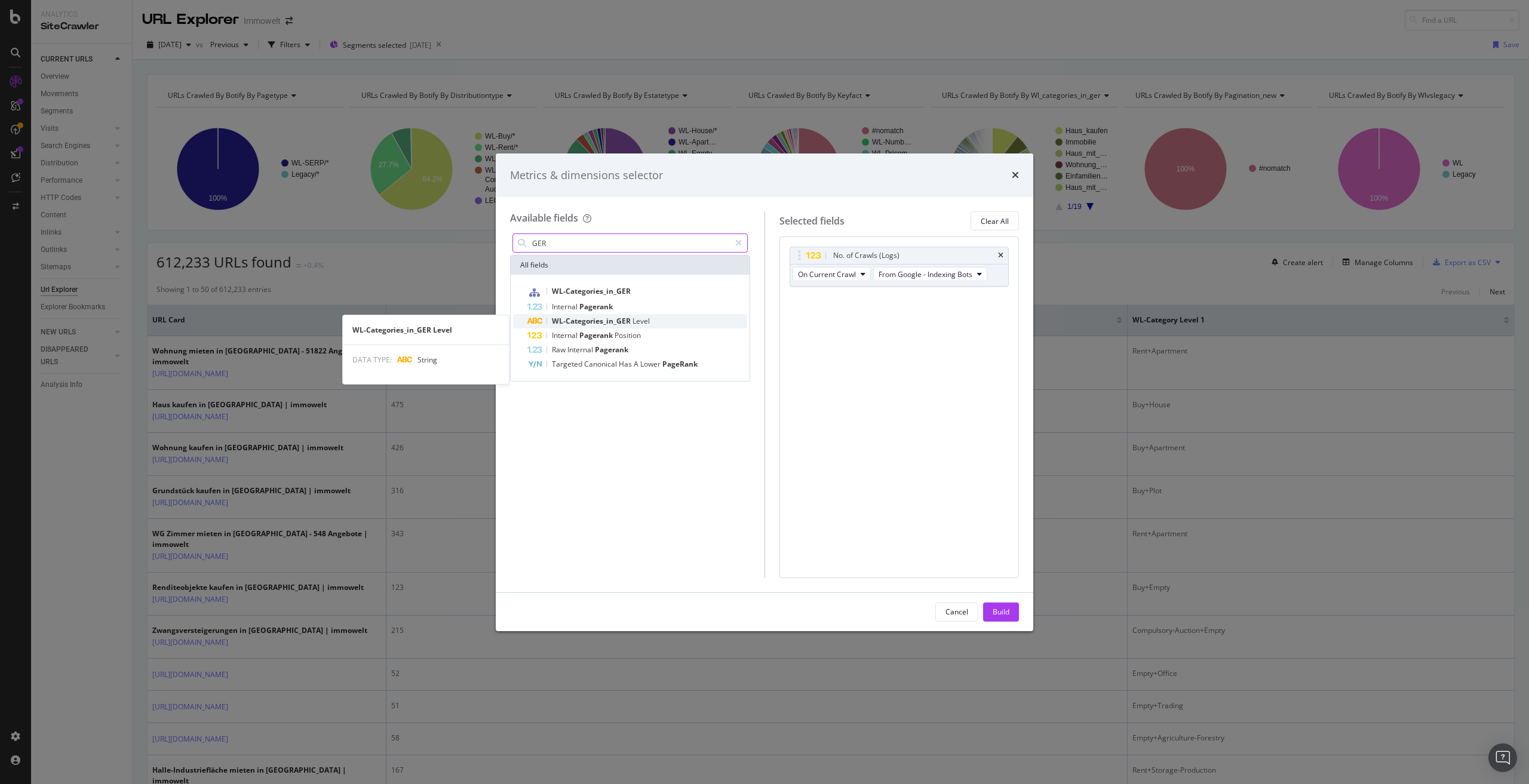
type input "GER"
click at [604, 320] on span "WL-Categories_in_GER" at bounding box center [592, 321] width 81 height 10
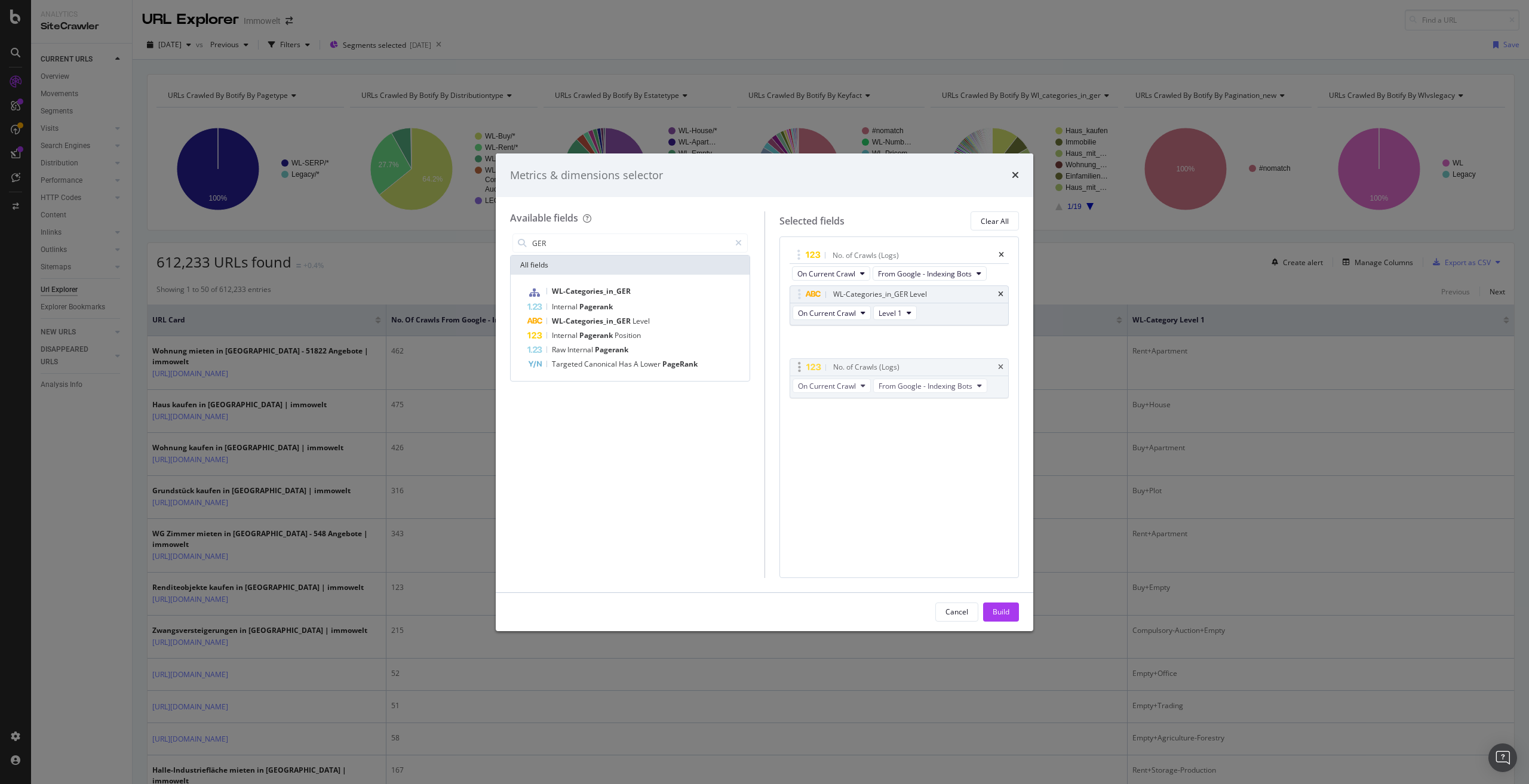
drag, startPoint x: 944, startPoint y: 252, endPoint x: 944, endPoint y: 364, distance: 112.0
click at [944, 364] on body "Analytics SiteCrawler CURRENT URLS Overview Movements Segments Visits Analysis …" at bounding box center [764, 392] width 1529 height 784
drag, startPoint x: 920, startPoint y: 251, endPoint x: 920, endPoint y: 487, distance: 236.0
click at [920, 487] on body "Analytics SiteCrawler CURRENT URLS Overview Movements Segments Visits Analysis …" at bounding box center [764, 392] width 1529 height 784
click at [999, 252] on icon "times" at bounding box center [1001, 256] width 5 height 7
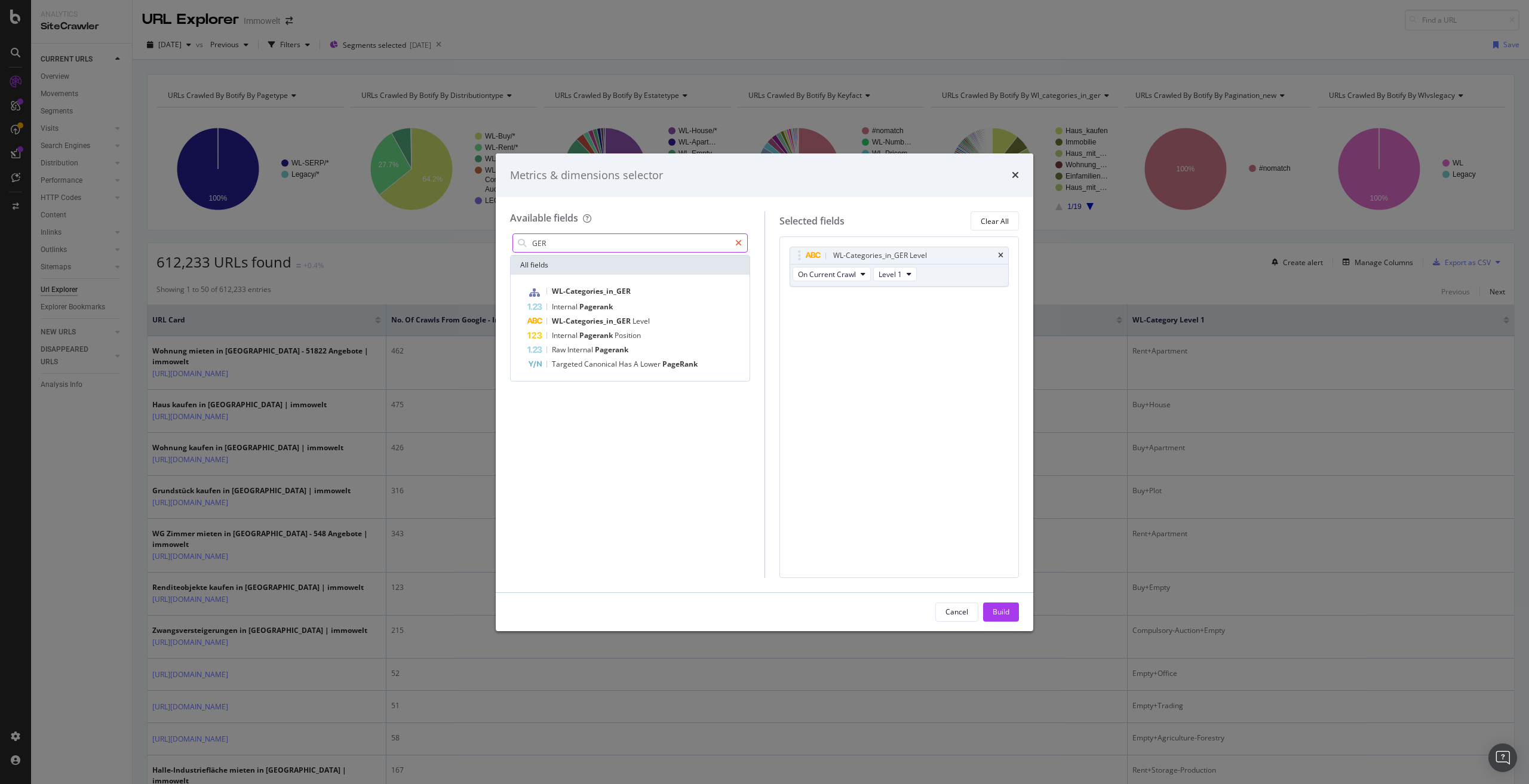
click at [743, 242] on div "modal" at bounding box center [739, 244] width 18 height 19
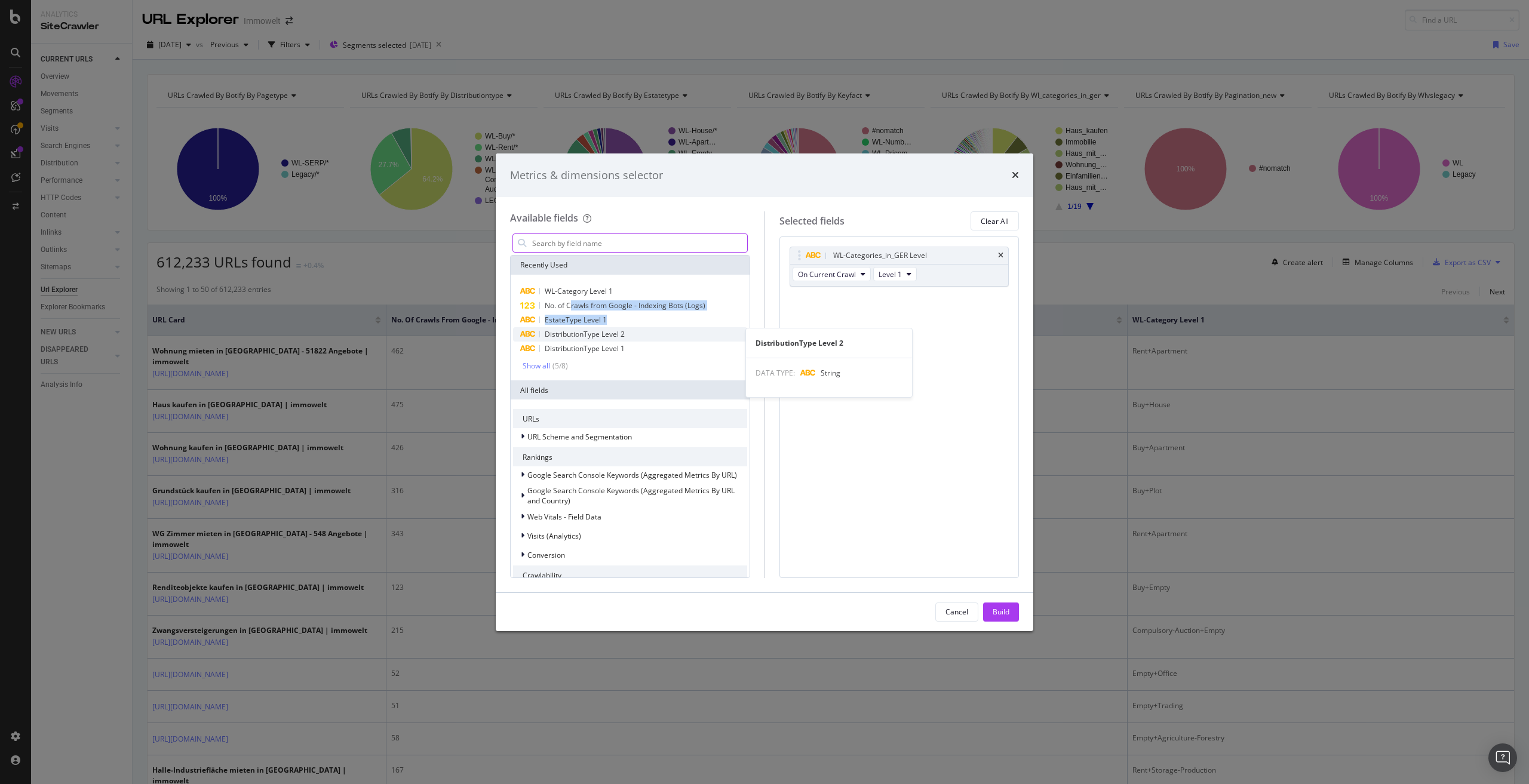
drag, startPoint x: 570, startPoint y: 307, endPoint x: 904, endPoint y: 371, distance: 340.1
click at [748, 371] on div "WL-Category Level 1 No. of Crawls from Google - Indexing Bots (Logs) EstateType…" at bounding box center [630, 328] width 234 height 87
click at [586, 301] on span "No. of Crawls from Google - Indexing Bots (Logs)" at bounding box center [625, 305] width 160 height 10
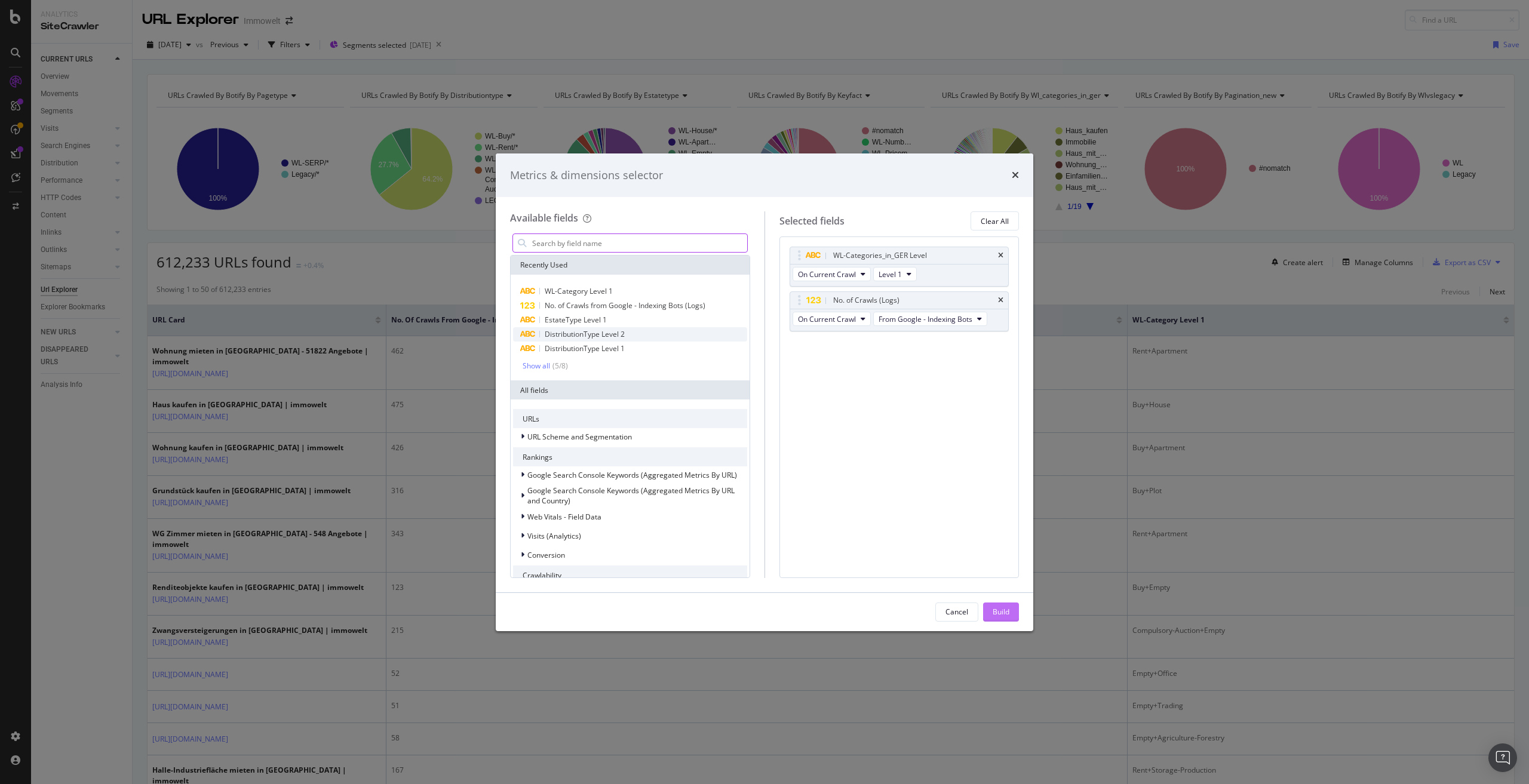
click at [998, 610] on div "Build" at bounding box center [1001, 611] width 17 height 10
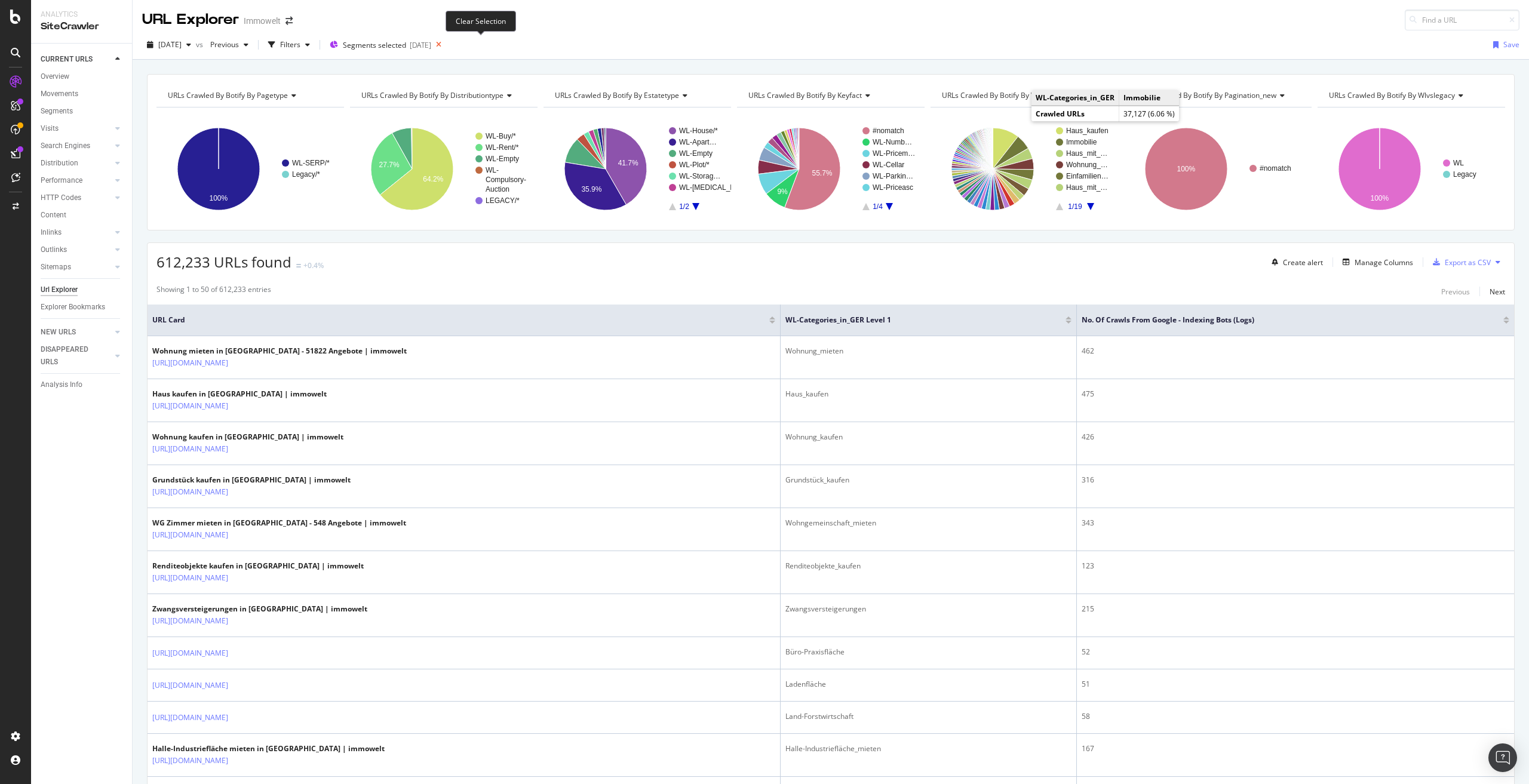
click at [446, 43] on icon at bounding box center [439, 44] width 15 height 17
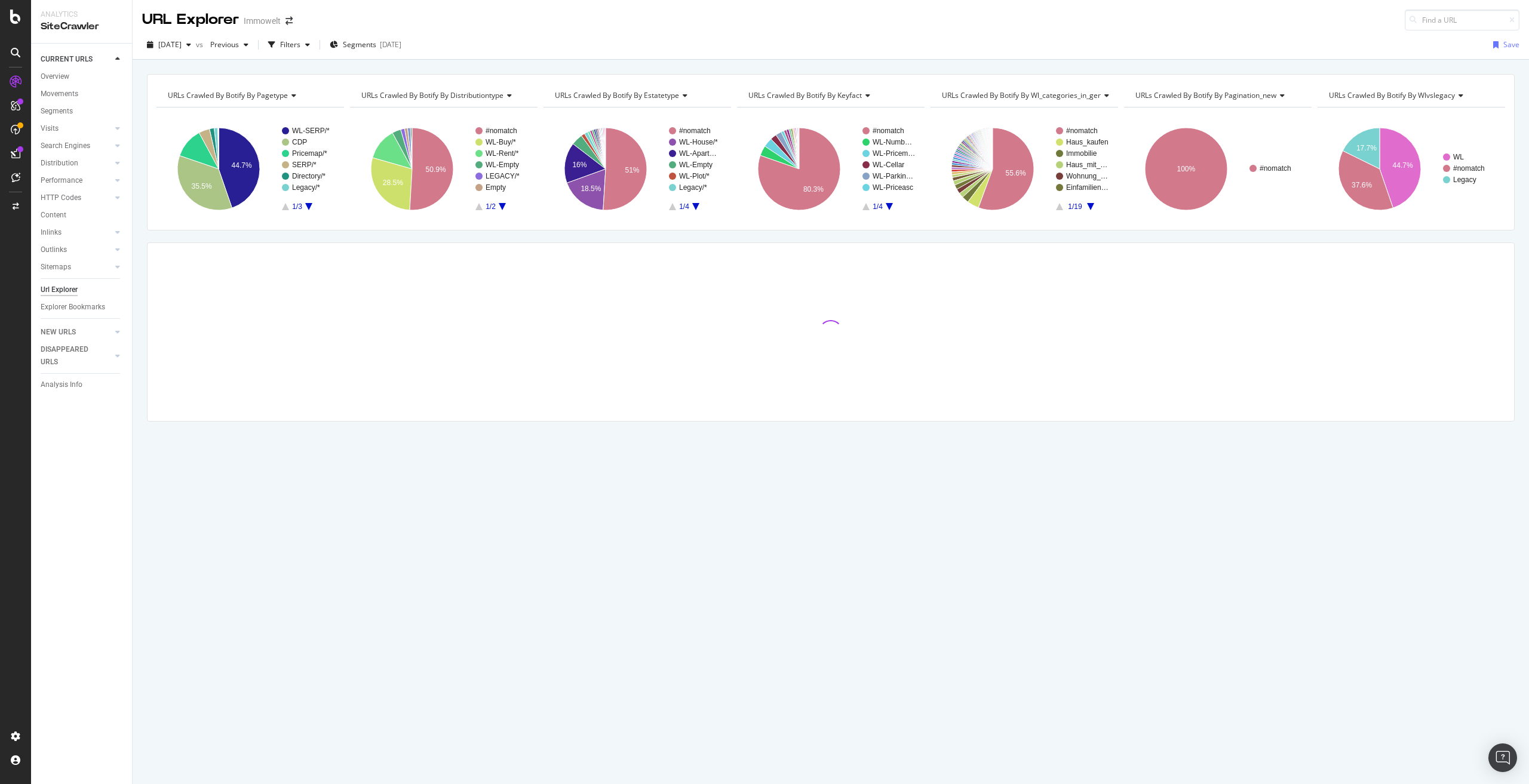
click at [479, 43] on div "2025 Aug. 22nd vs Previous Filters Segments 2025-08-22 Save" at bounding box center [831, 47] width 1397 height 24
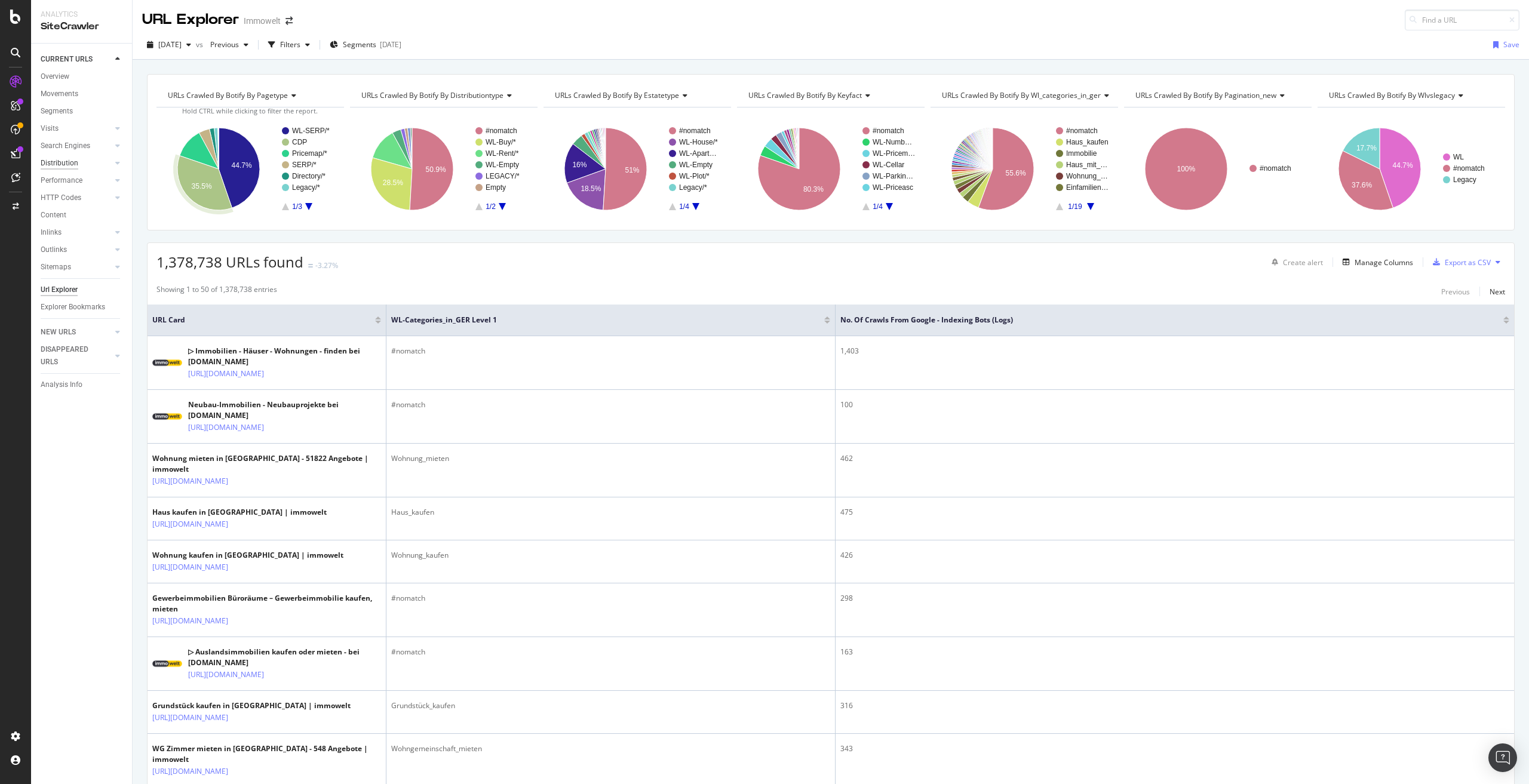
click at [62, 160] on div "Distribution" at bounding box center [59, 163] width 37 height 12
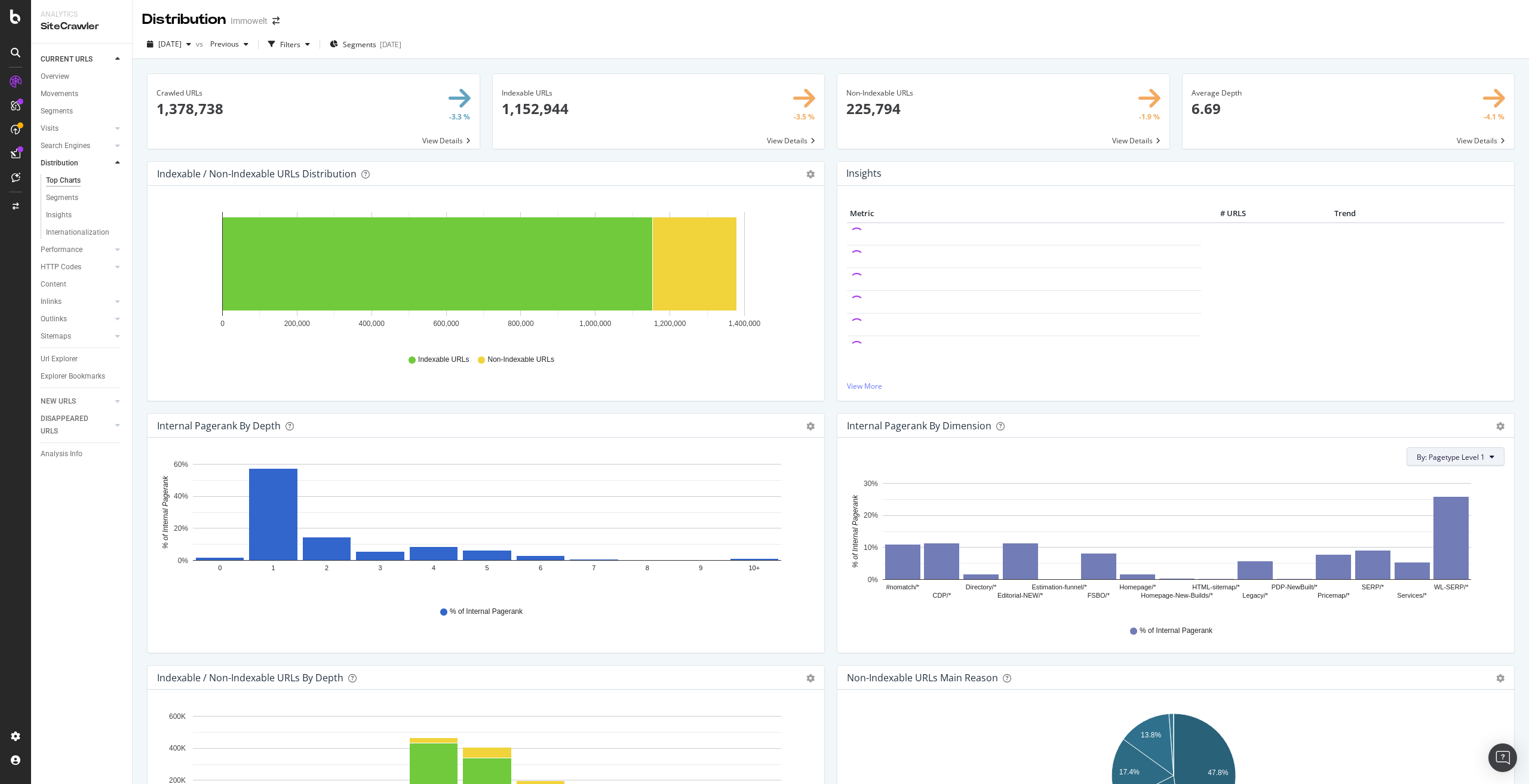
click at [1455, 458] on span "By: Pagetype Level 1" at bounding box center [1450, 456] width 68 height 10
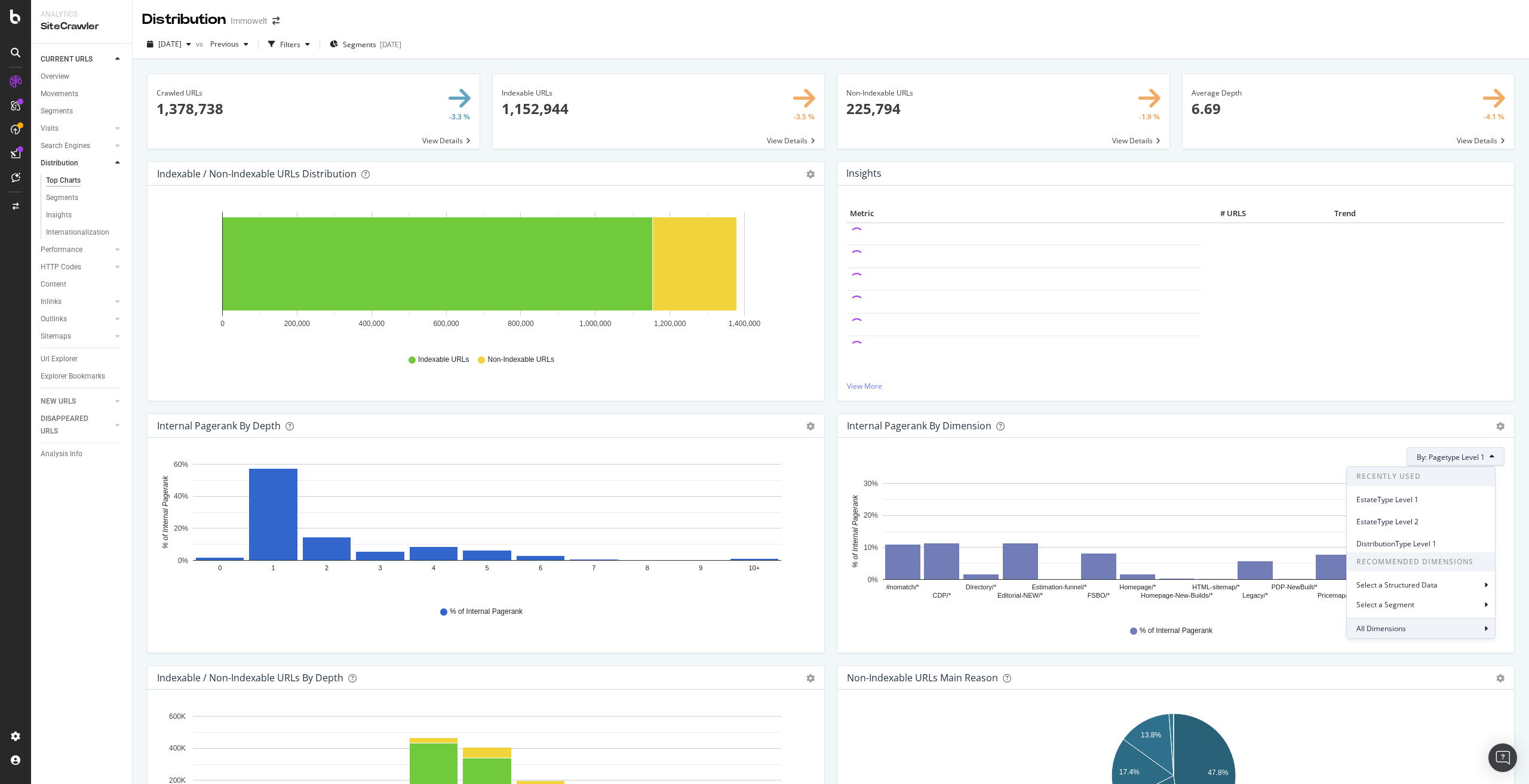
click at [1428, 632] on div "All Dimensions" at bounding box center [1421, 628] width 148 height 20
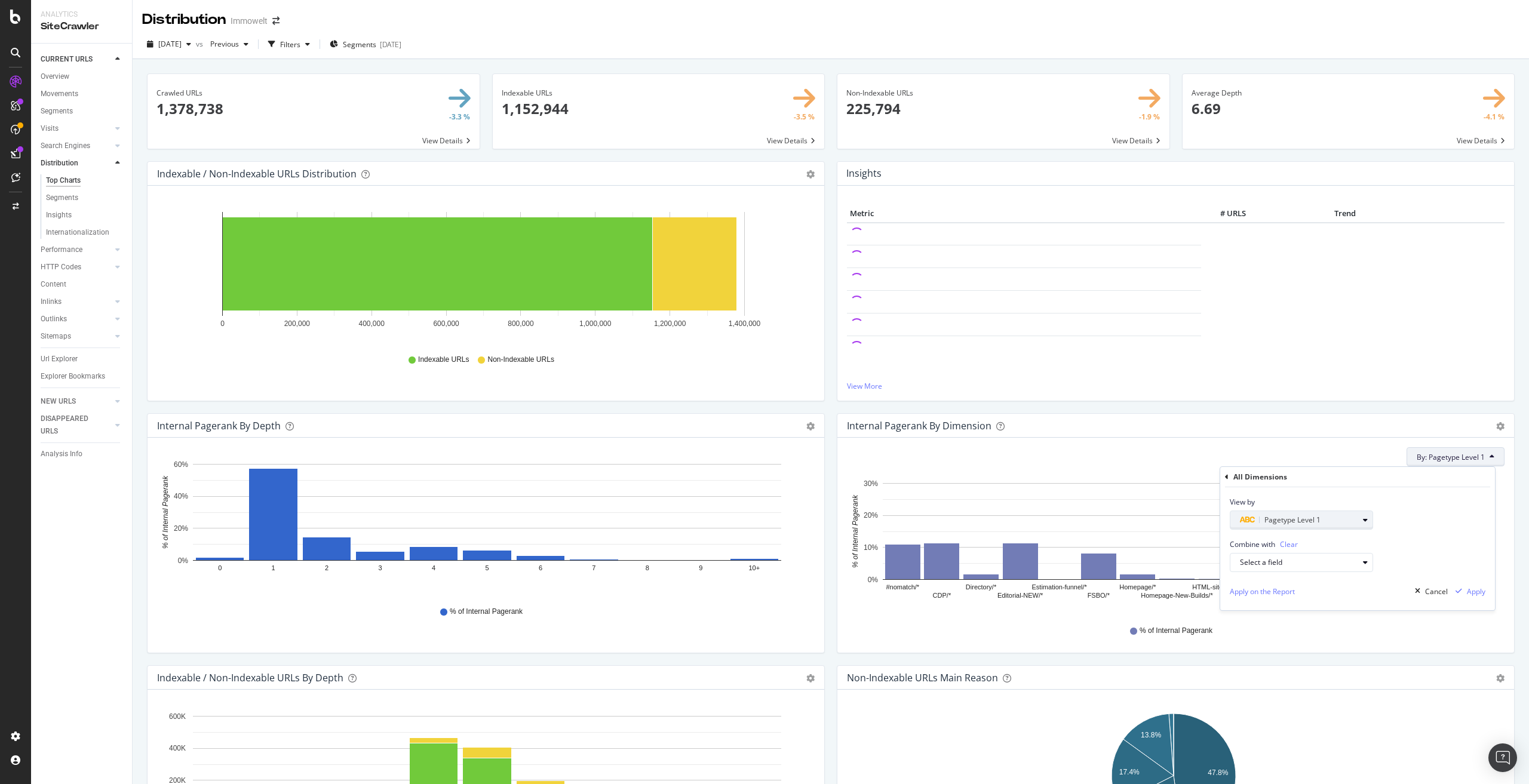
click at [1307, 520] on span "Pagetype Level 1" at bounding box center [1292, 519] width 56 height 10
click at [1272, 524] on span "Pagetype Level 1" at bounding box center [1292, 519] width 56 height 10
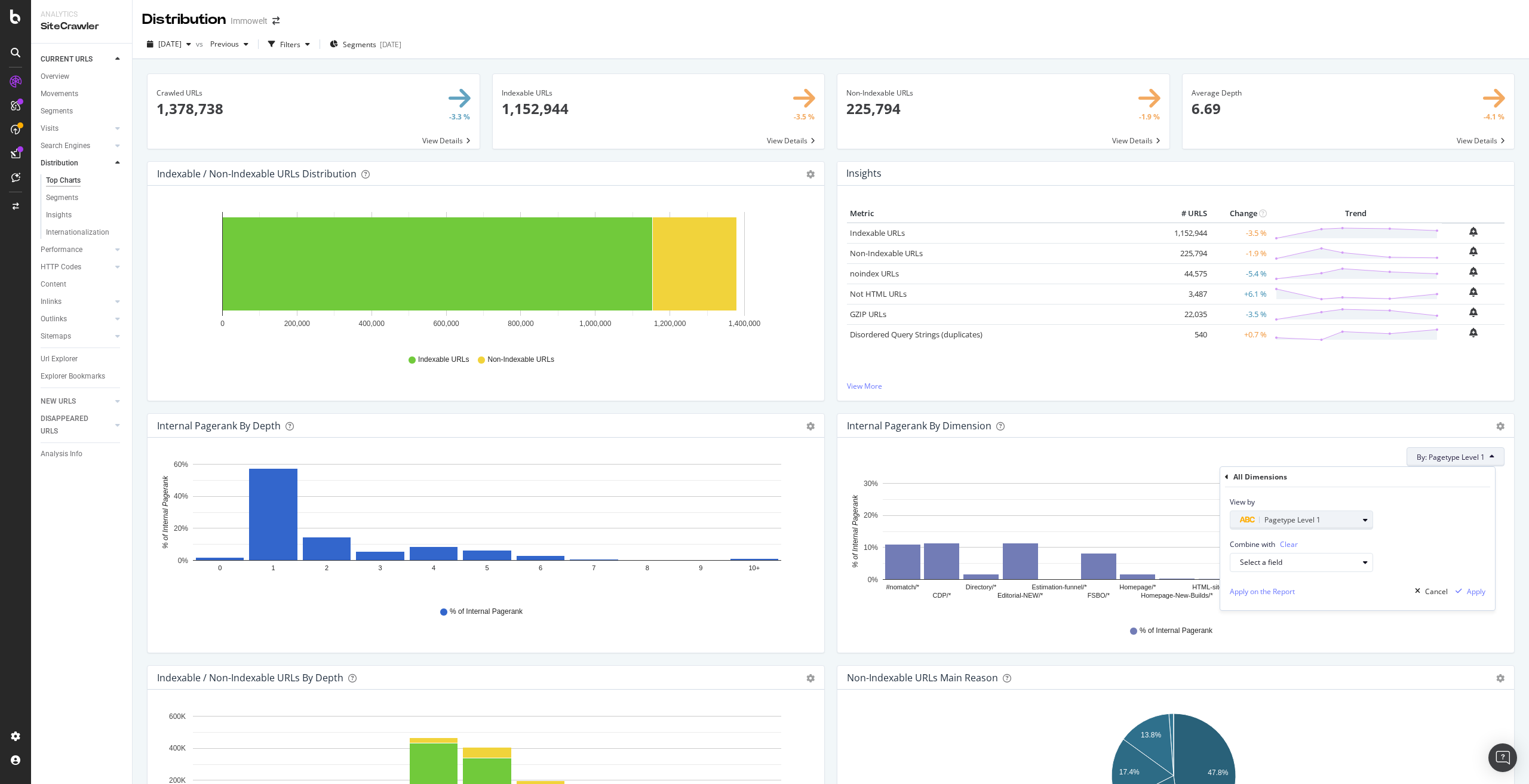
click at [1290, 522] on span "Pagetype Level 1" at bounding box center [1292, 519] width 56 height 10
click at [1436, 455] on span "By: Pagetype Level 1" at bounding box center [1450, 456] width 68 height 10
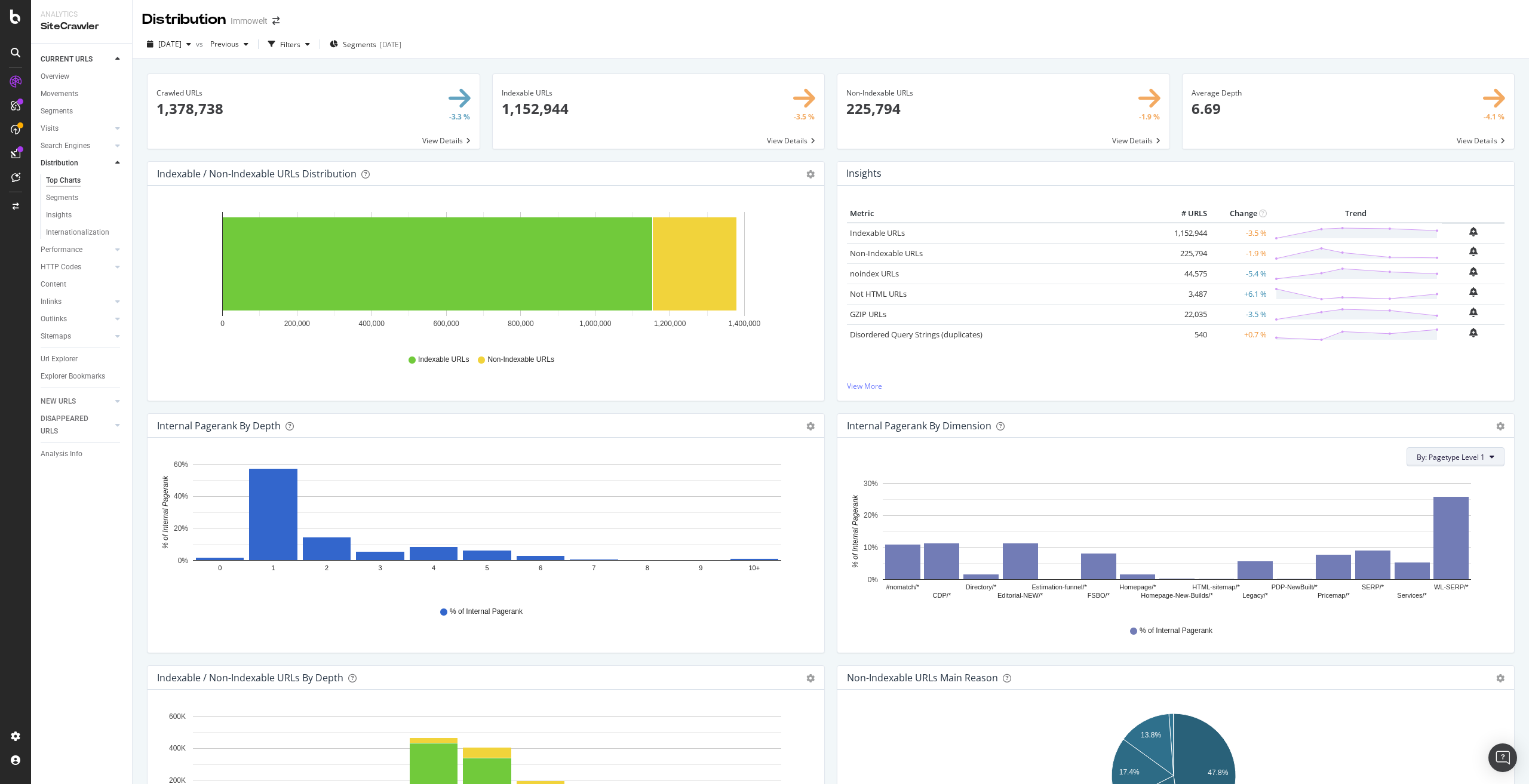
click at [1436, 455] on span "By: Pagetype Level 1" at bounding box center [1450, 456] width 68 height 10
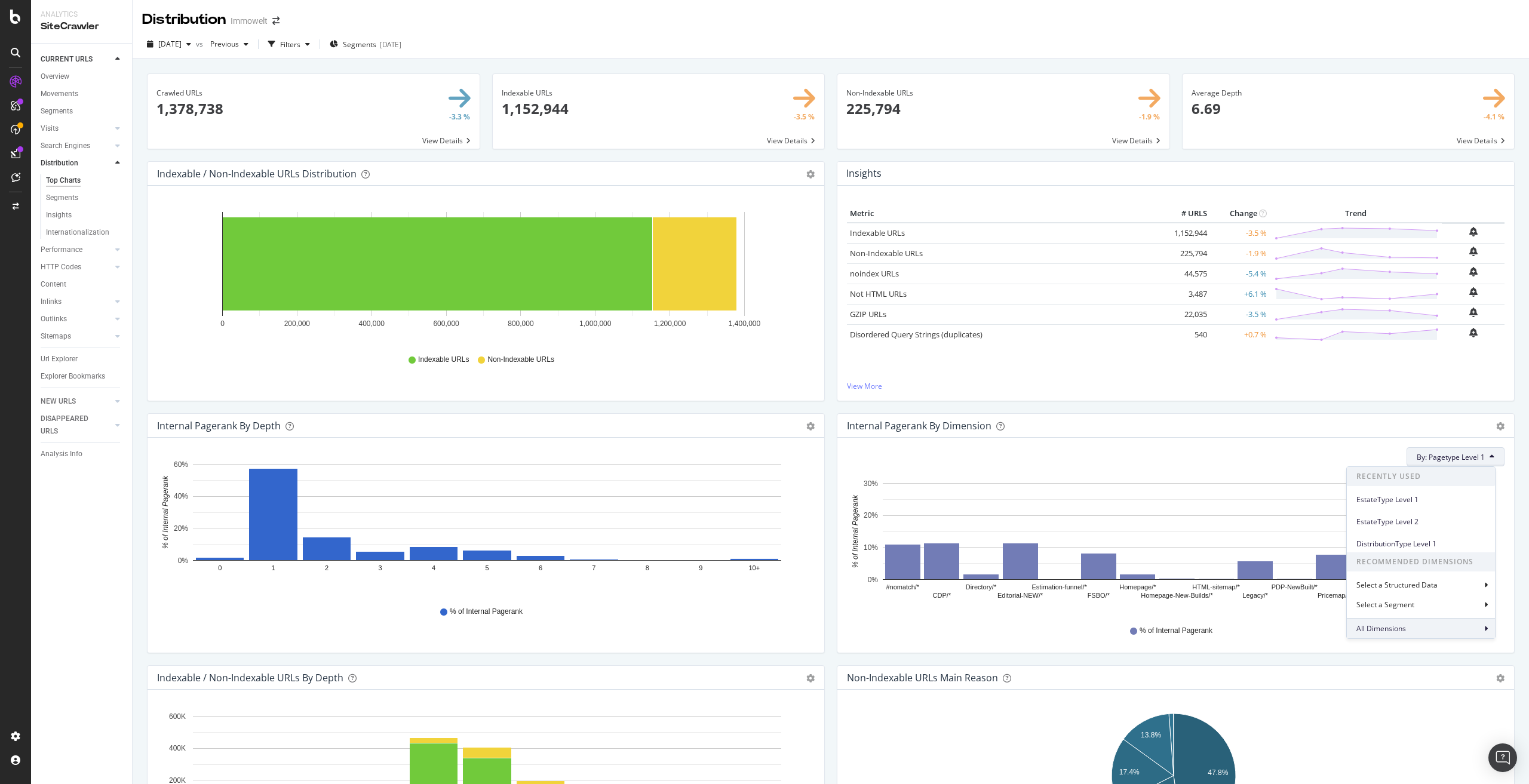
click at [1399, 629] on span "All Dimensions" at bounding box center [1381, 628] width 50 height 10
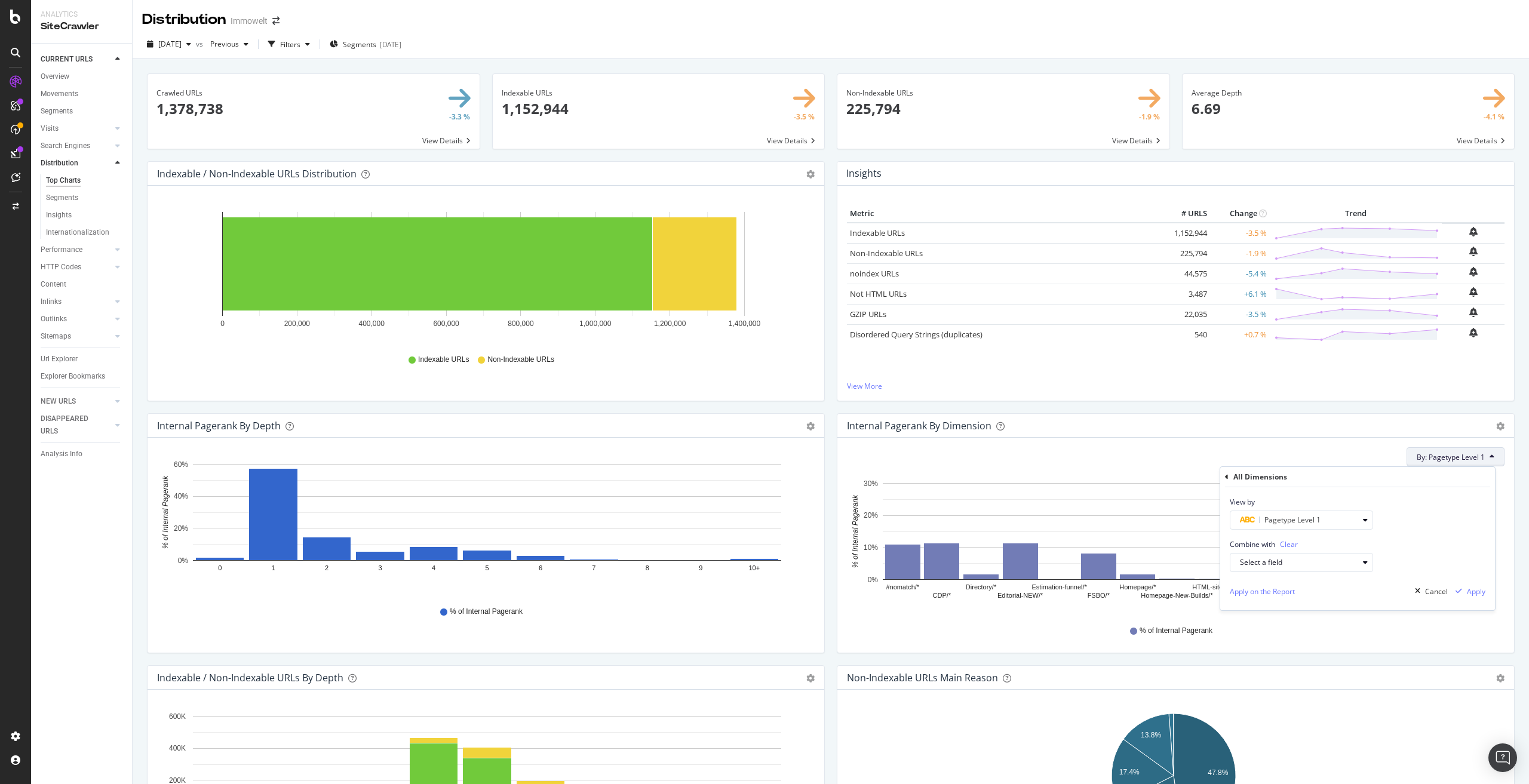
click at [1268, 477] on div "All Dimensions" at bounding box center [1260, 477] width 54 height 10
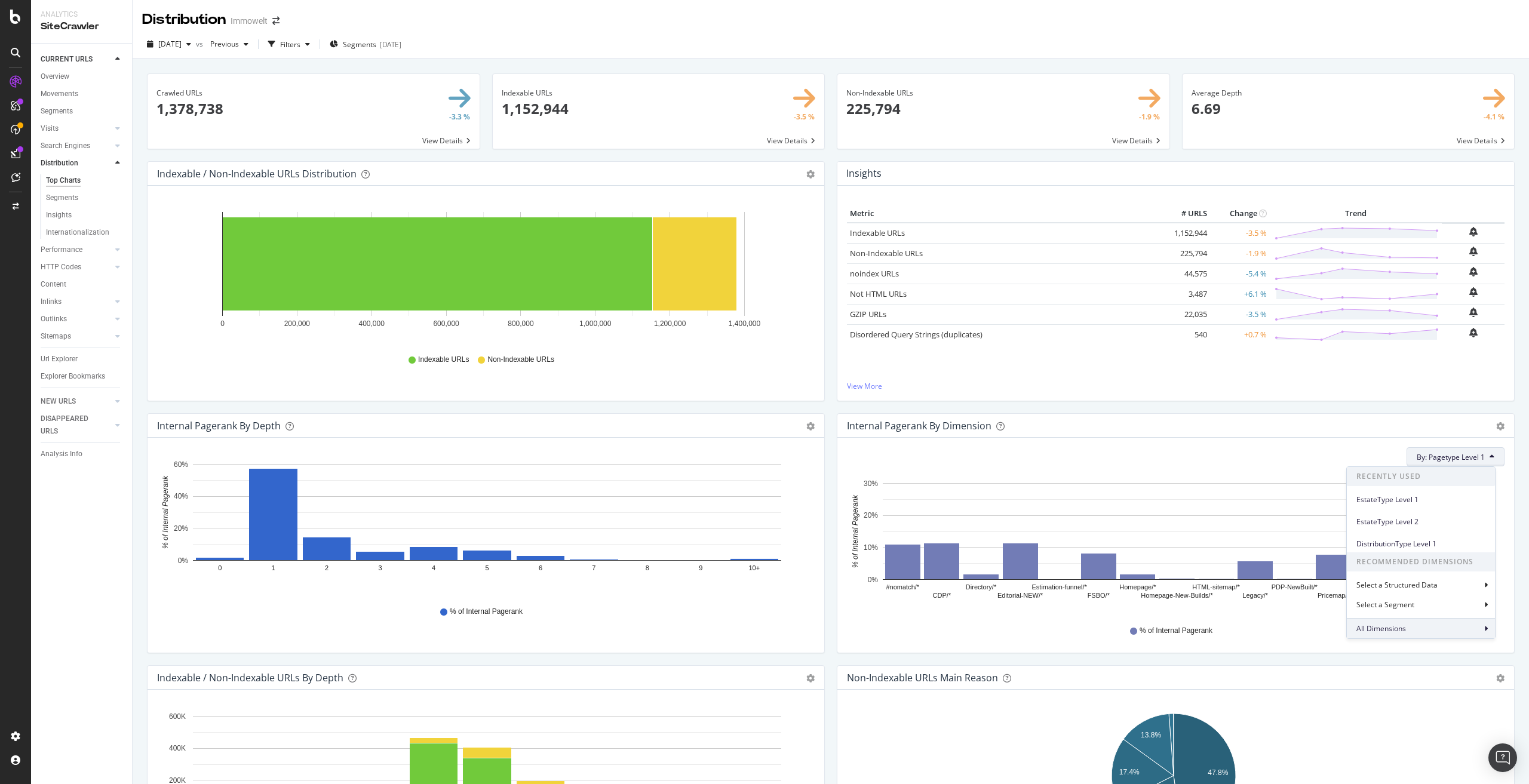
click at [1399, 628] on span "All Dimensions" at bounding box center [1381, 628] width 50 height 10
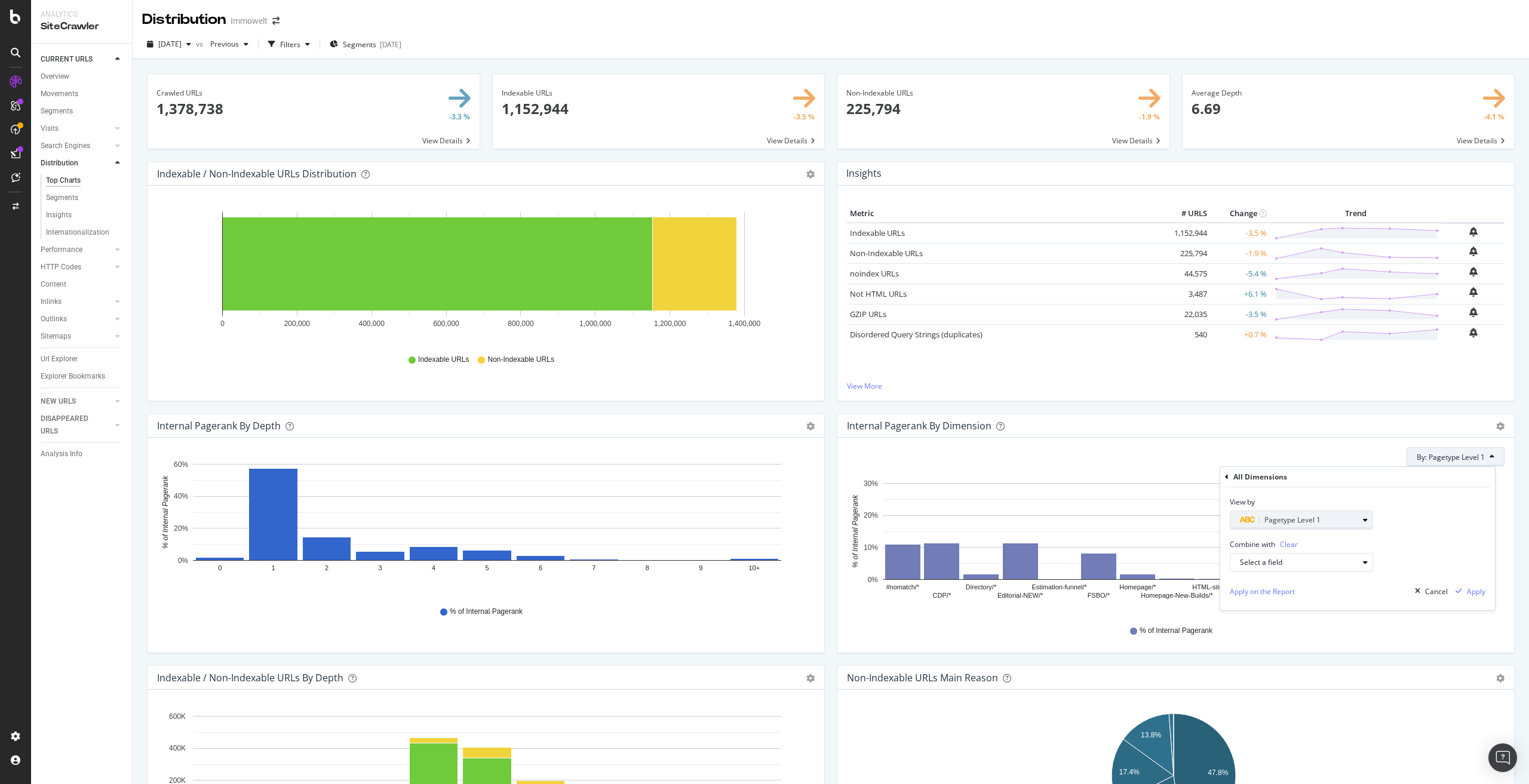
click at [1339, 516] on div "Pagetype Level 1" at bounding box center [1300, 520] width 119 height 14
click at [1294, 539] on div "Pagetype Level" at bounding box center [1270, 539] width 54 height 10
click at [1236, 540] on icon at bounding box center [1237, 540] width 4 height 7
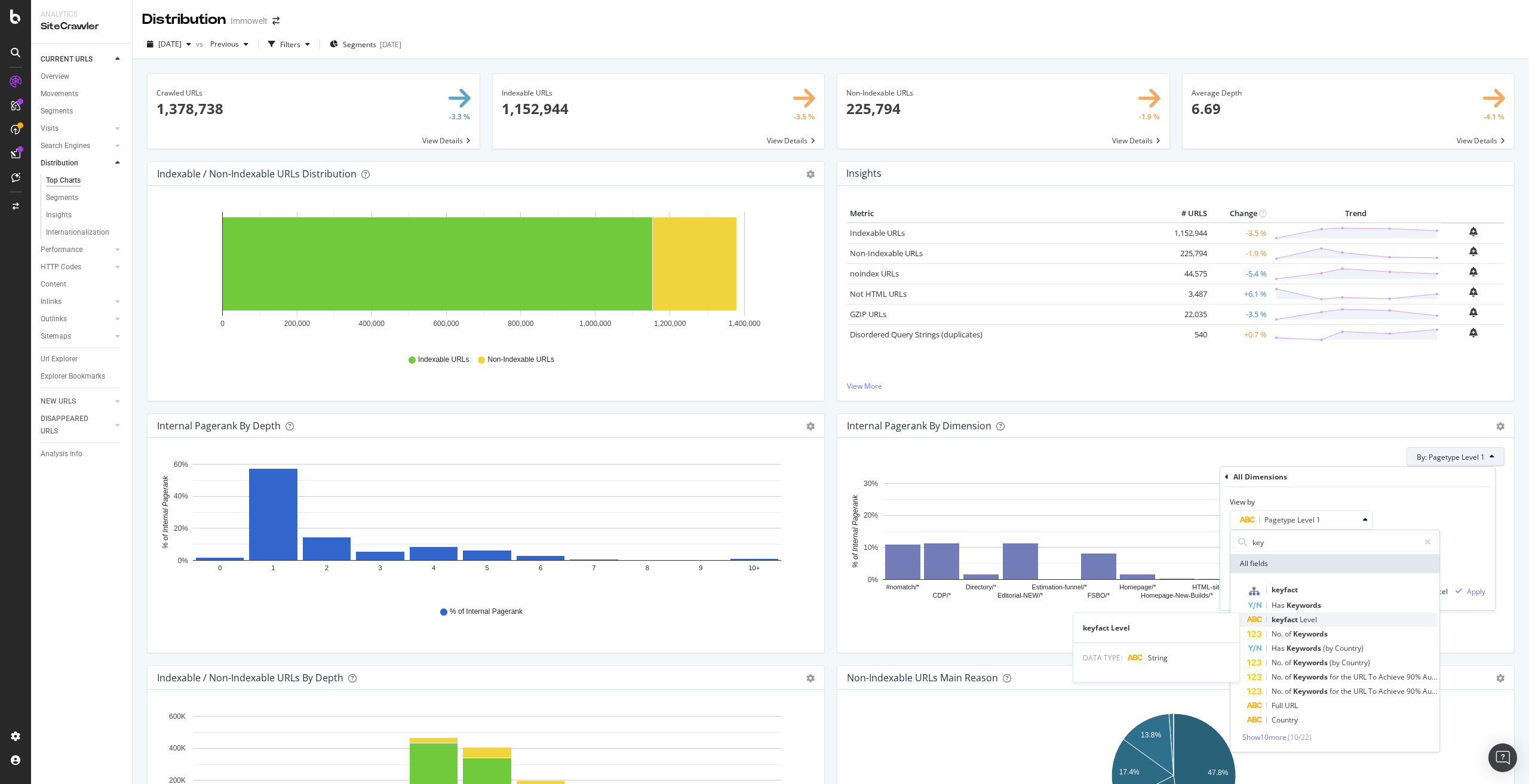
type input "key"
click at [1346, 621] on div "keyfact Level" at bounding box center [1342, 620] width 190 height 14
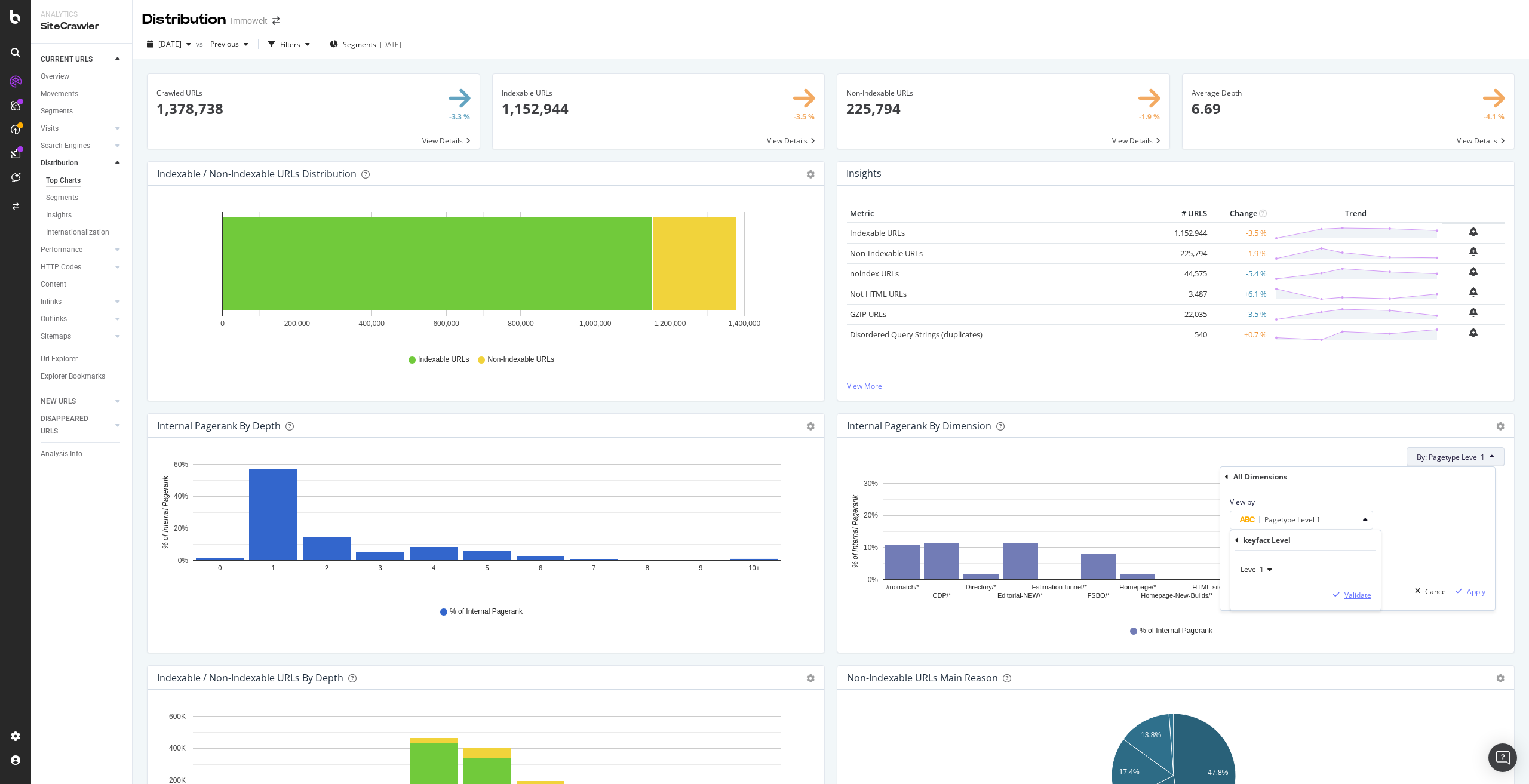
click at [1353, 595] on div "Validate" at bounding box center [1358, 594] width 27 height 10
click at [1474, 591] on div "Apply" at bounding box center [1476, 591] width 19 height 10
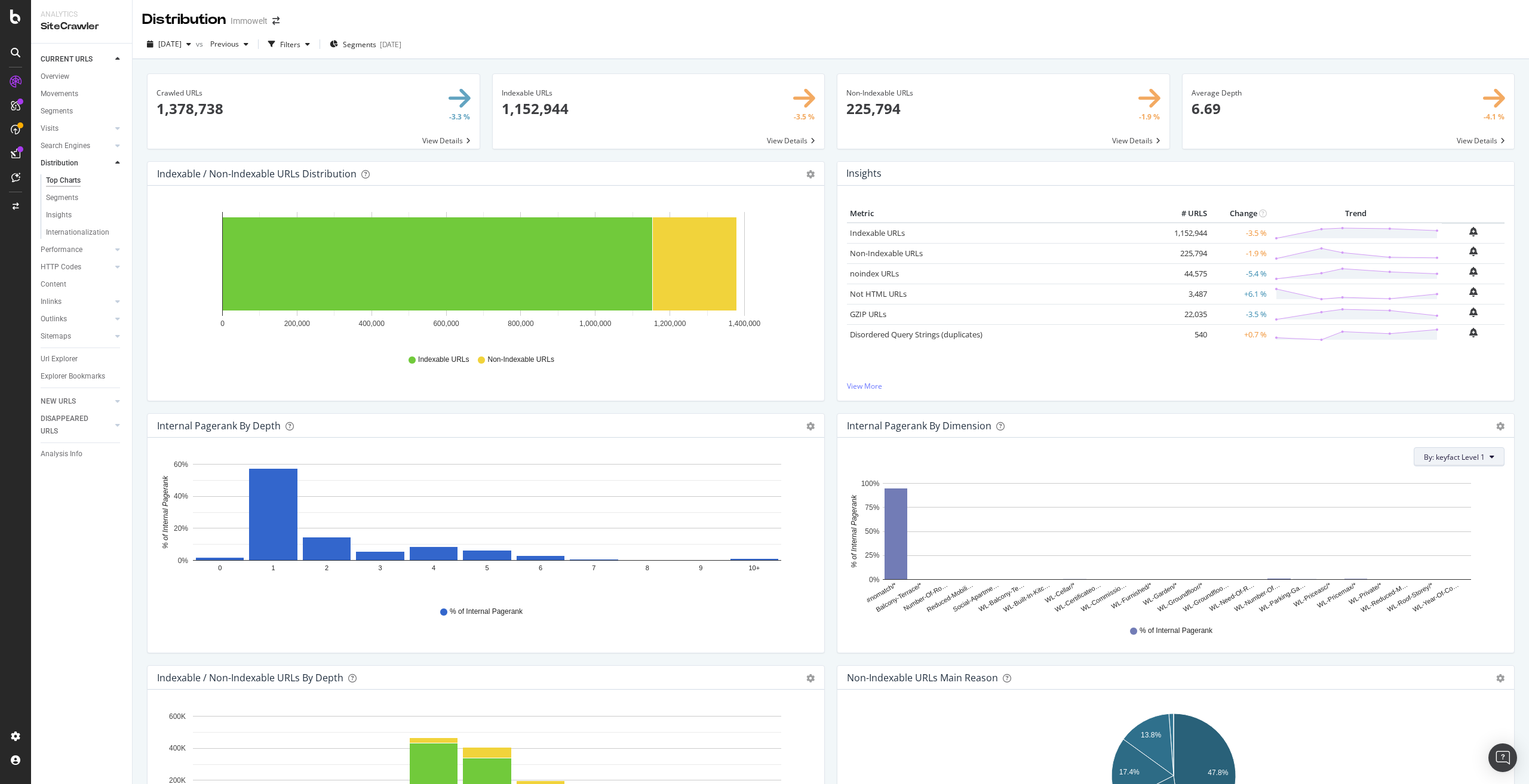
click at [1446, 457] on span "By: keyfact Level 1" at bounding box center [1455, 456] width 61 height 10
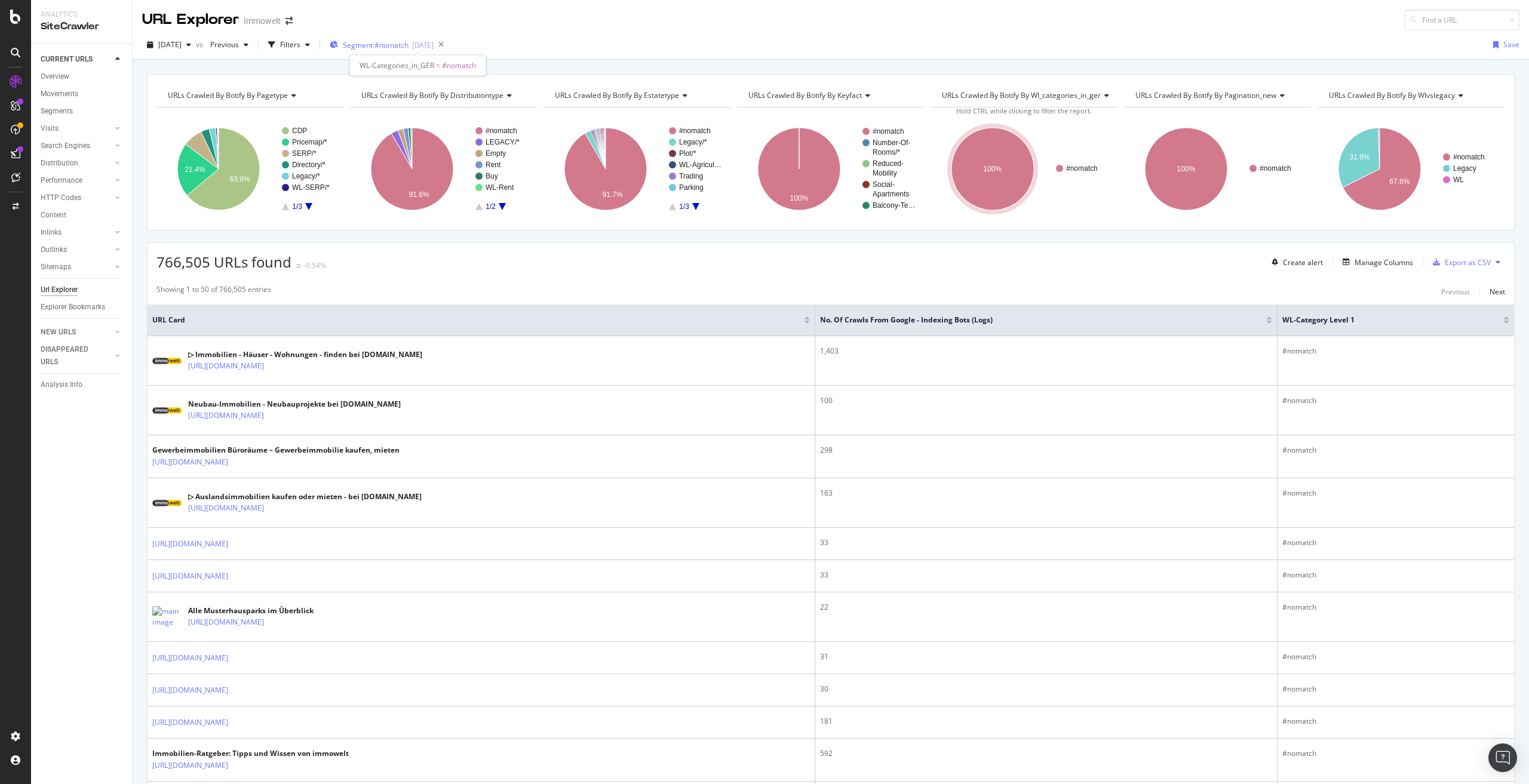
click at [408, 49] on span "Segment: #nomatch" at bounding box center [376, 44] width 66 height 10
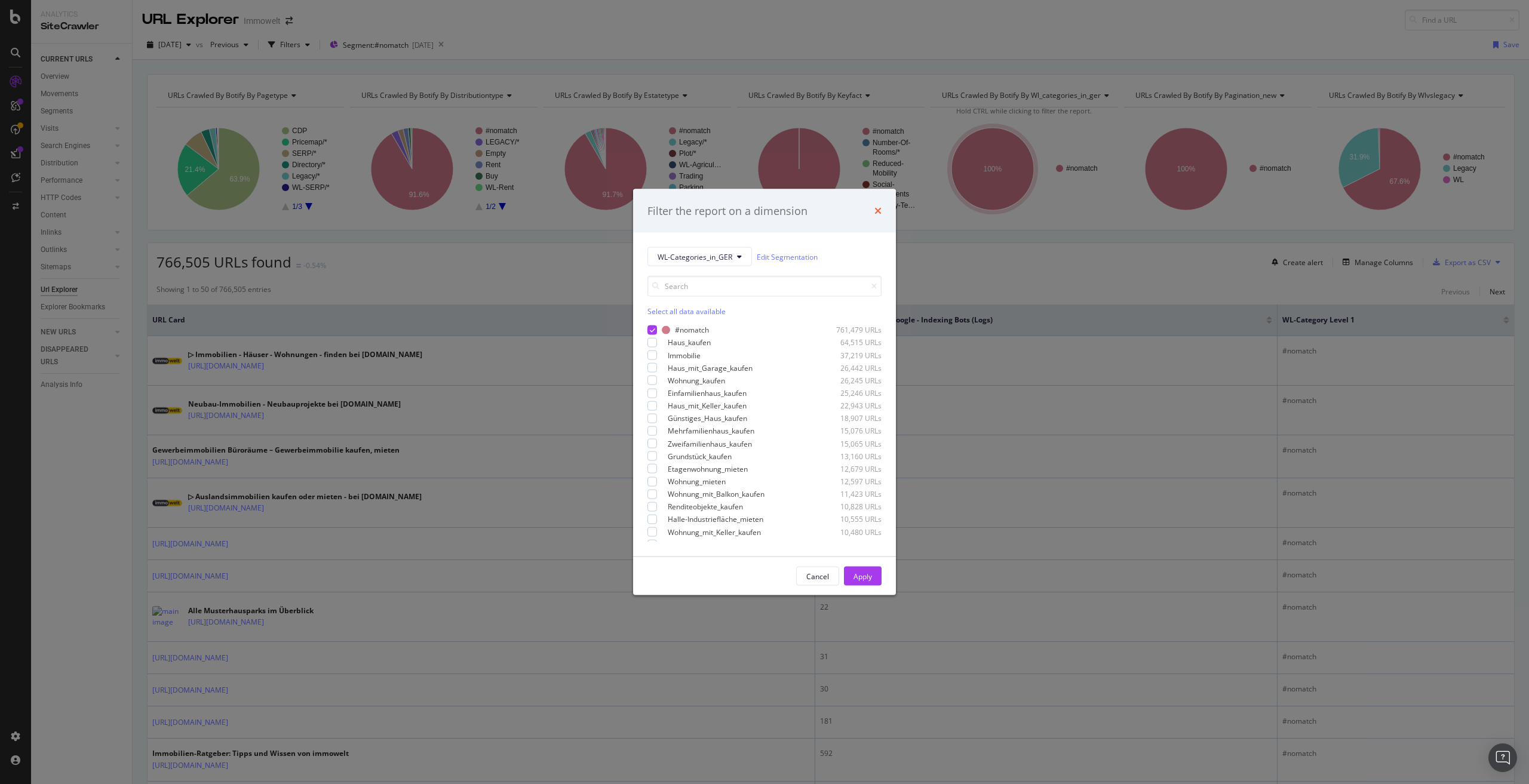
click at [880, 206] on icon "times" at bounding box center [878, 211] width 7 height 10
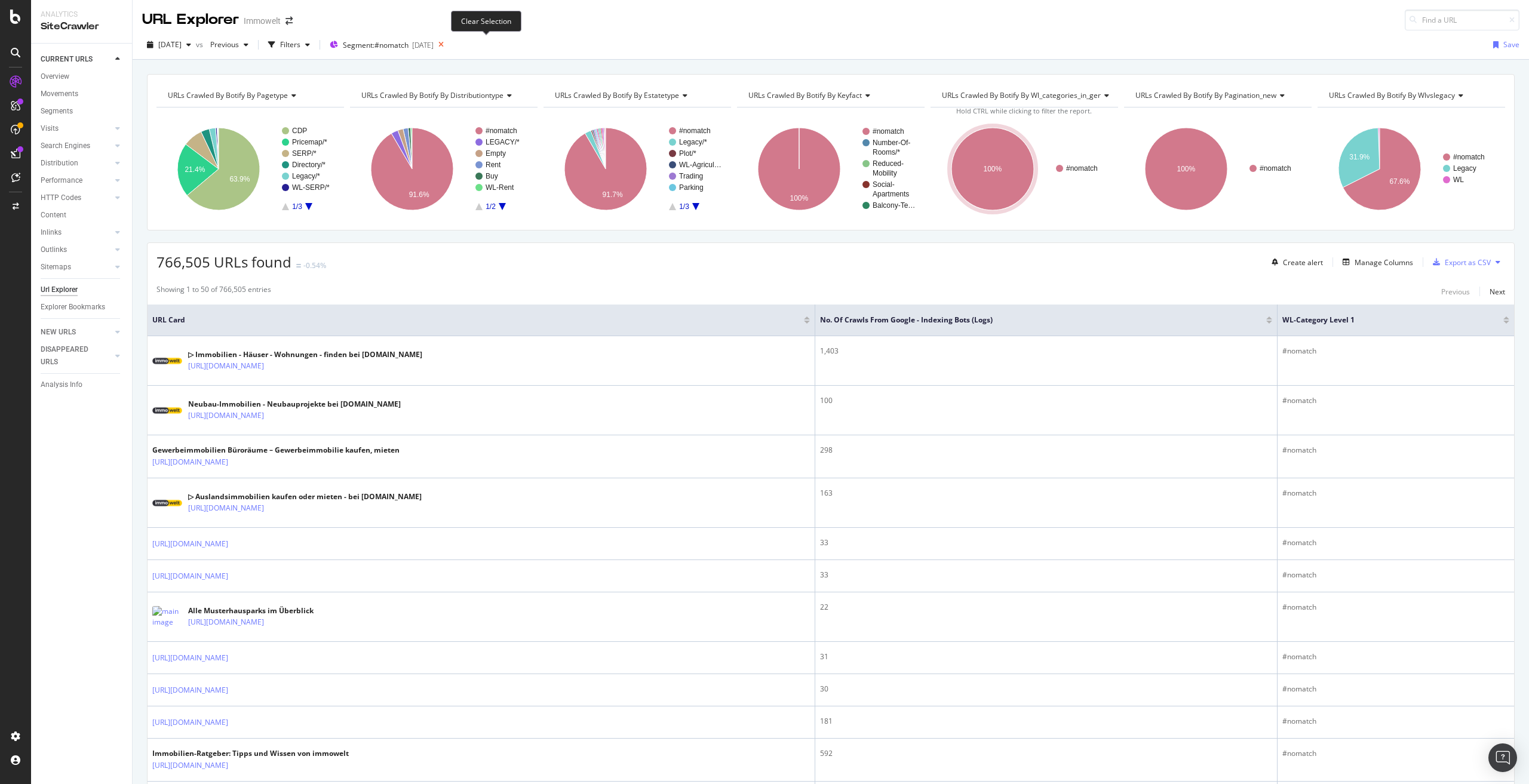
click at [448, 45] on icon at bounding box center [441, 44] width 15 height 17
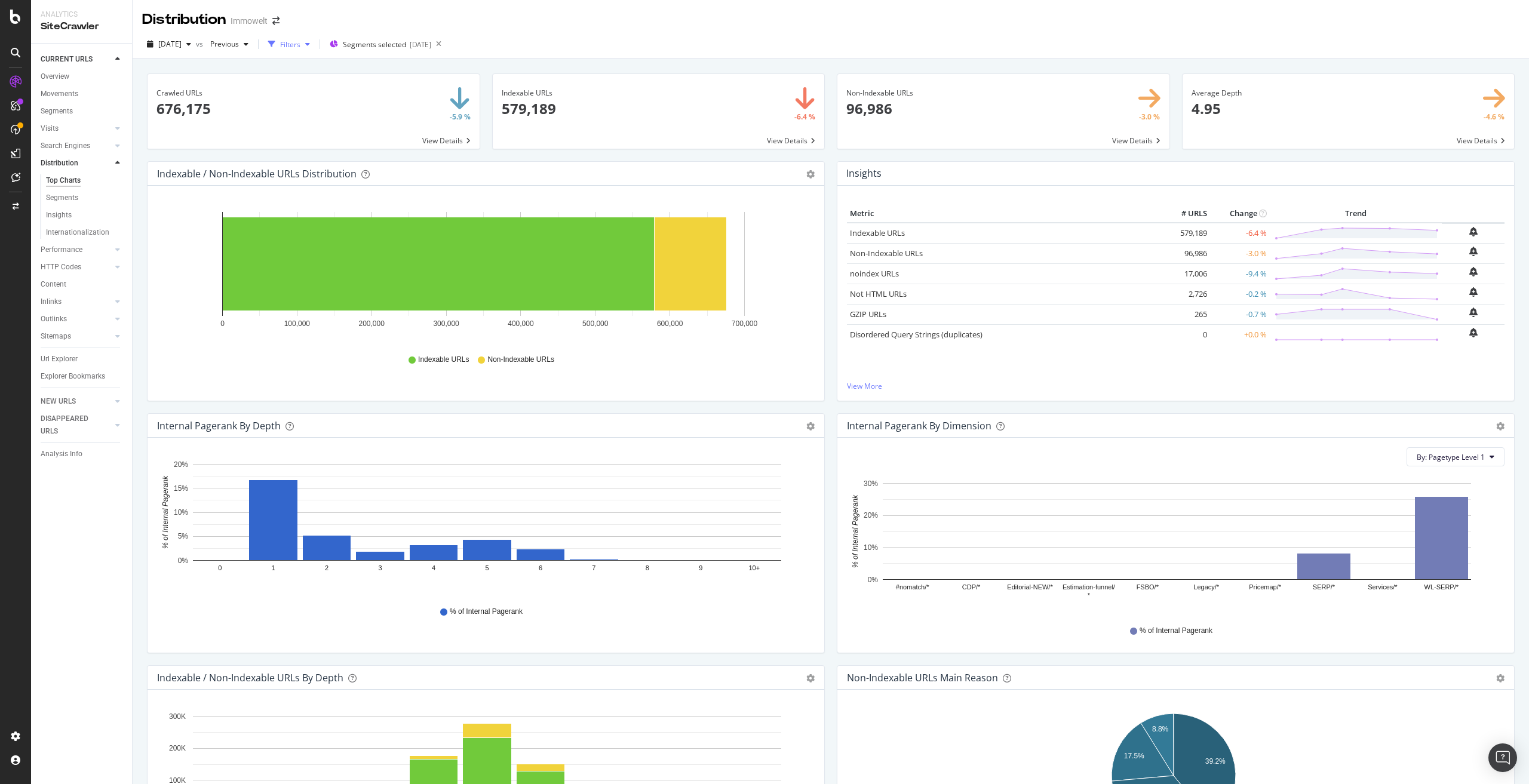
click at [300, 40] on div "Filters" at bounding box center [290, 44] width 20 height 10
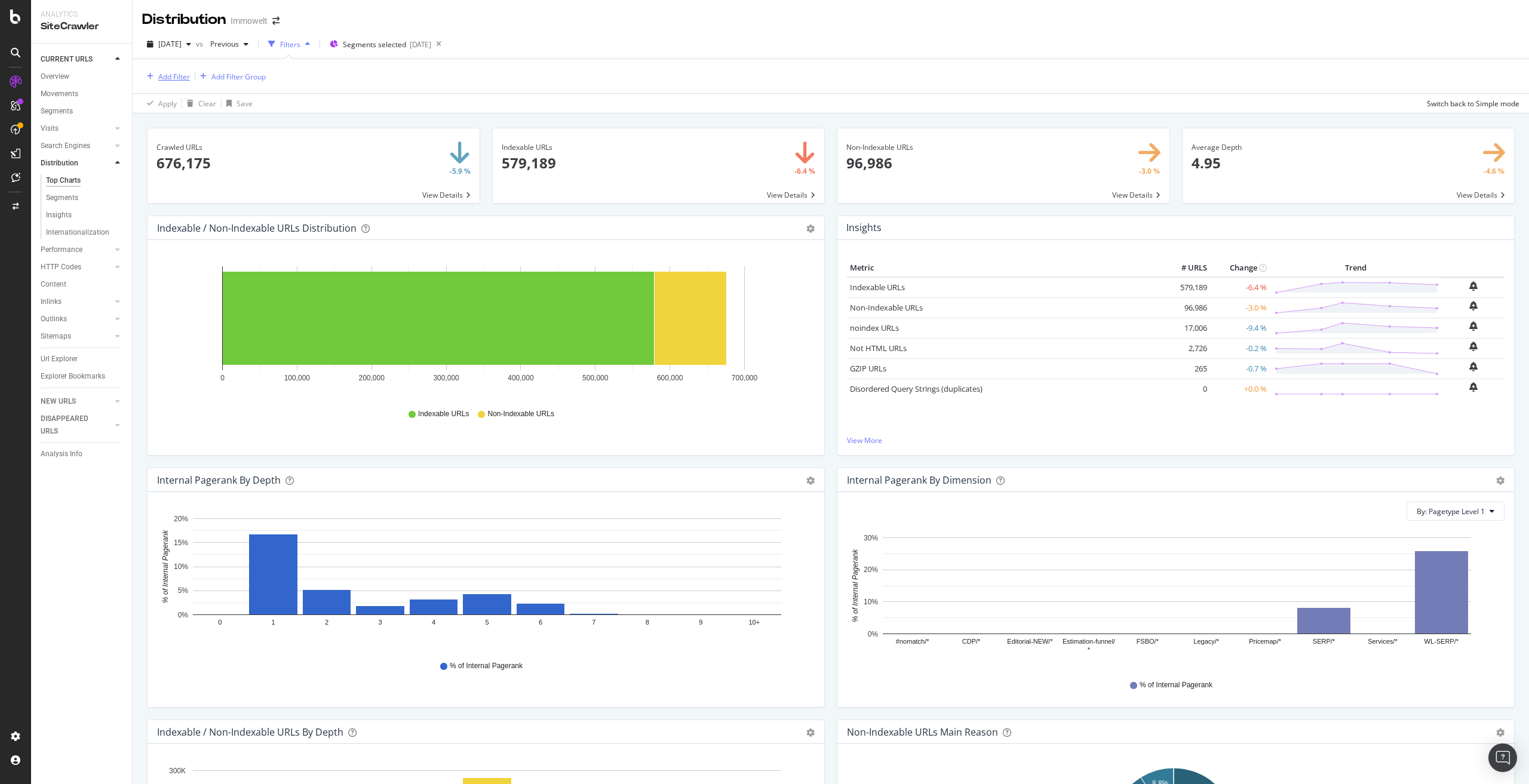
click at [167, 80] on div "Add Filter" at bounding box center [175, 76] width 32 height 10
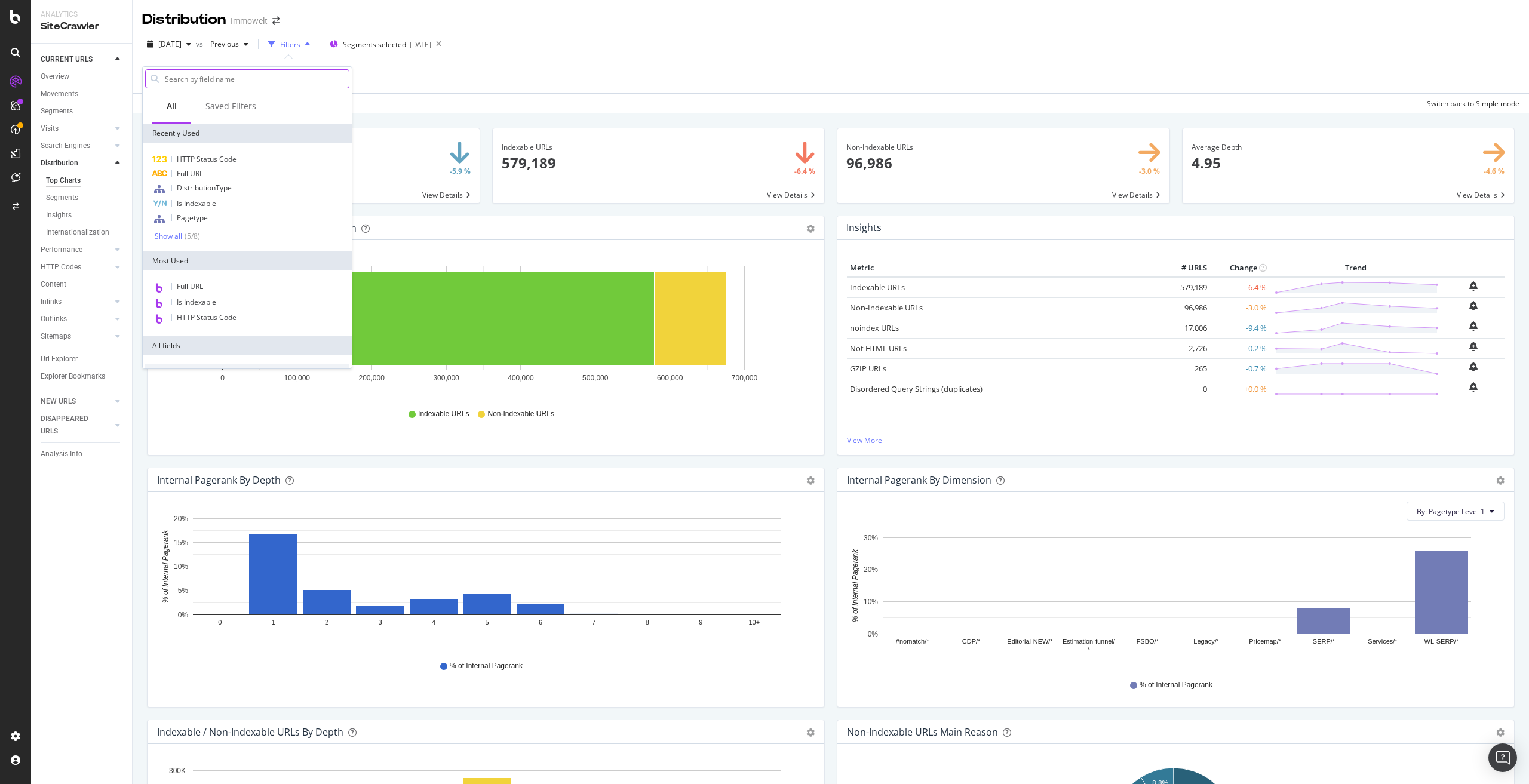
click at [194, 81] on input "text" at bounding box center [256, 79] width 185 height 18
click at [208, 187] on span "DistributionType" at bounding box center [205, 187] width 55 height 10
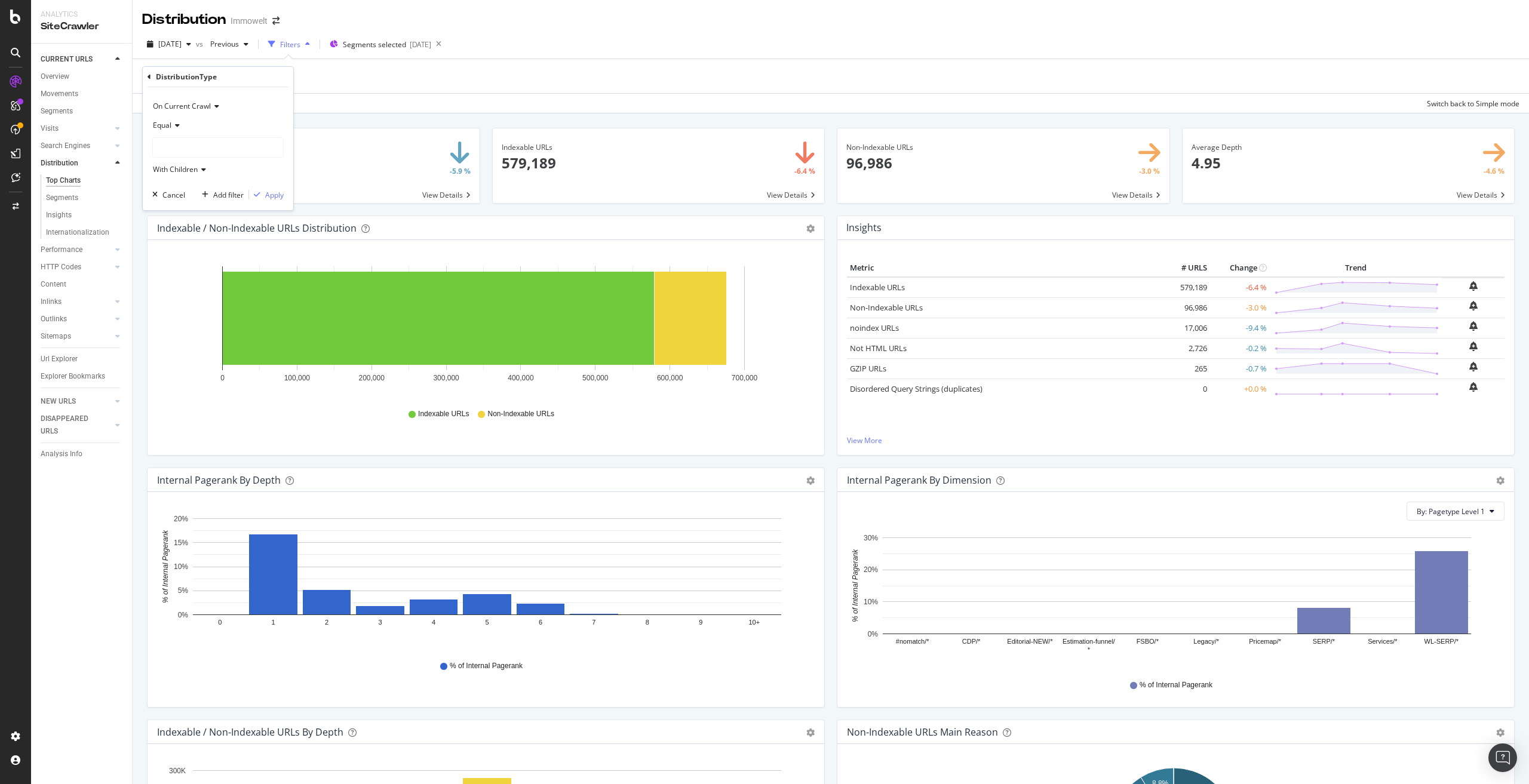
click at [179, 125] on icon at bounding box center [175, 126] width 8 height 7
click at [182, 147] on div at bounding box center [218, 148] width 130 height 19
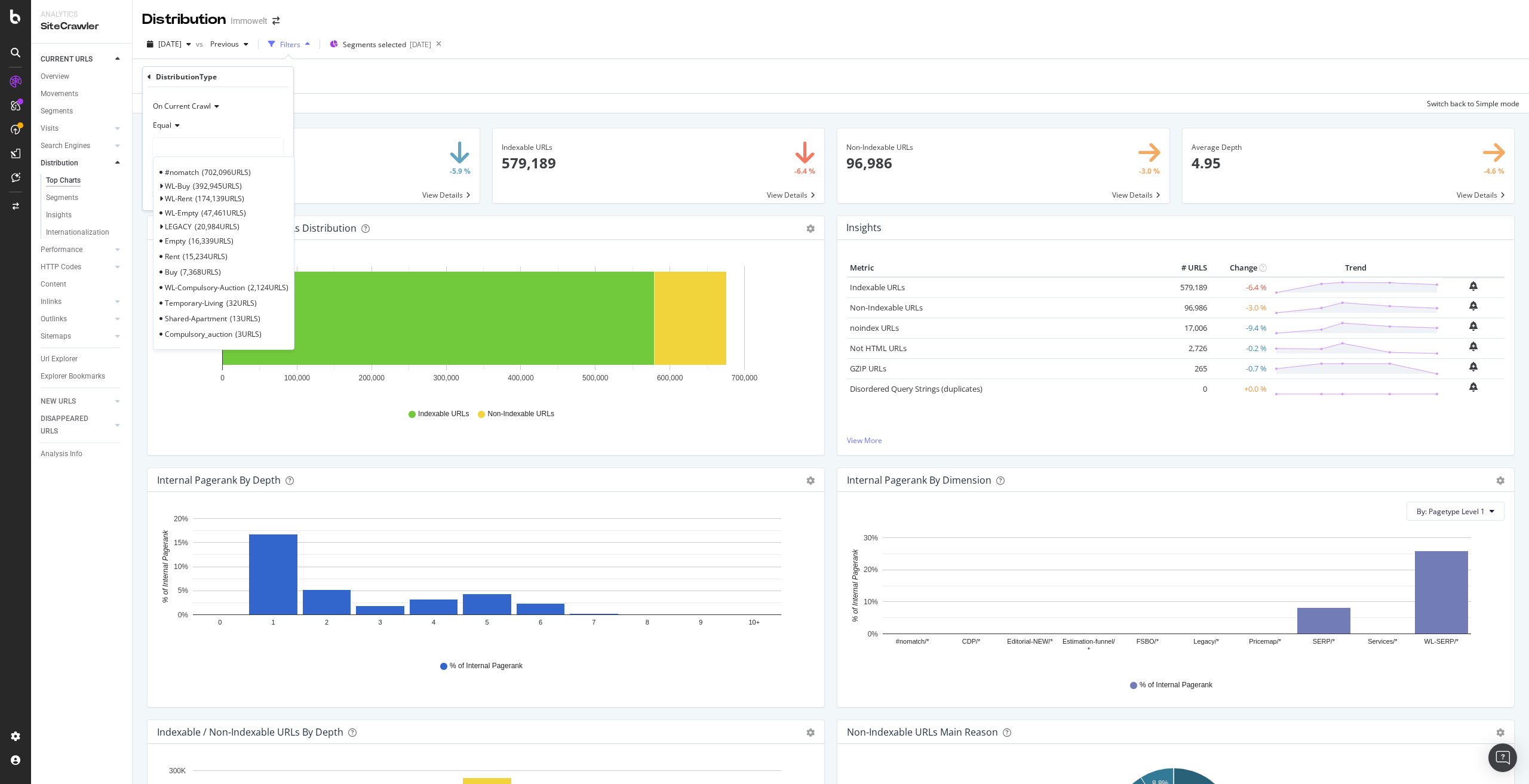
click at [191, 147] on div at bounding box center [218, 148] width 130 height 19
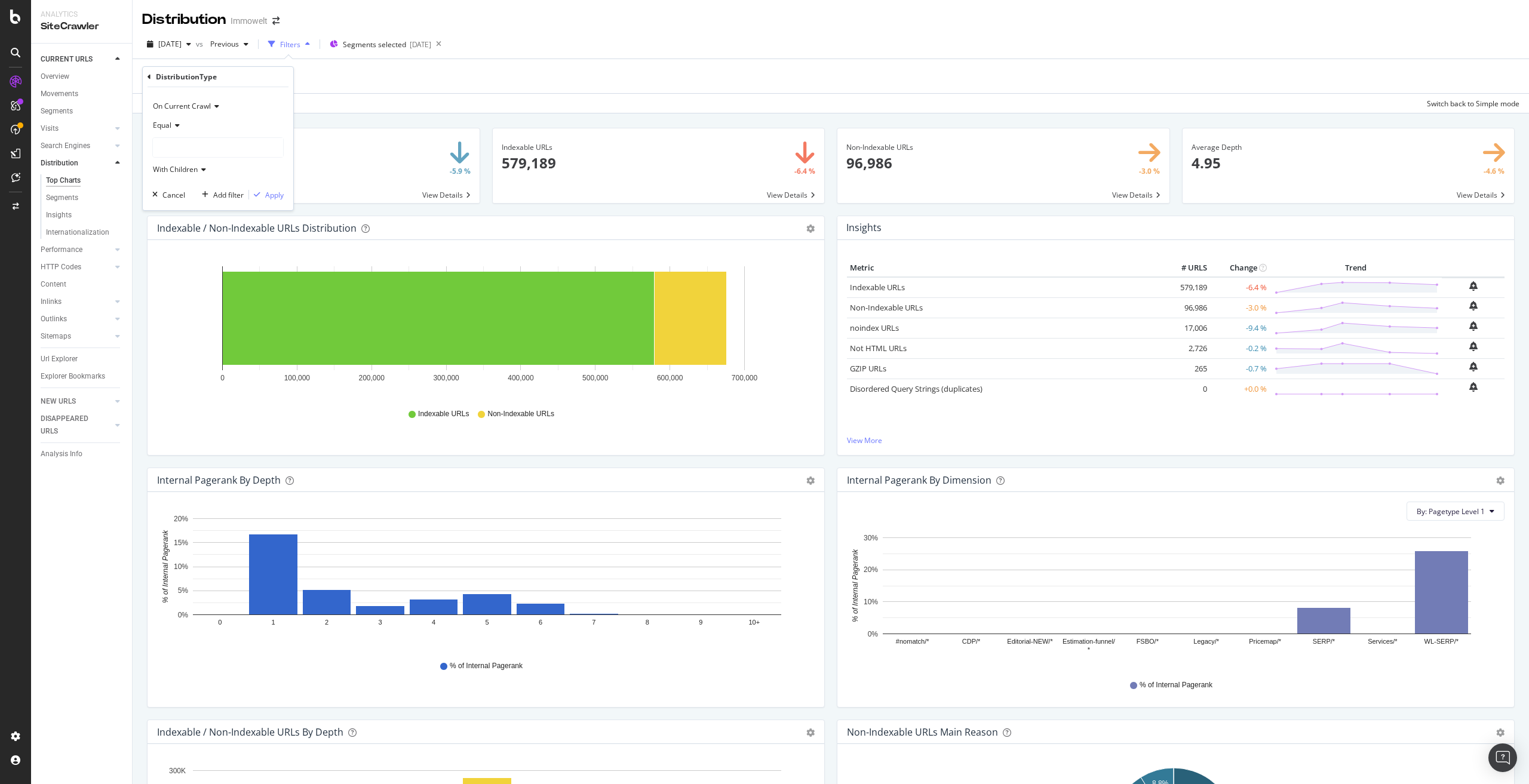
click at [212, 144] on div at bounding box center [218, 148] width 130 height 19
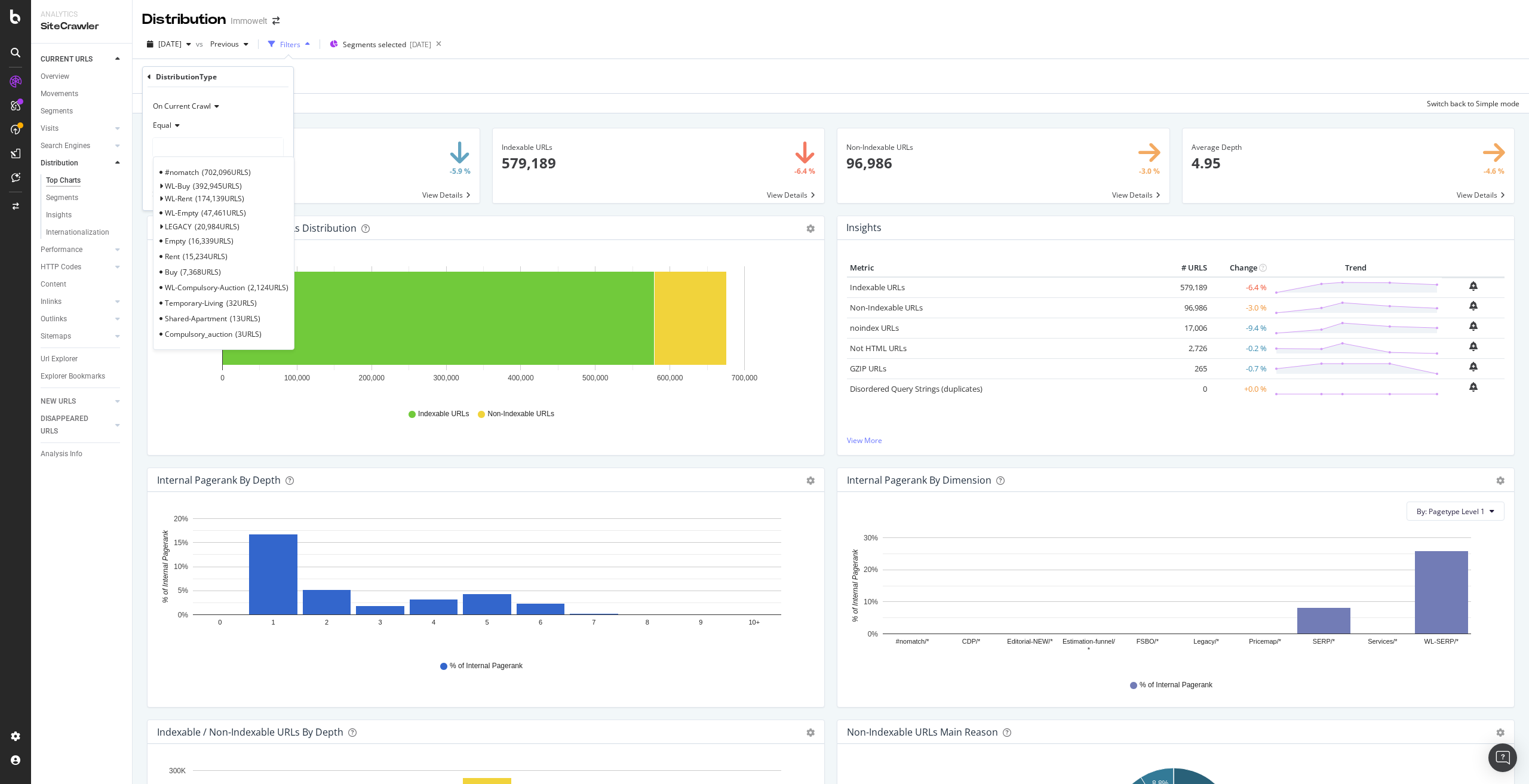
click at [212, 144] on div at bounding box center [218, 148] width 130 height 19
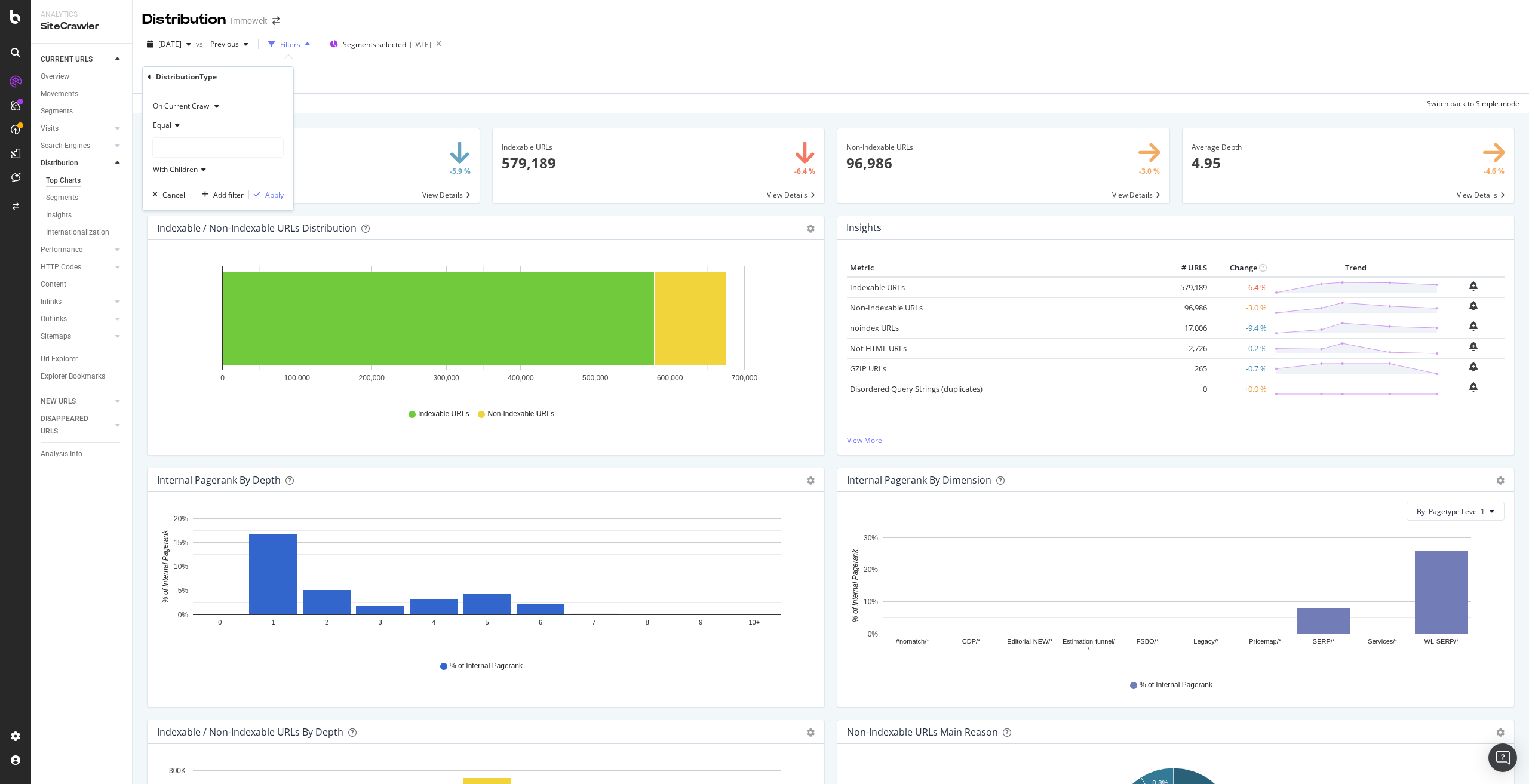
click at [171, 126] on span "Equal" at bounding box center [162, 125] width 19 height 10
click at [219, 124] on div "Equal" at bounding box center [218, 126] width 131 height 19
click at [175, 122] on icon at bounding box center [175, 126] width 8 height 7
click at [177, 122] on icon at bounding box center [175, 126] width 8 height 7
click at [186, 148] on div at bounding box center [218, 148] width 130 height 19
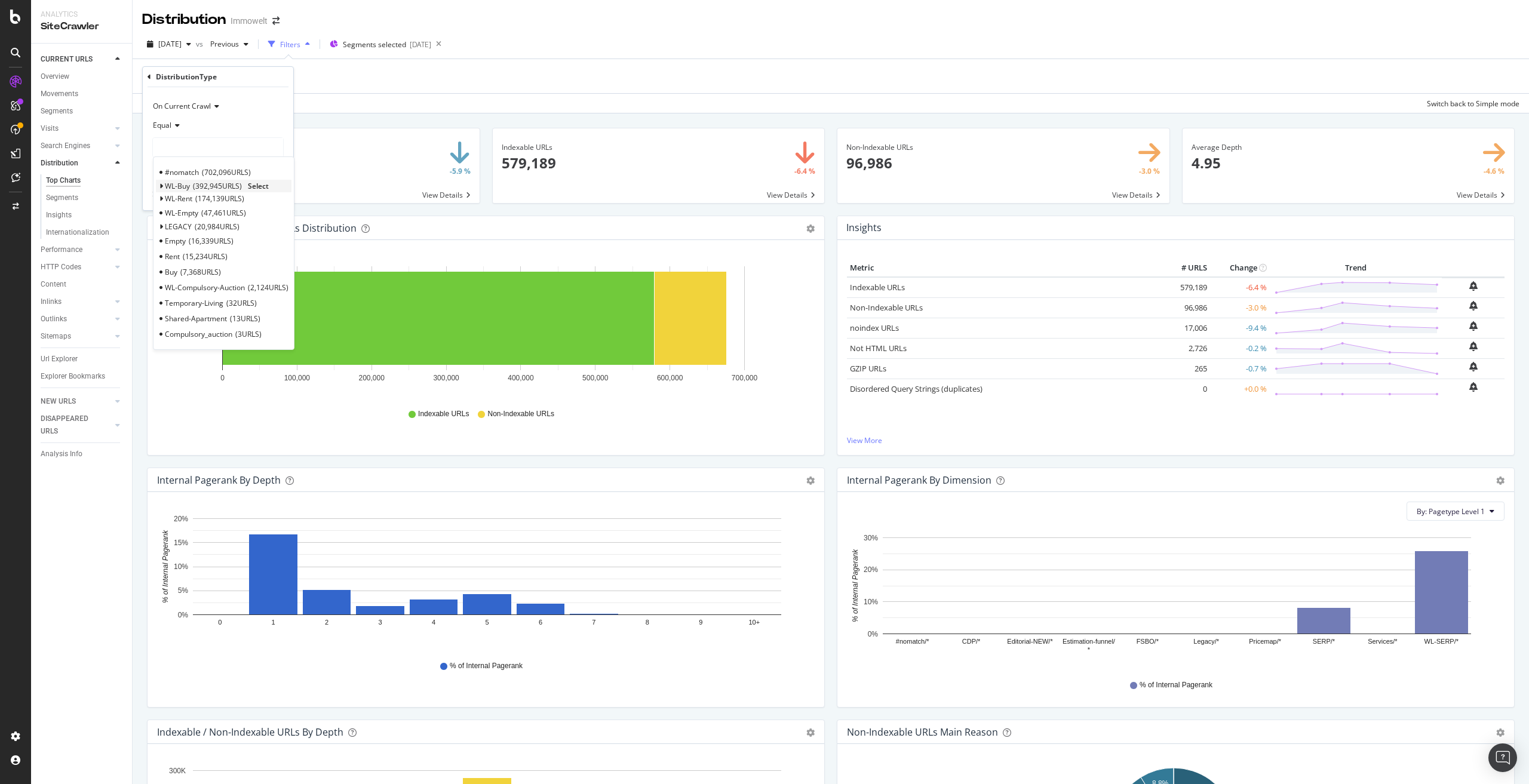
click at [190, 184] on div "WL-Buy 392,945 URLS" at bounding box center [203, 185] width 77 height 10
click at [265, 188] on span "Select" at bounding box center [259, 185] width 21 height 10
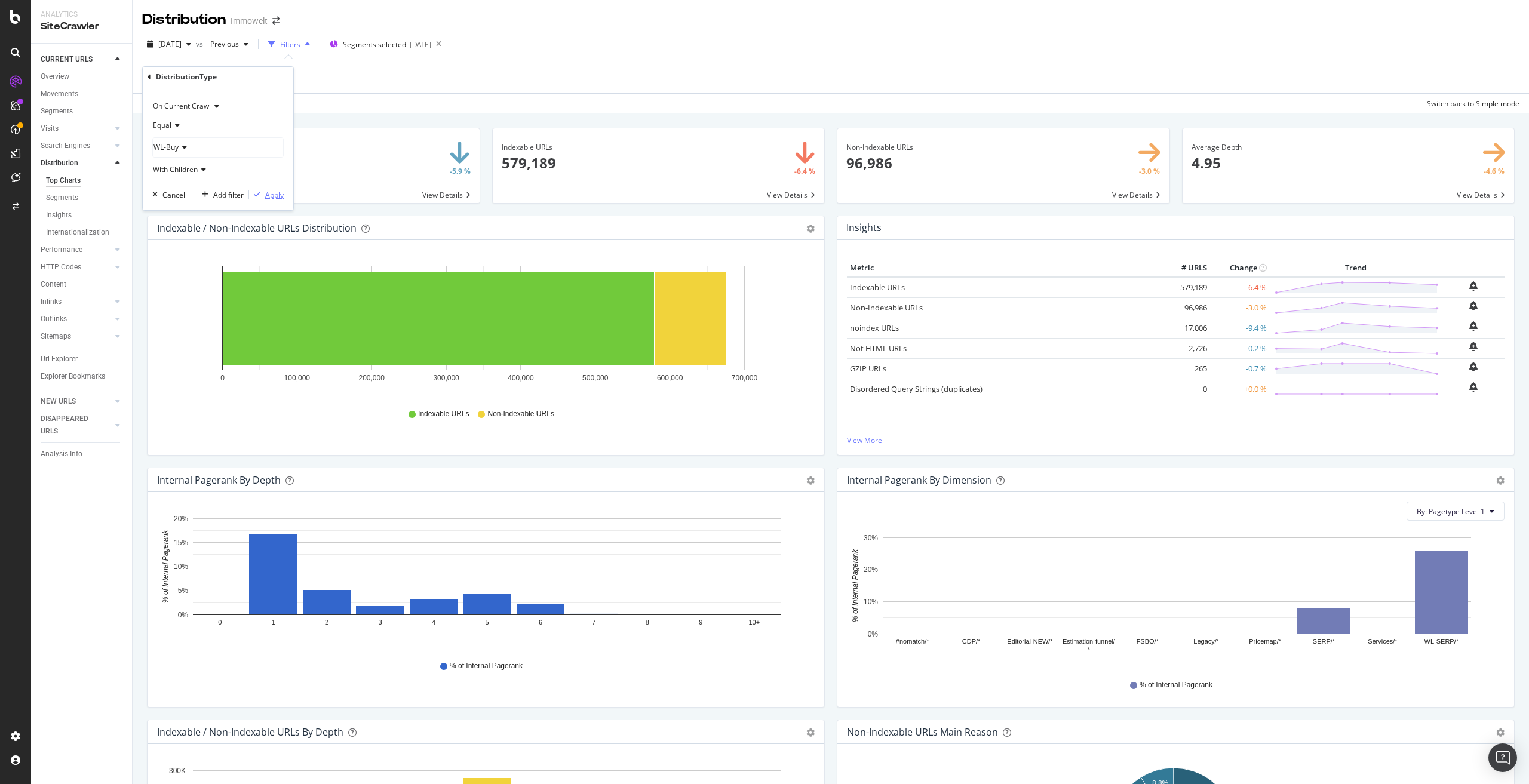
click at [276, 198] on div "Apply" at bounding box center [274, 194] width 19 height 10
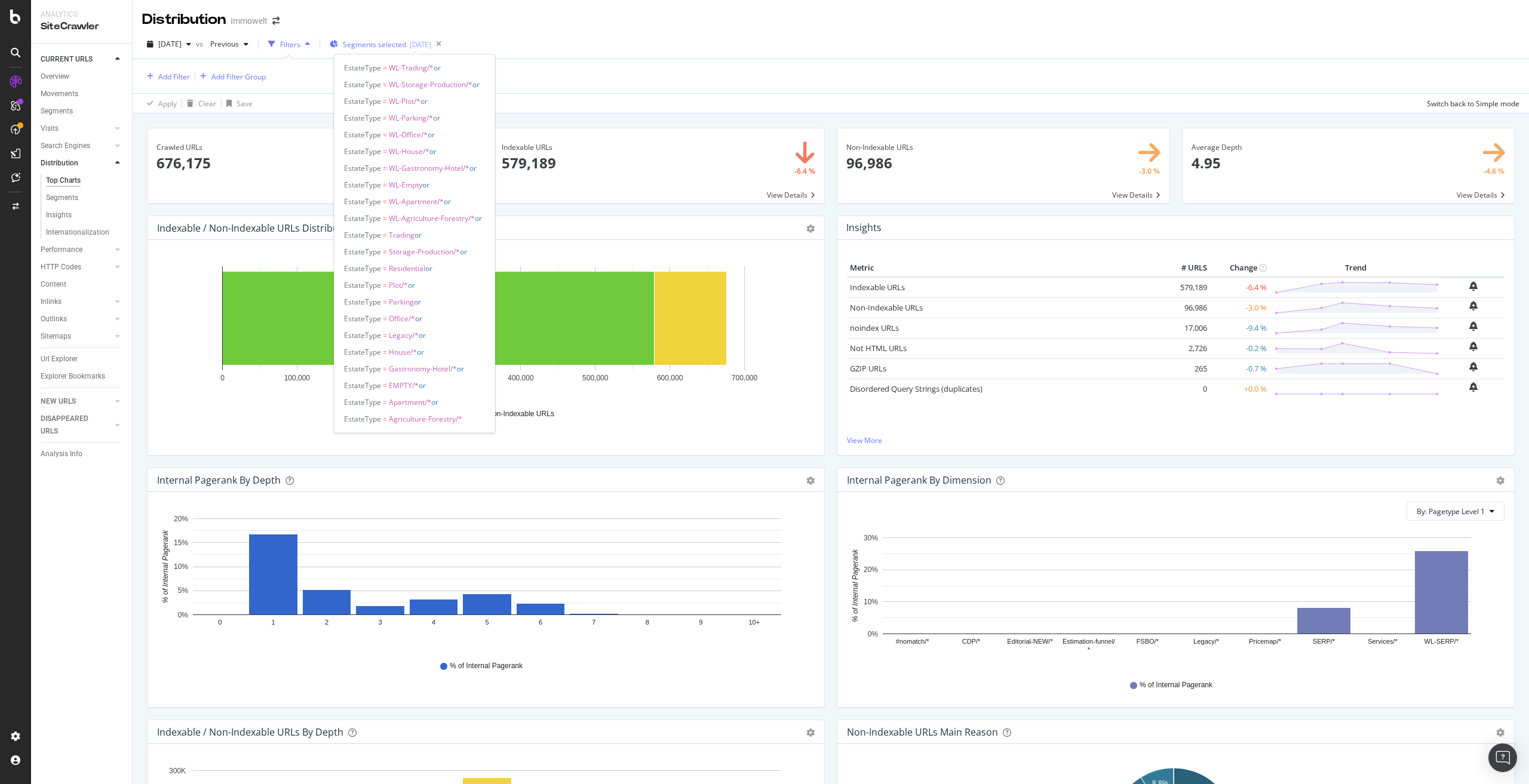
click at [431, 50] on div "Segments selected [DATE]" at bounding box center [380, 44] width 102 height 18
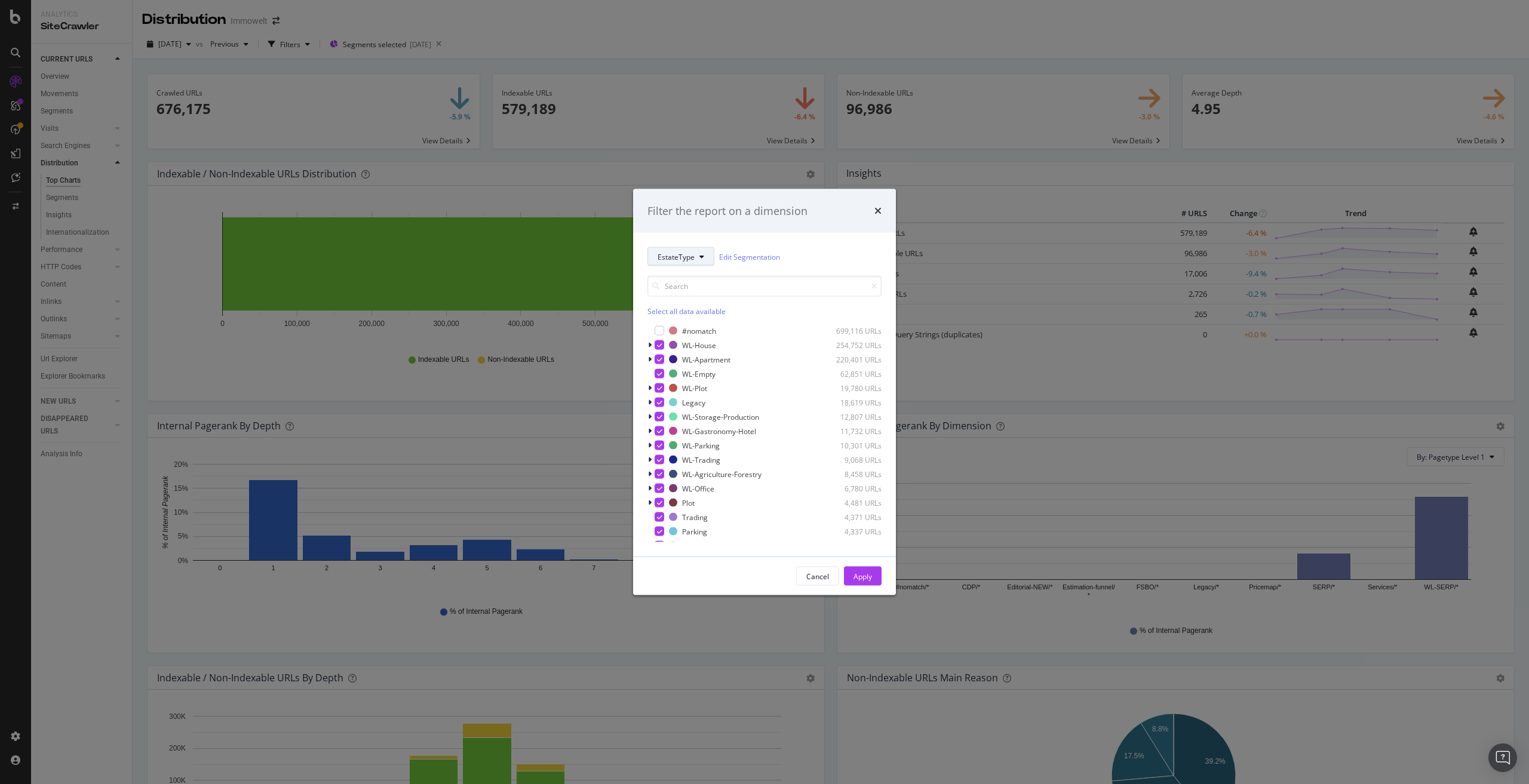
click at [685, 256] on span "EstateType" at bounding box center [676, 256] width 37 height 10
click at [437, 412] on div "Filter the report on a dimension EstateType Edit Segmentation Select all data a…" at bounding box center [764, 392] width 1529 height 784
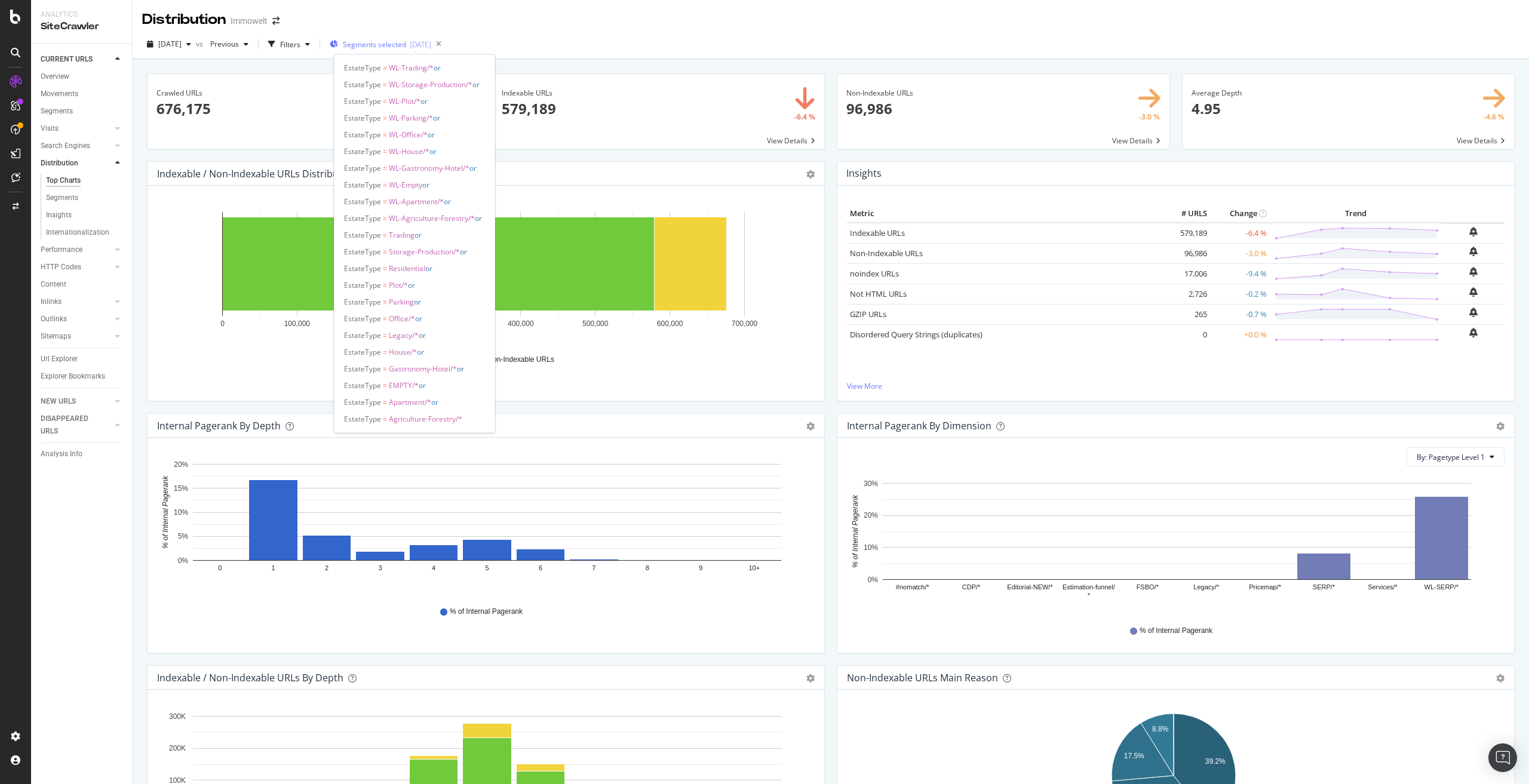
click at [406, 45] on span "Segments selected" at bounding box center [374, 44] width 63 height 10
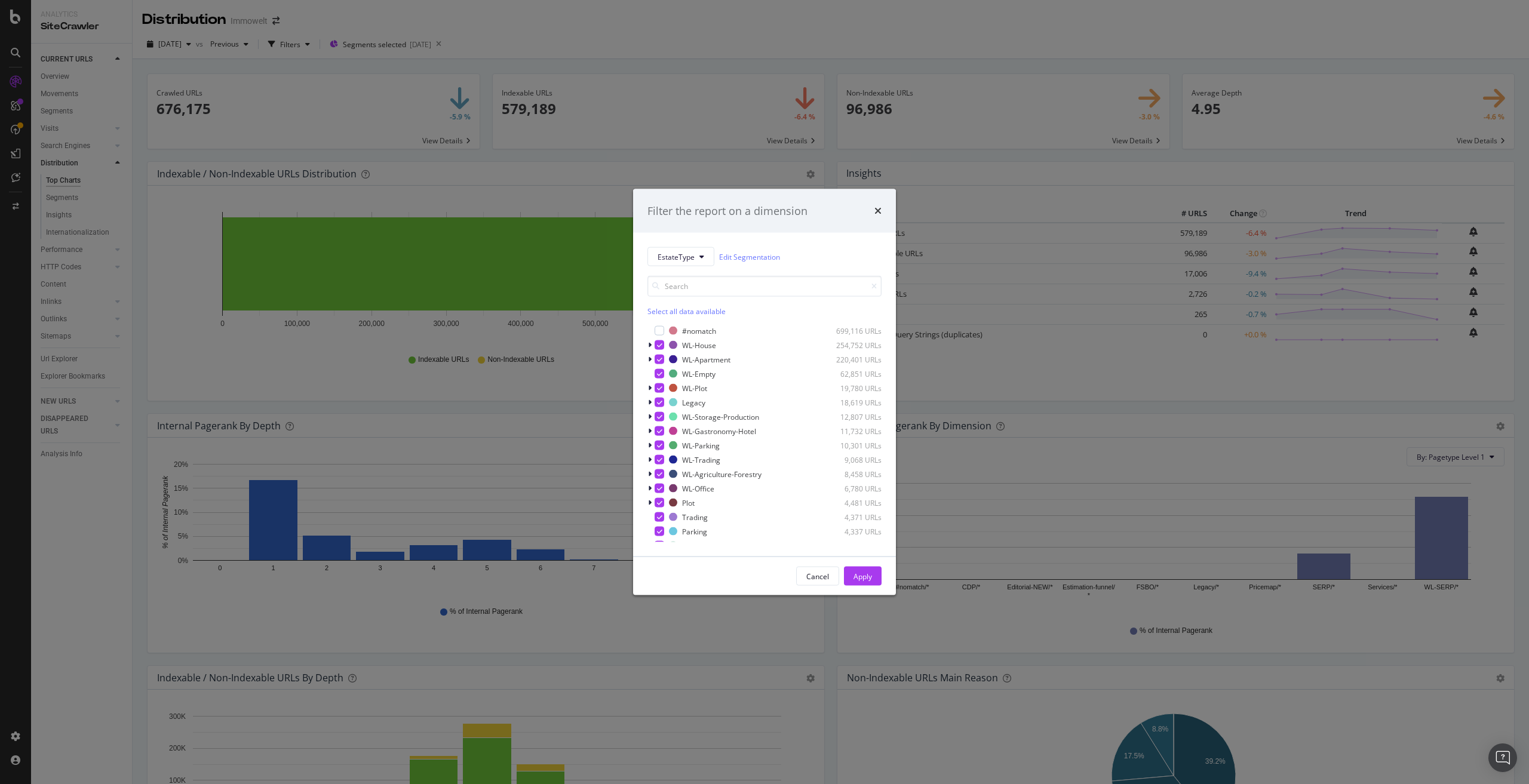
click at [834, 40] on div "Filter the report on a dimension EstateType Edit Segmentation Select all data a…" at bounding box center [764, 392] width 1529 height 784
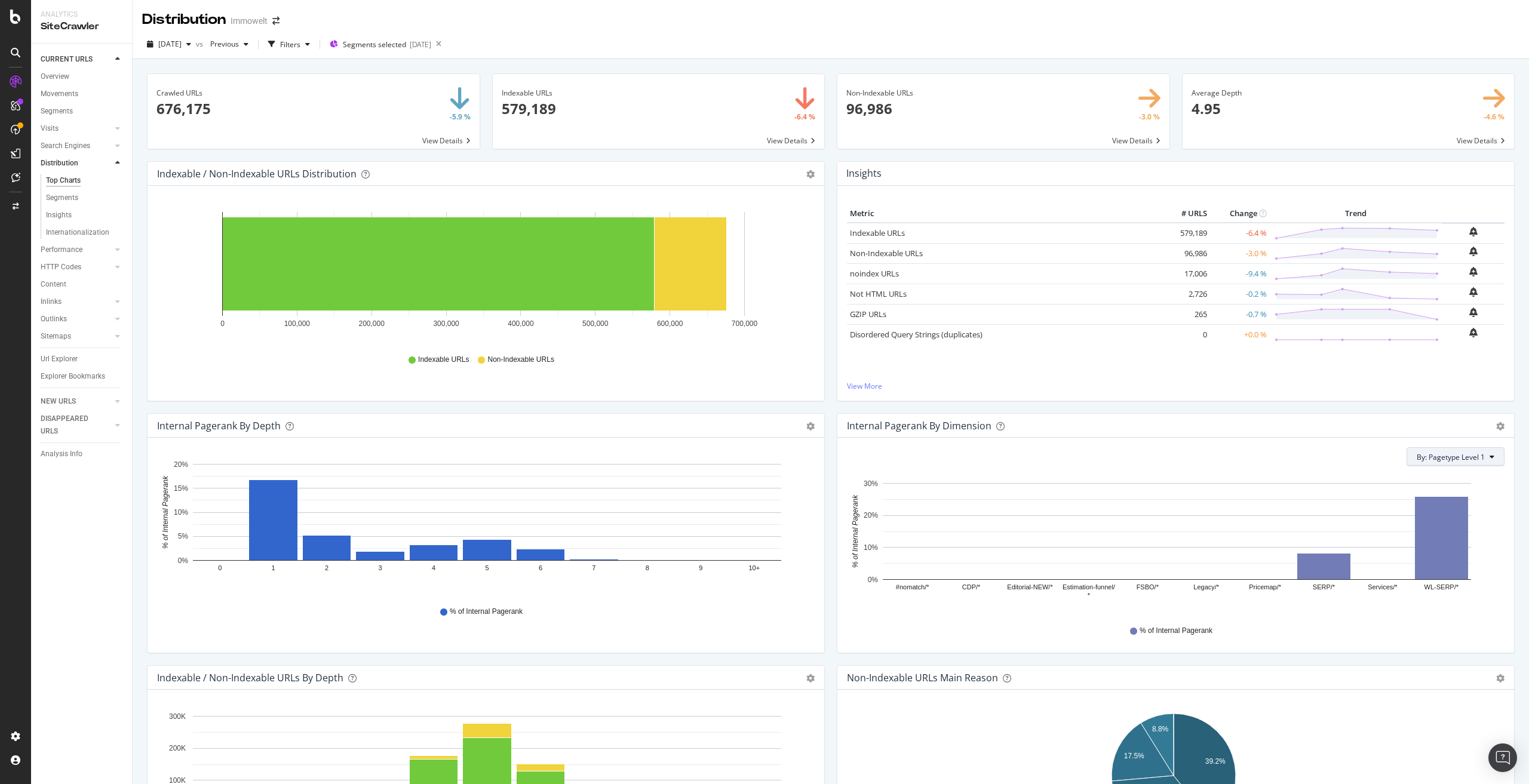
click at [1451, 458] on span "By: Pagetype Level 1" at bounding box center [1450, 456] width 68 height 10
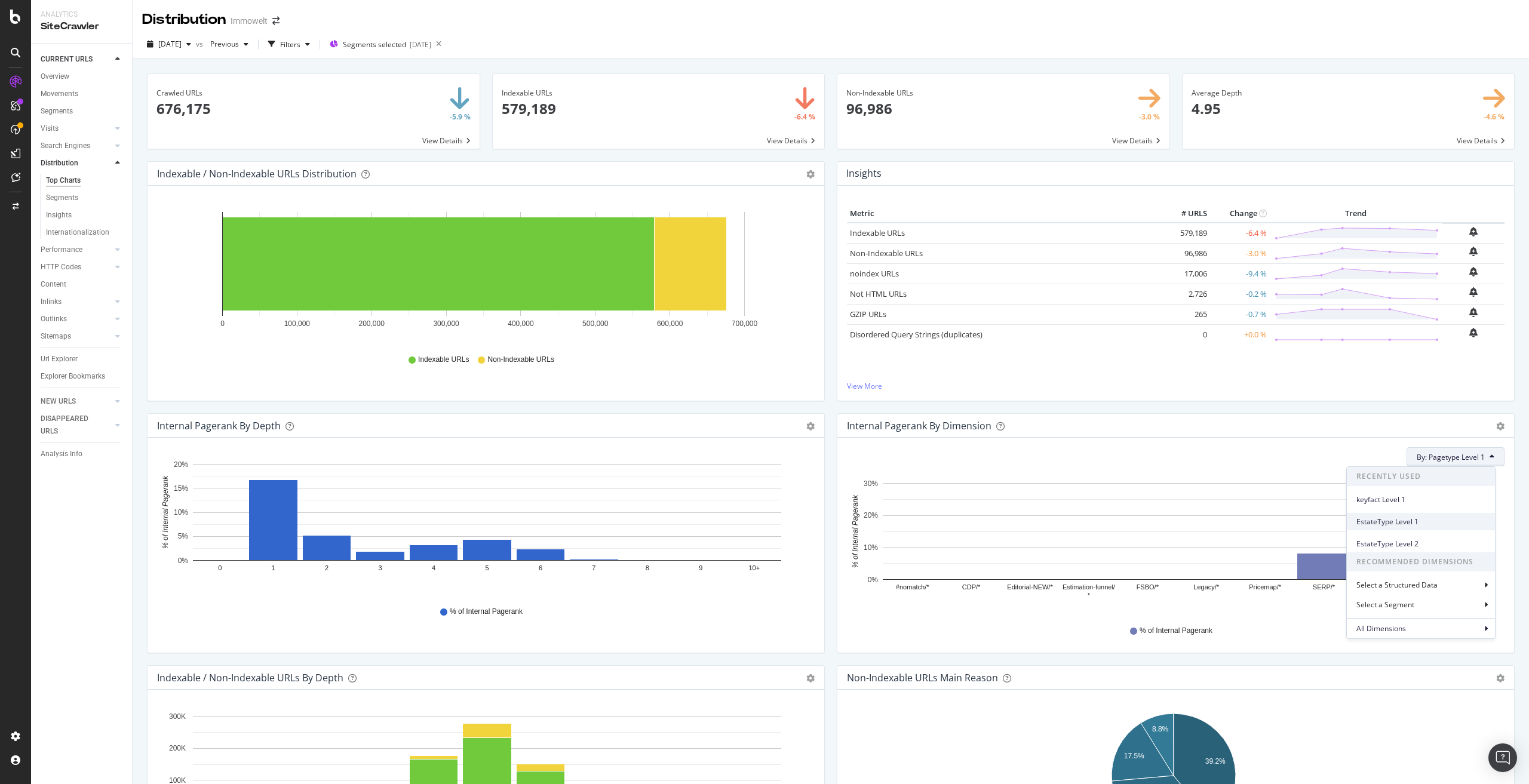
click at [1401, 518] on span "EstateType Level 1" at bounding box center [1421, 522] width 129 height 11
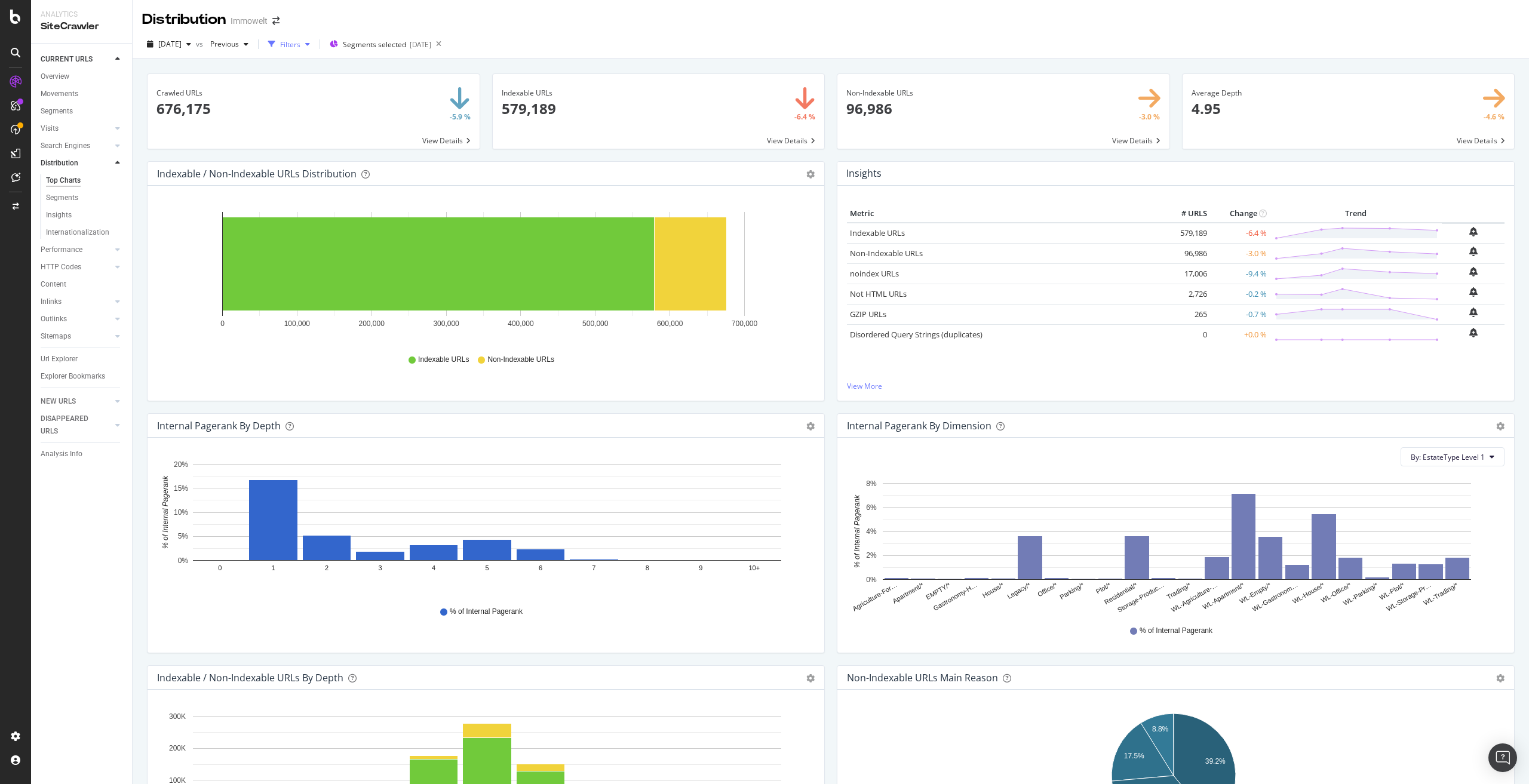
click at [300, 43] on div "Filters" at bounding box center [290, 44] width 20 height 10
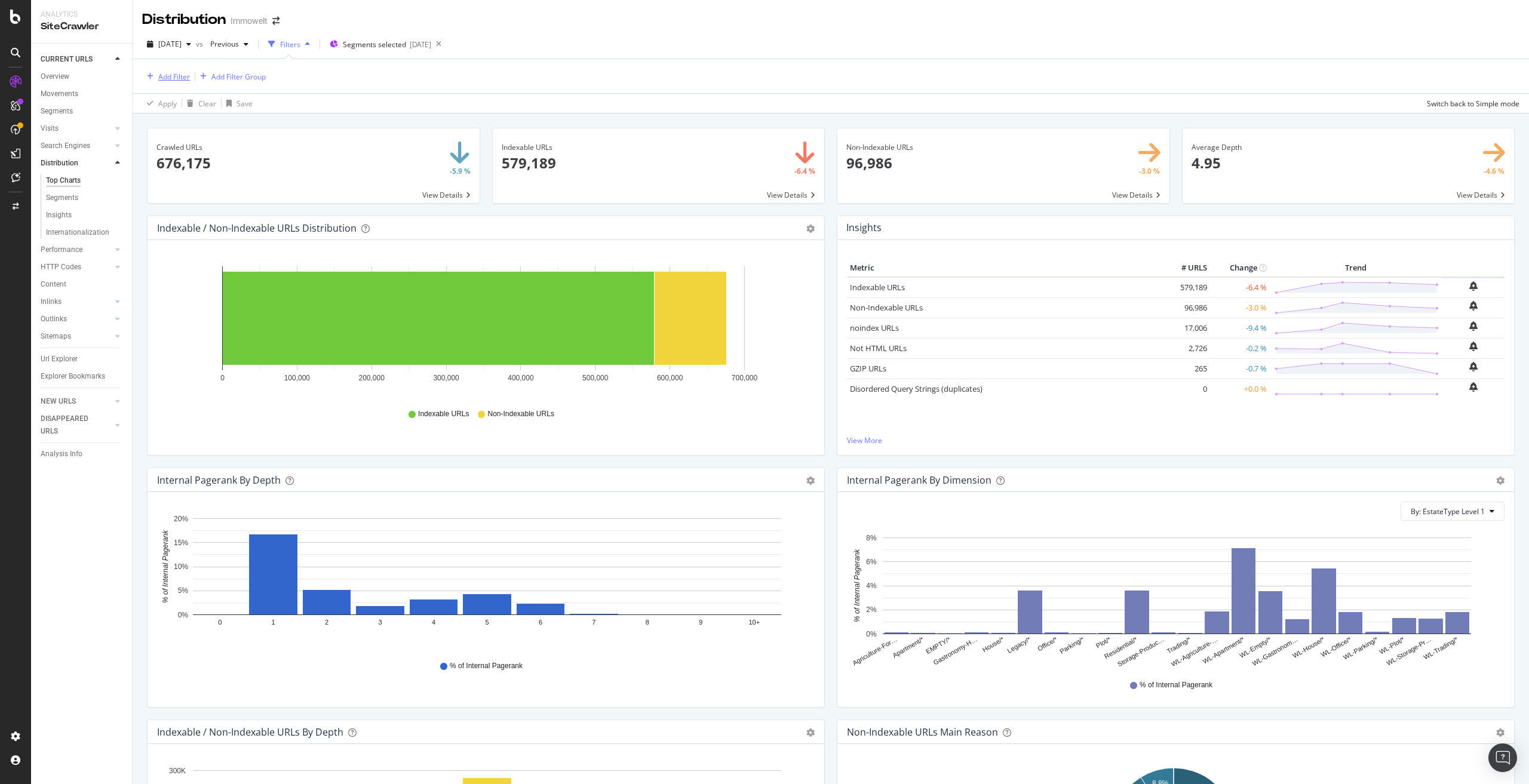
click at [177, 74] on div "Add Filter" at bounding box center [175, 76] width 32 height 10
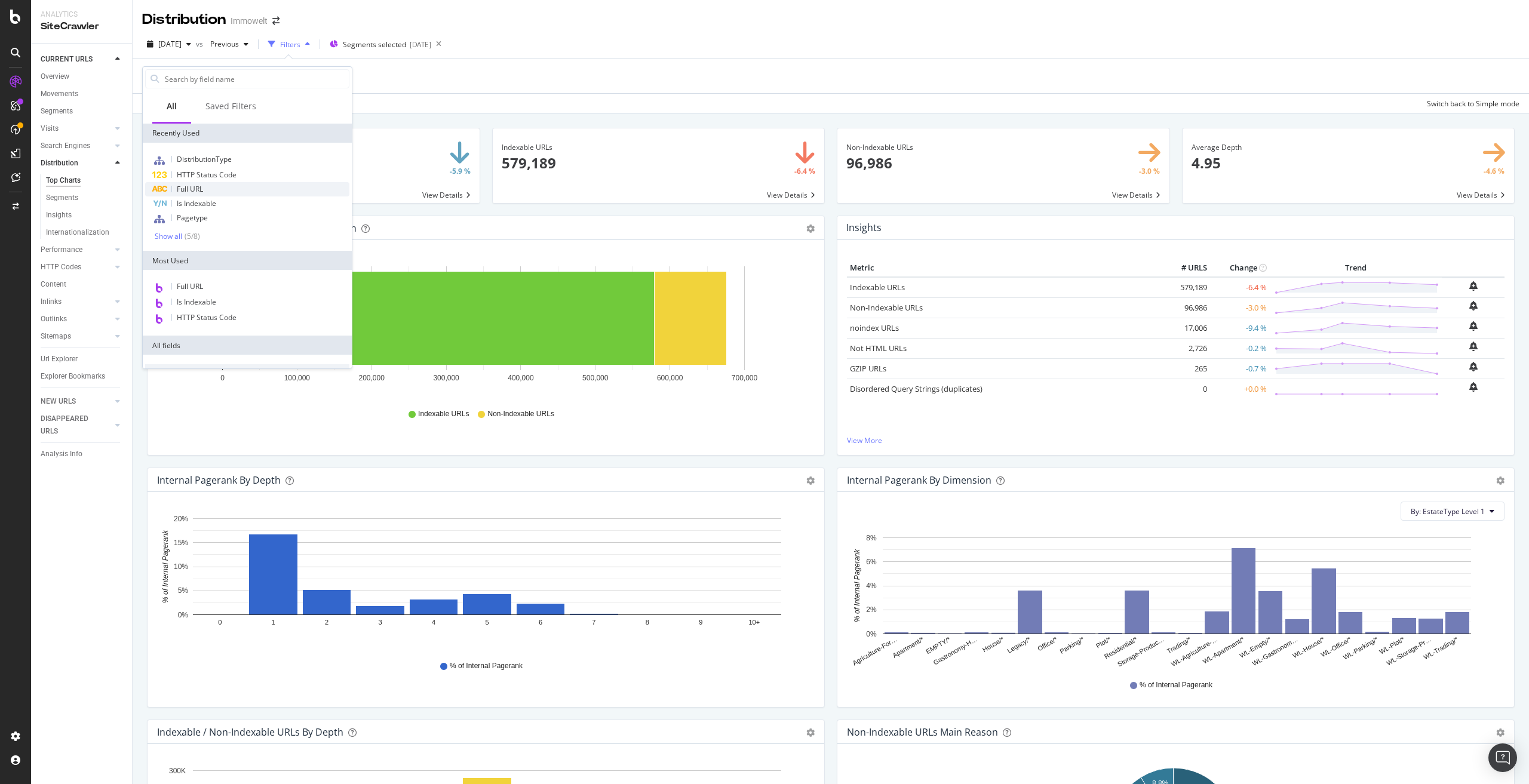
click at [199, 190] on span "Full URL" at bounding box center [190, 189] width 27 height 10
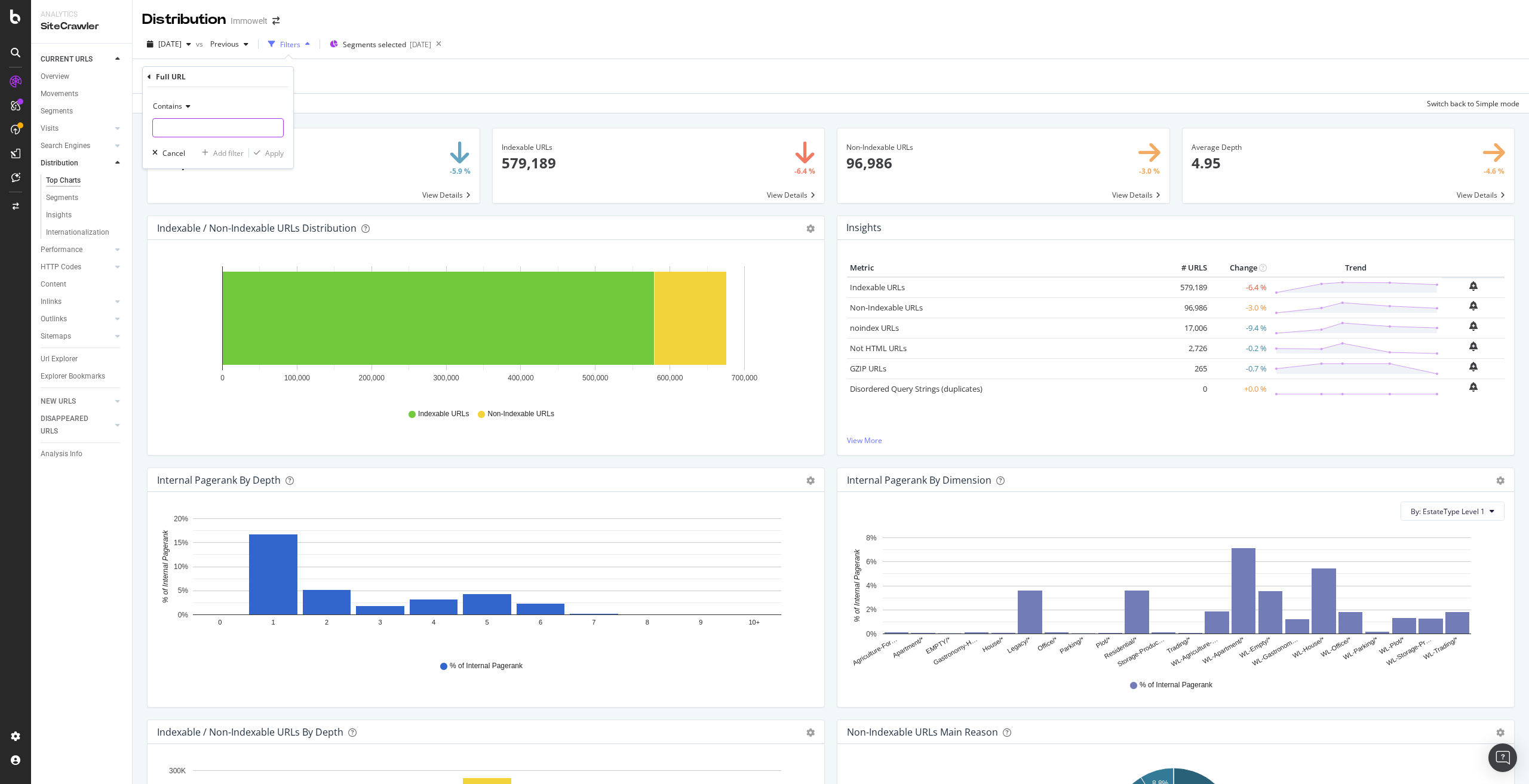
click at [187, 128] on input "text" at bounding box center [218, 128] width 130 height 19
paste input "/suche/kaufen/"
type input "/suche/kaufen/"
click at [271, 153] on div "Apply" at bounding box center [274, 152] width 19 height 10
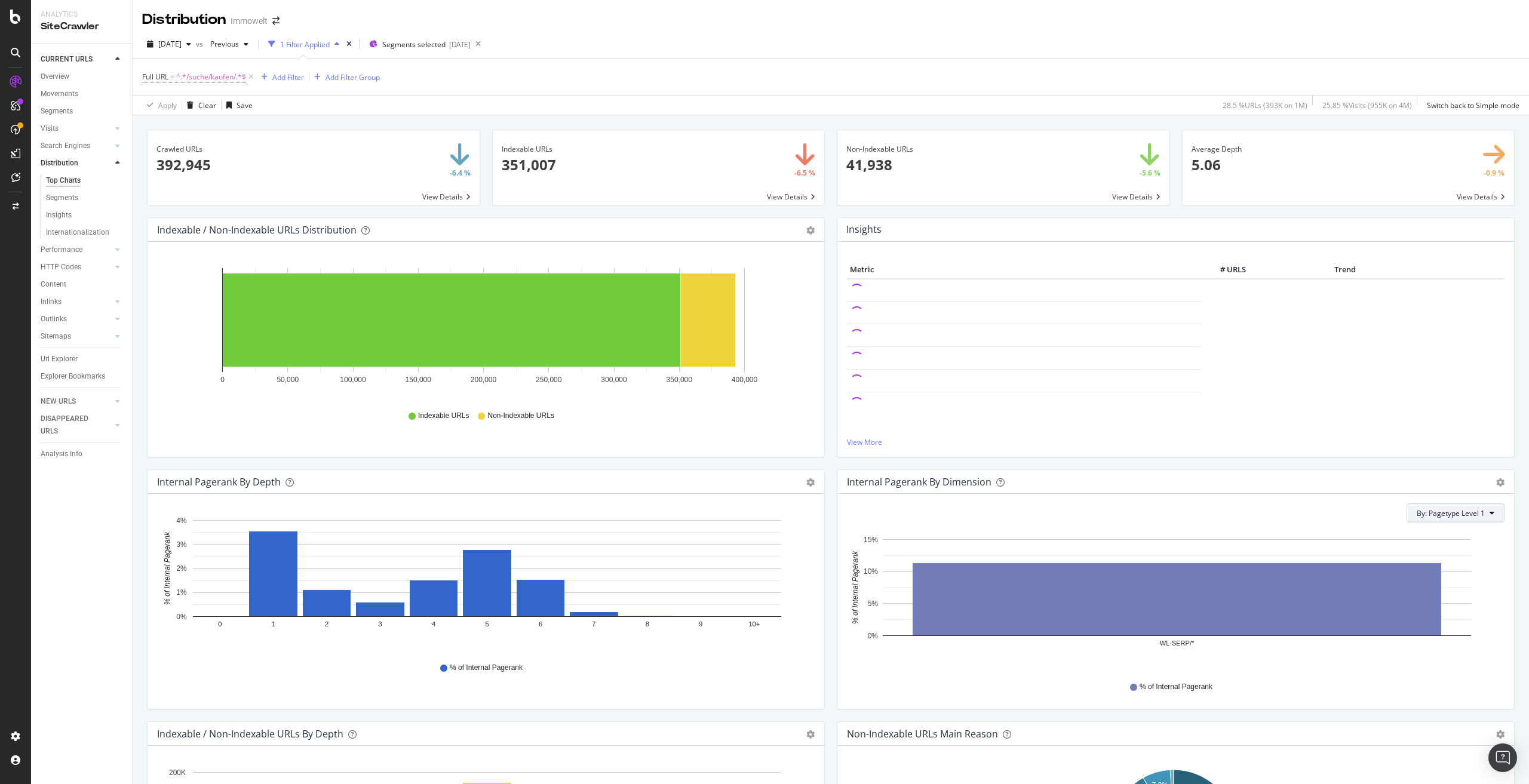
click at [1490, 510] on icon at bounding box center [1492, 513] width 4 height 7
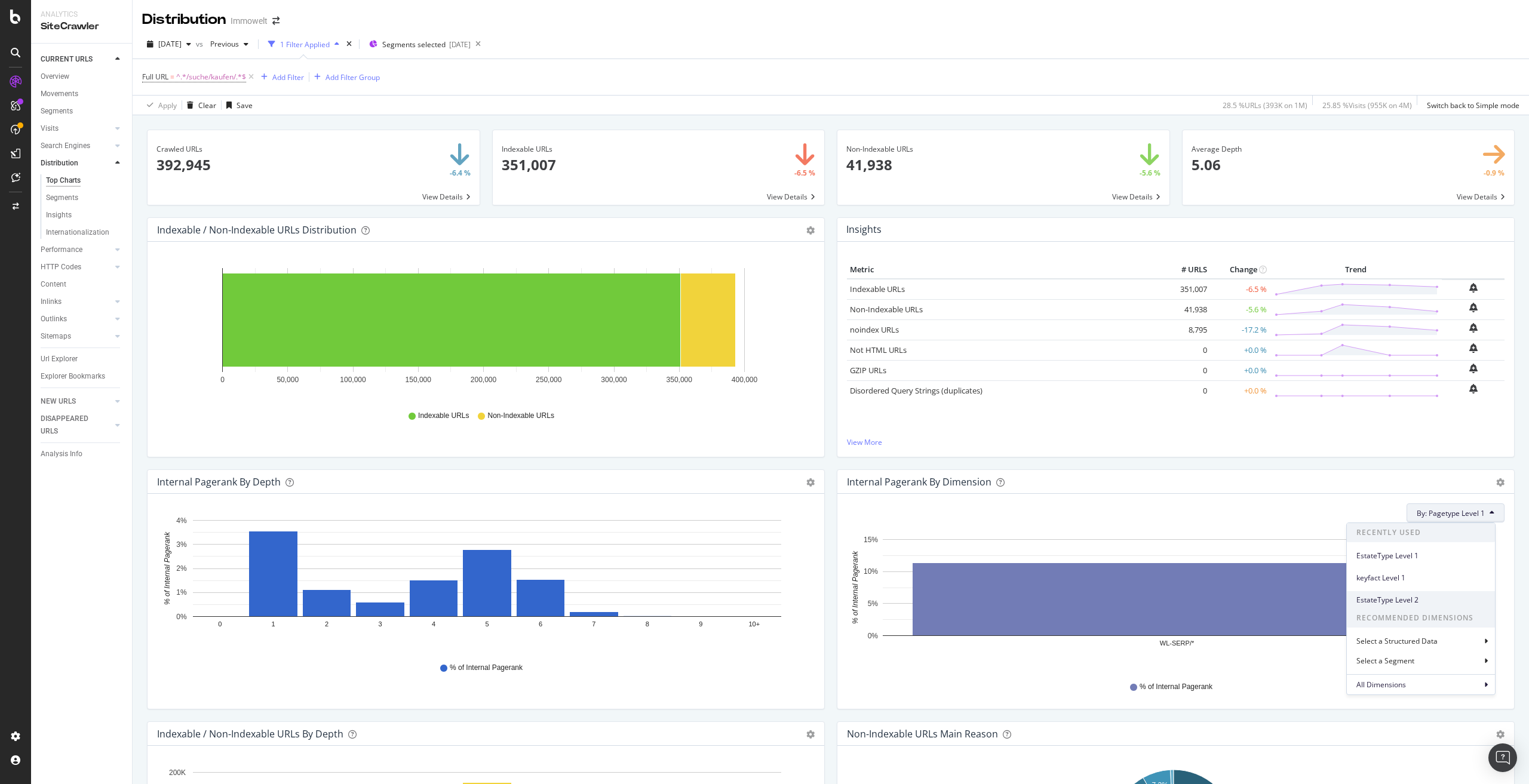
click at [1437, 598] on span "EstateType Level 2" at bounding box center [1421, 601] width 129 height 11
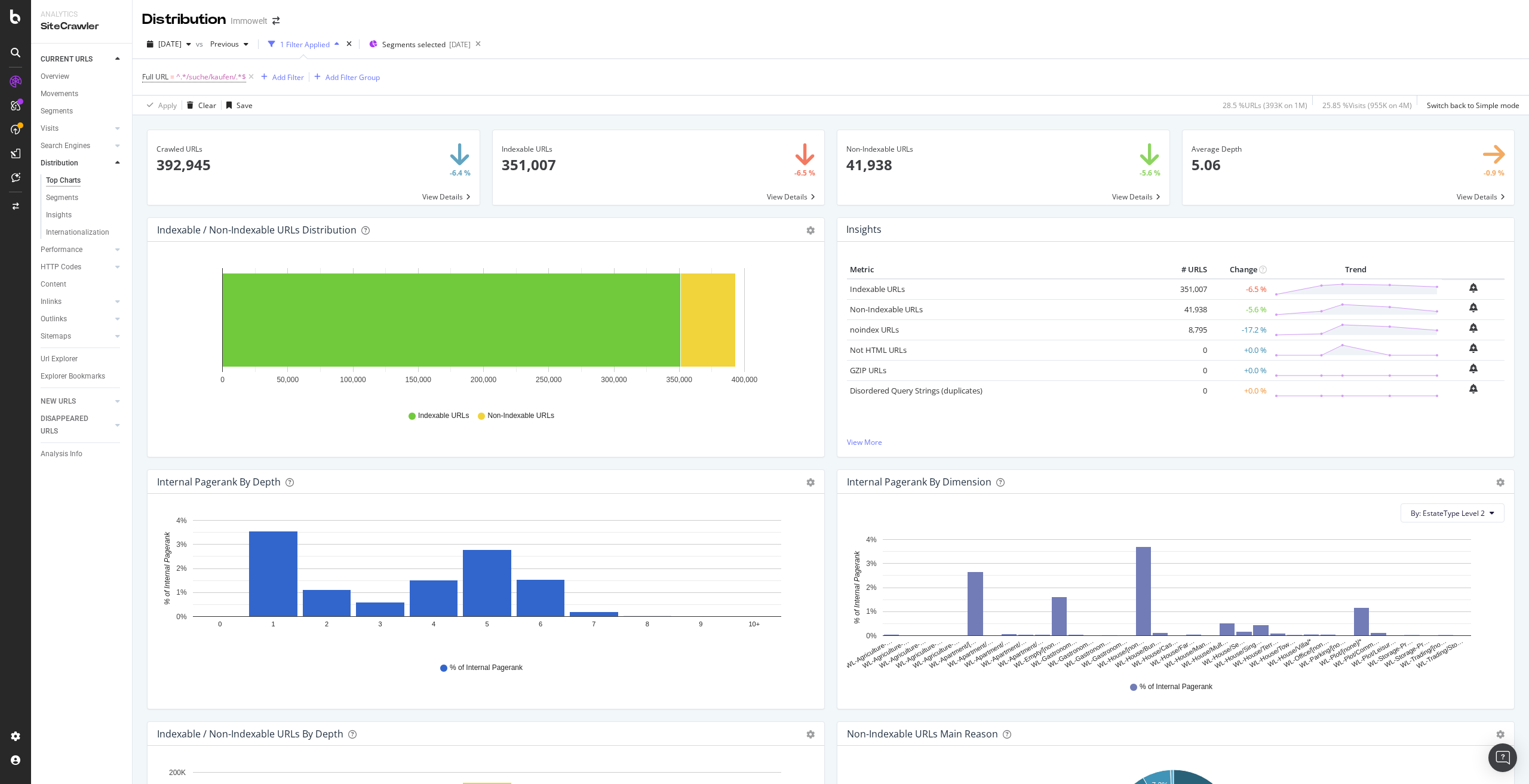
click at [136, 446] on div "Crawled URLs 392,945 -6.4 % View Details Indexable URLs 351,007 -6.5 % View Det…" at bounding box center [831, 507] width 1397 height 784
click at [1450, 516] on span "By: EstateType Level 2" at bounding box center [1448, 513] width 74 height 10
click at [1496, 481] on icon "gear" at bounding box center [1500, 482] width 8 height 8
click at [1456, 575] on span "Export as CSV" at bounding box center [1459, 572] width 109 height 16
click at [679, 716] on div "Internal Pagerank by Depth Bar (by Value) Bar (by Percentage) Table Export as C…" at bounding box center [485, 595] width 690 height 252
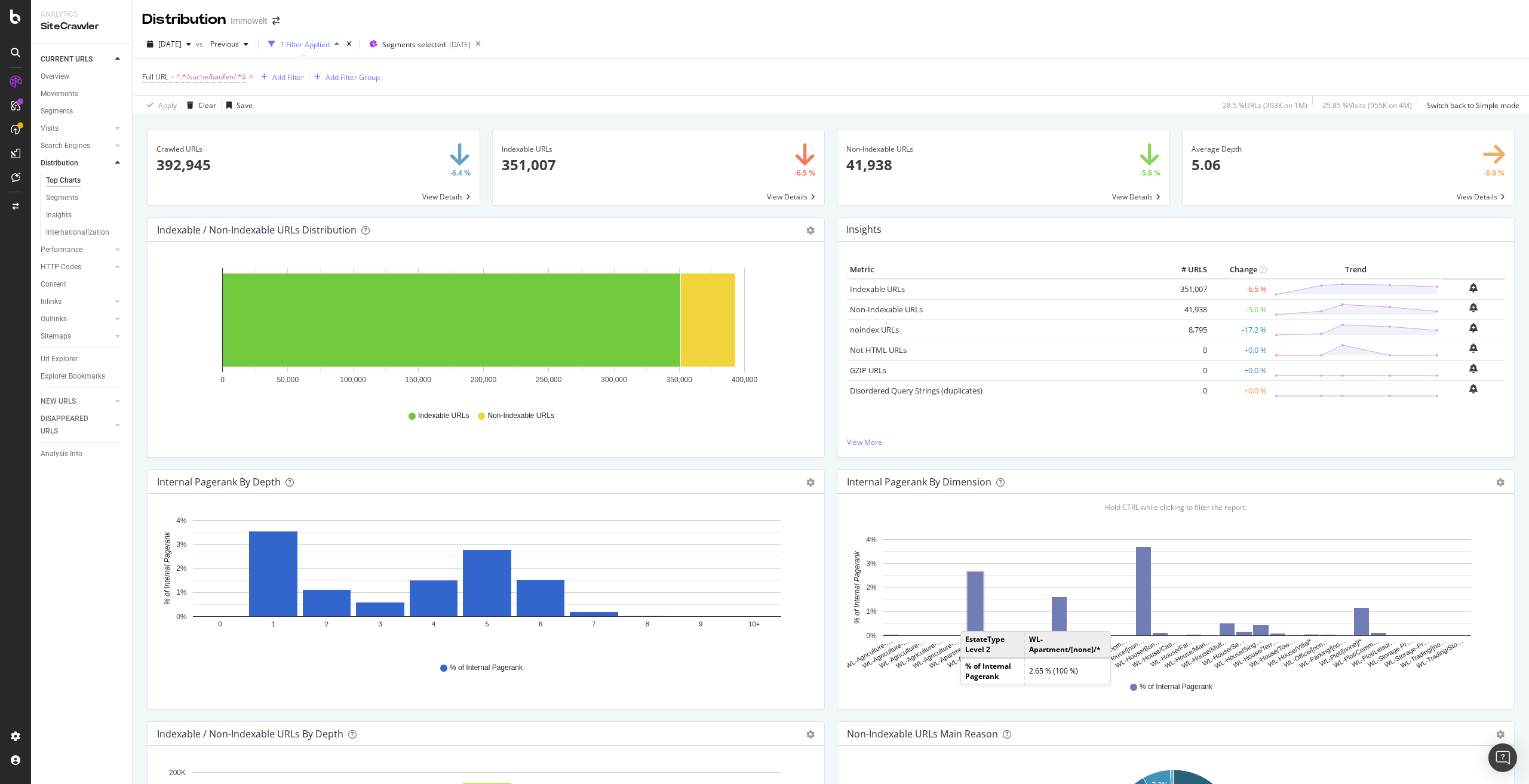
click at [913, 709] on div "By: EstateType Level 2 Hold CTRL while clicking to filter the report. WL-Agricu…" at bounding box center [1176, 602] width 677 height 215
click at [61, 357] on div "Url Explorer" at bounding box center [59, 360] width 37 height 12
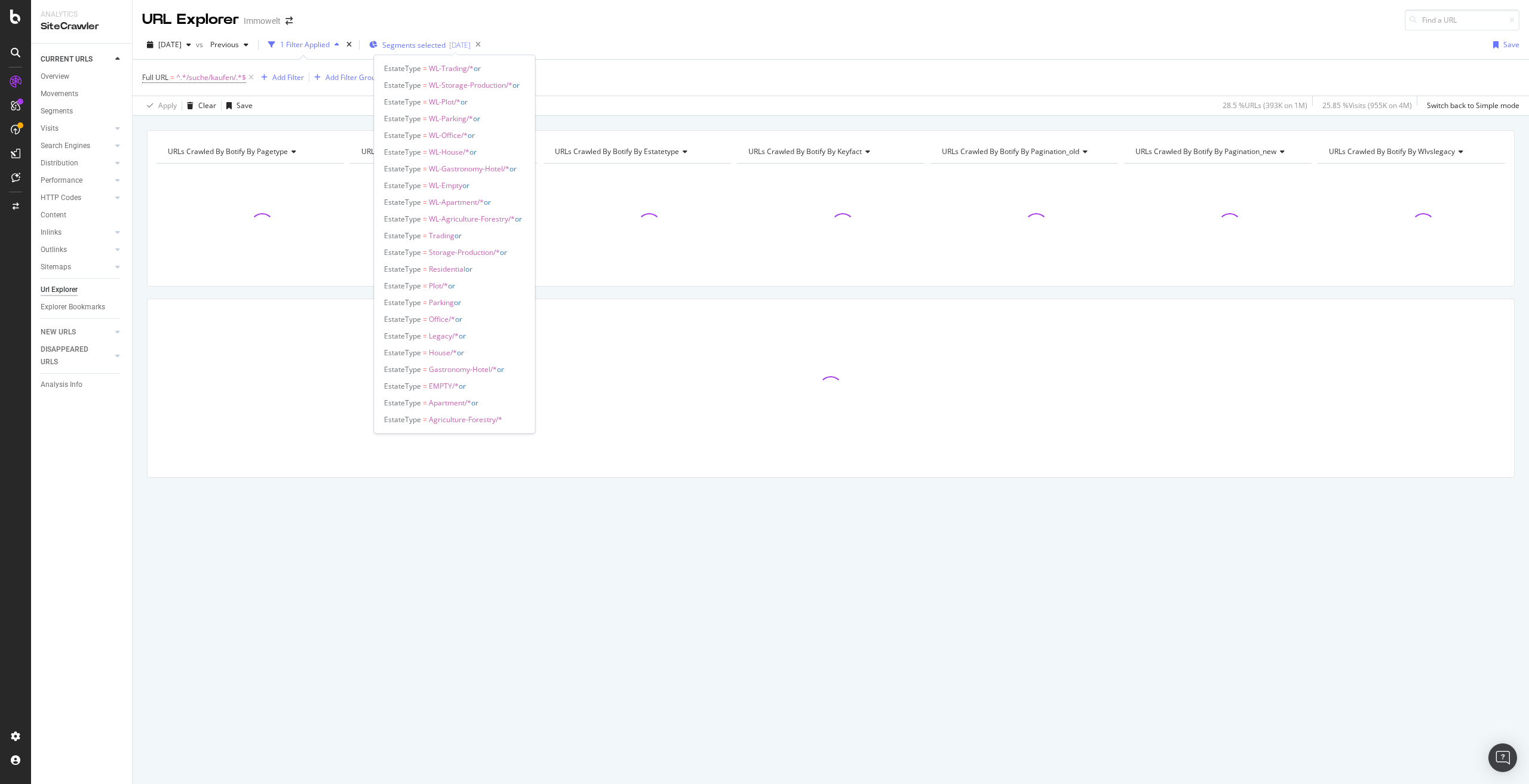
click at [446, 43] on span "Segments selected" at bounding box center [414, 44] width 63 height 10
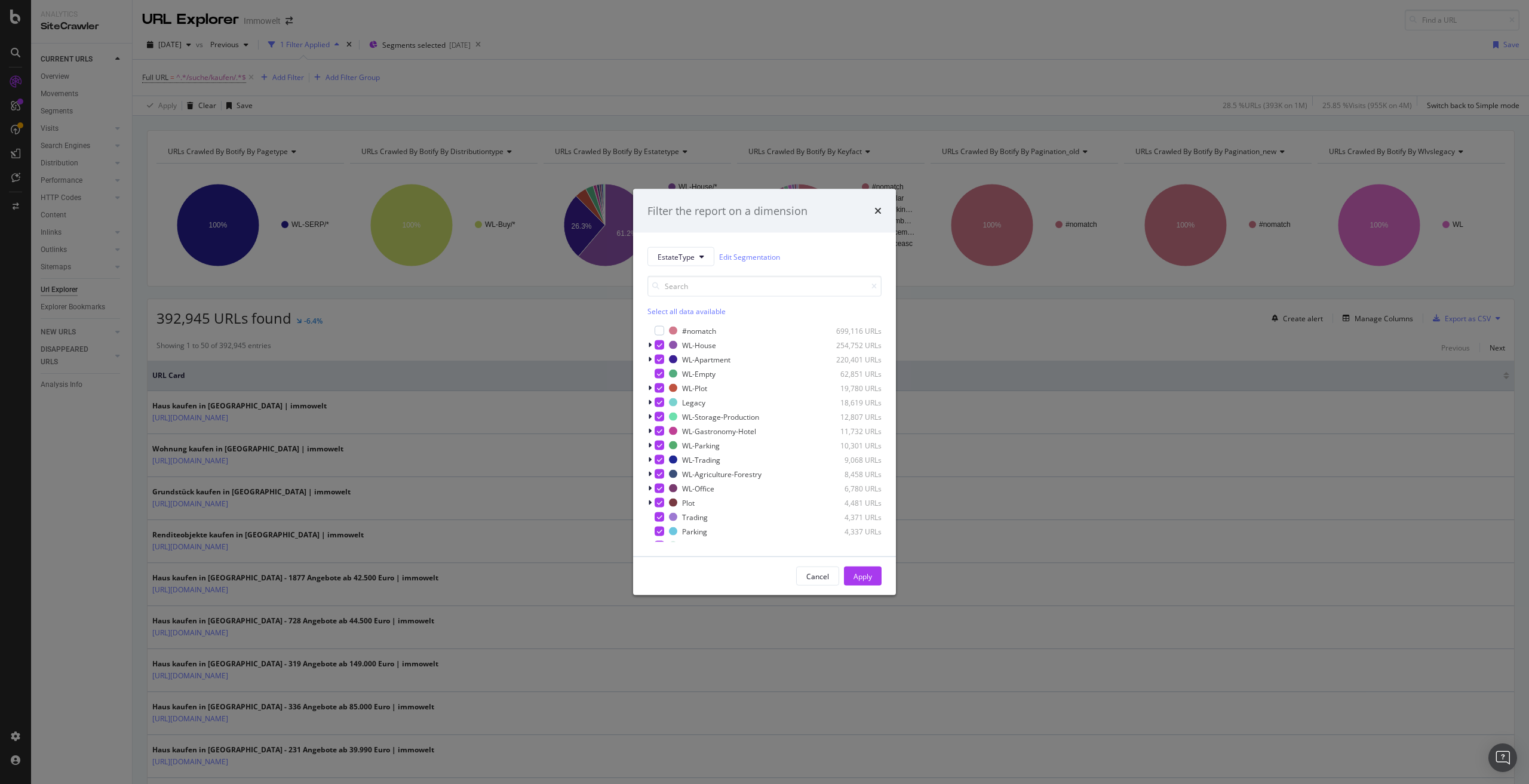
click at [541, 333] on div "Filter the report on a dimension EstateType Edit Segmentation Select all data a…" at bounding box center [764, 392] width 1529 height 784
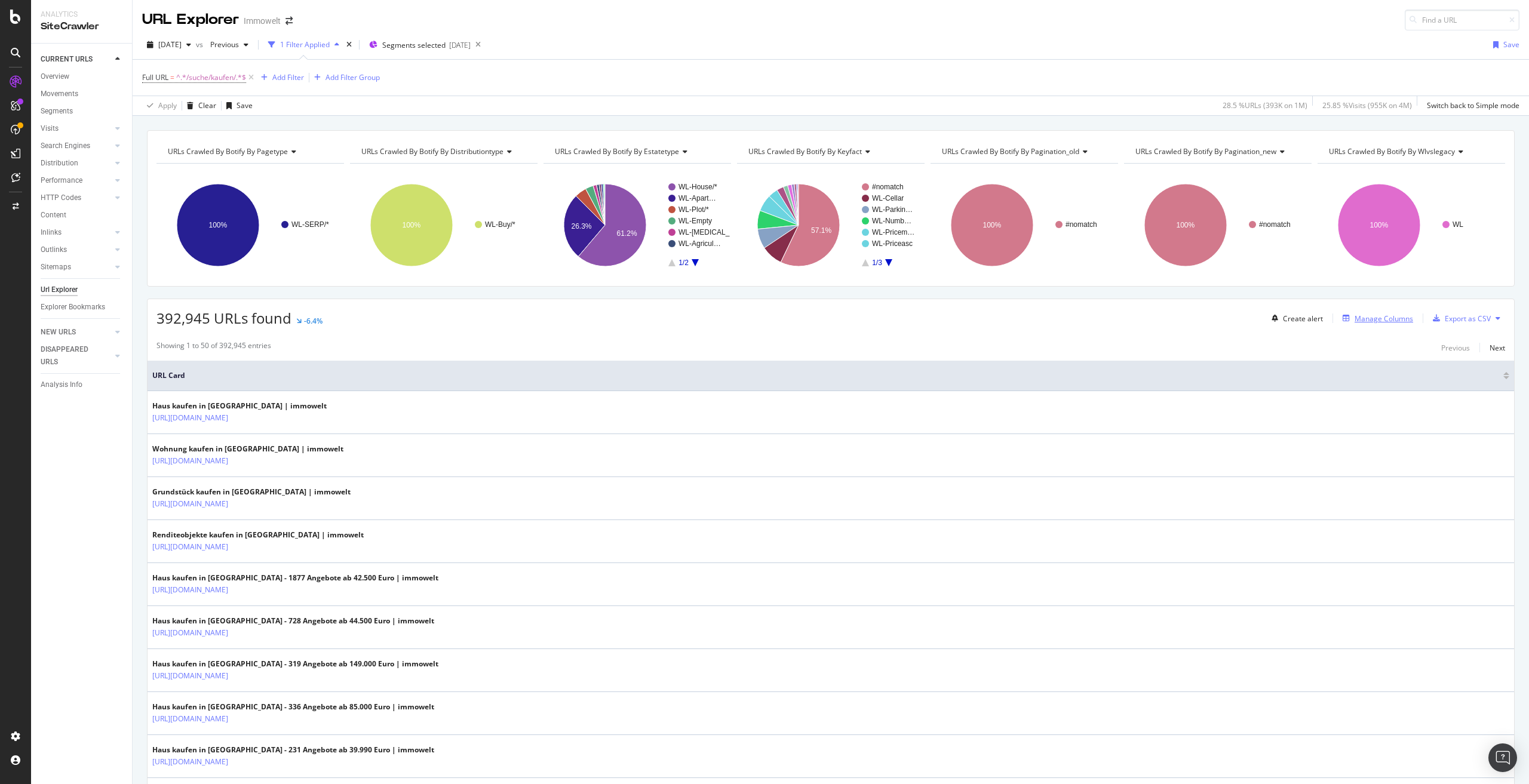
click at [1378, 320] on div "Manage Columns" at bounding box center [1384, 318] width 58 height 10
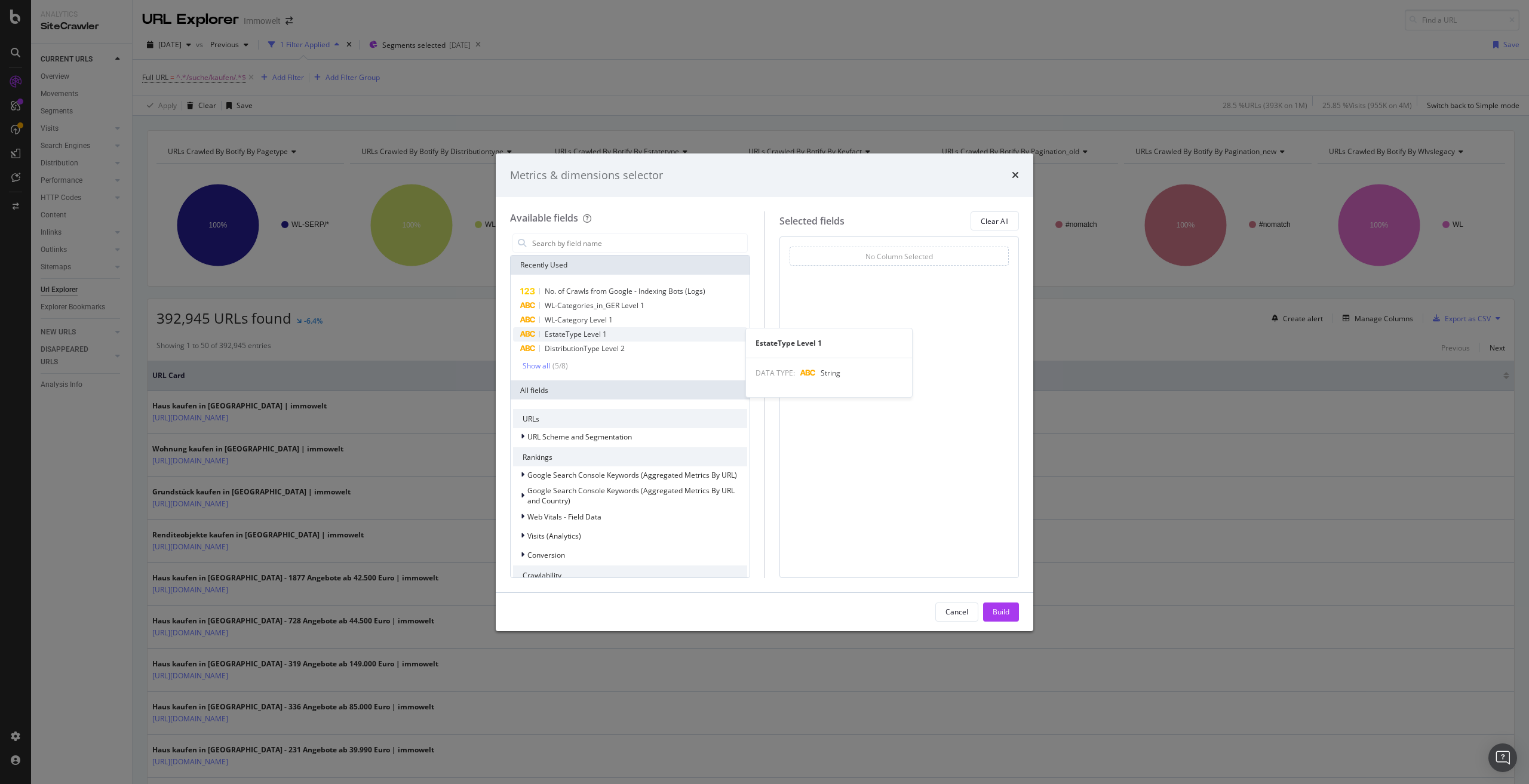
click at [564, 338] on span "EstateType Level 1" at bounding box center [576, 334] width 62 height 10
click at [896, 275] on span "Level 1" at bounding box center [890, 274] width 23 height 10
click at [894, 313] on span "Level 2" at bounding box center [895, 318] width 24 height 11
click at [595, 292] on span "No. of Crawls from Google - Indexing Bots (Logs)" at bounding box center [625, 291] width 160 height 10
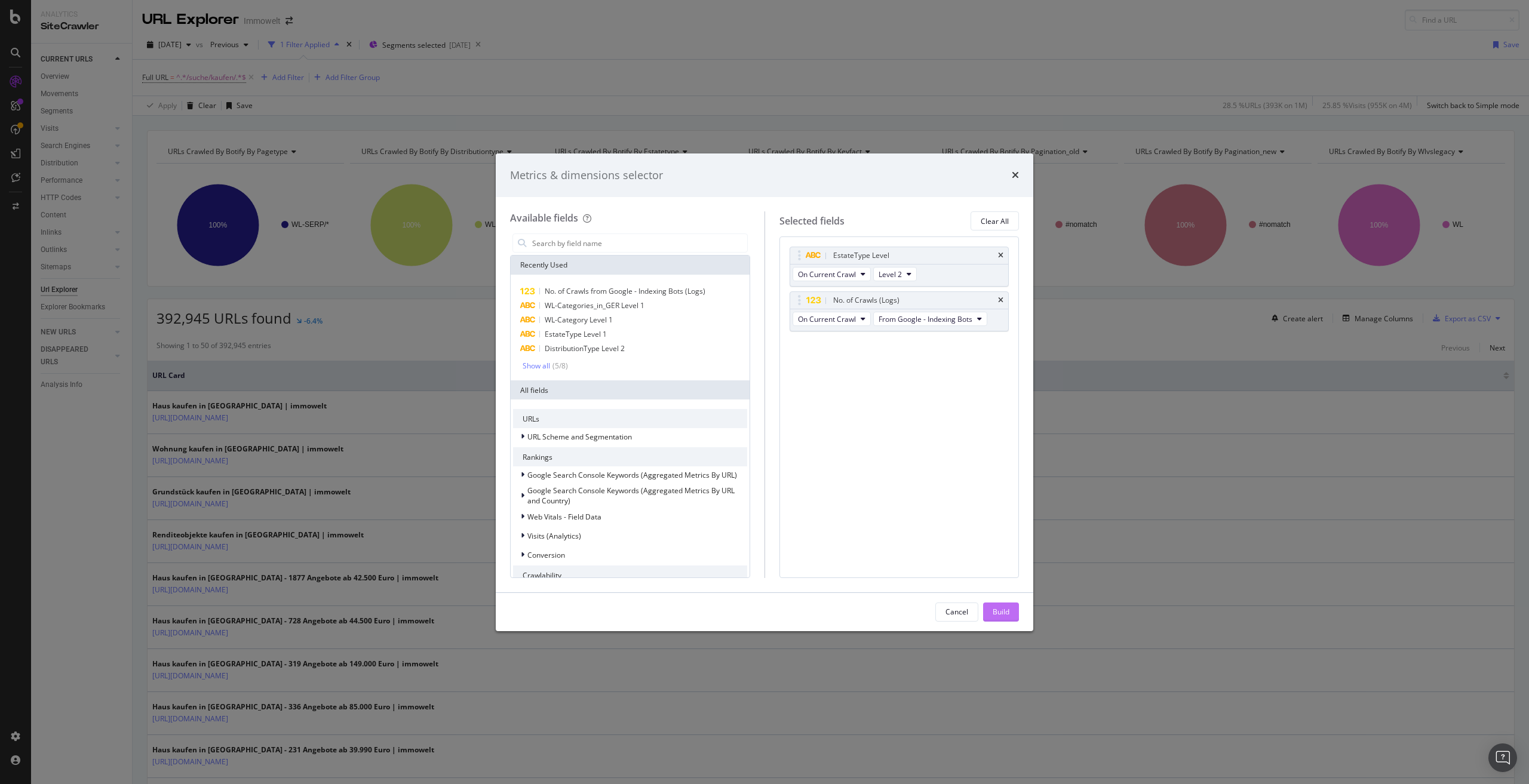
click at [1004, 615] on div "Build" at bounding box center [1001, 611] width 17 height 10
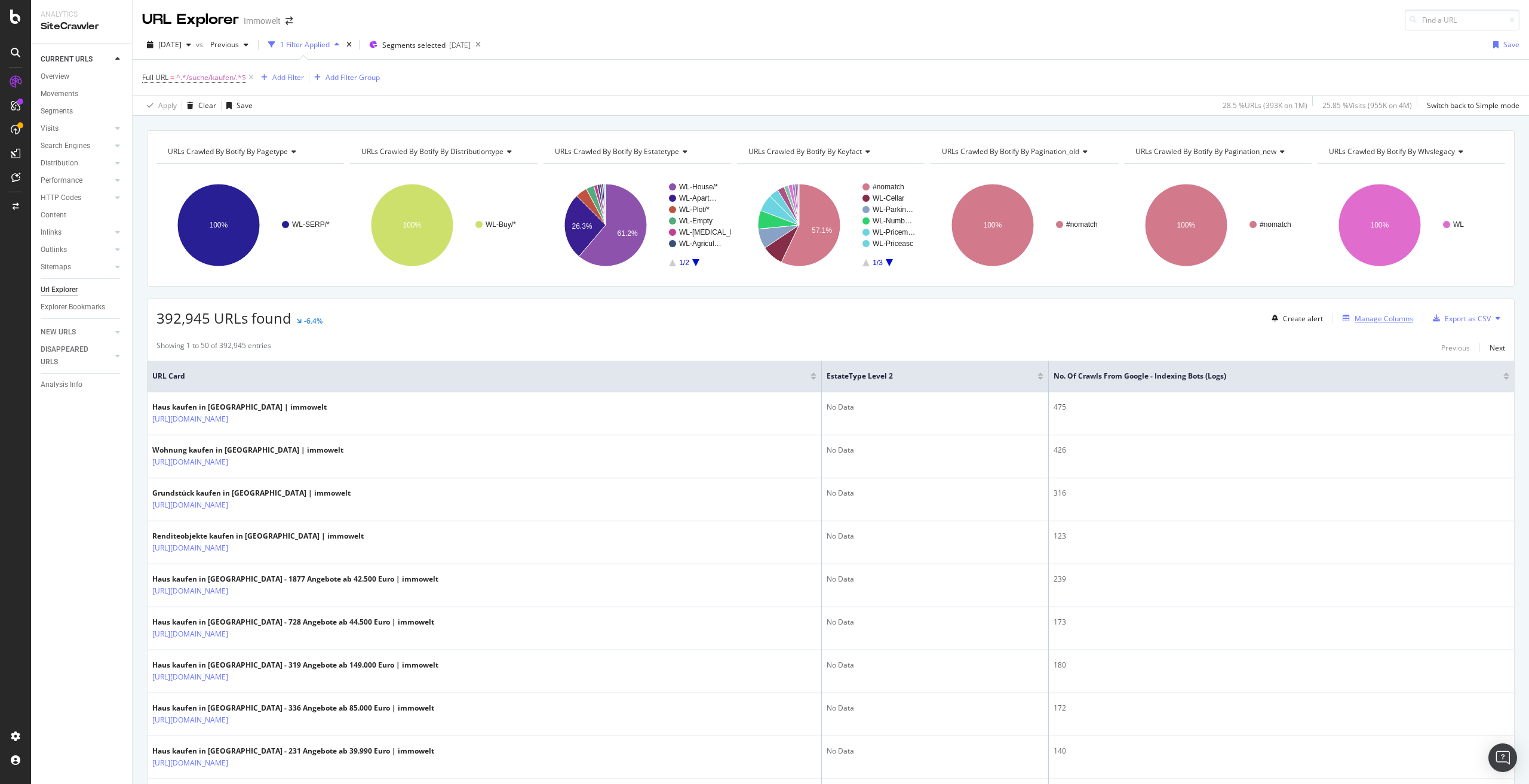
click at [1378, 318] on div "Manage Columns" at bounding box center [1384, 318] width 58 height 10
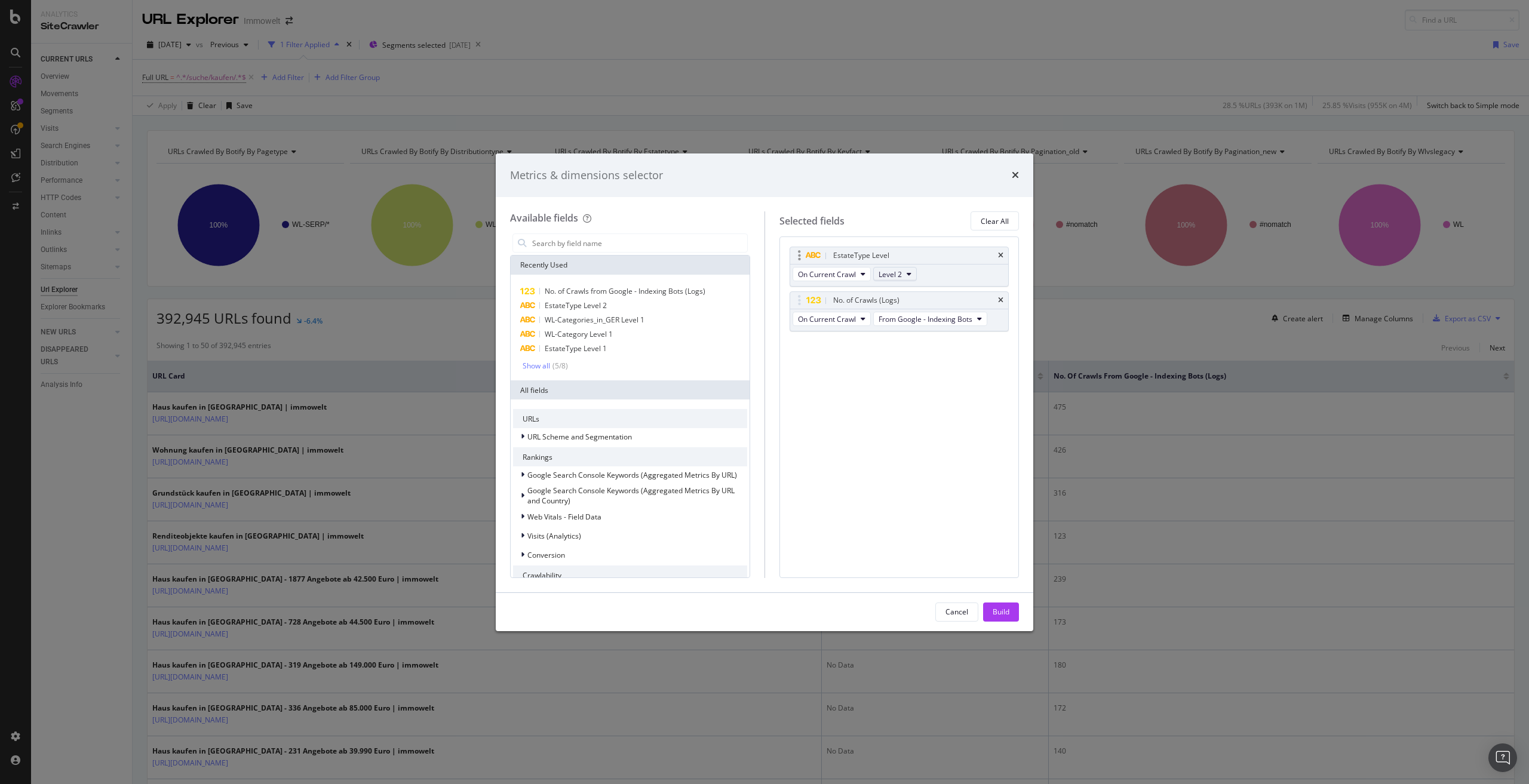
click at [911, 271] on icon "modal" at bounding box center [909, 274] width 4 height 7
click at [896, 295] on span "Level 1" at bounding box center [895, 296] width 24 height 11
click at [1009, 609] on div "Build" at bounding box center [1001, 611] width 17 height 10
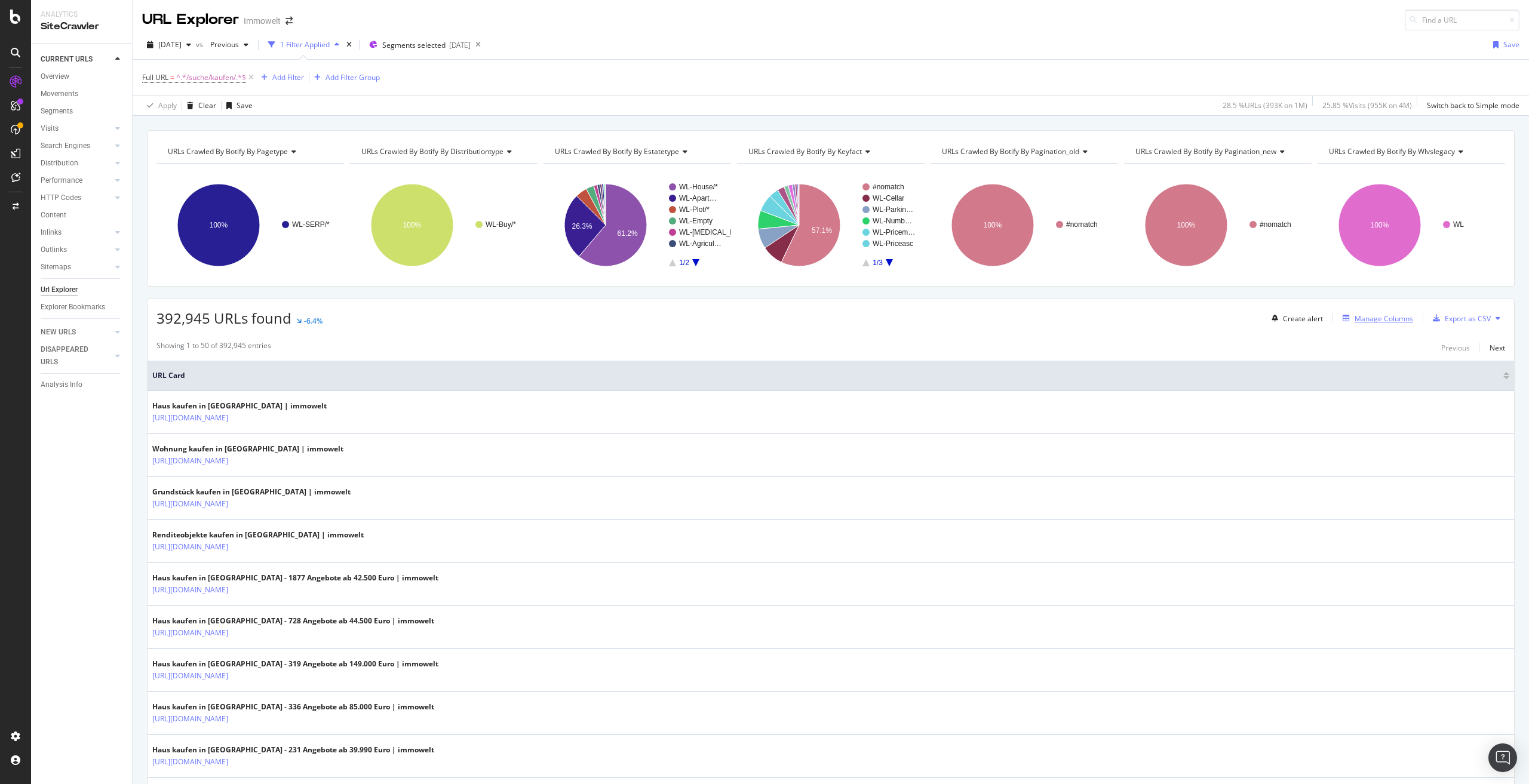
click at [1365, 319] on div "Manage Columns" at bounding box center [1384, 318] width 58 height 10
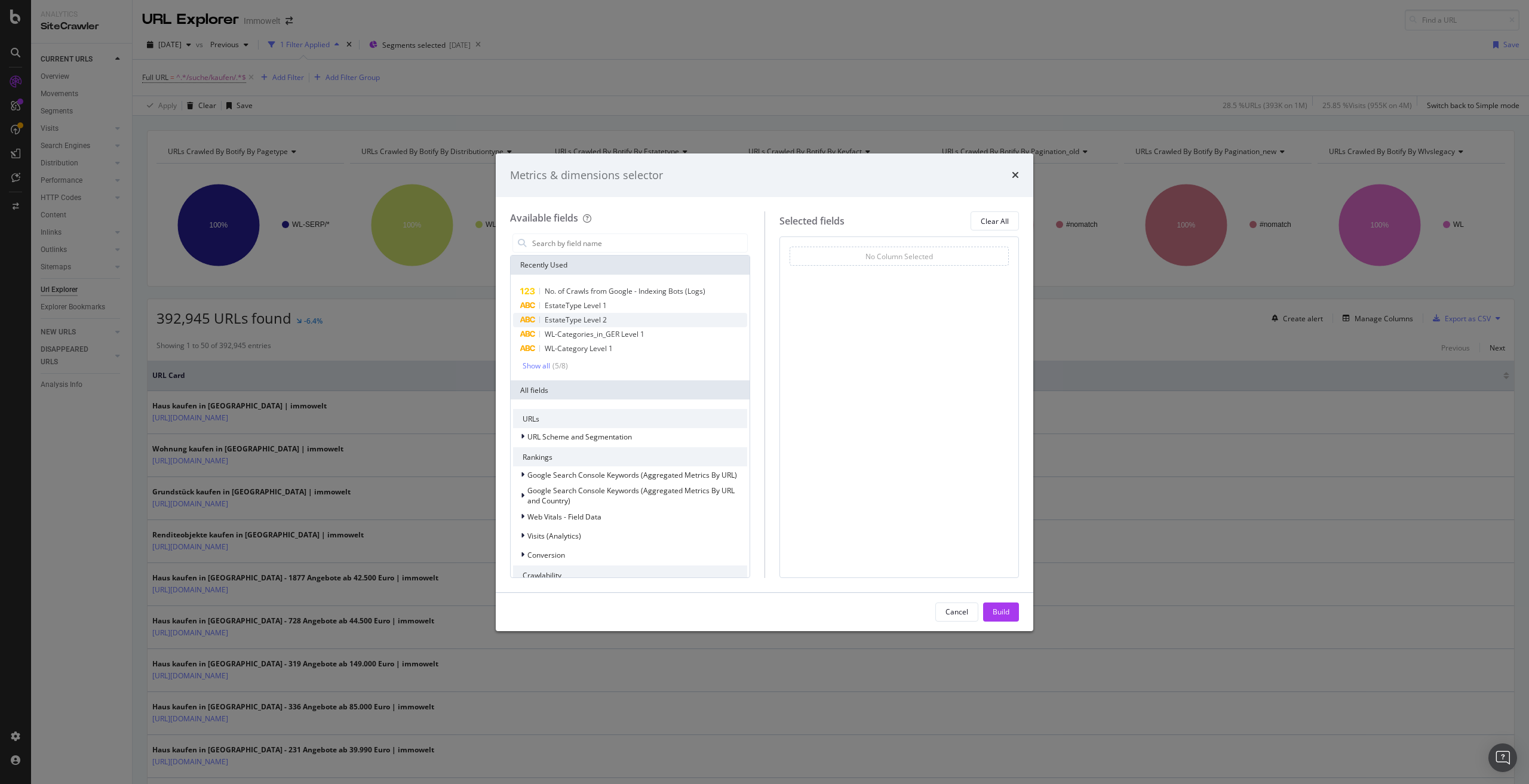
click at [598, 320] on span "EstateType Level 2" at bounding box center [576, 319] width 62 height 10
click at [640, 292] on span "No. of Crawls from Google - Indexing Bots (Logs)" at bounding box center [625, 291] width 160 height 10
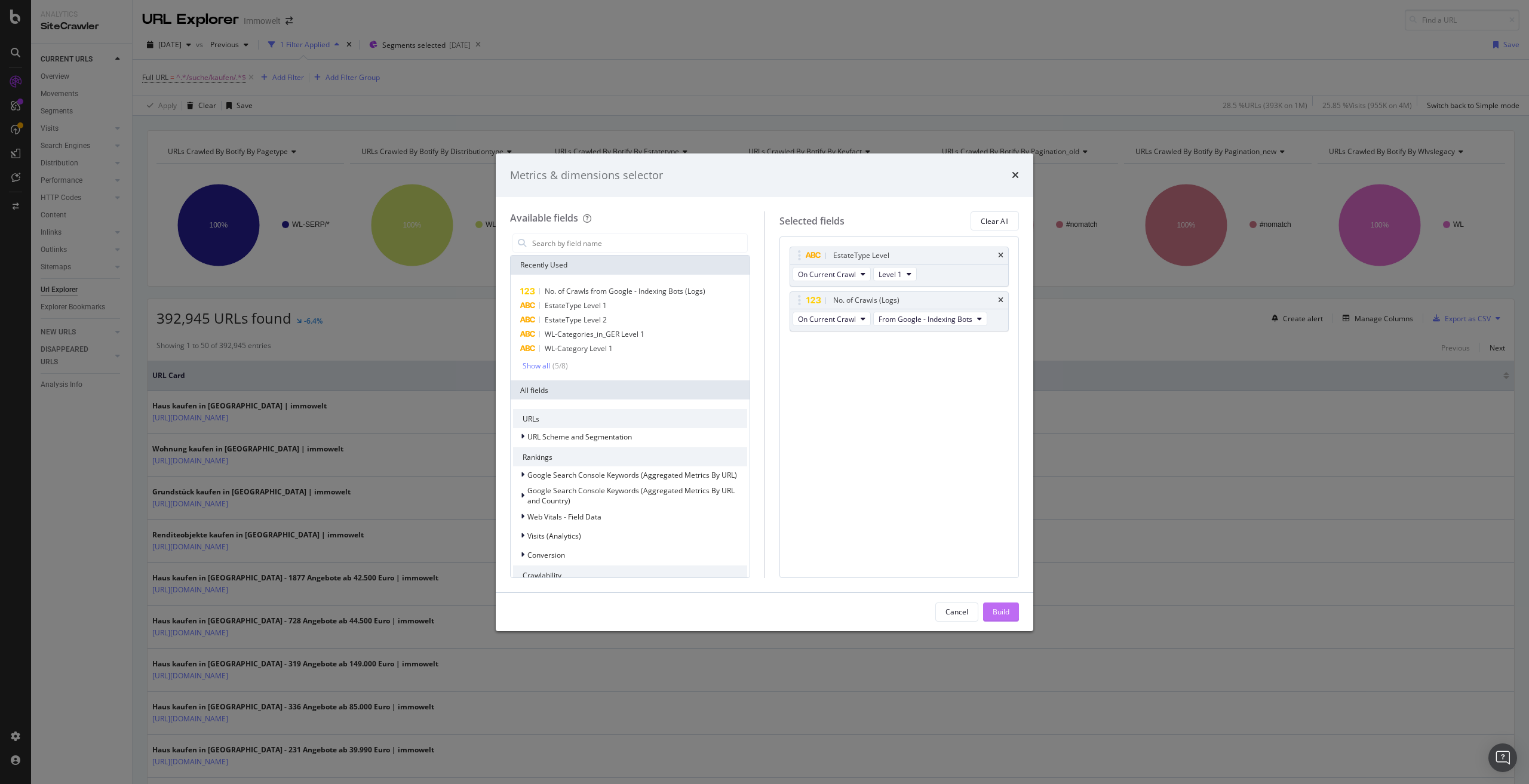
click at [997, 614] on div "Build" at bounding box center [1001, 611] width 17 height 10
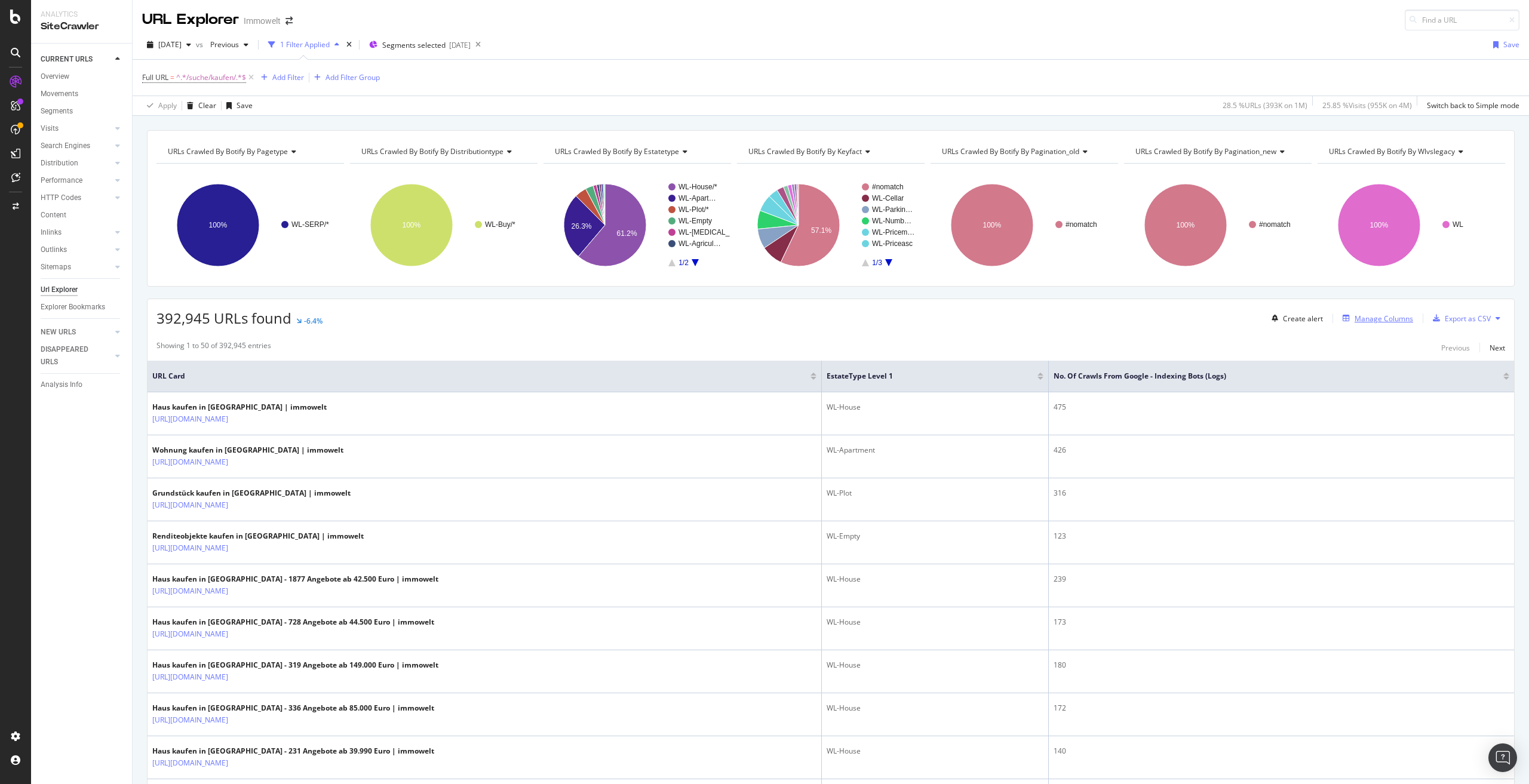
click at [1363, 322] on div "Manage Columns" at bounding box center [1384, 318] width 58 height 10
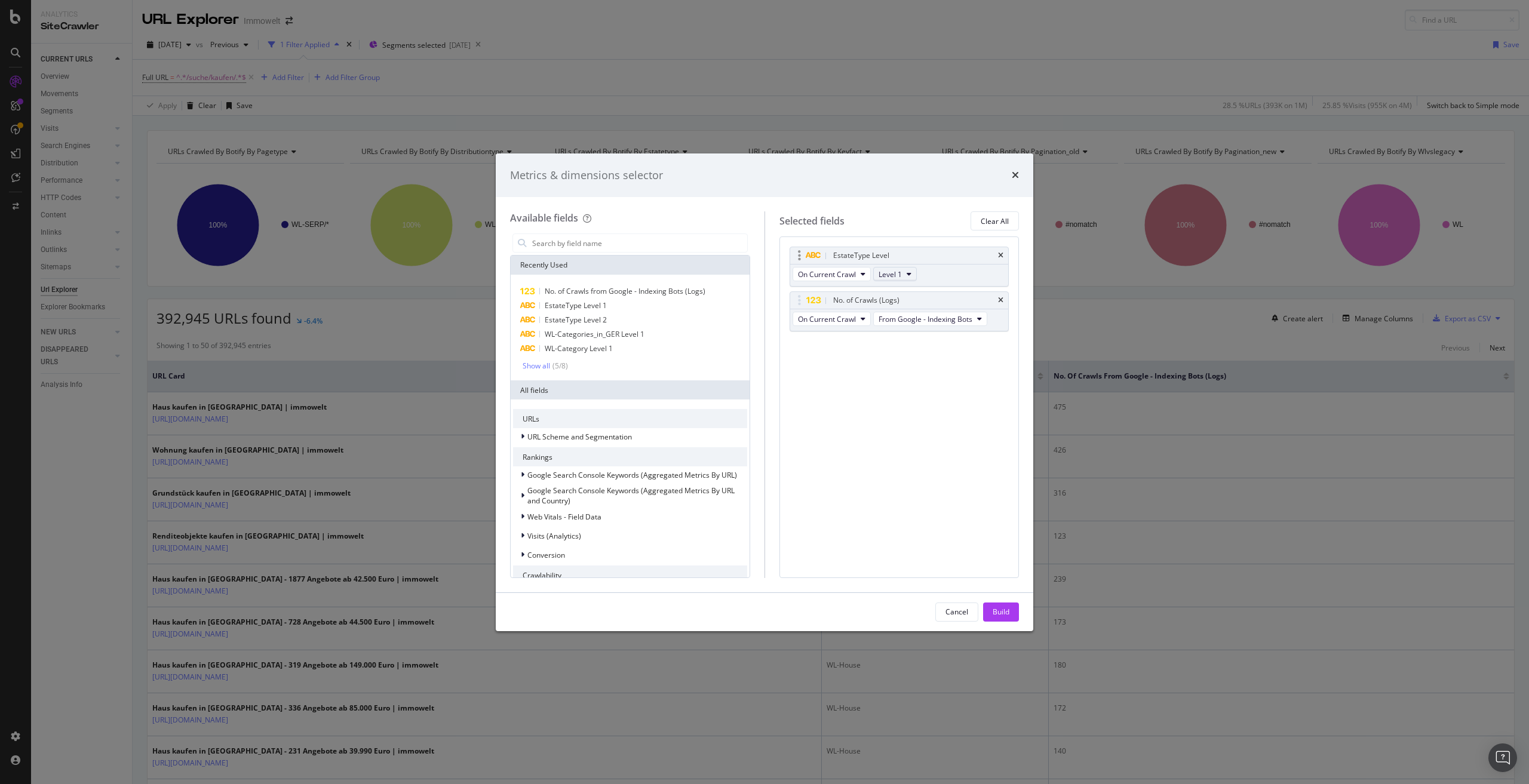
click at [899, 275] on span "Level 1" at bounding box center [890, 274] width 23 height 10
click at [897, 311] on div "Level 2" at bounding box center [896, 318] width 43 height 18
click at [1006, 613] on div "Build" at bounding box center [1001, 611] width 17 height 10
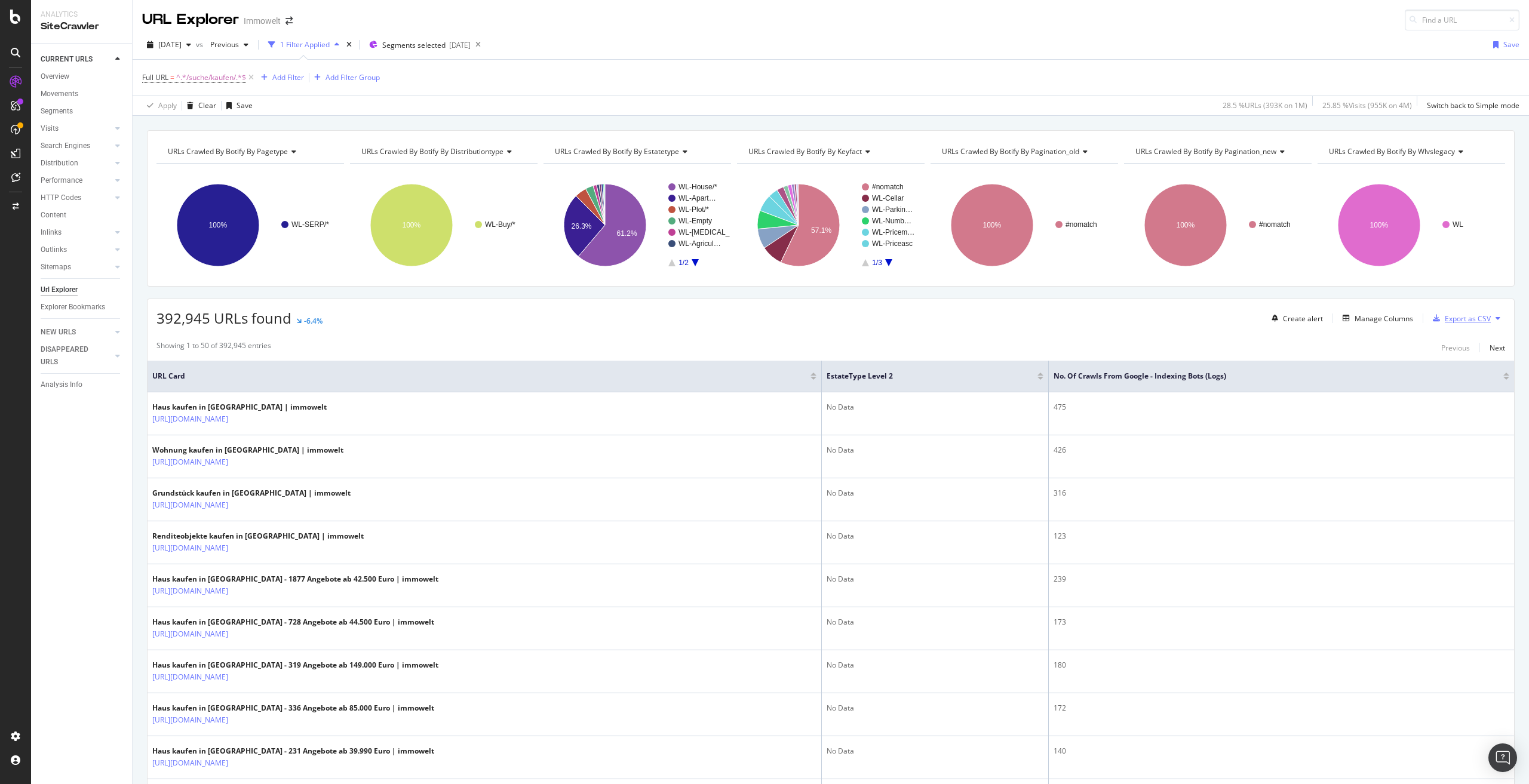
click at [1458, 322] on div "Export as CSV" at bounding box center [1468, 318] width 46 height 10
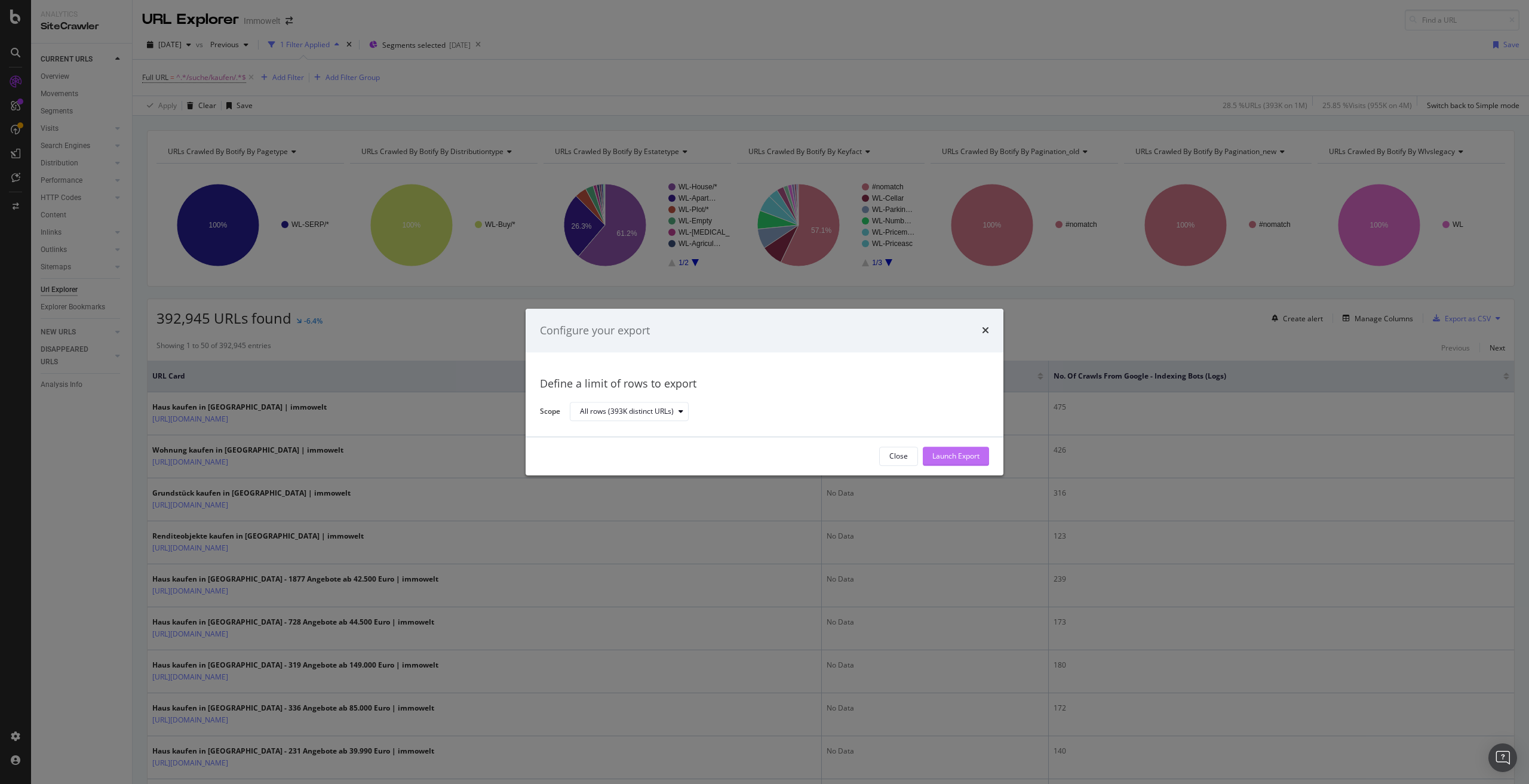
click at [967, 457] on div "Launch Export" at bounding box center [956, 456] width 47 height 10
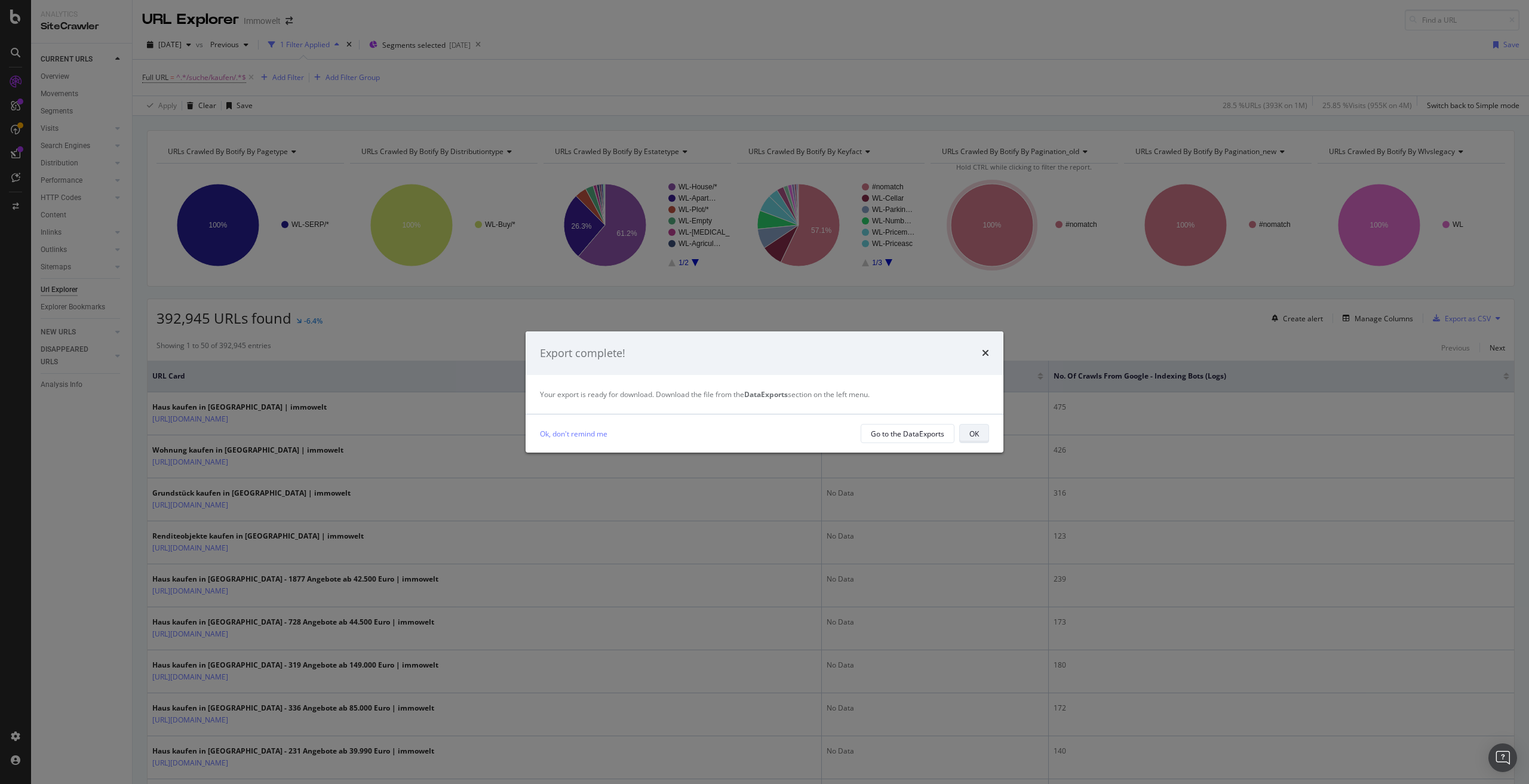
click at [974, 438] on div "OK" at bounding box center [974, 433] width 10 height 10
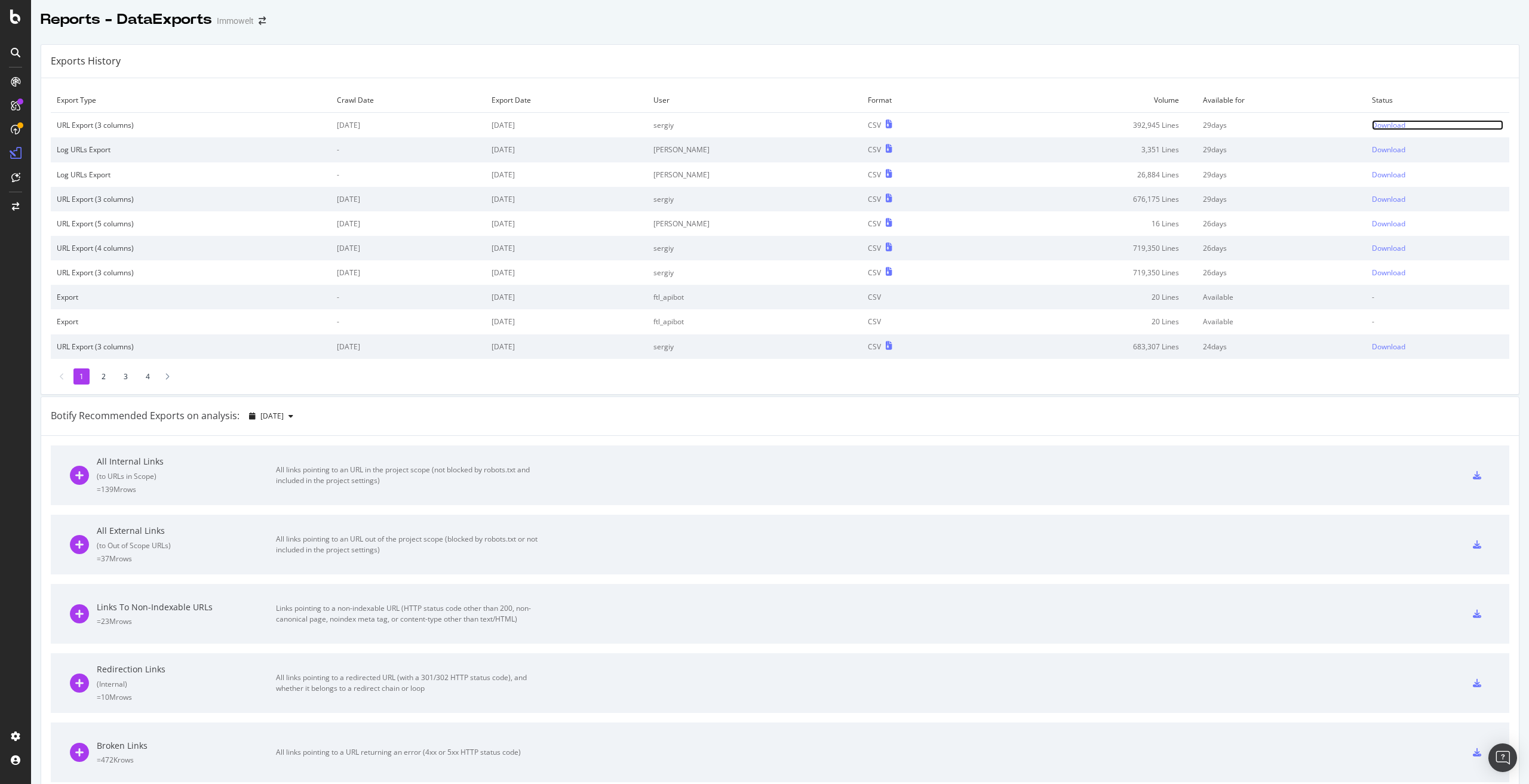
click at [1372, 123] on div "Download" at bounding box center [1389, 125] width 34 height 10
